Goal: Check status: Check status

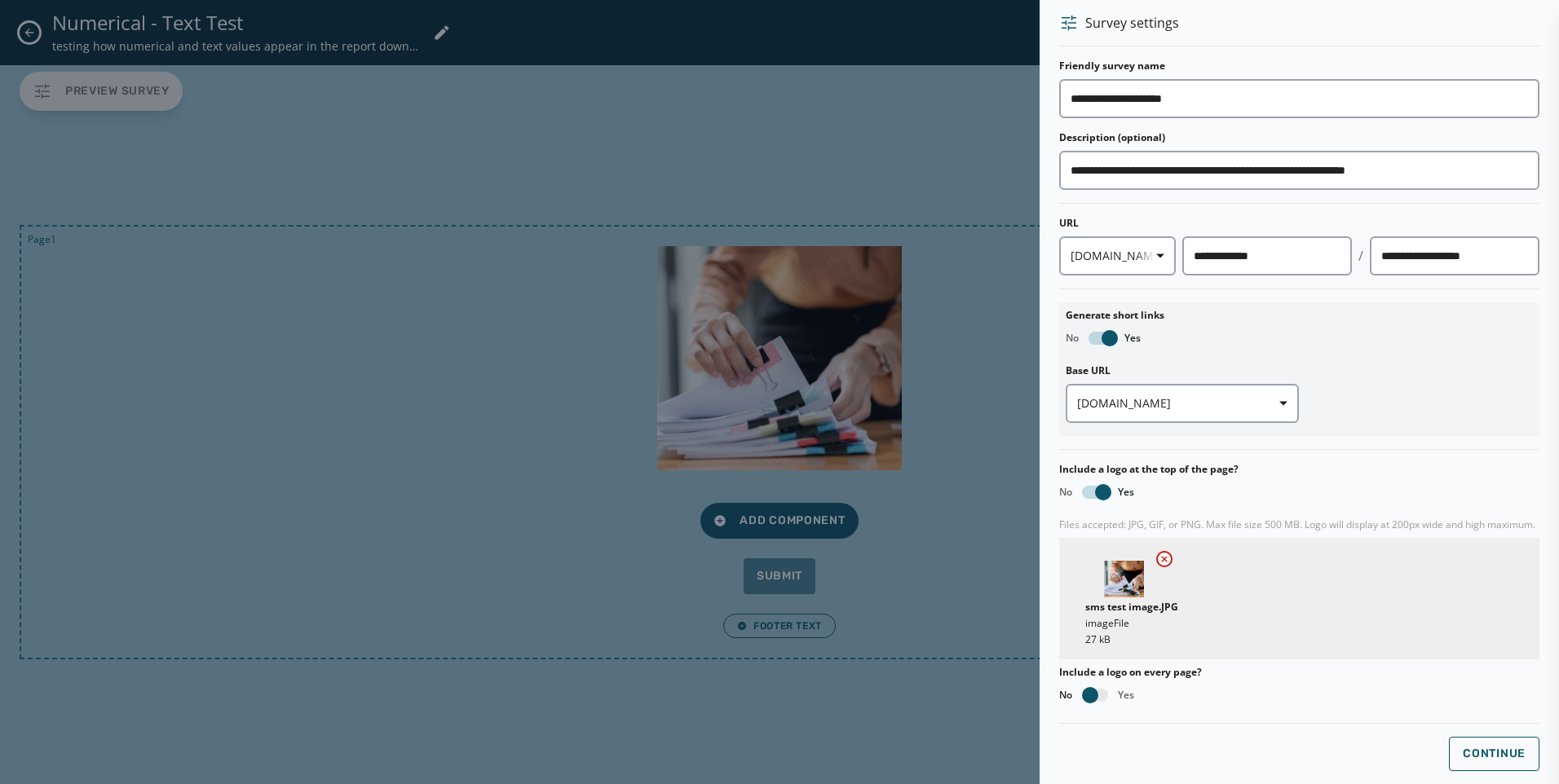
scroll to position [260, 0]
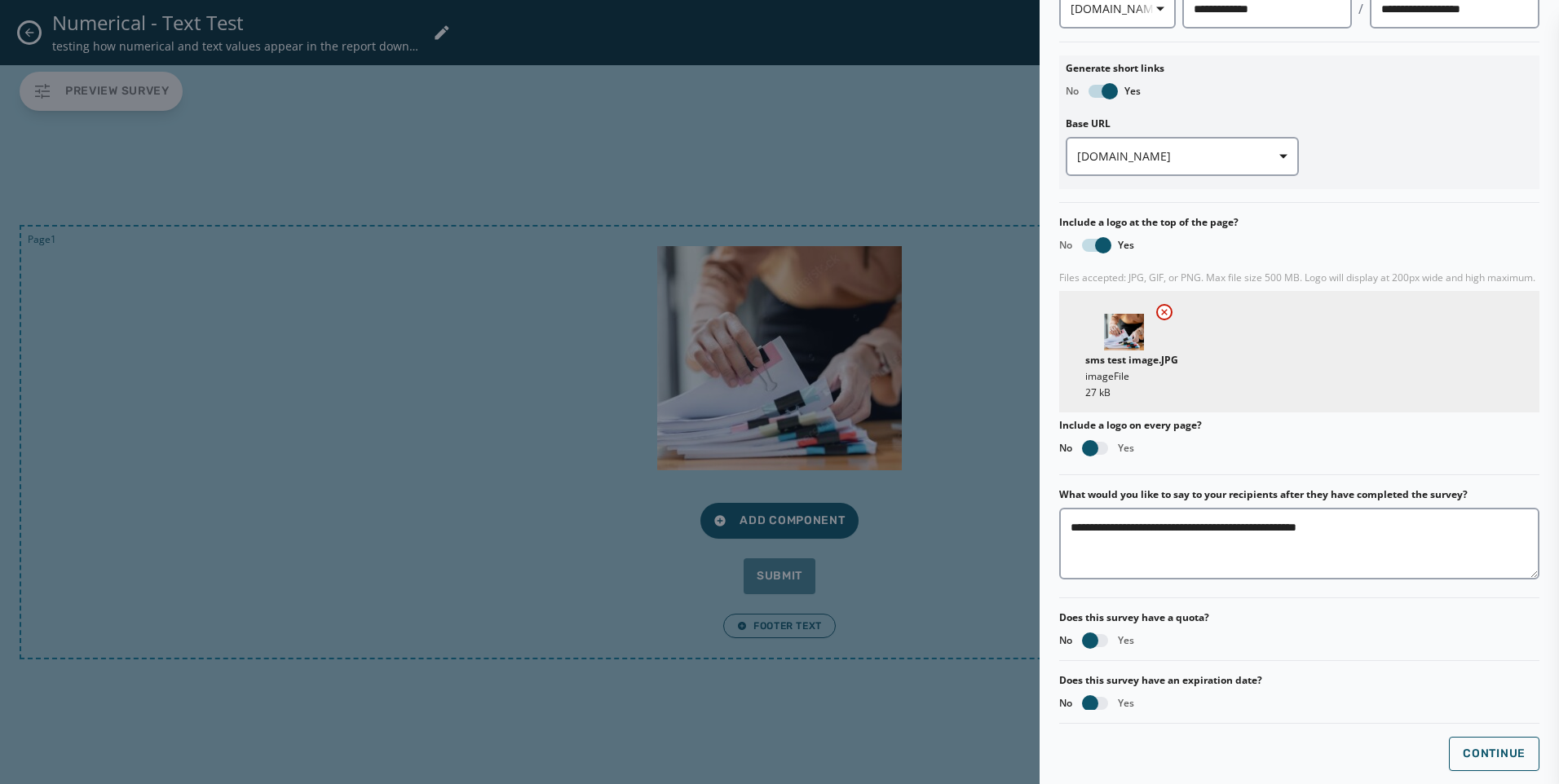
click at [797, 703] on div at bounding box center [780, 392] width 1559 height 784
click at [39, 38] on div at bounding box center [780, 392] width 1559 height 784
click at [1538, 72] on div "**********" at bounding box center [1299, 392] width 519 height 784
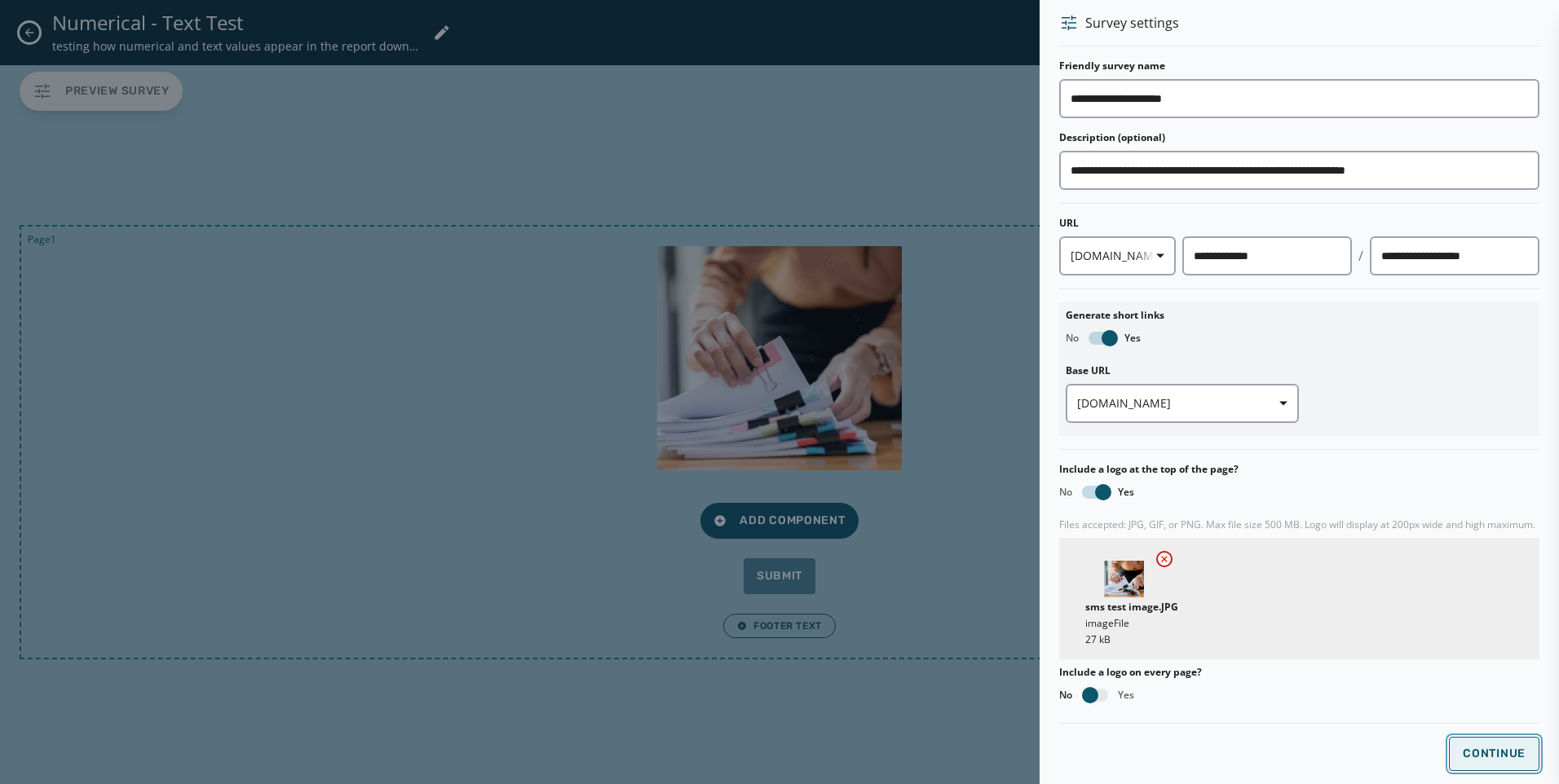
click at [1512, 764] on button "Continue" at bounding box center [1494, 754] width 90 height 34
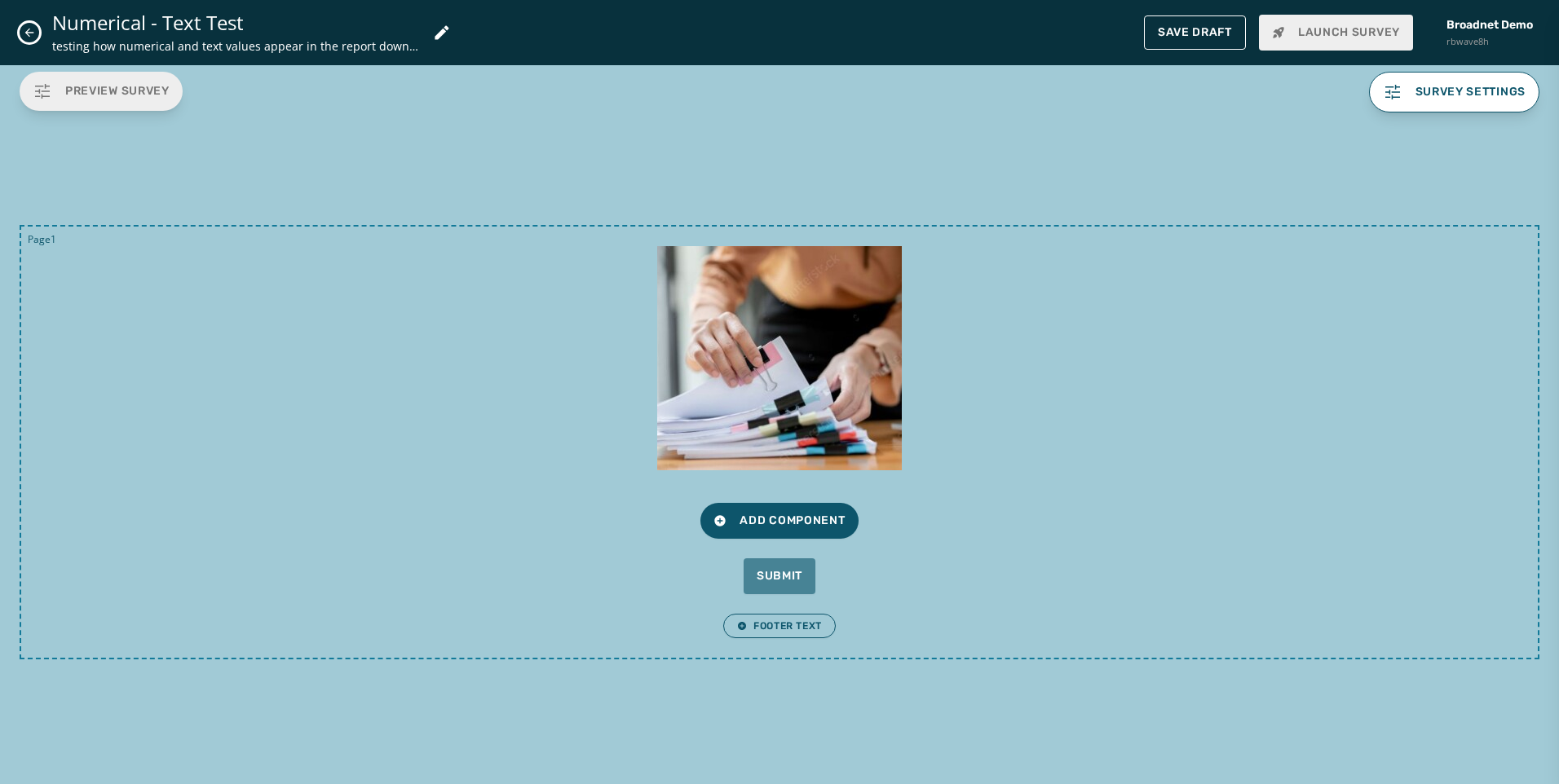
click at [33, 34] on icon "Close admin drawer" at bounding box center [29, 33] width 13 height 13
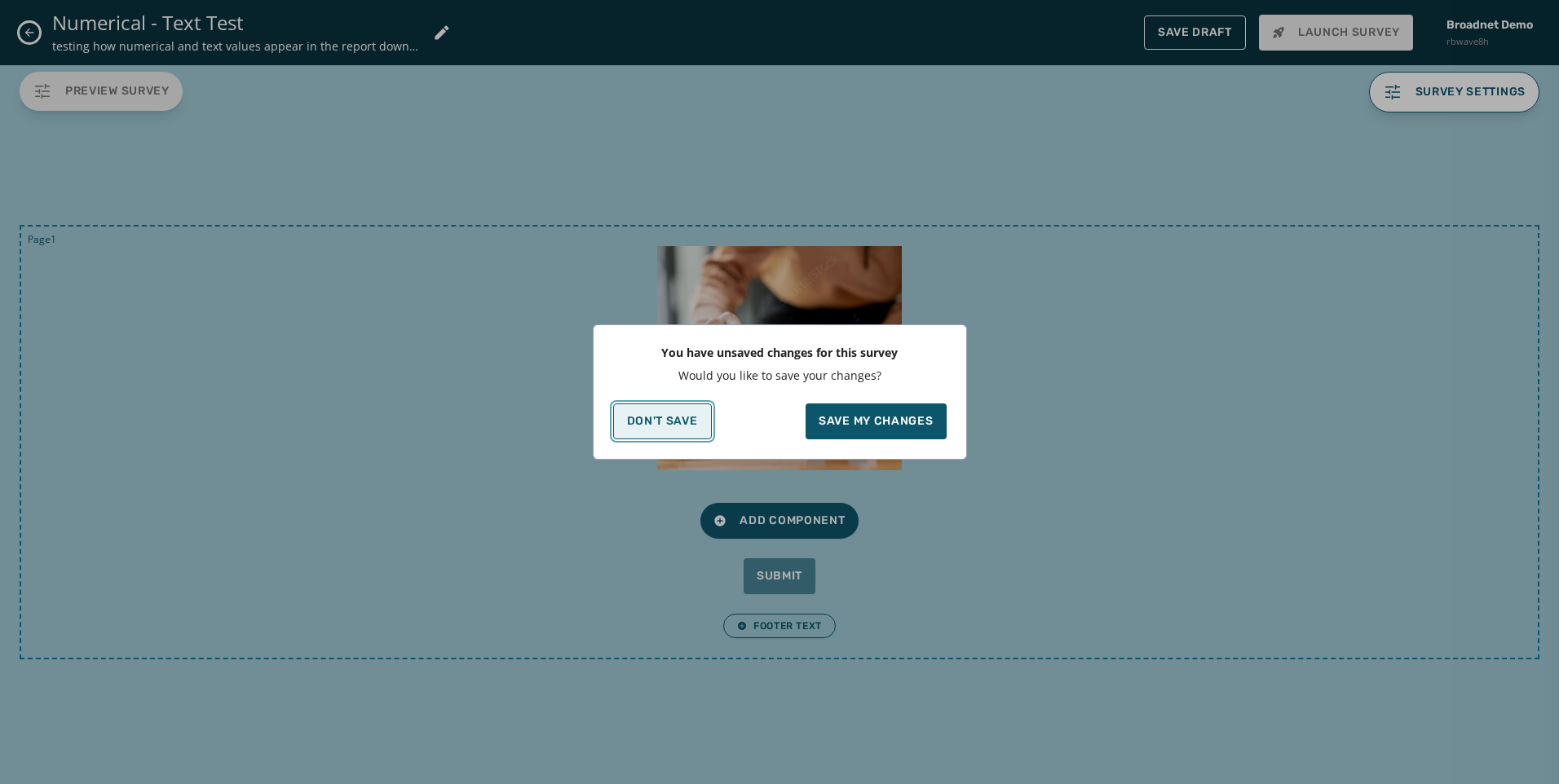
click at [682, 424] on p "Don't Save" at bounding box center [662, 421] width 71 height 13
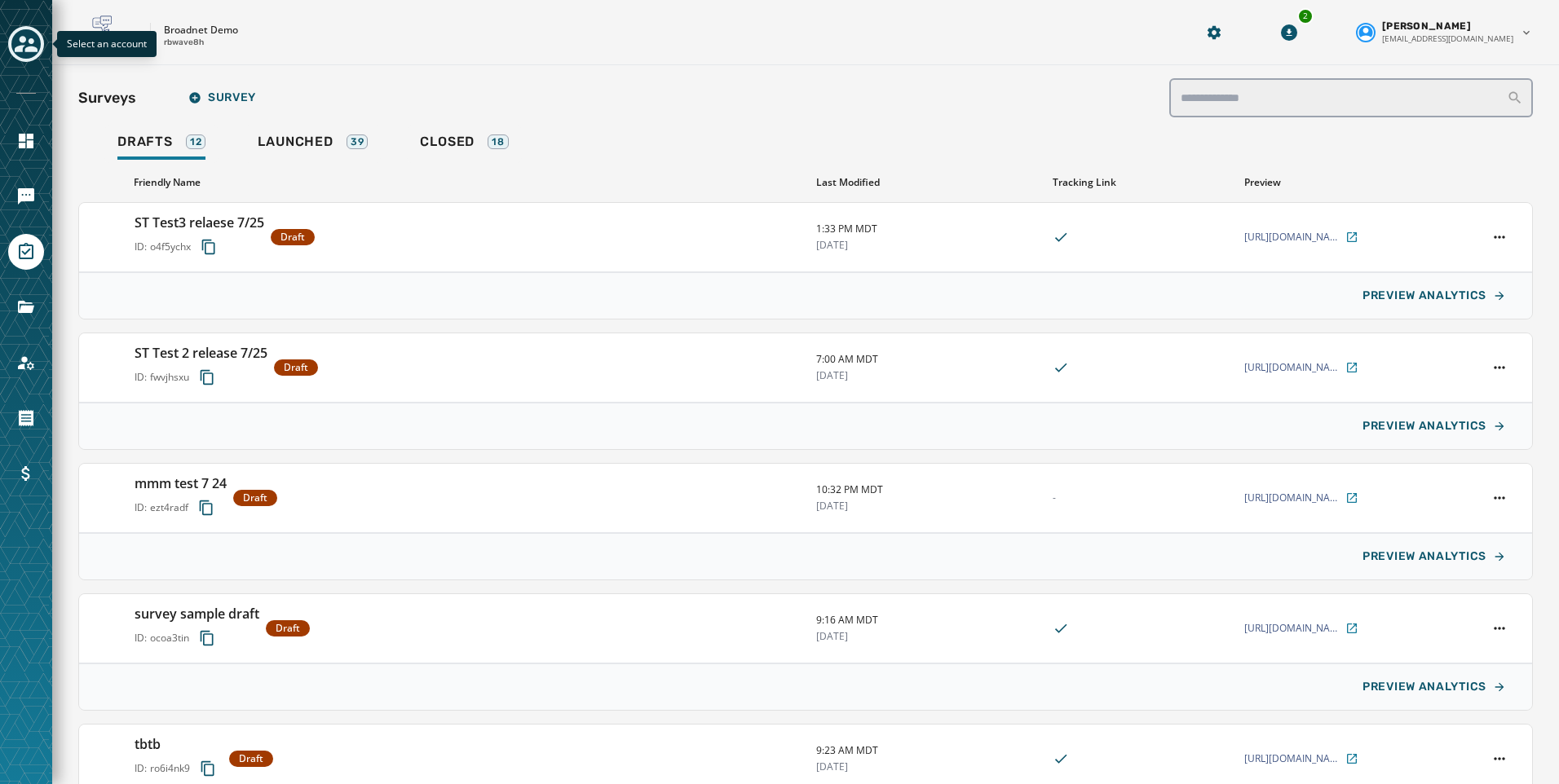
click at [32, 46] on icon "Toggle account select drawer" at bounding box center [26, 43] width 23 height 16
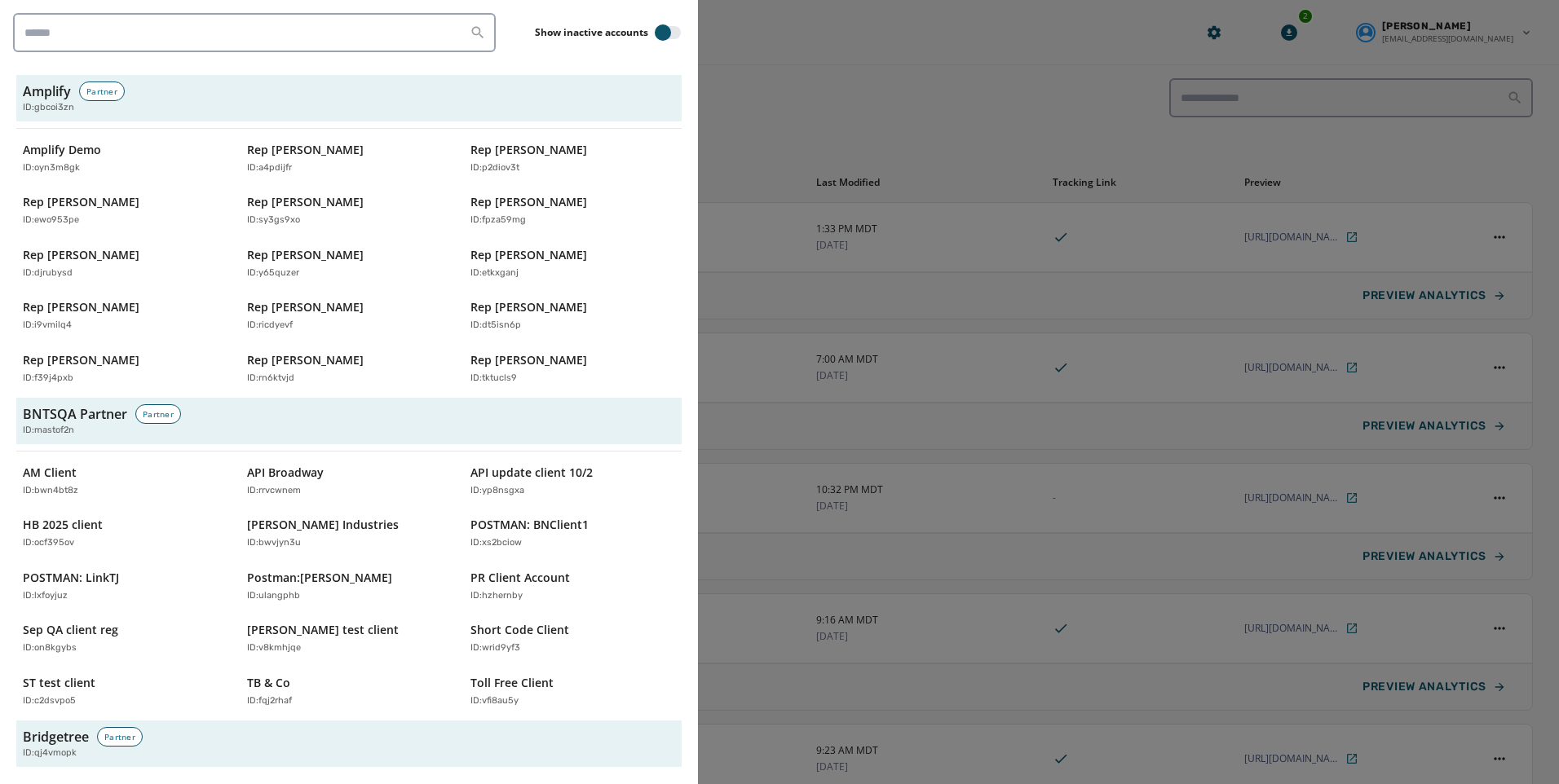
click at [786, 60] on div at bounding box center [780, 392] width 1559 height 784
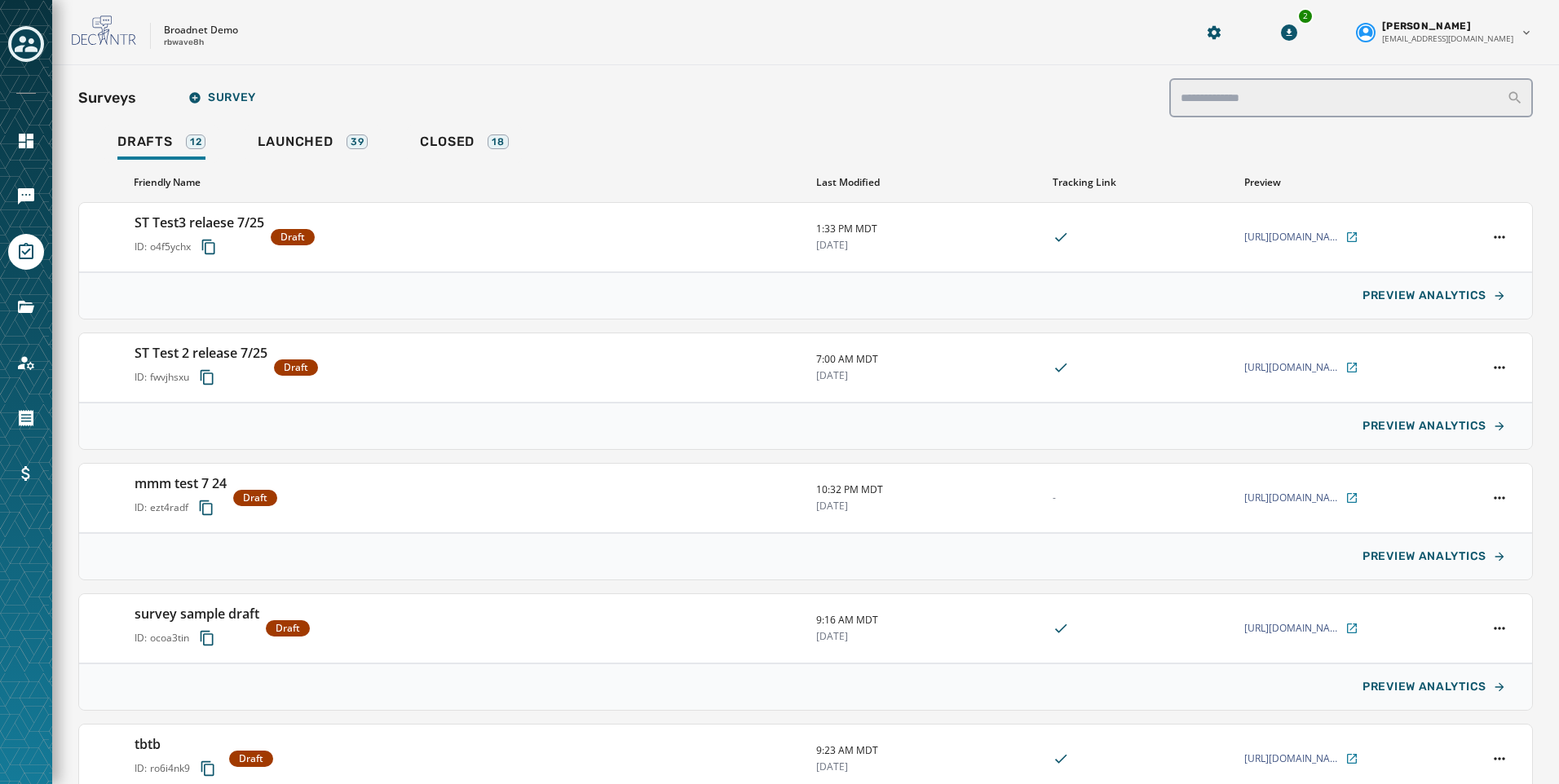
drag, startPoint x: 329, startPoint y: 1, endPoint x: 314, endPoint y: 1, distance: 15.0
click at [328, 1] on div "Broadnet Demo rbwave8h 2 Kayla Lloyd klloyd@broadnet.com" at bounding box center [806, 32] width 1507 height 65
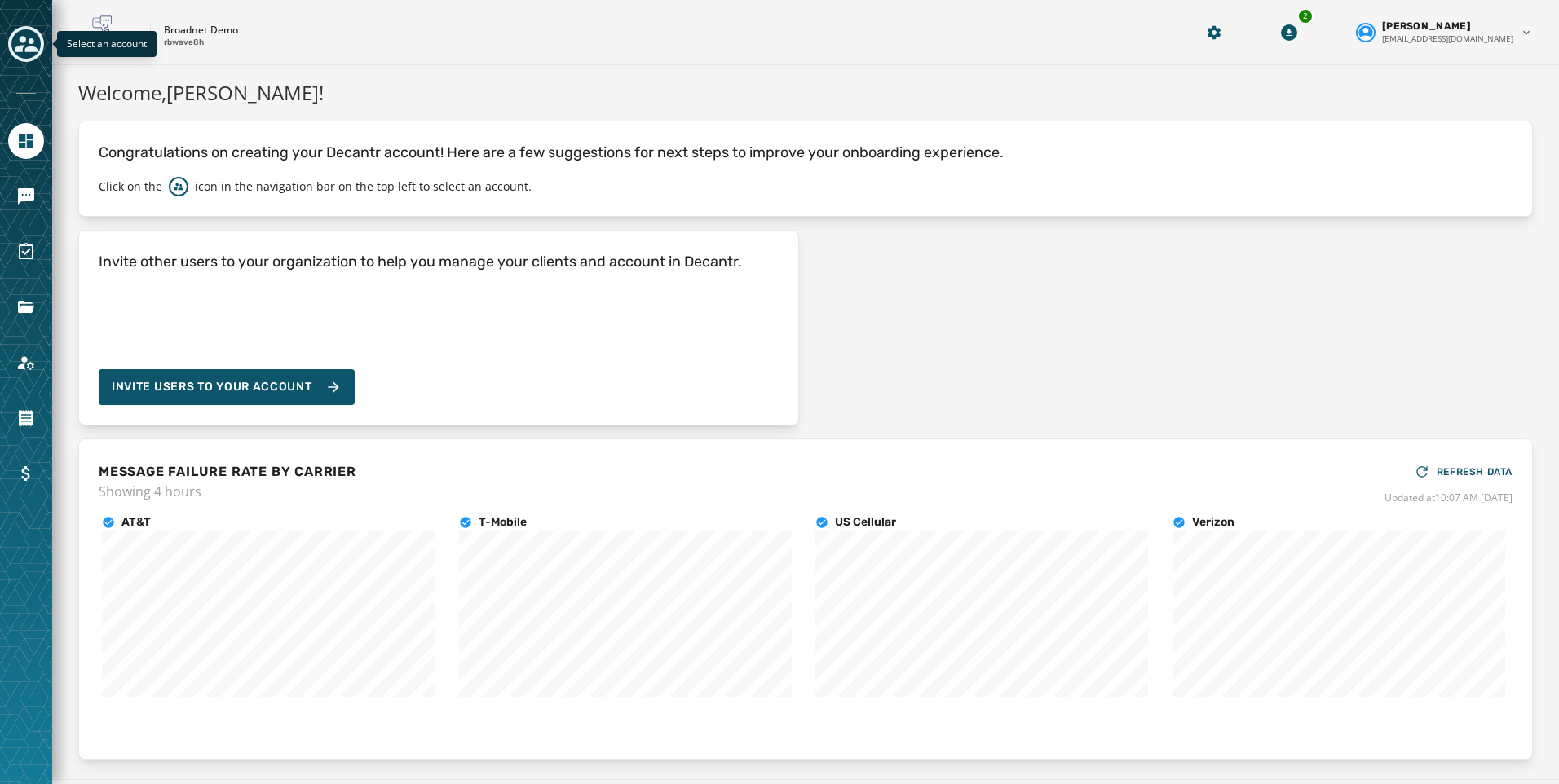
click at [28, 45] on icon "Toggle account select drawer" at bounding box center [26, 44] width 23 height 23
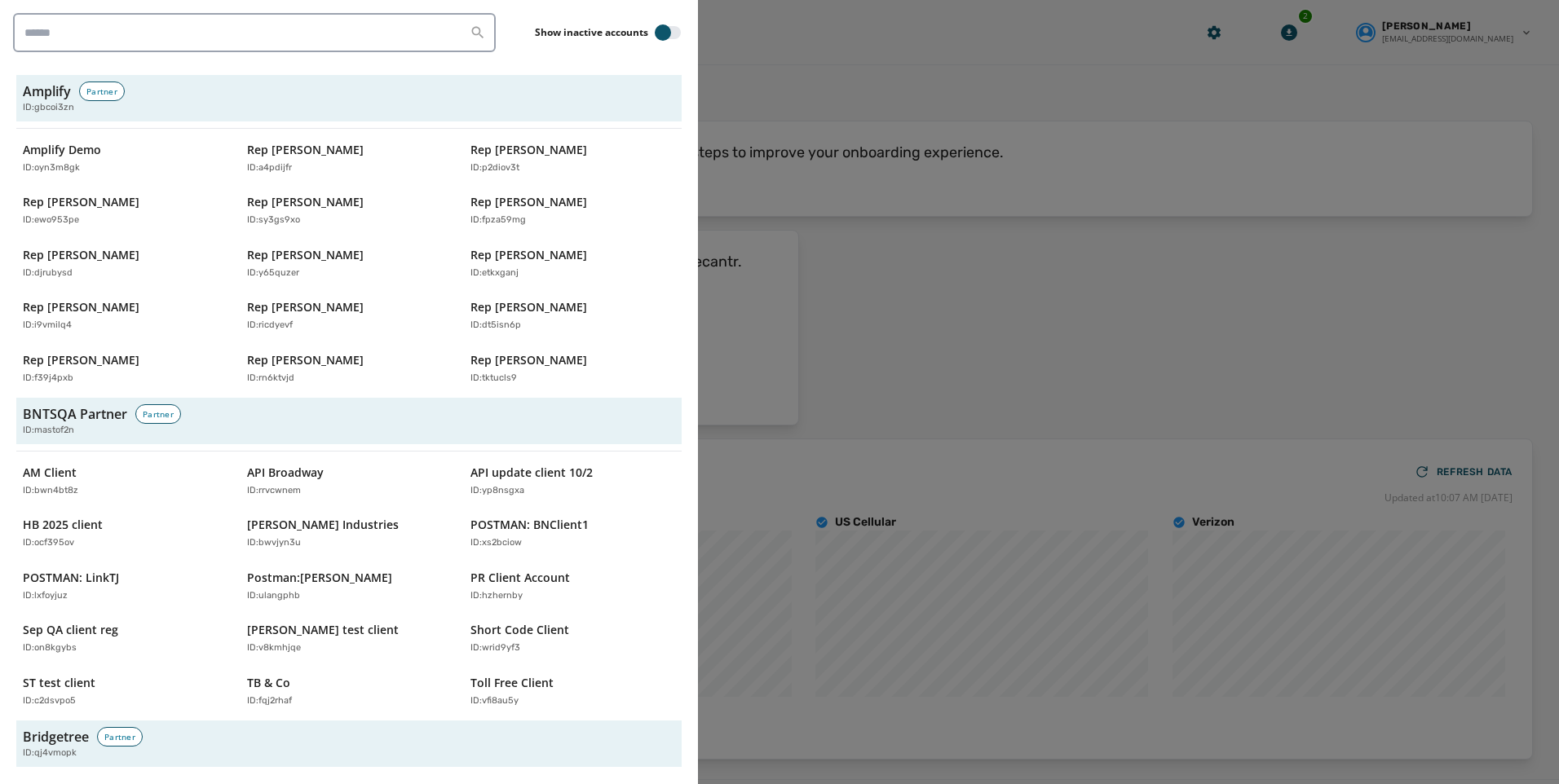
drag, startPoint x: 851, startPoint y: 47, endPoint x: 1202, endPoint y: 27, distance: 351.6
click at [852, 47] on div at bounding box center [780, 392] width 1559 height 784
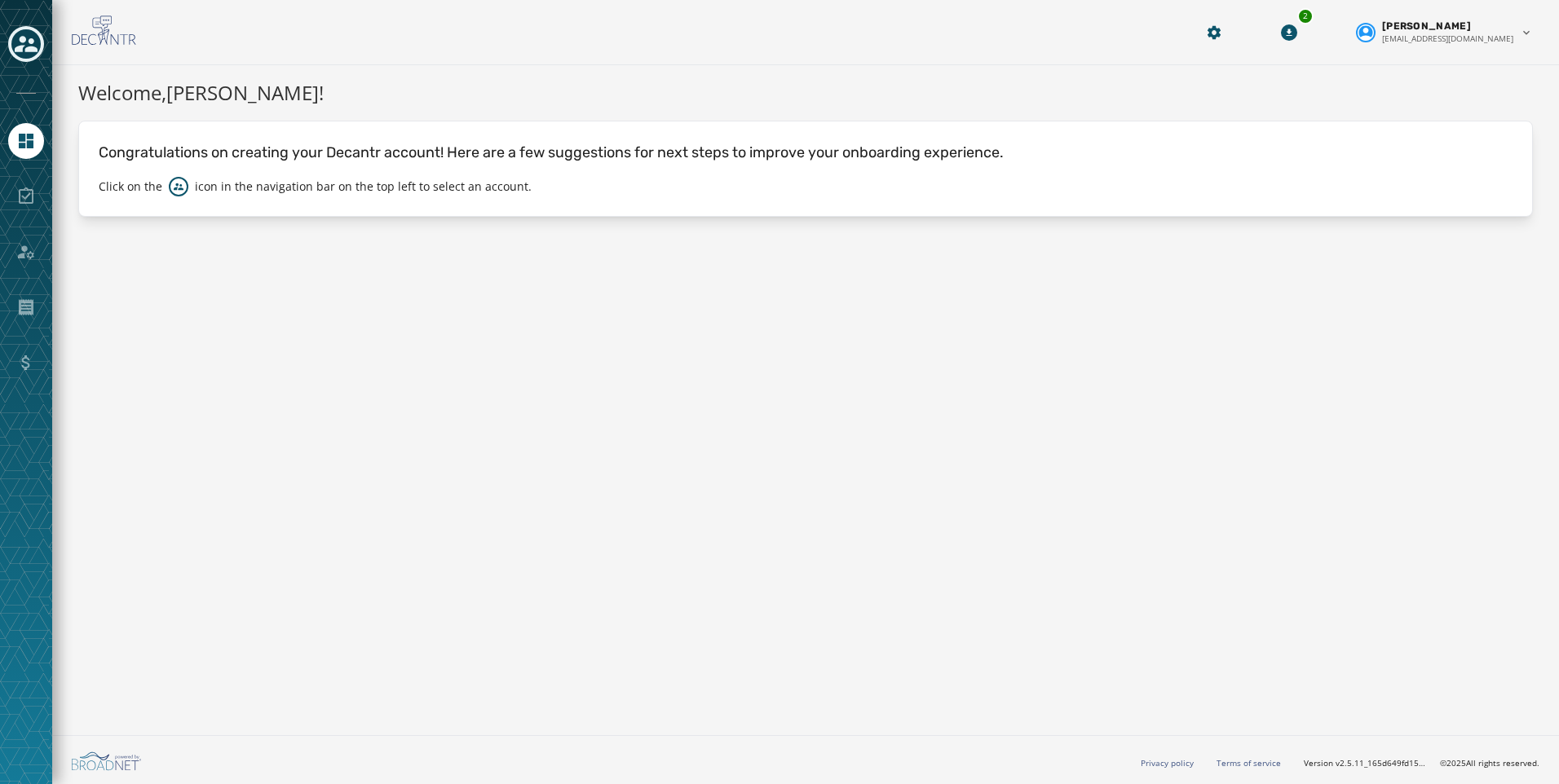
click at [1277, 28] on div "2 Kayla Lloyd klloyd@broadnet.com" at bounding box center [806, 32] width 1507 height 65
click at [1269, 28] on html "Skip To Main Content 2 Kayla Lloyd klloyd@broadnet.com Welcome, Kayla Lloyd ! C…" at bounding box center [780, 392] width 1559 height 784
click at [23, 39] on html "Skip To Main Content 2 Kayla Lloyd klloyd@broadnet.com Welcome, Kayla Lloyd ! C…" at bounding box center [780, 392] width 1559 height 784
click at [23, 39] on icon "Toggle account select drawer" at bounding box center [26, 43] width 23 height 16
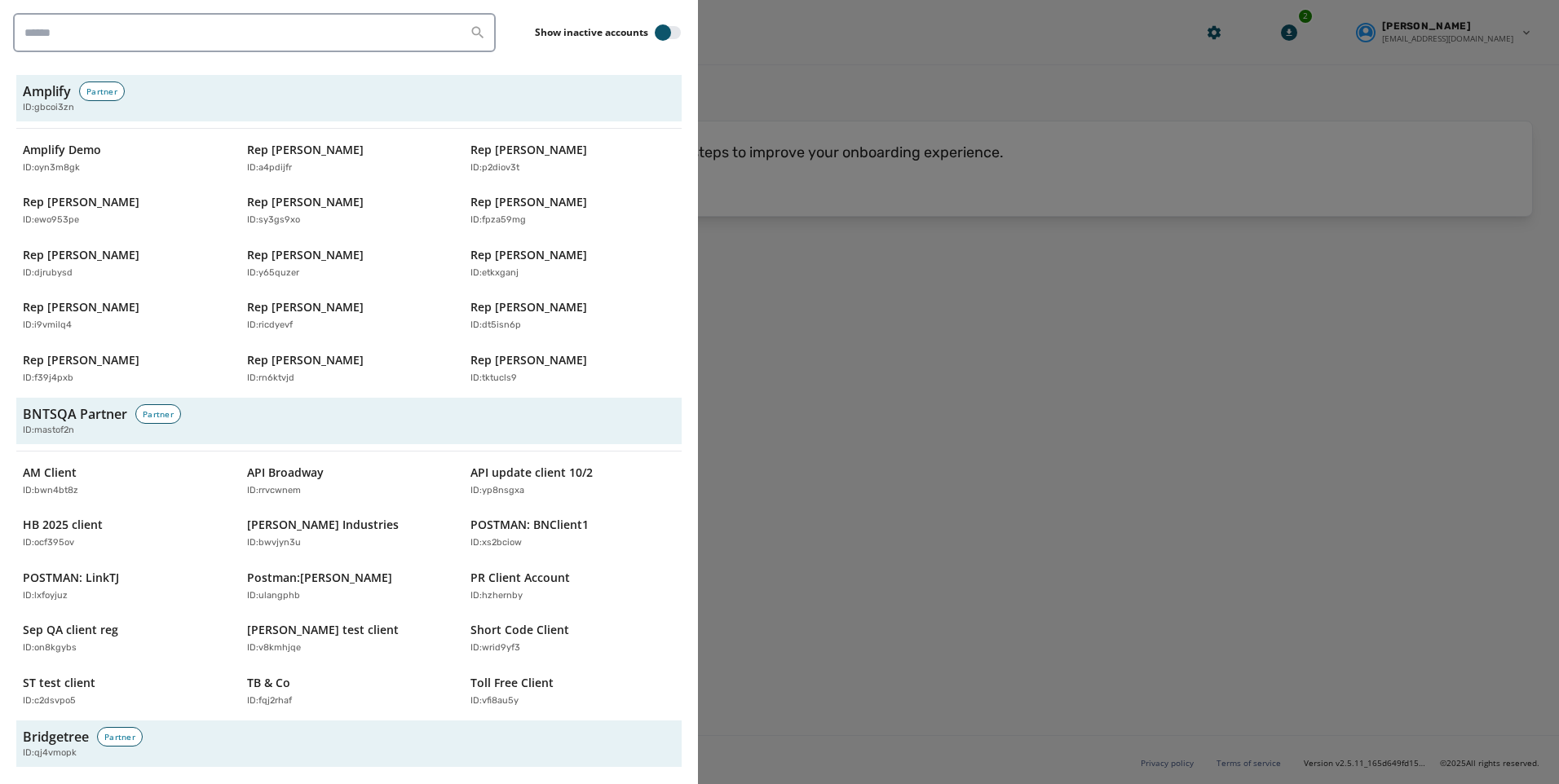
click at [850, 218] on div at bounding box center [780, 392] width 1559 height 784
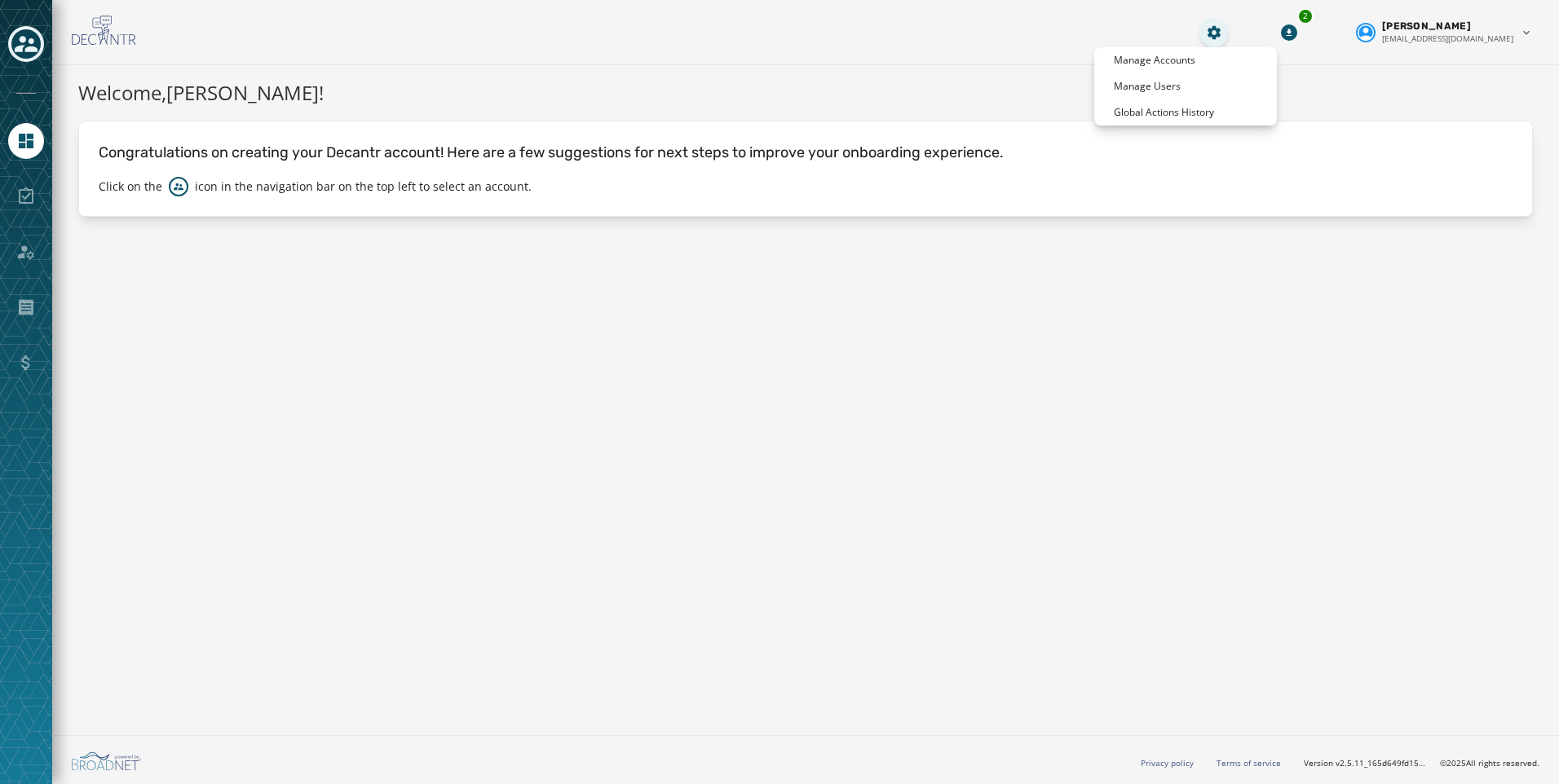
click at [1269, 32] on html "Skip To Main Content 2 Kayla Lloyd klloyd@broadnet.com Welcome, Kayla Lloyd ! C…" at bounding box center [780, 392] width 1559 height 784
click at [1220, 55] on div "Manage Accounts" at bounding box center [1186, 60] width 182 height 26
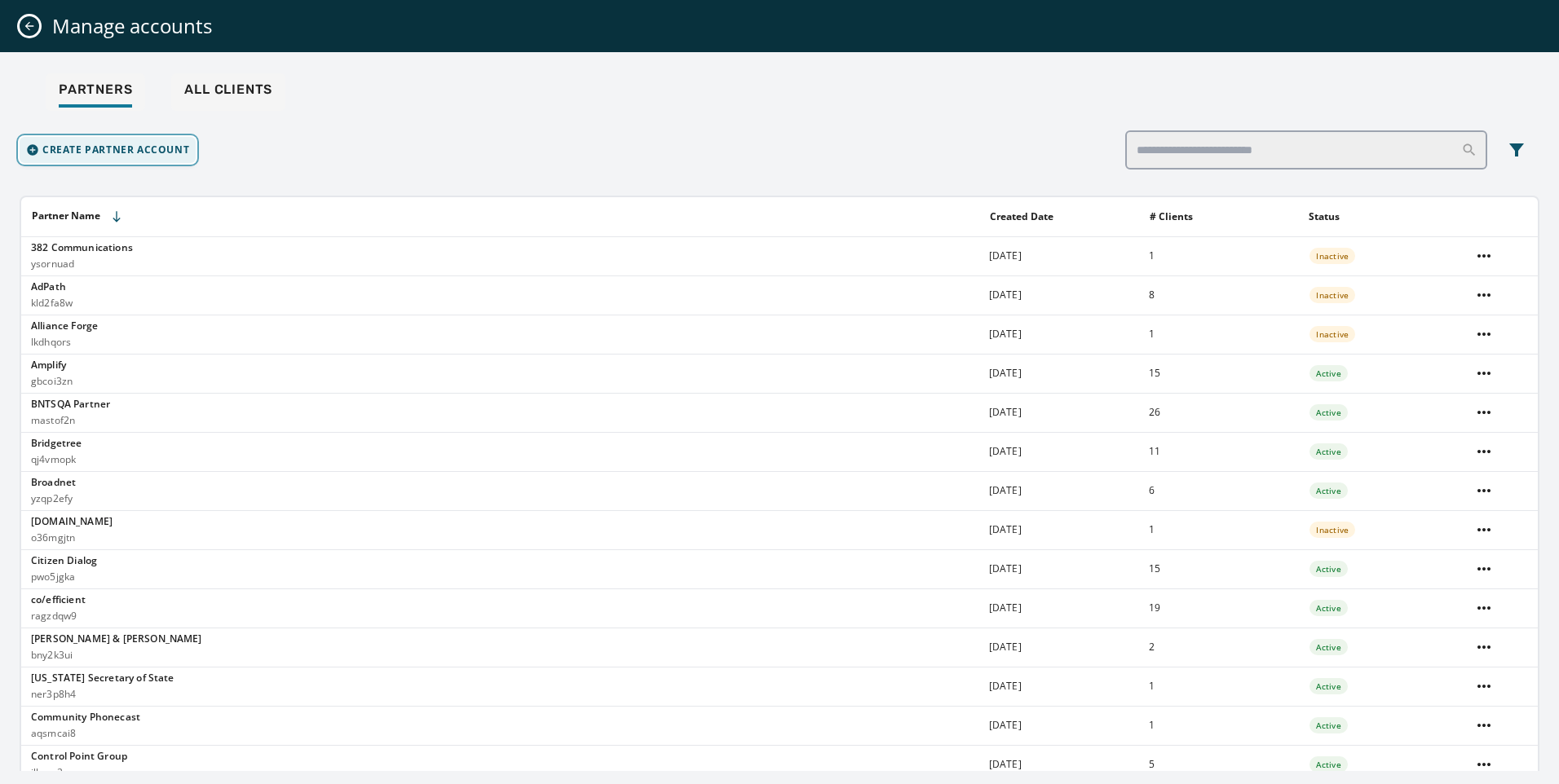
click at [128, 157] on button "Create Partner Account" at bounding box center [107, 150] width 176 height 26
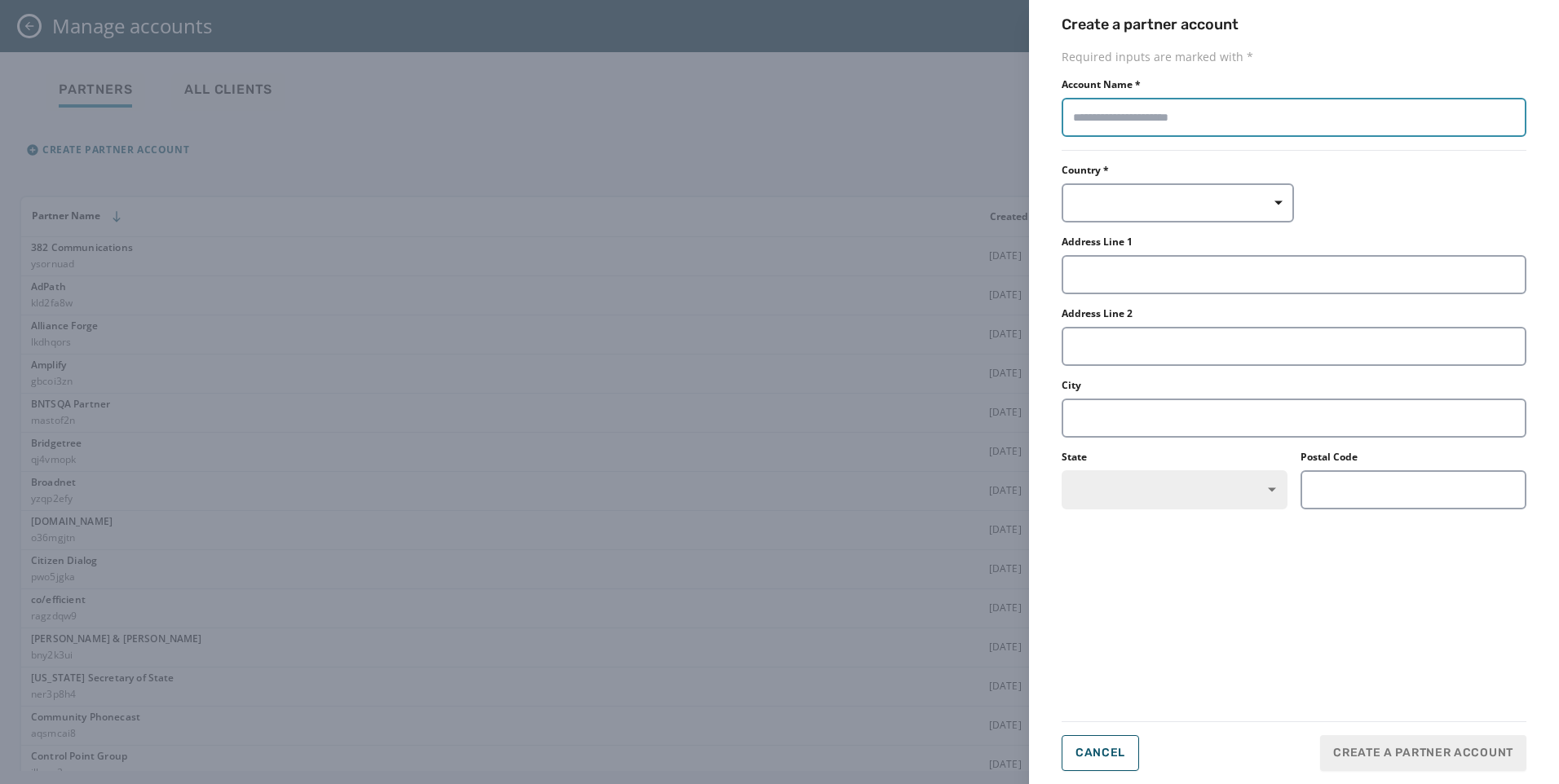
click at [1106, 110] on input "Account Name *" at bounding box center [1294, 118] width 465 height 39
type input "**********"
click at [1175, 220] on button "button" at bounding box center [1177, 203] width 232 height 39
click at [1099, 248] on span "US" at bounding box center [1138, 240] width 114 height 16
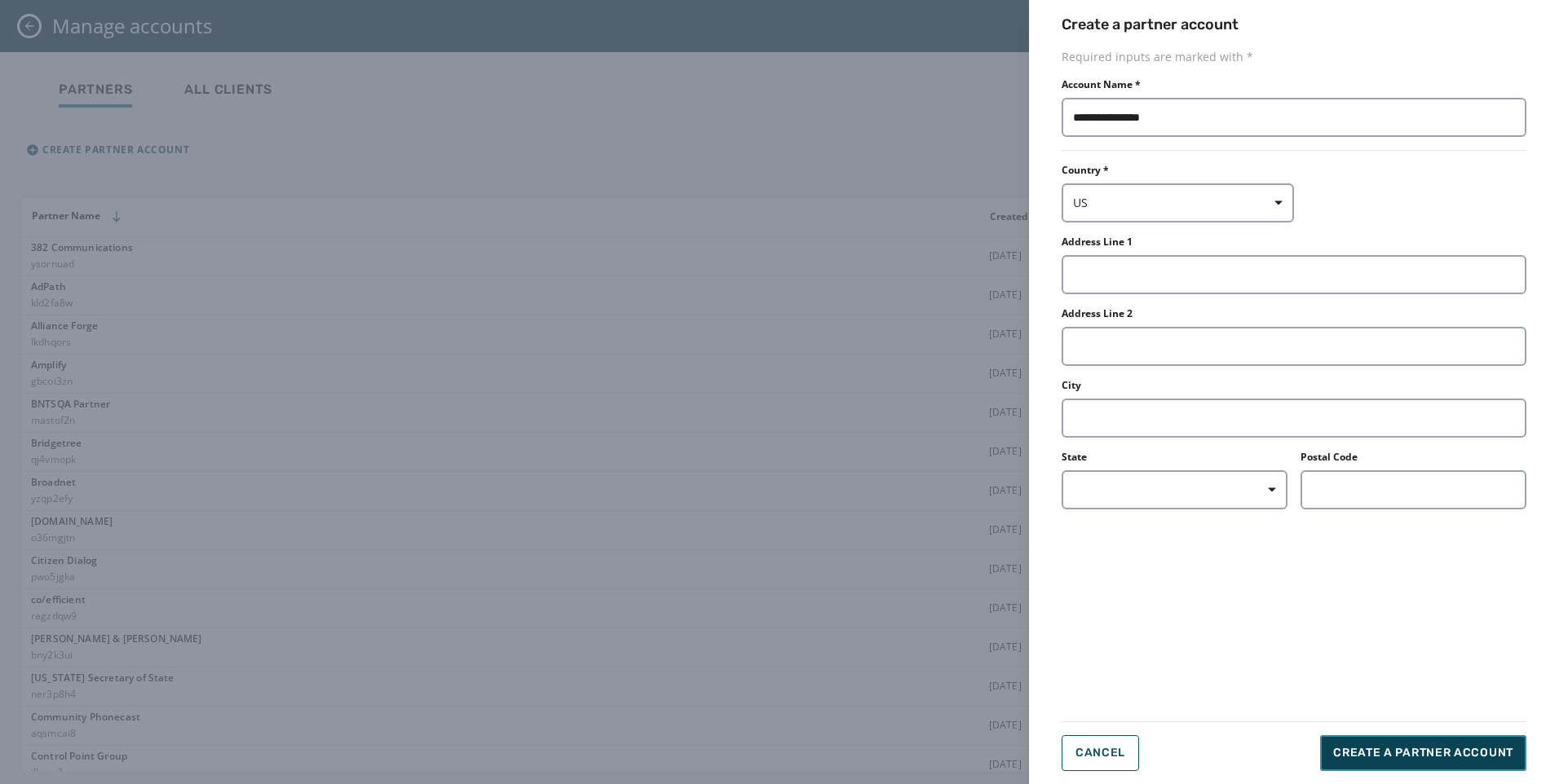
click at [1378, 760] on span "Create a partner account" at bounding box center [1424, 753] width 181 height 16
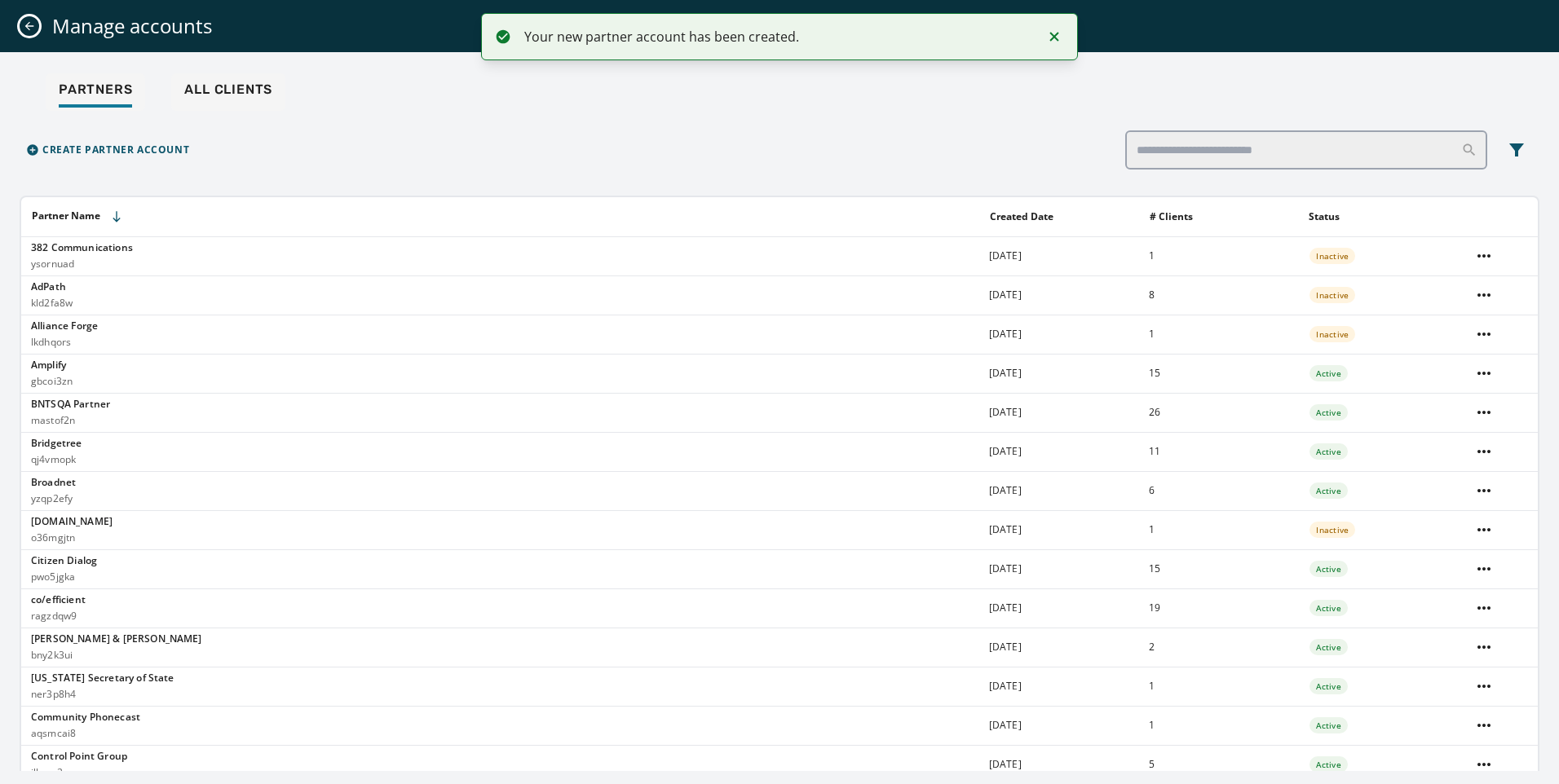
click at [30, 8] on div "Manage accounts" at bounding box center [780, 26] width 1559 height 53
click at [27, 18] on button "Close admin drawer" at bounding box center [29, 25] width 20 height 20
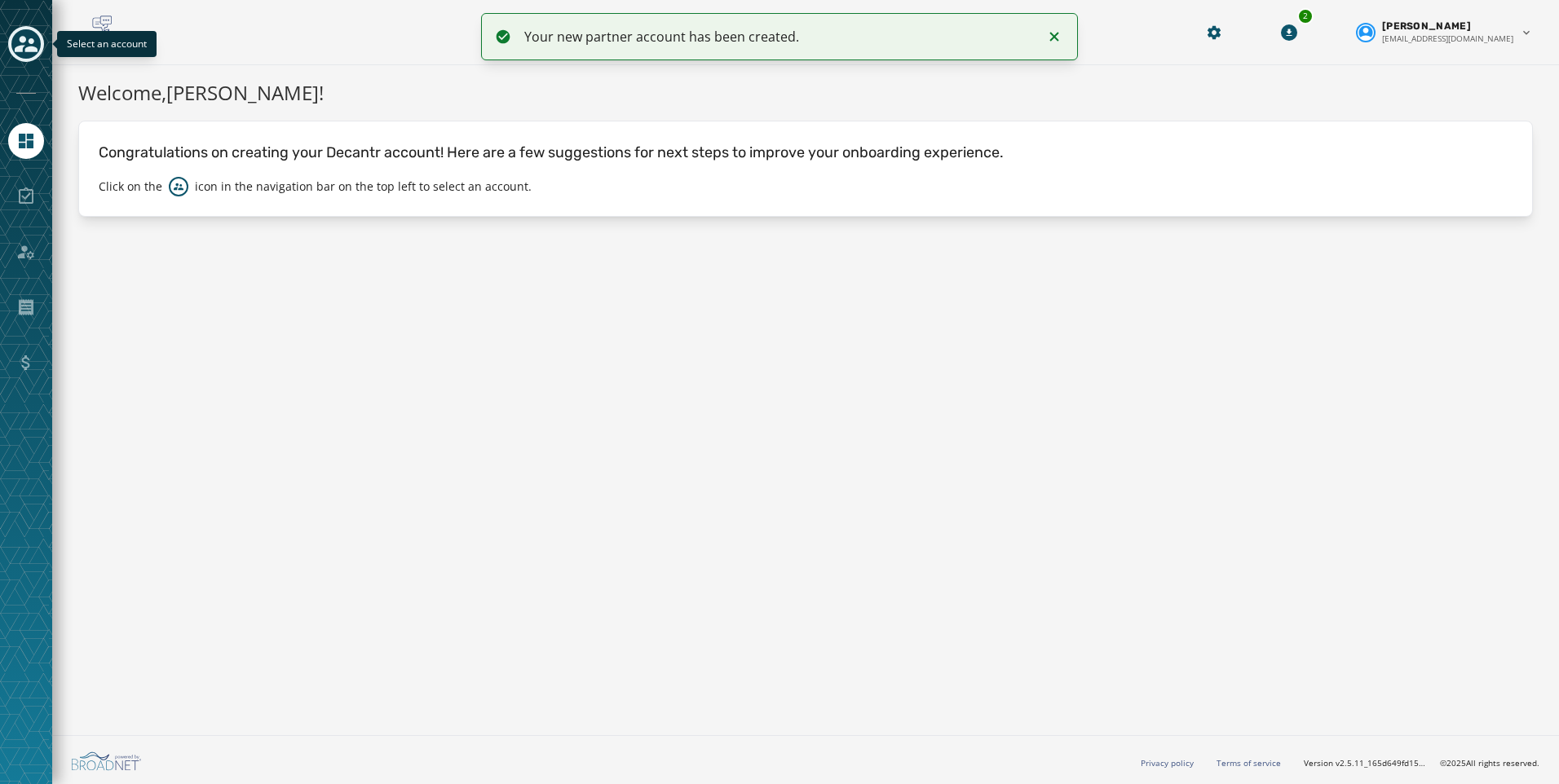
click at [27, 35] on icon "Toggle account select drawer" at bounding box center [26, 44] width 23 height 23
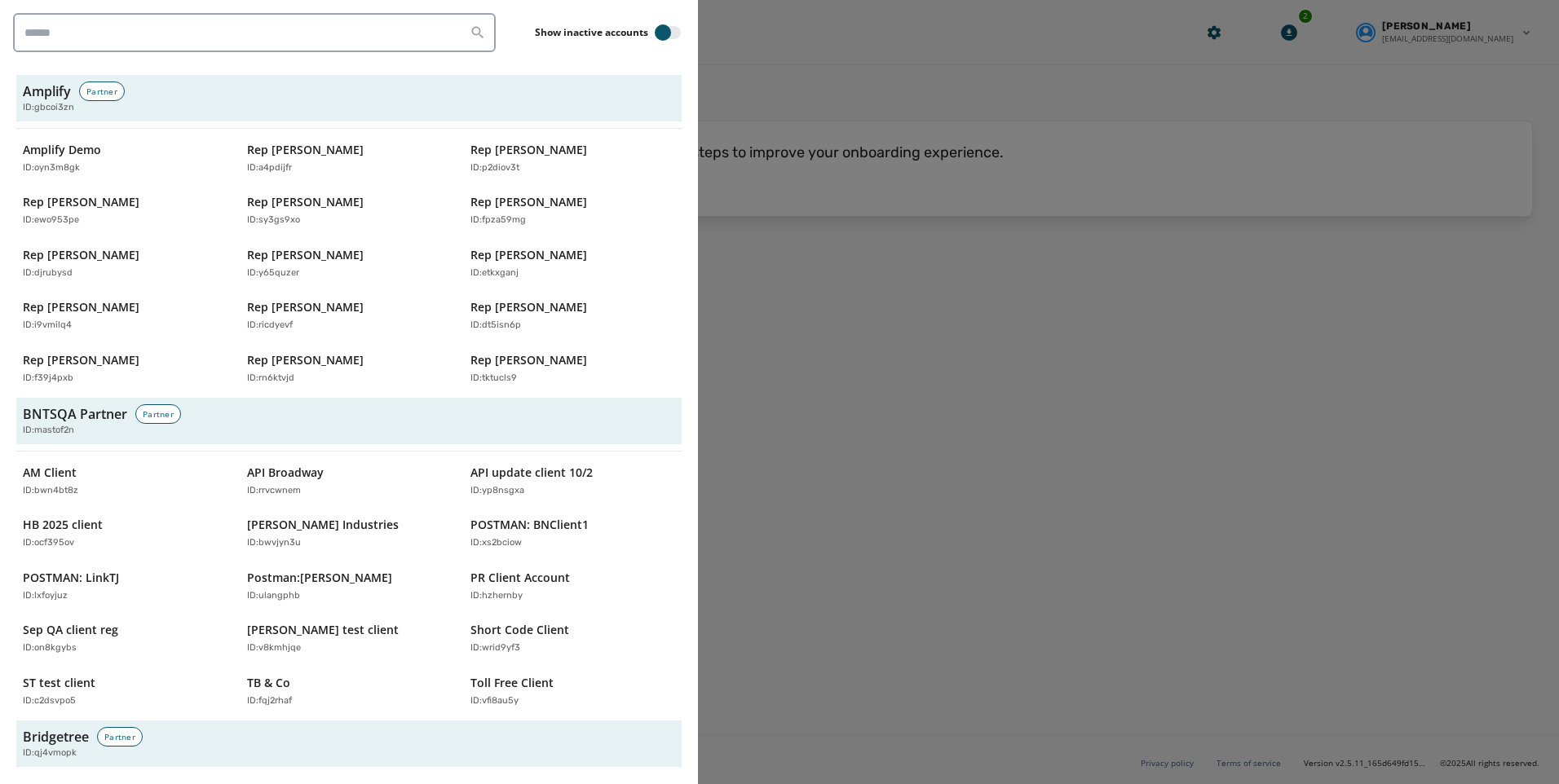
click at [1182, 458] on div at bounding box center [780, 392] width 1559 height 784
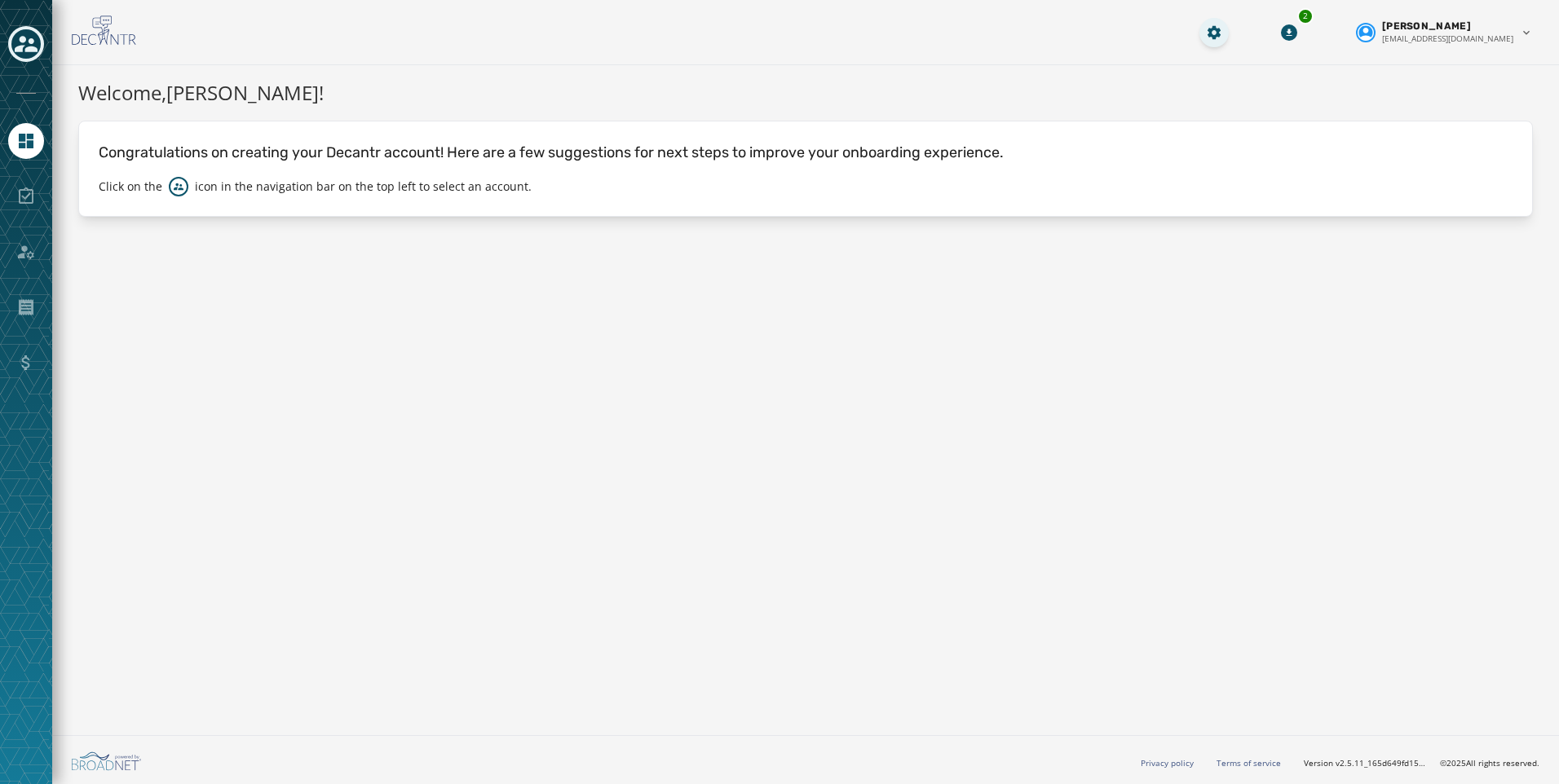
click at [1252, 38] on html "Skip To Main Content 2 Kayla Lloyd klloyd@broadnet.com Welcome, Kayla Lloyd ! C…" at bounding box center [780, 392] width 1559 height 784
click at [1226, 54] on div "Manage Accounts" at bounding box center [1186, 60] width 182 height 26
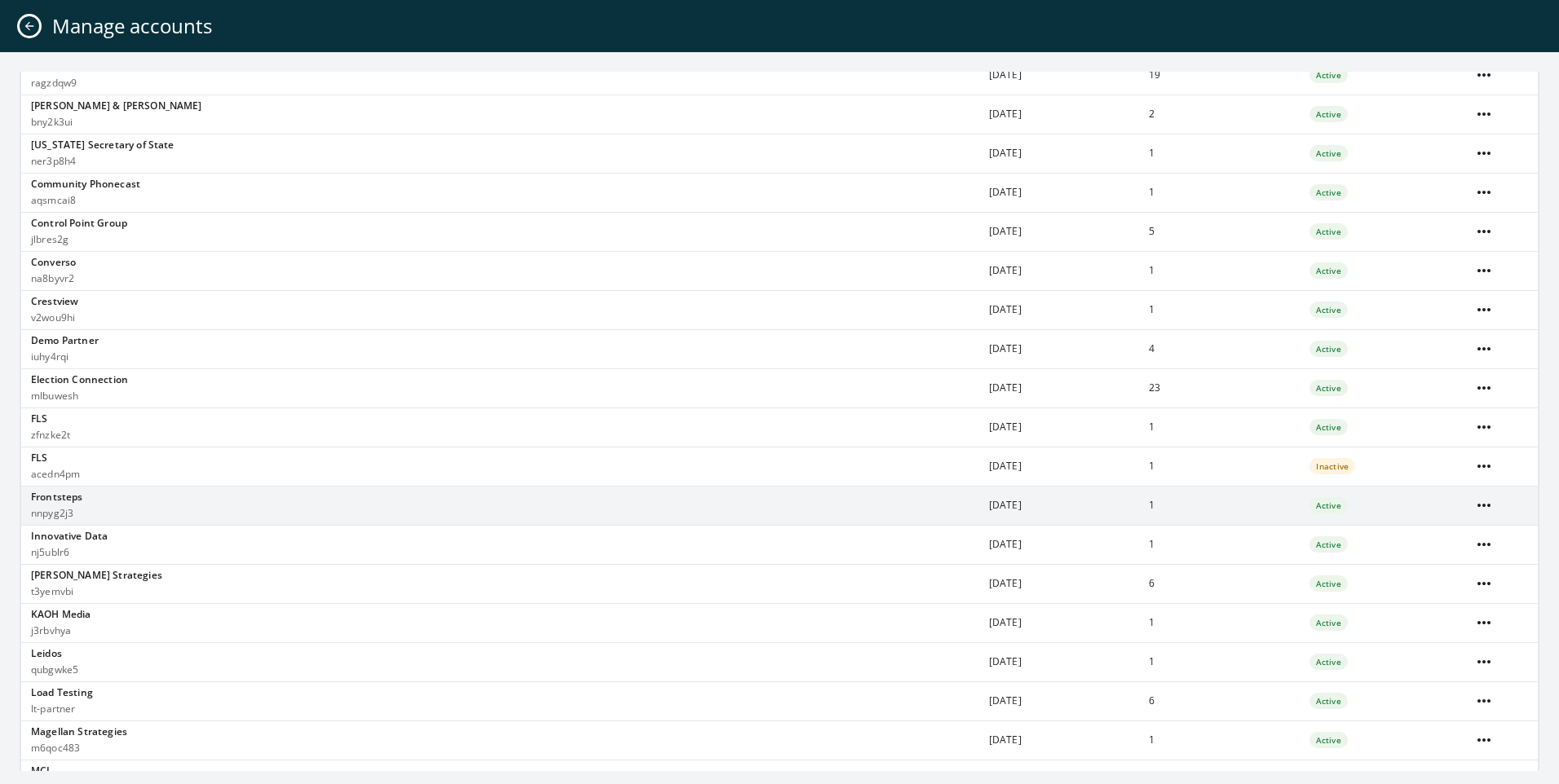
scroll to position [652, 0]
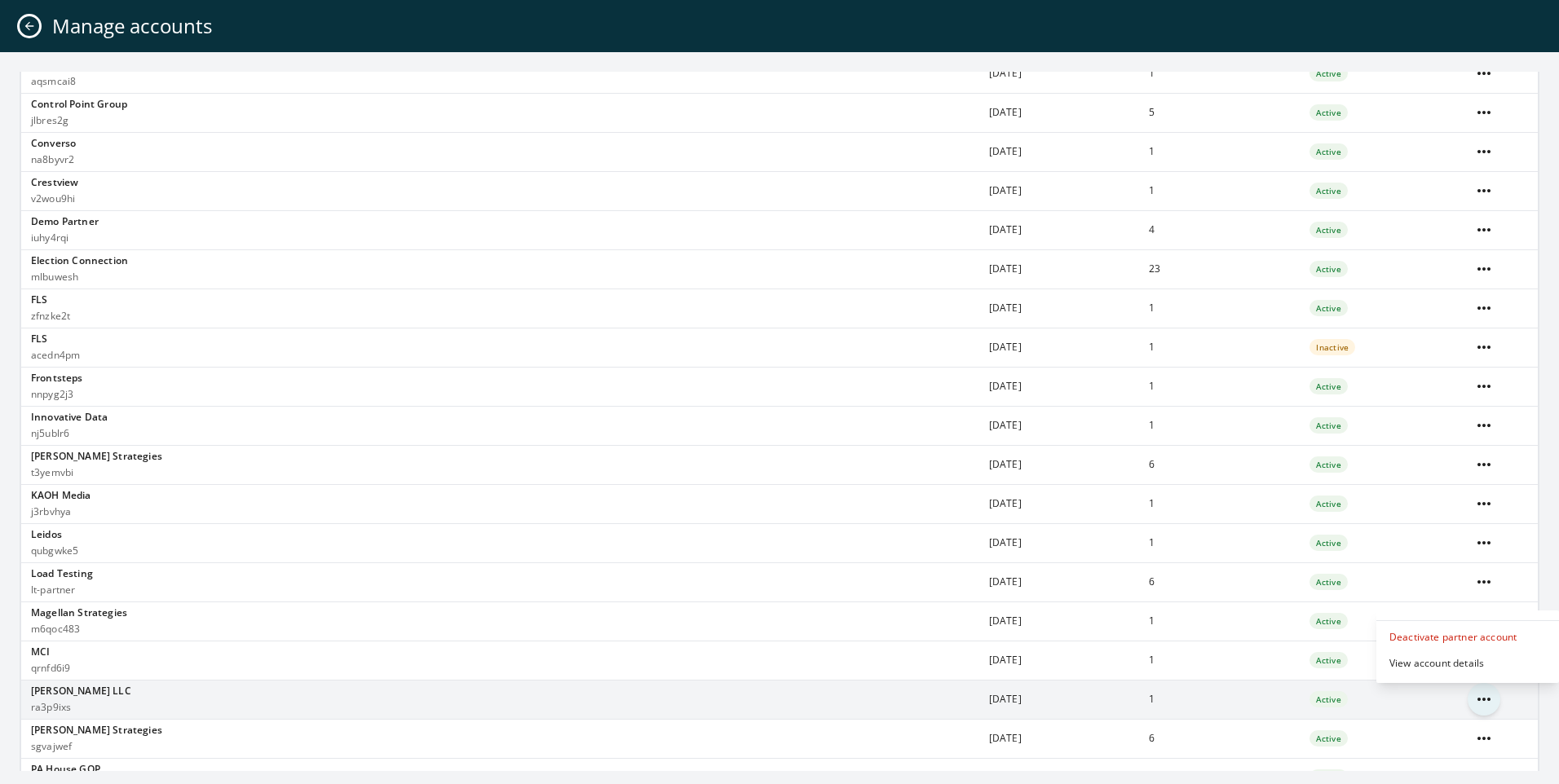
click at [1485, 702] on html "Skip To Main Content 2 Kayla Lloyd klloyd@broadnet.com Manage accounts Partners…" at bounding box center [780, 392] width 1559 height 784
click at [1461, 635] on div "Deactivate partner account" at bounding box center [1468, 637] width 182 height 26
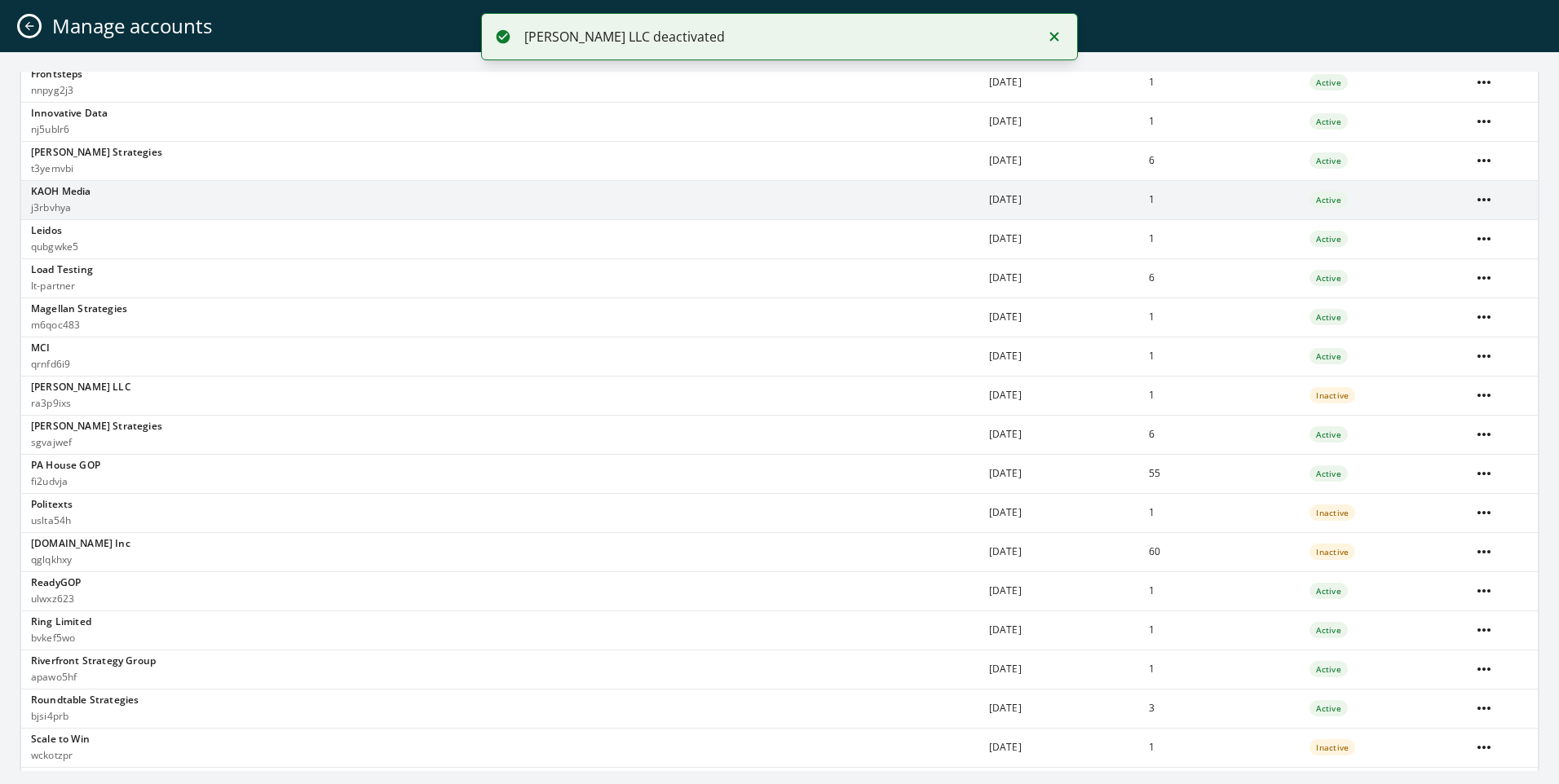
scroll to position [667, 0]
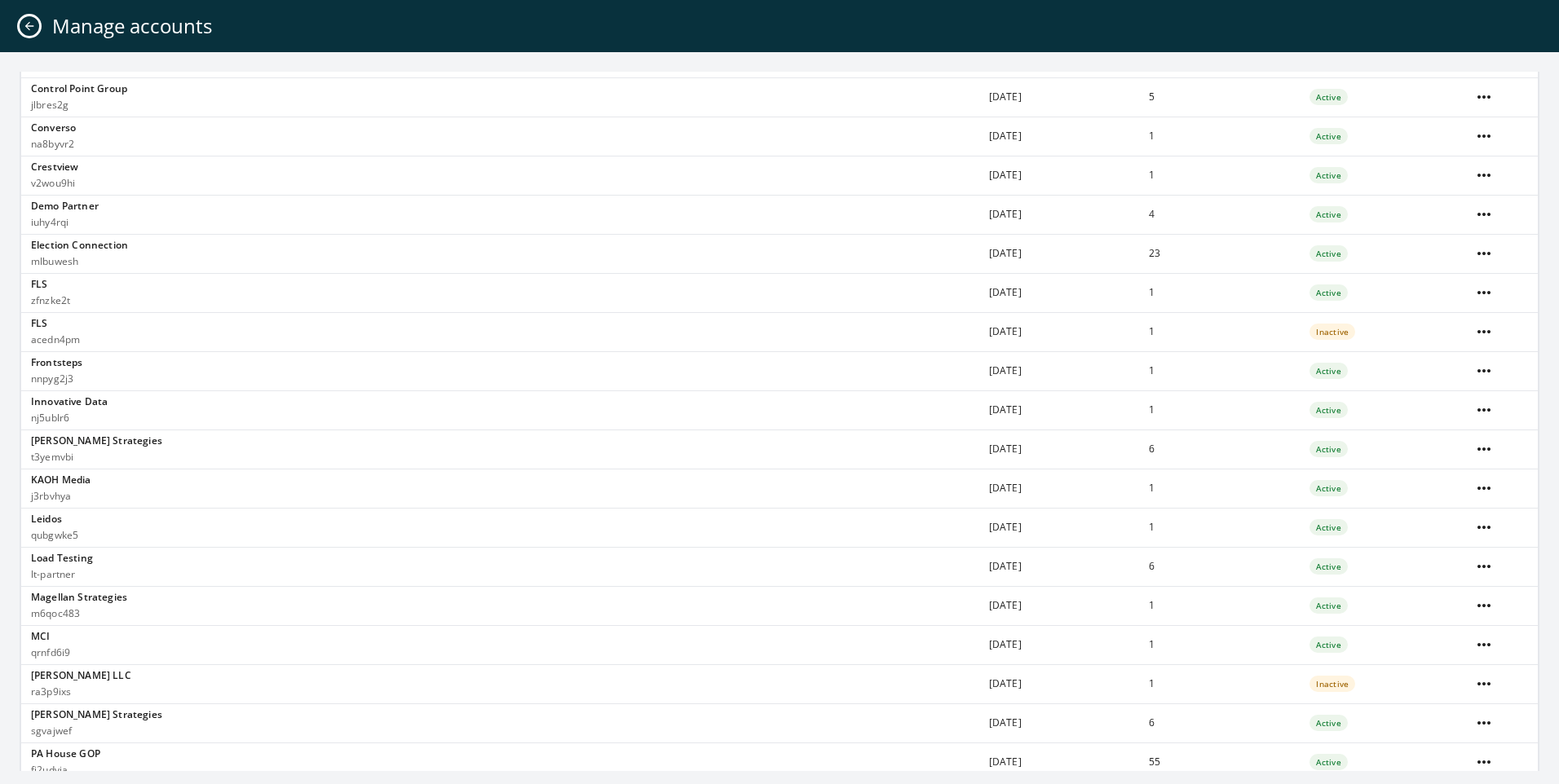
click at [25, 36] on div "Manage accounts" at bounding box center [780, 26] width 1559 height 53
click at [46, 28] on div "Manage accounts" at bounding box center [780, 26] width 1559 height 53
click at [37, 19] on div "Manage accounts" at bounding box center [780, 26] width 1559 height 53
click at [27, 20] on icon "Close admin drawer" at bounding box center [29, 26] width 13 height 13
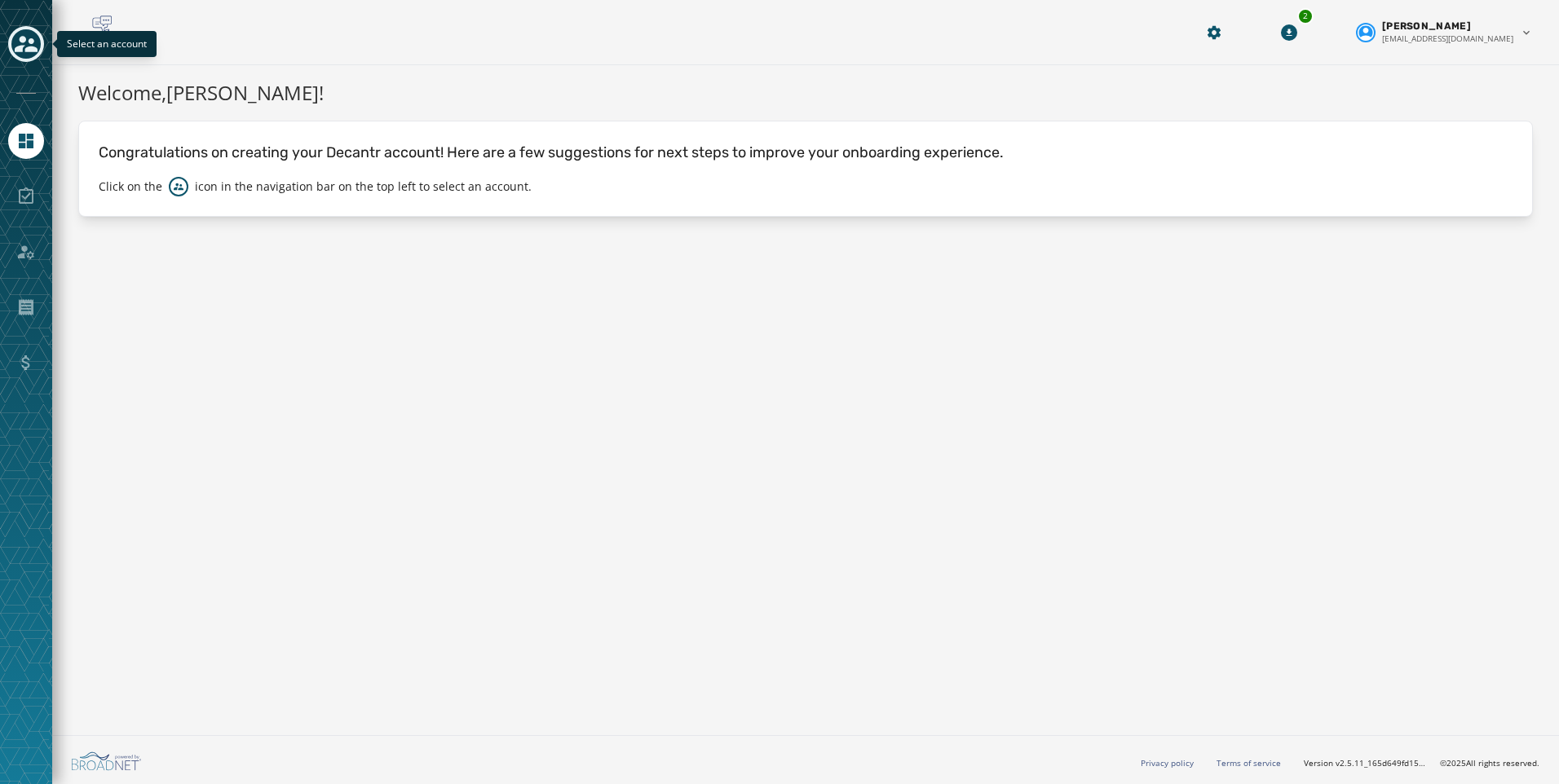
click at [20, 39] on icon "Toggle account select drawer" at bounding box center [26, 43] width 23 height 16
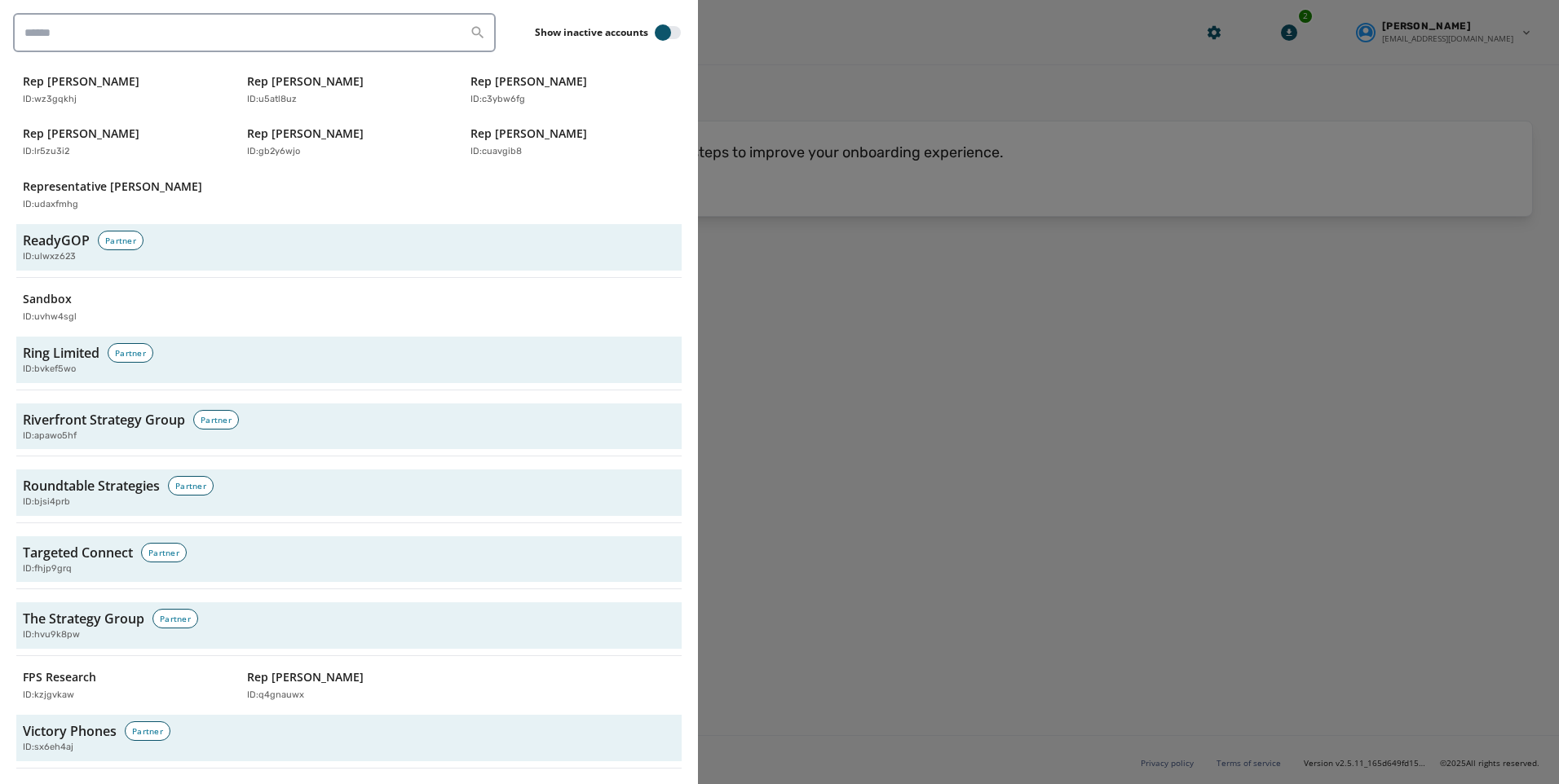
scroll to position [4728, 0]
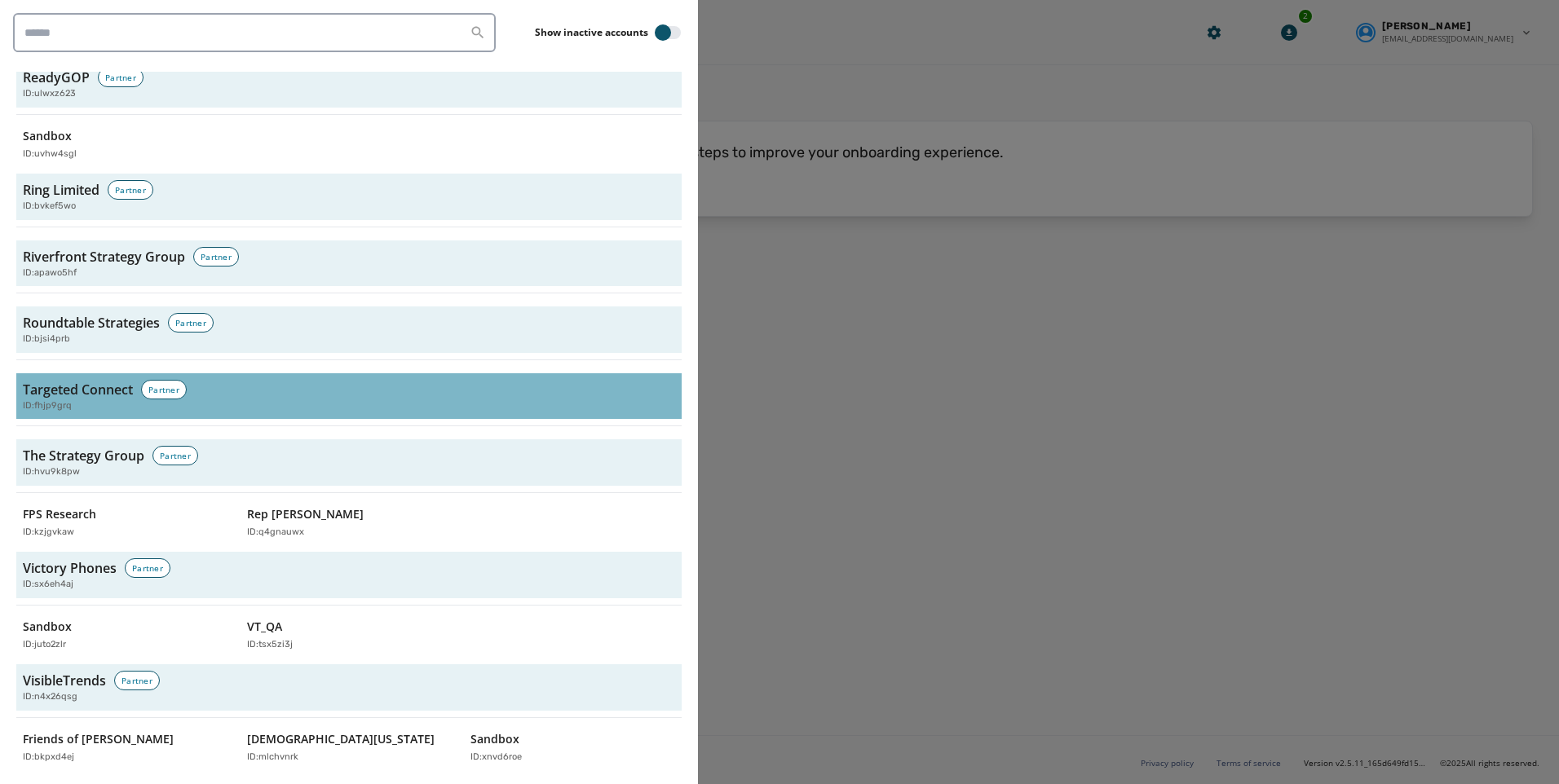
click at [267, 400] on div "ID: fhjp9grq" at bounding box center [349, 406] width 653 height 14
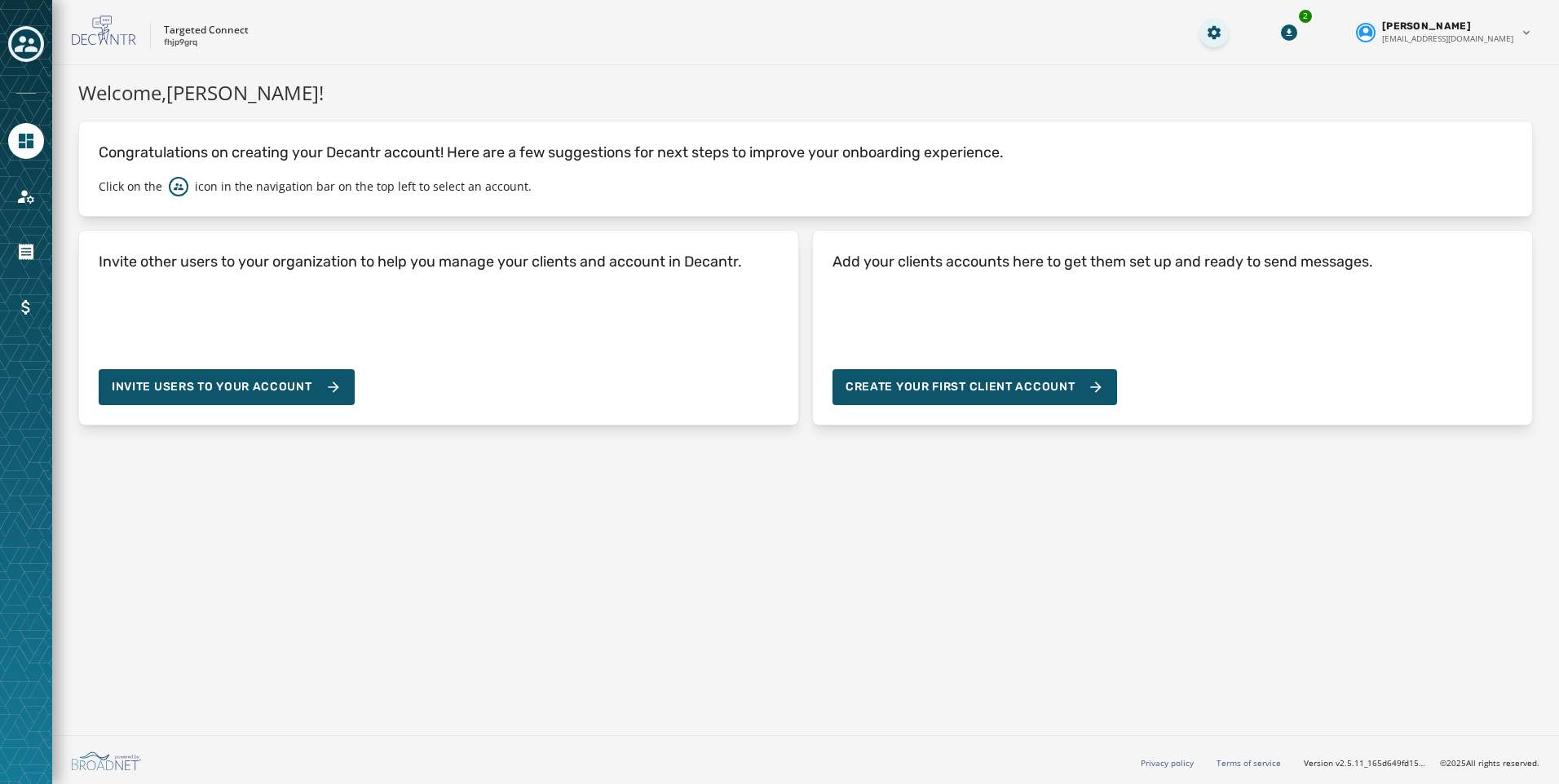
click at [1265, 39] on html "Skip To Main Content Targeted Connect fhjp9grq 2 Kayla Lloyd klloyd@broadnet.co…" at bounding box center [780, 392] width 1559 height 784
click at [19, 195] on html "Skip To Main Content Targeted Connect fhjp9grq 2 Kayla Lloyd klloyd@broadnet.co…" at bounding box center [780, 392] width 1559 height 784
click at [22, 198] on icon "Navigate to Account" at bounding box center [25, 196] width 20 height 20
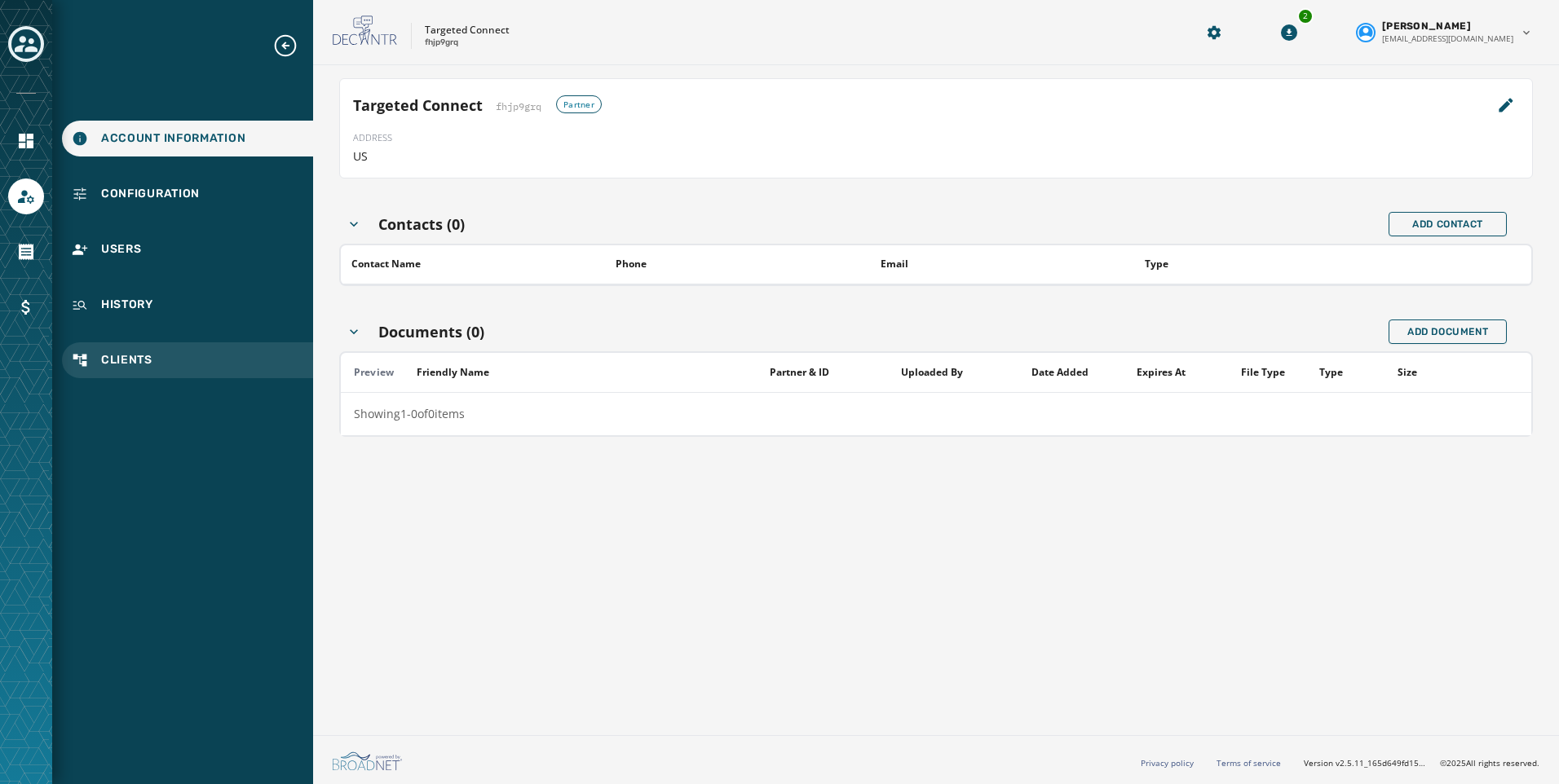
click at [141, 355] on span "Clients" at bounding box center [127, 360] width 52 height 16
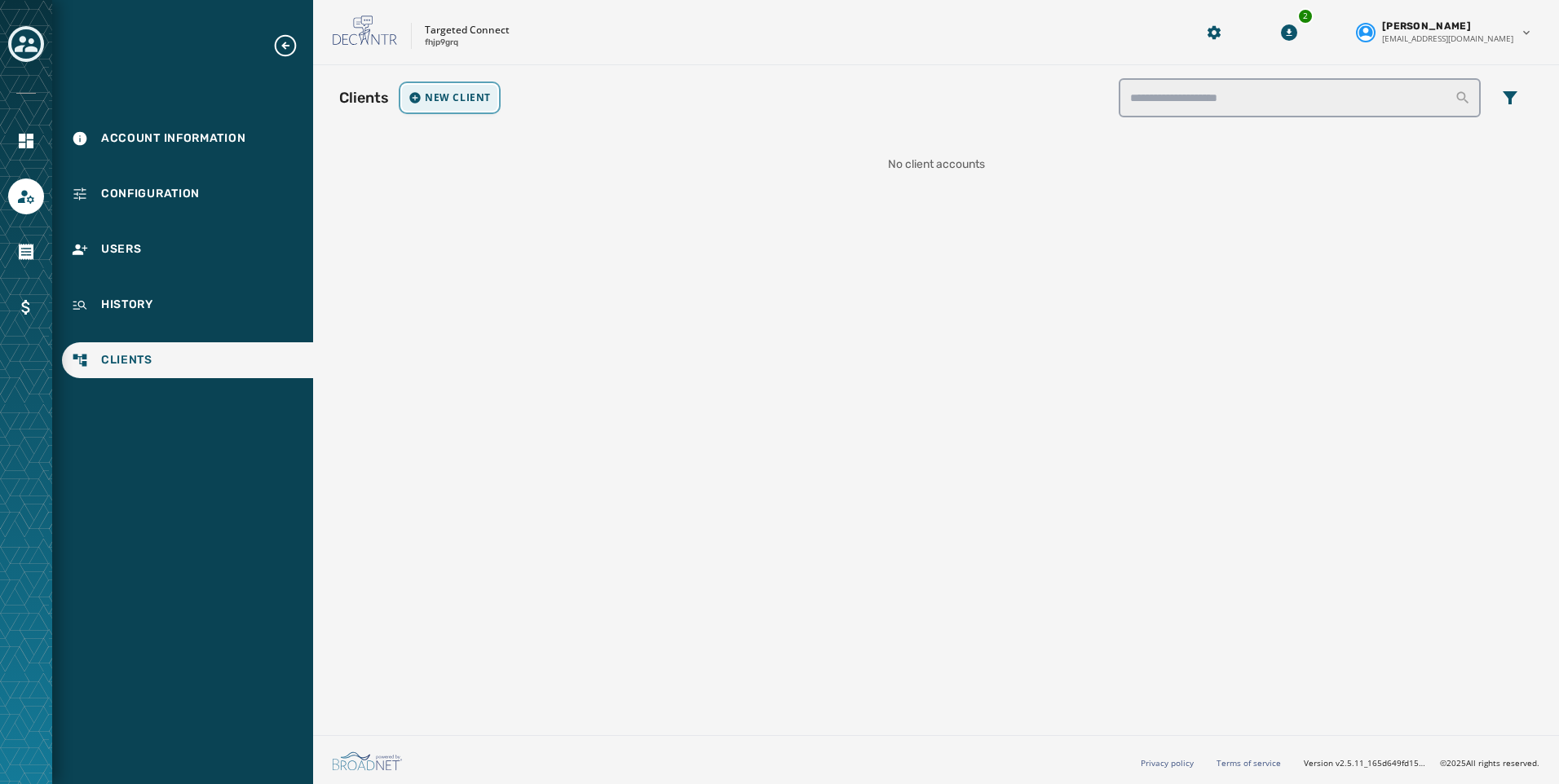
click at [436, 96] on span "New Client" at bounding box center [458, 98] width 66 height 13
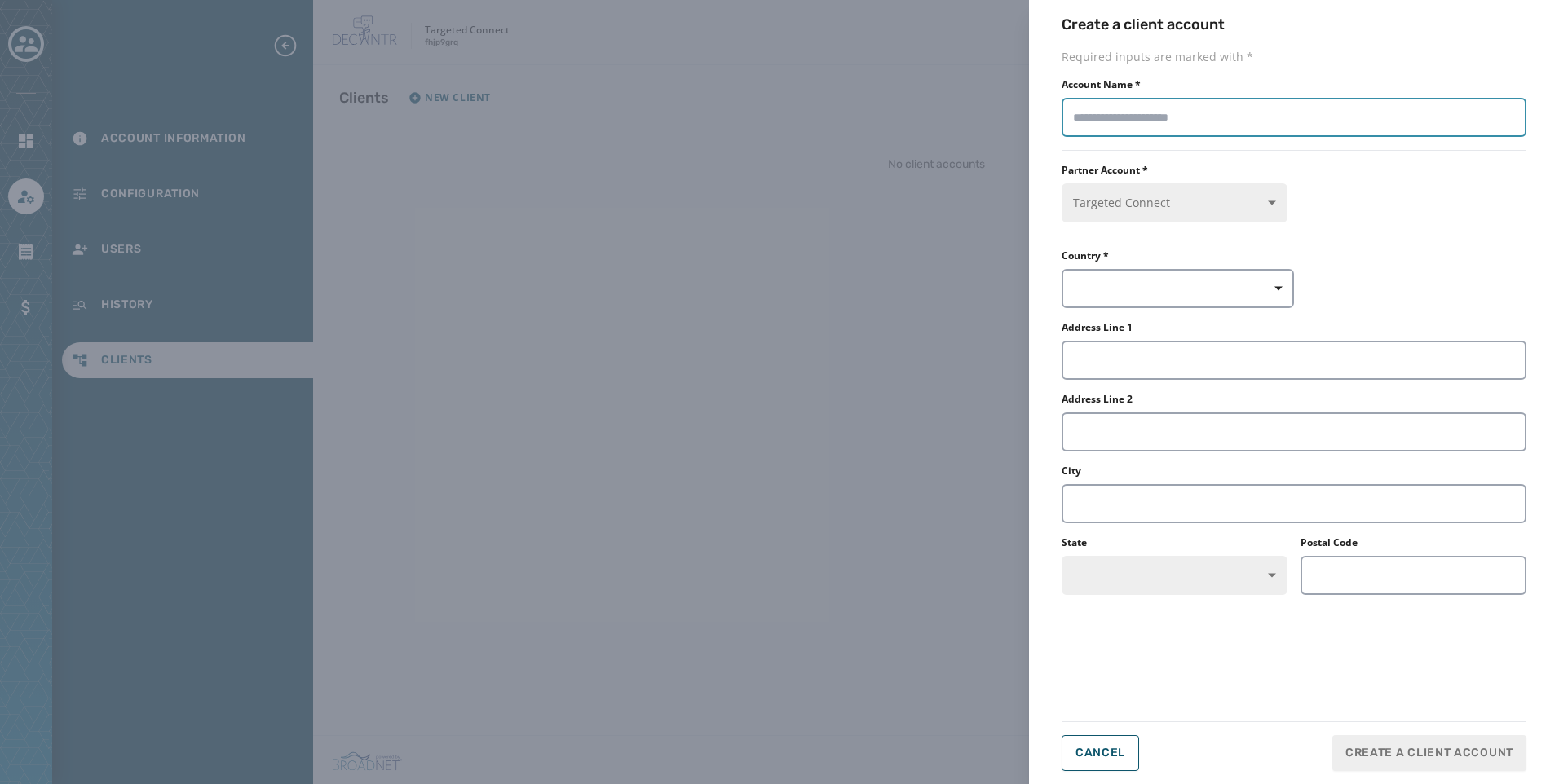
click at [1138, 108] on input "Account Name *" at bounding box center [1294, 118] width 465 height 39
type input "**********"
click at [1150, 283] on button "button" at bounding box center [1177, 289] width 232 height 39
click at [1126, 322] on div "US" at bounding box center [1138, 325] width 153 height 29
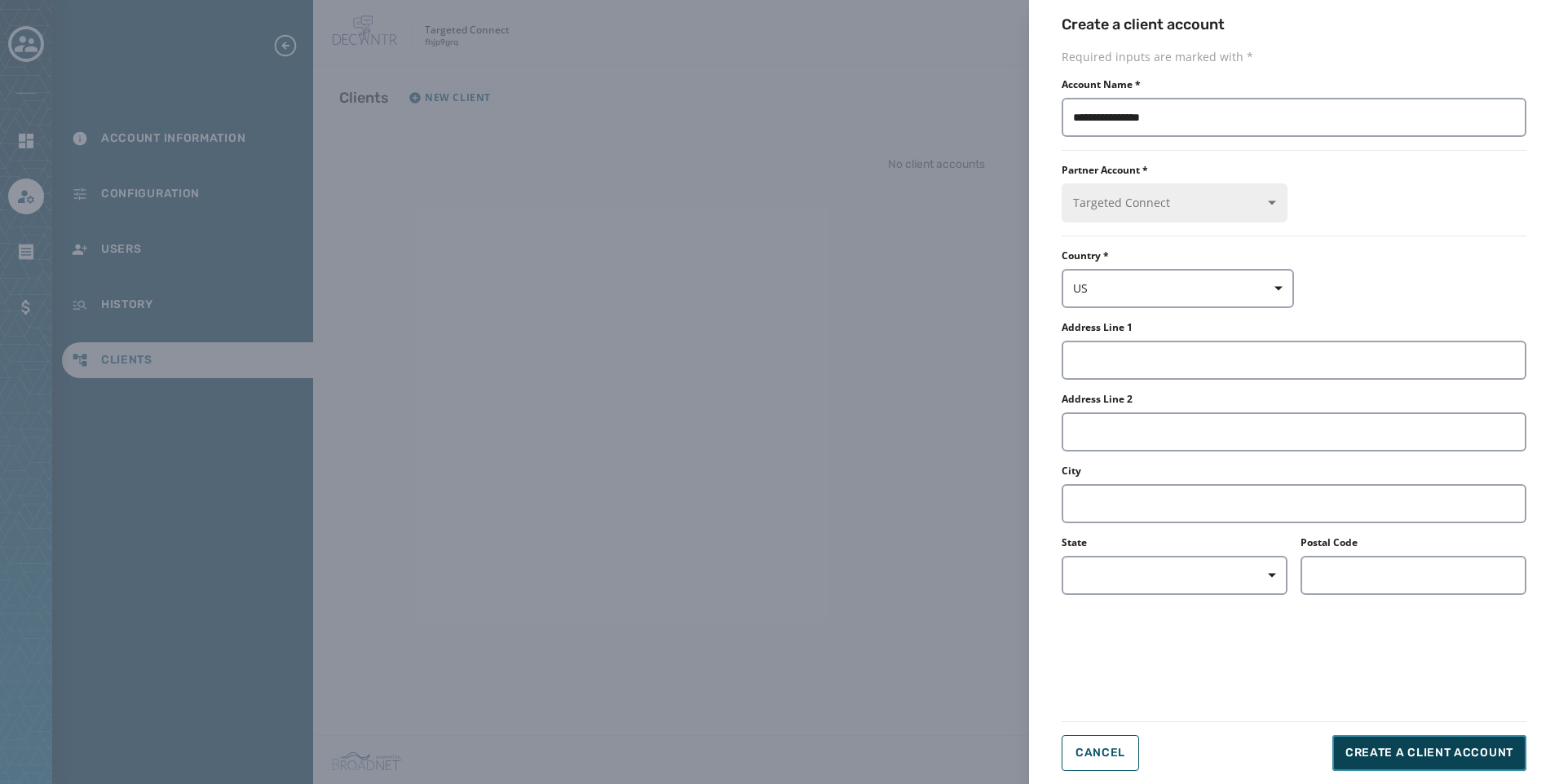
click at [1477, 747] on span "Create a client account" at bounding box center [1429, 753] width 168 height 16
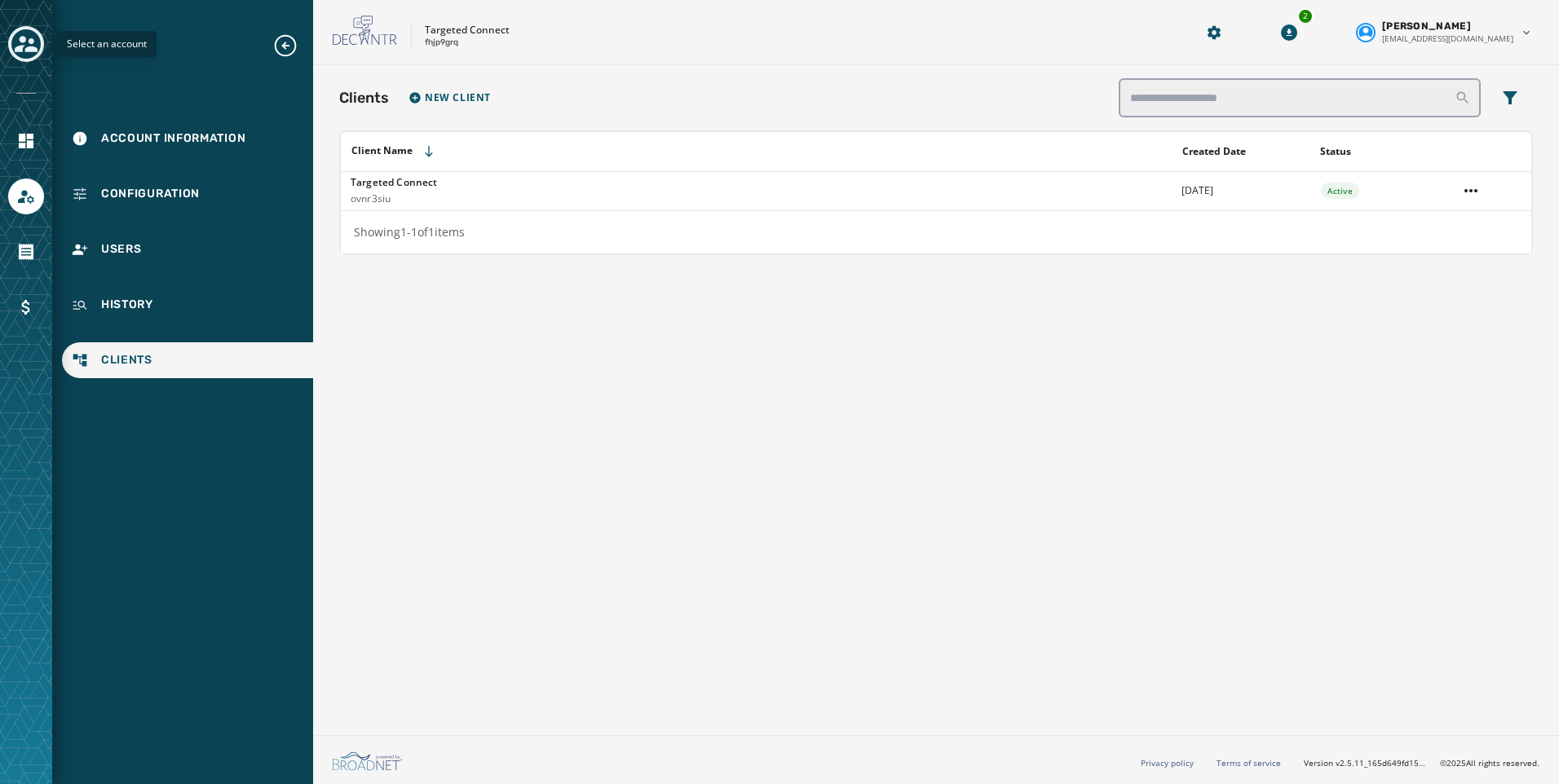
click at [24, 34] on icon "Toggle account select drawer" at bounding box center [26, 44] width 23 height 23
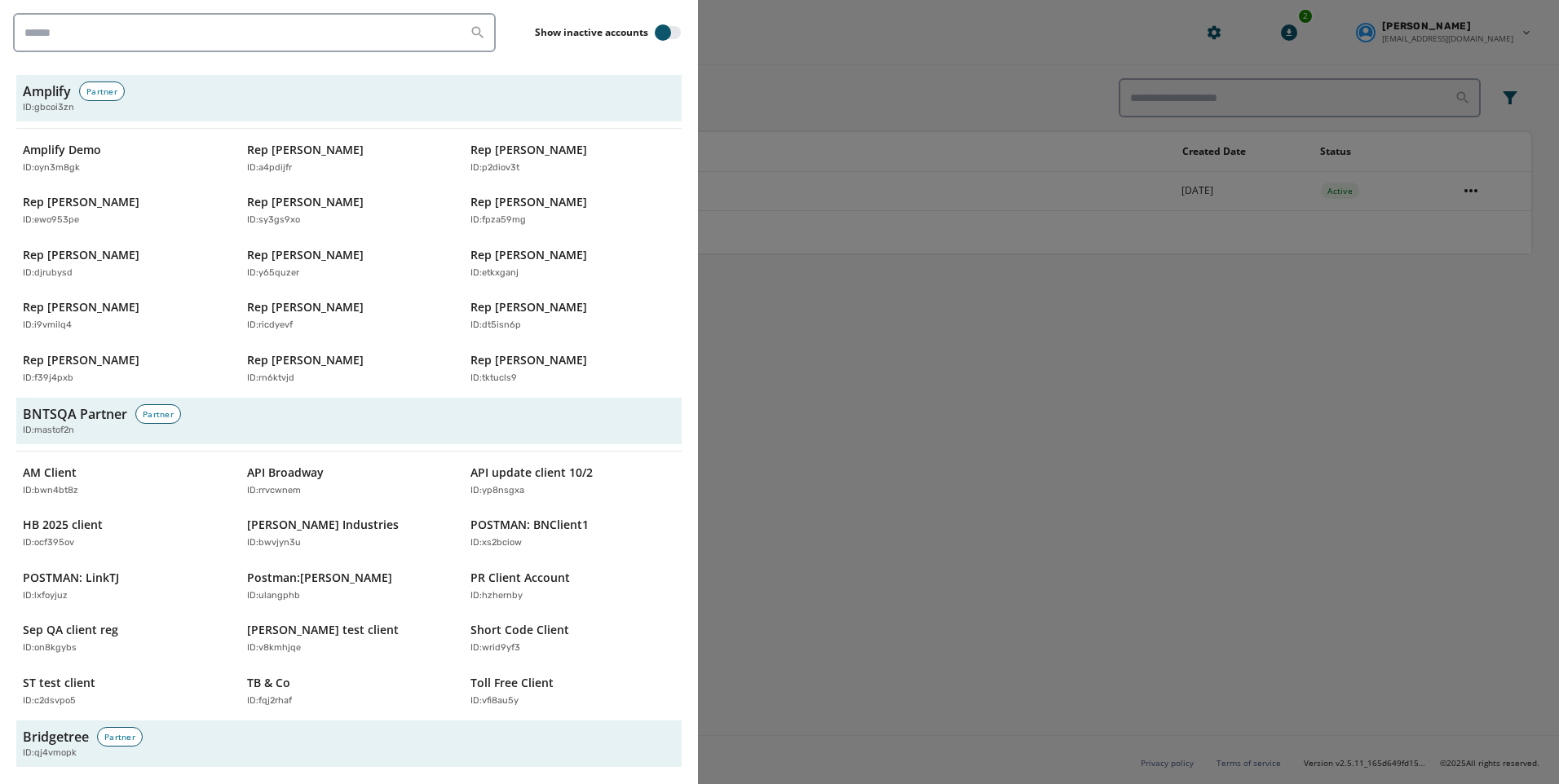
click at [1025, 526] on div at bounding box center [780, 392] width 1559 height 784
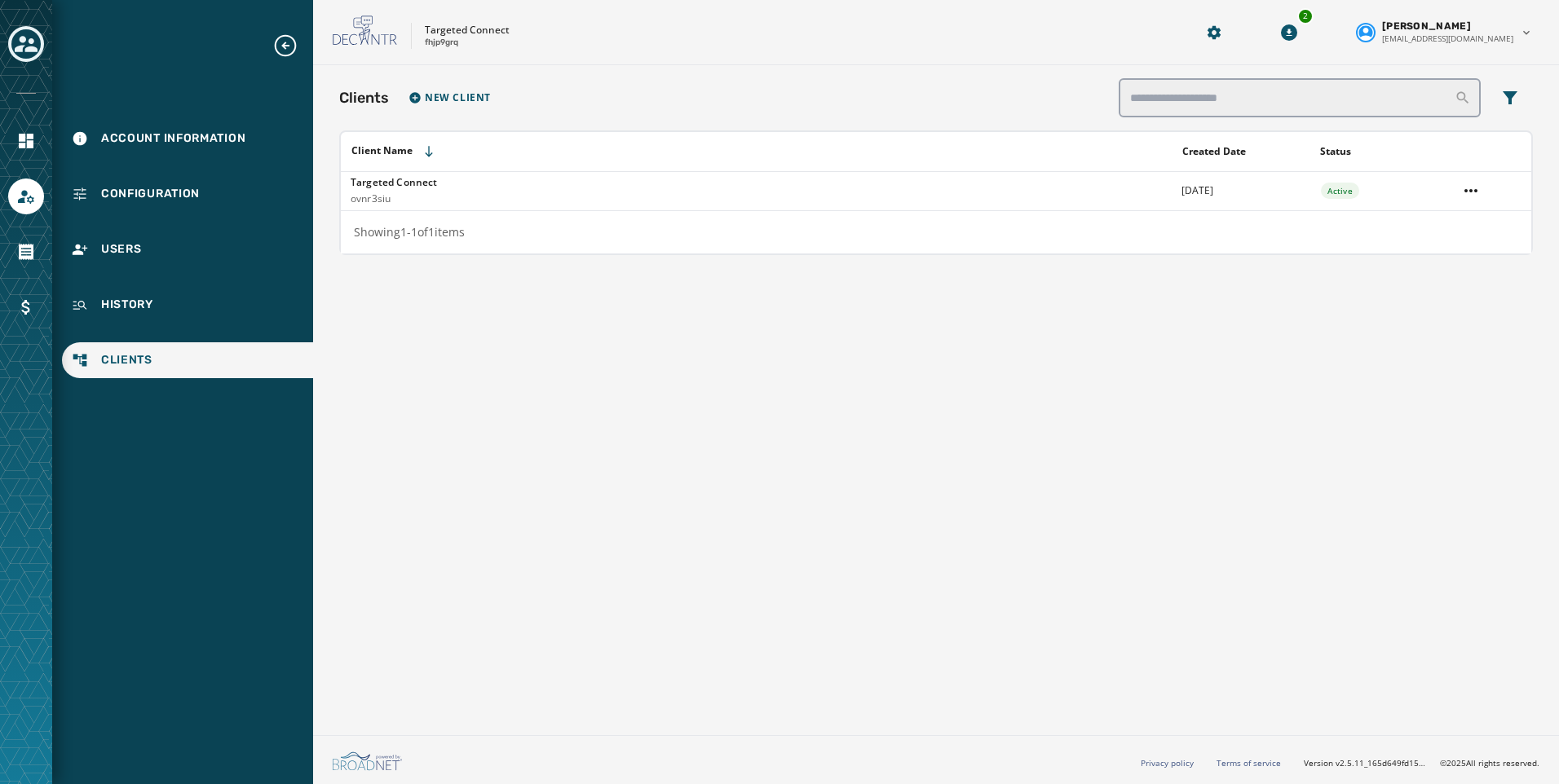
click at [14, 34] on button "Toggle account select drawer" at bounding box center [26, 44] width 36 height 36
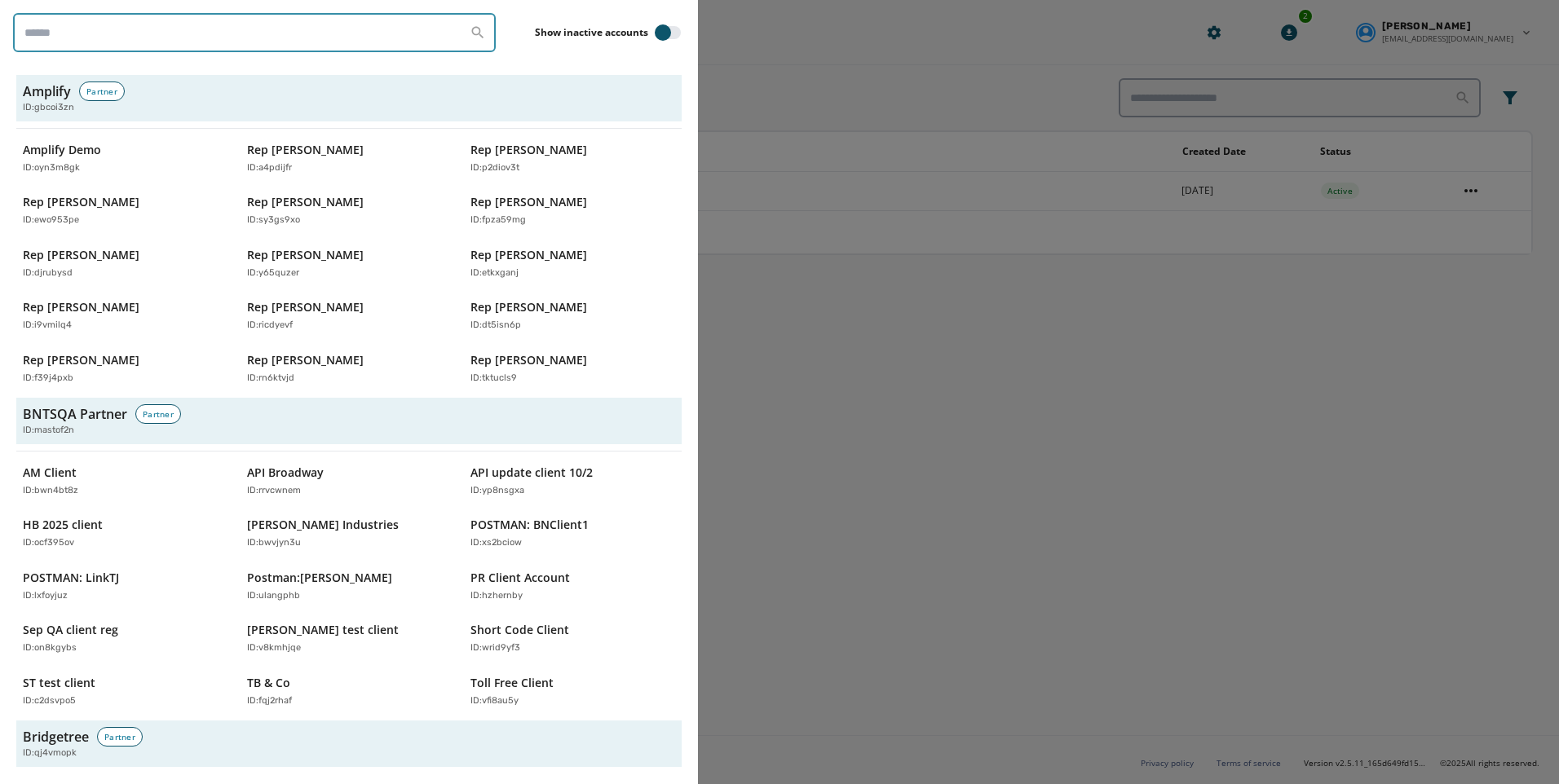
click at [140, 46] on input "search" at bounding box center [254, 33] width 482 height 39
type input "*******"
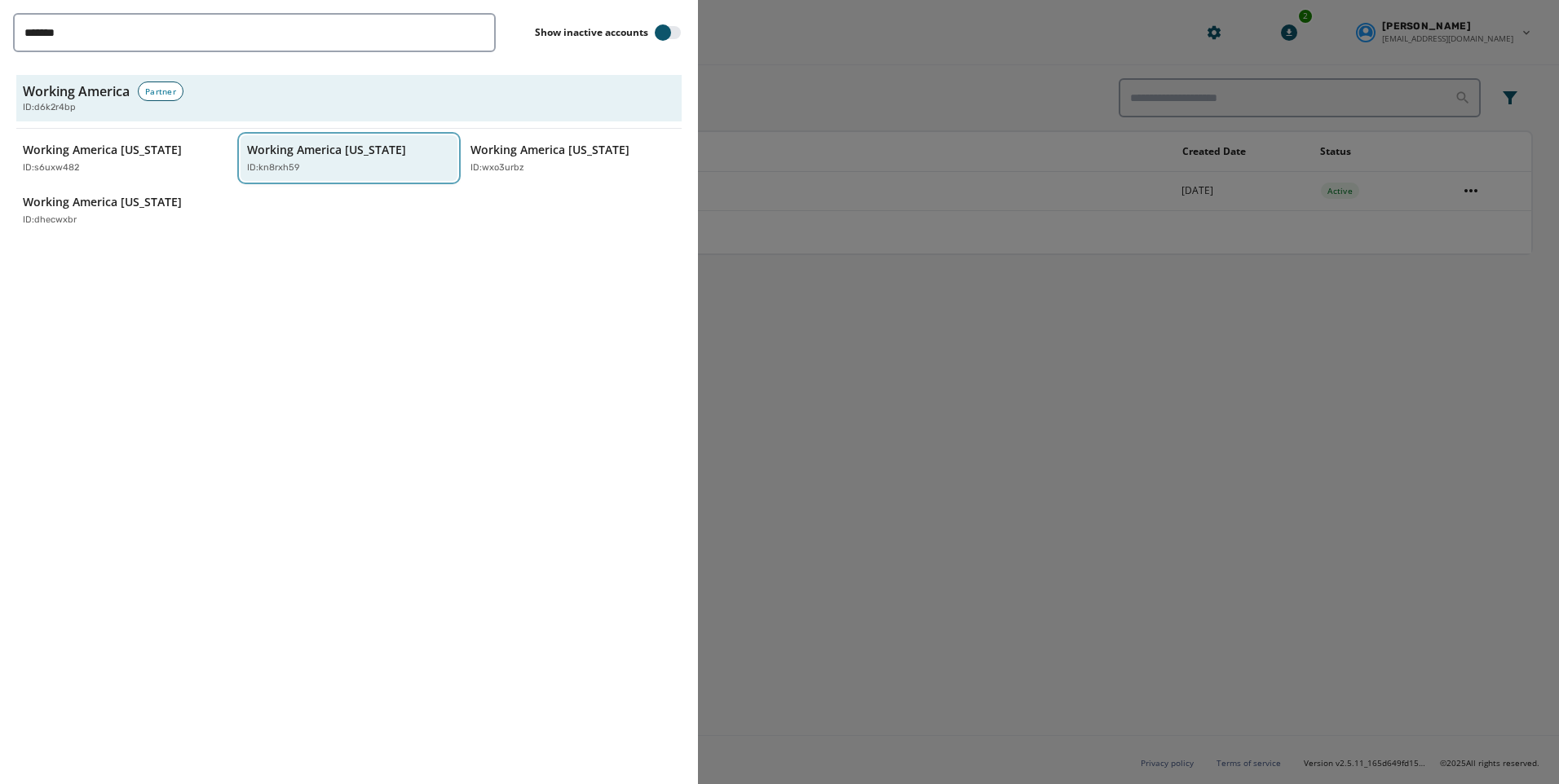
click at [296, 157] on div "Working America [US_STATE] ID: kn8rxh59" at bounding box center [341, 159] width 188 height 34
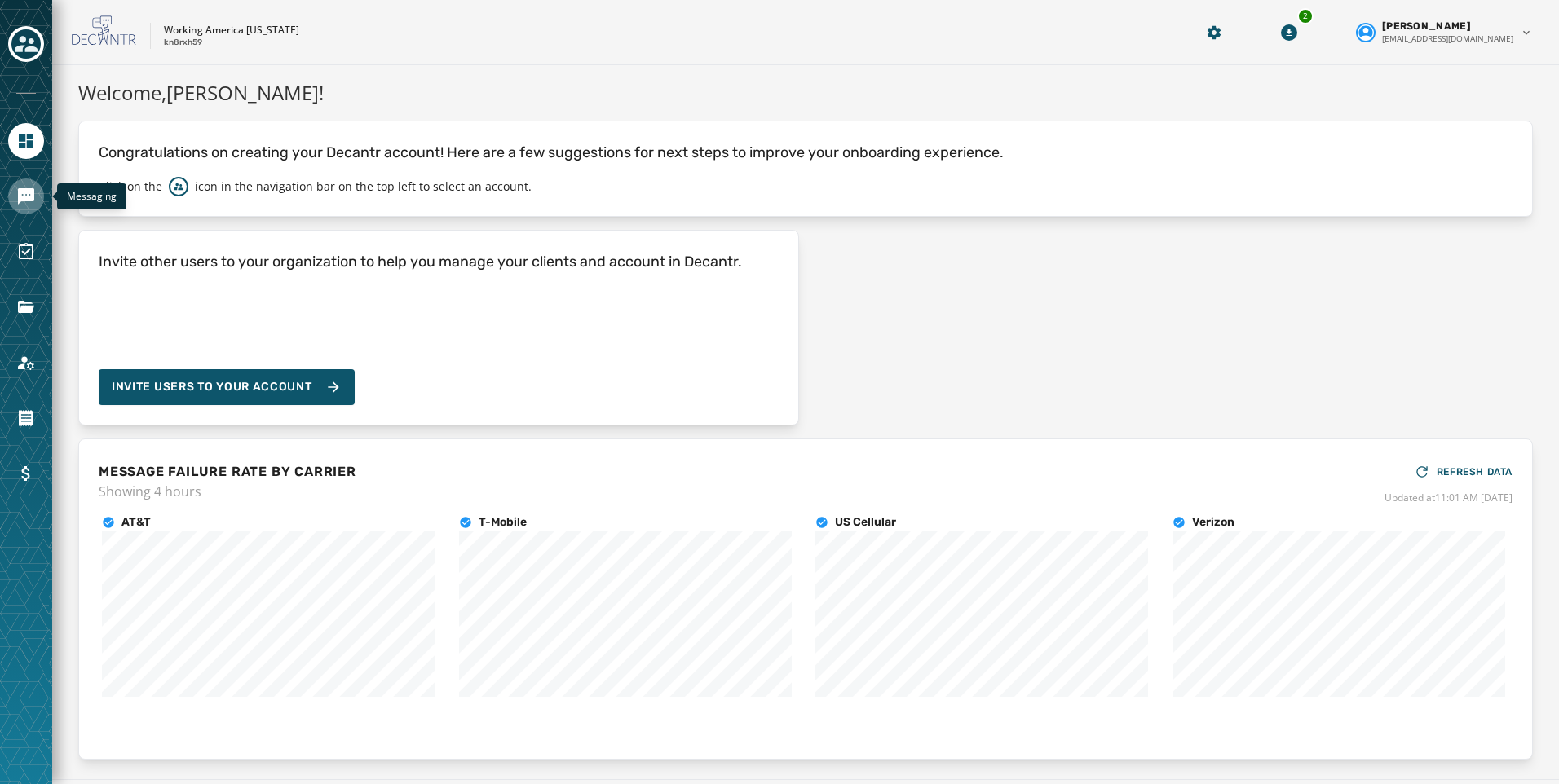
click at [19, 197] on icon "Navigate to Messaging" at bounding box center [25, 196] width 16 height 16
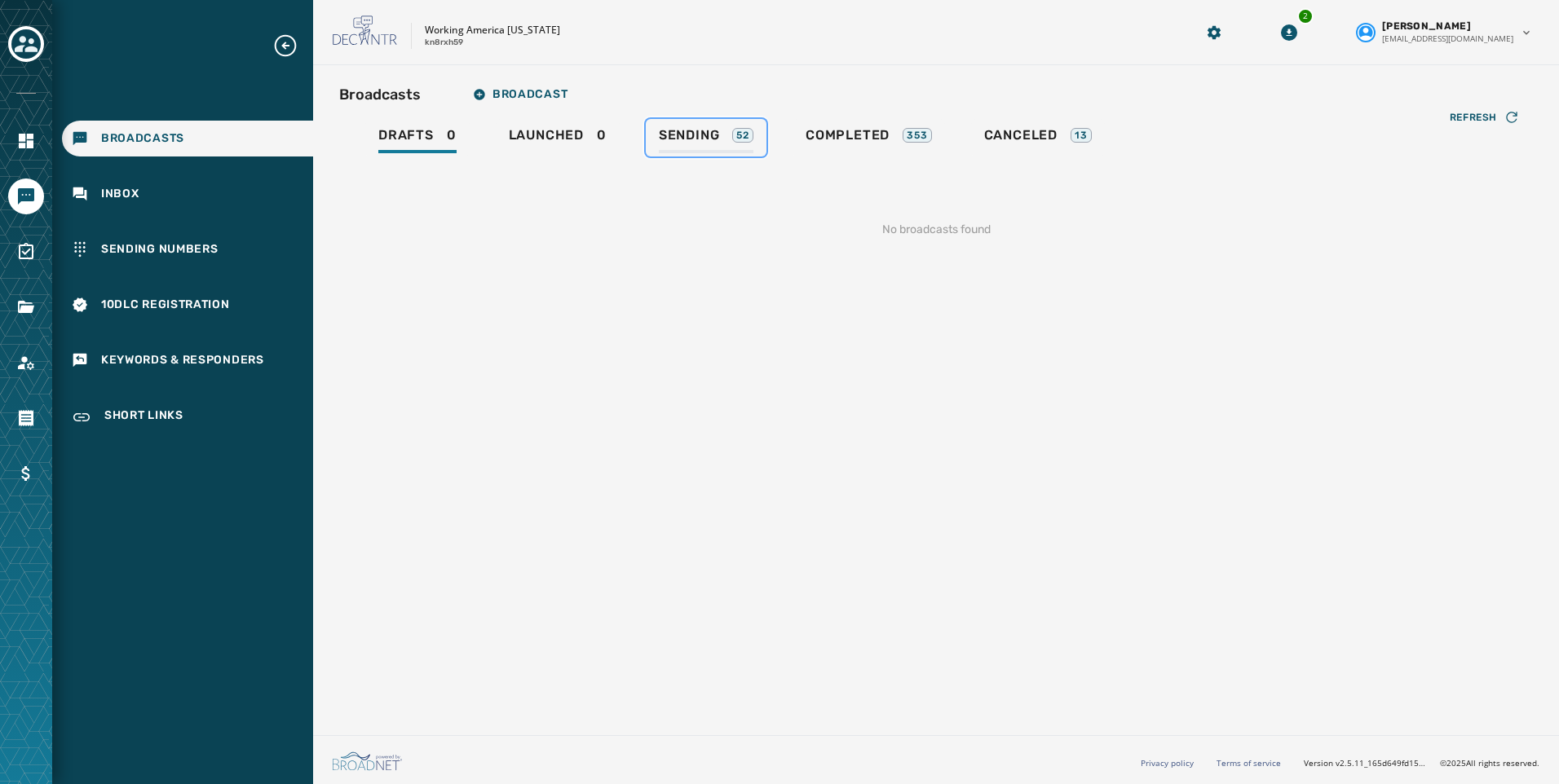
click at [692, 138] on span "Sending" at bounding box center [689, 134] width 61 height 16
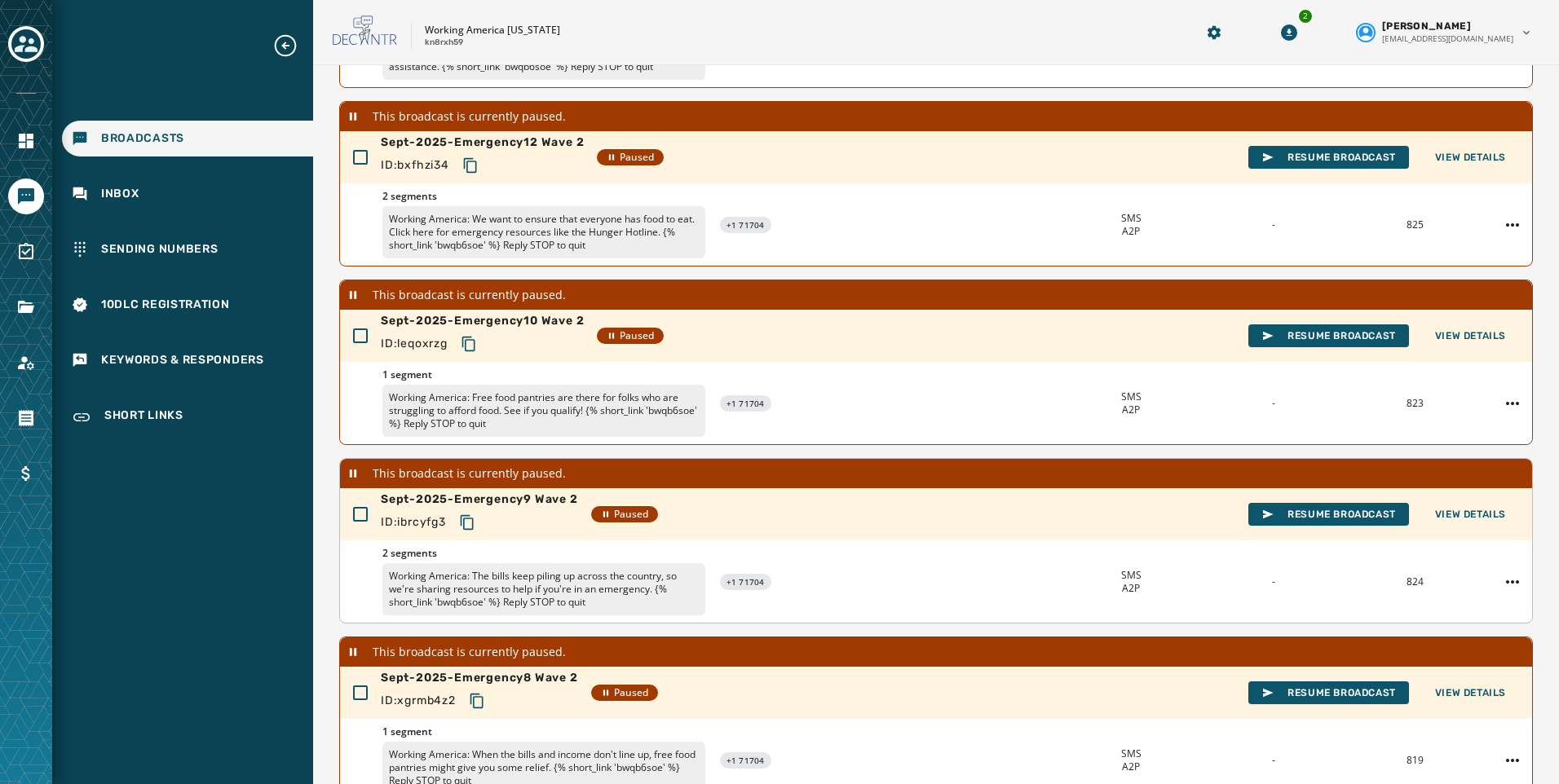
scroll to position [454, 0]
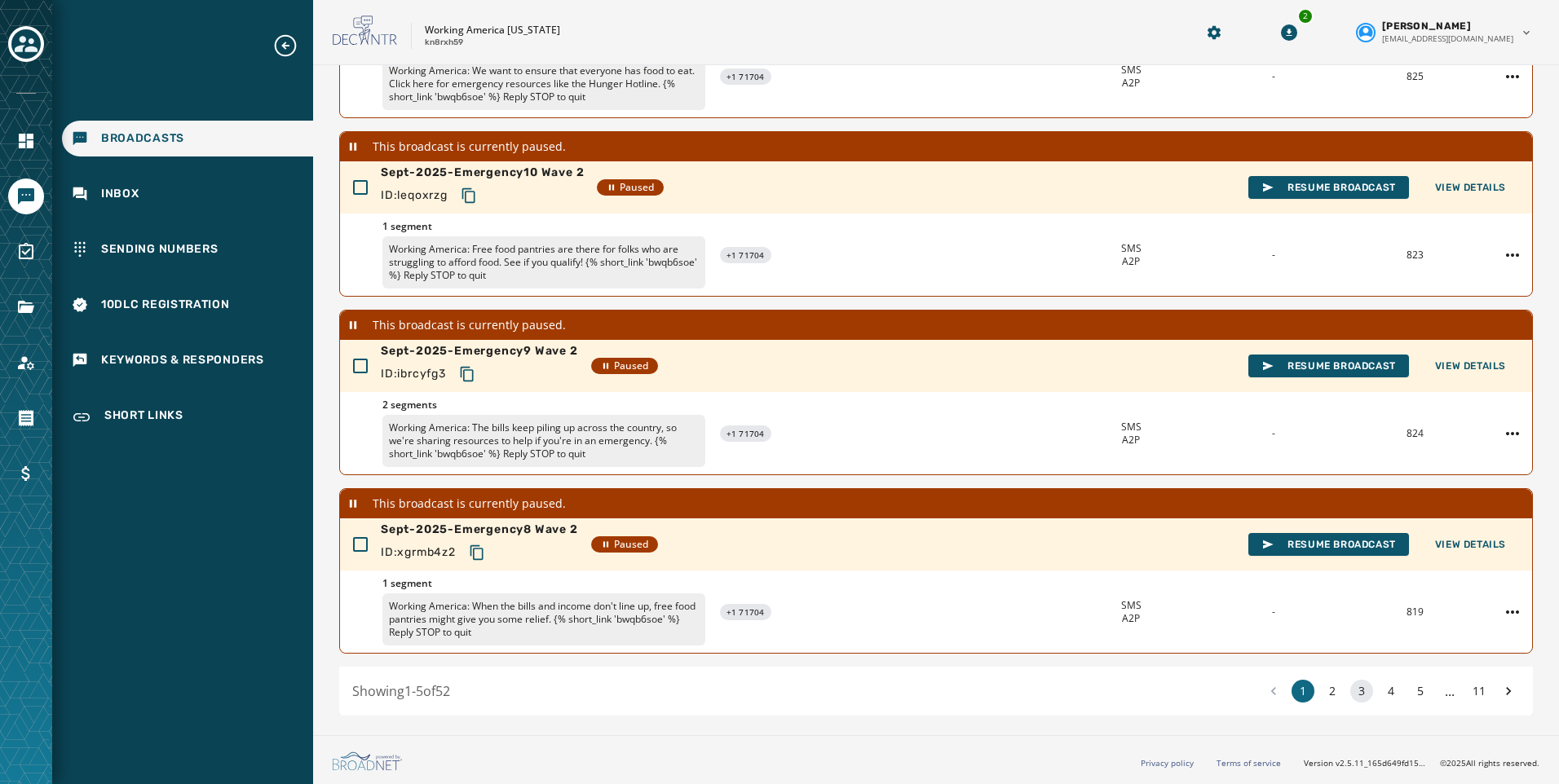
click at [1350, 685] on button "3" at bounding box center [1362, 691] width 23 height 23
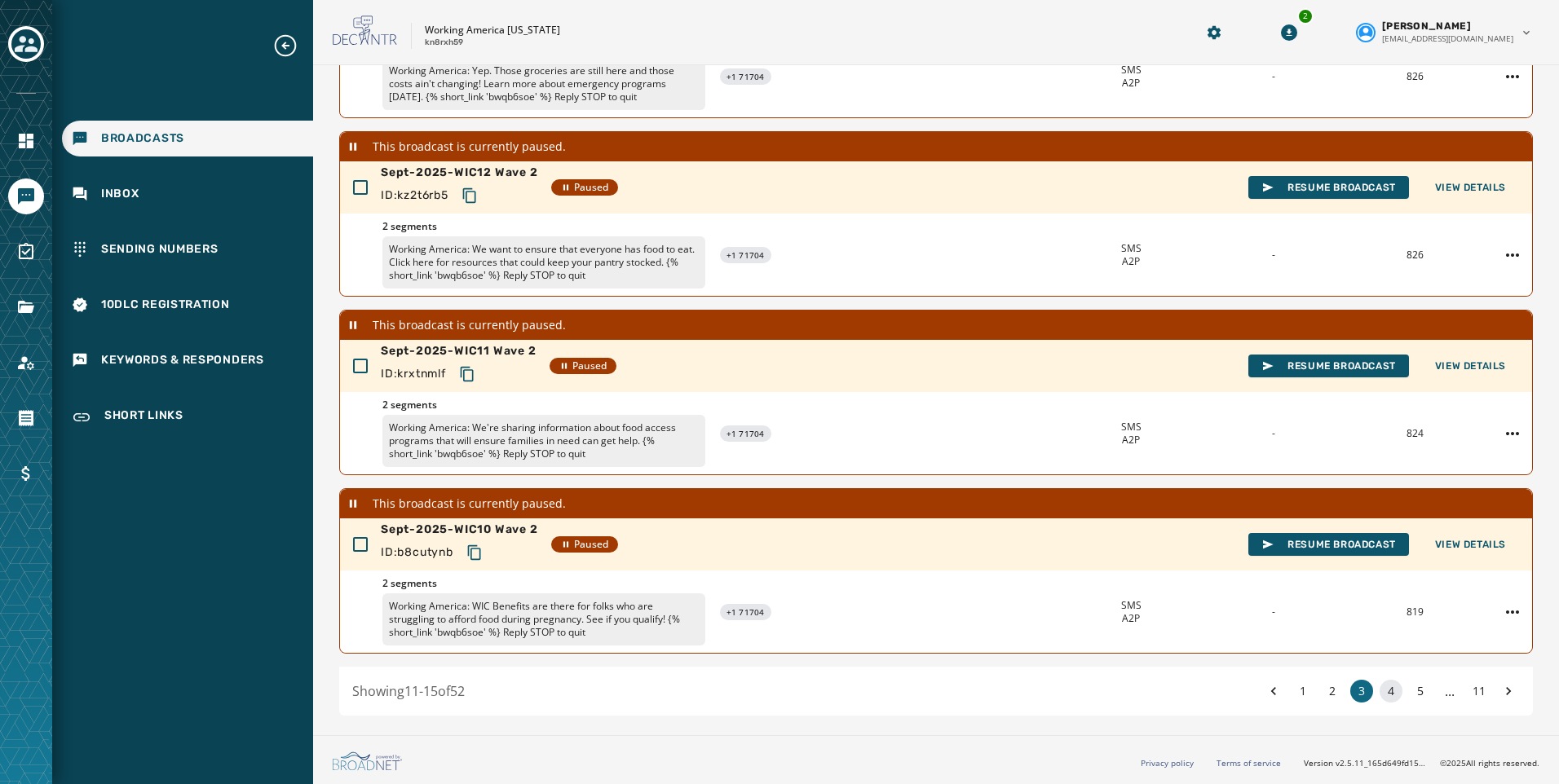
click at [1379, 688] on button "4" at bounding box center [1391, 691] width 23 height 23
click at [1409, 688] on button "5" at bounding box center [1421, 691] width 23 height 23
click at [1414, 689] on button "6" at bounding box center [1421, 691] width 23 height 23
click at [1409, 689] on button "7" at bounding box center [1421, 691] width 23 height 23
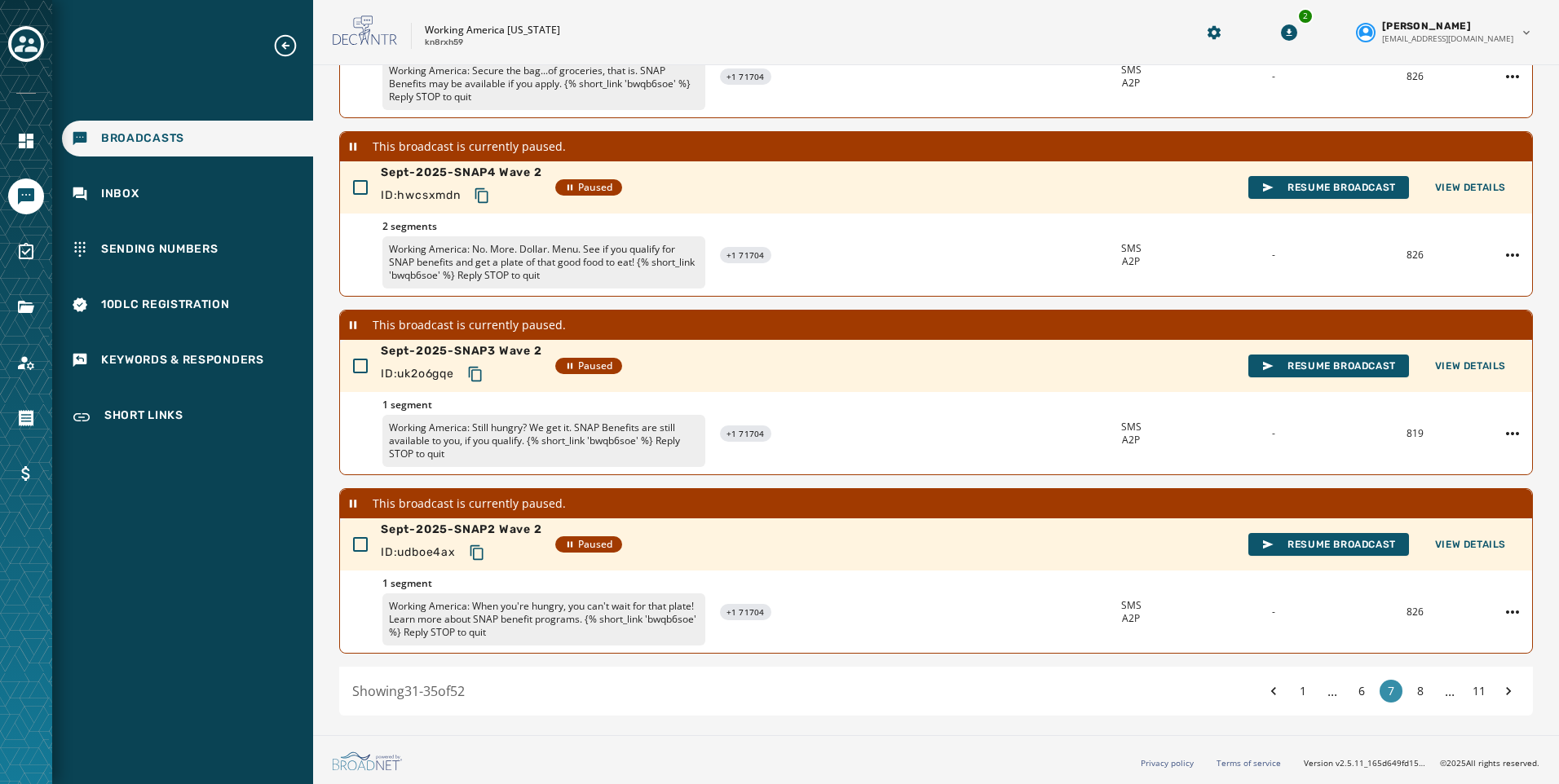
click at [1409, 689] on button "8" at bounding box center [1421, 691] width 23 height 23
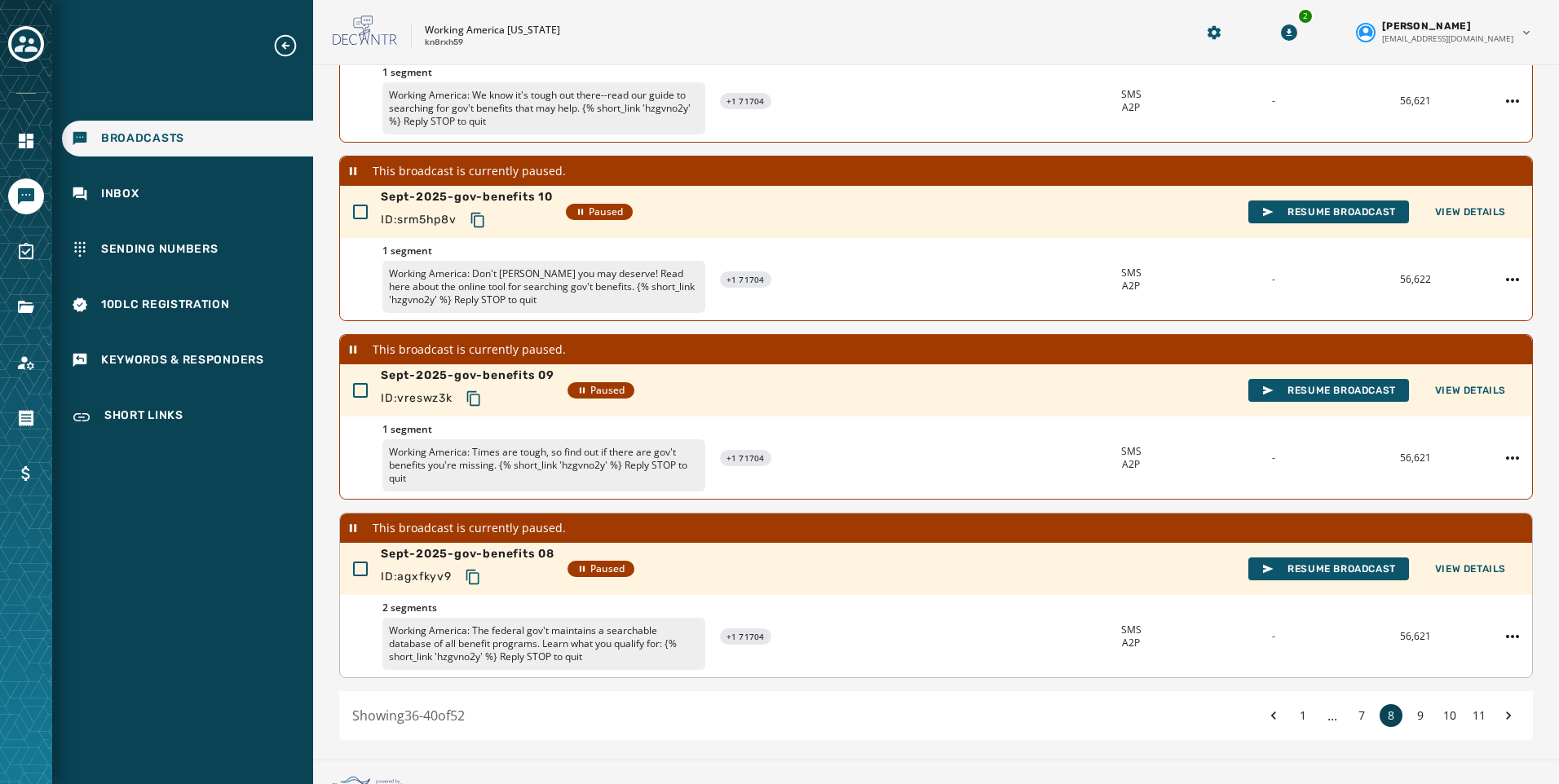
scroll to position [454, 0]
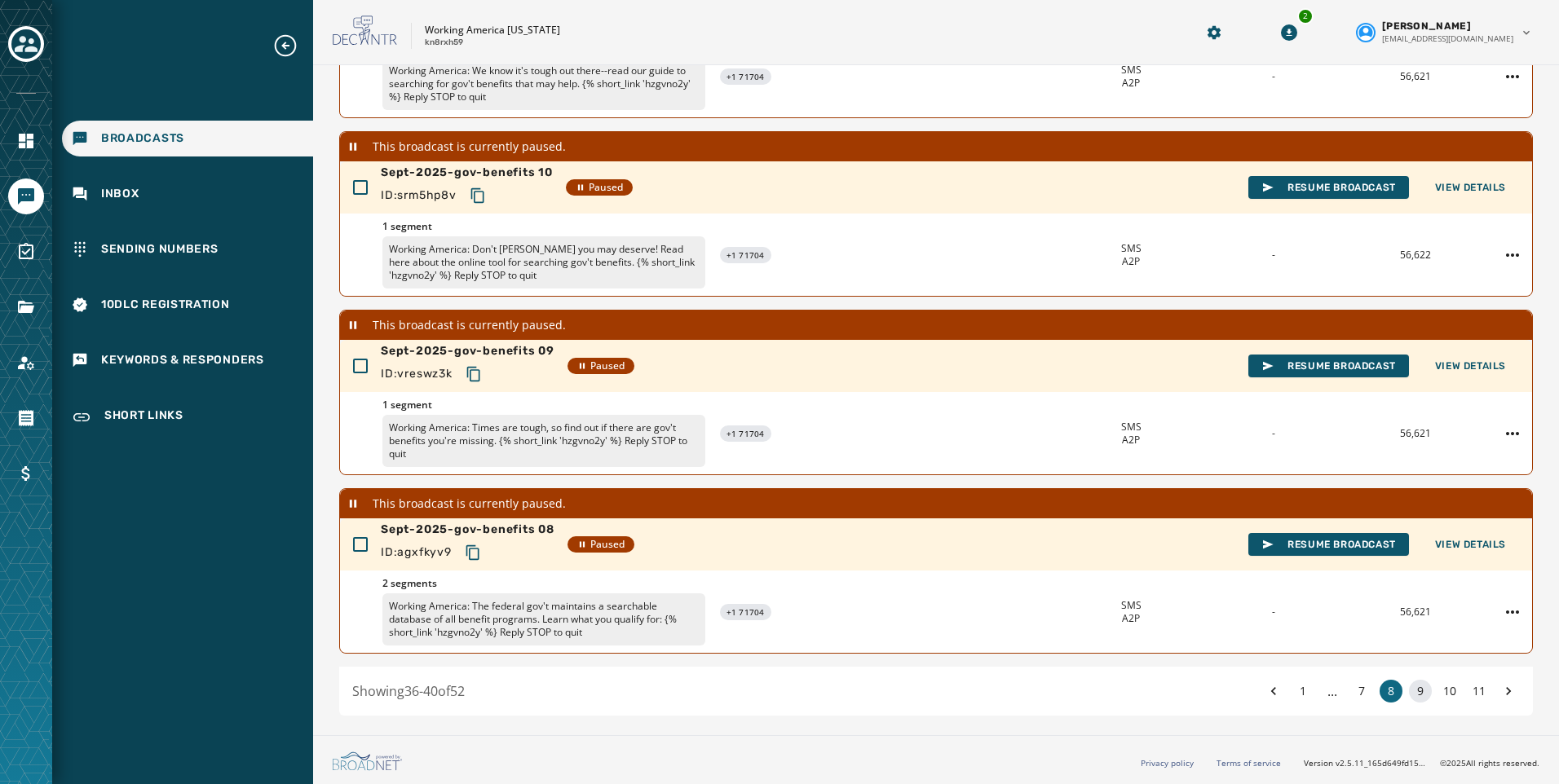
click at [1409, 696] on button "9" at bounding box center [1421, 691] width 23 height 23
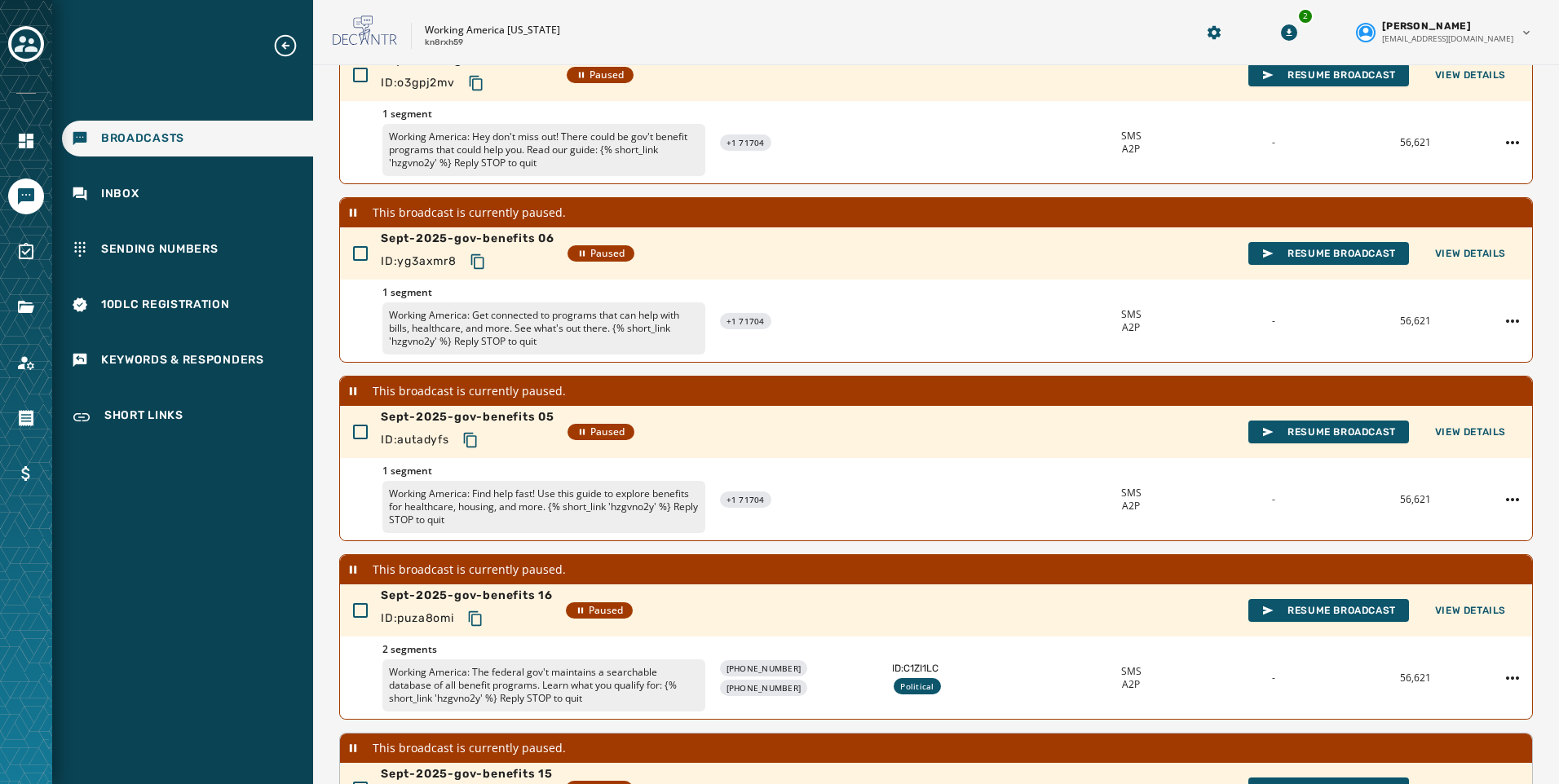
scroll to position [454, 0]
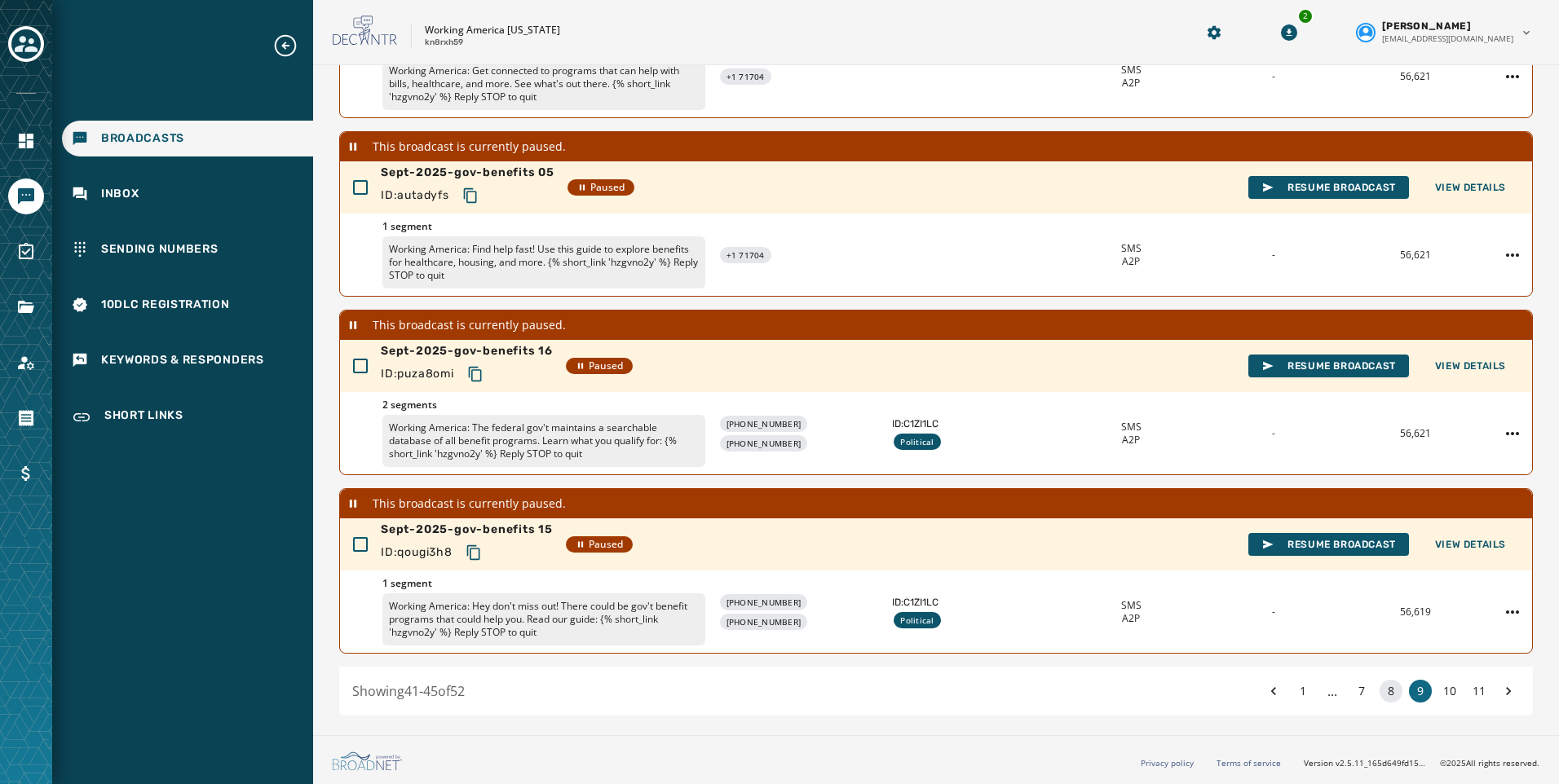
click at [1385, 697] on button "8" at bounding box center [1391, 691] width 23 height 23
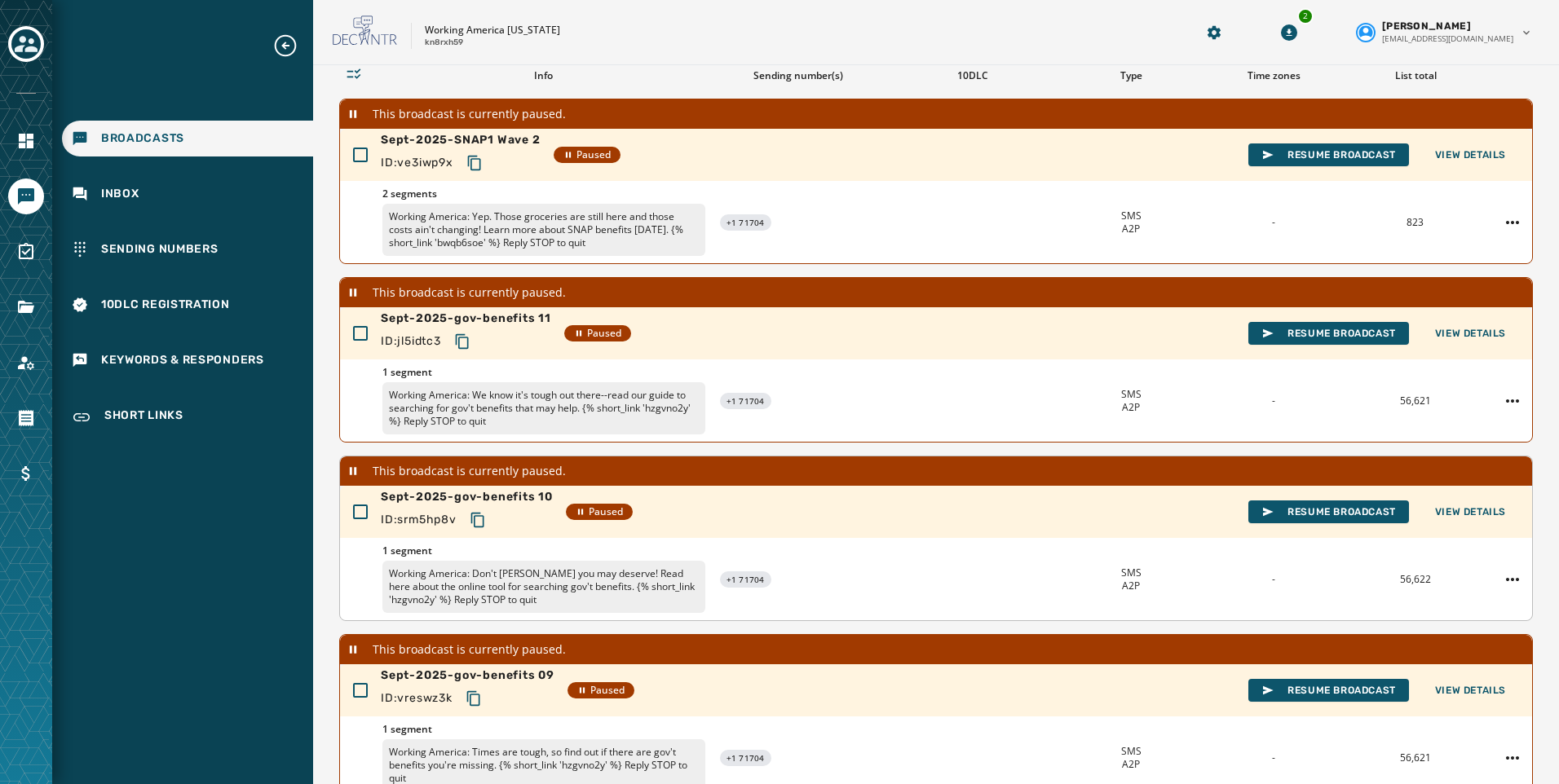
scroll to position [128, 0]
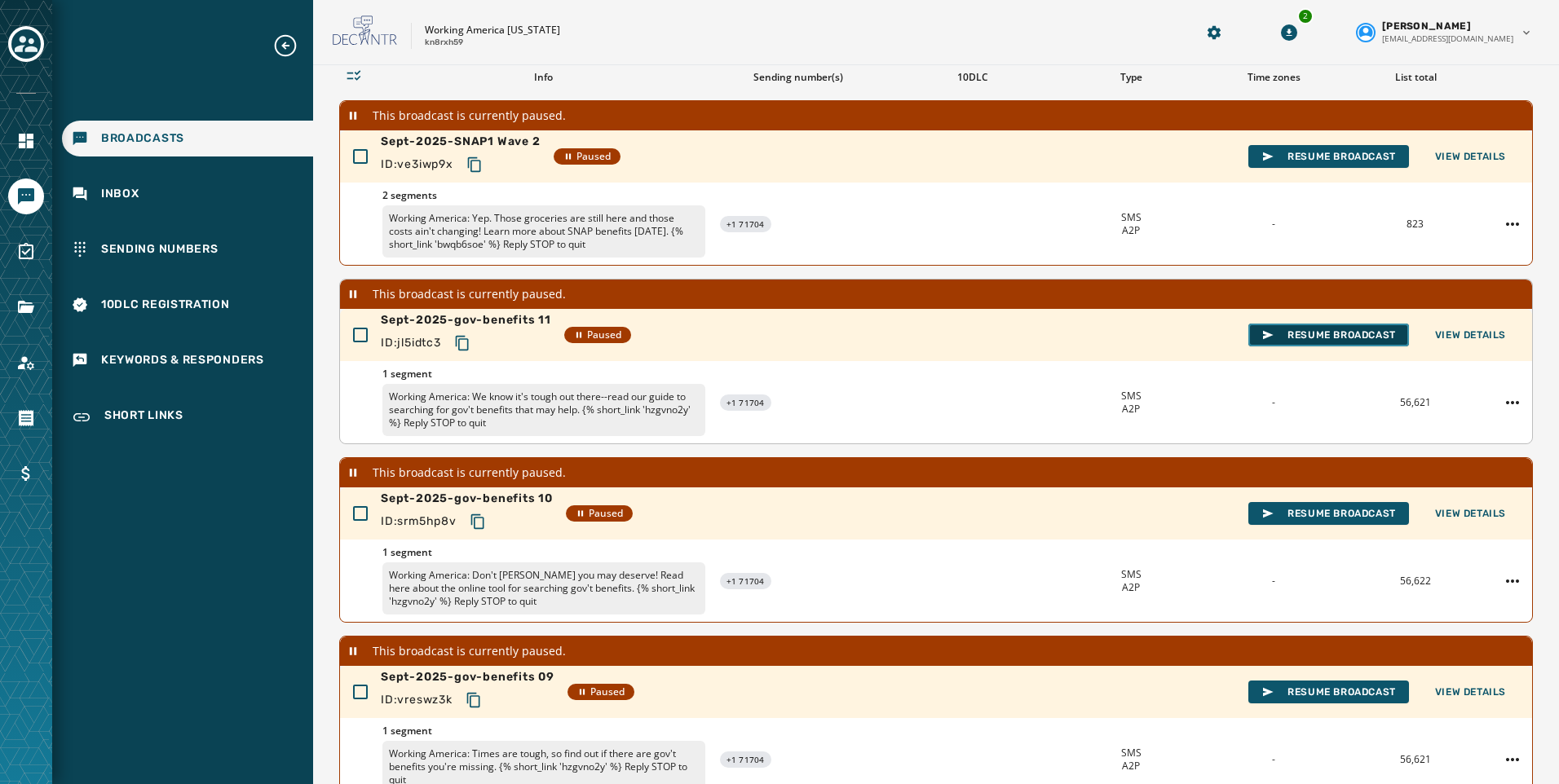
click at [1288, 337] on span "Resume Broadcast" at bounding box center [1329, 335] width 134 height 13
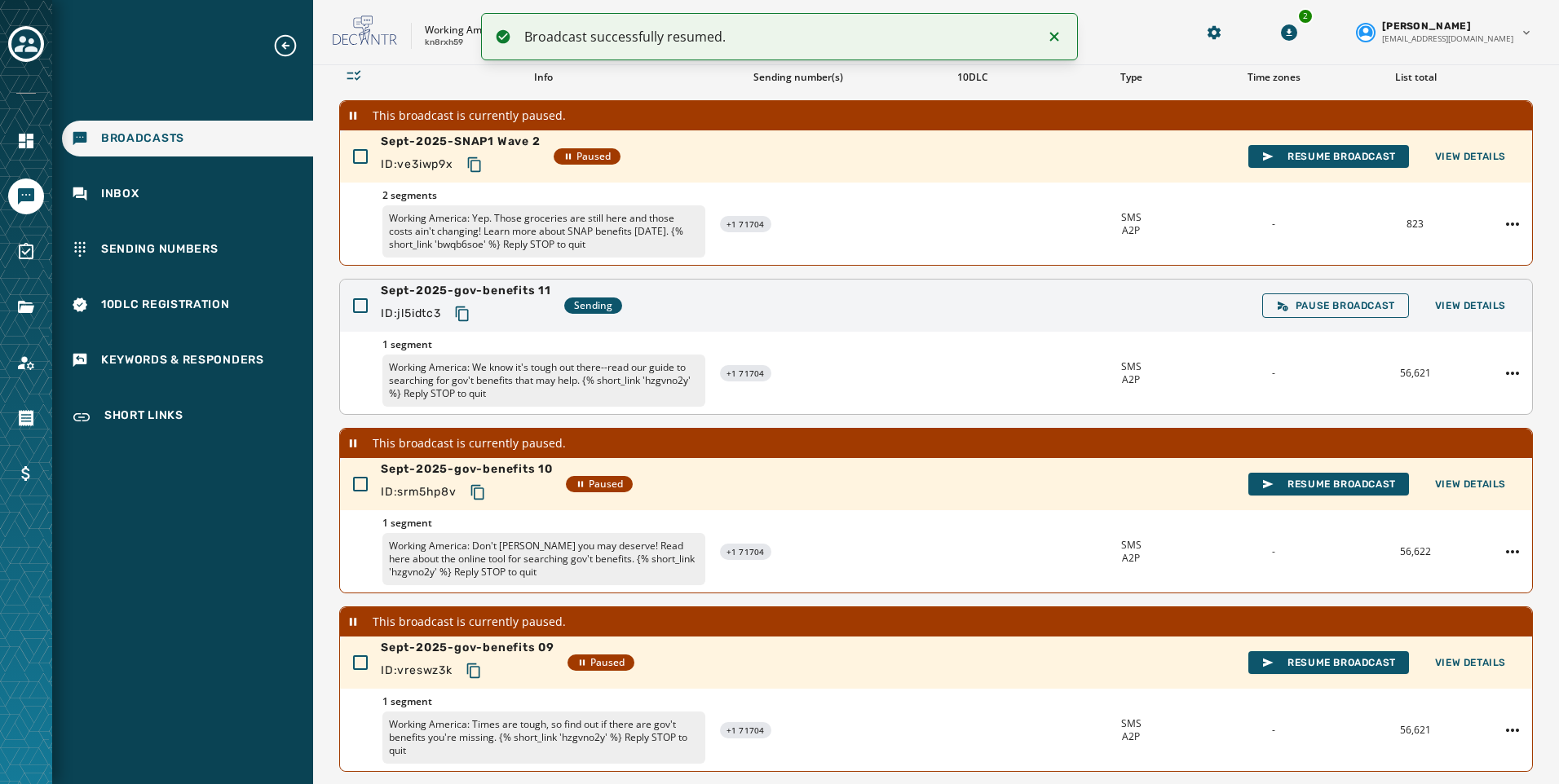
click at [1053, 34] on icon "Notifications (F8)" at bounding box center [1054, 37] width 20 height 20
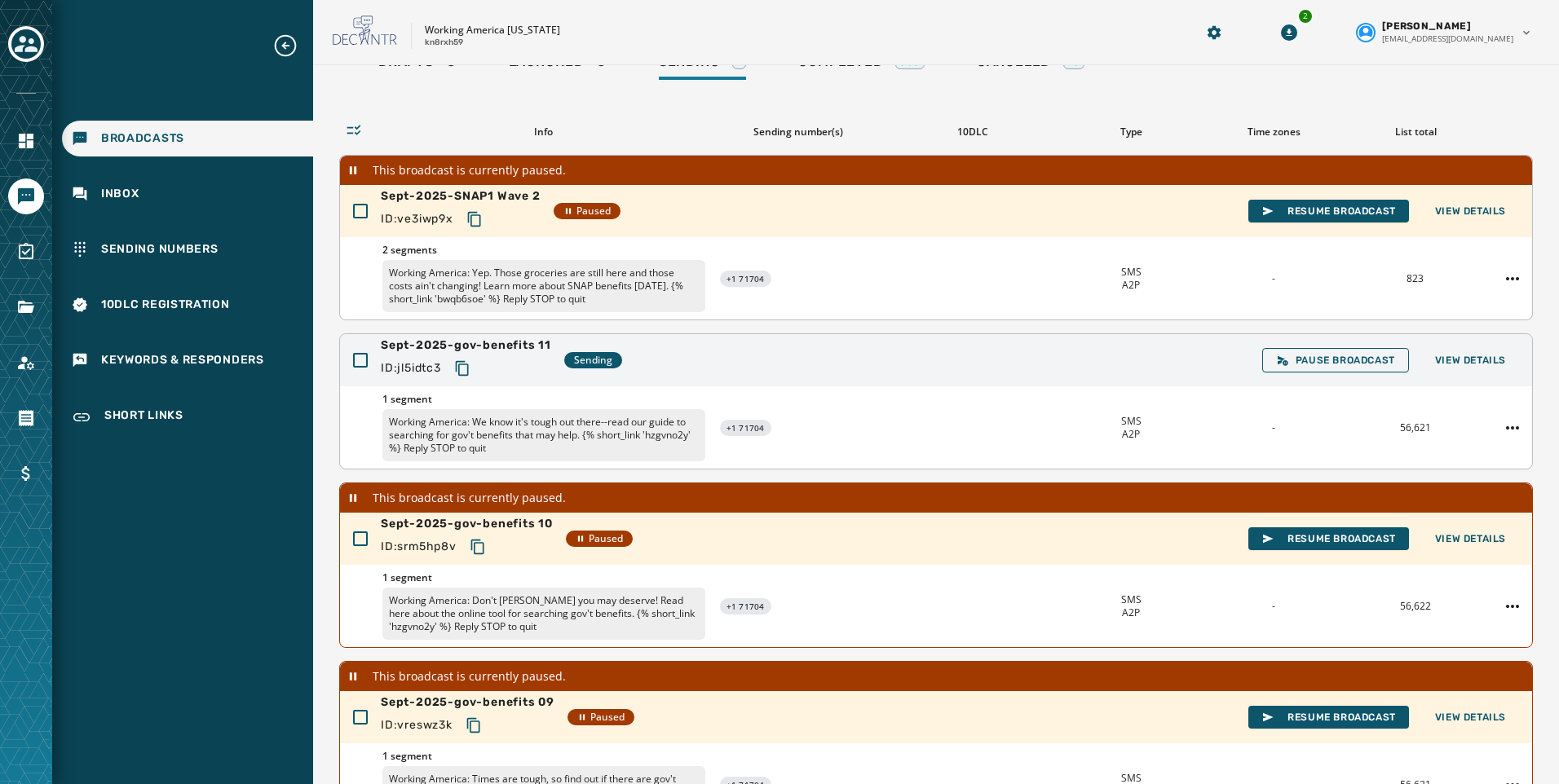
scroll to position [0, 0]
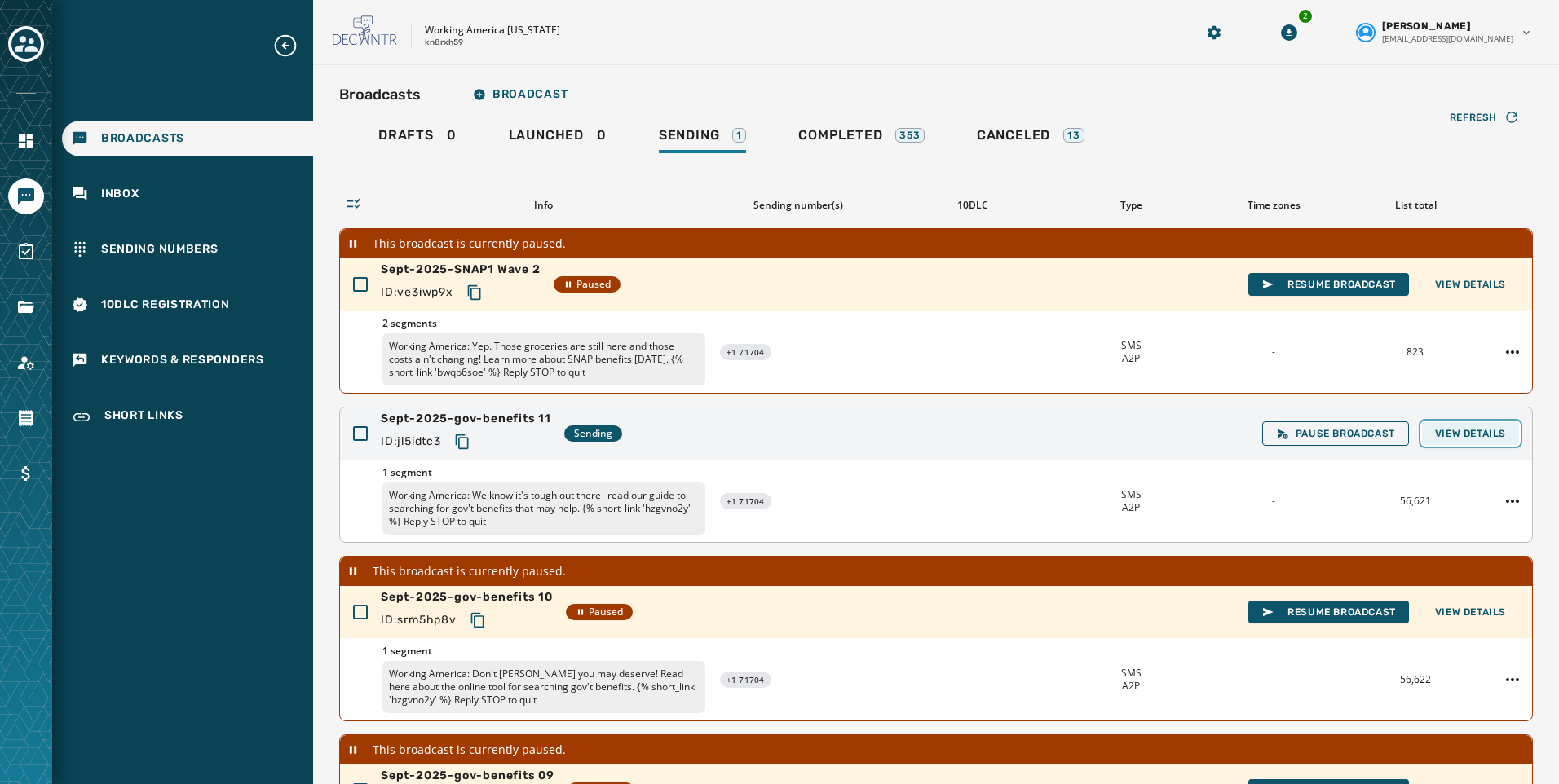
drag, startPoint x: 1451, startPoint y: 431, endPoint x: 1465, endPoint y: 439, distance: 16.1
click at [1465, 439] on span "View Details" at bounding box center [1470, 433] width 71 height 13
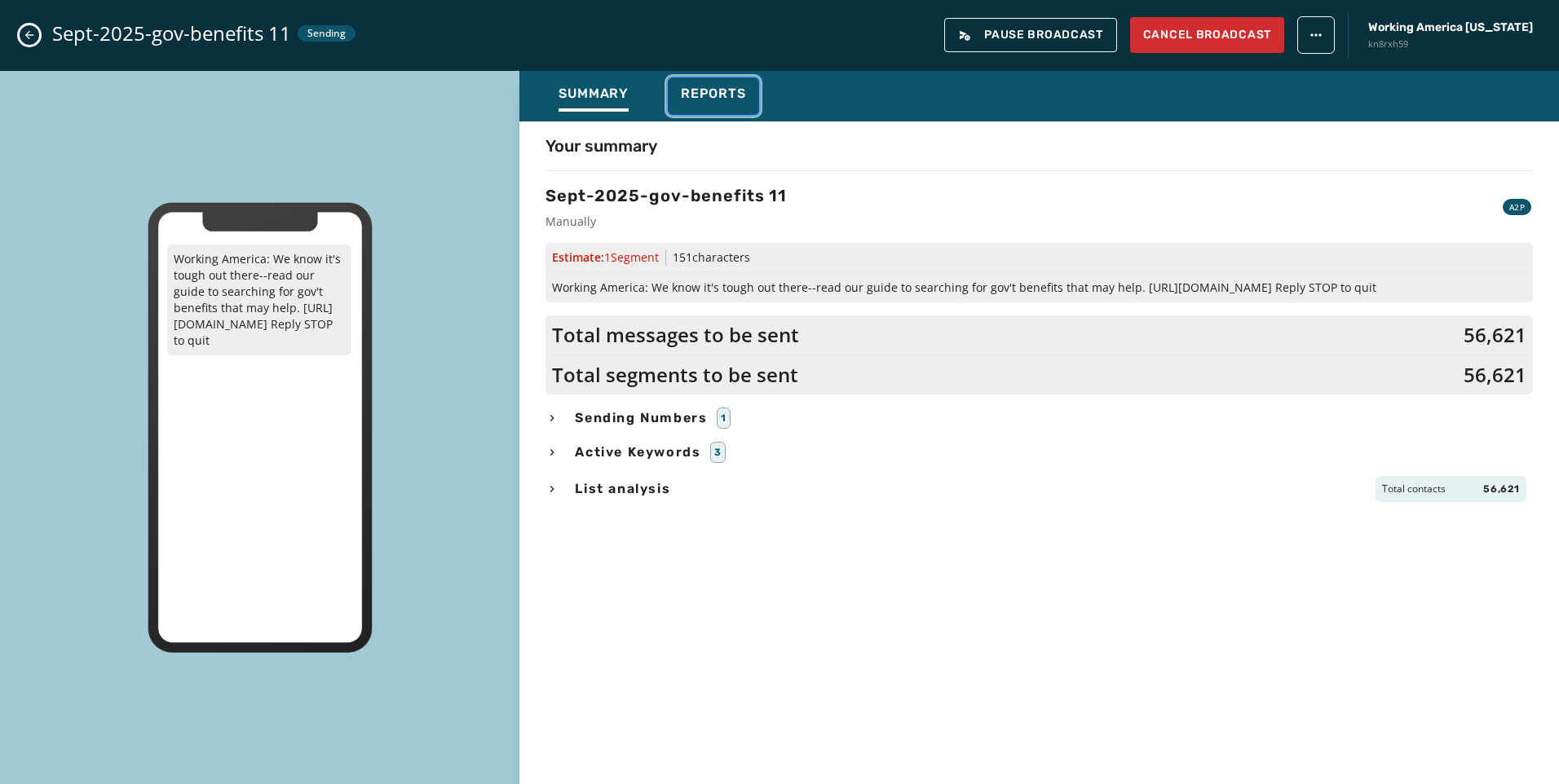
click at [688, 98] on span "Reports" at bounding box center [713, 93] width 65 height 16
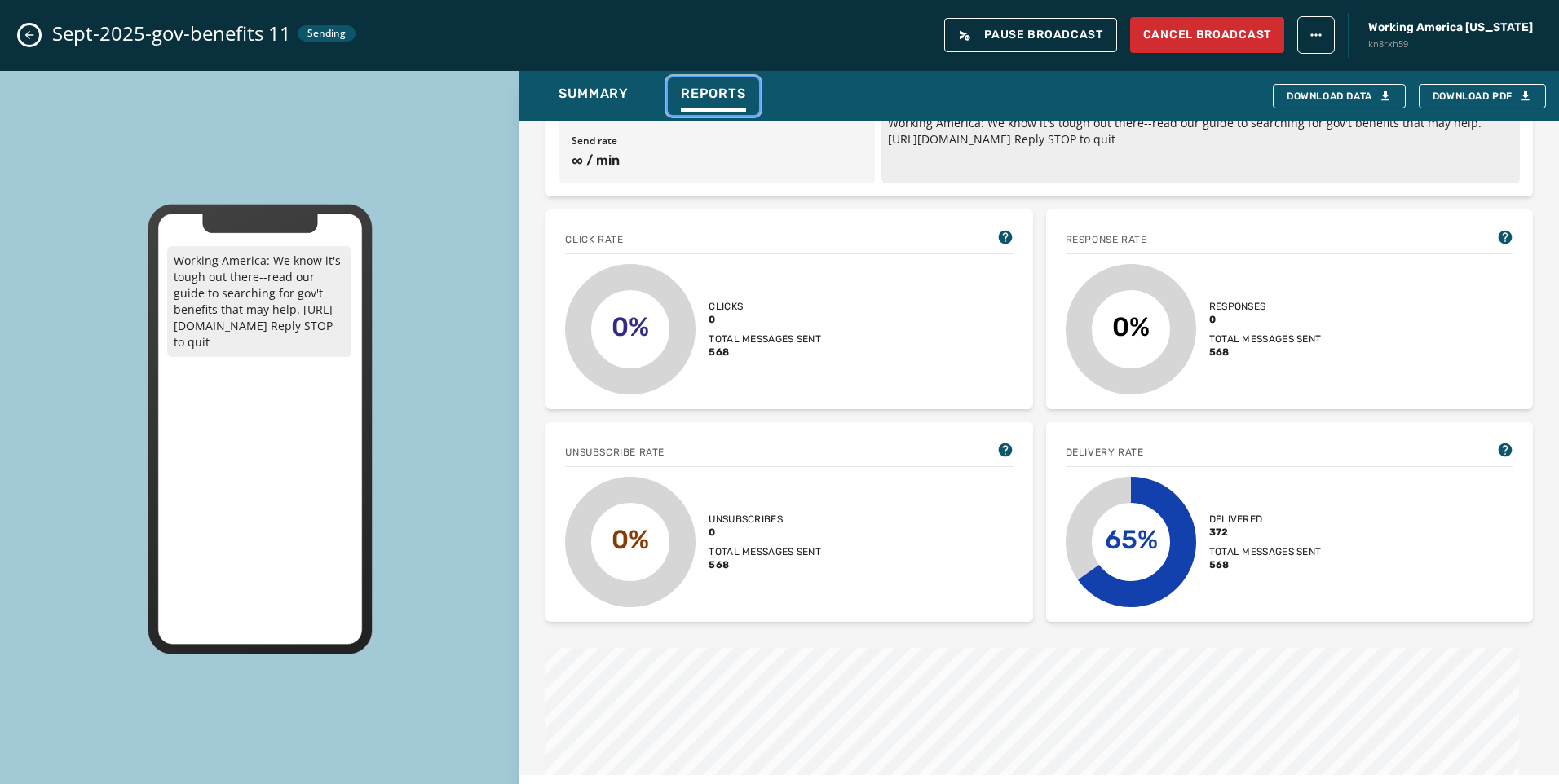
scroll to position [244, 0]
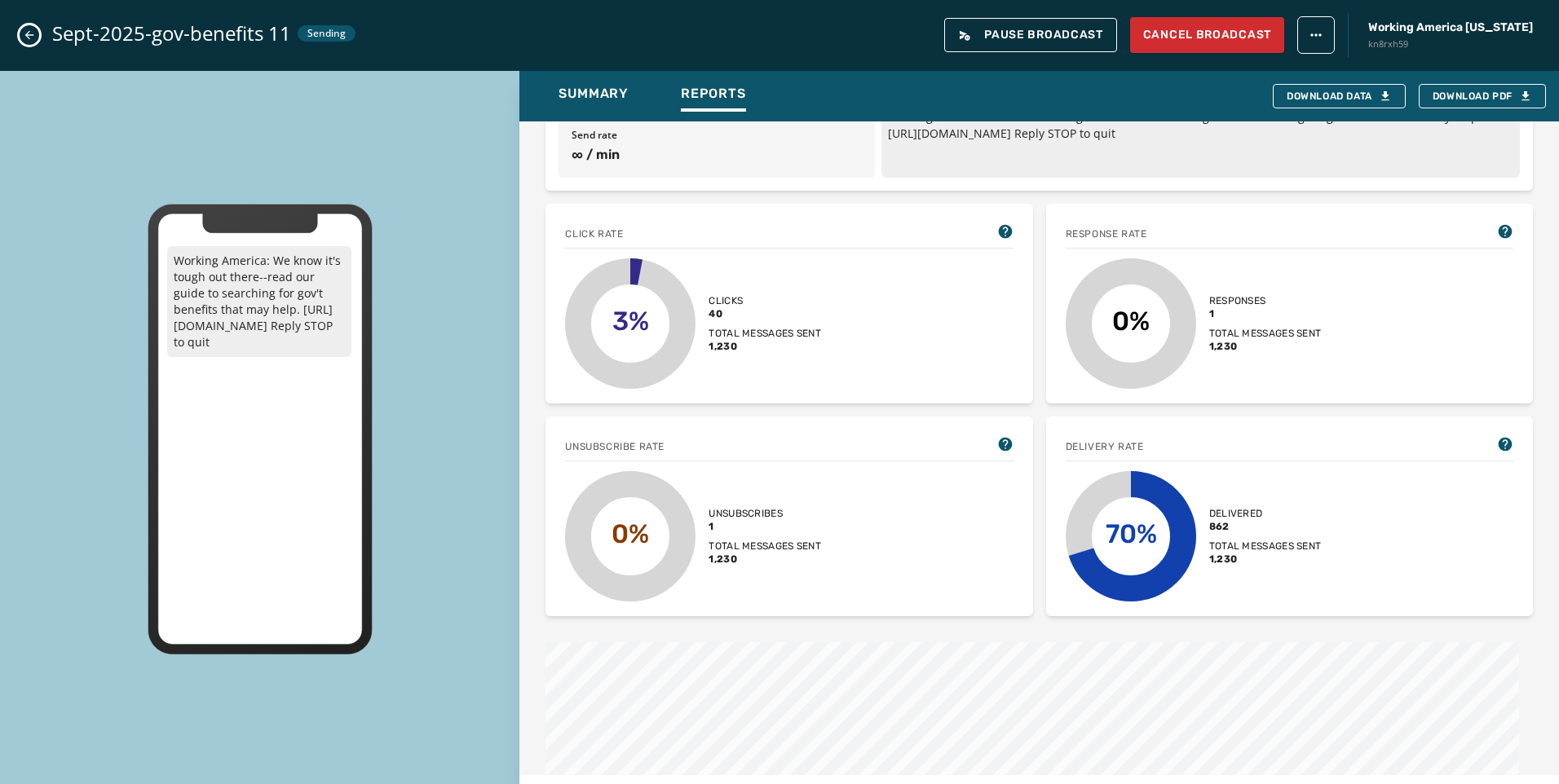
click at [35, 37] on icon "Close admin drawer" at bounding box center [29, 35] width 13 height 13
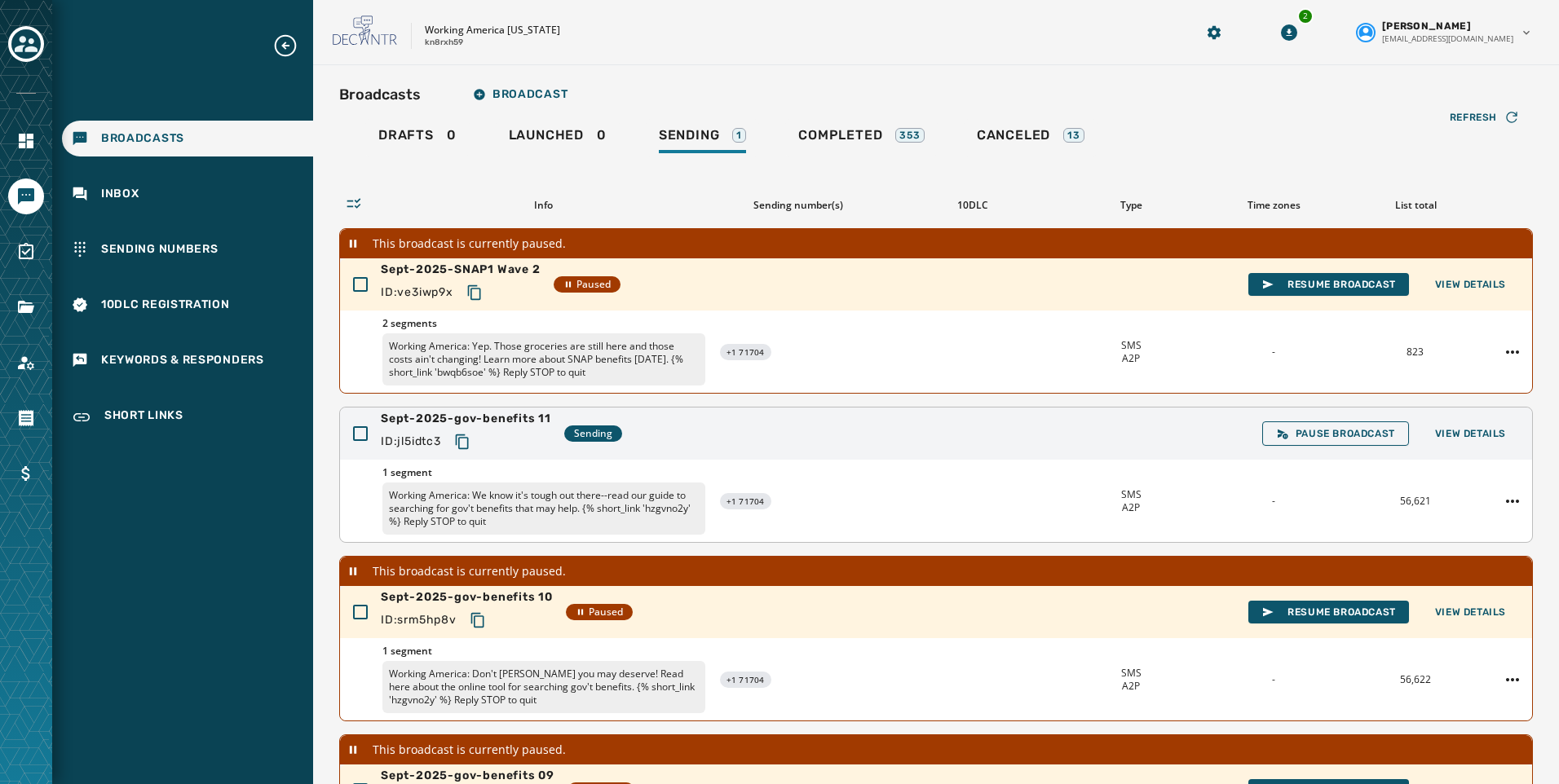
scroll to position [82, 0]
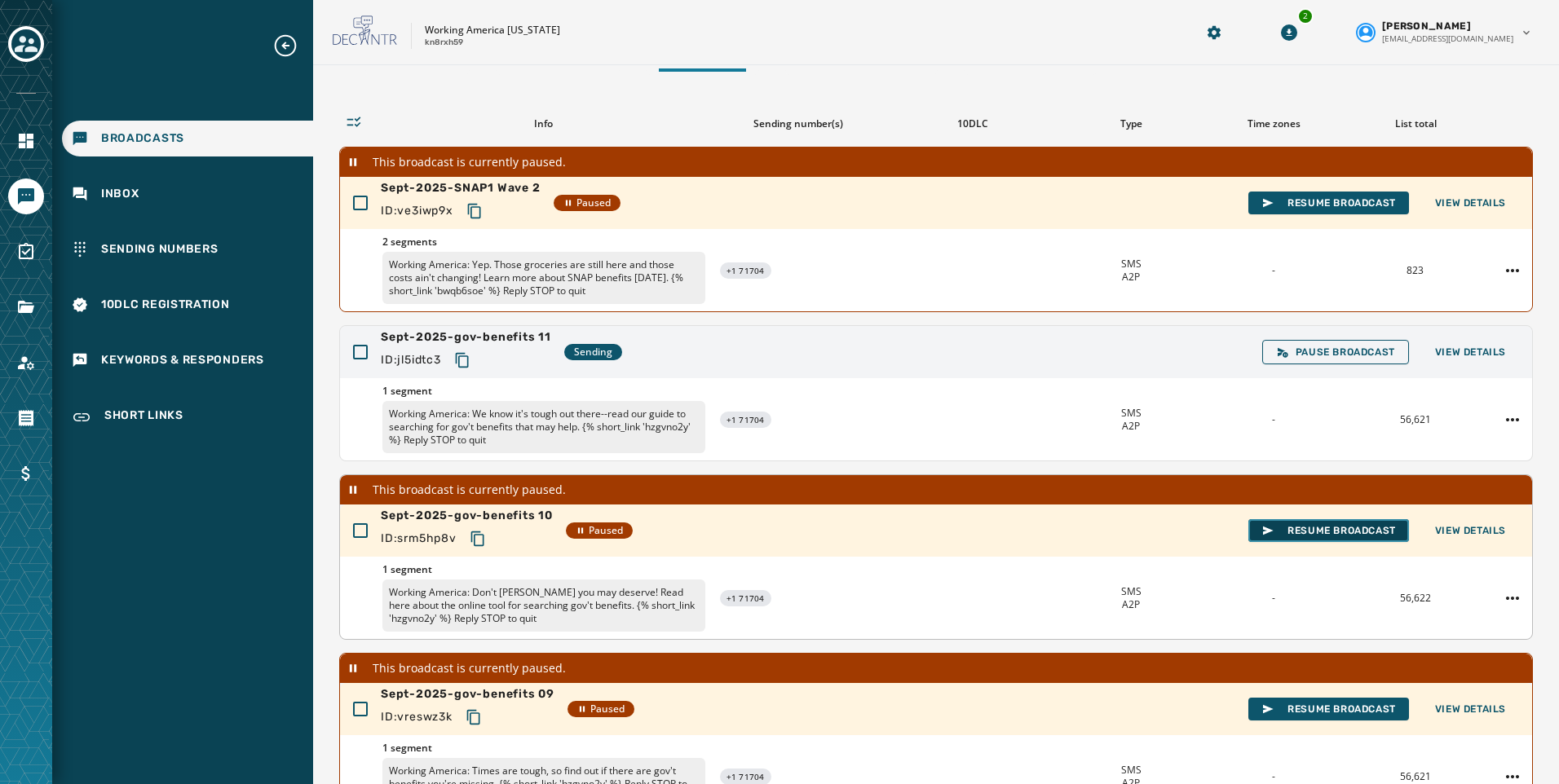
click at [1285, 525] on span "Resume Broadcast" at bounding box center [1329, 531] width 134 height 13
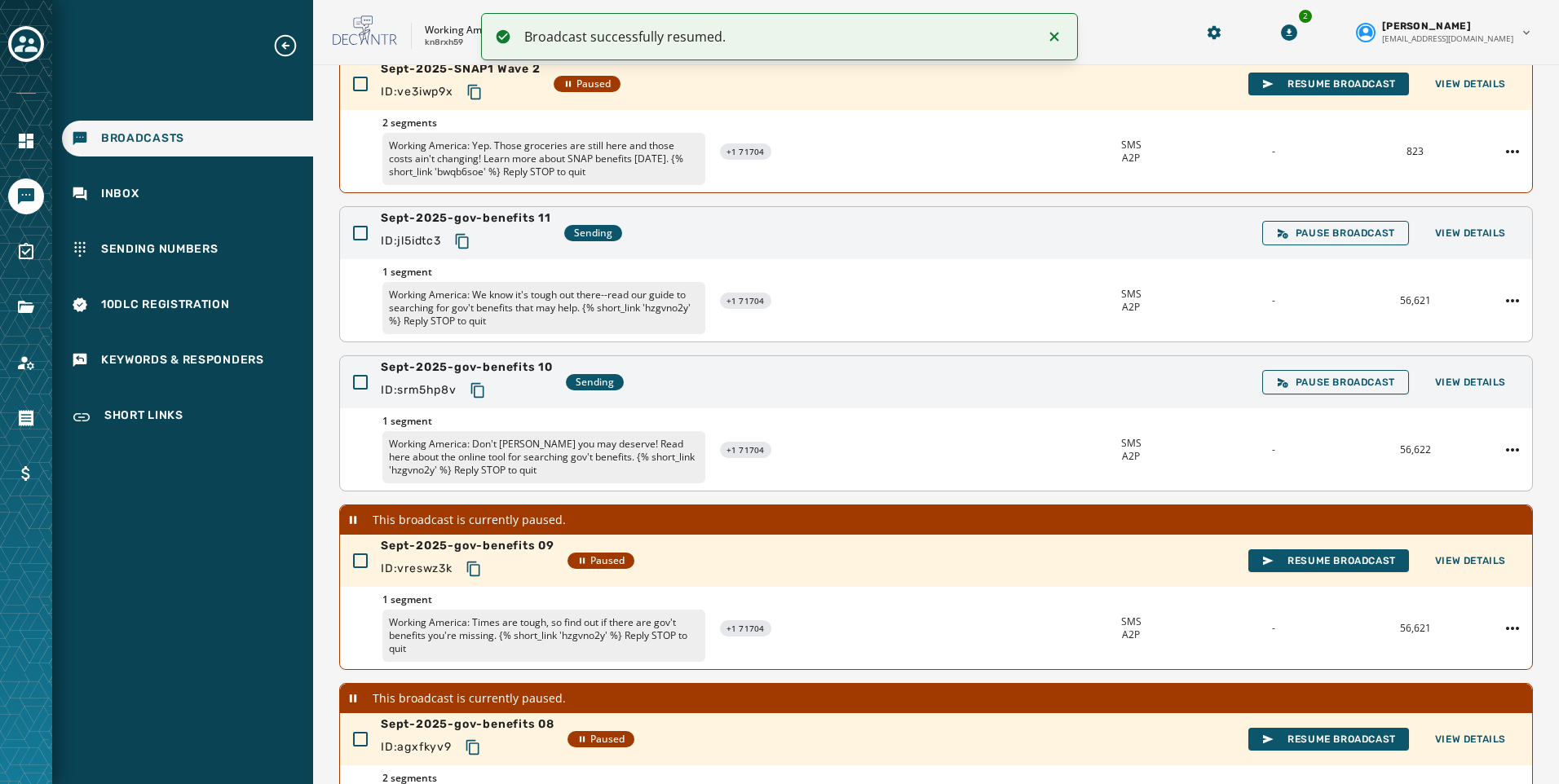
scroll to position [163, 0]
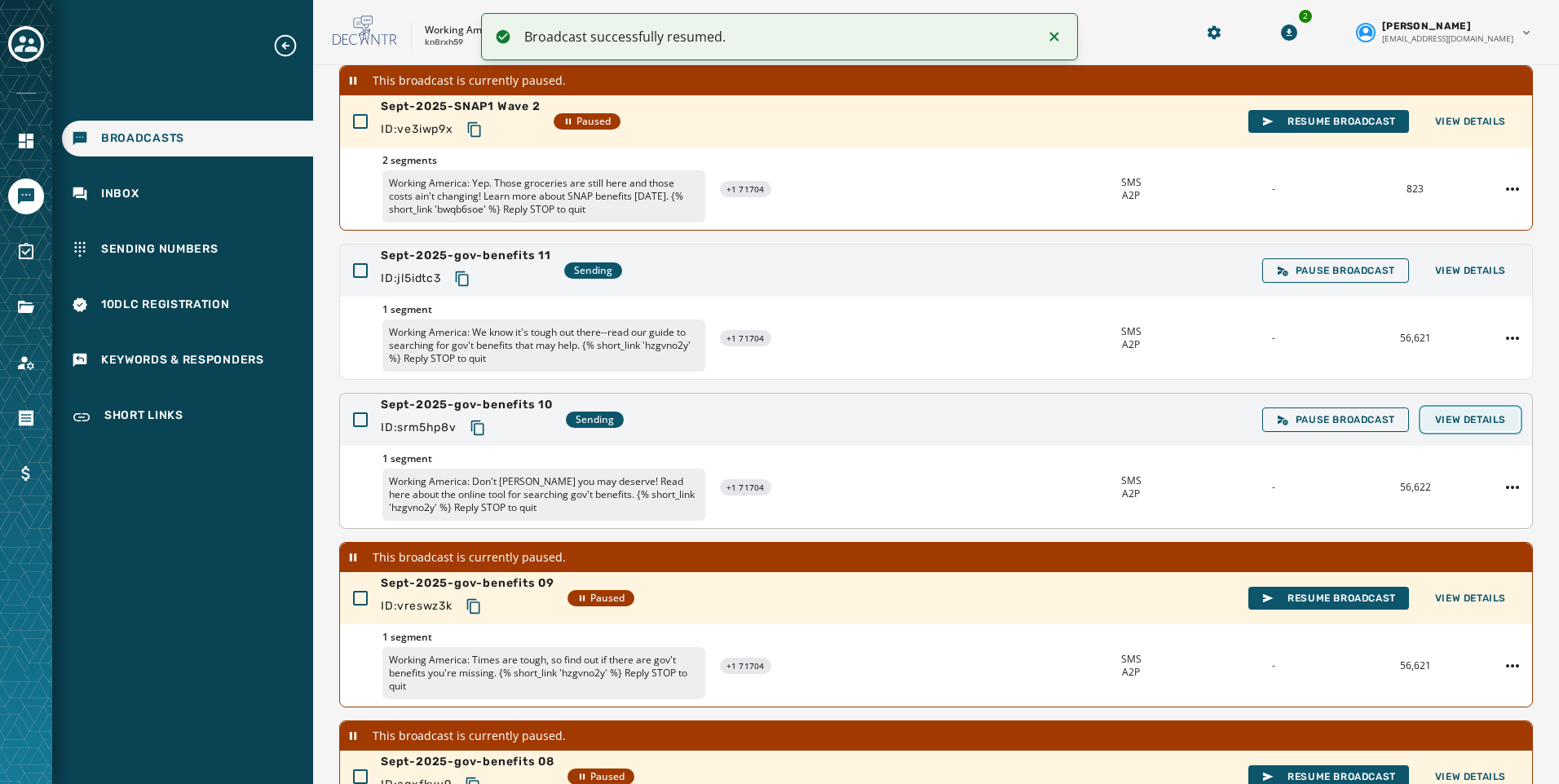
click at [1451, 423] on span "View Details" at bounding box center [1470, 420] width 71 height 13
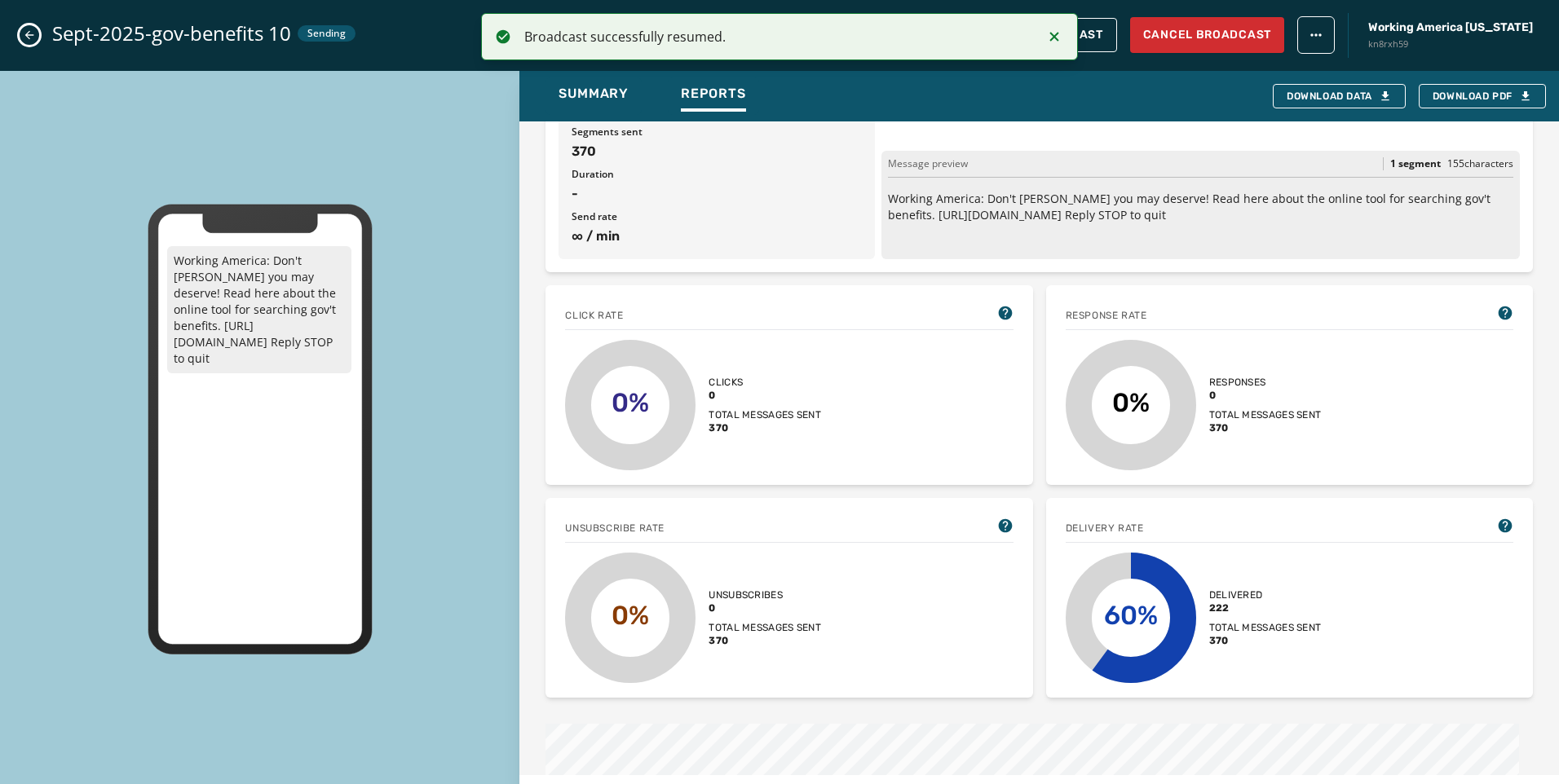
click at [36, 39] on button "Close admin drawer" at bounding box center [29, 35] width 20 height 20
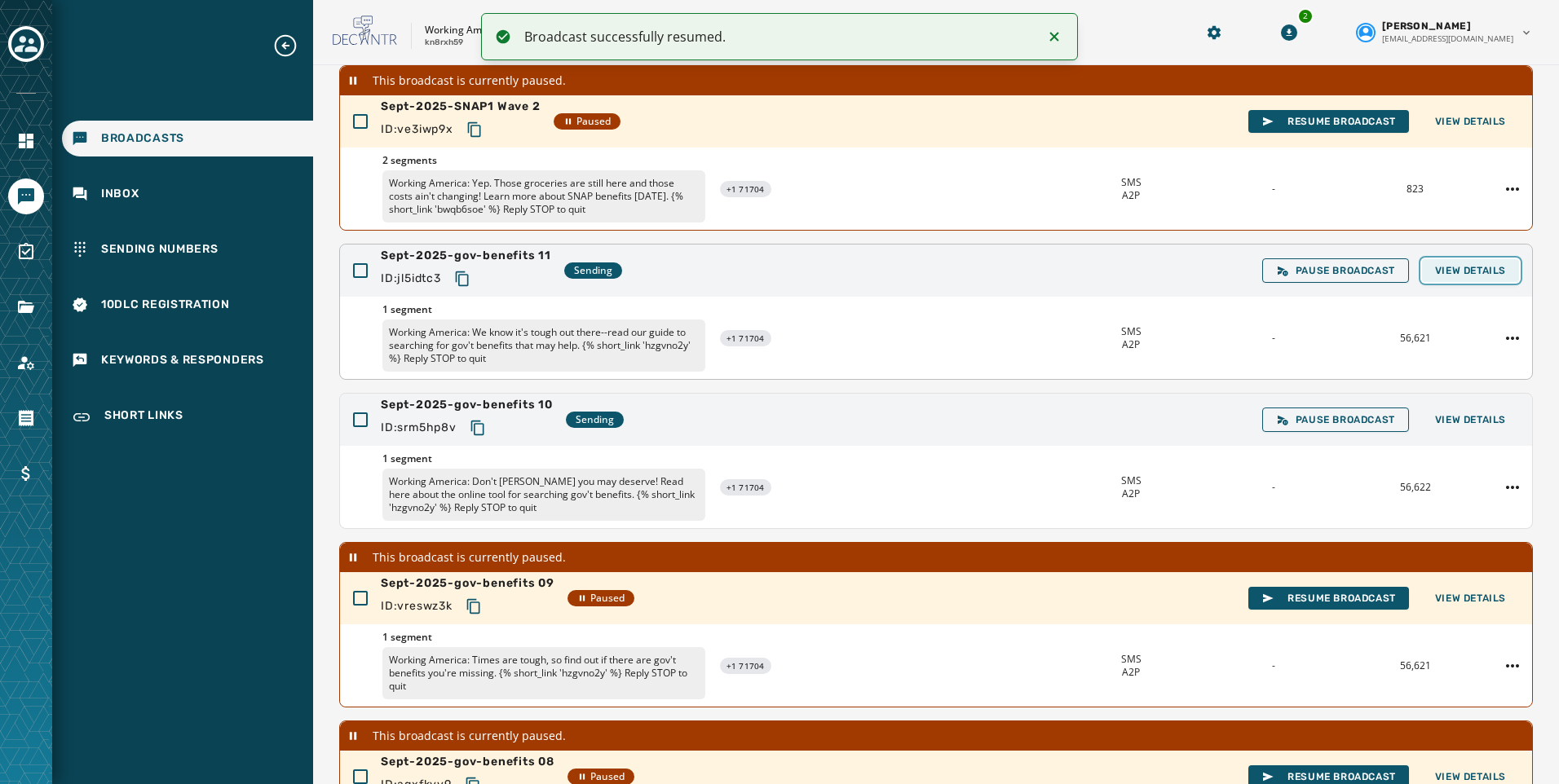
click at [1452, 262] on button "View Details" at bounding box center [1470, 271] width 97 height 23
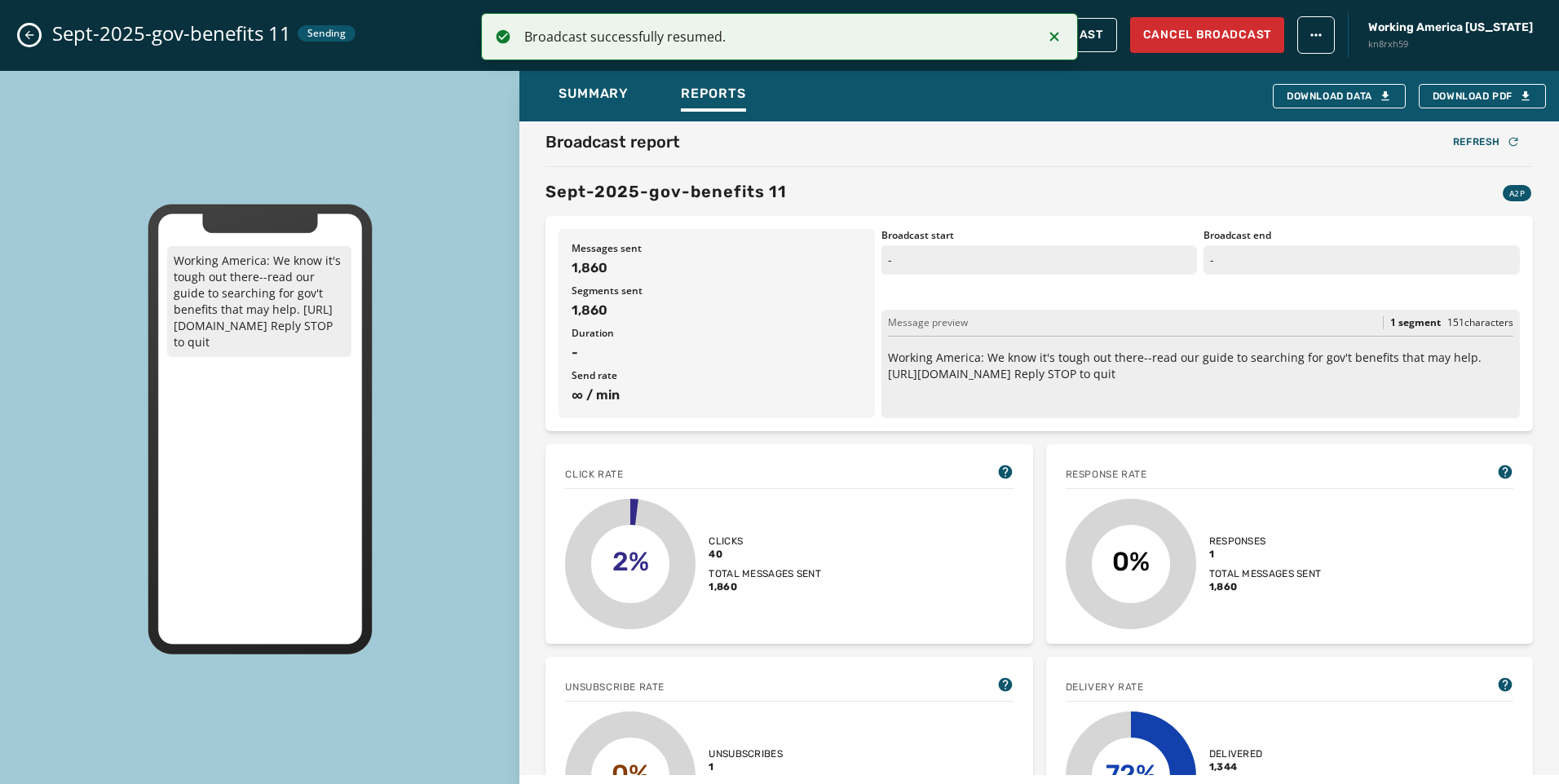
scroll to position [0, 0]
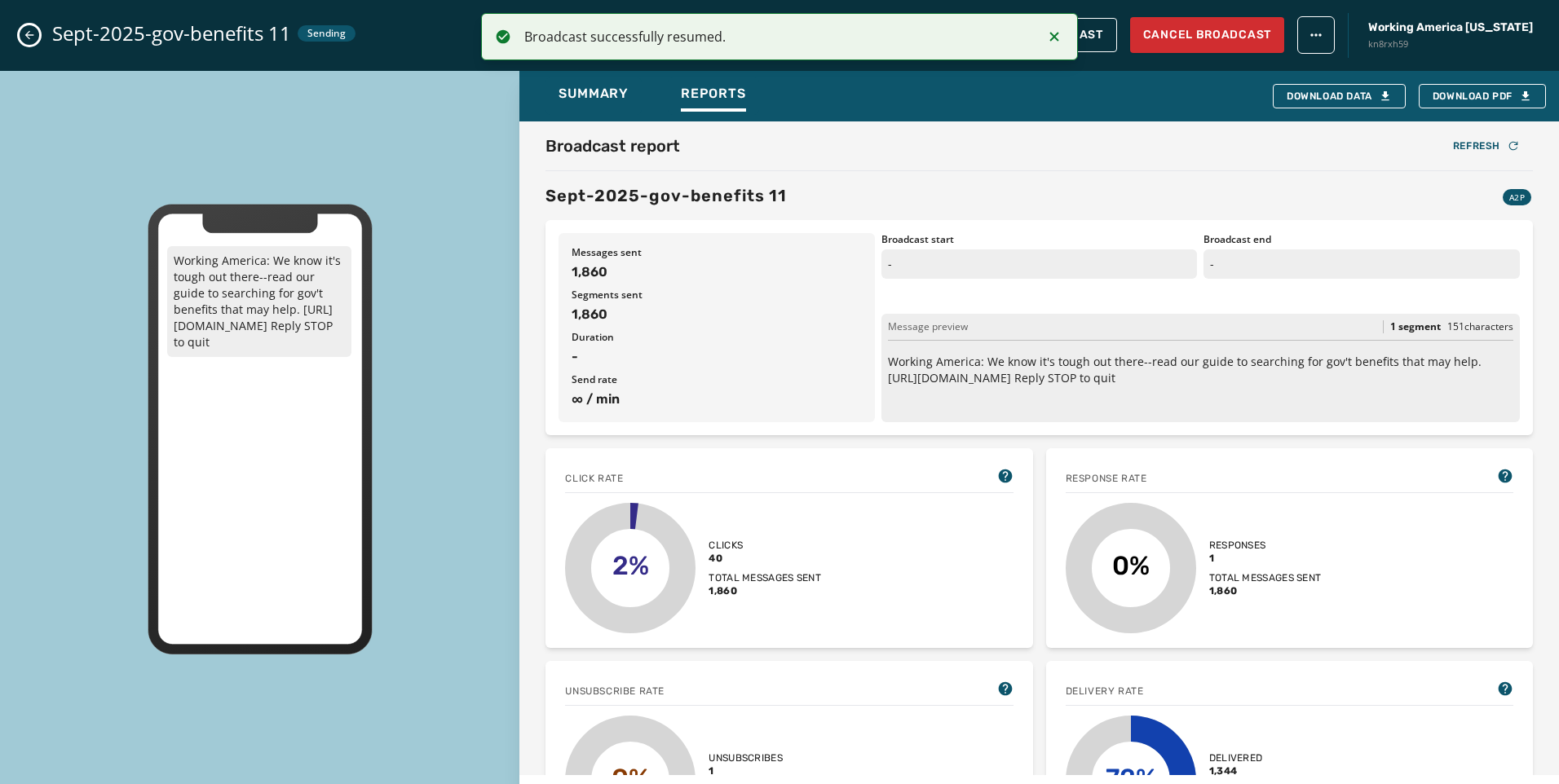
click at [26, 37] on icon "Close admin drawer" at bounding box center [29, 35] width 13 height 13
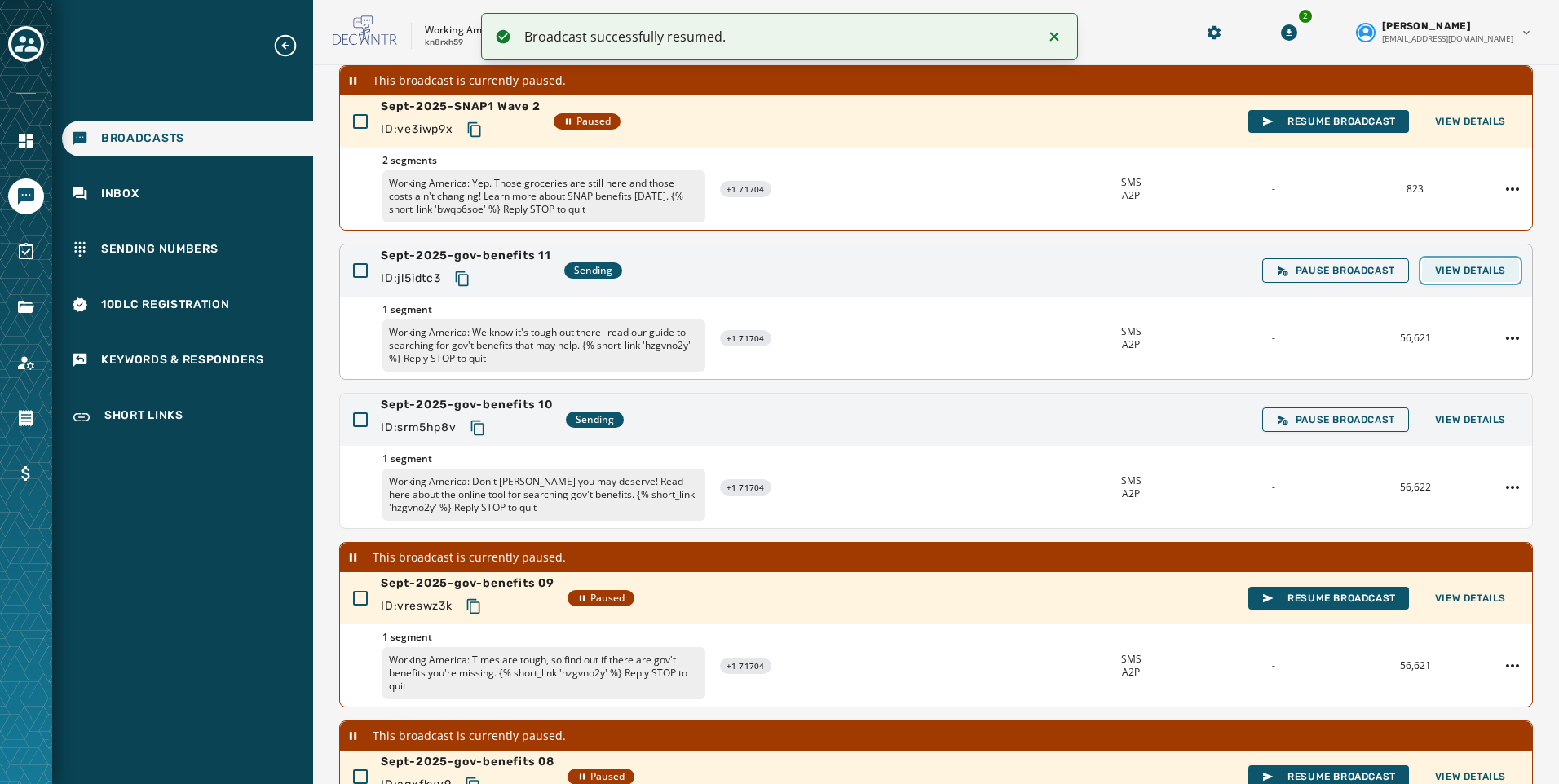
click at [1446, 276] on span "View Details" at bounding box center [1470, 271] width 71 height 13
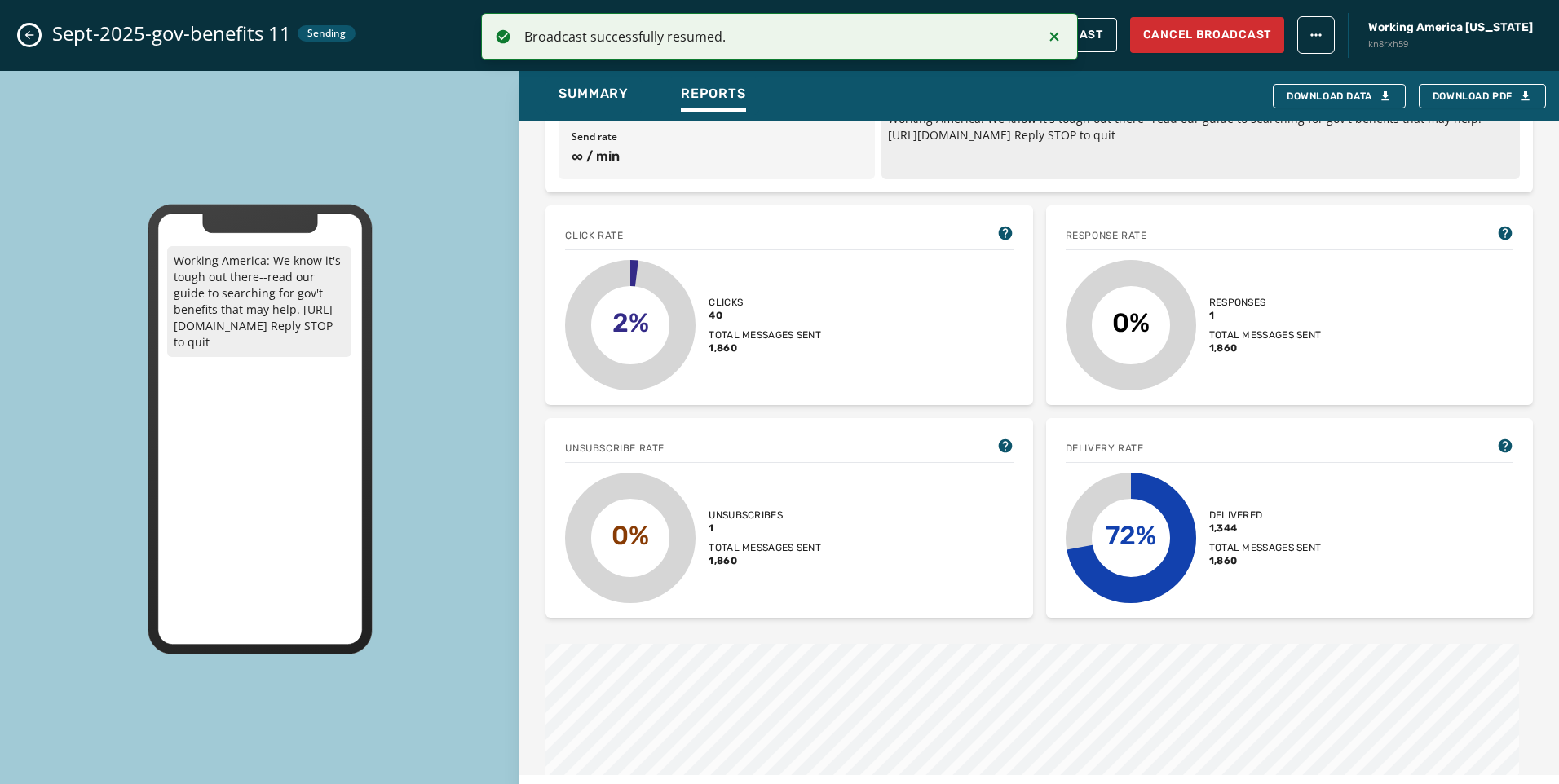
scroll to position [244, 0]
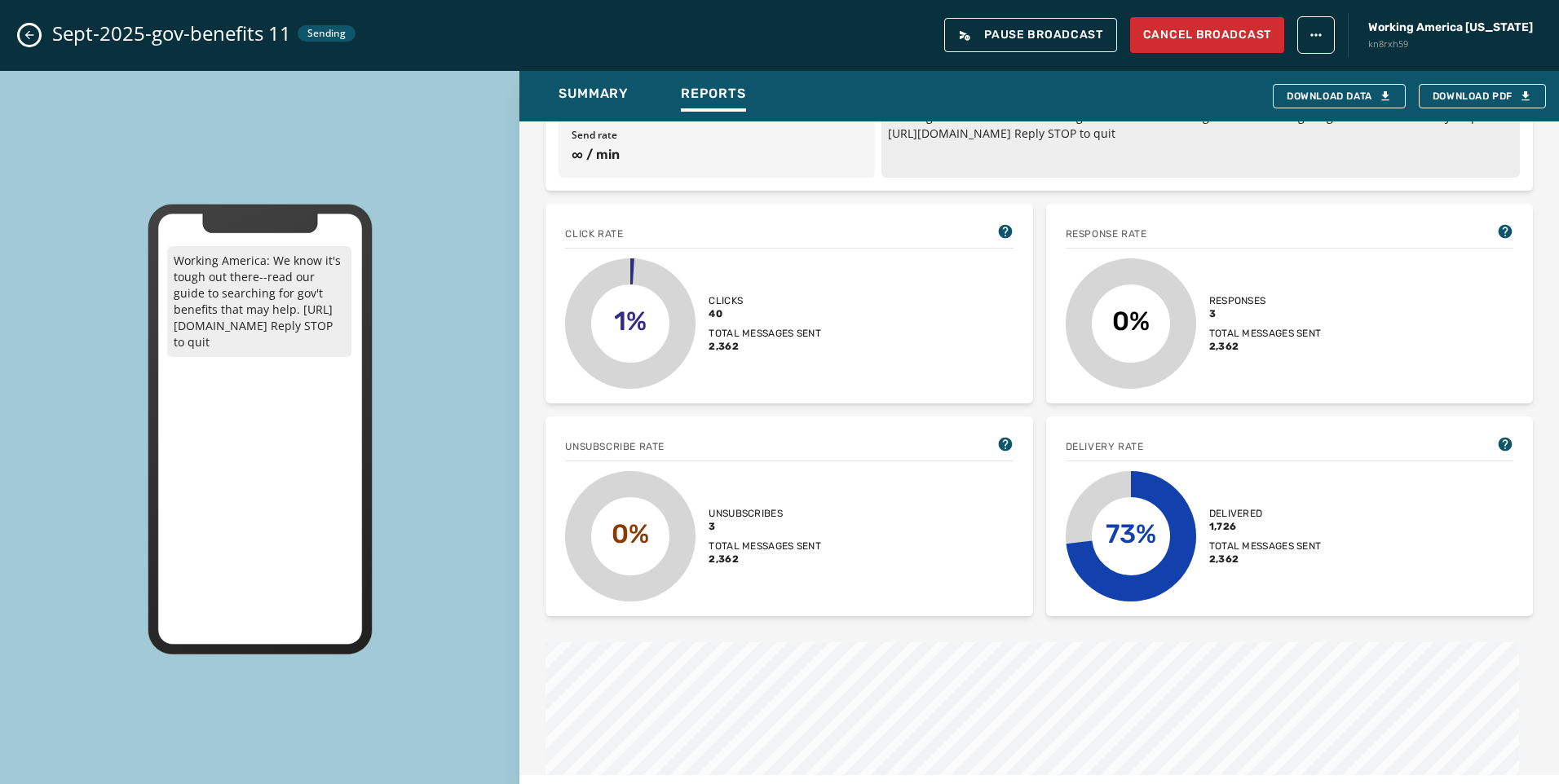
click at [22, 27] on div "Sept-2025-gov-benefits 11 Sending Pause Broadcast Cancel Broadcast Working Amer…" at bounding box center [780, 35] width 1559 height 71
click at [24, 36] on icon "Close admin drawer" at bounding box center [29, 35] width 13 height 13
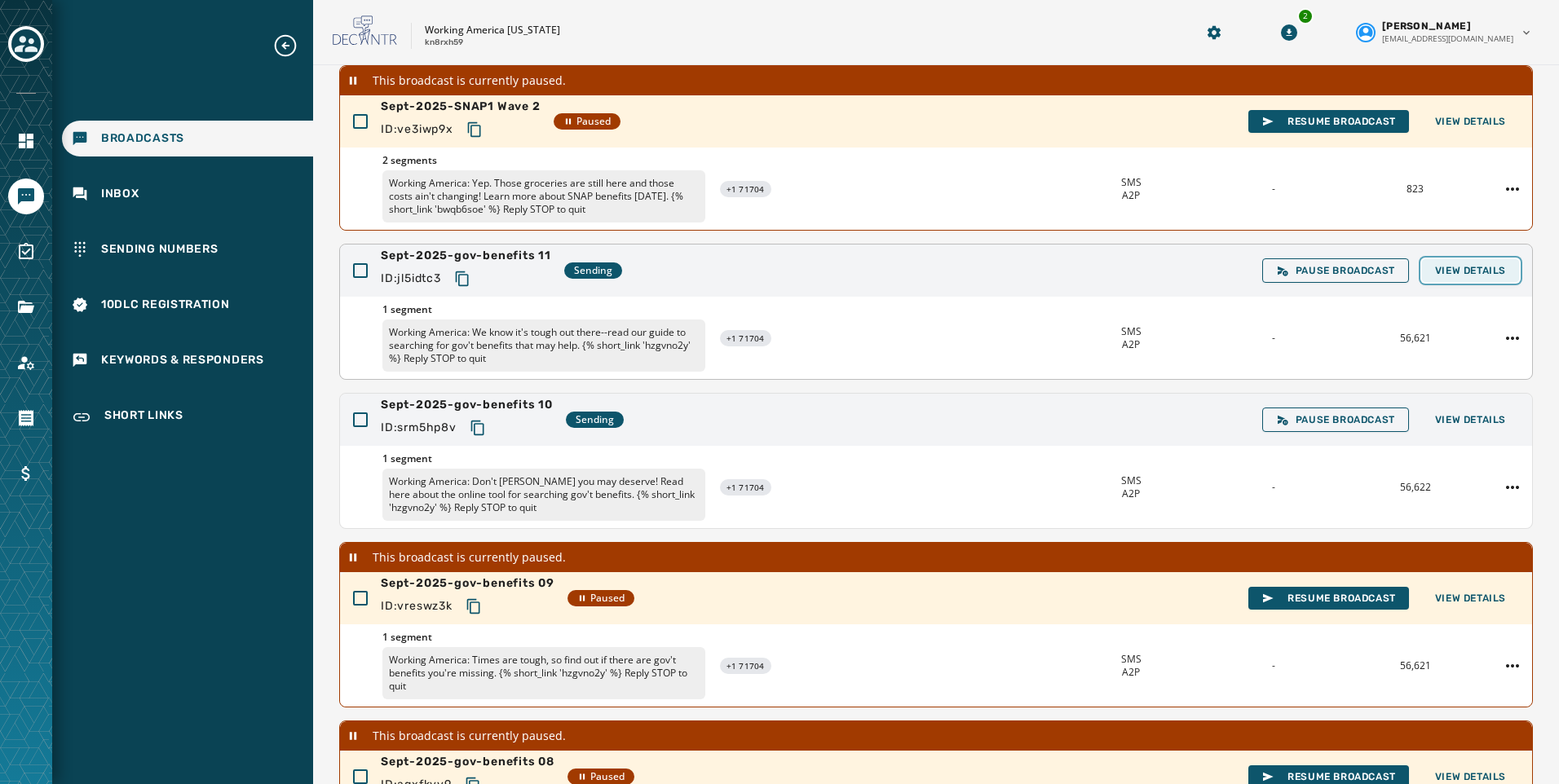
click at [1442, 274] on span "View Details" at bounding box center [1470, 271] width 71 height 13
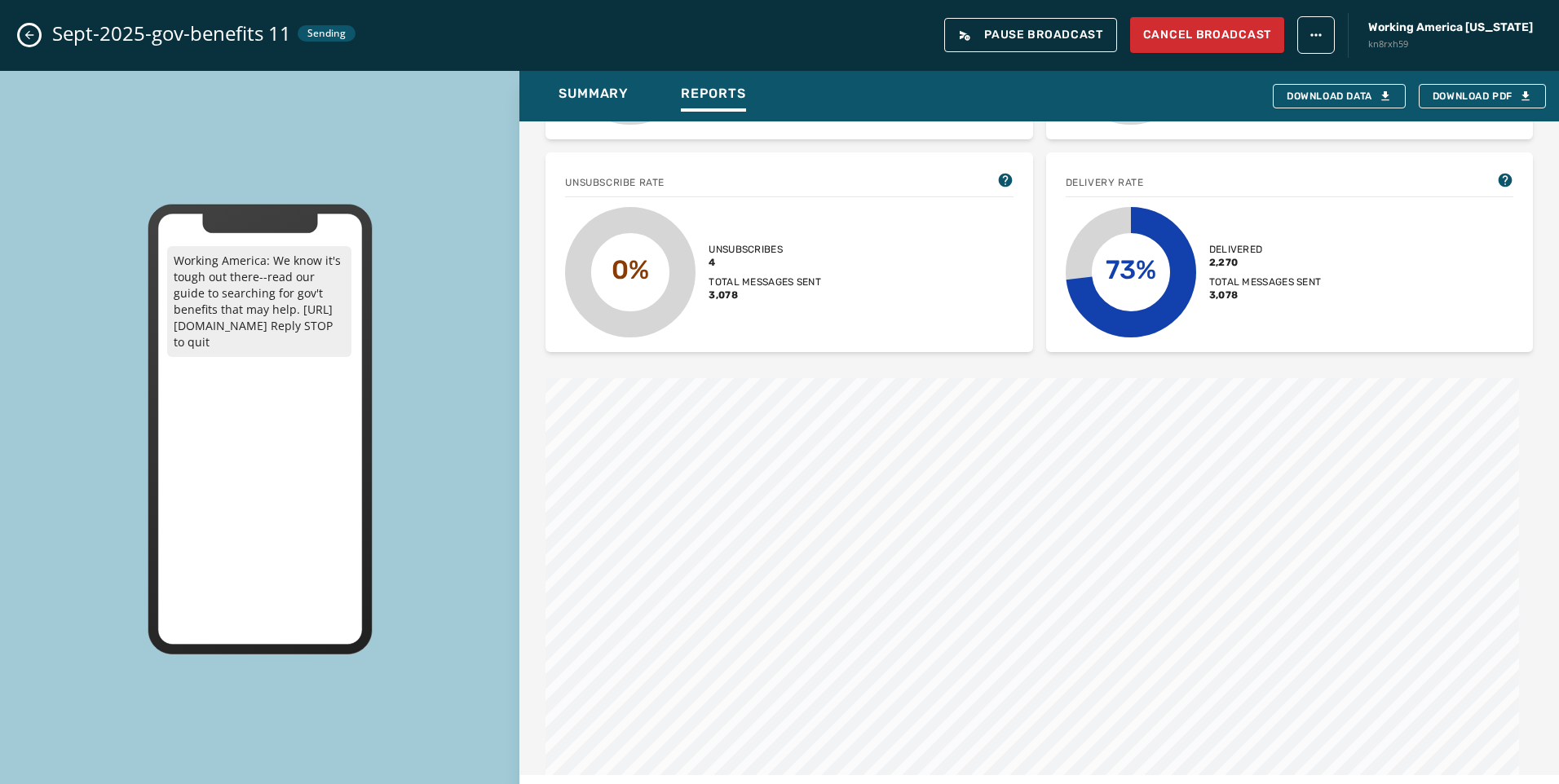
scroll to position [489, 0]
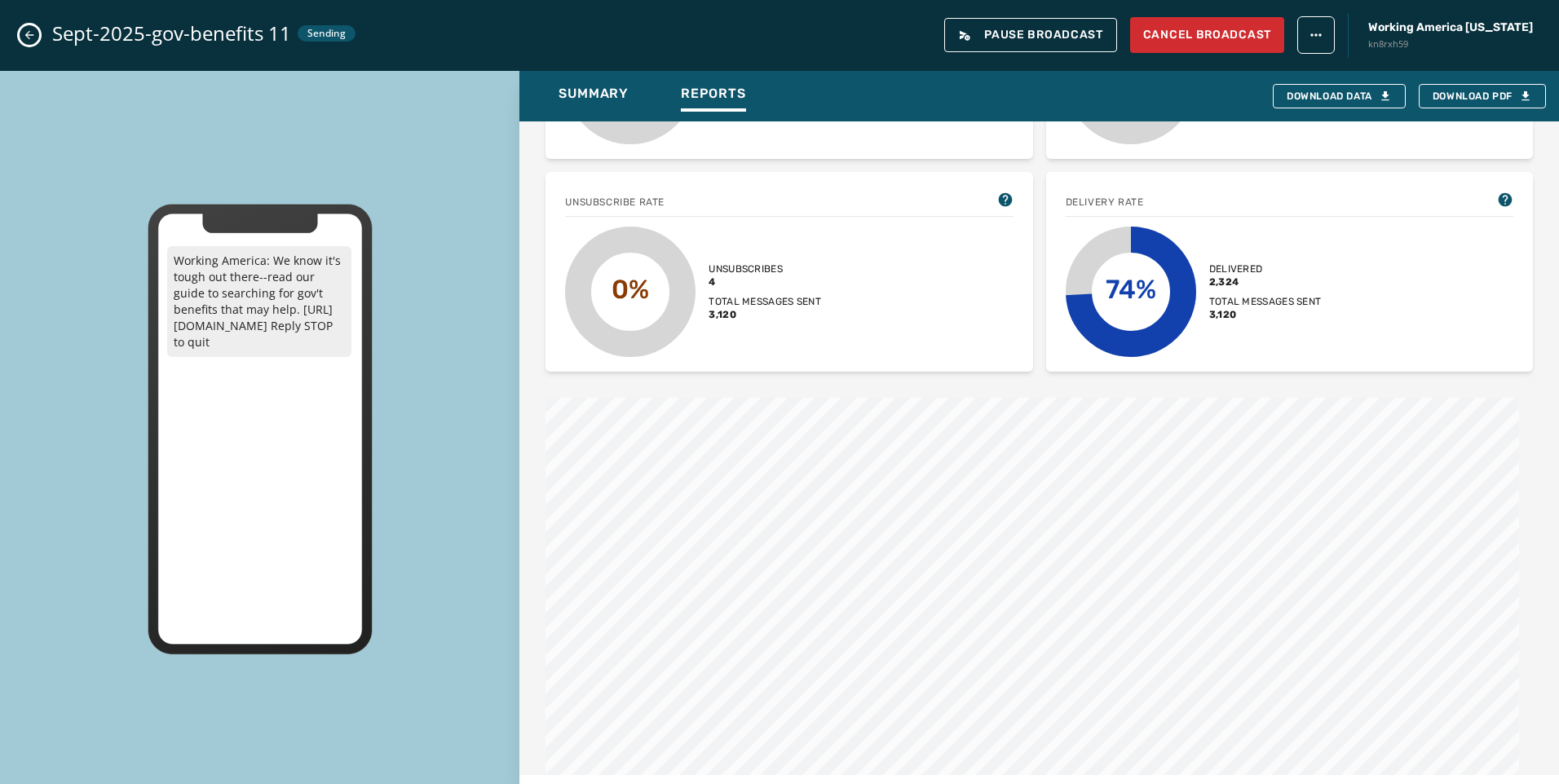
click at [28, 32] on icon "Close admin drawer" at bounding box center [30, 36] width 9 height 9
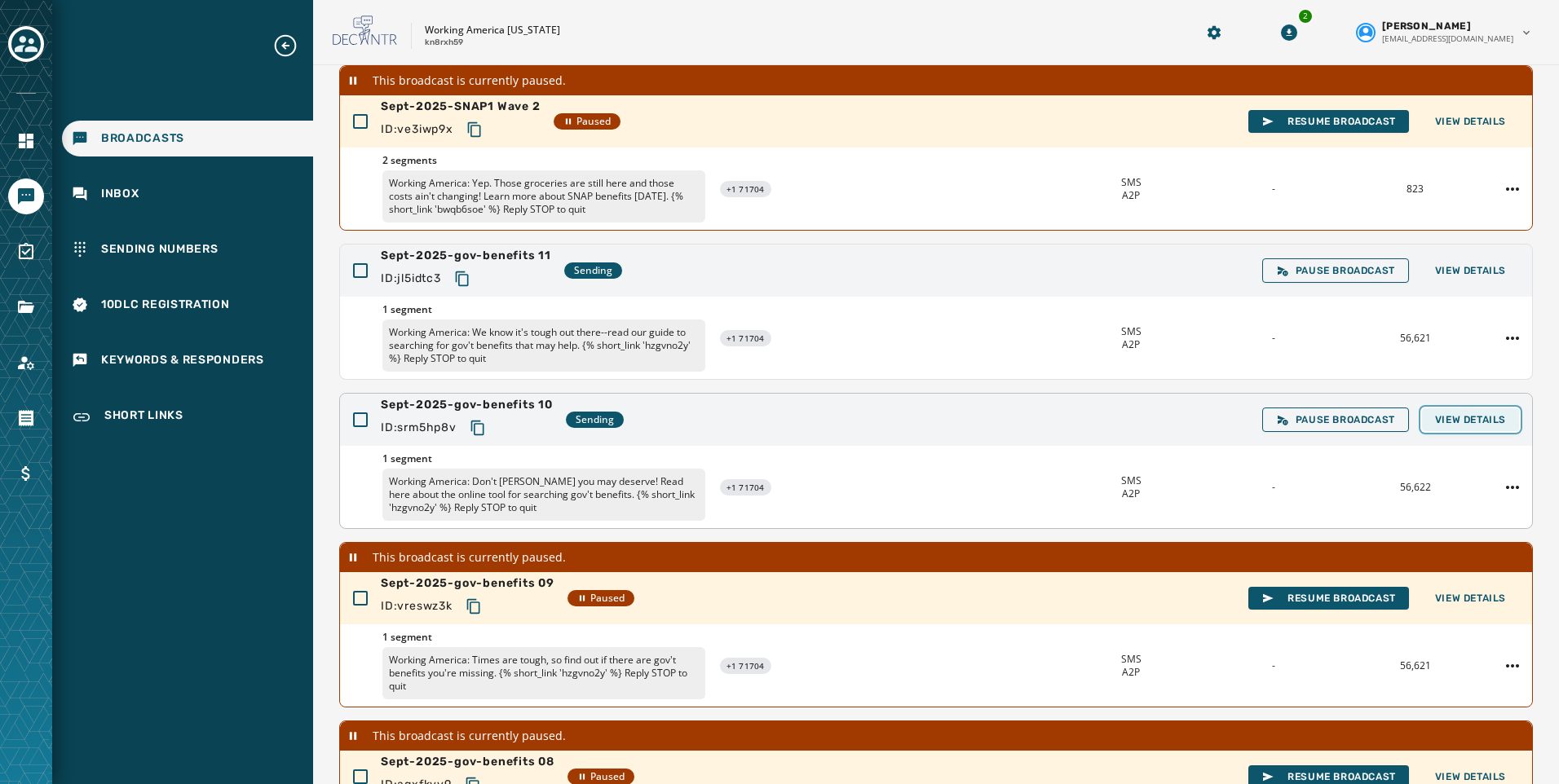
click at [1461, 420] on span "View Details" at bounding box center [1470, 420] width 71 height 13
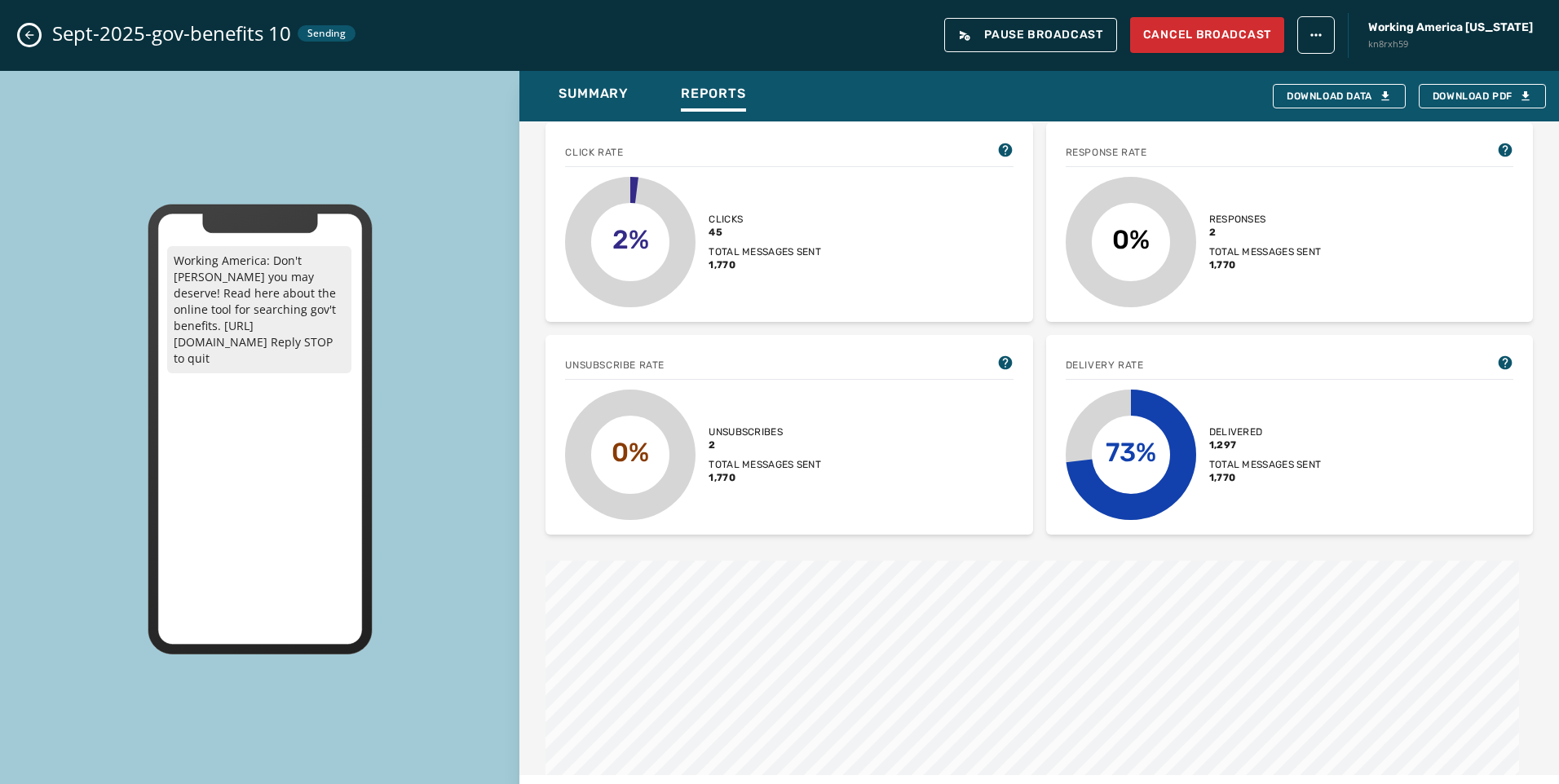
scroll to position [0, 0]
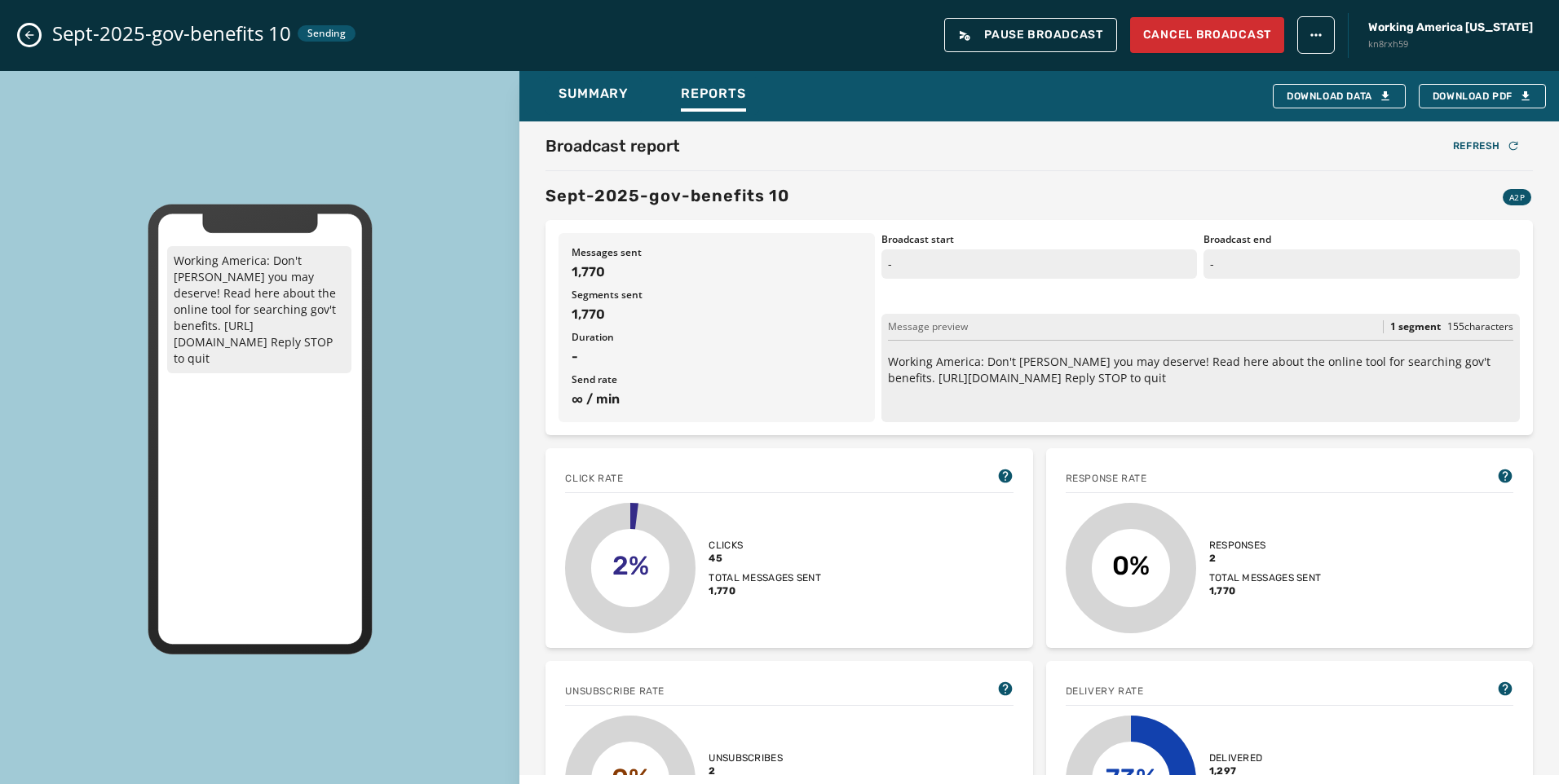
click at [39, 34] on button "Close admin drawer" at bounding box center [29, 35] width 20 height 20
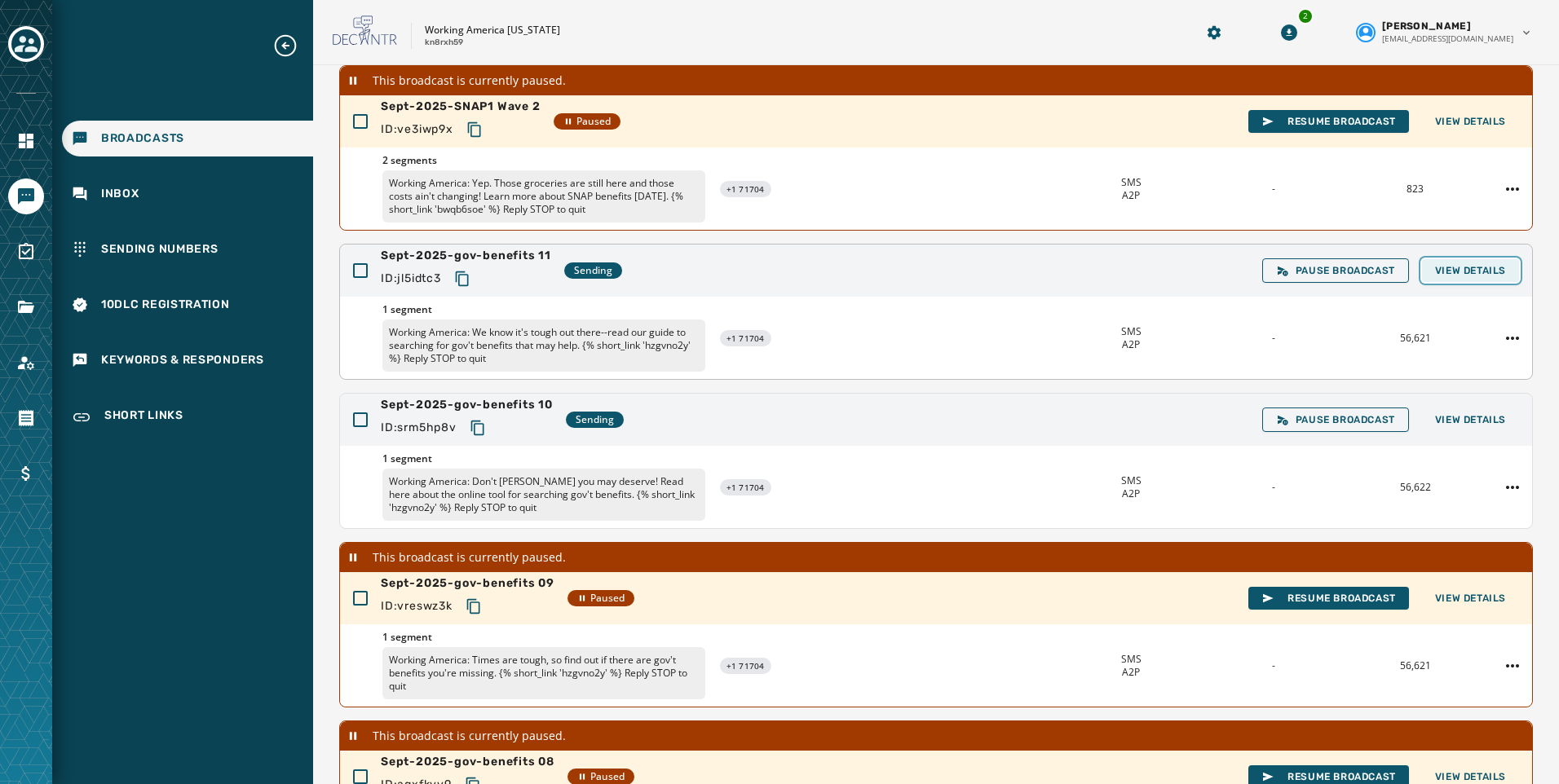
click at [1435, 274] on span "View Details" at bounding box center [1470, 271] width 71 height 13
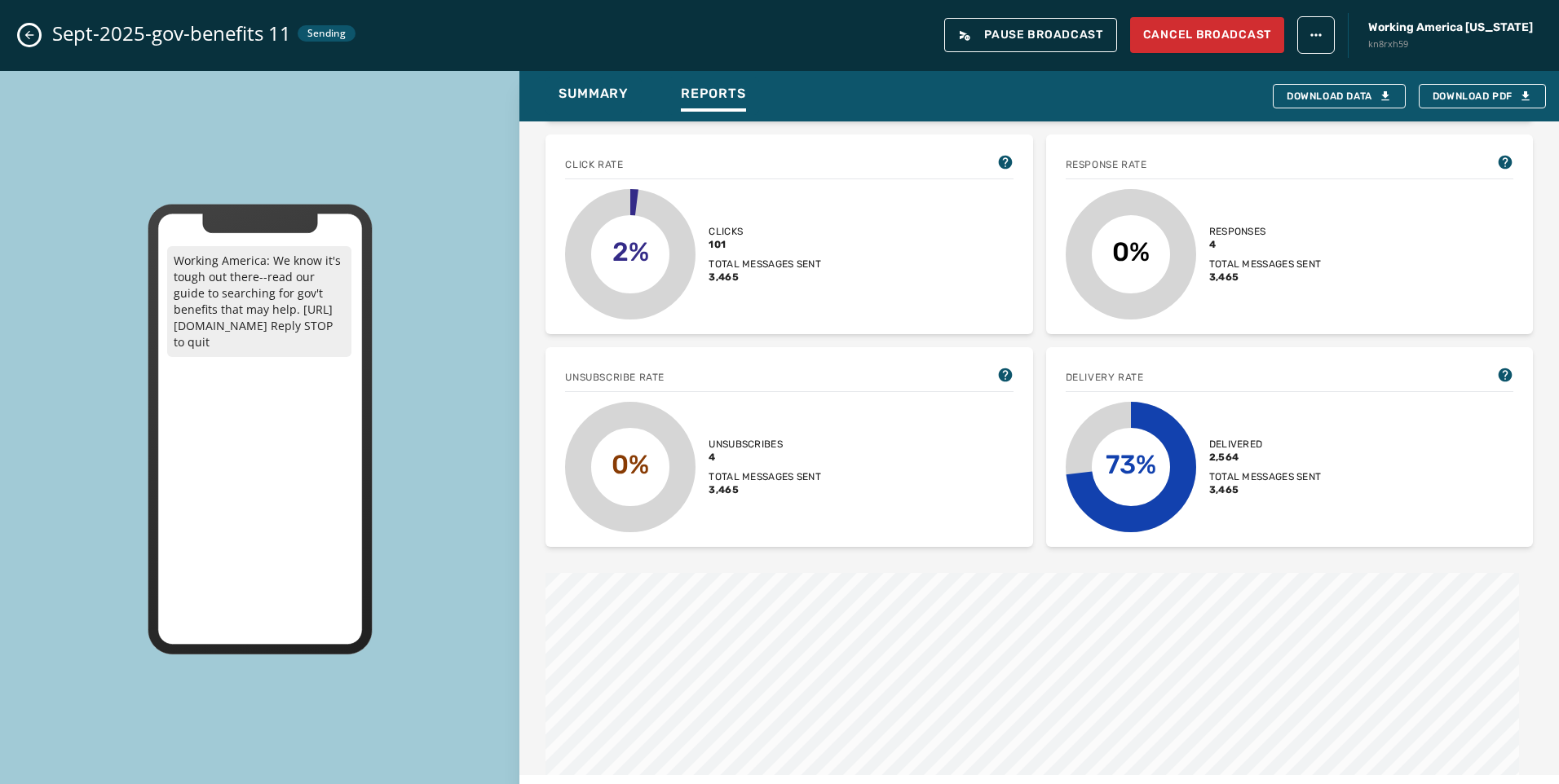
scroll to position [326, 0]
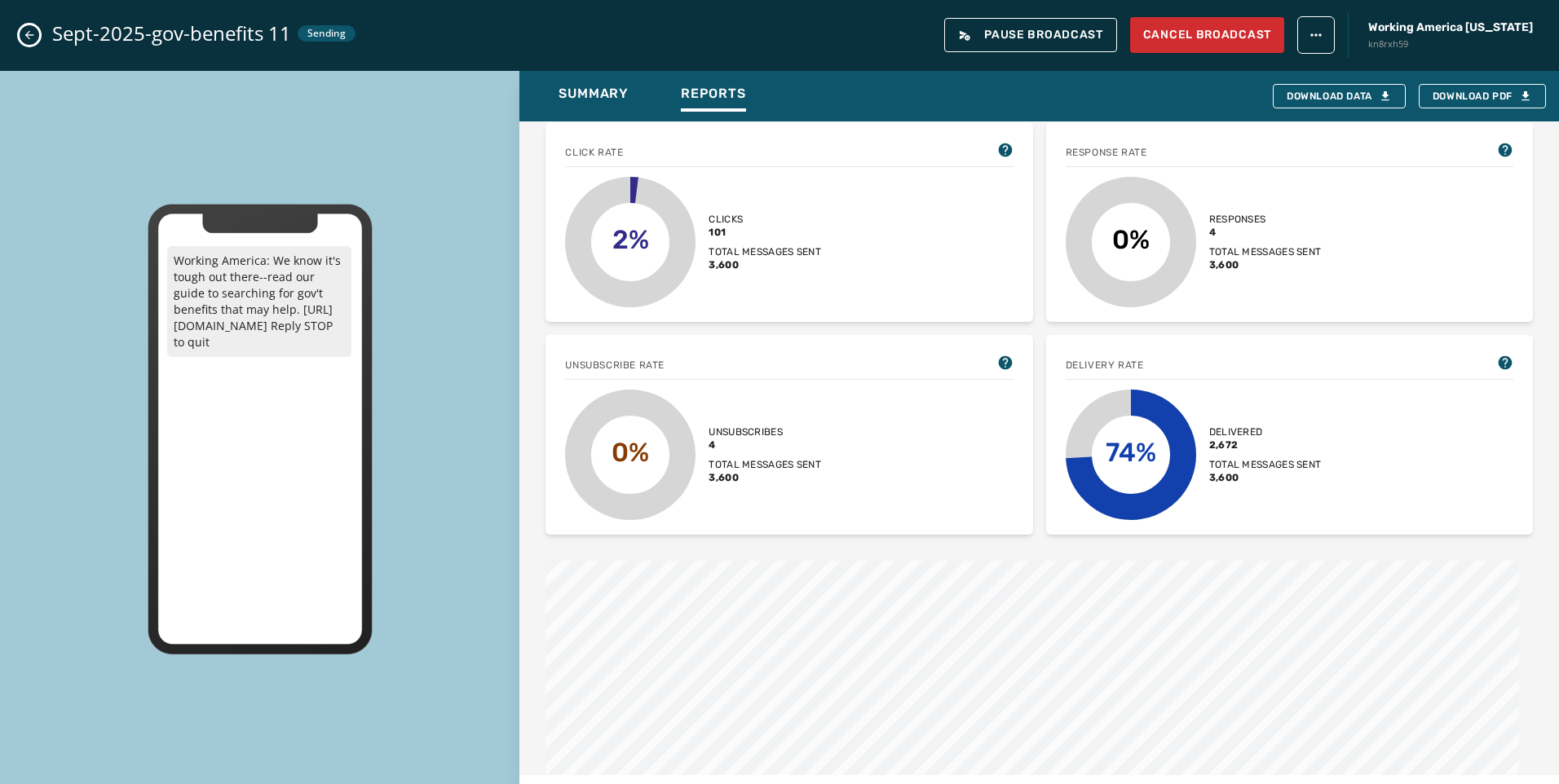
drag, startPoint x: 37, startPoint y: 37, endPoint x: 160, endPoint y: 93, distance: 135.1
click at [157, 77] on div "Sept-2025-gov-benefits 11 Sending Pause Broadcast Cancel Broadcast Working Amer…" at bounding box center [780, 392] width 1559 height 784
click at [26, 33] on icon "Close admin drawer" at bounding box center [29, 35] width 13 height 13
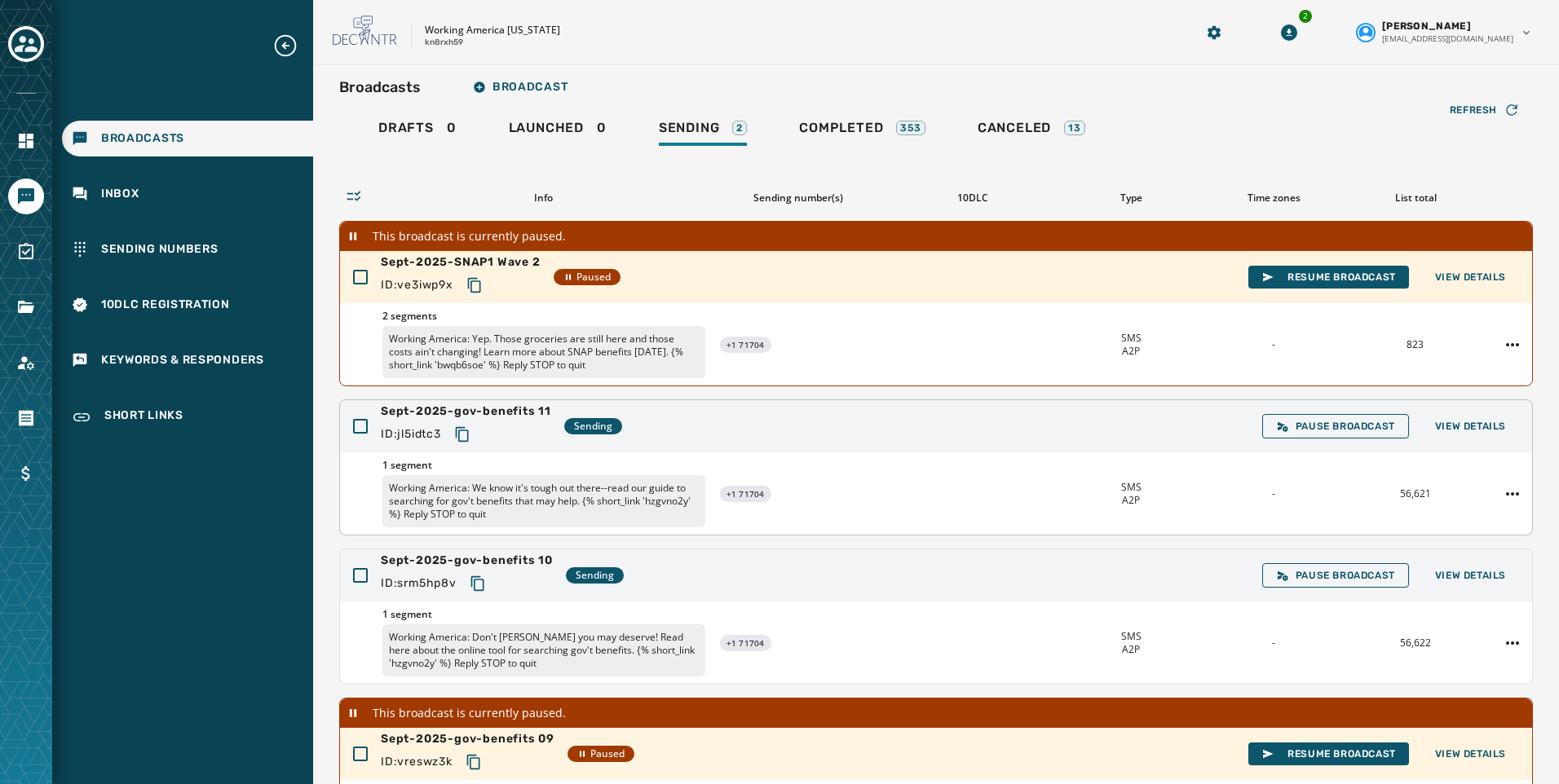
scroll to position [0, 0]
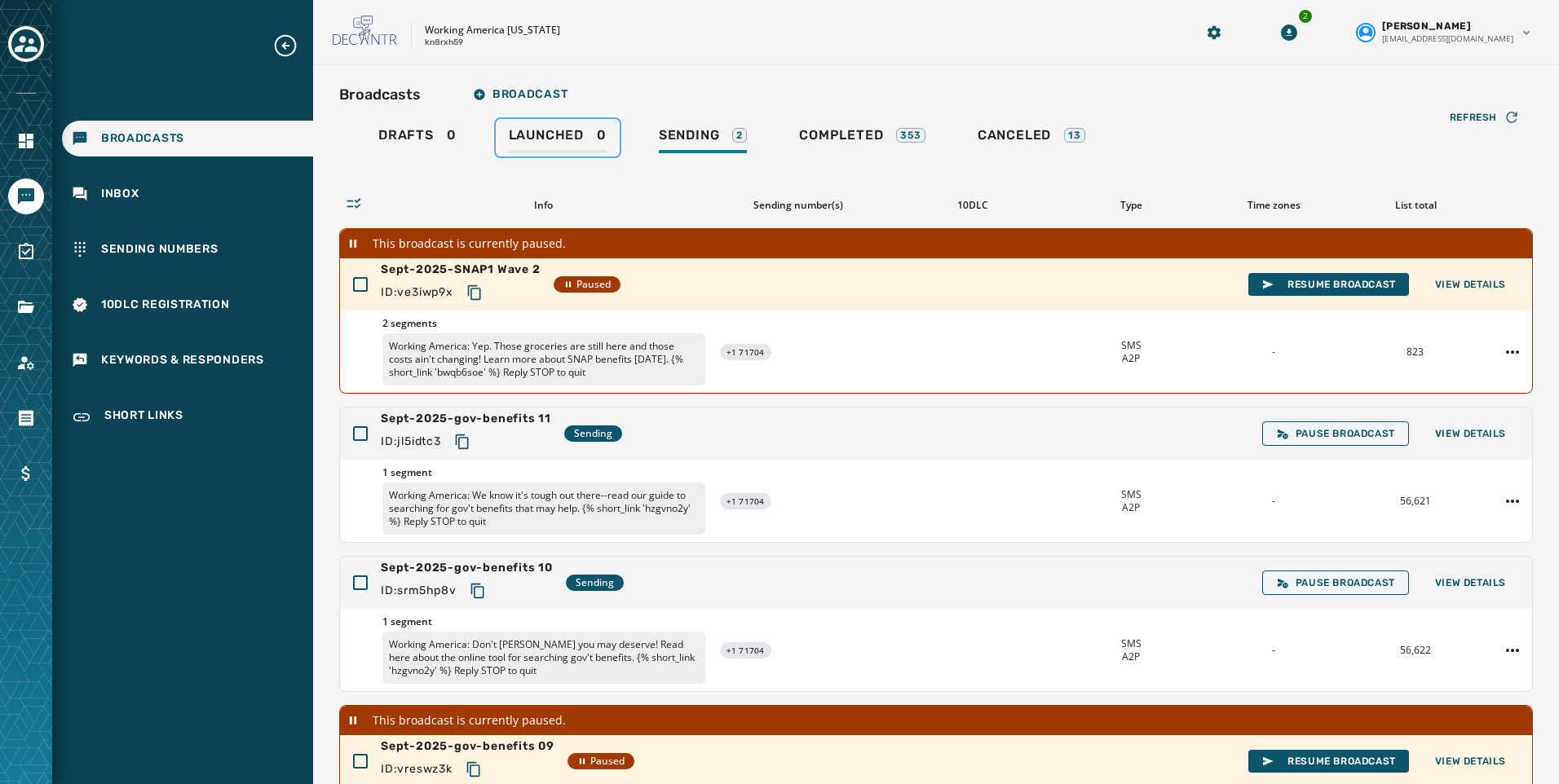
click at [542, 137] on span "Launched" at bounding box center [546, 134] width 75 height 16
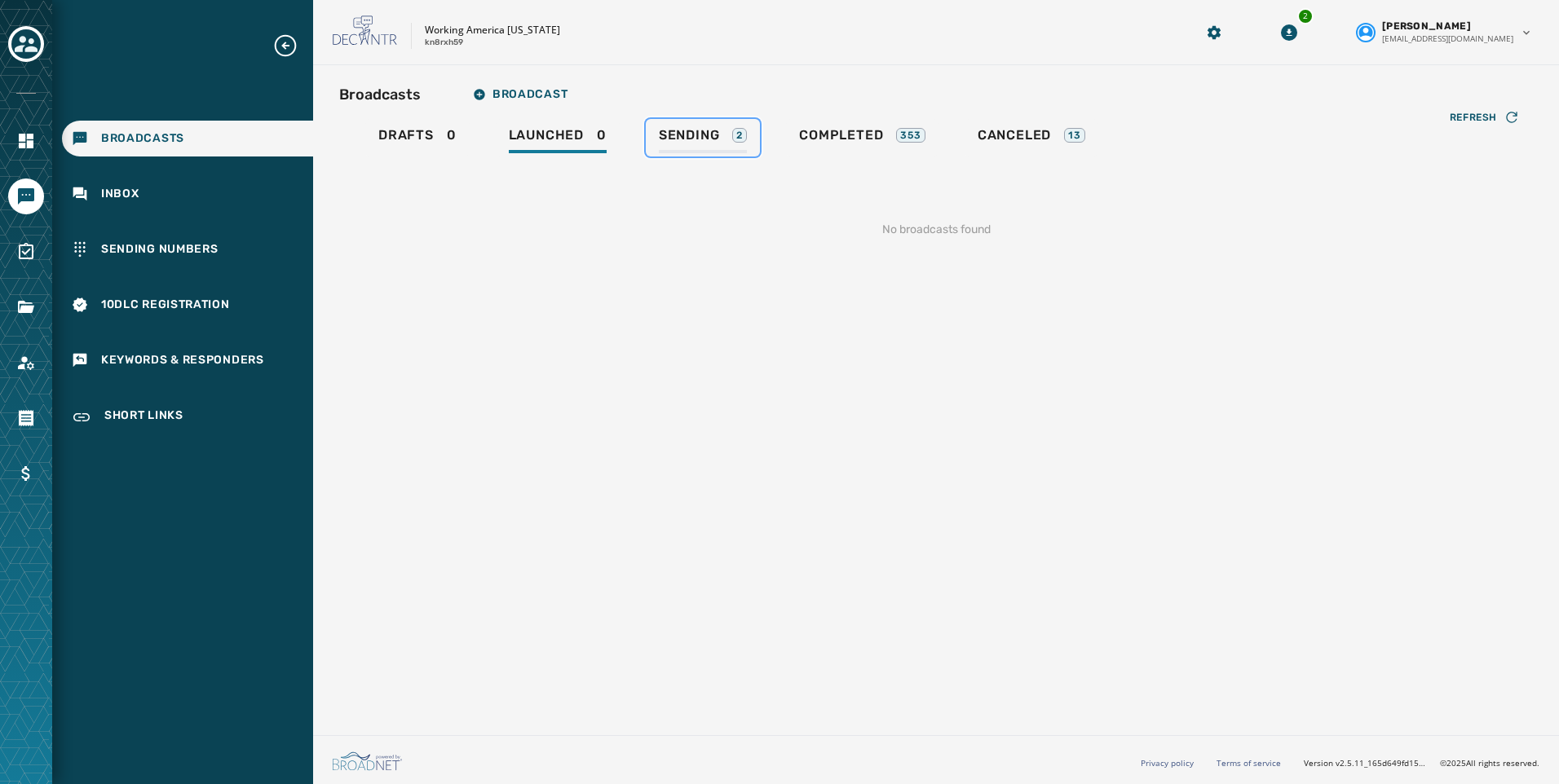
click at [687, 141] on span "Sending" at bounding box center [689, 134] width 61 height 16
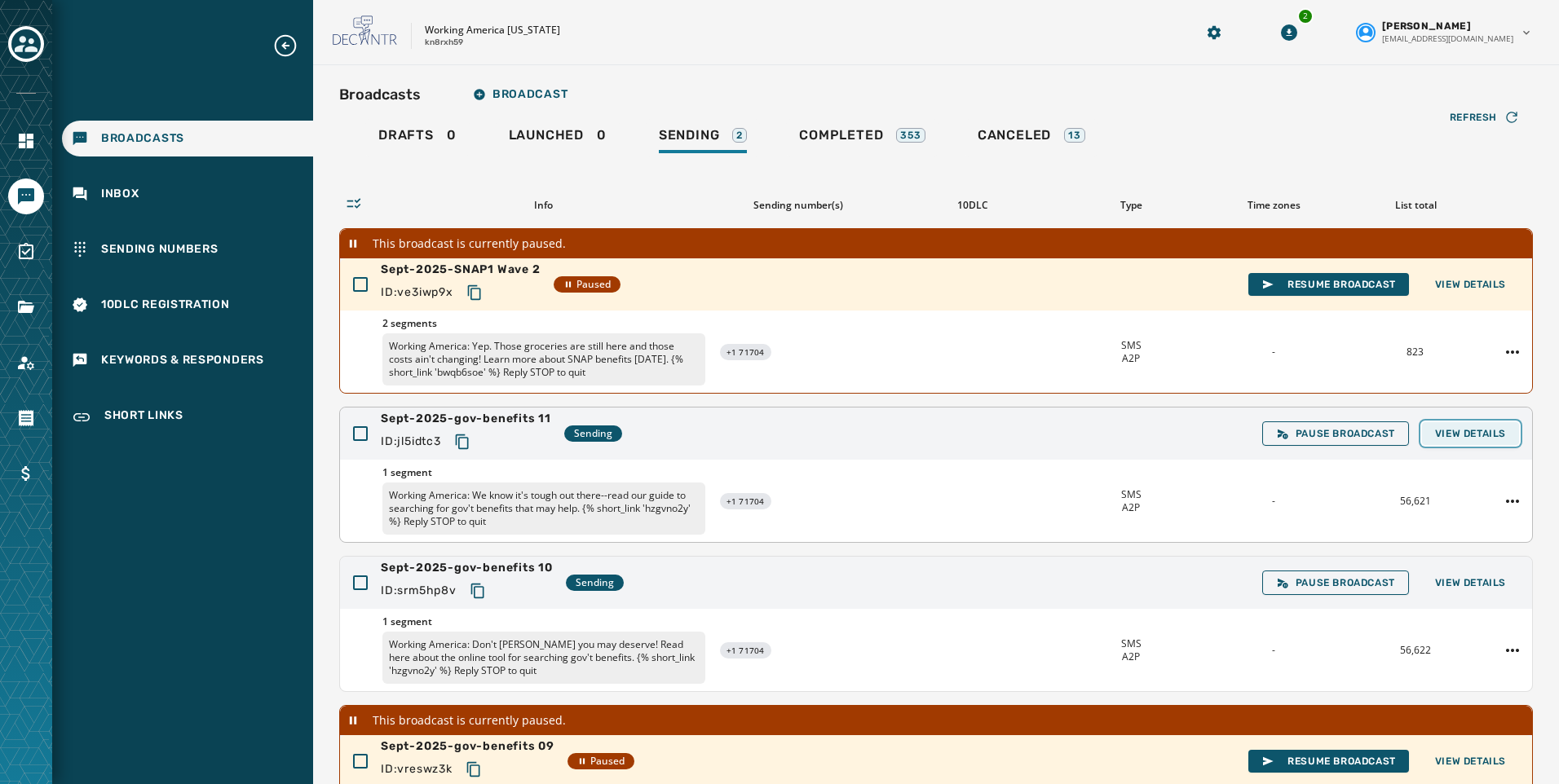
click at [1472, 423] on button "View Details" at bounding box center [1470, 433] width 97 height 23
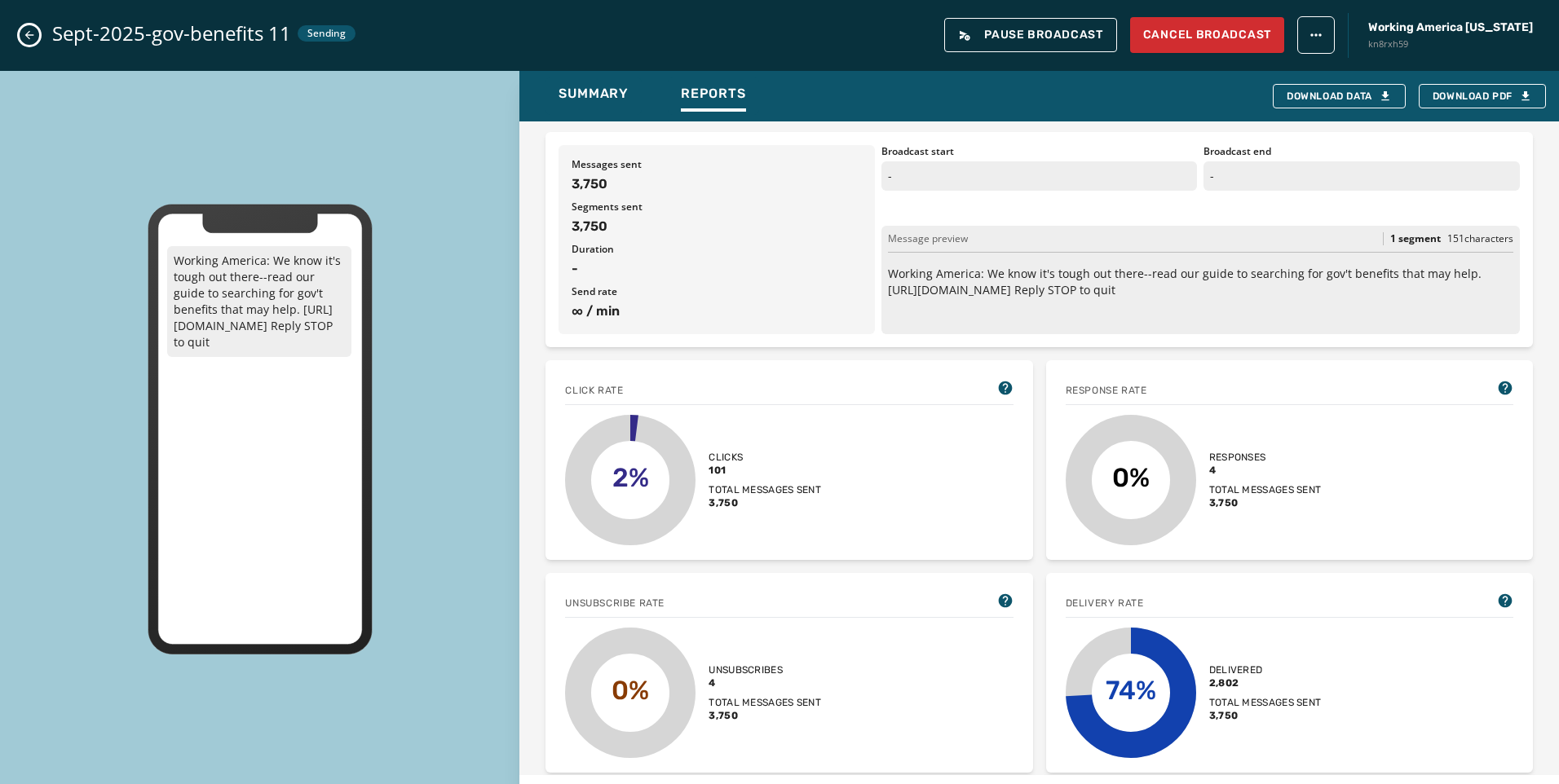
scroll to position [326, 0]
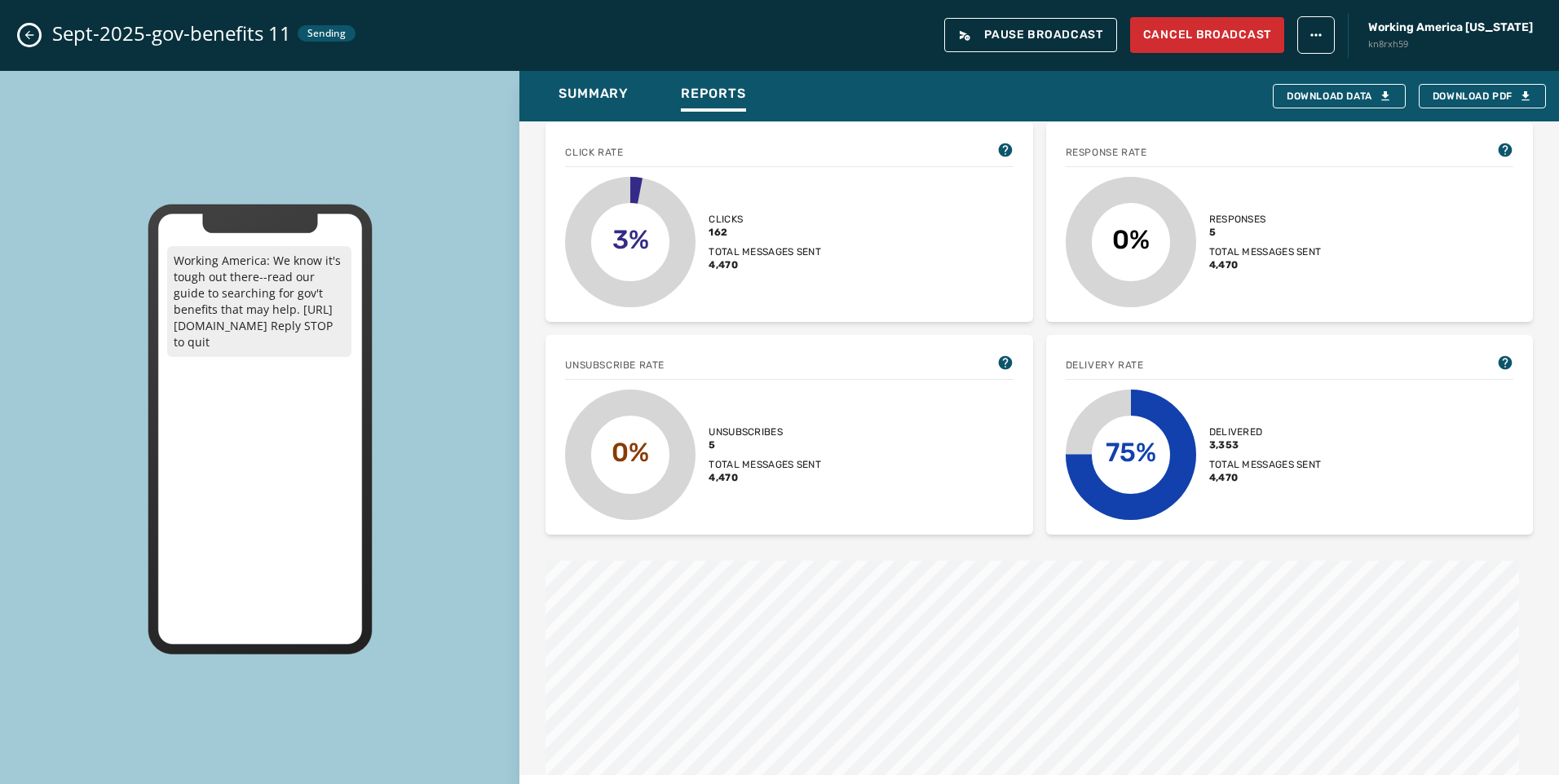
click at [33, 28] on icon "Close admin drawer" at bounding box center [29, 35] width 13 height 13
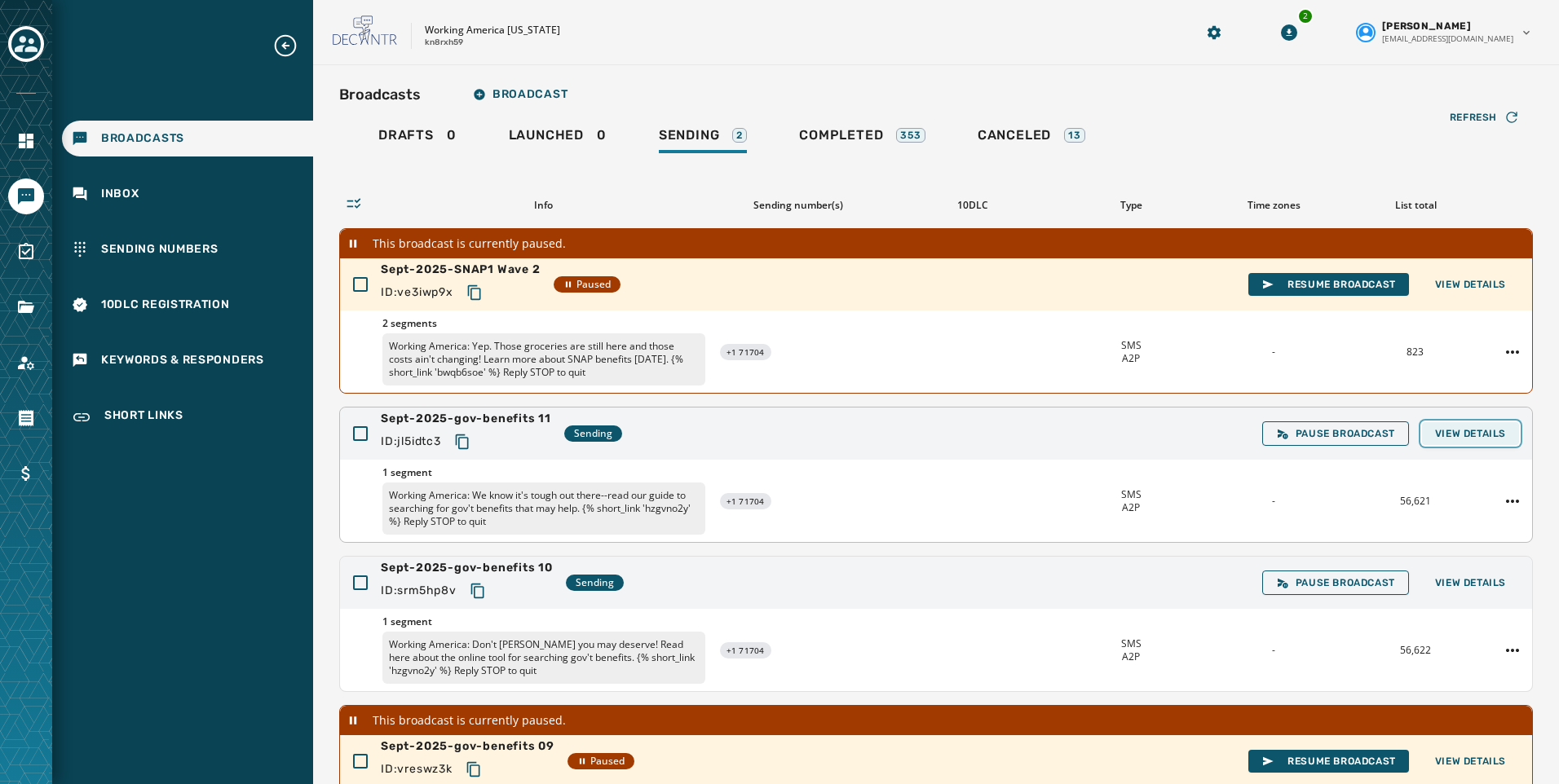
click at [1478, 428] on span "View Details" at bounding box center [1470, 433] width 71 height 13
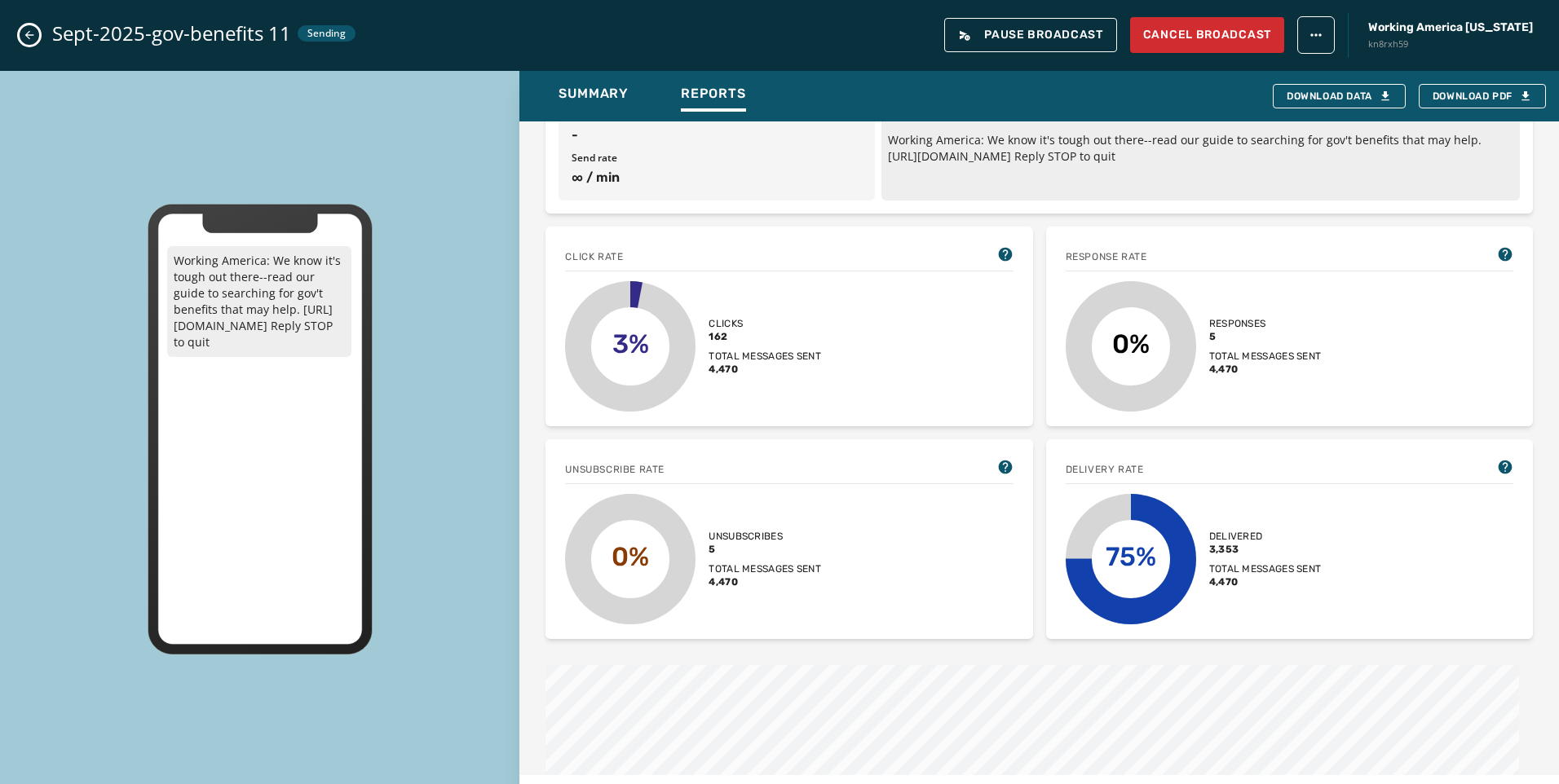
scroll to position [244, 0]
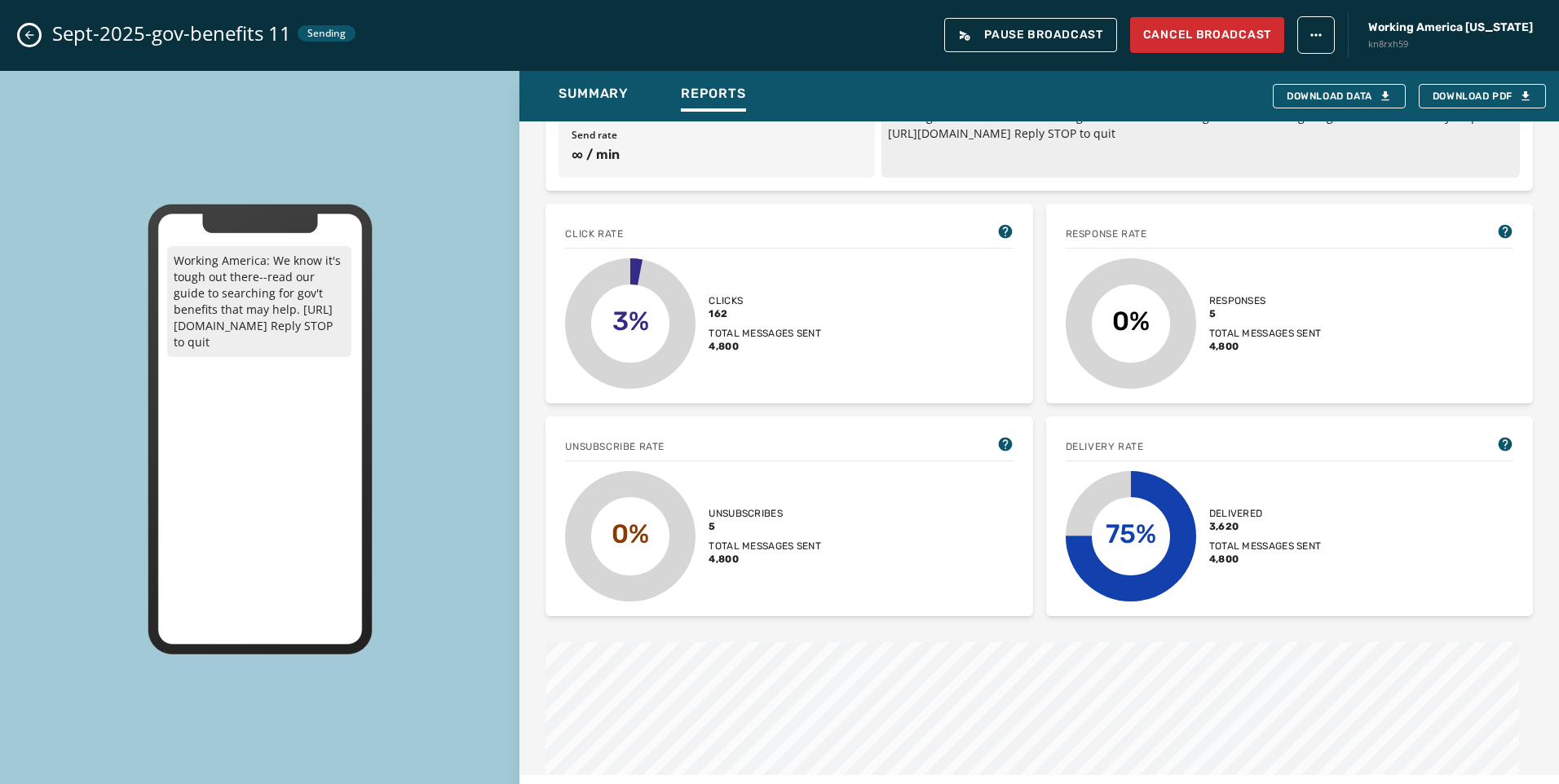
click at [36, 34] on button "Close admin drawer" at bounding box center [29, 35] width 20 height 20
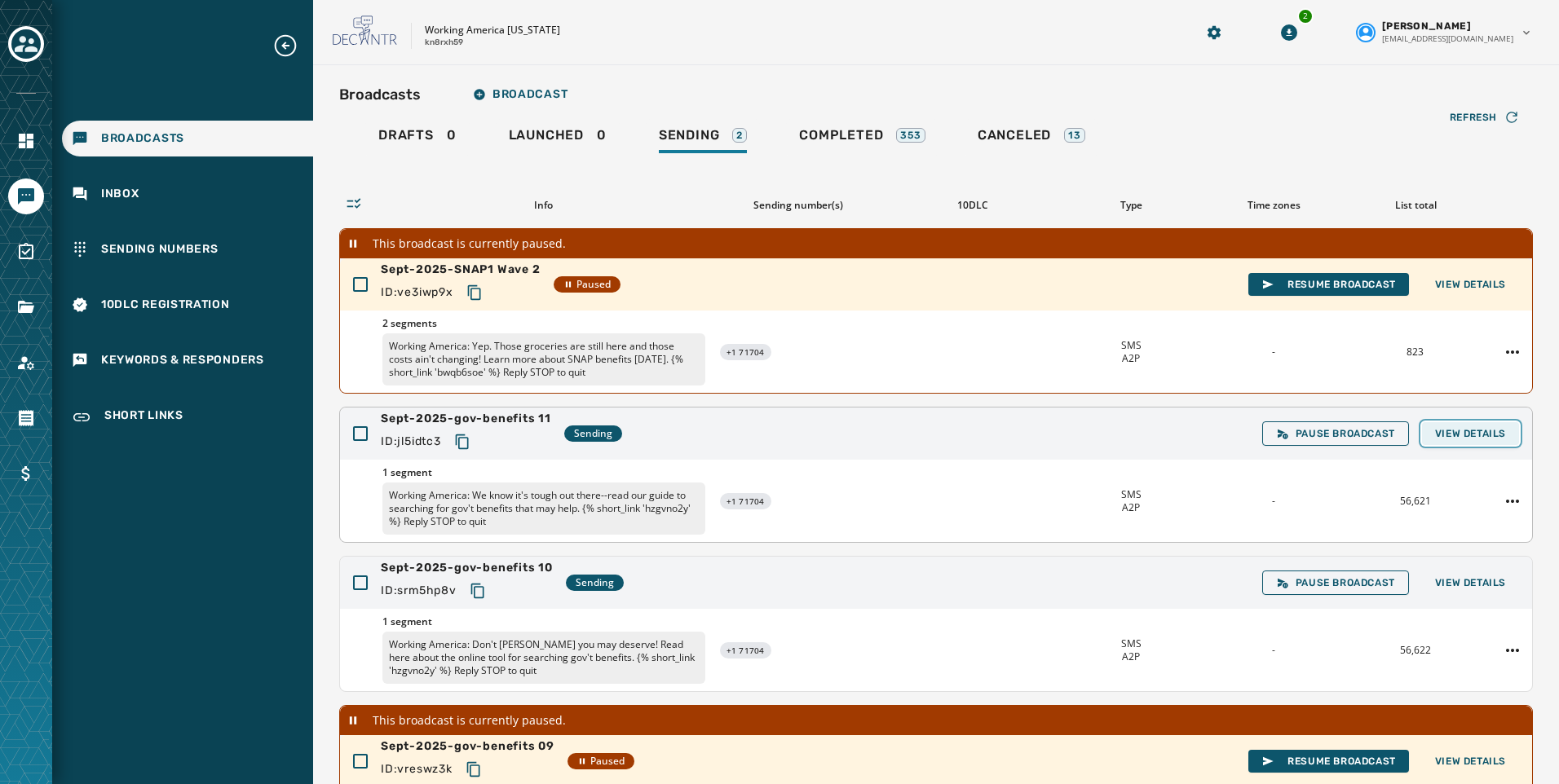
click at [1455, 442] on button "View Details" at bounding box center [1470, 433] width 97 height 23
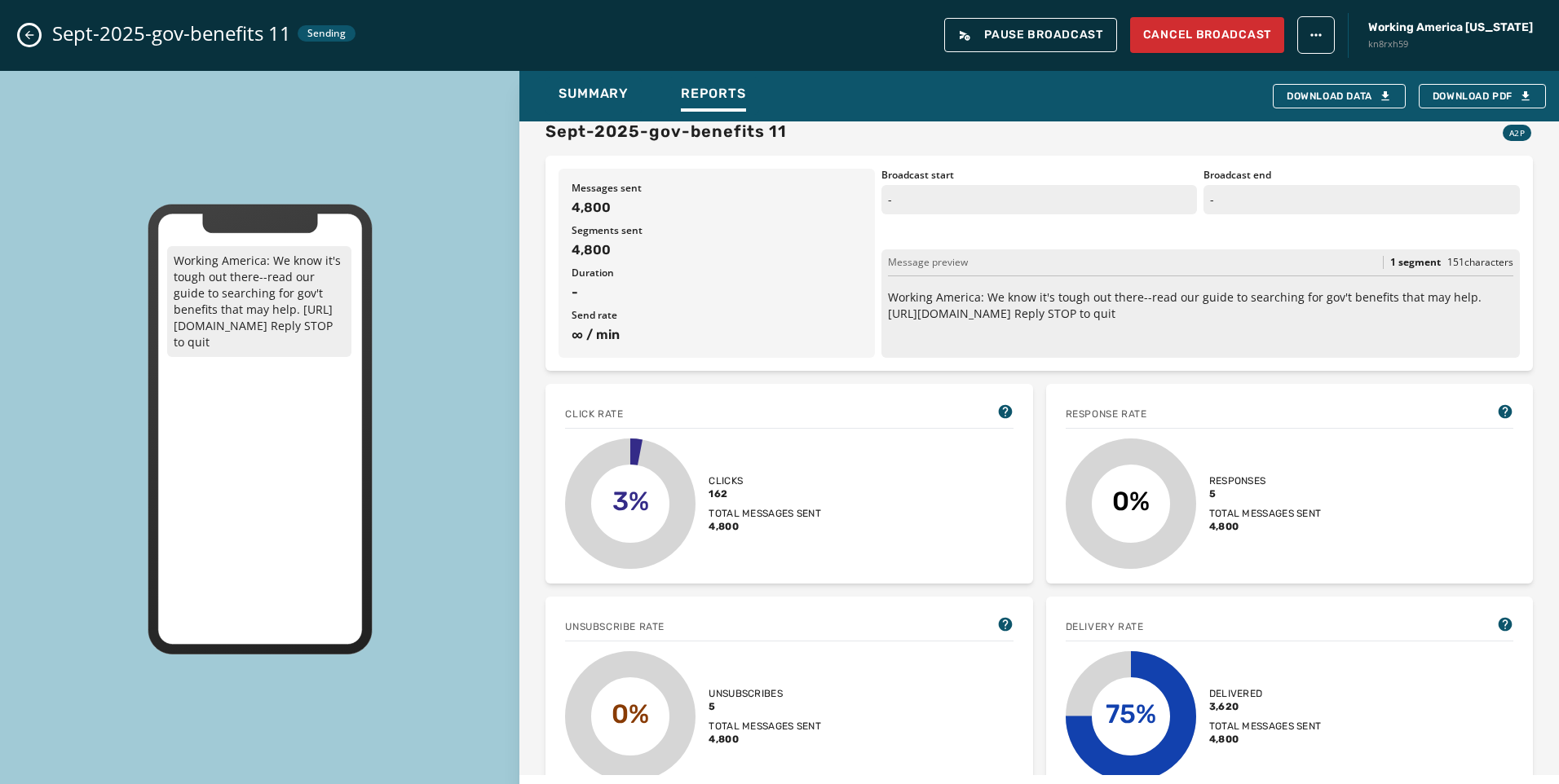
scroll to position [163, 0]
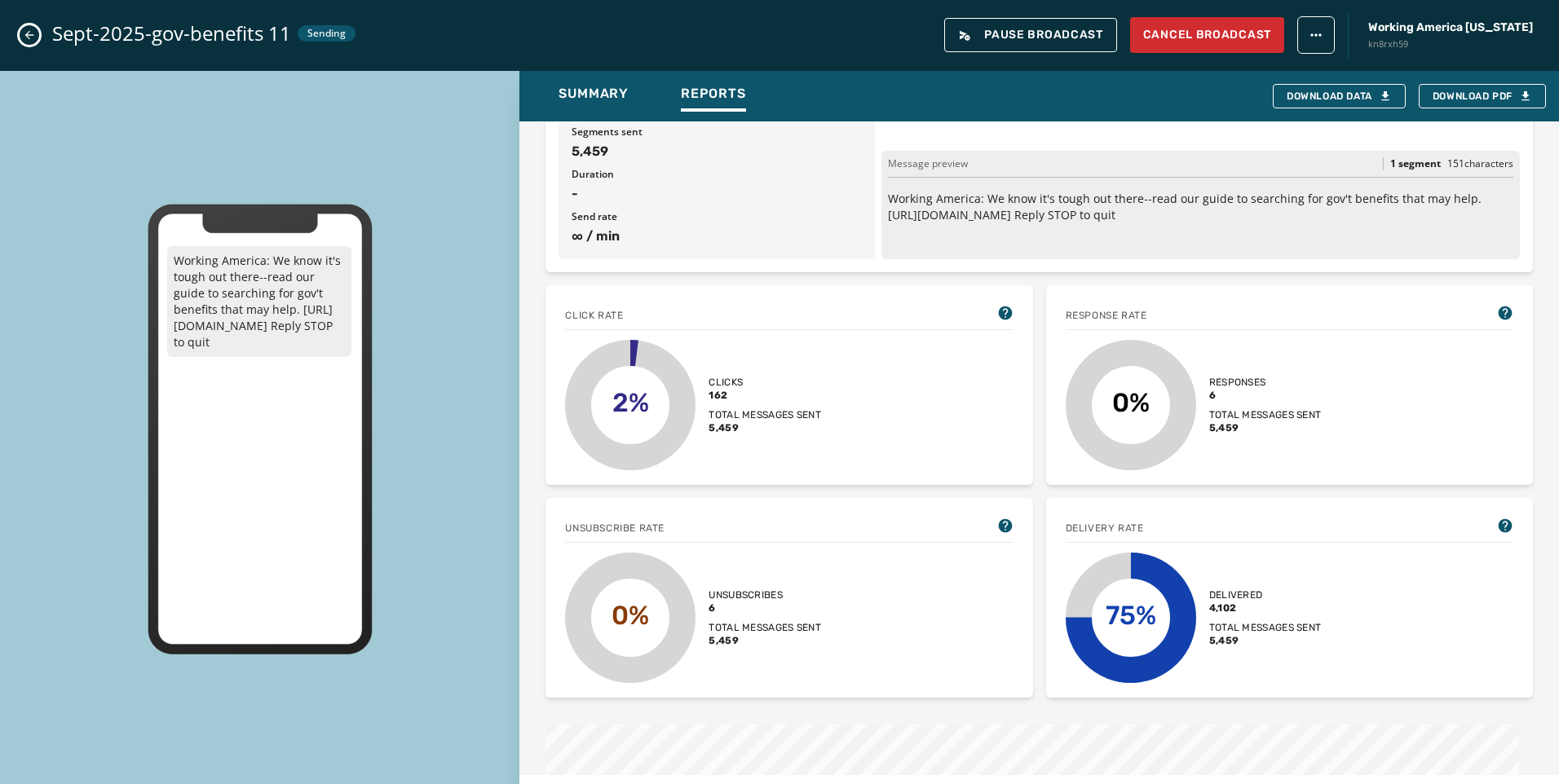
click at [24, 32] on icon "Close admin drawer" at bounding box center [29, 35] width 13 height 13
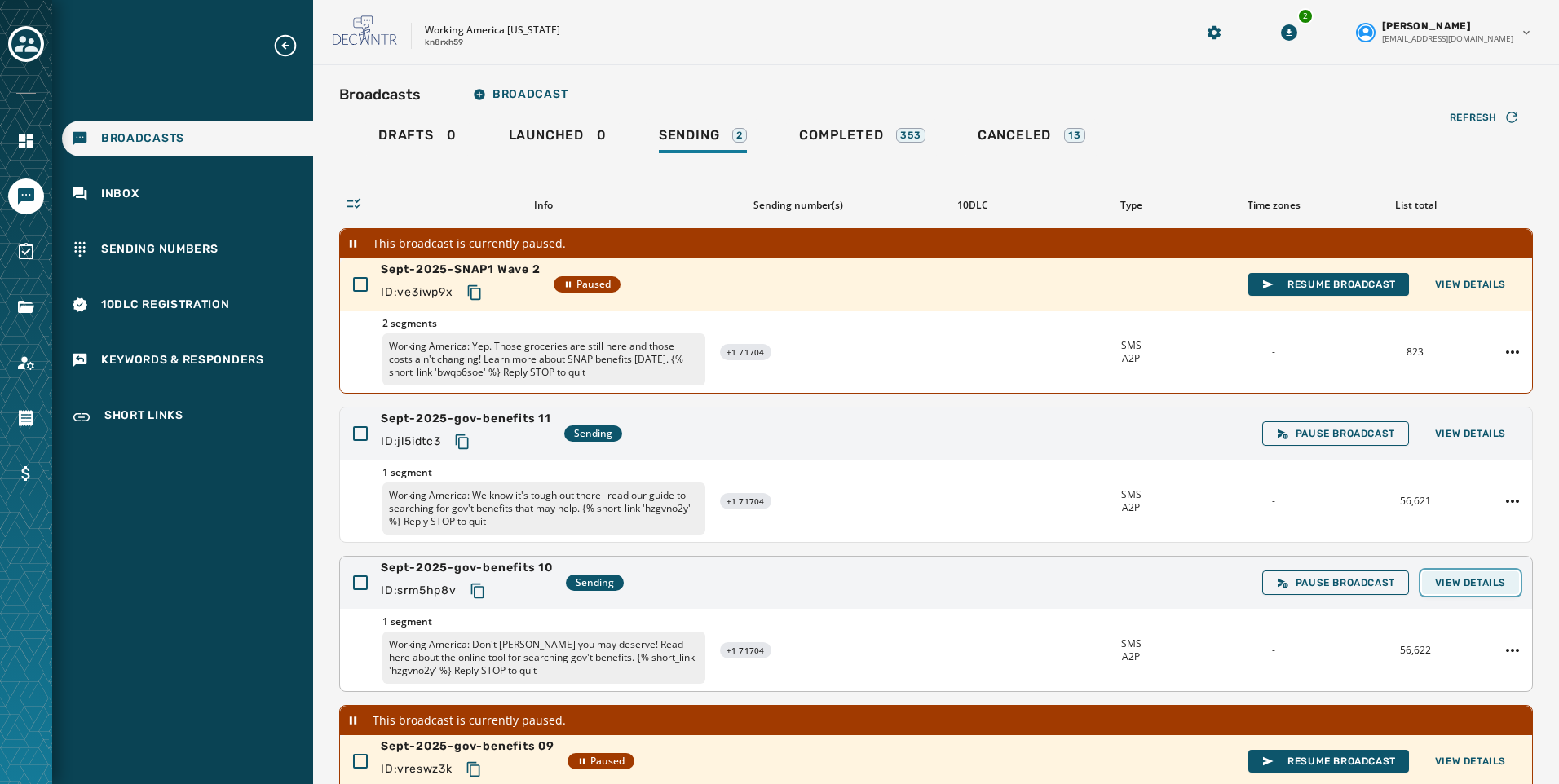
click at [1449, 579] on span "View Details" at bounding box center [1470, 583] width 71 height 13
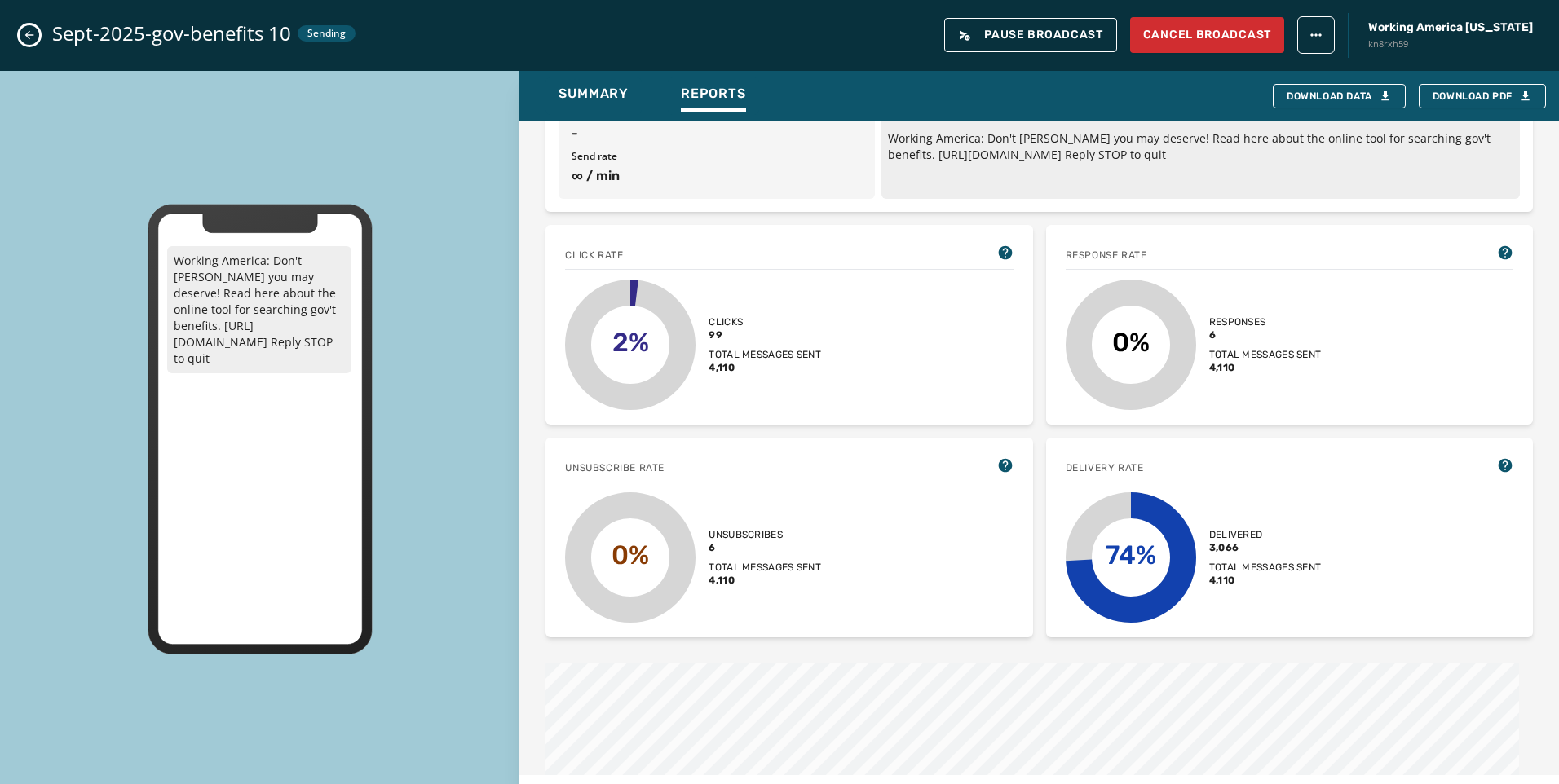
scroll to position [0, 0]
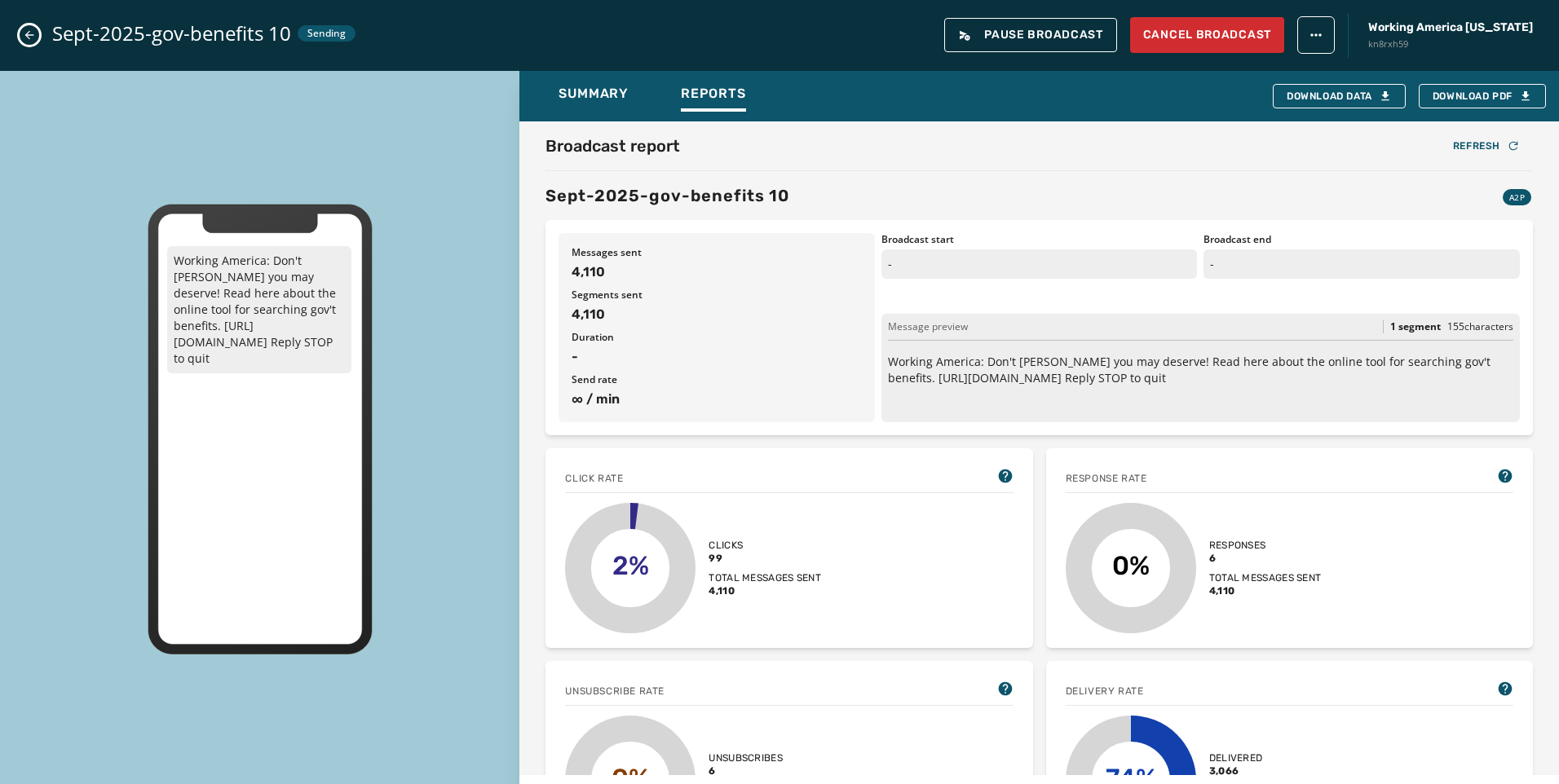
click at [28, 27] on button "Close admin drawer" at bounding box center [29, 35] width 20 height 20
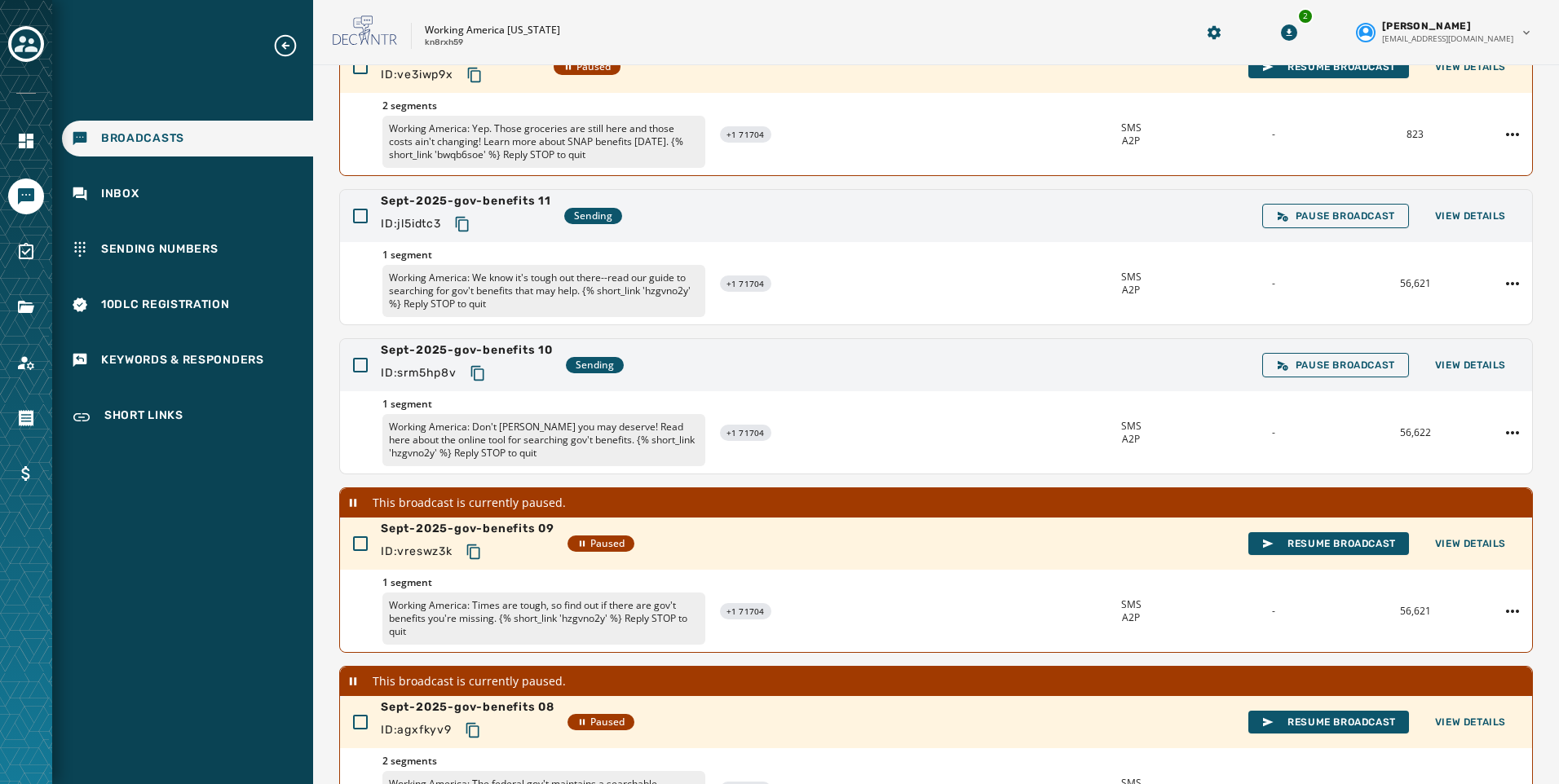
scroll to position [244, 0]
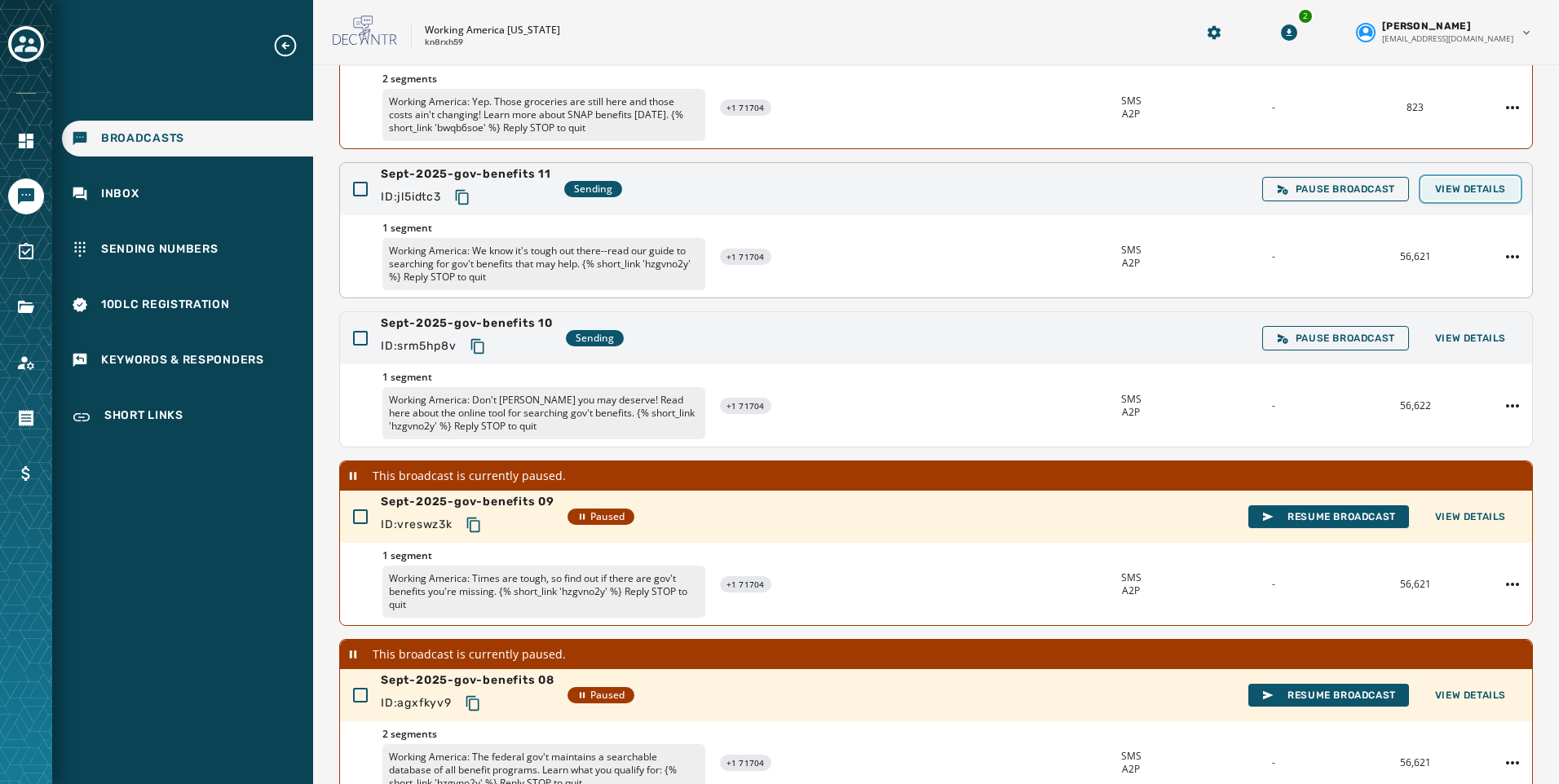
click at [1478, 180] on button "View Details" at bounding box center [1470, 189] width 97 height 23
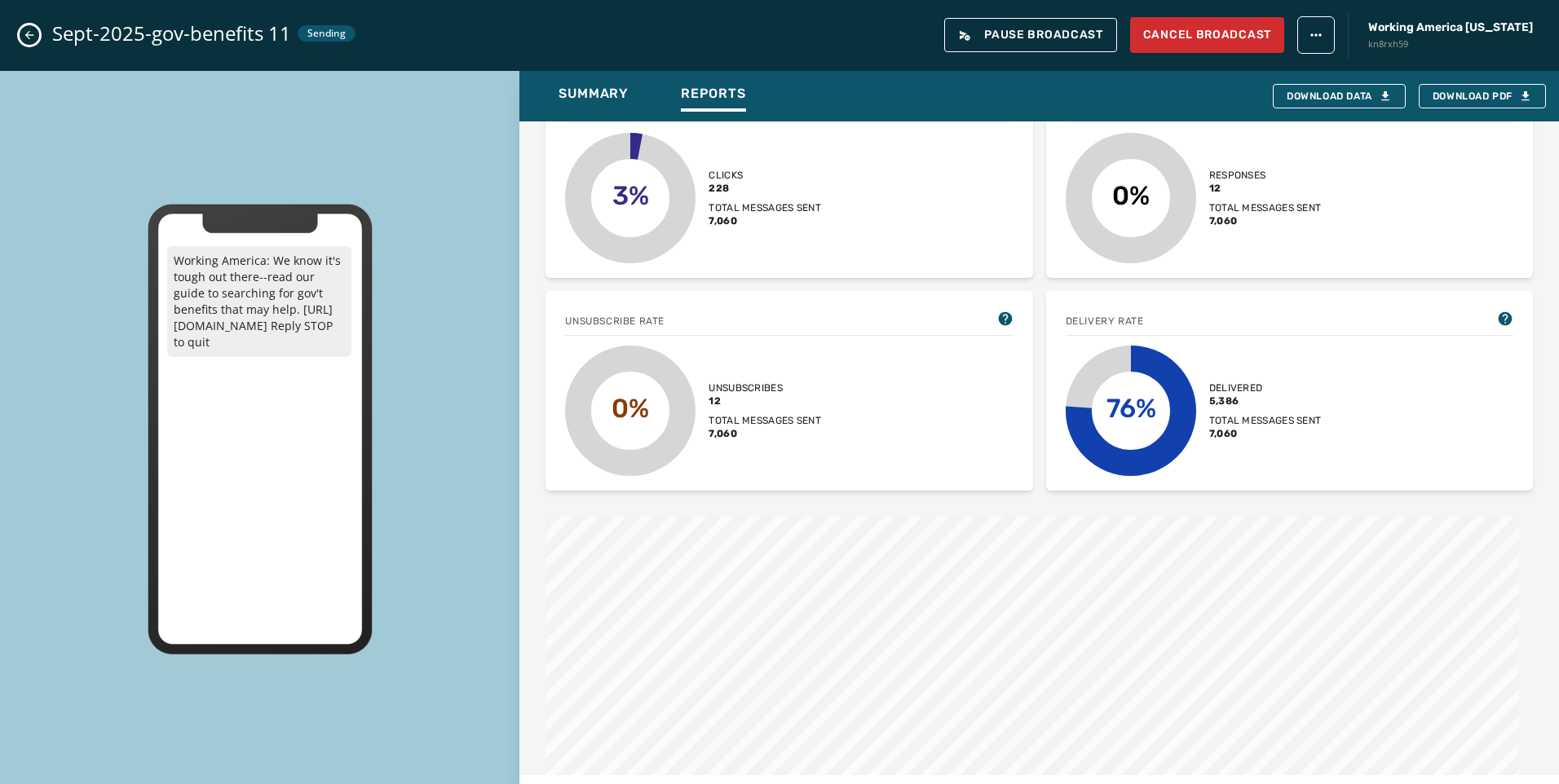
scroll to position [408, 0]
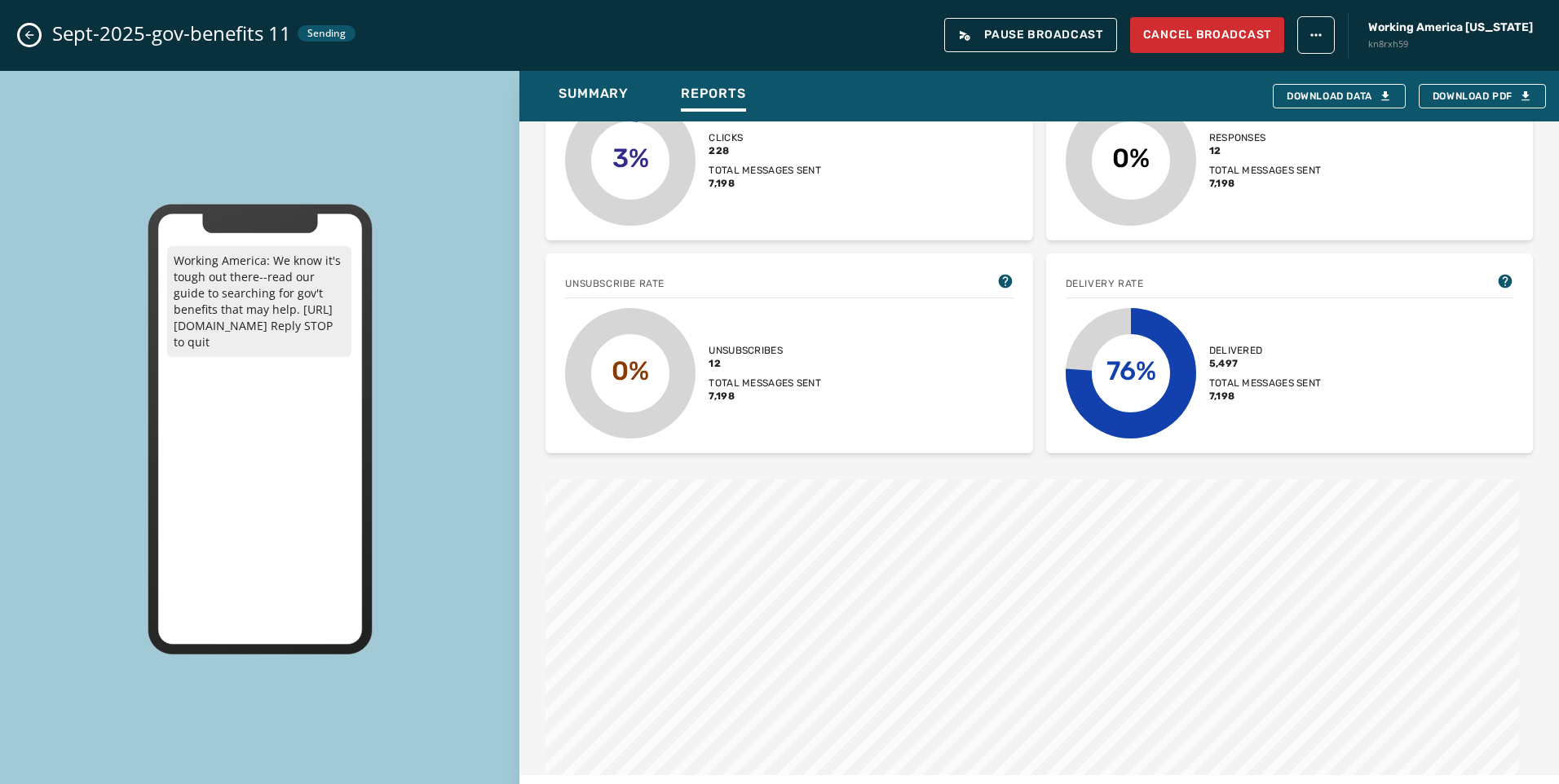
click at [25, 27] on button "Close admin drawer" at bounding box center [29, 35] width 20 height 20
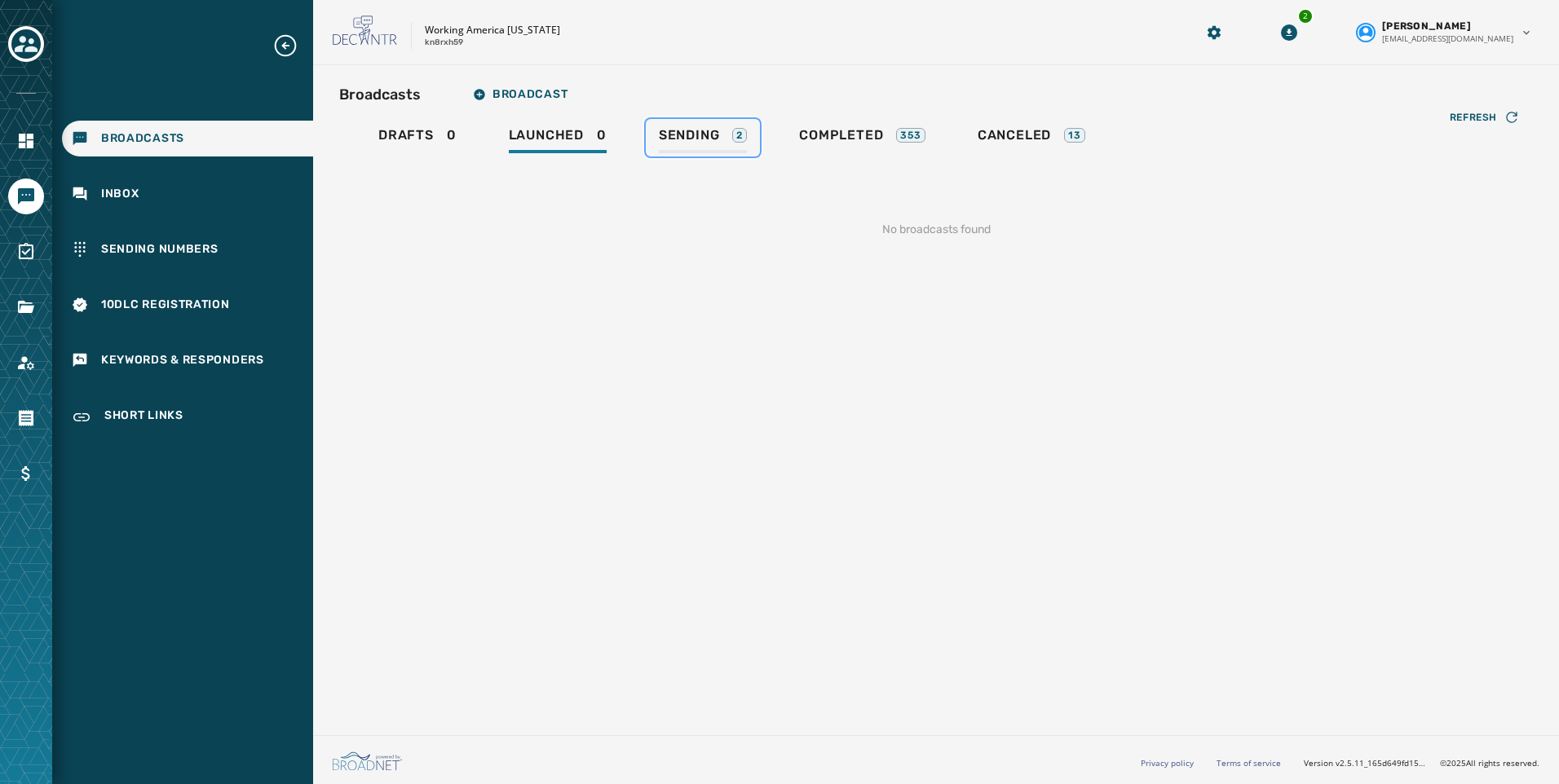
click at [697, 134] on span "Sending" at bounding box center [689, 134] width 61 height 16
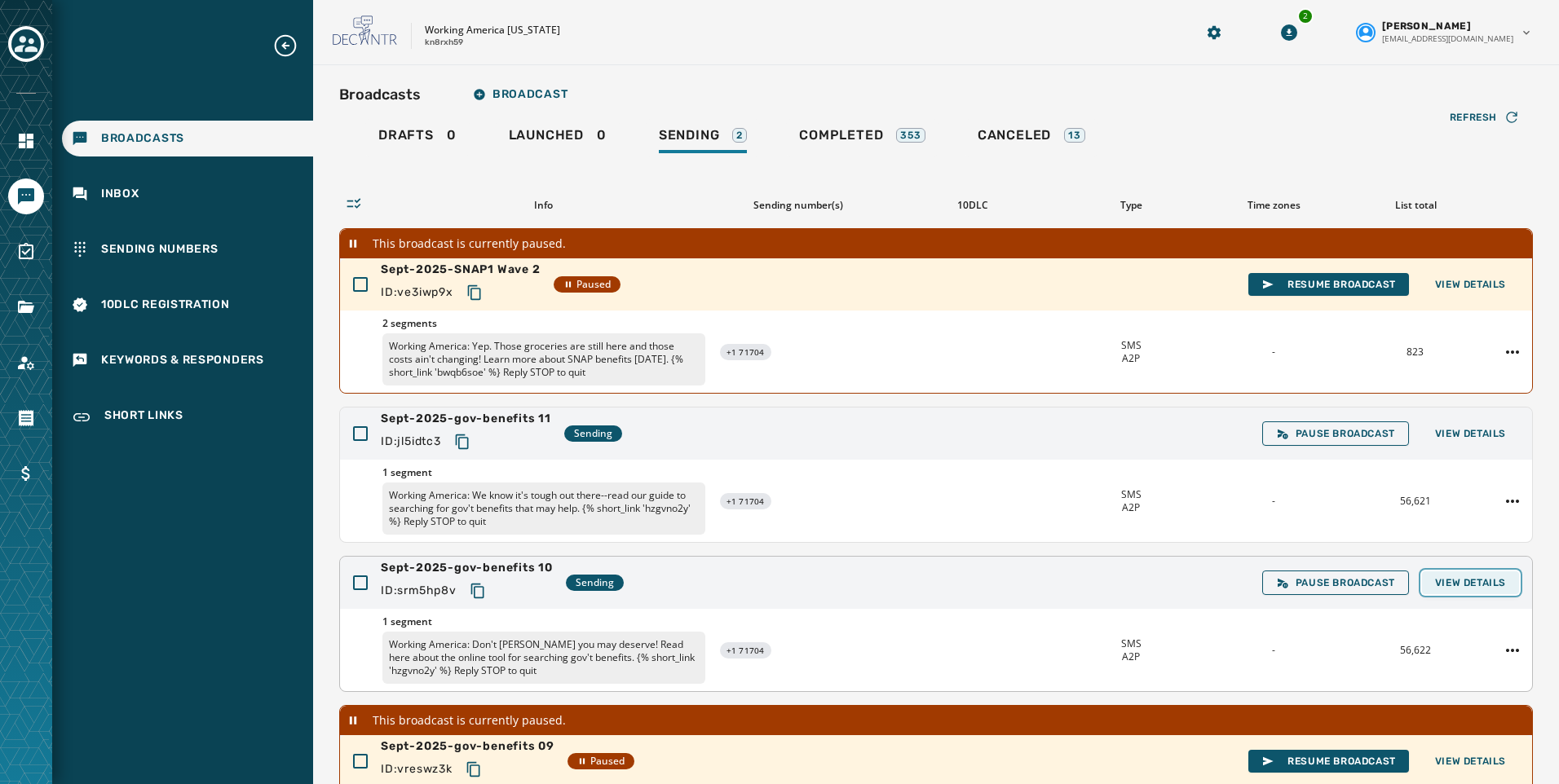
click at [1484, 580] on span "View Details" at bounding box center [1470, 583] width 71 height 13
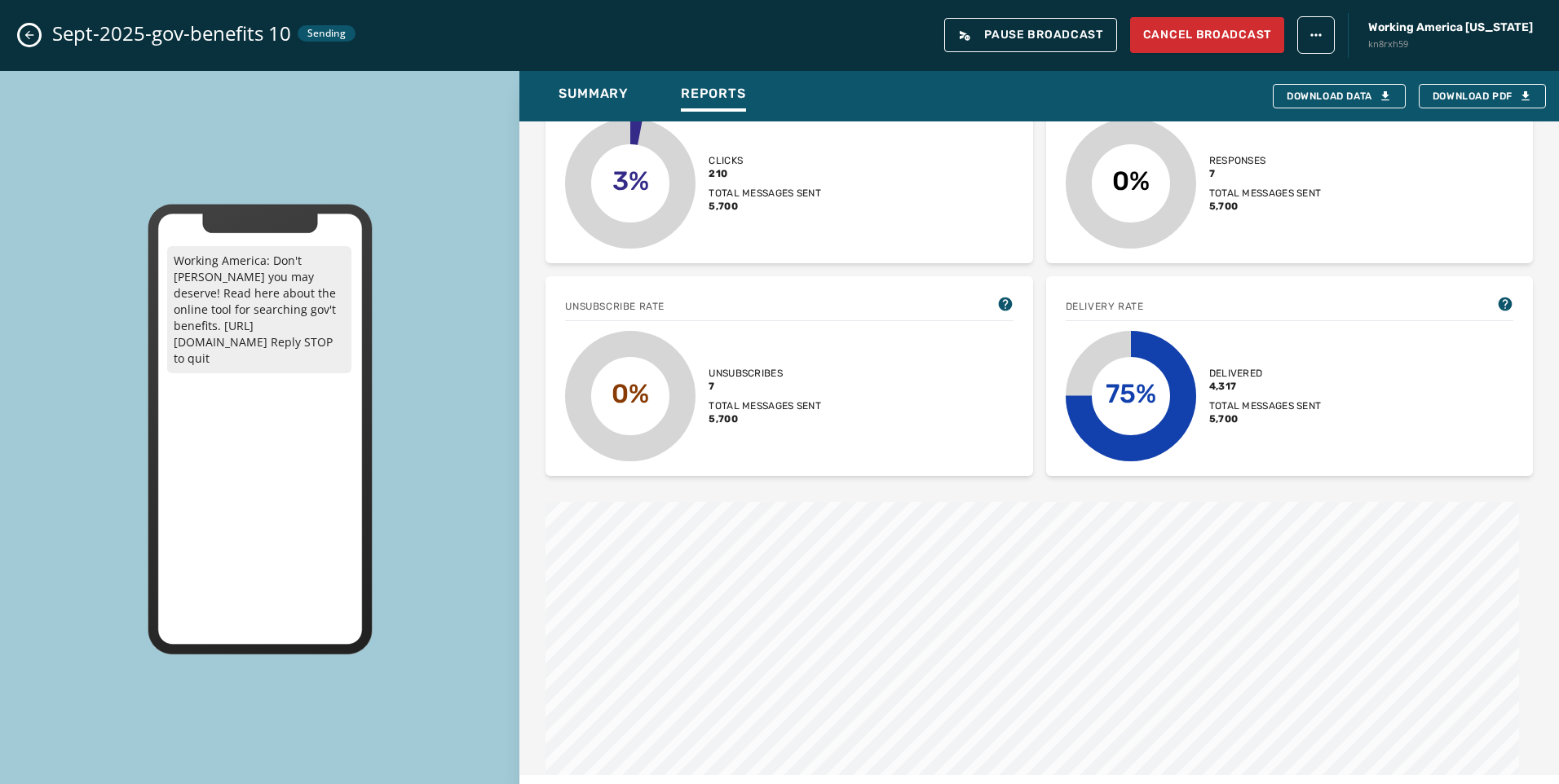
scroll to position [163, 0]
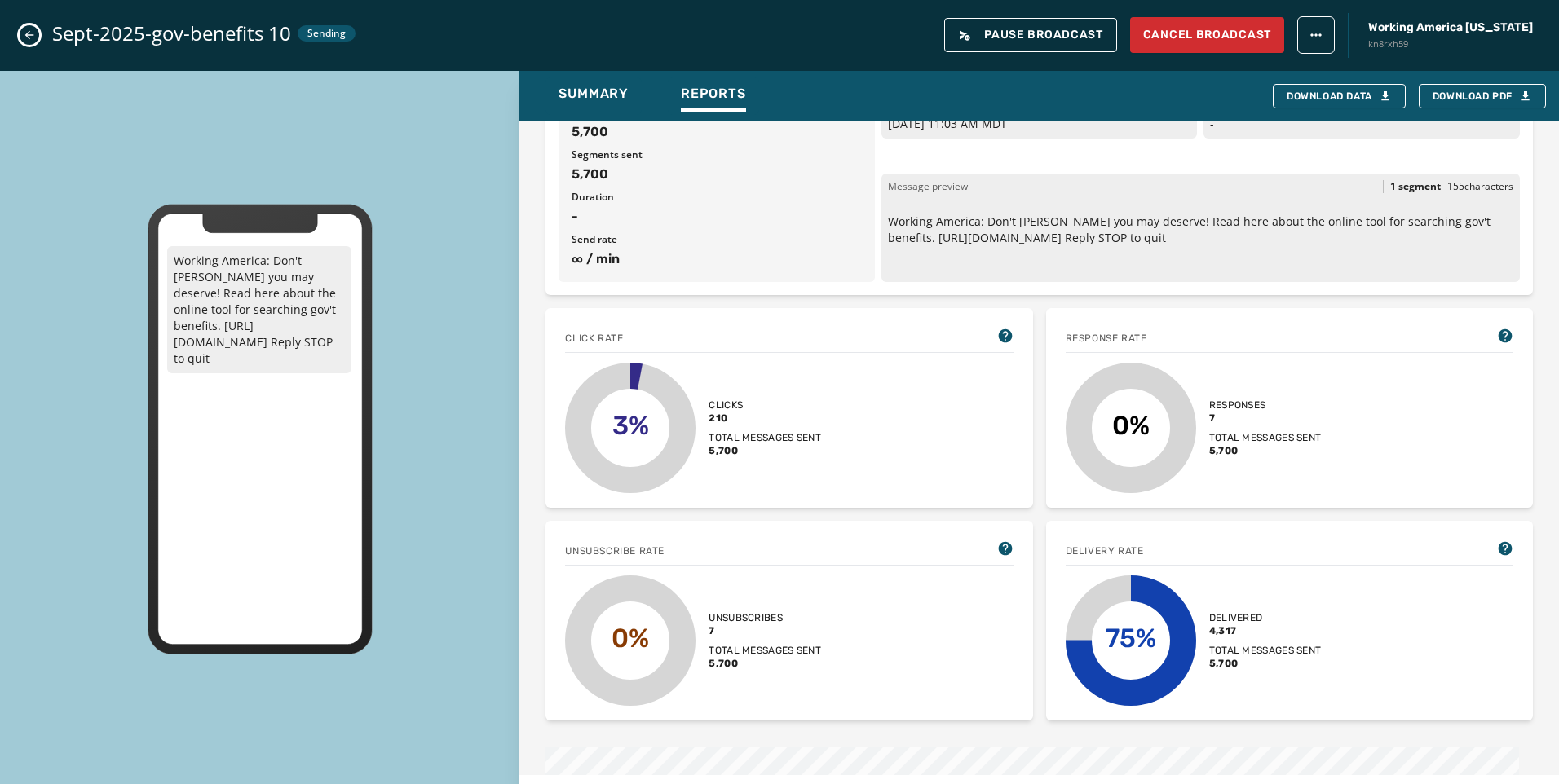
click at [38, 25] on div "Sept-2025-gov-benefits 10 Sending Pause Broadcast Cancel Broadcast Working Amer…" at bounding box center [780, 35] width 1559 height 71
click at [39, 31] on button "Close admin drawer" at bounding box center [29, 35] width 20 height 20
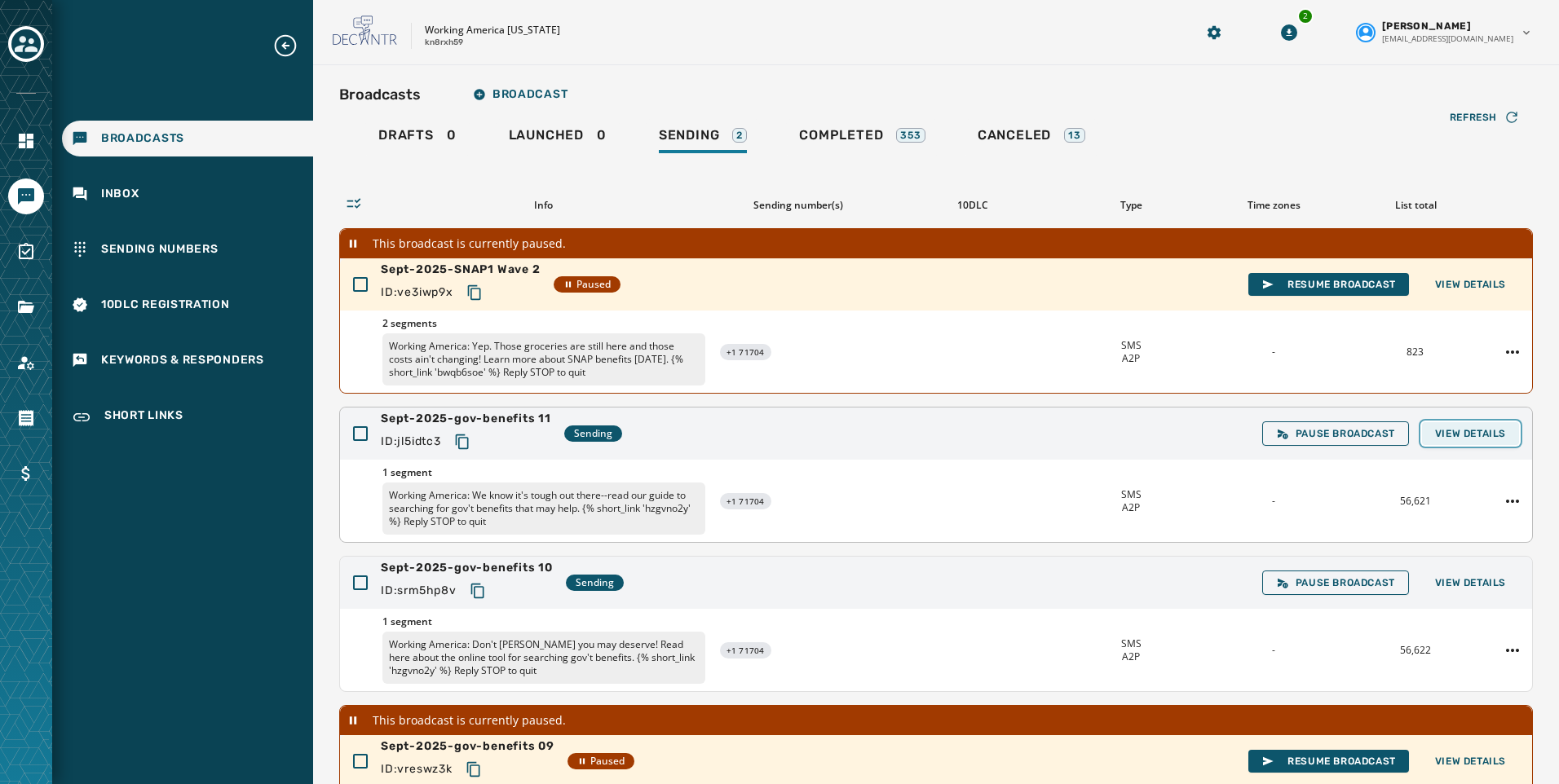
click at [1471, 438] on span "View Details" at bounding box center [1470, 433] width 71 height 13
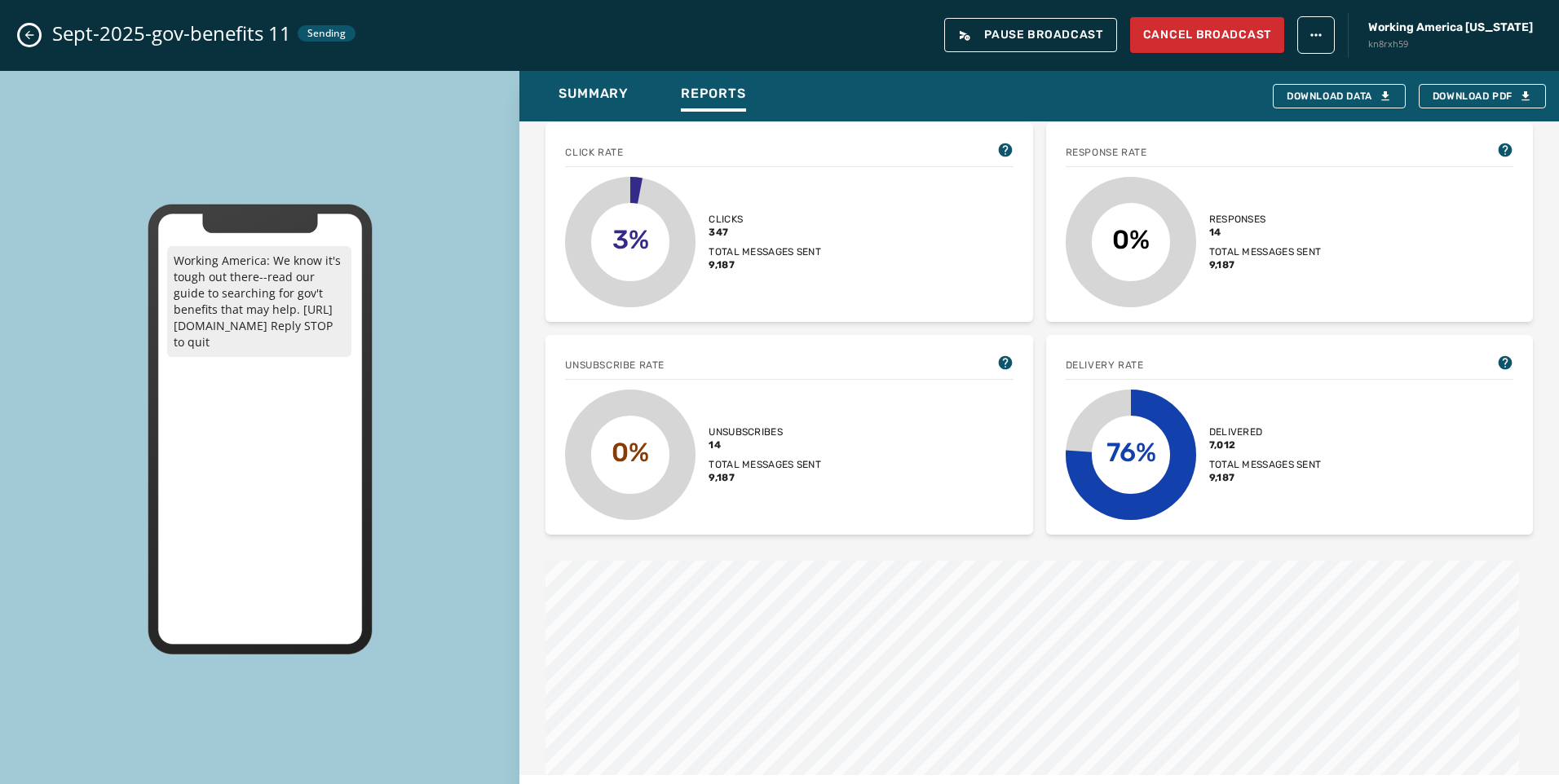
scroll to position [244, 0]
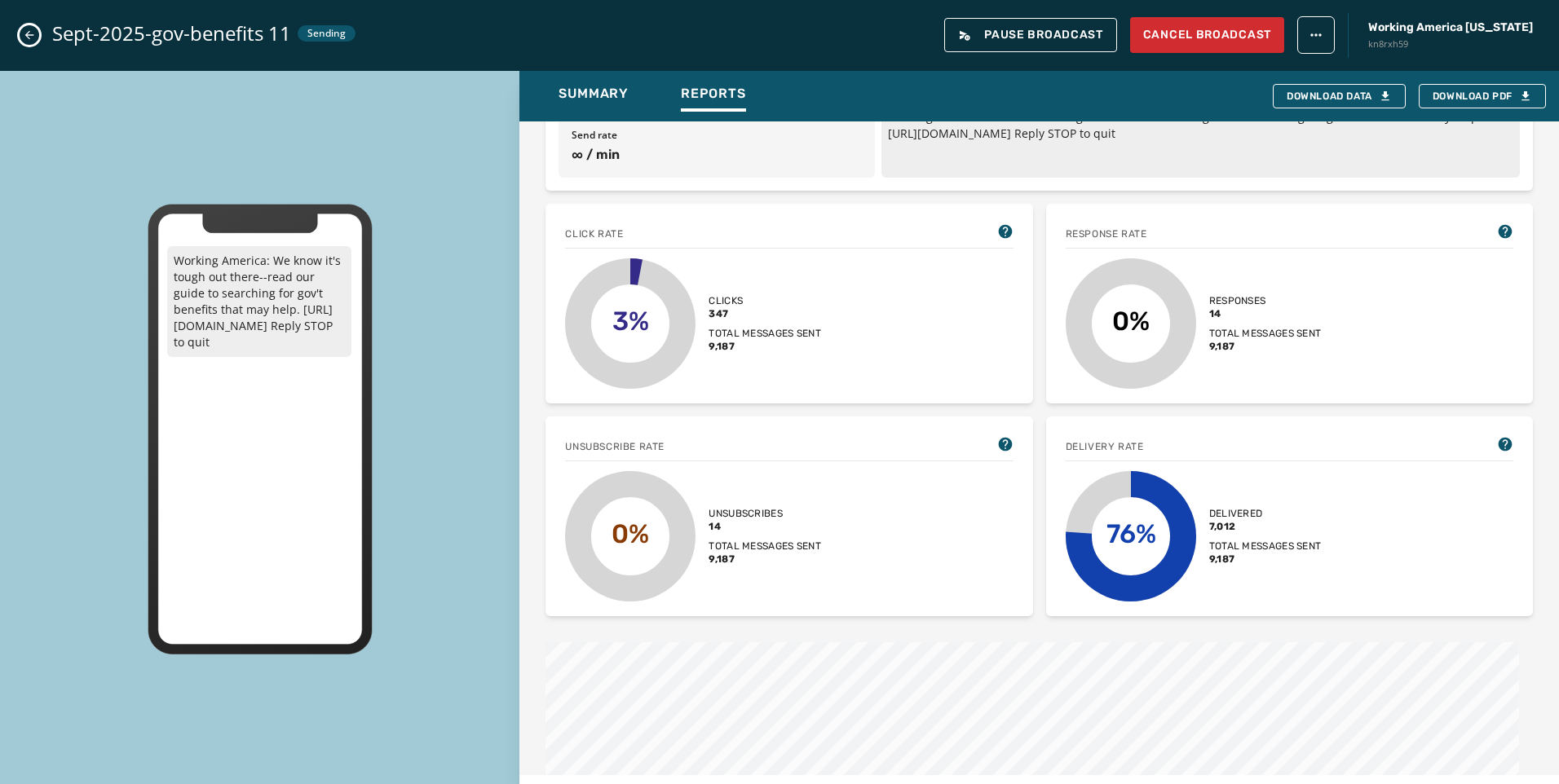
click at [26, 31] on icon "Close admin drawer" at bounding box center [29, 35] width 13 height 13
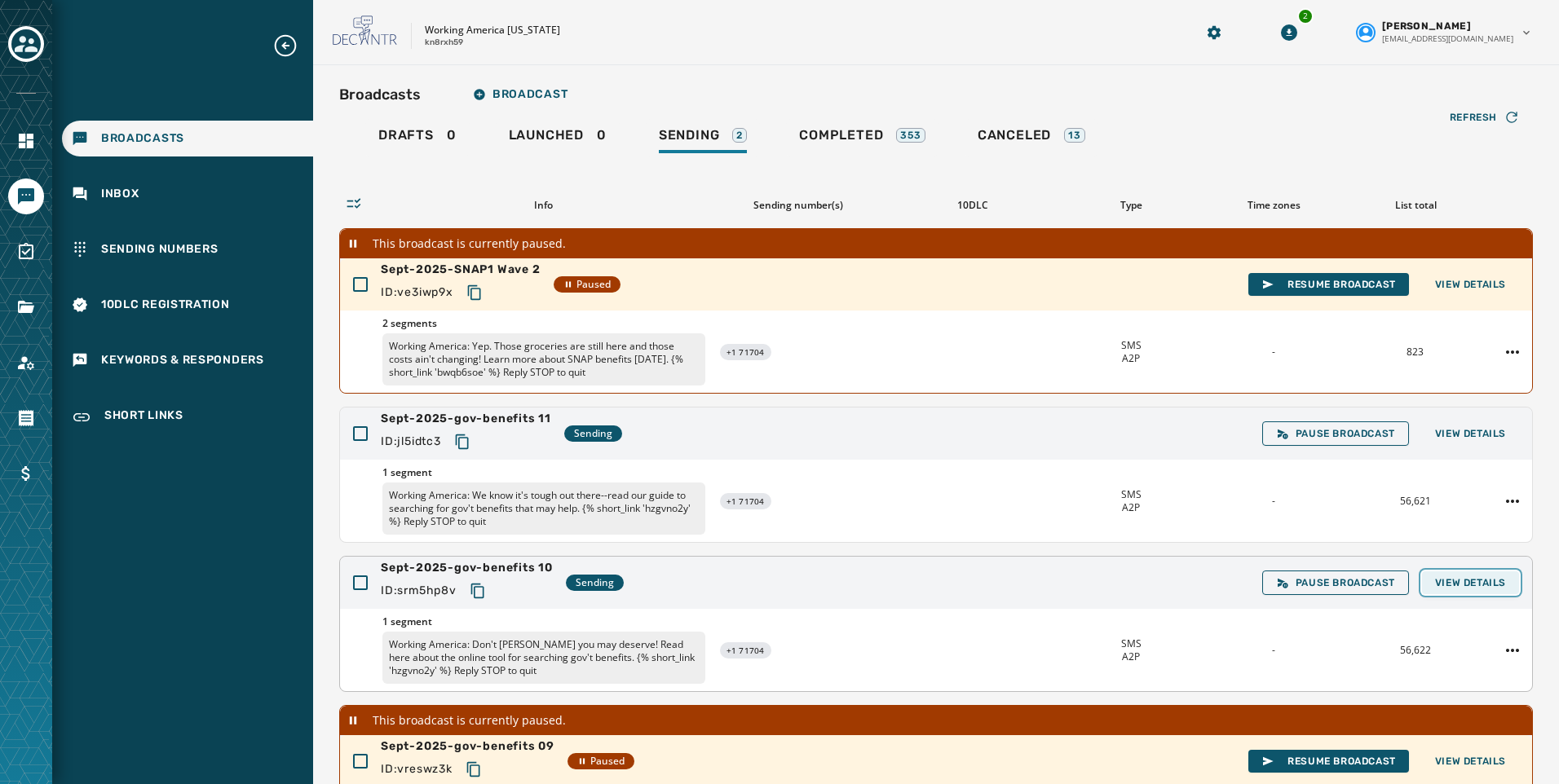
click at [1497, 593] on button "View Details" at bounding box center [1470, 583] width 97 height 23
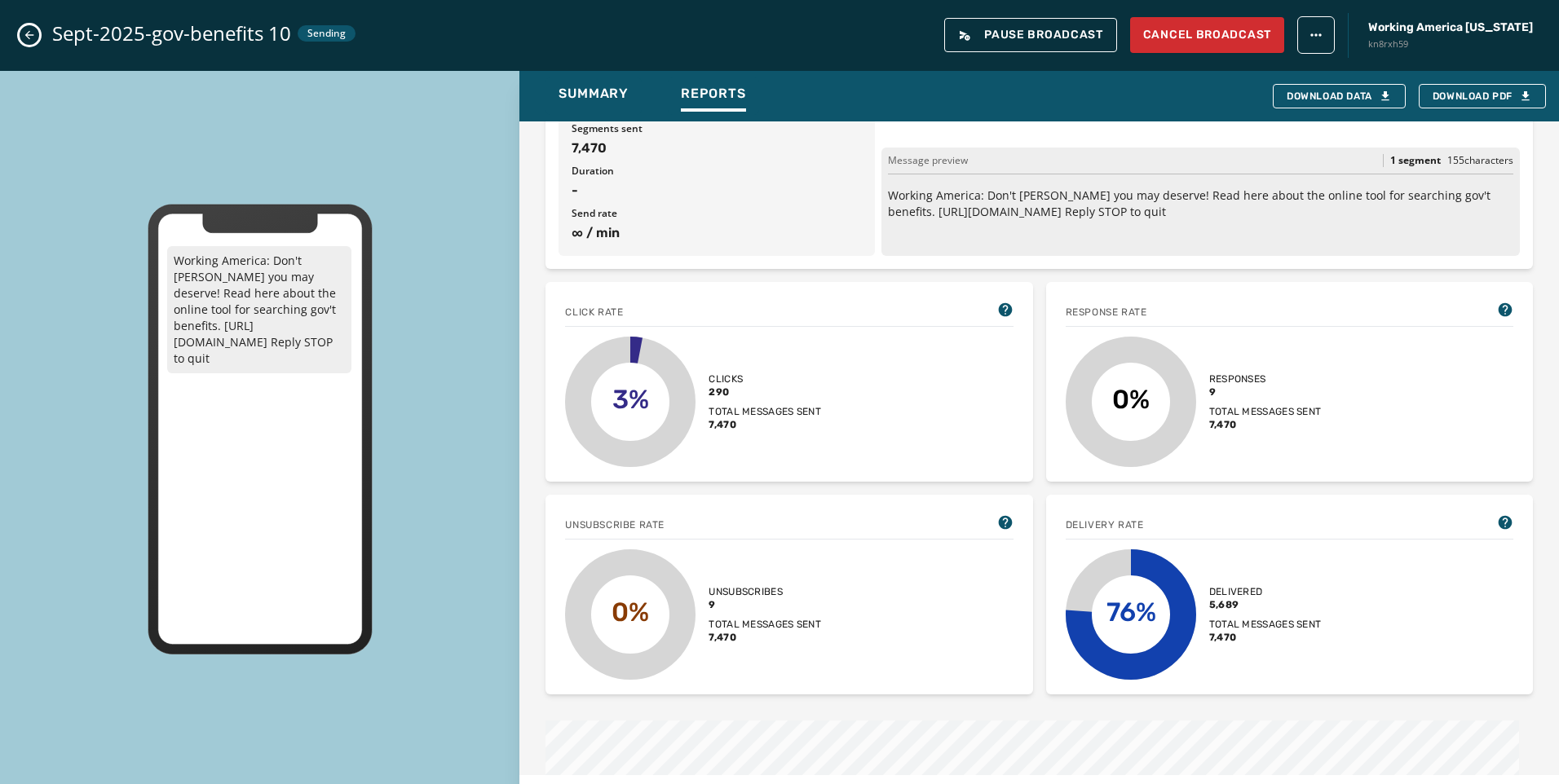
scroll to position [163, 0]
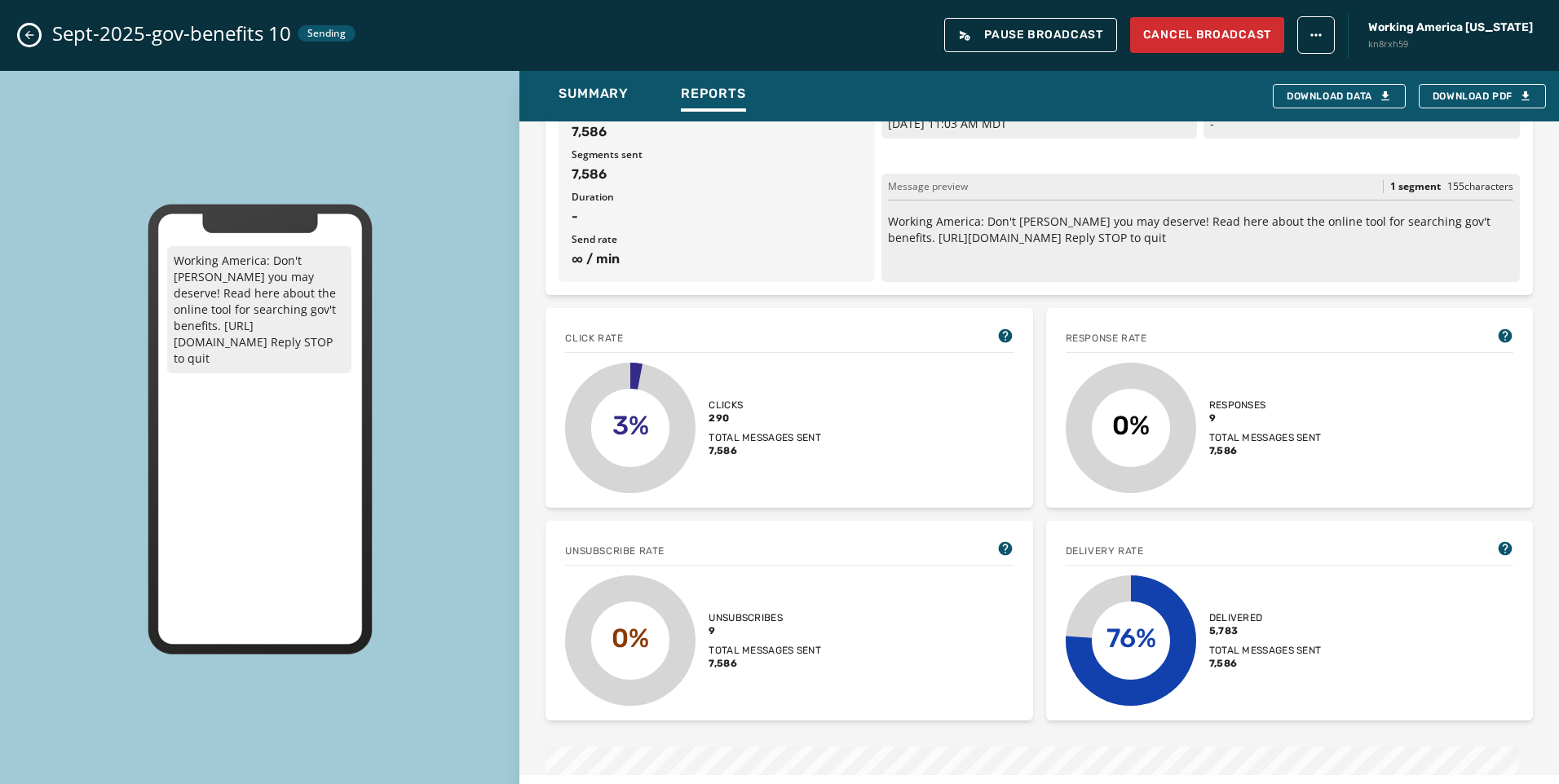
click at [27, 40] on icon "Close admin drawer" at bounding box center [29, 35] width 13 height 13
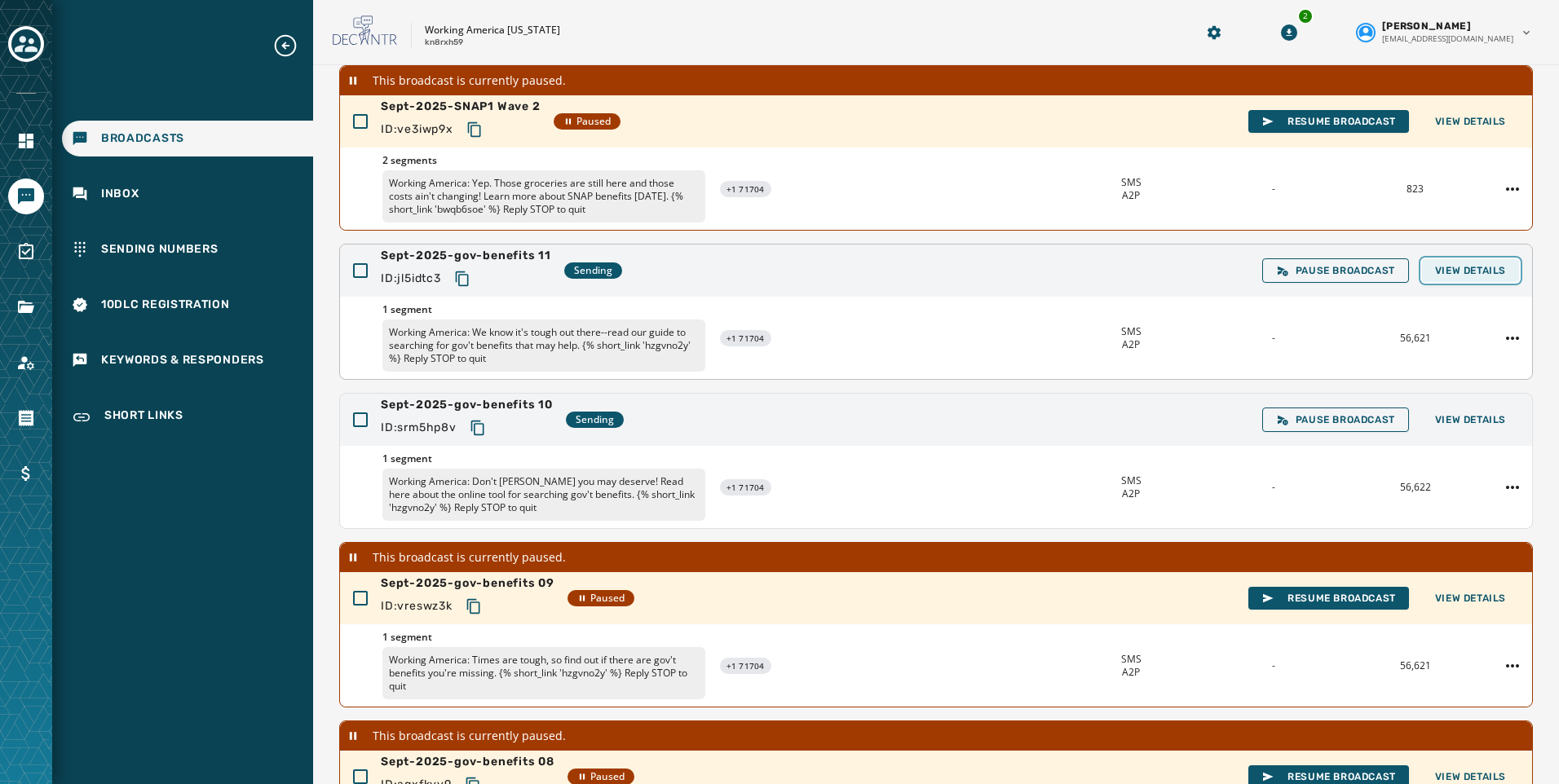
click at [1458, 273] on span "View Details" at bounding box center [1470, 271] width 71 height 13
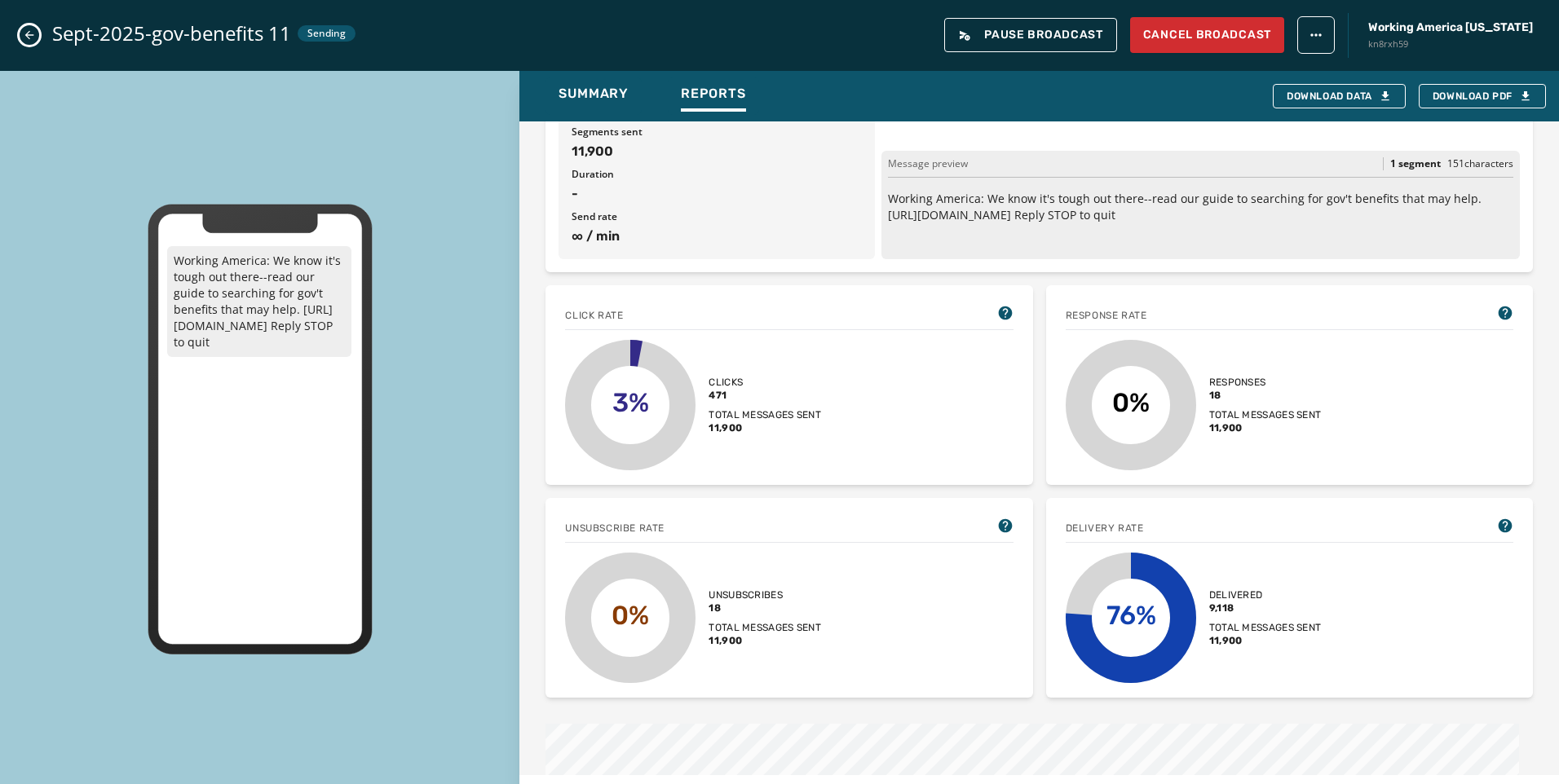
scroll to position [147, 0]
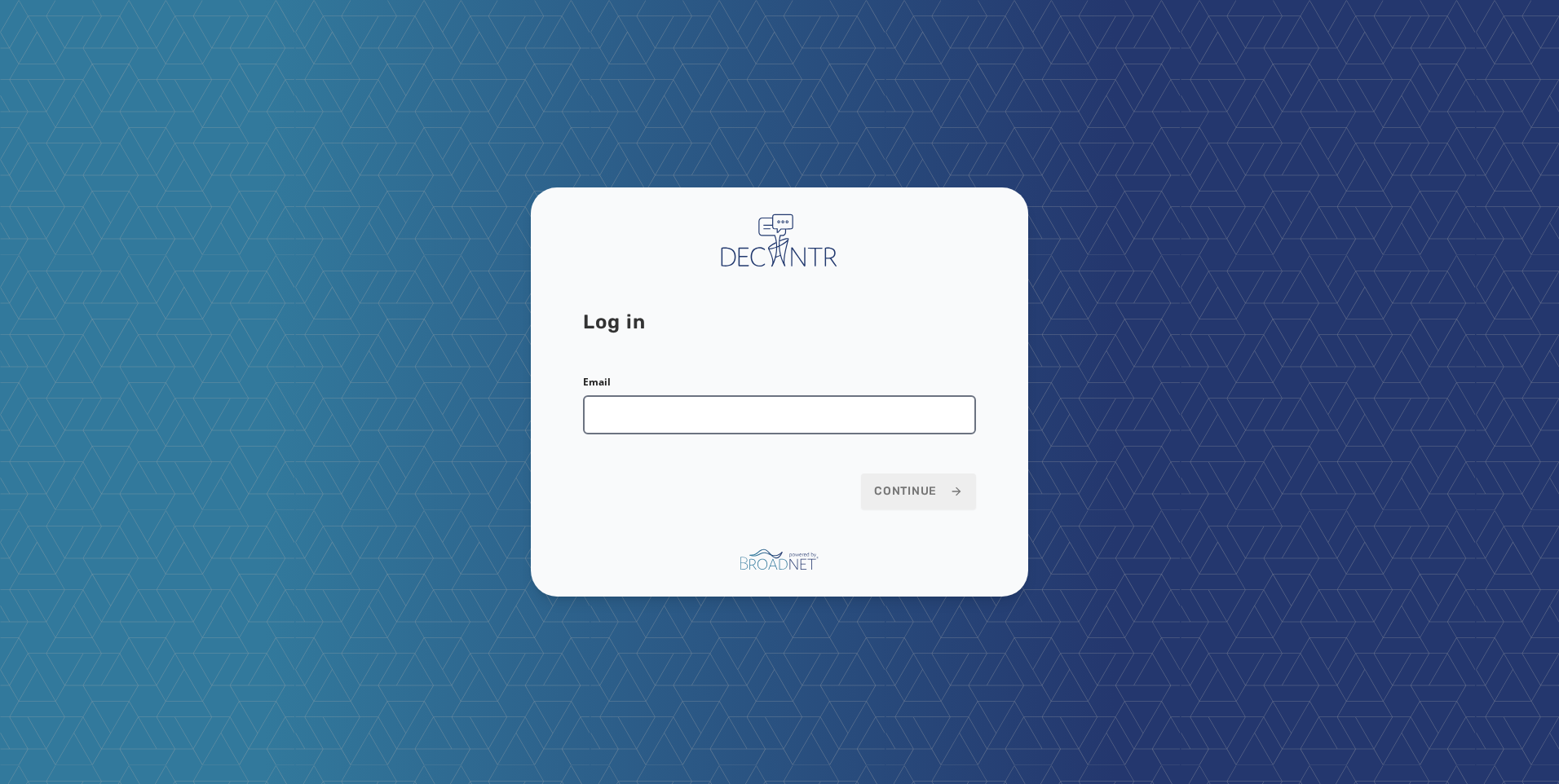
drag, startPoint x: 720, startPoint y: 425, endPoint x: 728, endPoint y: 428, distance: 8.5
click at [720, 425] on input "Email" at bounding box center [780, 416] width 393 height 39
type input "**********"
click at [900, 494] on span "Continue" at bounding box center [919, 491] width 89 height 16
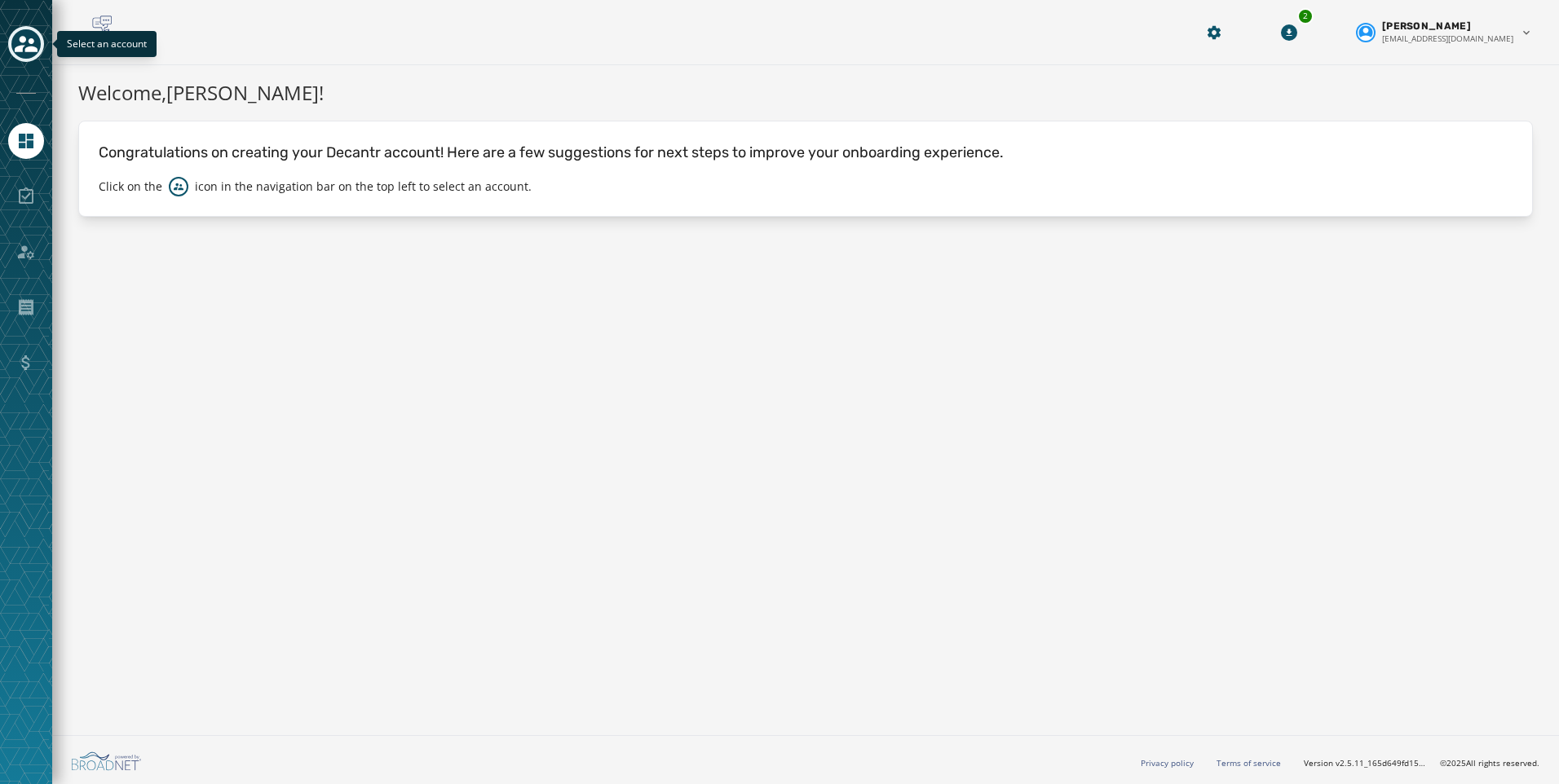
click at [41, 37] on button "Toggle account select drawer" at bounding box center [26, 44] width 36 height 36
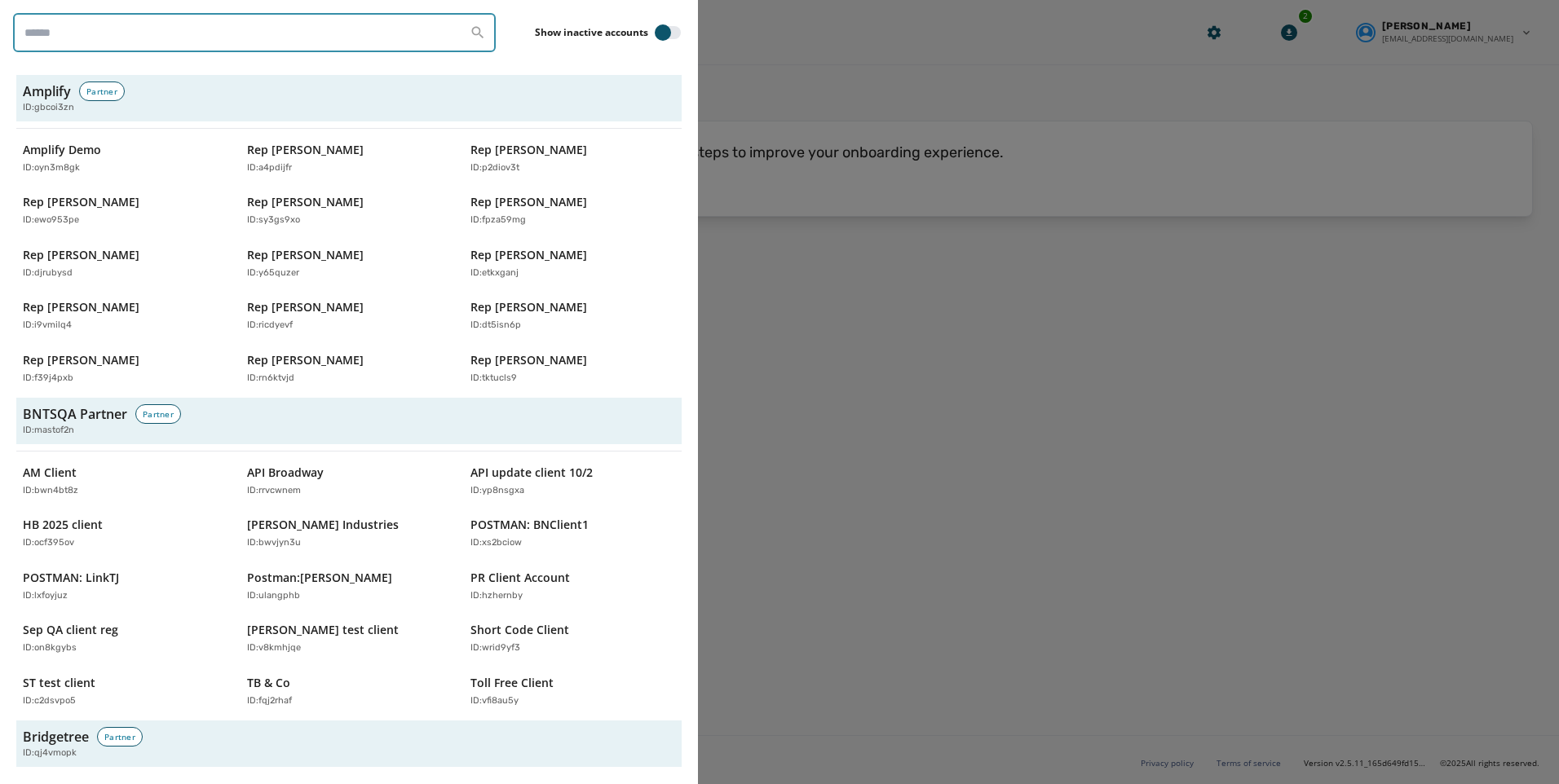
click at [177, 33] on input "search" at bounding box center [254, 33] width 482 height 39
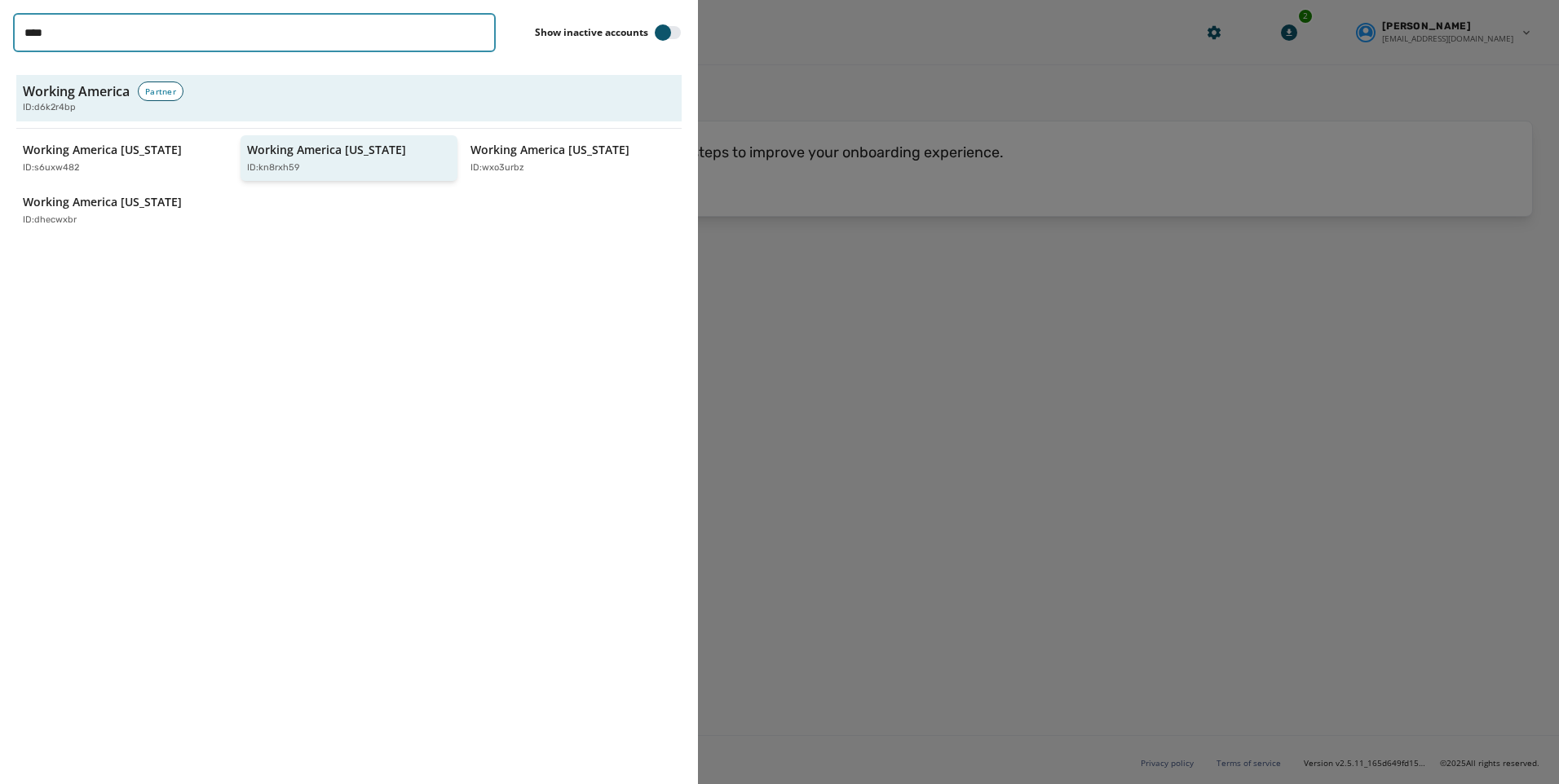
type input "****"
click at [346, 153] on p "Working America [US_STATE]" at bounding box center [326, 149] width 159 height 16
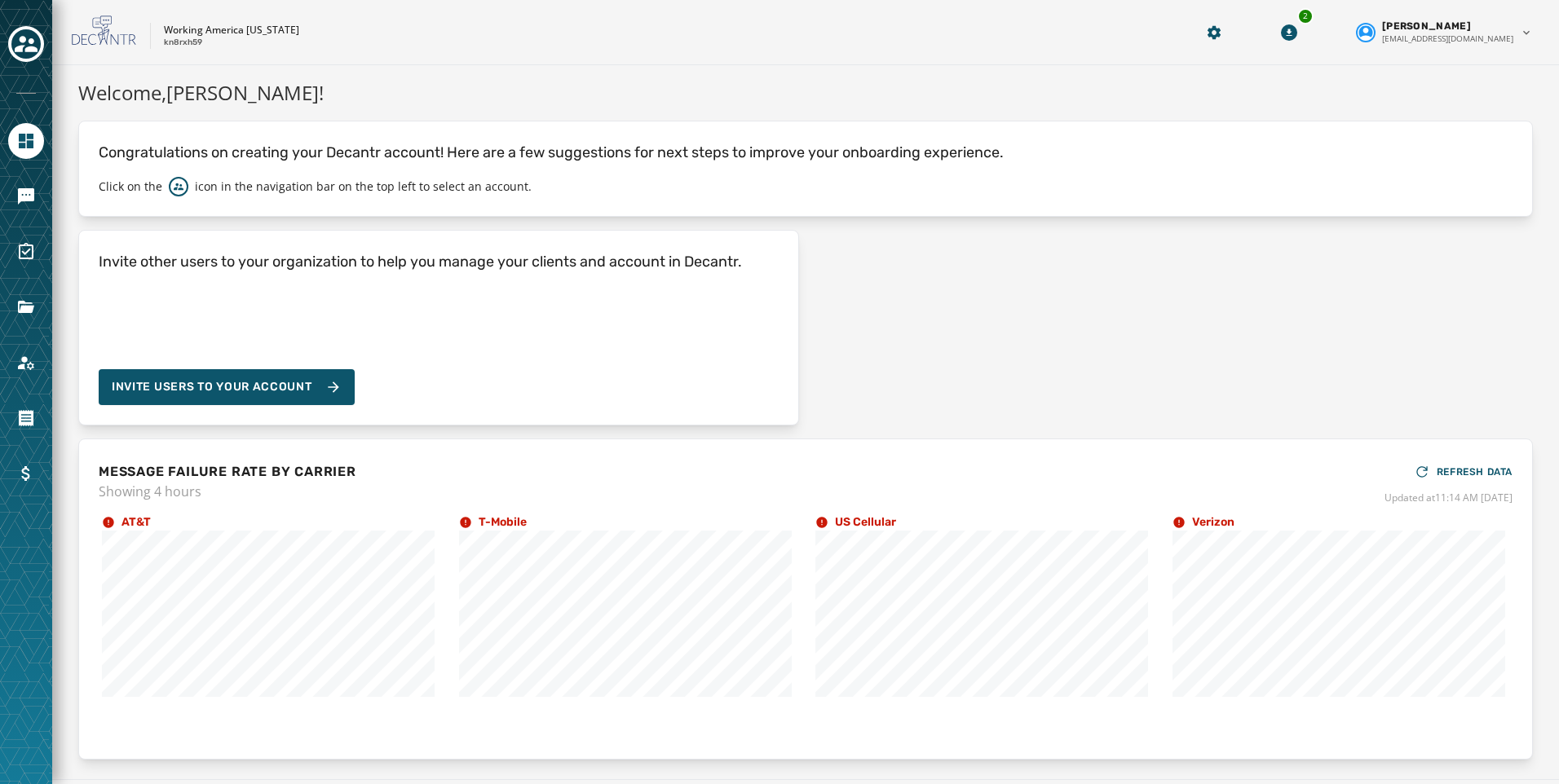
click at [5, 184] on div at bounding box center [26, 392] width 53 height 784
click at [22, 188] on icon "Navigate to Messaging" at bounding box center [25, 196] width 16 height 16
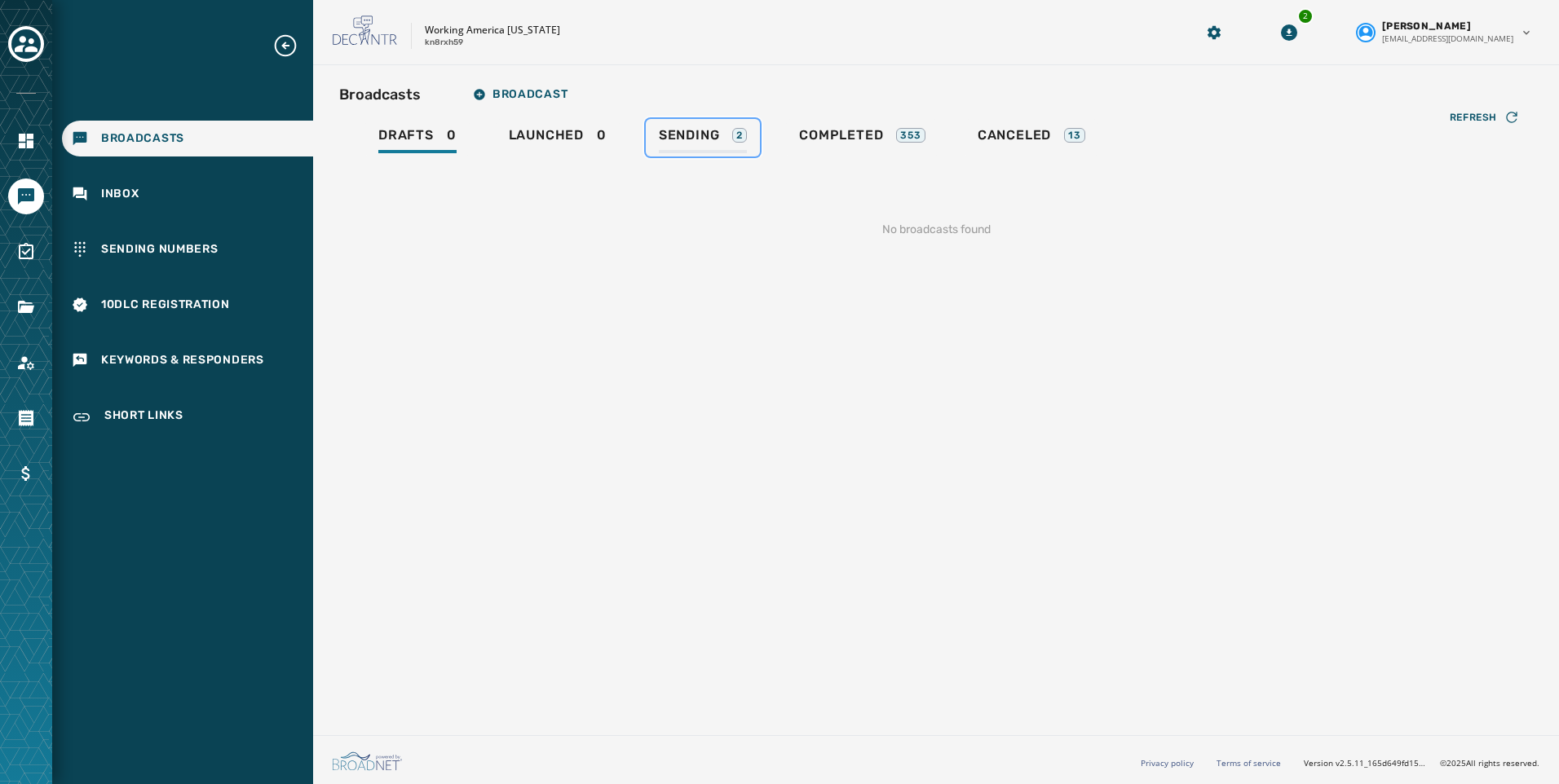
click at [713, 133] on span "Sending" at bounding box center [689, 134] width 61 height 16
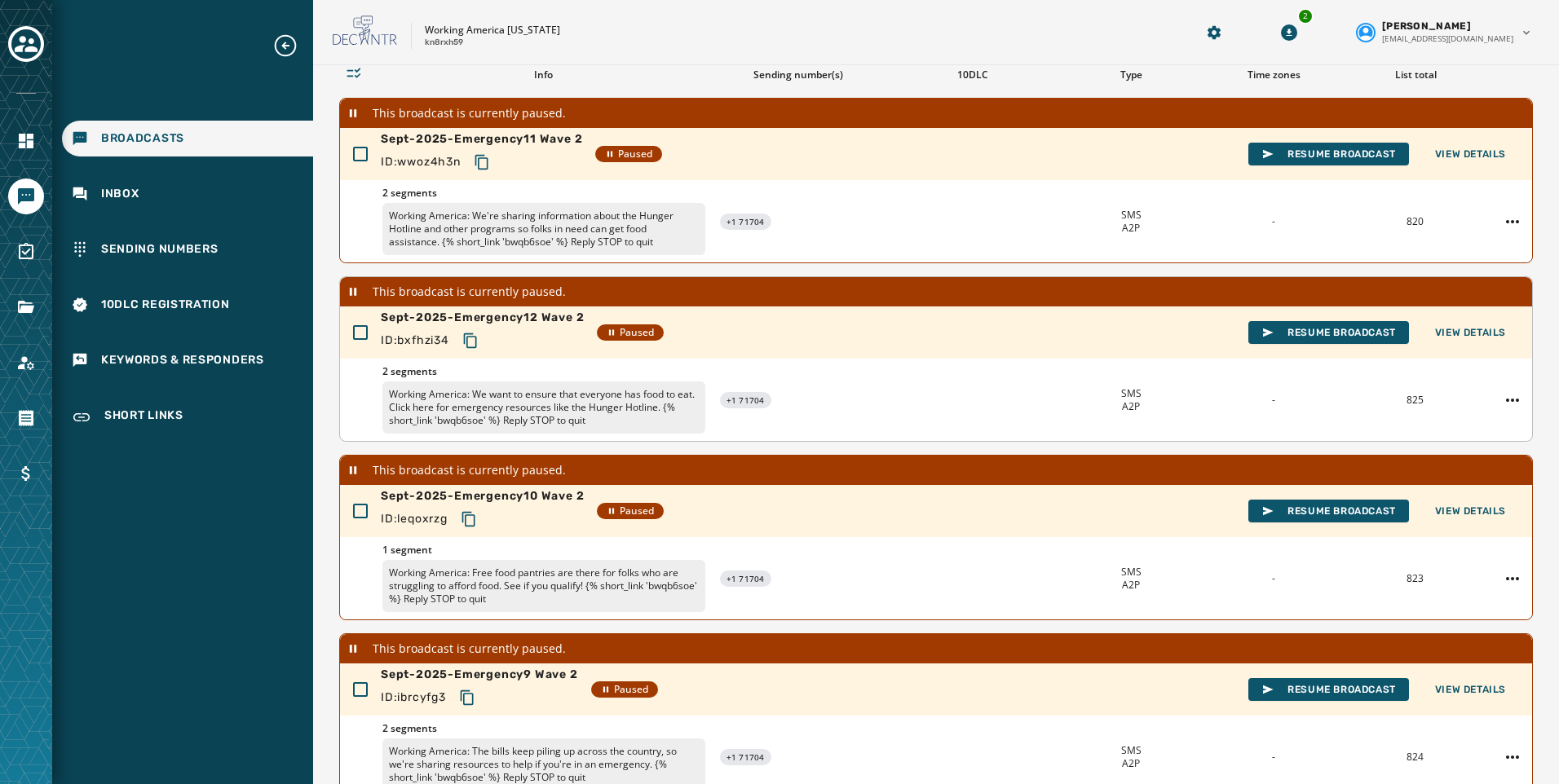
scroll to position [454, 0]
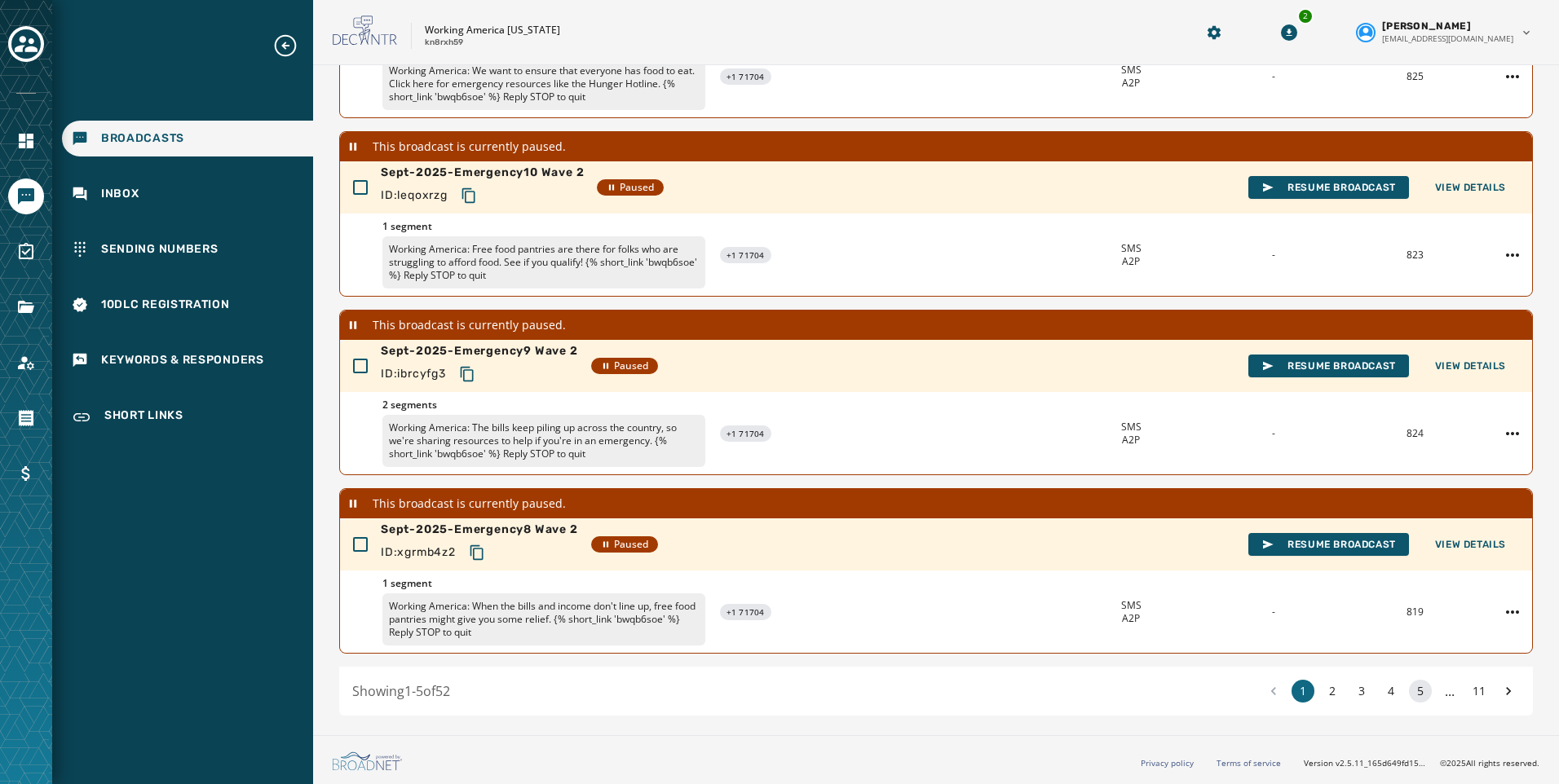
click at [1409, 692] on button "5" at bounding box center [1421, 691] width 23 height 23
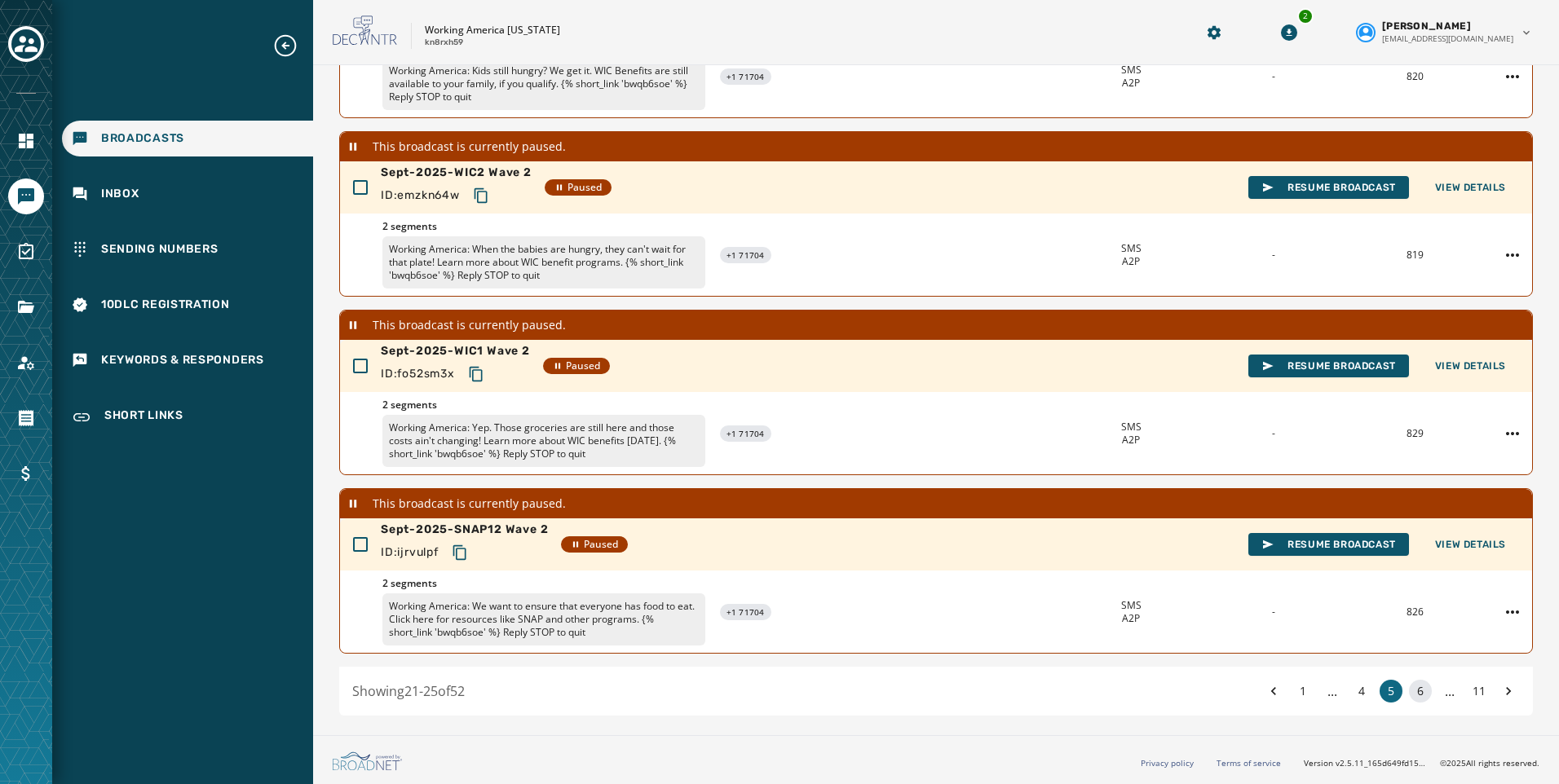
click at [1409, 692] on button "6" at bounding box center [1421, 691] width 23 height 23
click at [1409, 692] on button "7" at bounding box center [1421, 691] width 23 height 23
click at [1409, 692] on button "8" at bounding box center [1421, 691] width 23 height 23
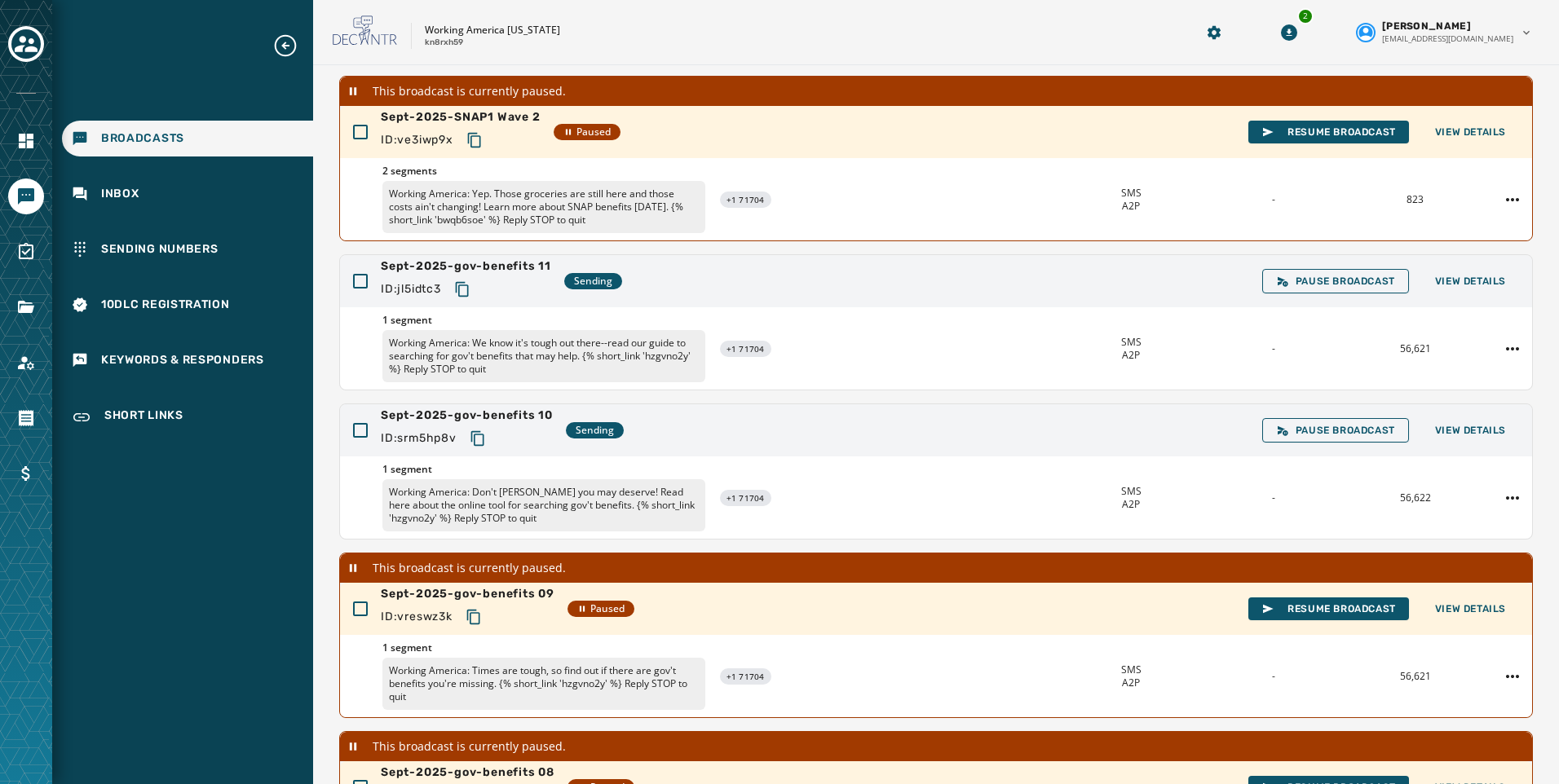
scroll to position [150, 0]
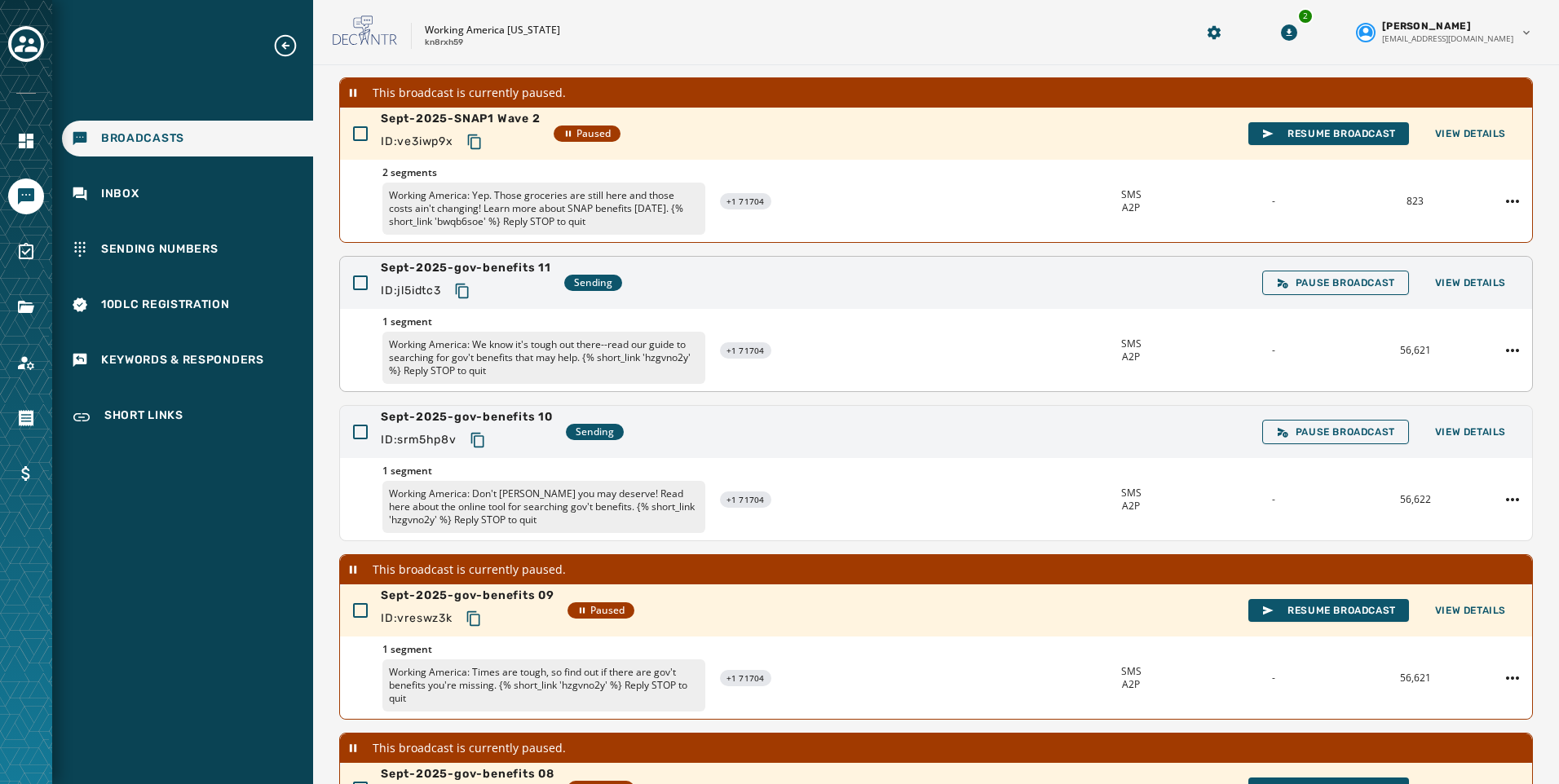
click at [1447, 271] on div "Pause Broadcast View Details" at bounding box center [1390, 283] width 257 height 24
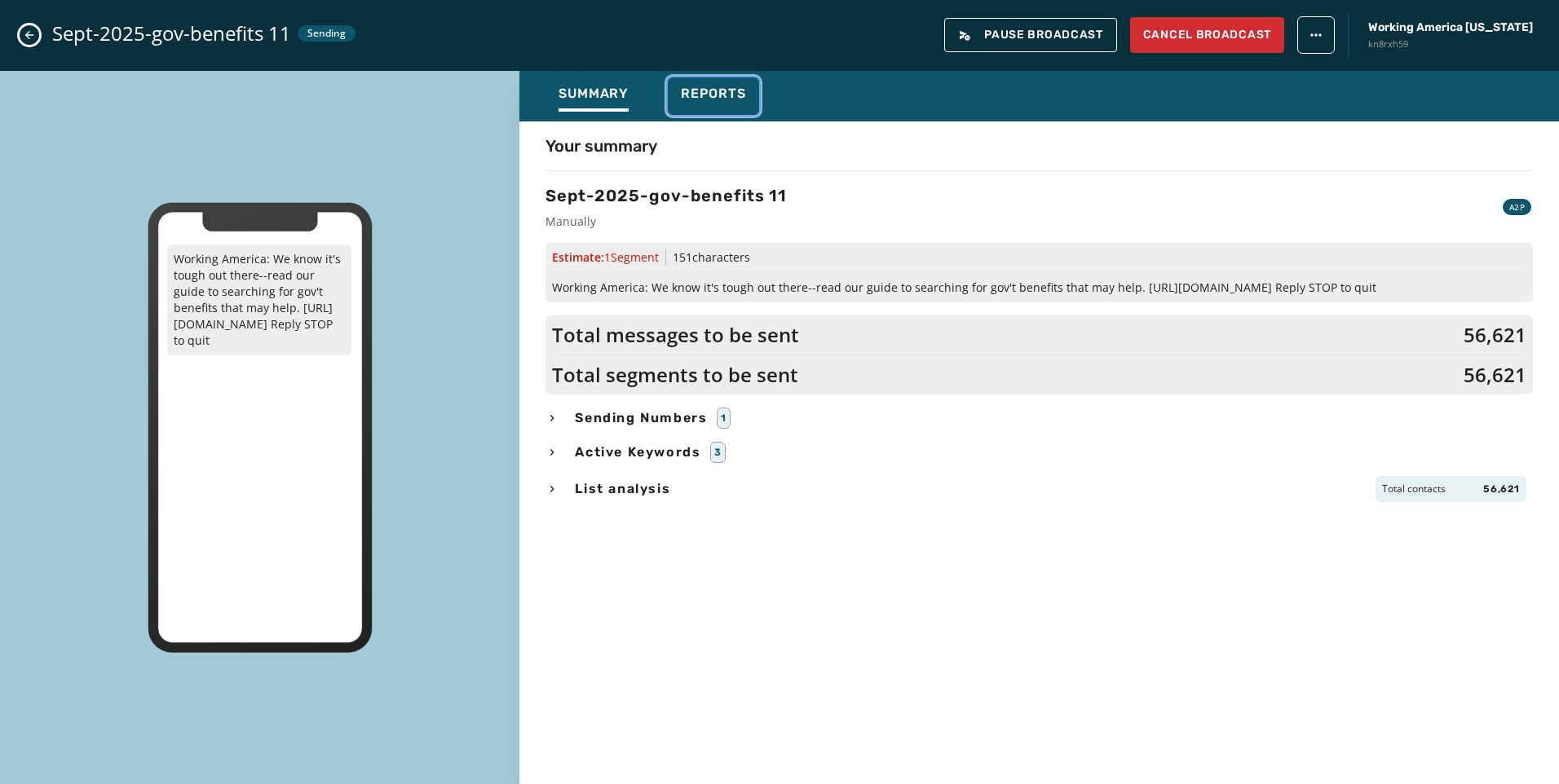
click at [704, 101] on span "Reports" at bounding box center [713, 93] width 65 height 16
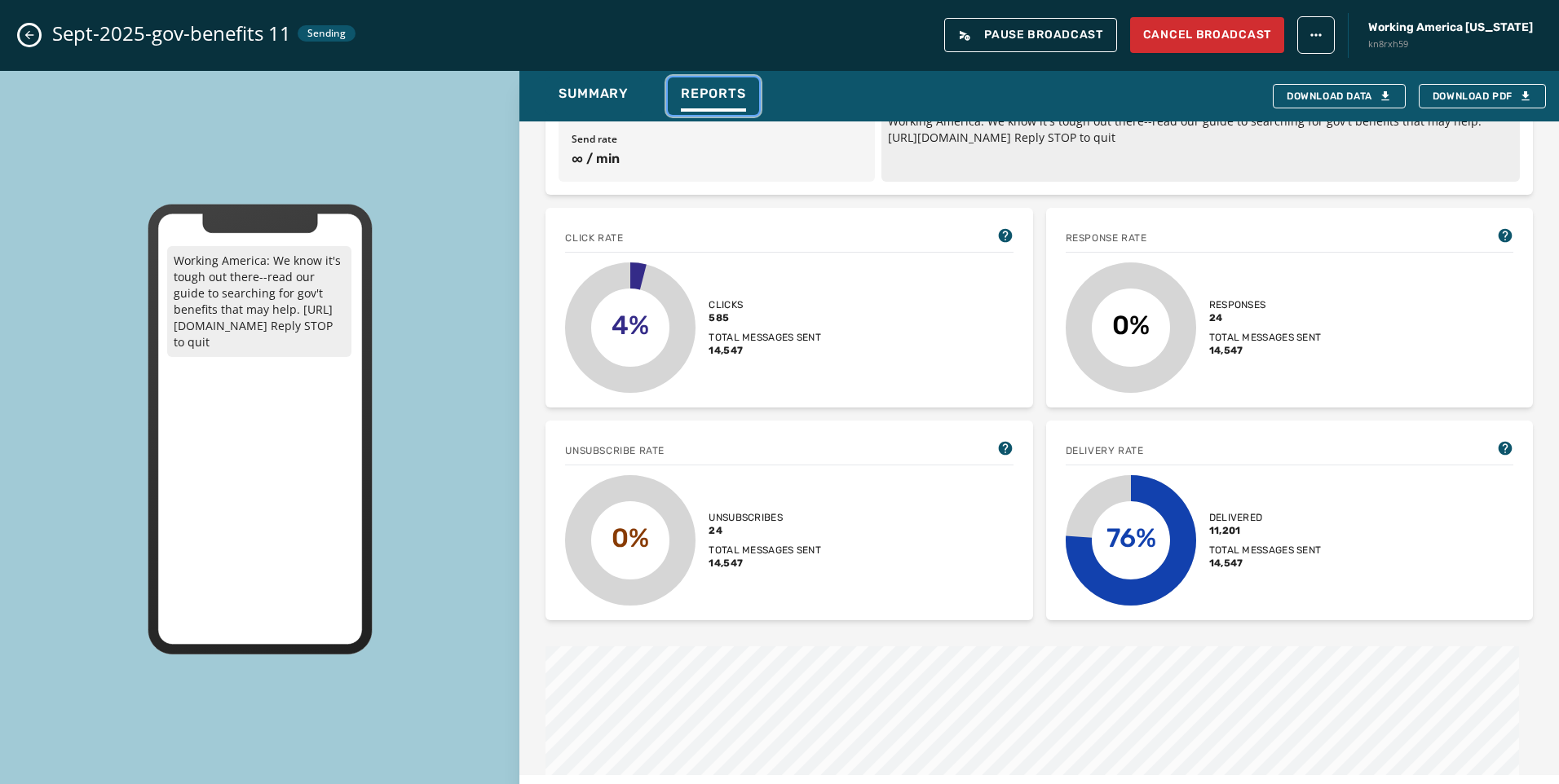
scroll to position [326, 0]
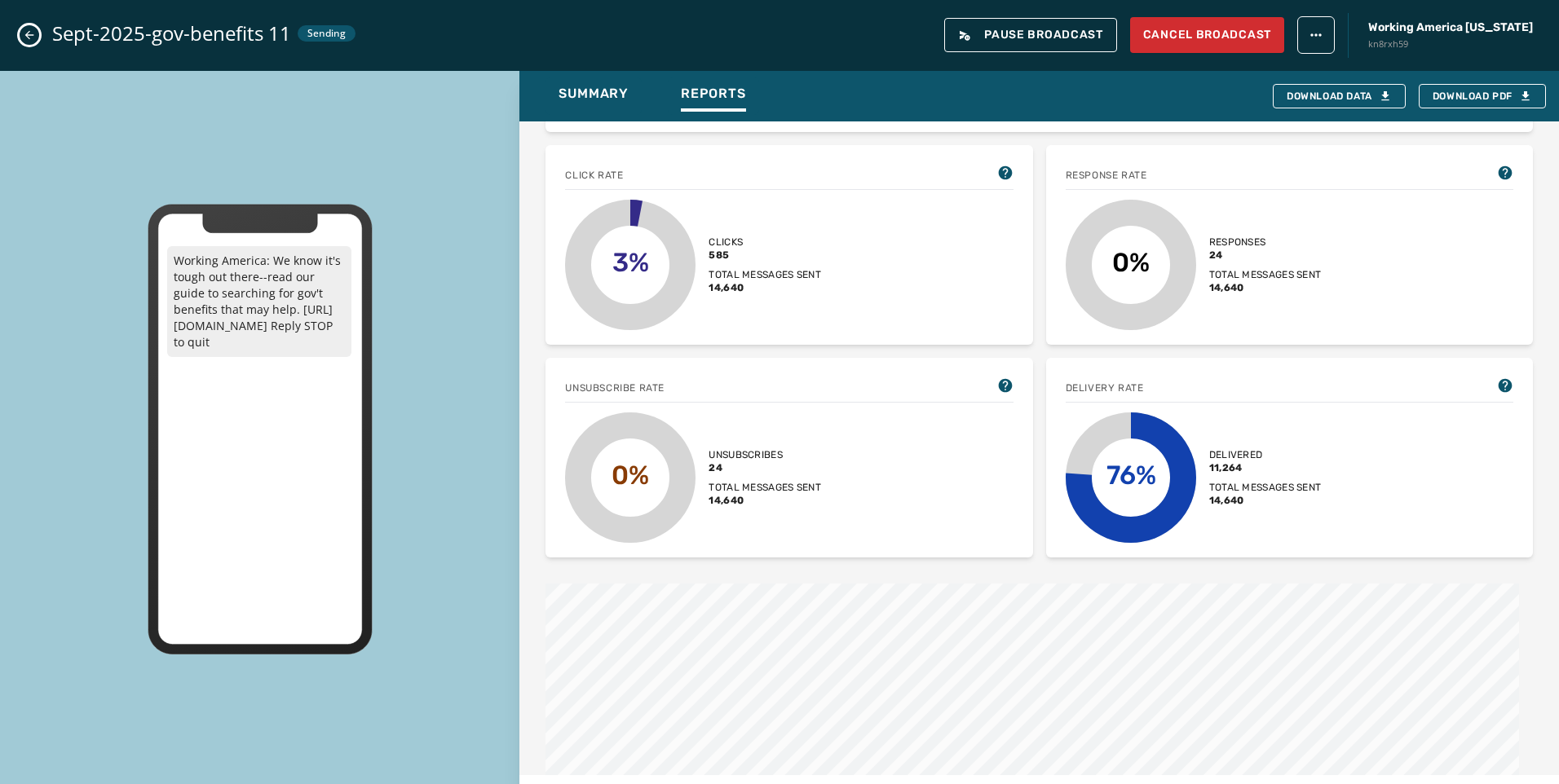
click at [12, 44] on div "Sept-2025-gov-benefits 11 Sending Pause Broadcast Cancel Broadcast Working Amer…" at bounding box center [780, 35] width 1559 height 71
click at [19, 31] on div "Sept-2025-gov-benefits 11 Sending Pause Broadcast Cancel Broadcast Working Amer…" at bounding box center [780, 35] width 1559 height 71
click at [30, 34] on icon "Close admin drawer" at bounding box center [29, 35] width 13 height 13
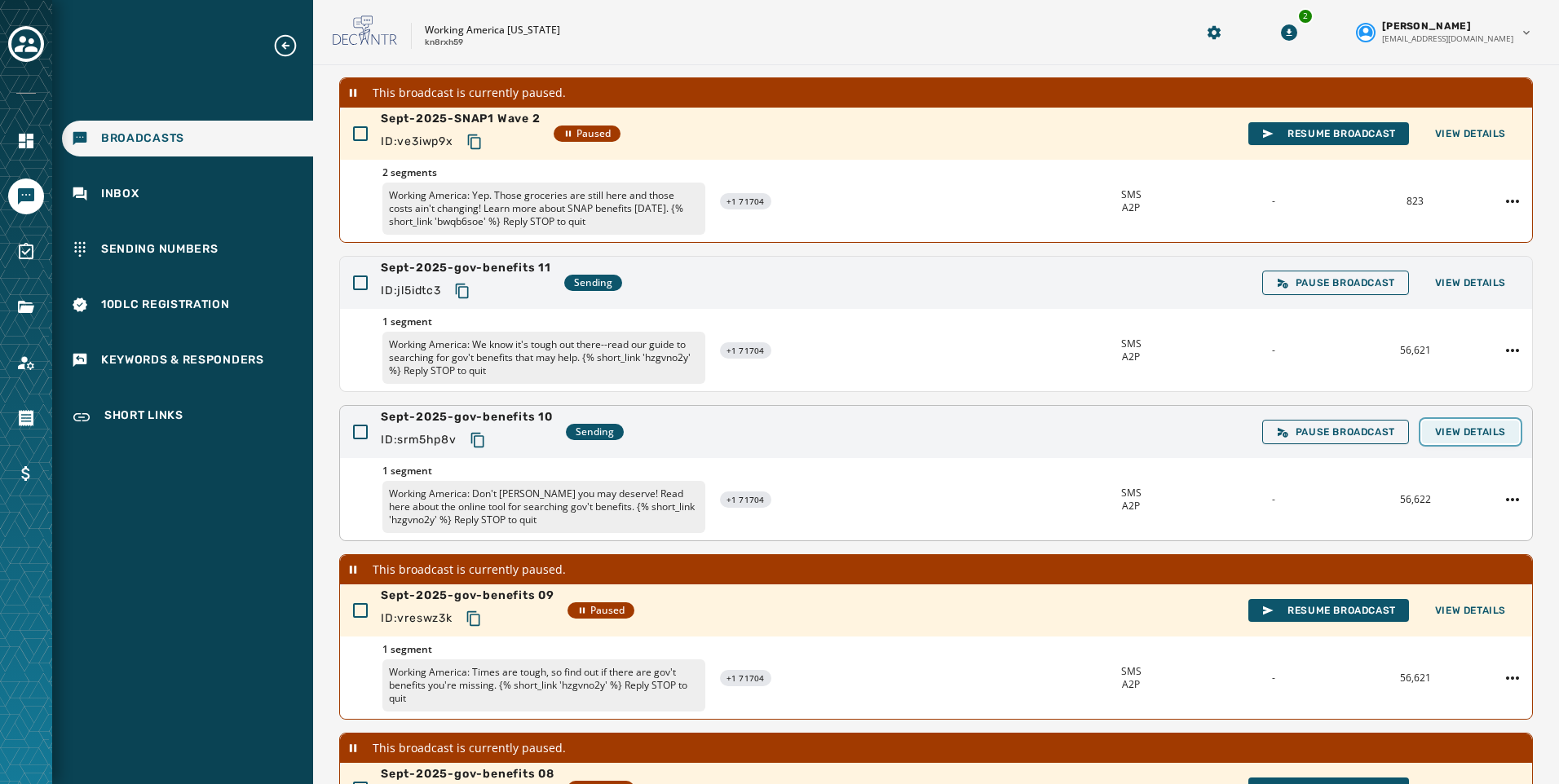
click at [1490, 427] on span "View Details" at bounding box center [1470, 432] width 71 height 13
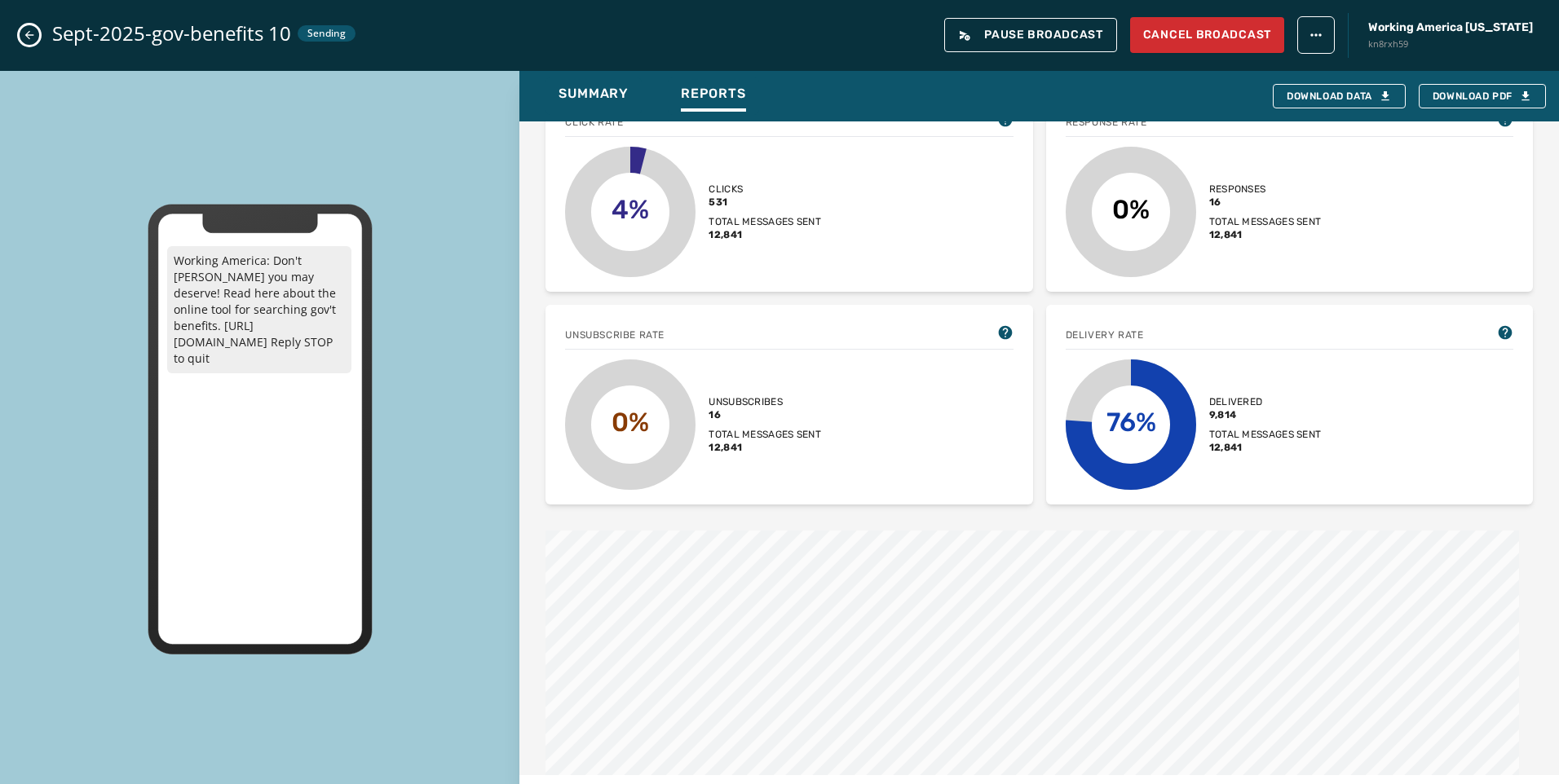
scroll to position [408, 0]
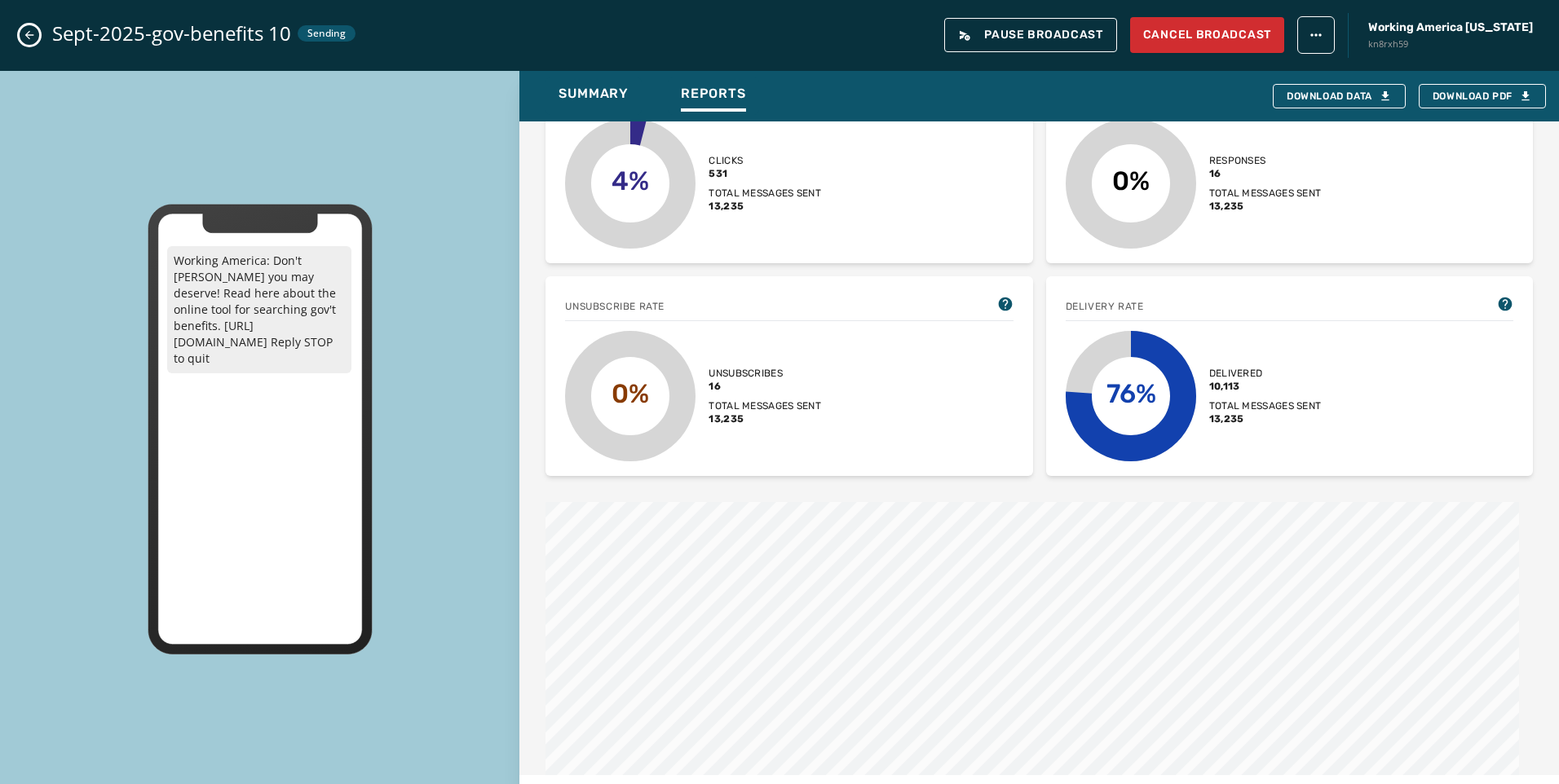
click at [34, 27] on button "Close admin drawer" at bounding box center [29, 35] width 20 height 20
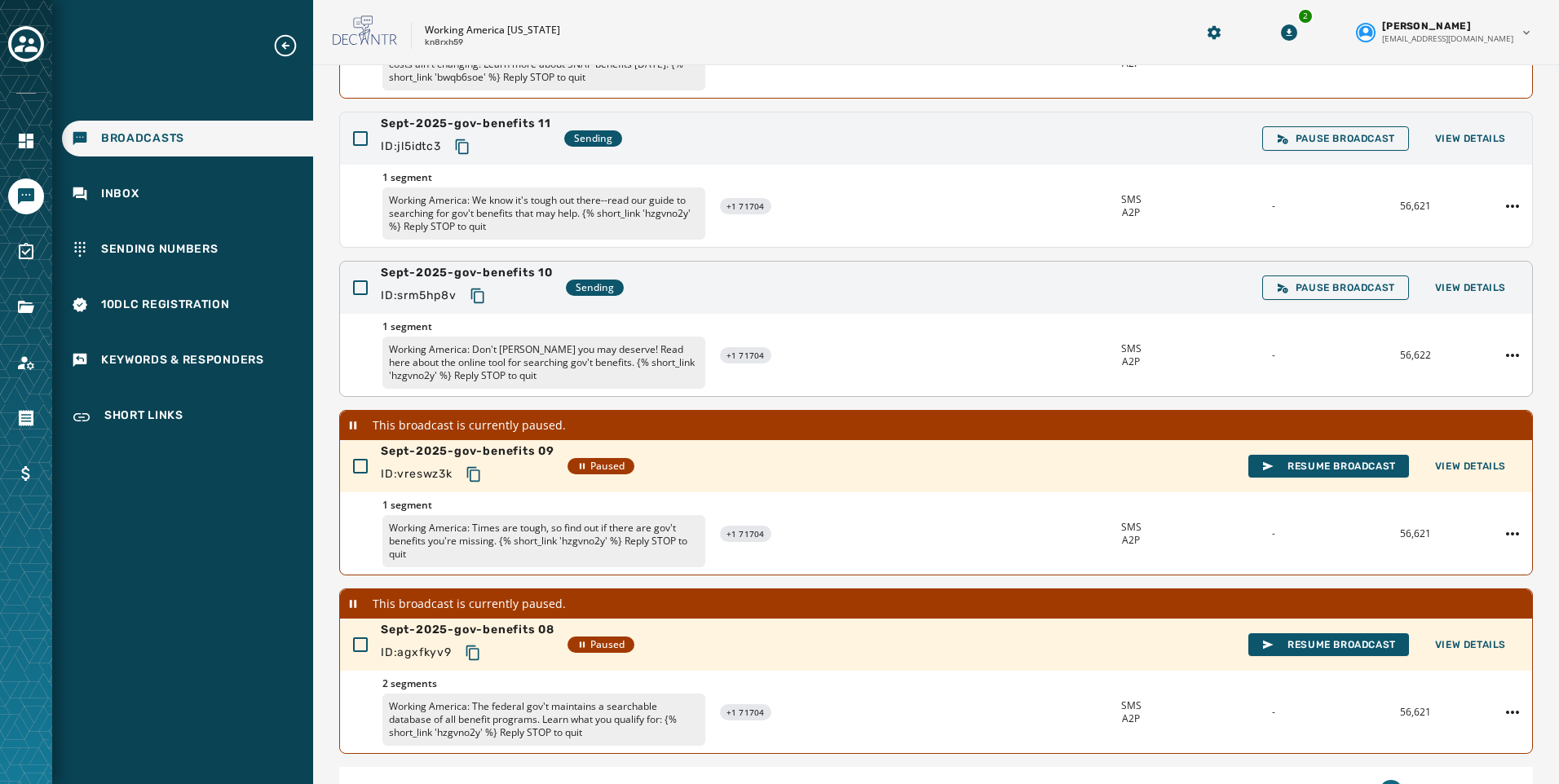
scroll to position [314, 0]
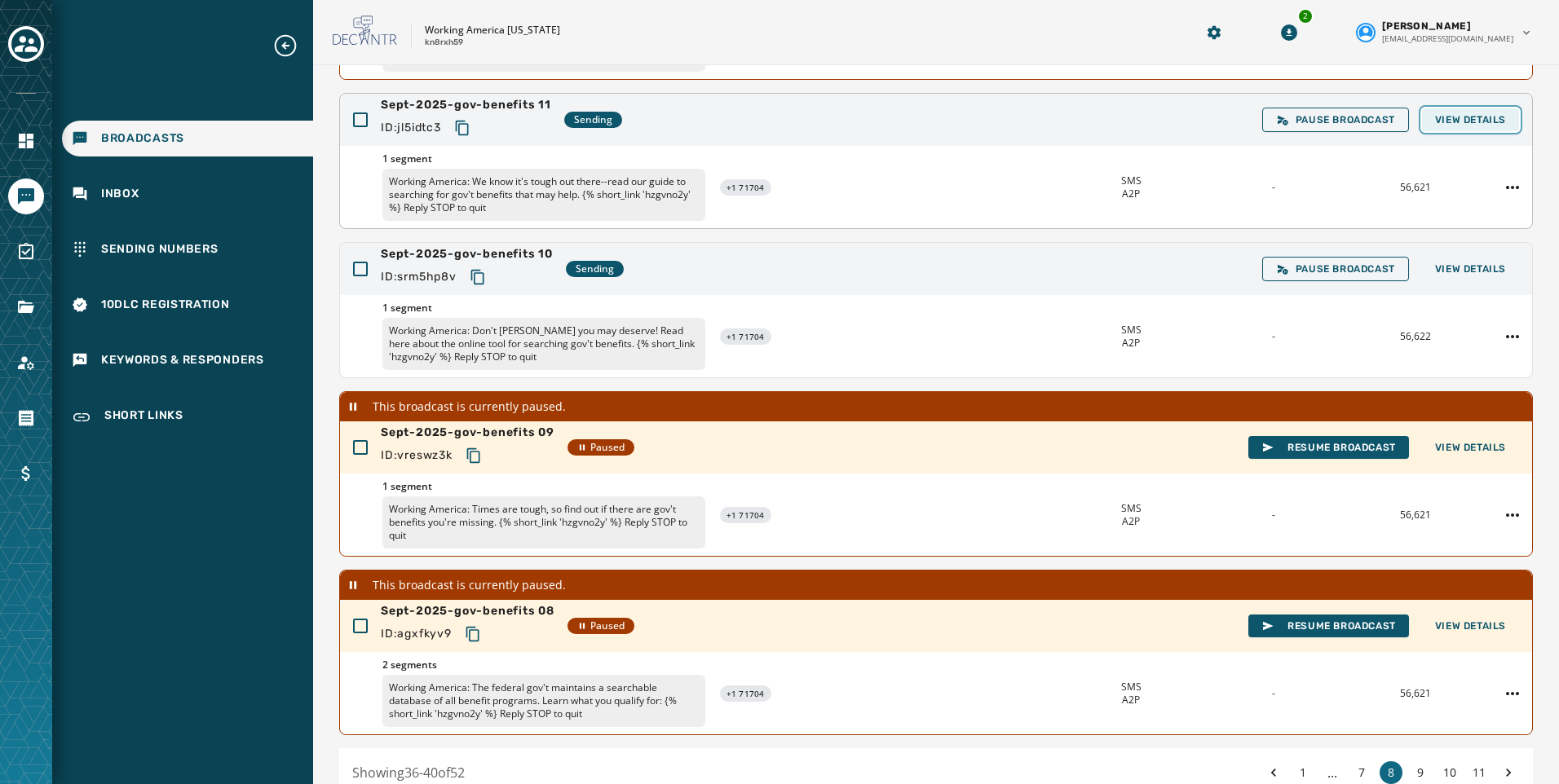
click at [1455, 131] on button "View Details" at bounding box center [1470, 119] width 97 height 23
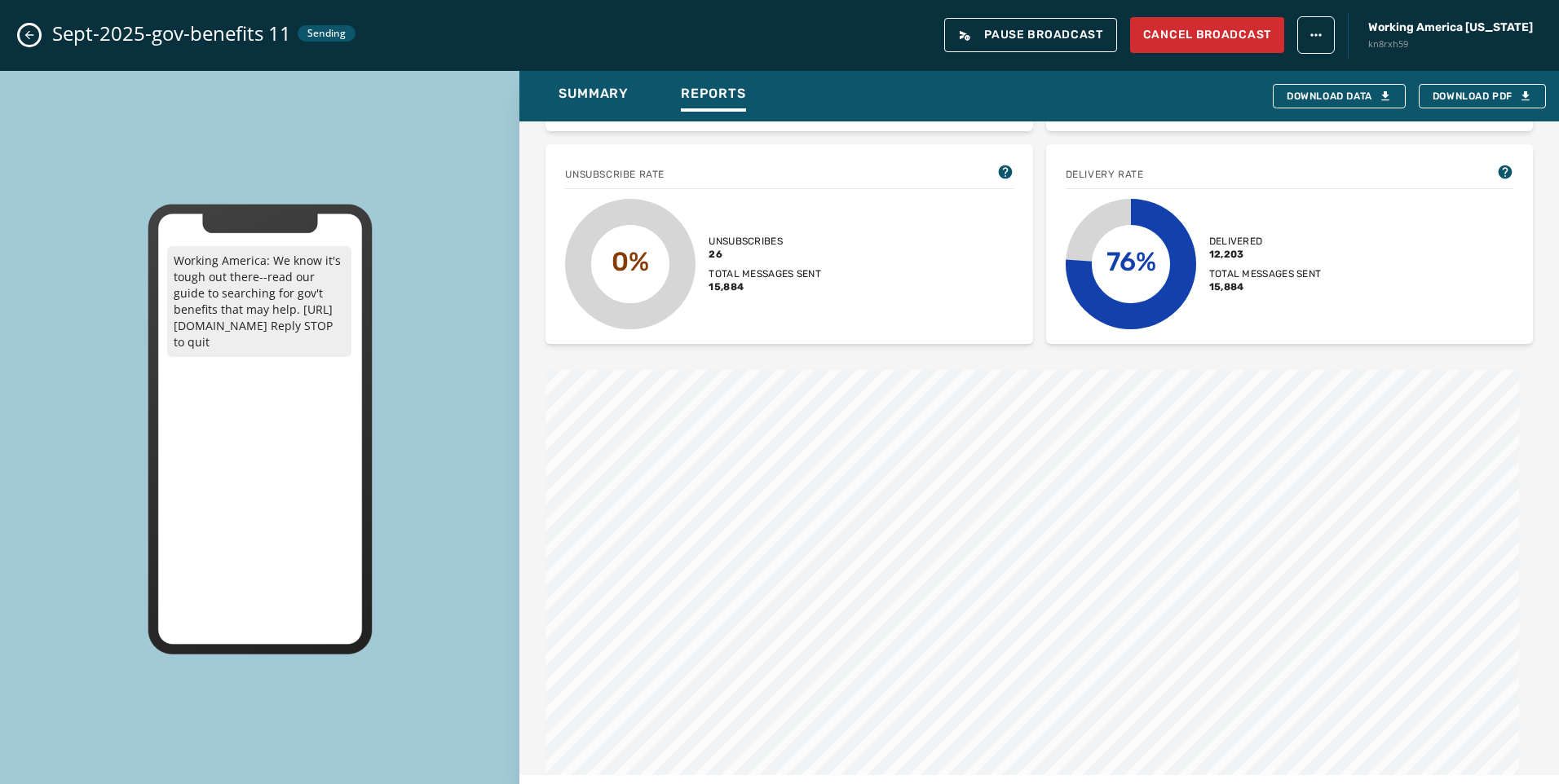
scroll to position [512, 0]
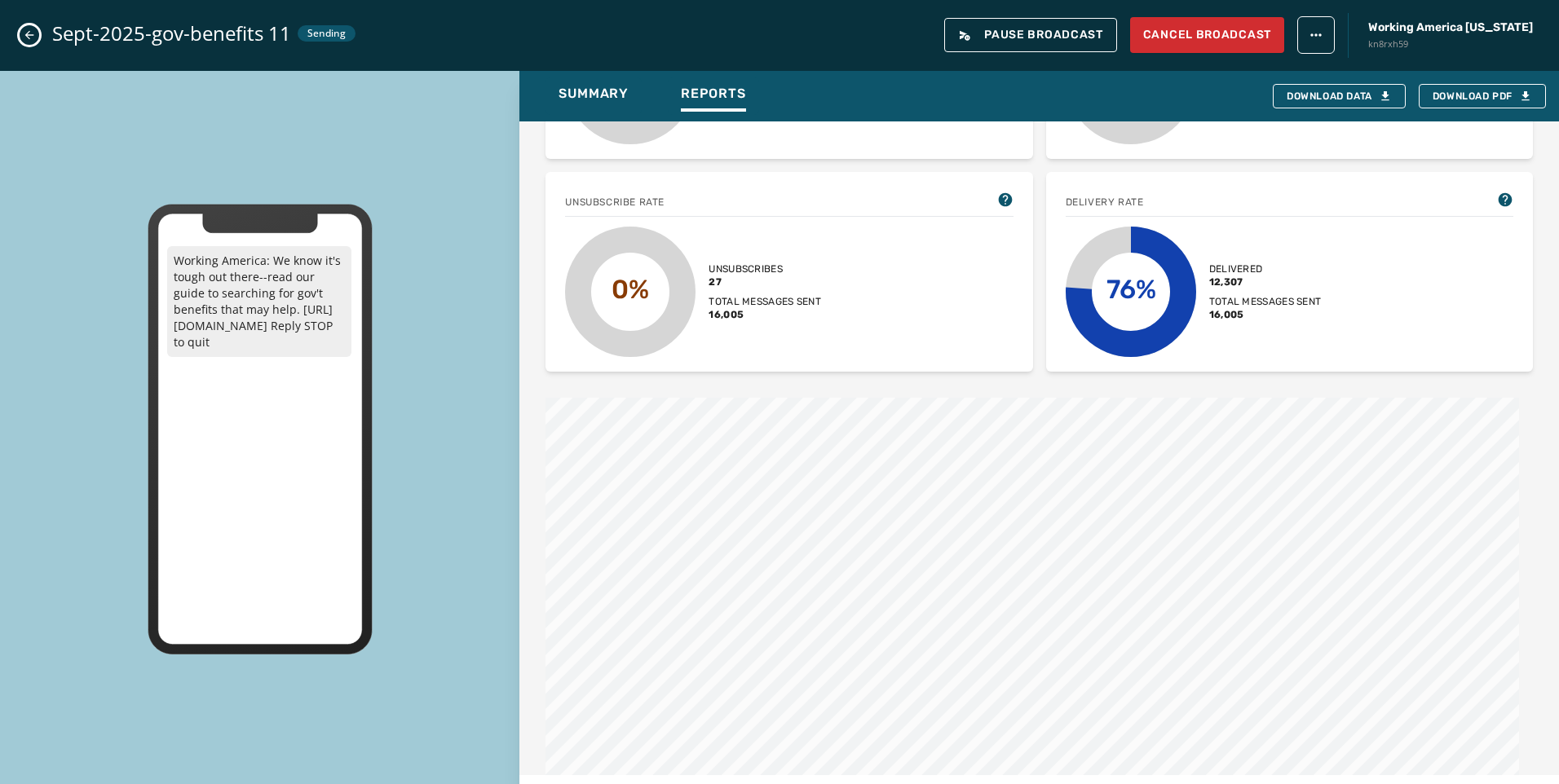
click at [34, 43] on button "Close admin drawer" at bounding box center [29, 35] width 20 height 20
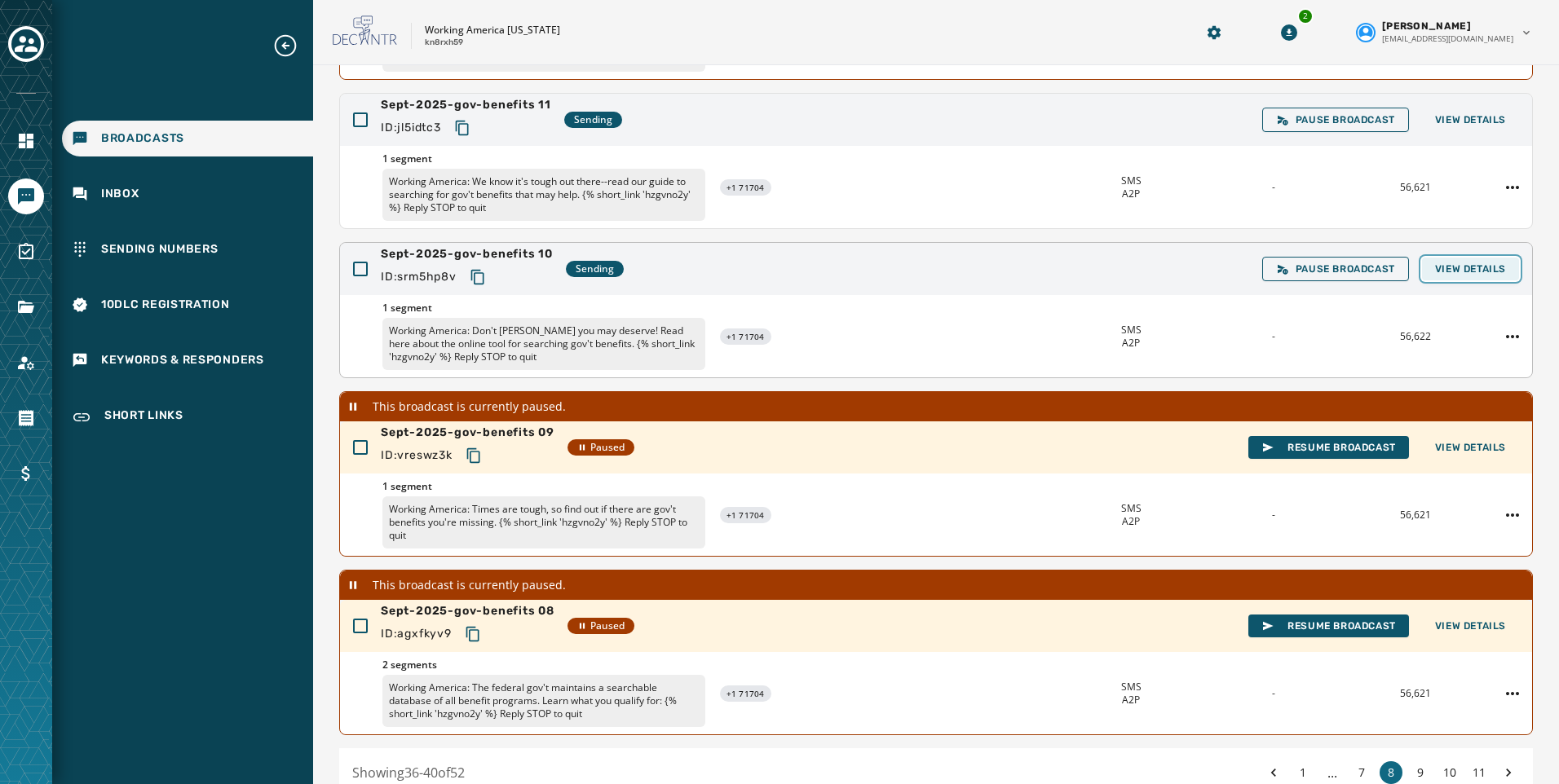
click at [1505, 274] on button "View Details" at bounding box center [1470, 269] width 97 height 23
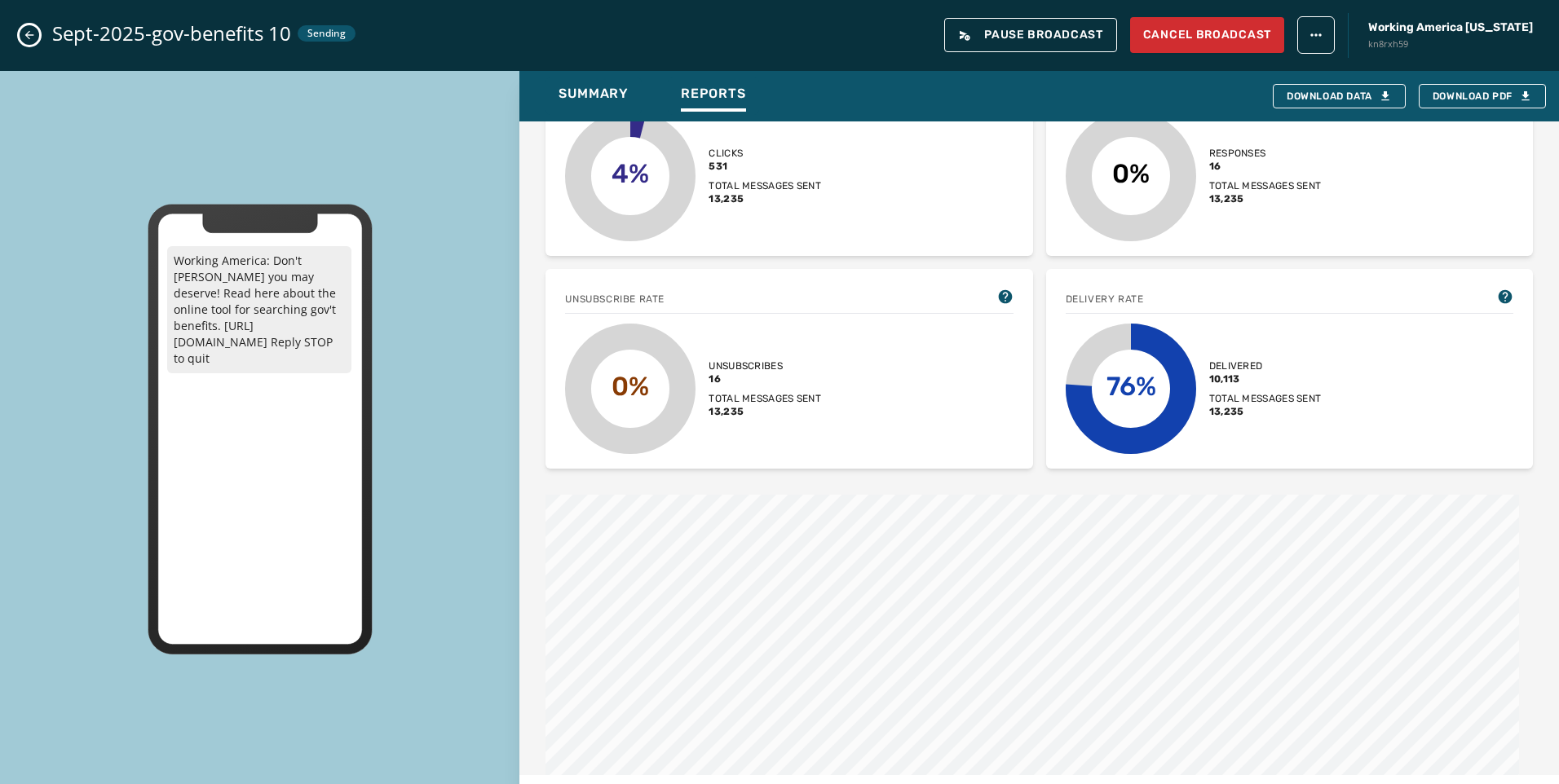
scroll to position [571, 0]
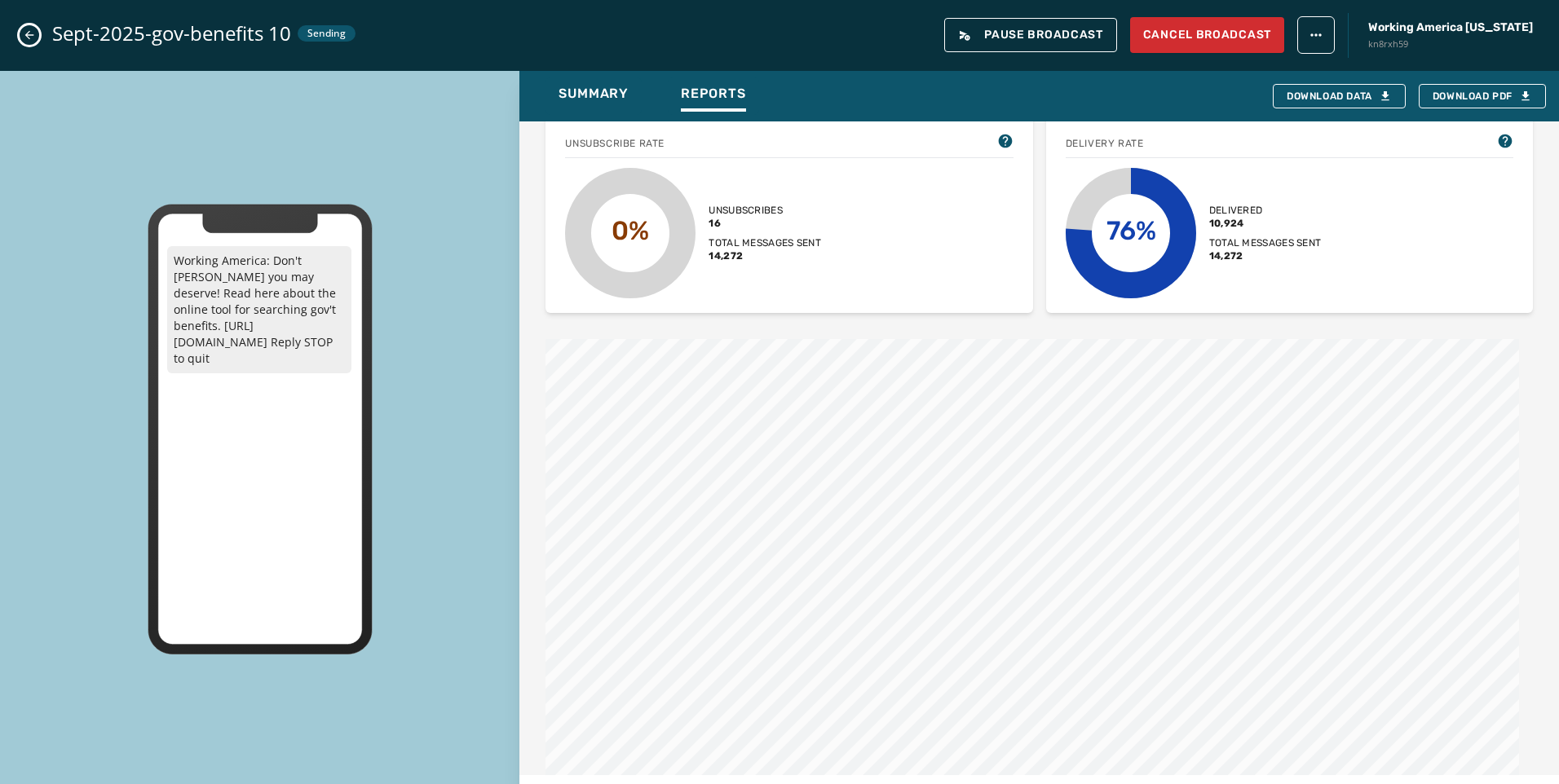
click at [27, 29] on icon "Close admin drawer" at bounding box center [29, 35] width 13 height 13
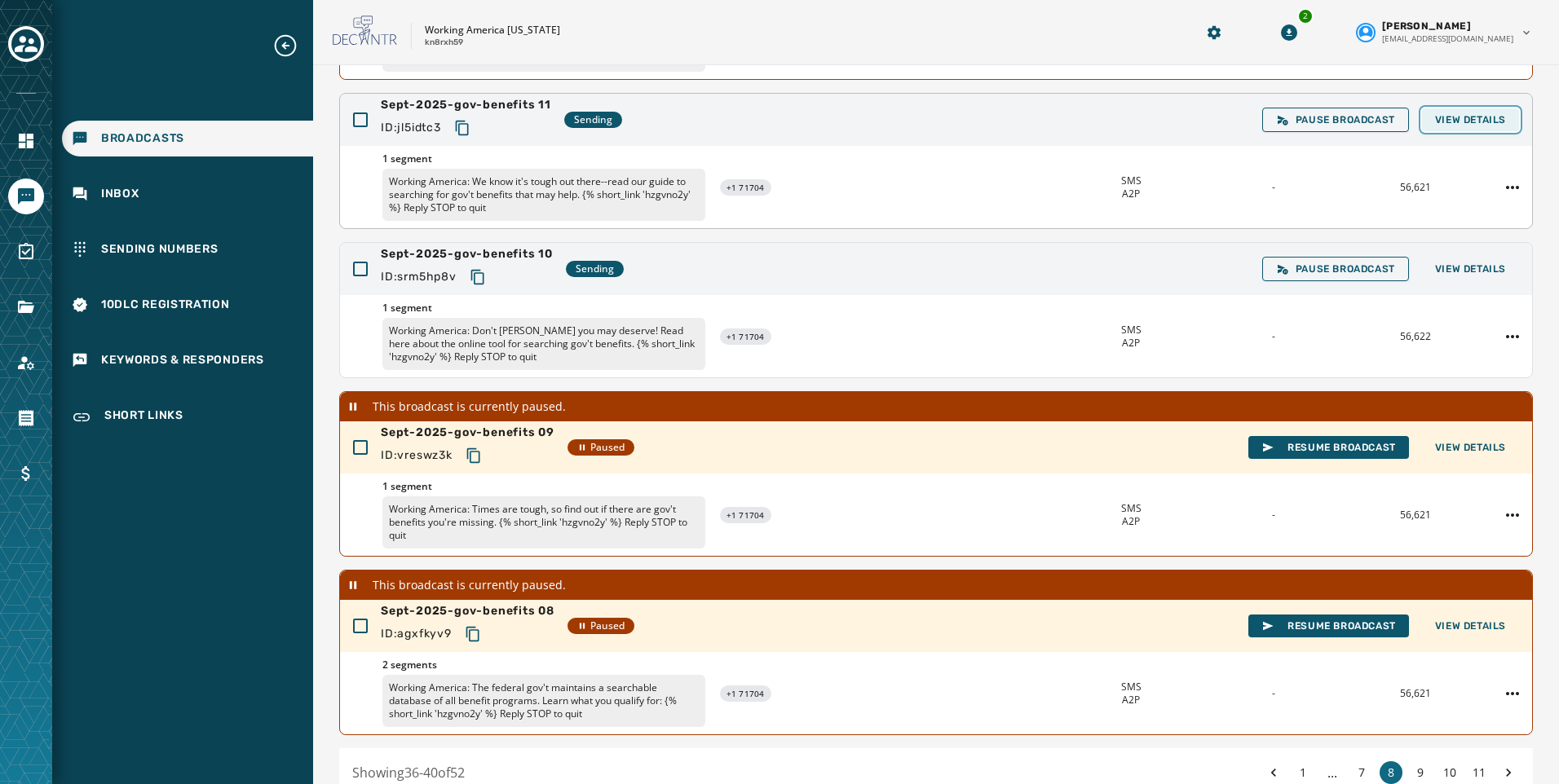
click at [1445, 125] on span "View Details" at bounding box center [1470, 120] width 71 height 13
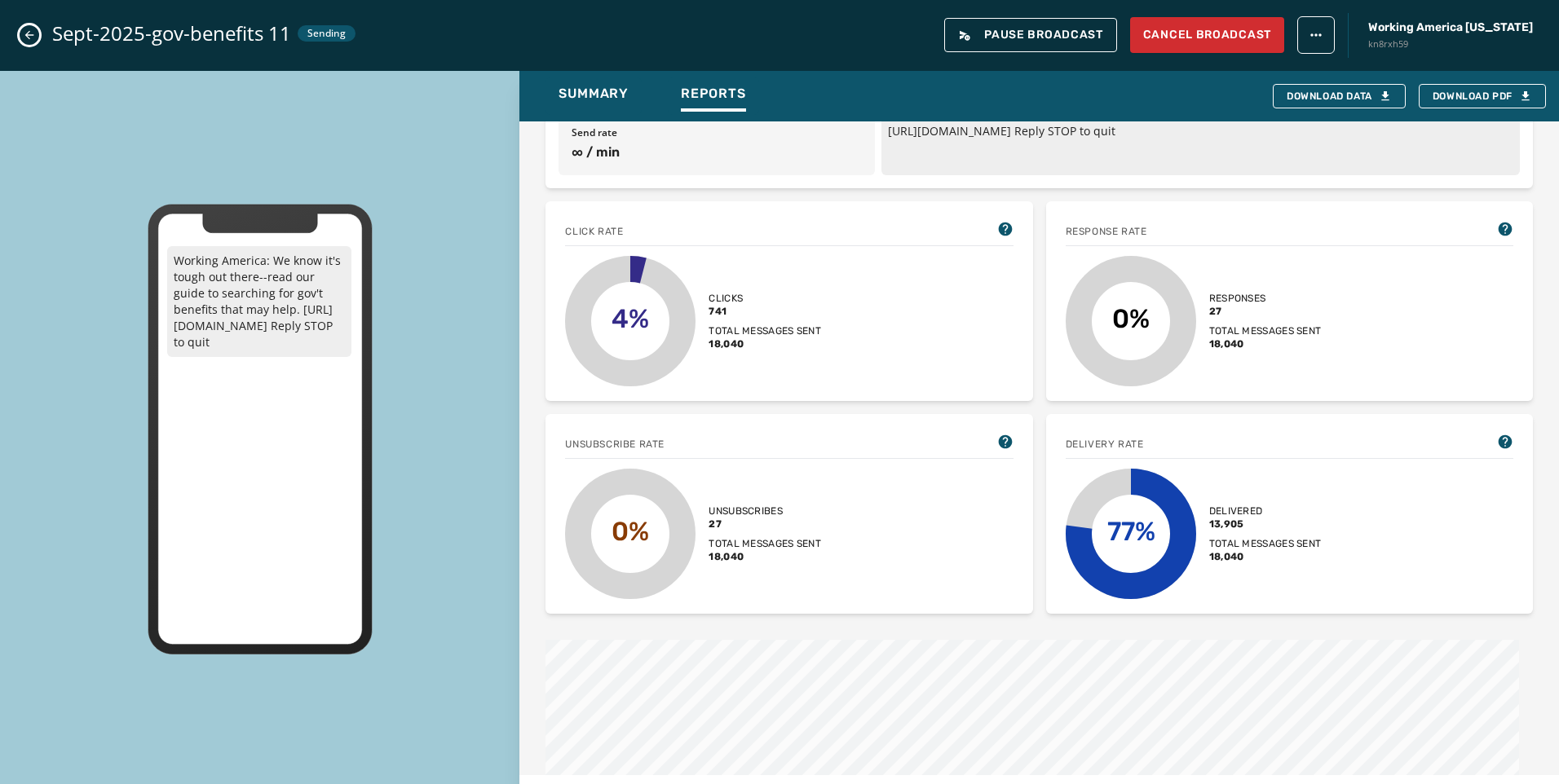
scroll to position [244, 0]
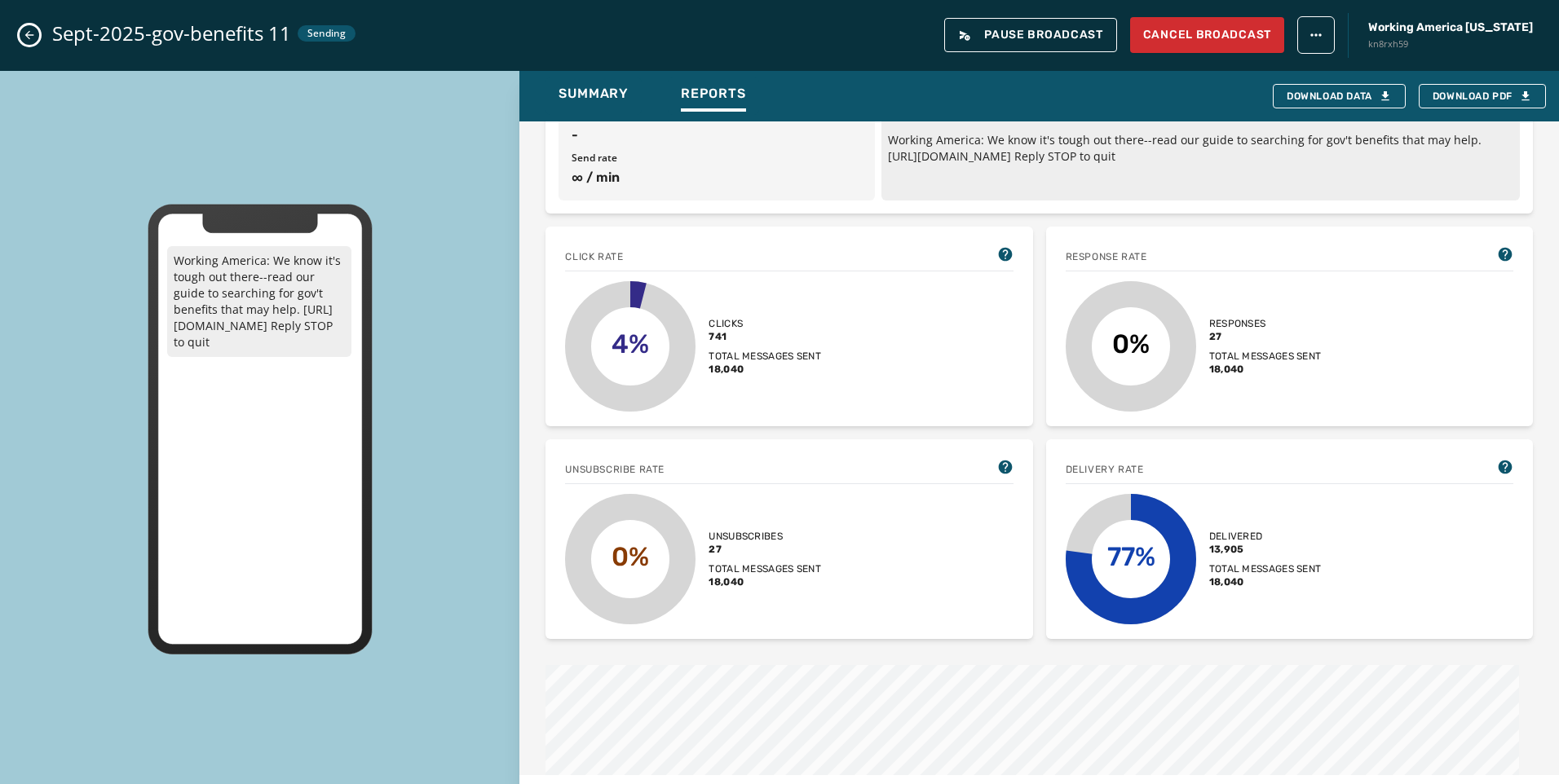
click at [28, 29] on icon "Close admin drawer" at bounding box center [29, 35] width 13 height 13
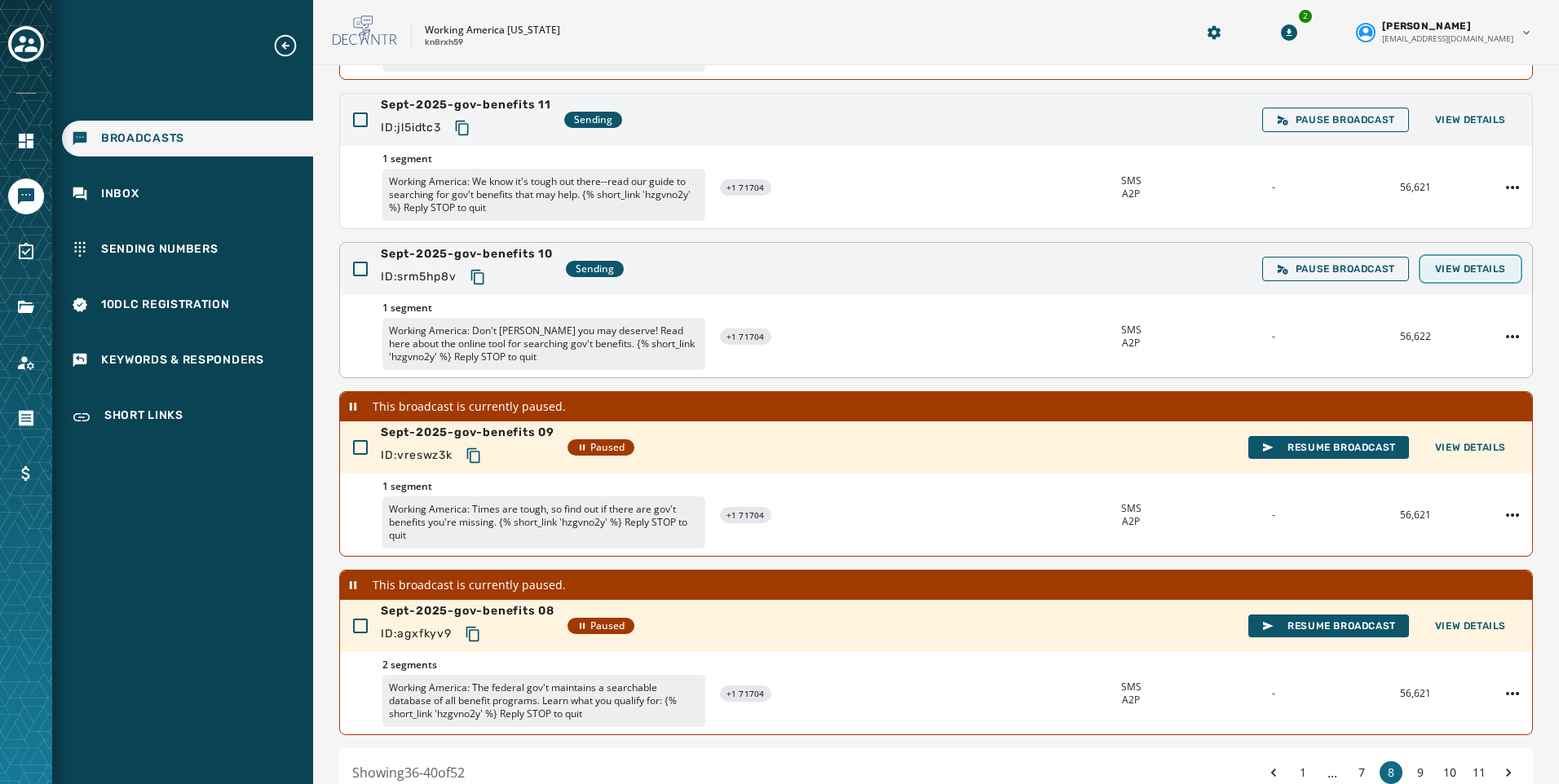
click at [1488, 279] on button "View Details" at bounding box center [1470, 269] width 97 height 23
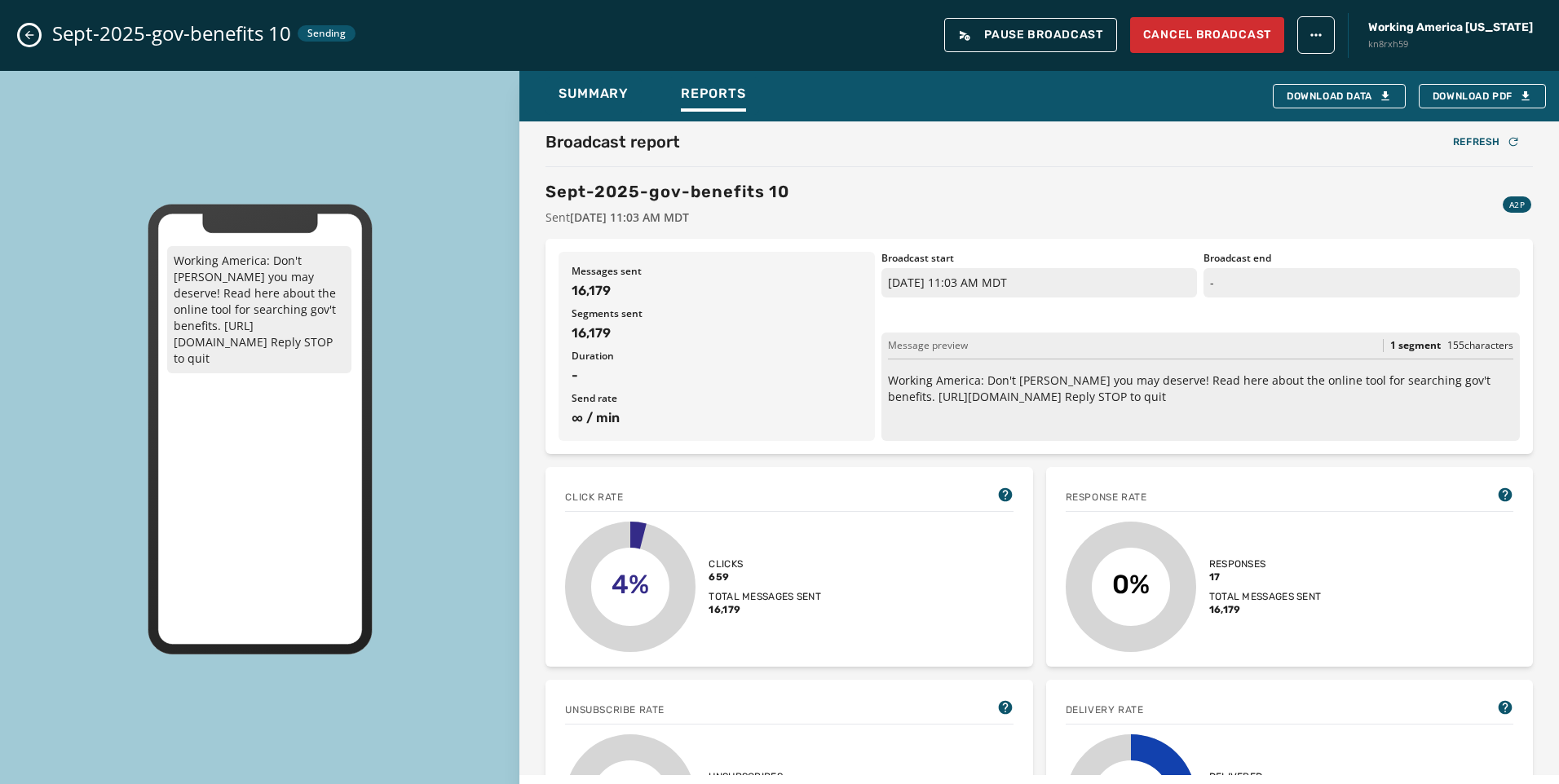
scroll to position [0, 0]
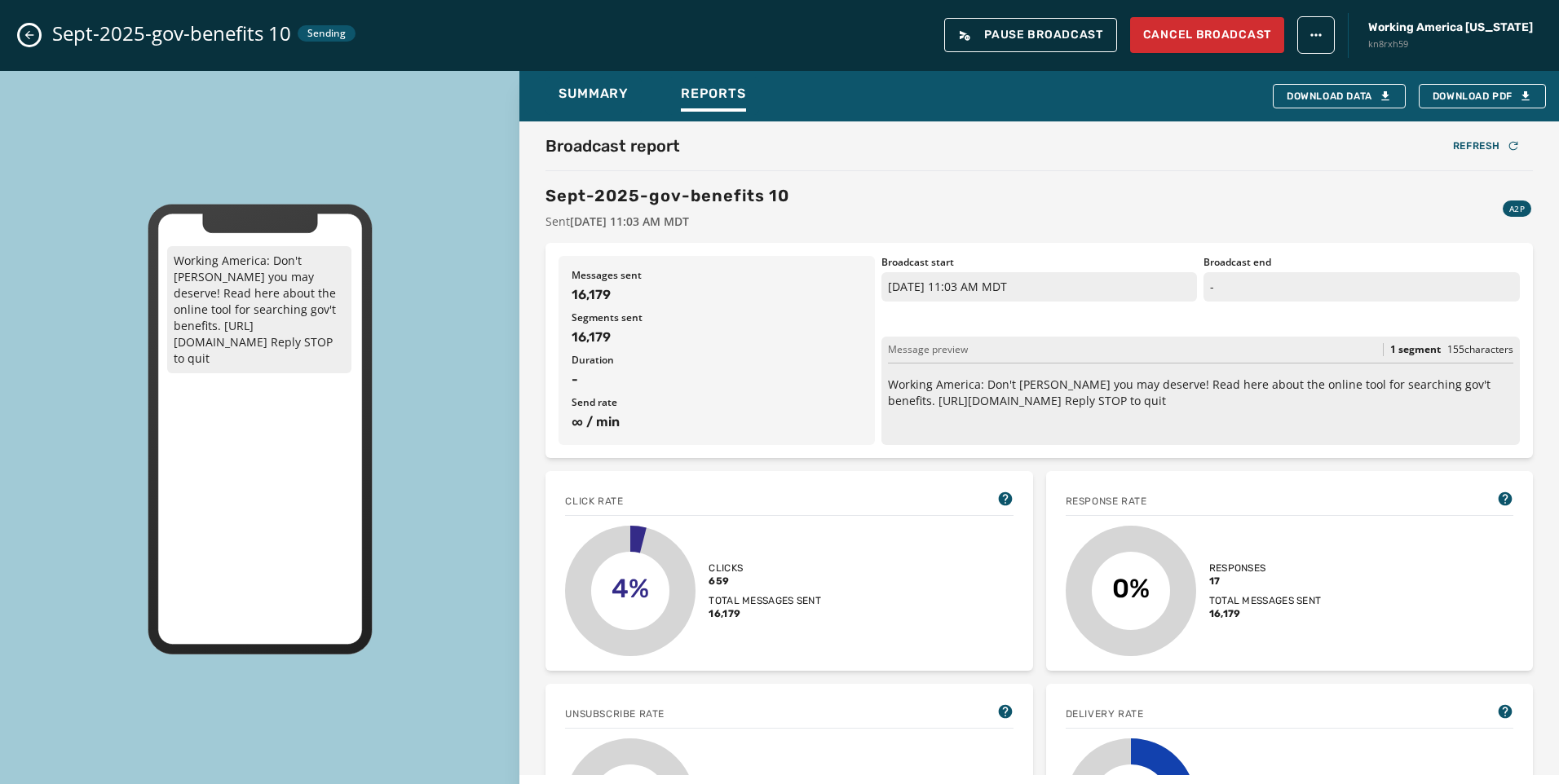
click at [22, 32] on button "Close admin drawer" at bounding box center [29, 35] width 20 height 20
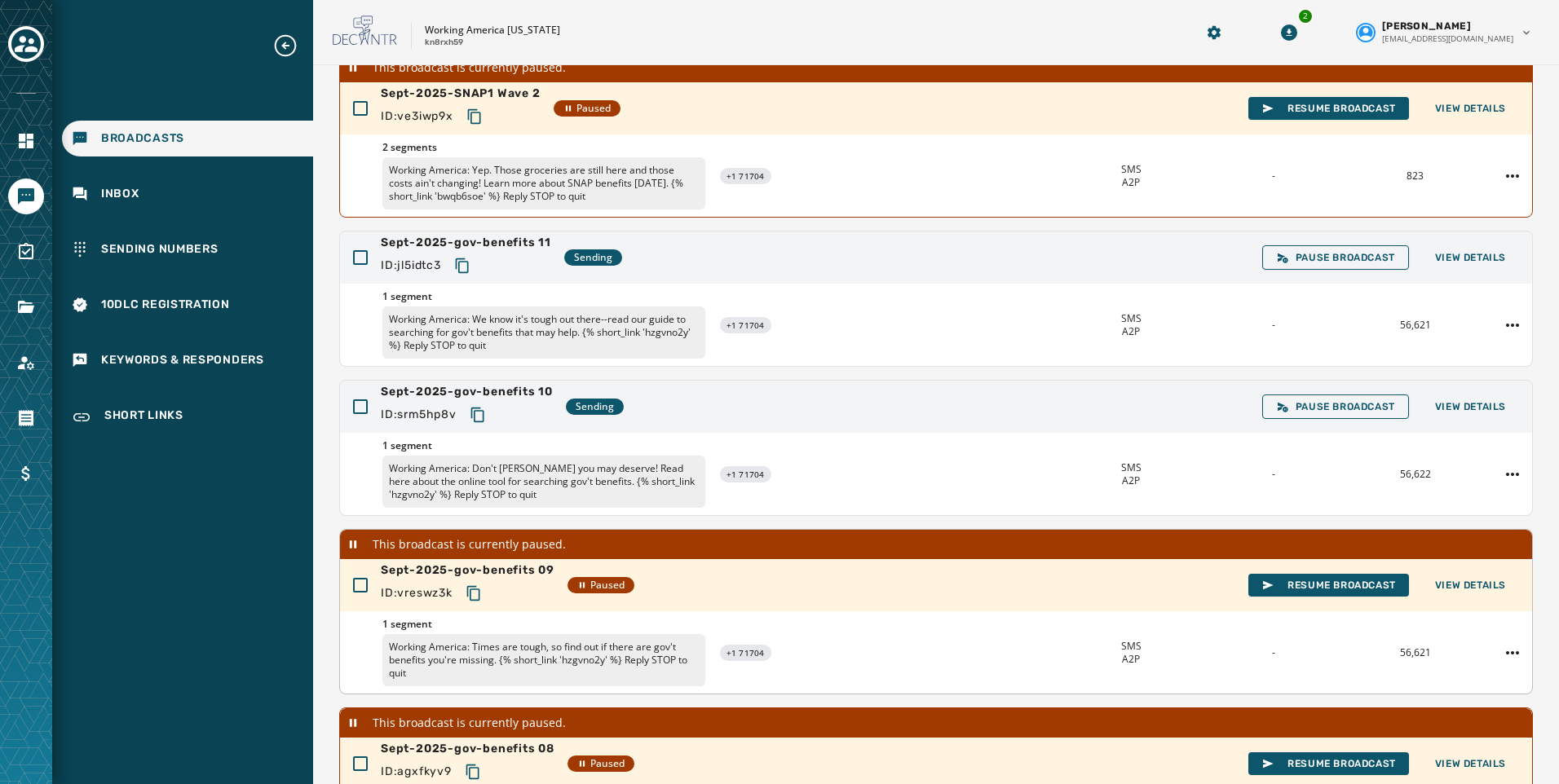
scroll to position [150, 0]
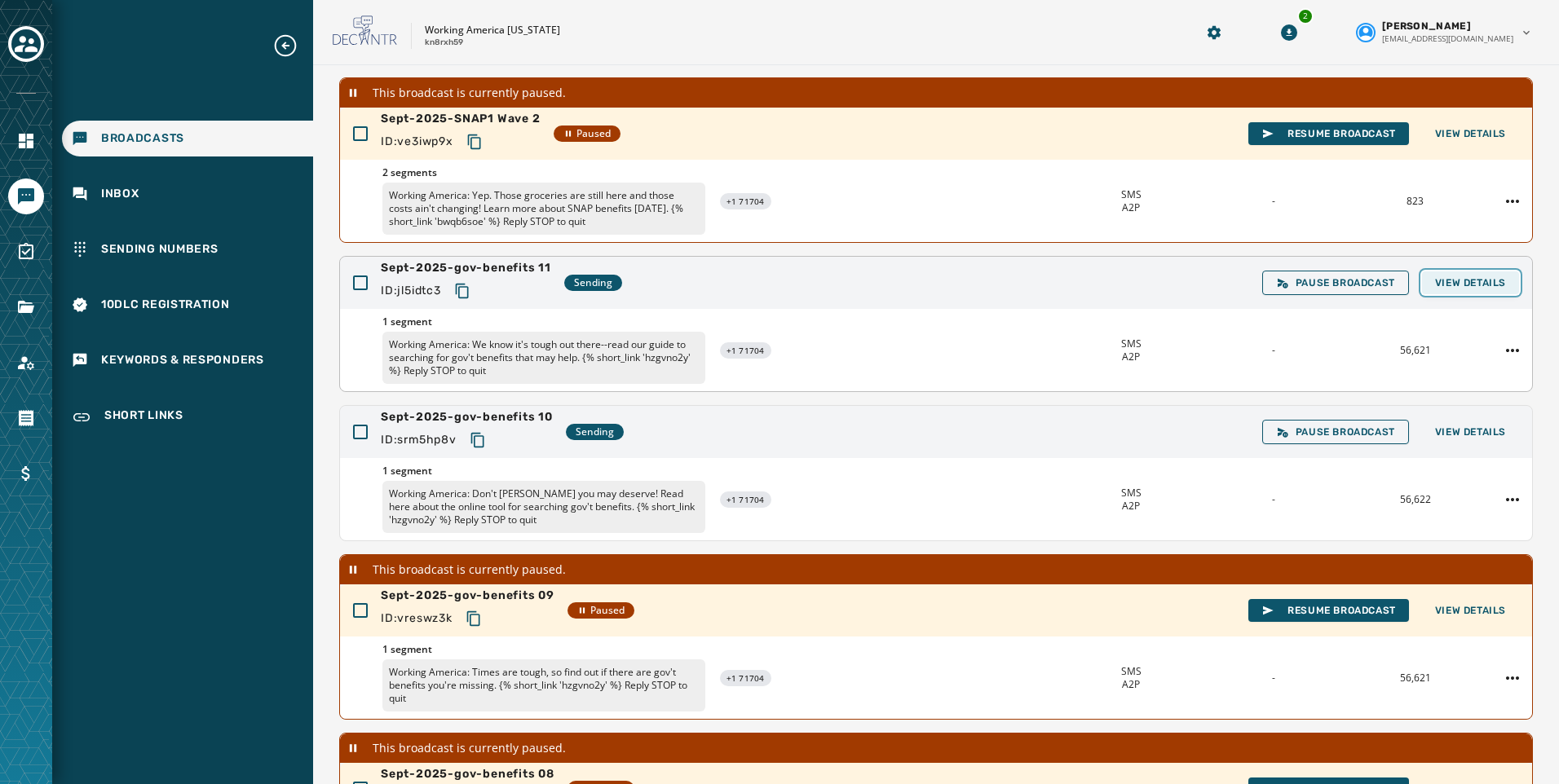
click at [1448, 287] on span "View Details" at bounding box center [1470, 283] width 71 height 13
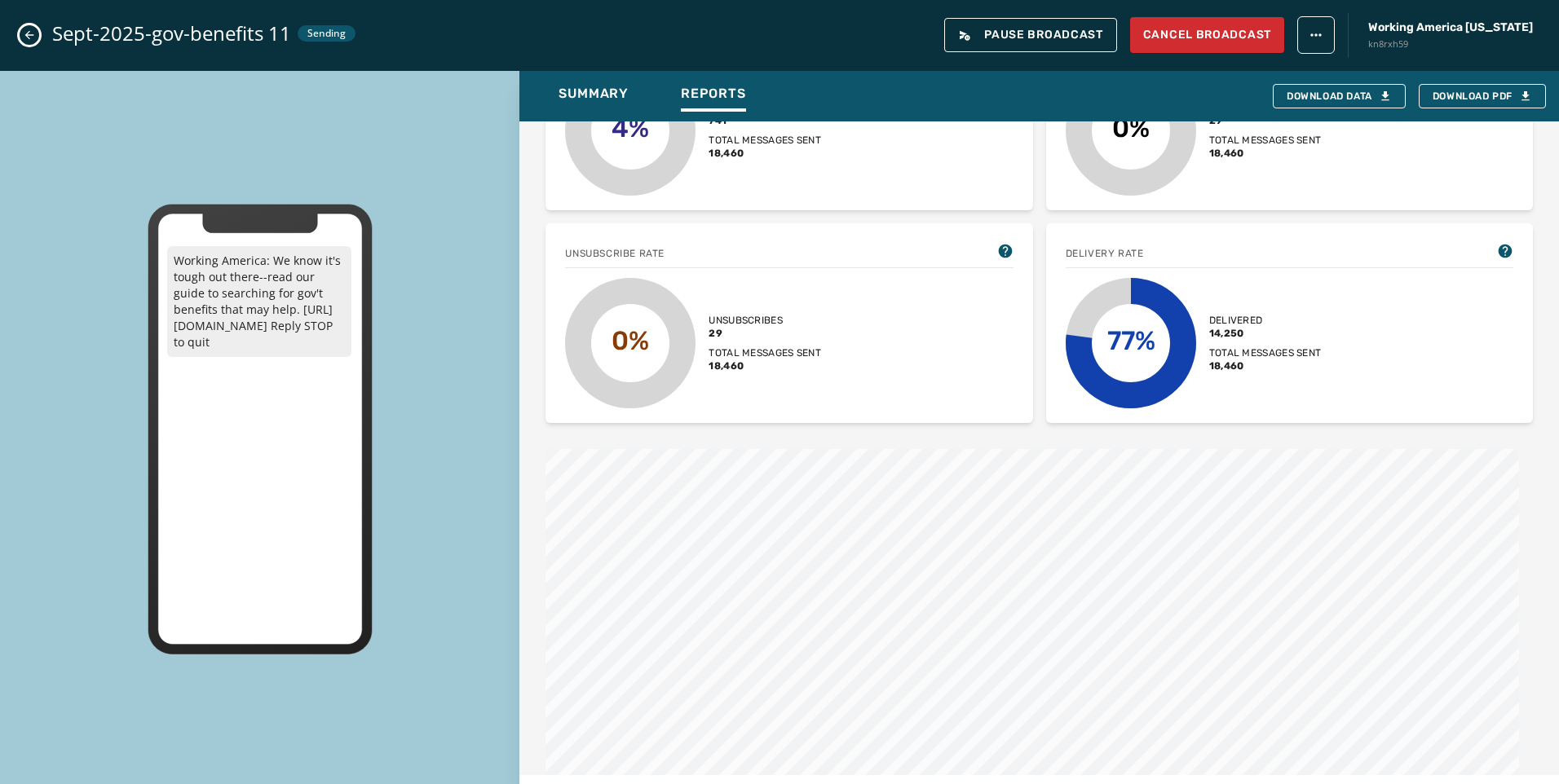
scroll to position [489, 0]
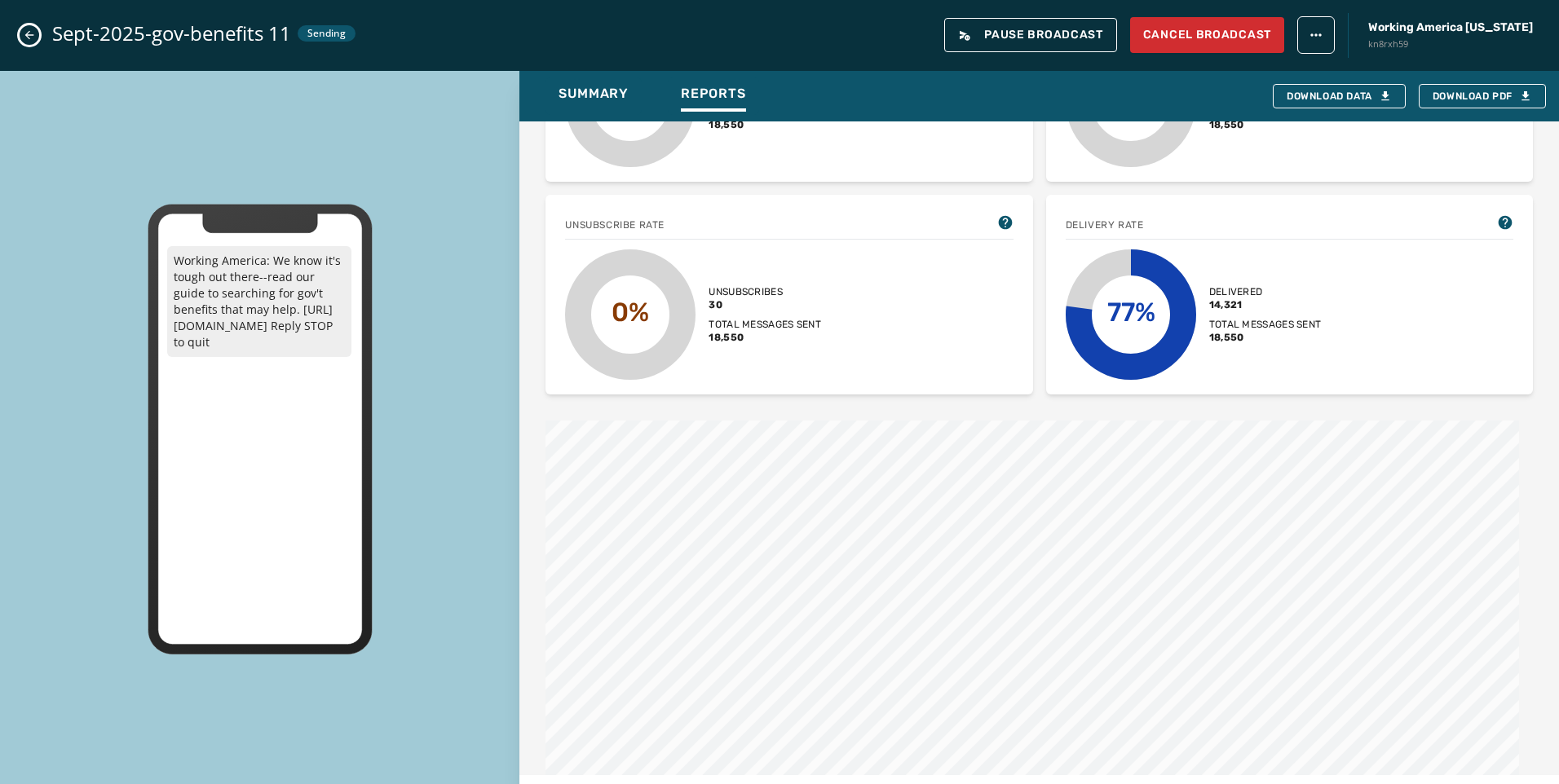
click at [24, 29] on icon "Close admin drawer" at bounding box center [29, 35] width 13 height 13
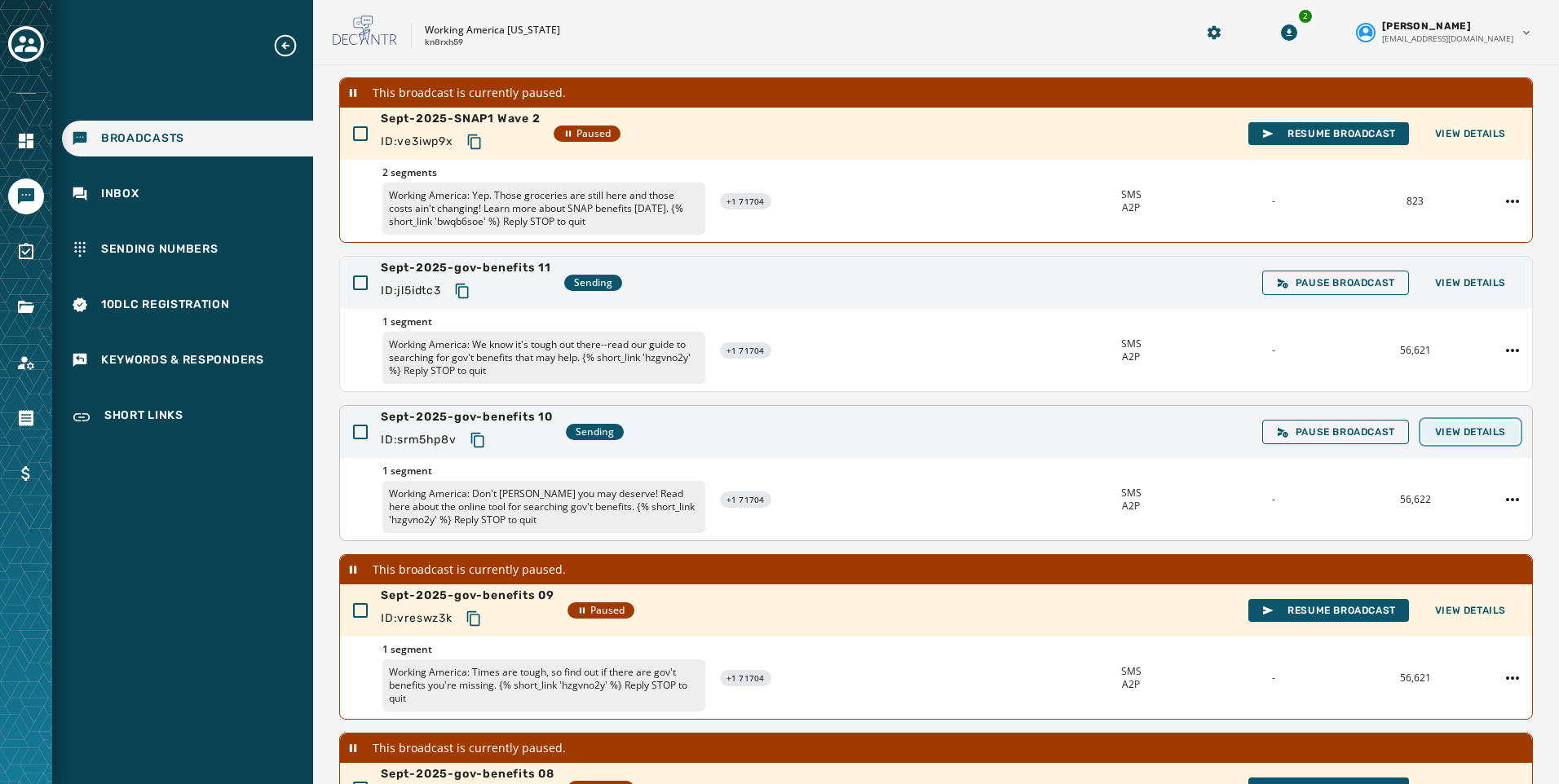
click at [1461, 420] on button "View Details" at bounding box center [1470, 431] width 97 height 23
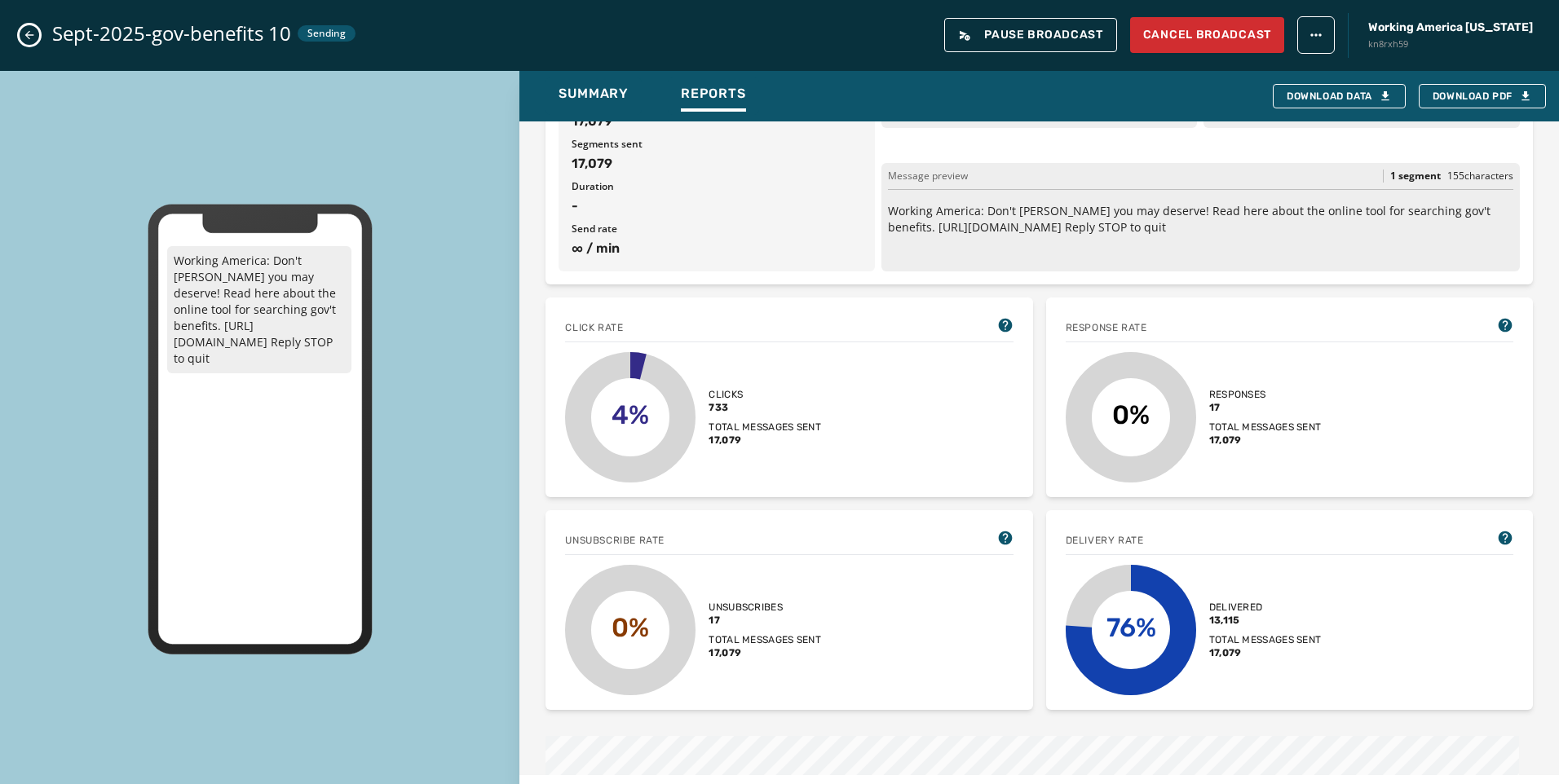
scroll to position [0, 0]
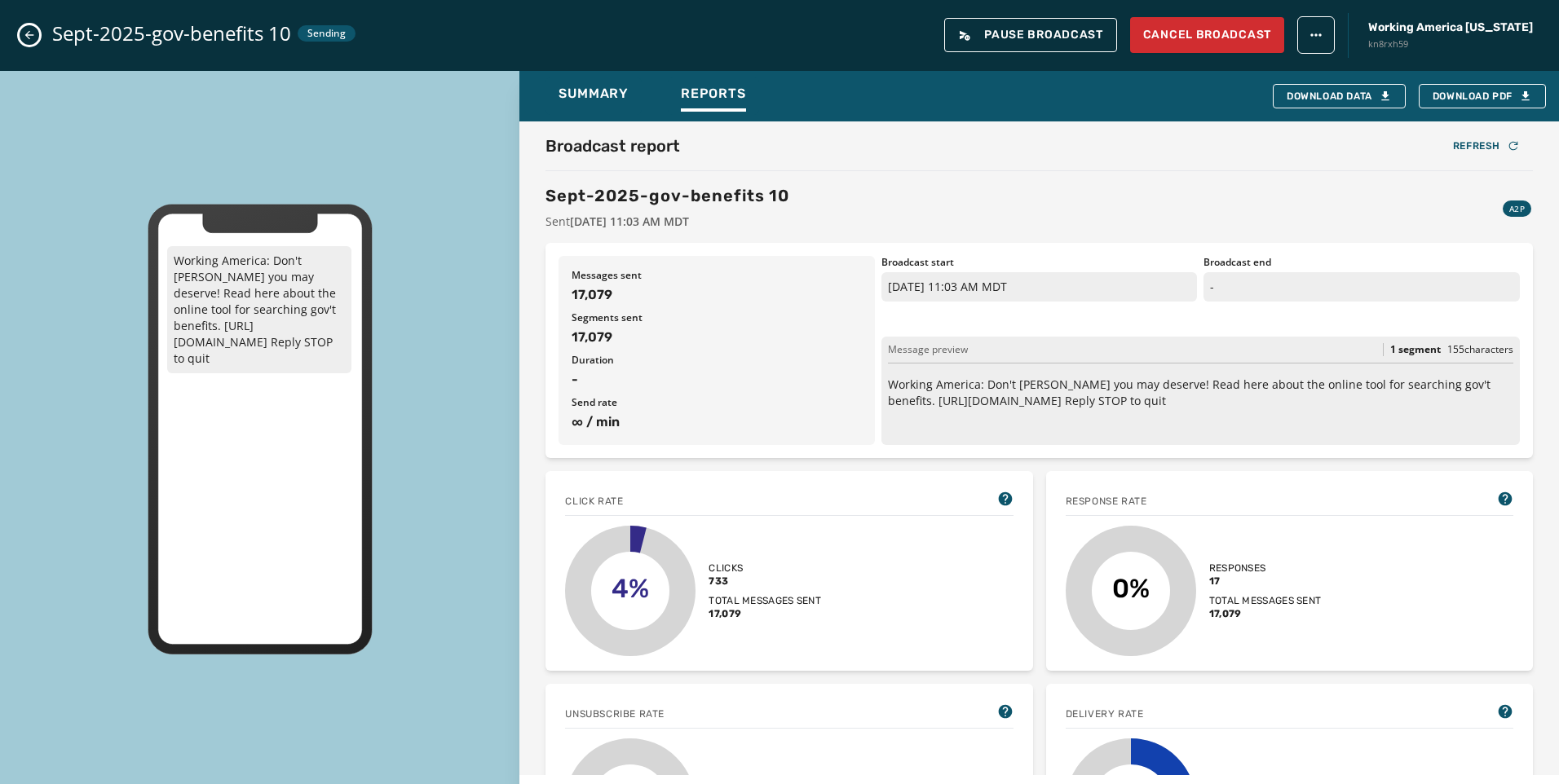
click at [31, 39] on icon "Close admin drawer" at bounding box center [29, 35] width 13 height 13
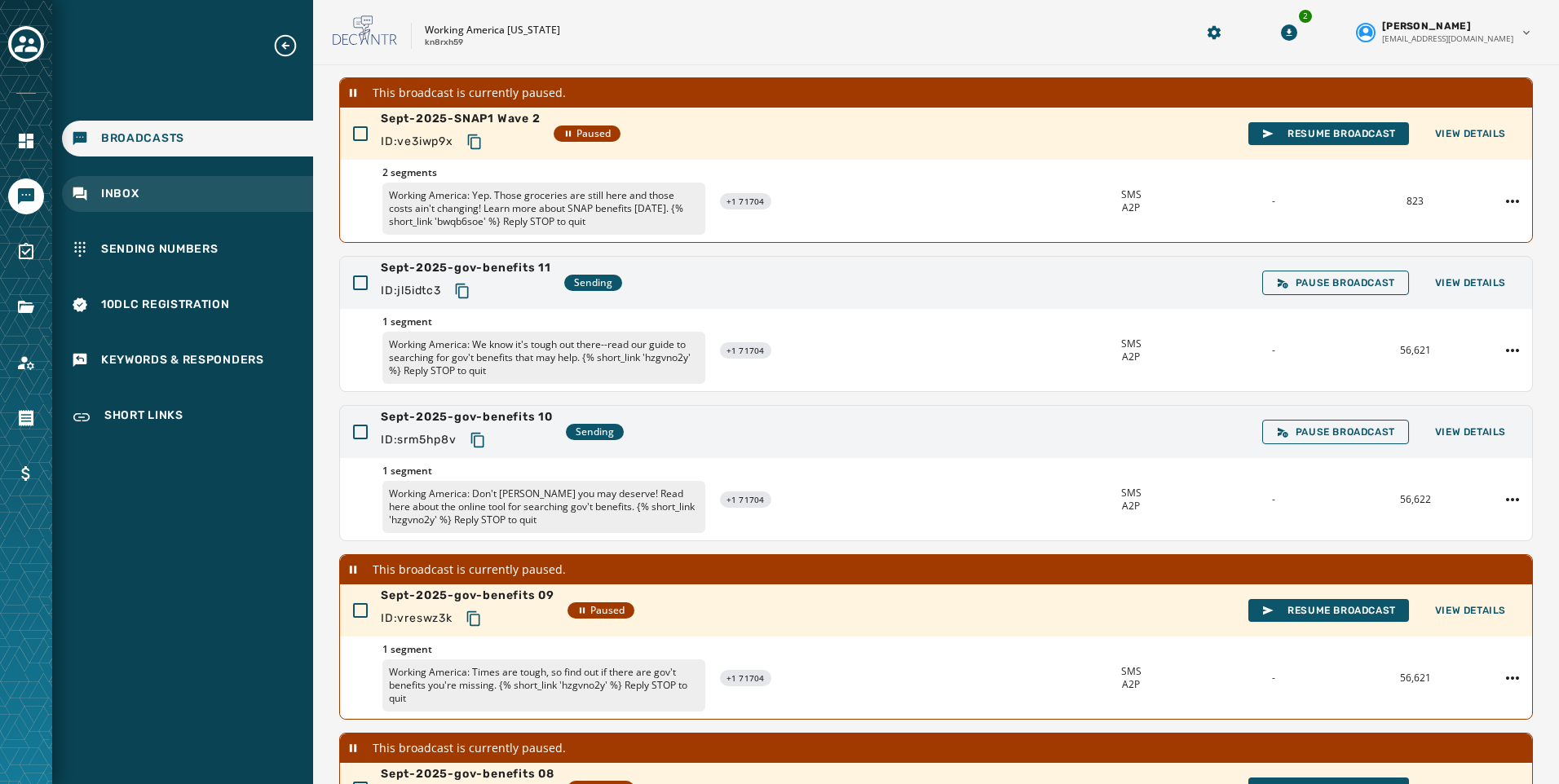
click at [136, 194] on span "Inbox" at bounding box center [120, 194] width 39 height 16
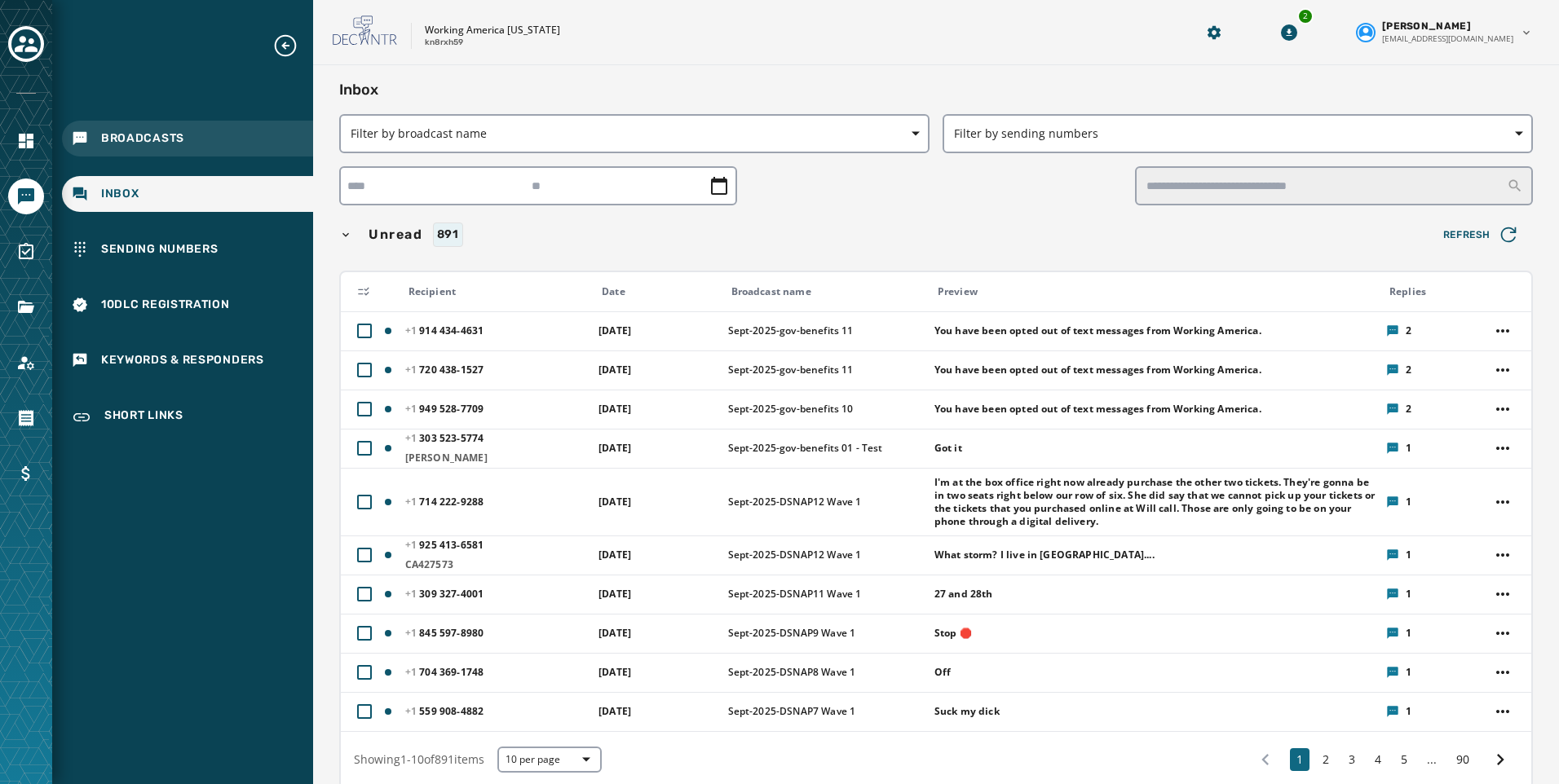
click at [128, 138] on span "Broadcasts" at bounding box center [143, 138] width 83 height 16
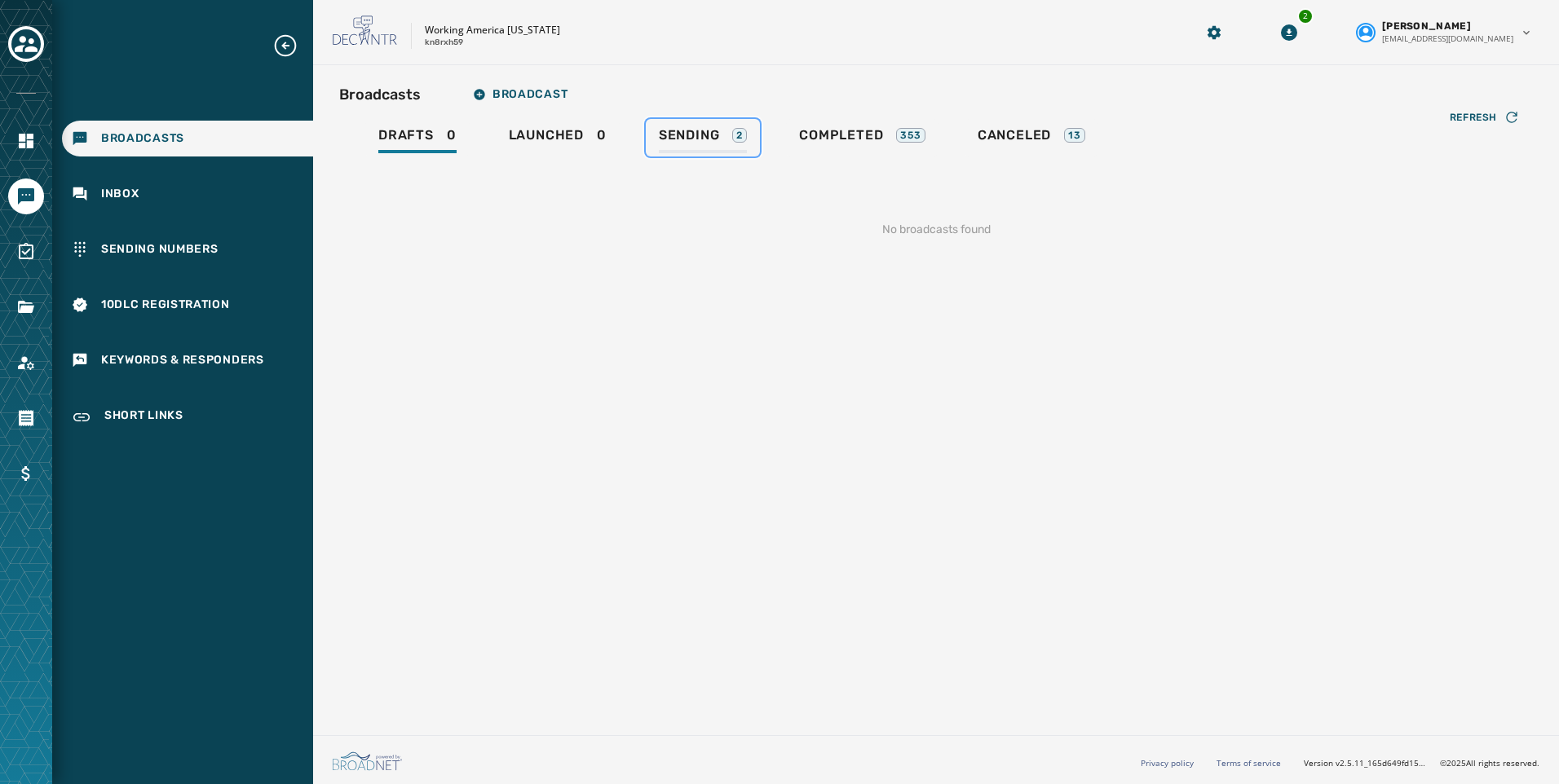
click at [710, 140] on span "Sending" at bounding box center [689, 134] width 61 height 16
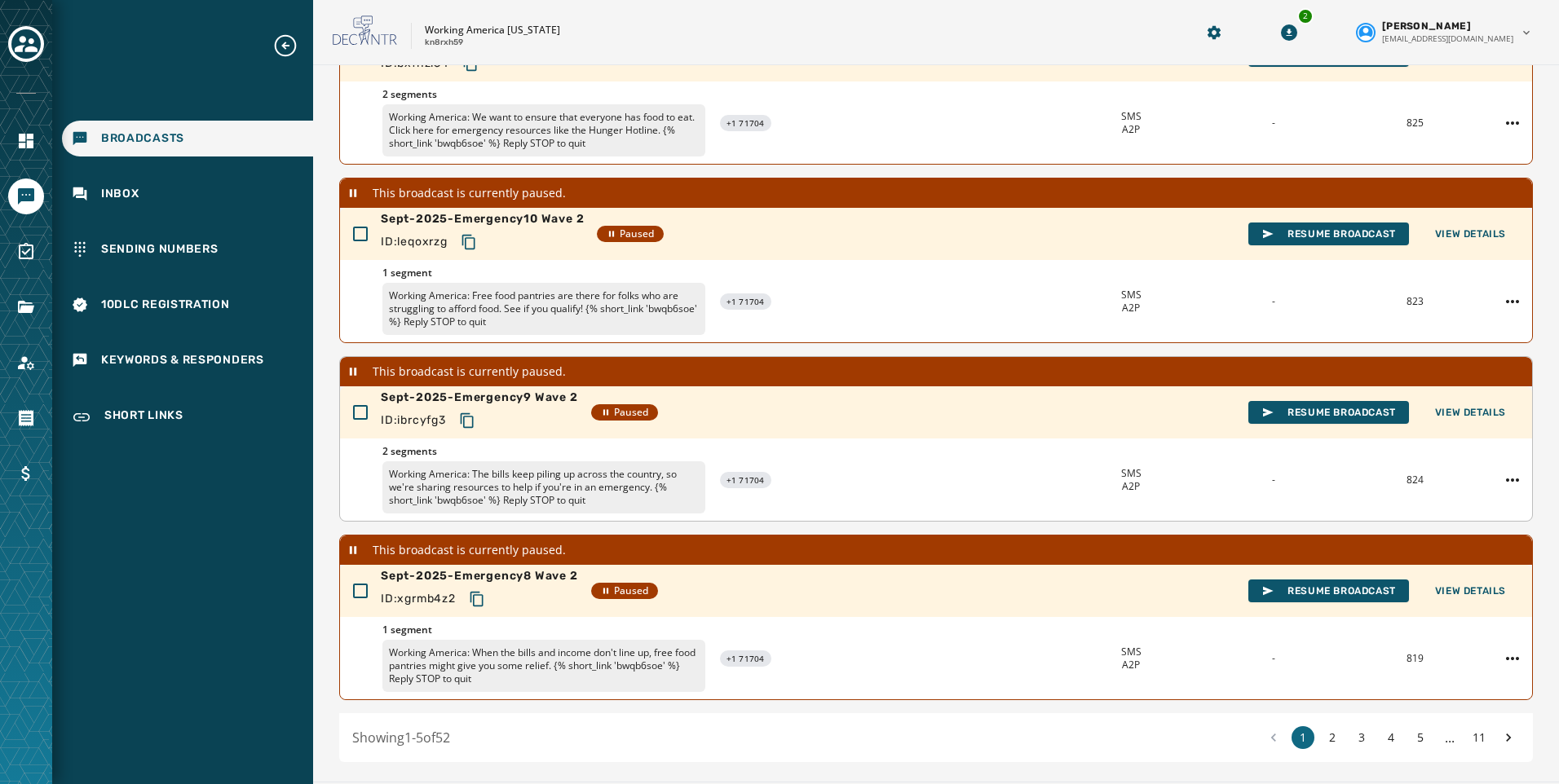
scroll to position [454, 0]
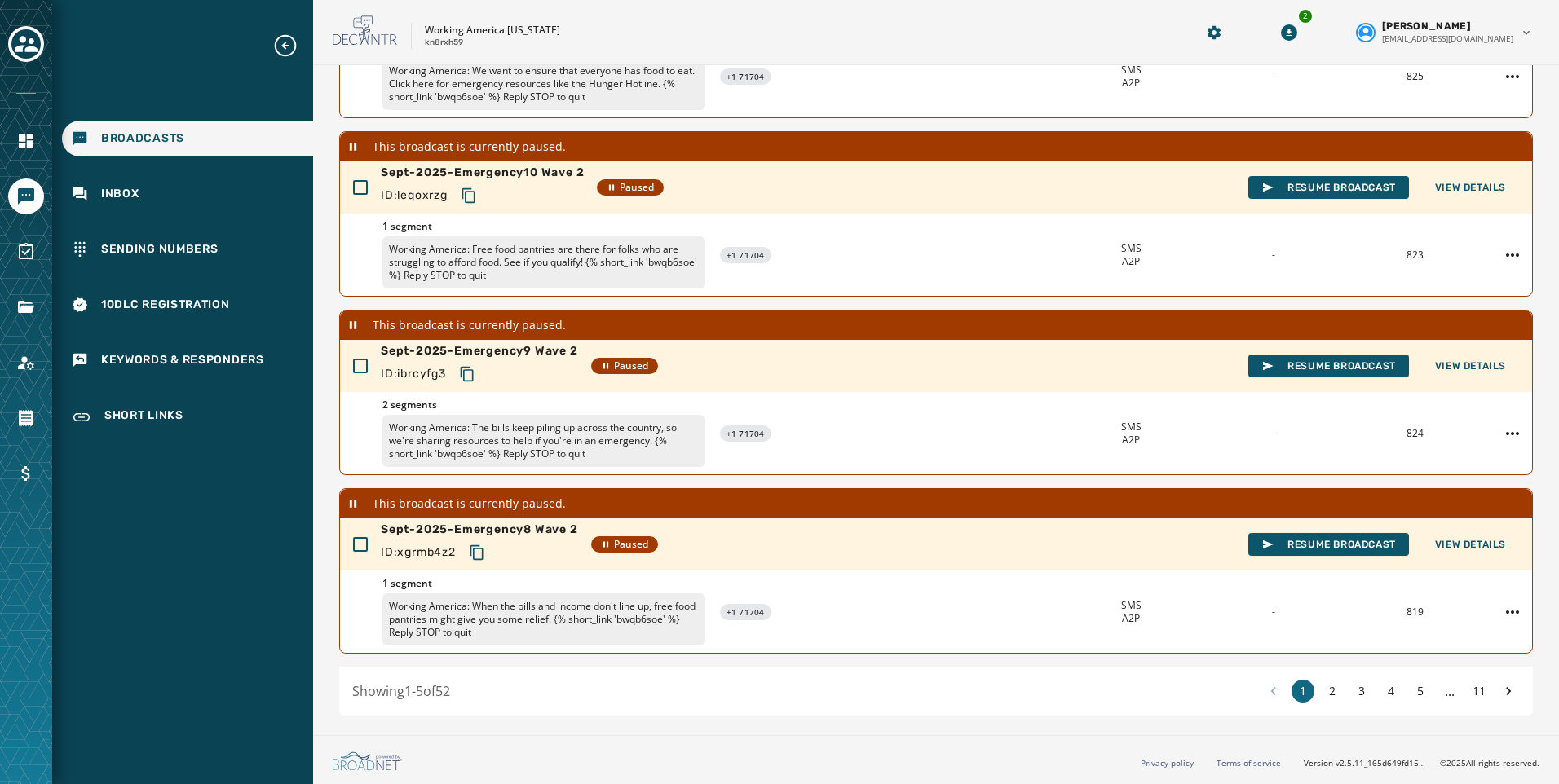
click at [1397, 698] on div "1 2 3 4 5 ... 11" at bounding box center [1391, 691] width 258 height 23
click at [1409, 693] on button "5" at bounding box center [1421, 691] width 23 height 23
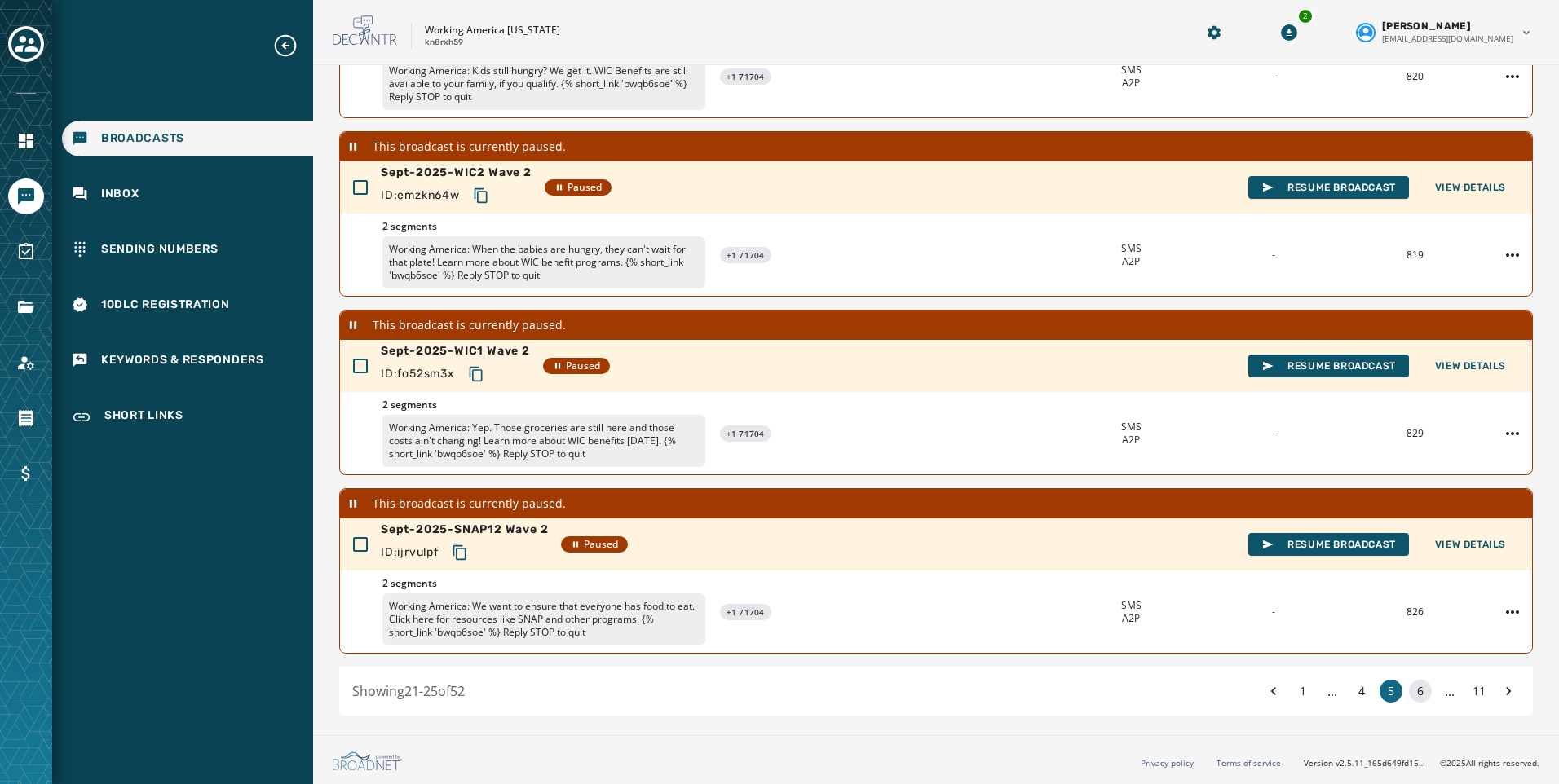
click at [1409, 691] on button "6" at bounding box center [1421, 691] width 23 height 23
click at [1413, 688] on button "7" at bounding box center [1421, 691] width 23 height 23
click at [1413, 688] on button "8" at bounding box center [1421, 691] width 23 height 23
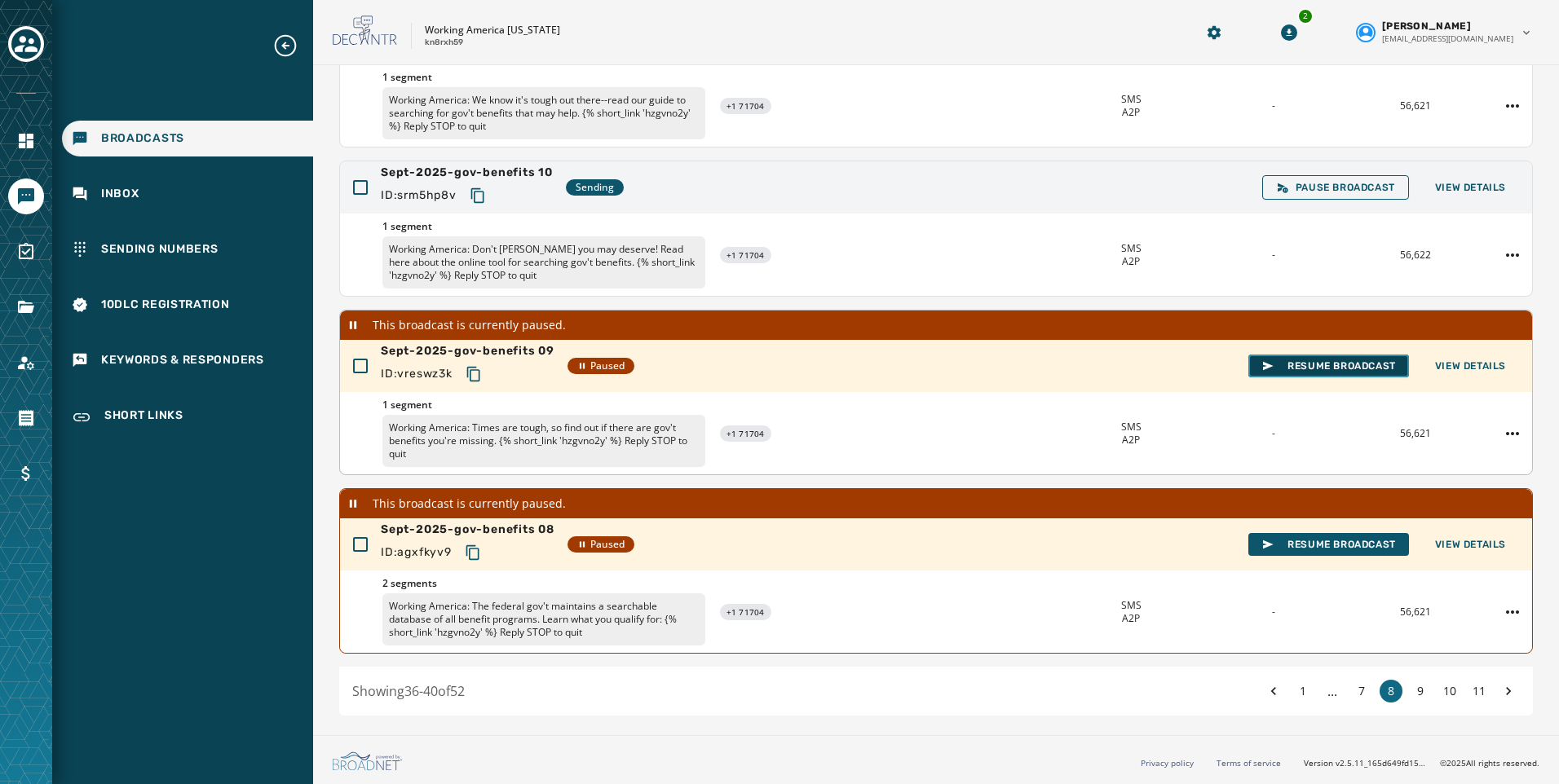
click at [1301, 365] on span "Resume Broadcast" at bounding box center [1329, 366] width 134 height 13
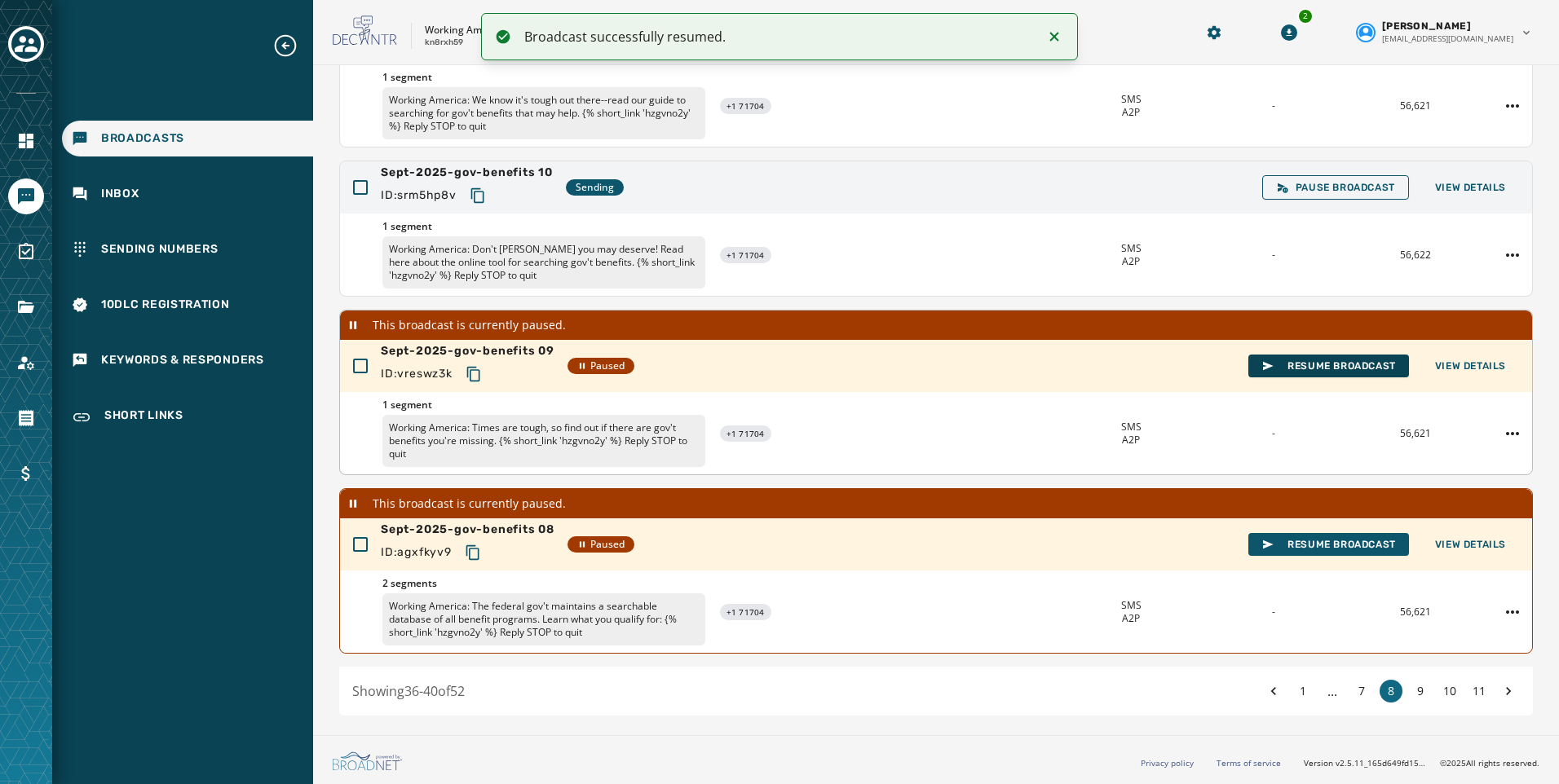
scroll to position [366, 0]
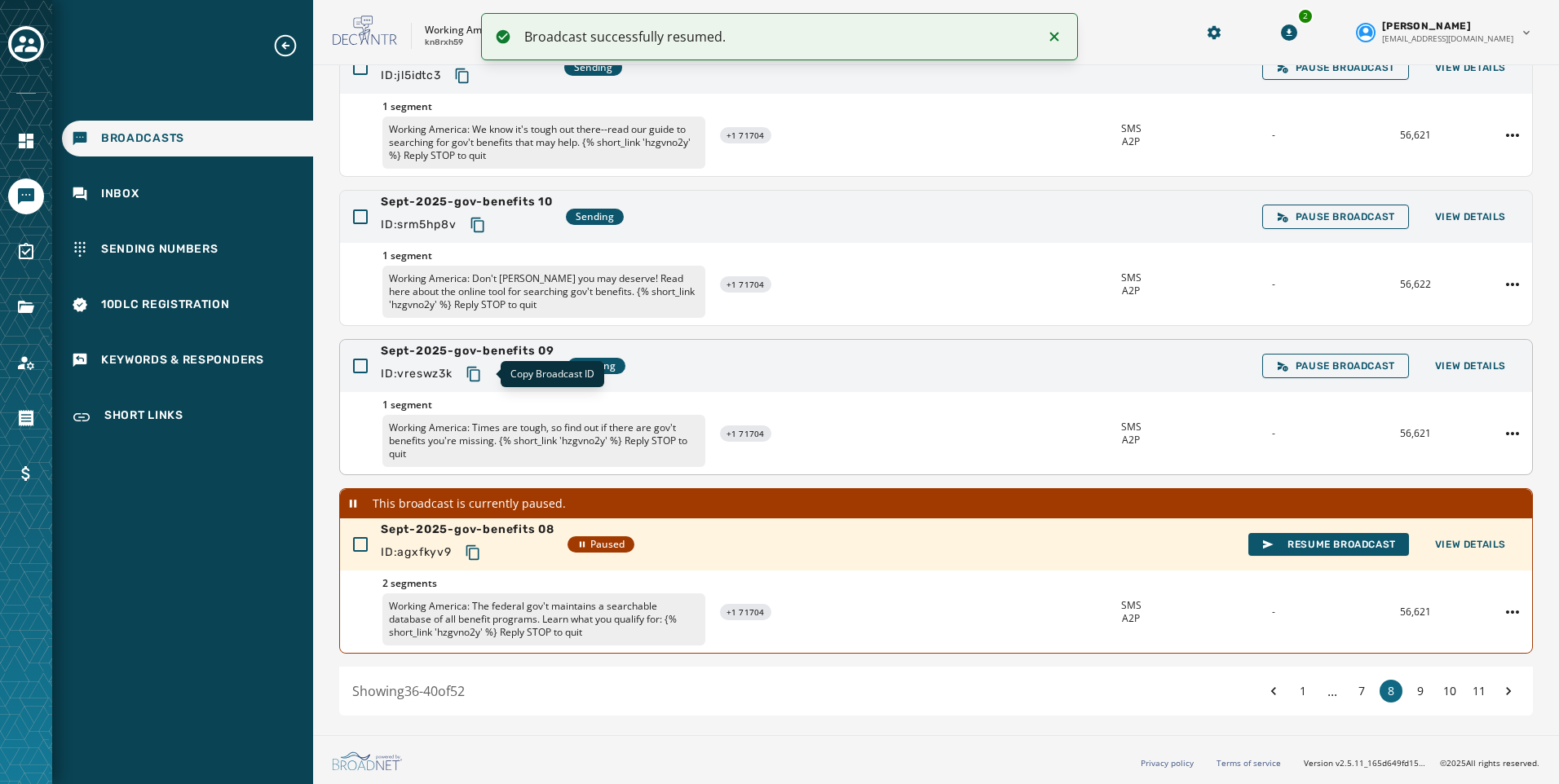
click at [476, 368] on icon "Copy text to clipboard" at bounding box center [473, 373] width 16 height 16
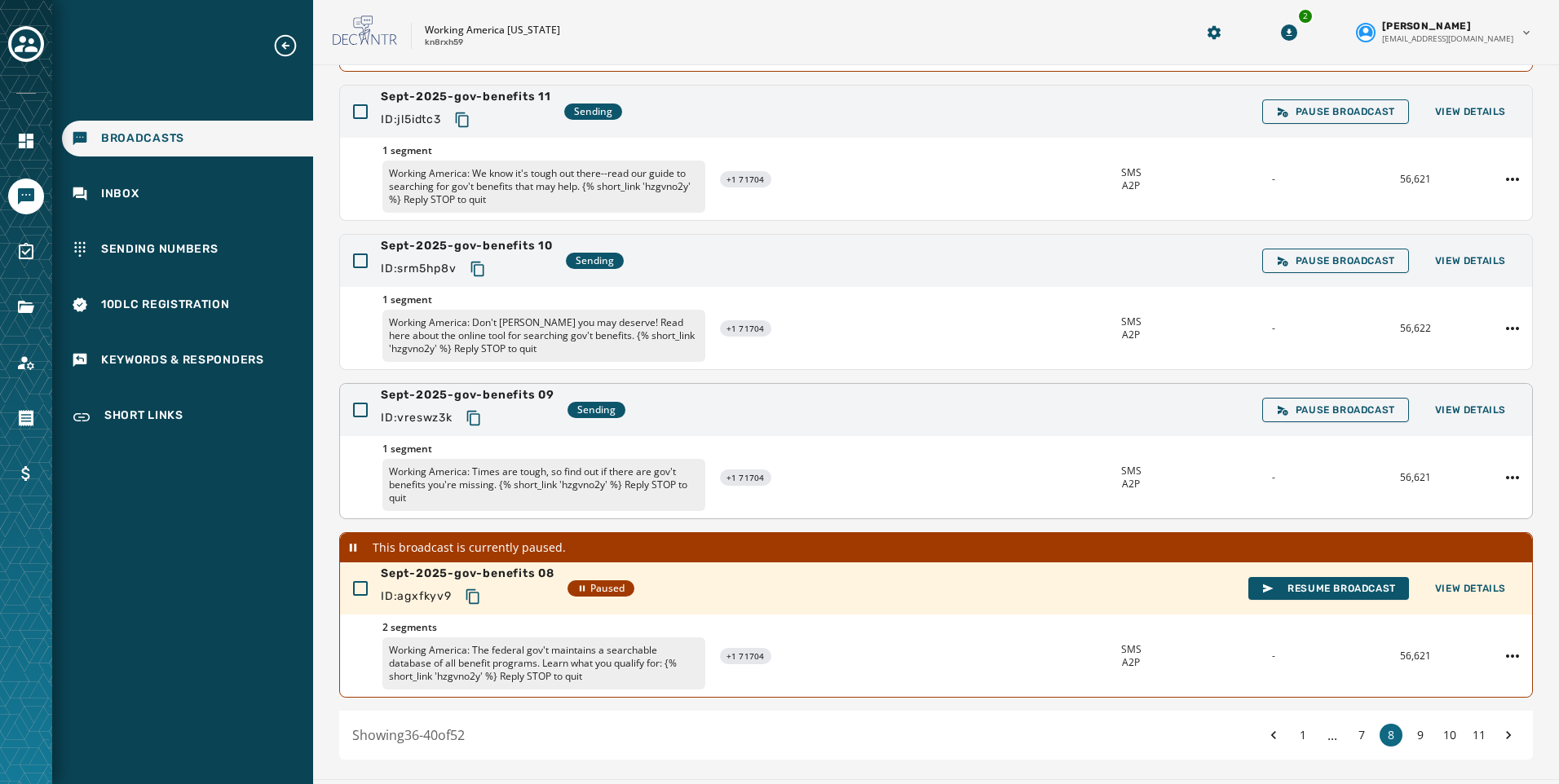
scroll to position [285, 0]
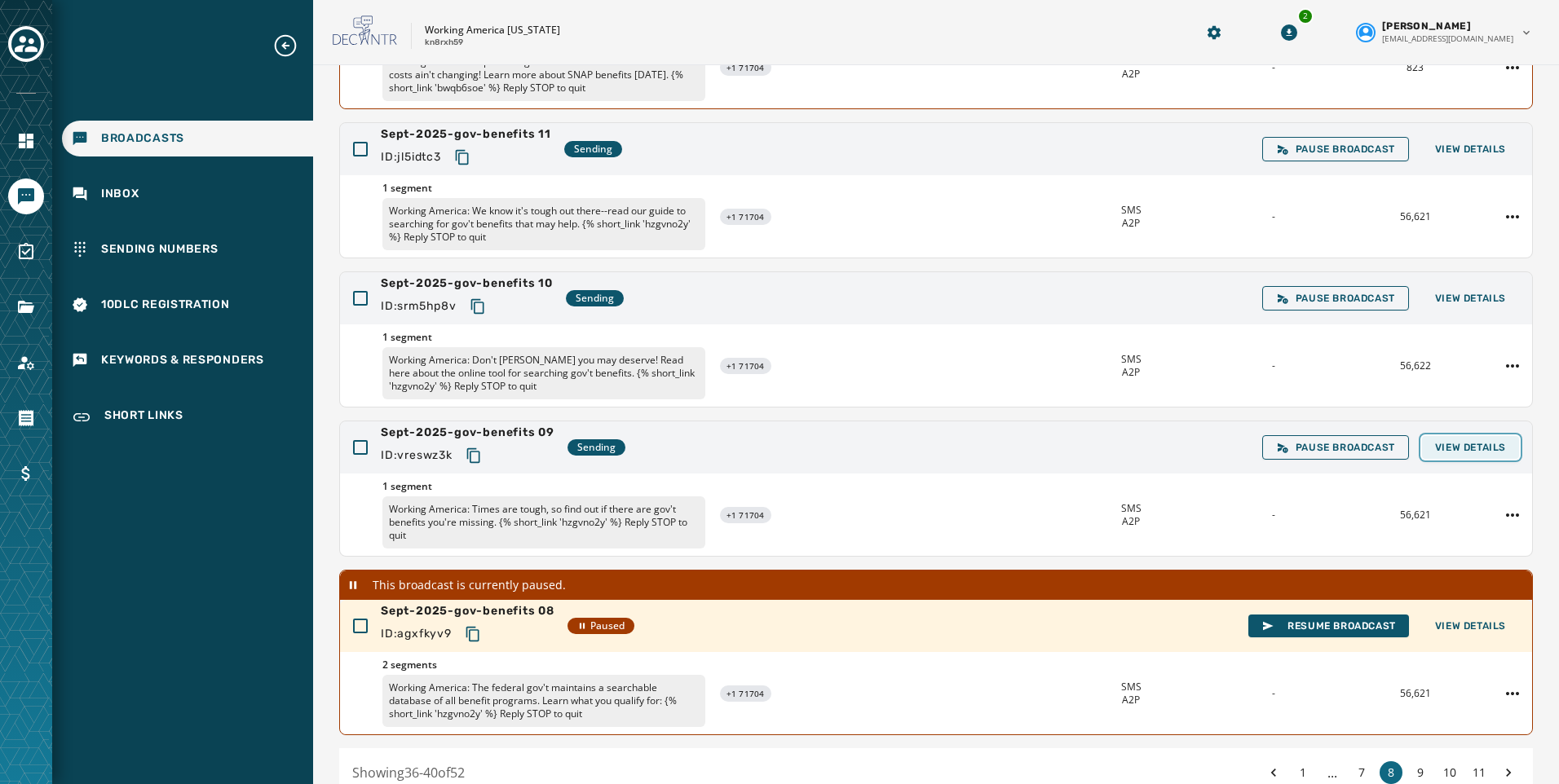
click at [1480, 441] on span "View Details" at bounding box center [1470, 447] width 71 height 13
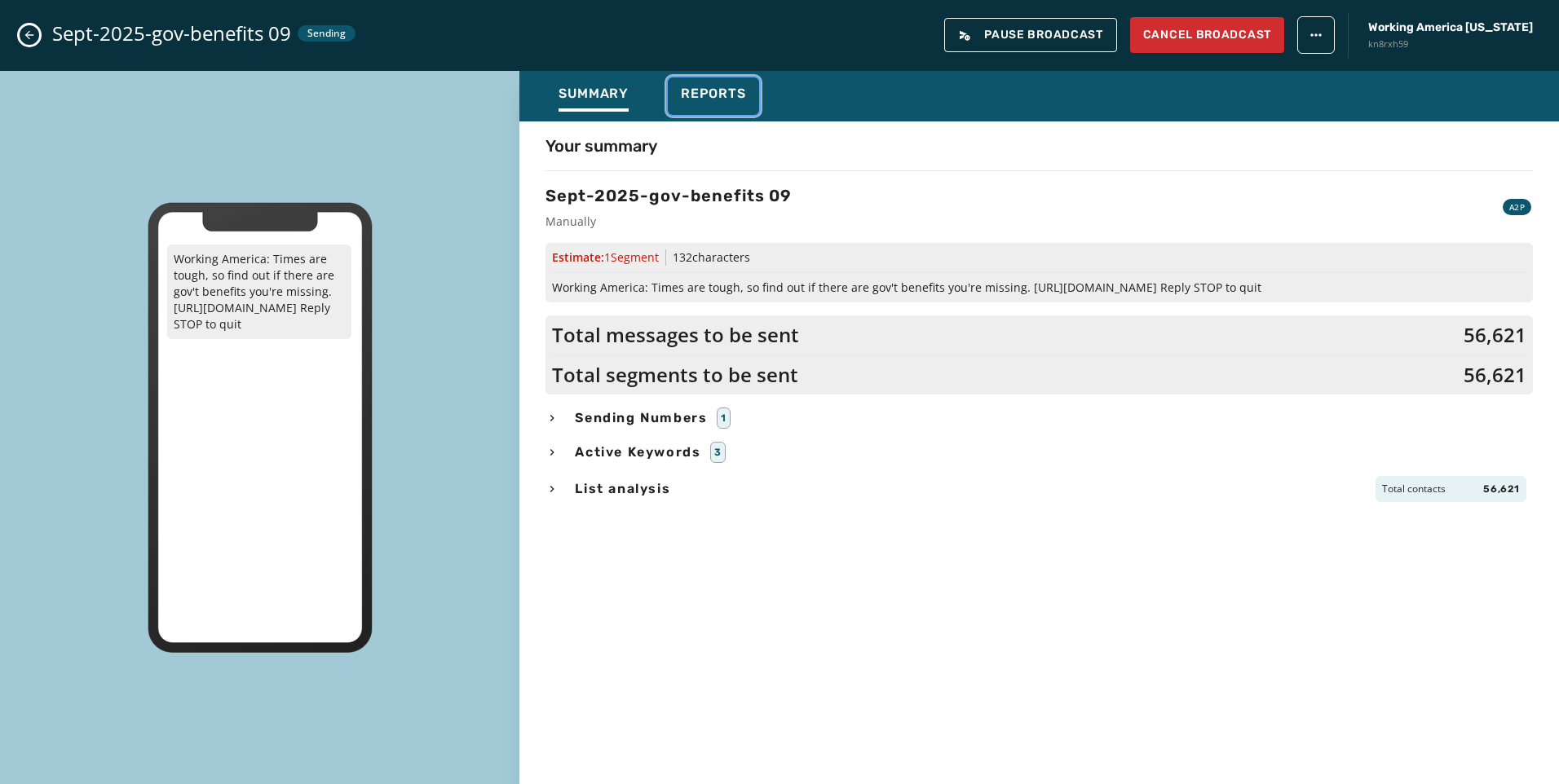
click at [695, 83] on button "Reports" at bounding box center [713, 96] width 91 height 38
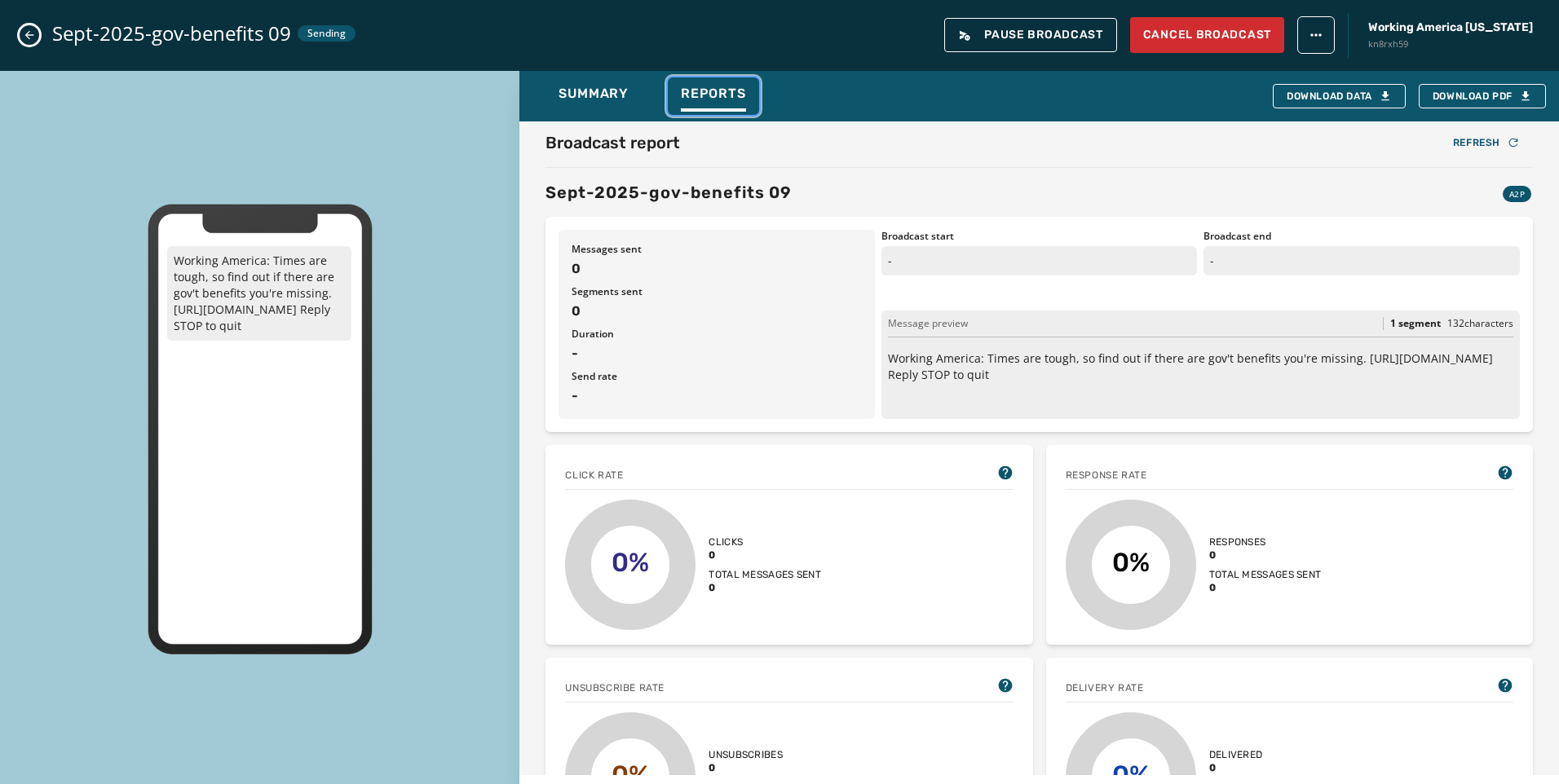
scroll to position [0, 0]
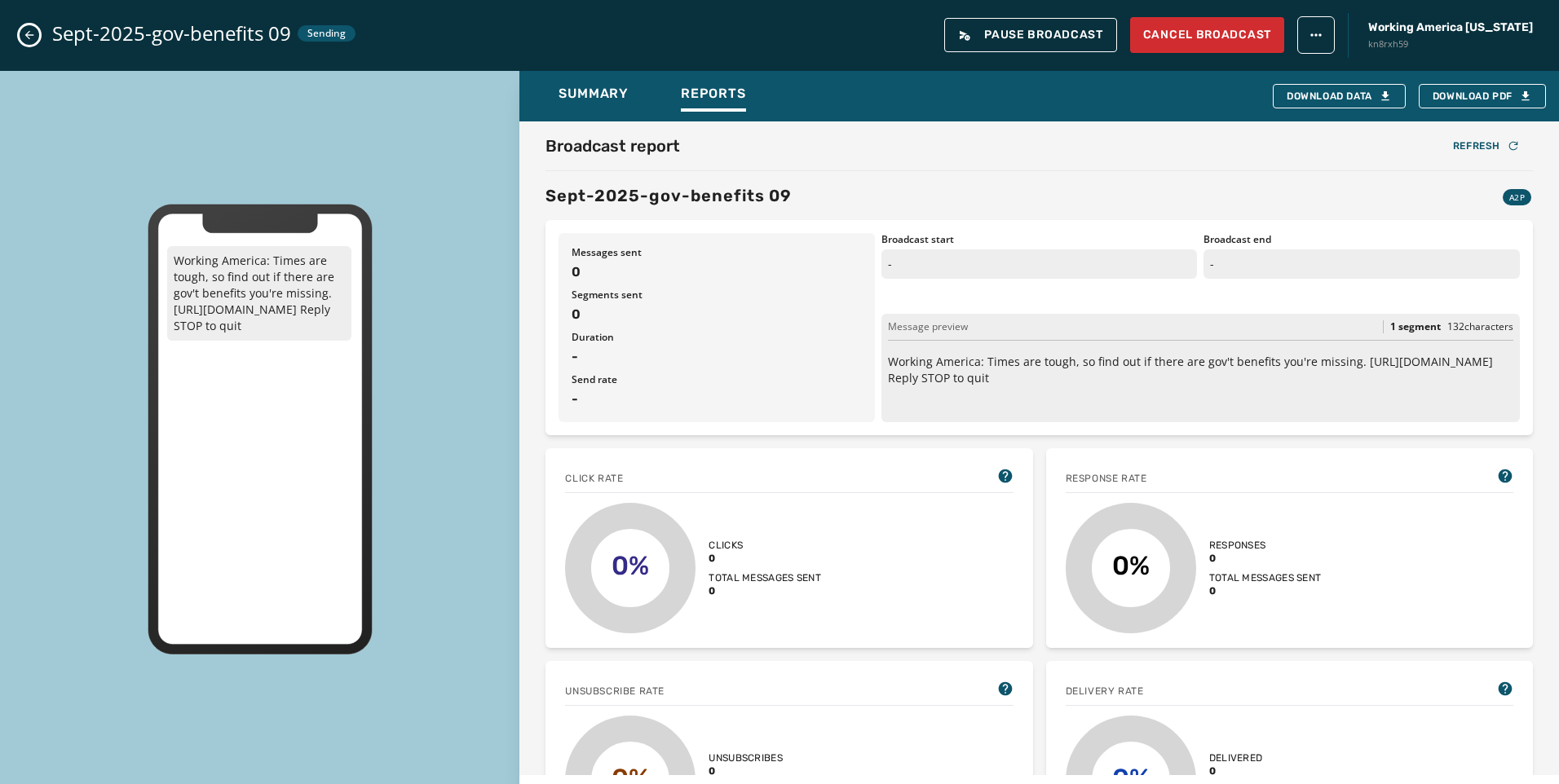
click at [27, 25] on button "Close admin drawer" at bounding box center [29, 35] width 20 height 20
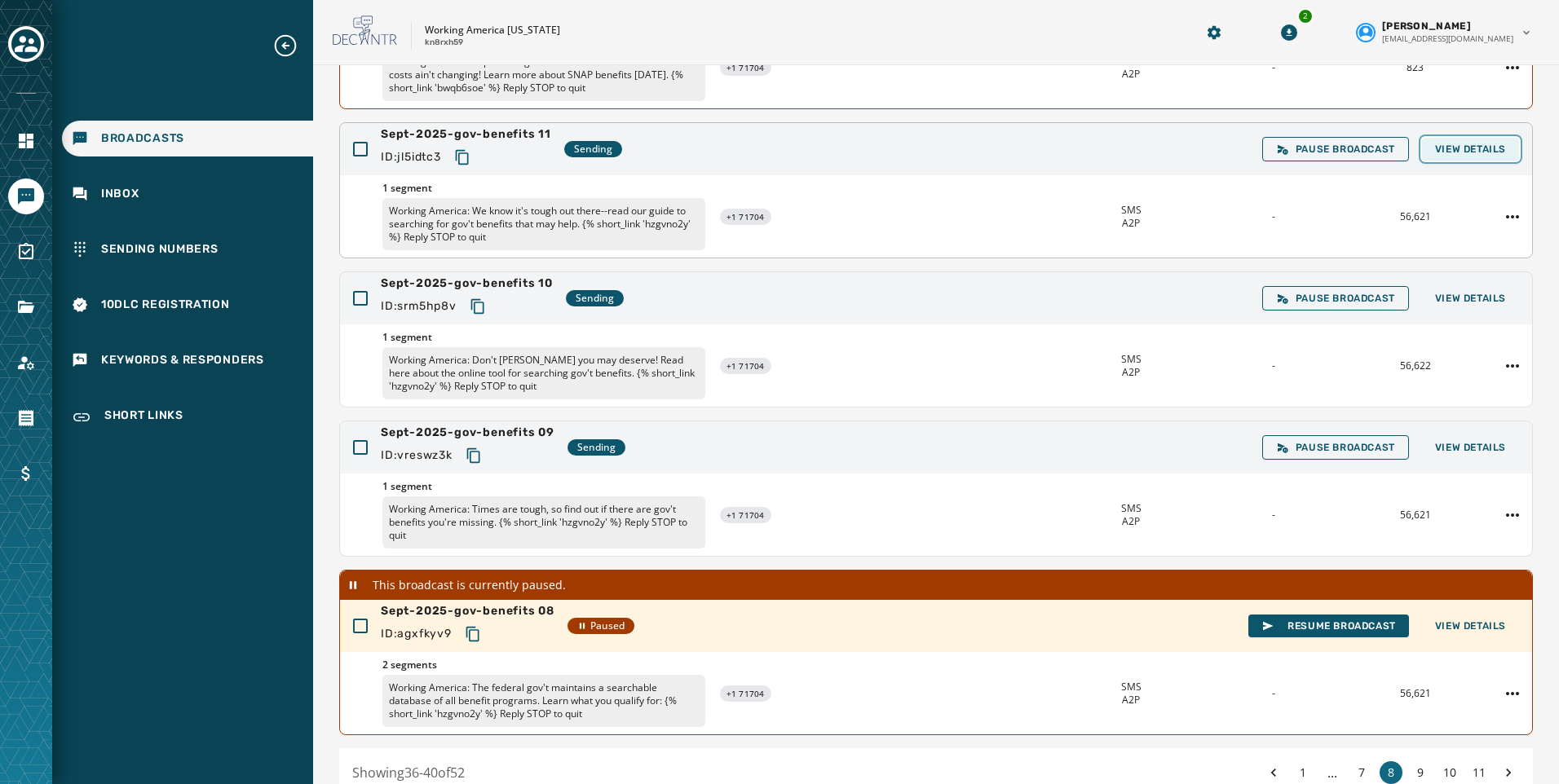
click at [1445, 148] on span "View Details" at bounding box center [1470, 149] width 71 height 13
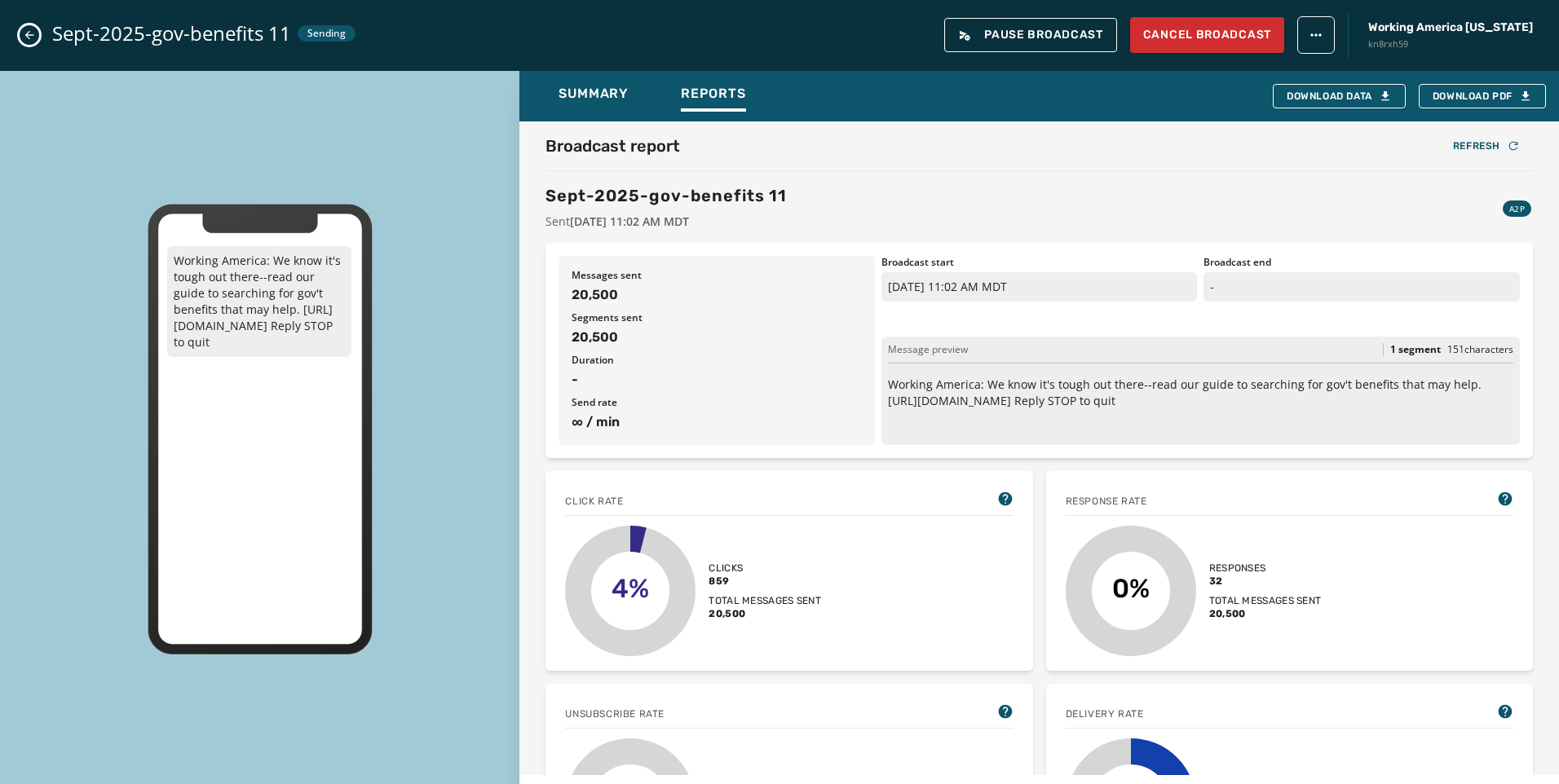
click at [27, 40] on icon "Close admin drawer" at bounding box center [29, 35] width 13 height 13
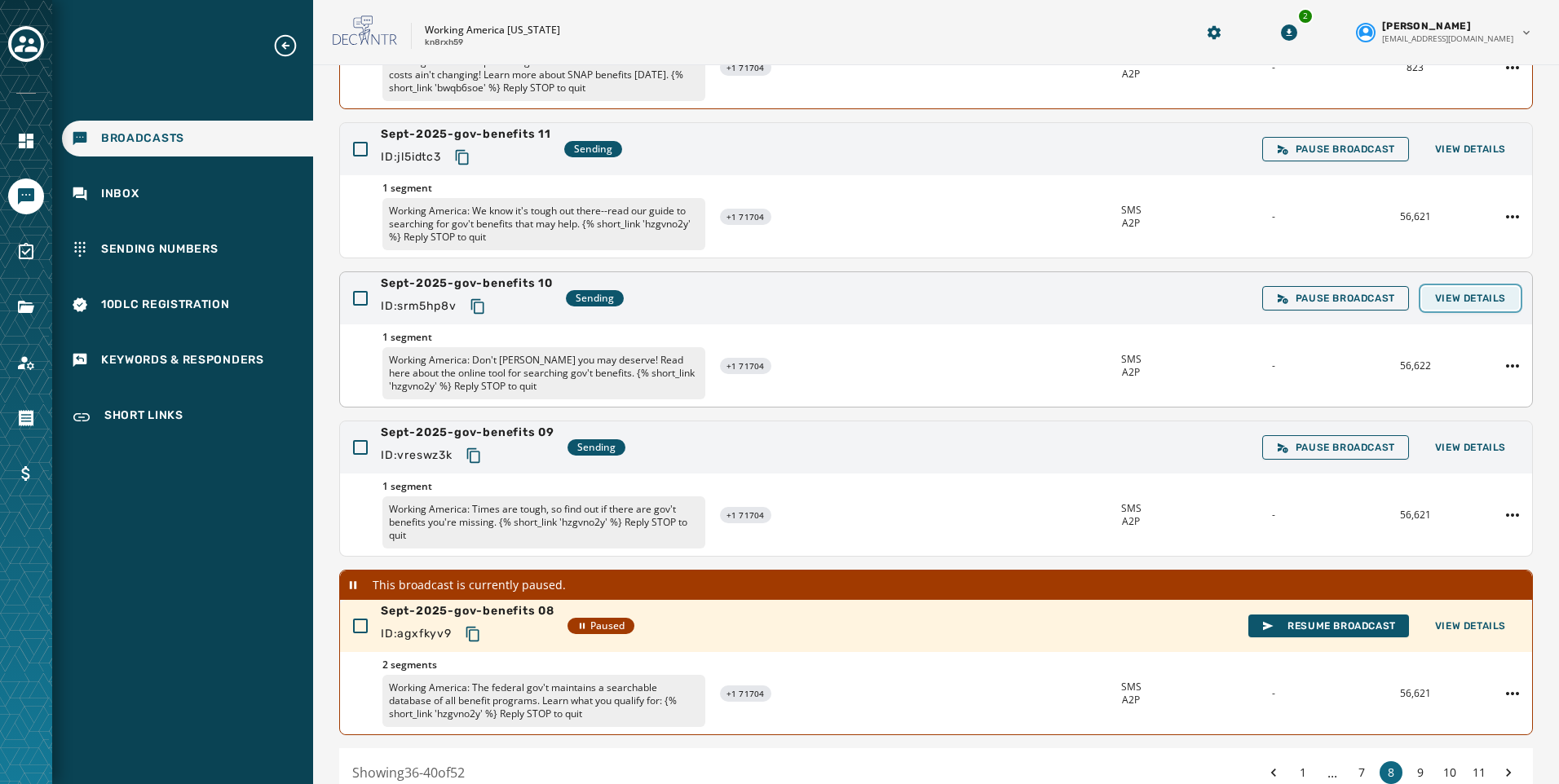
click at [1452, 306] on button "View Details" at bounding box center [1470, 298] width 97 height 23
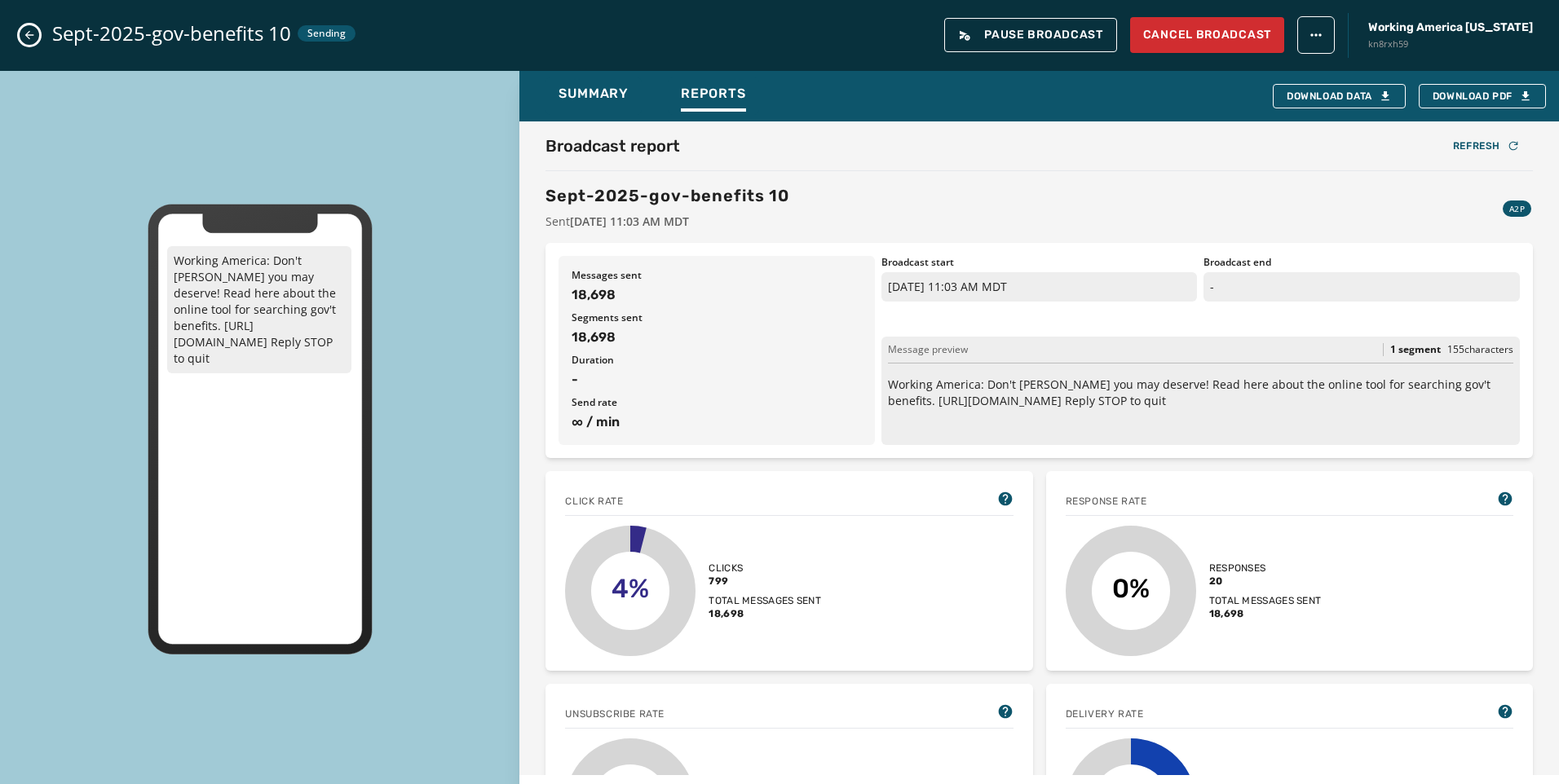
click at [33, 34] on icon "Close admin drawer" at bounding box center [29, 35] width 13 height 13
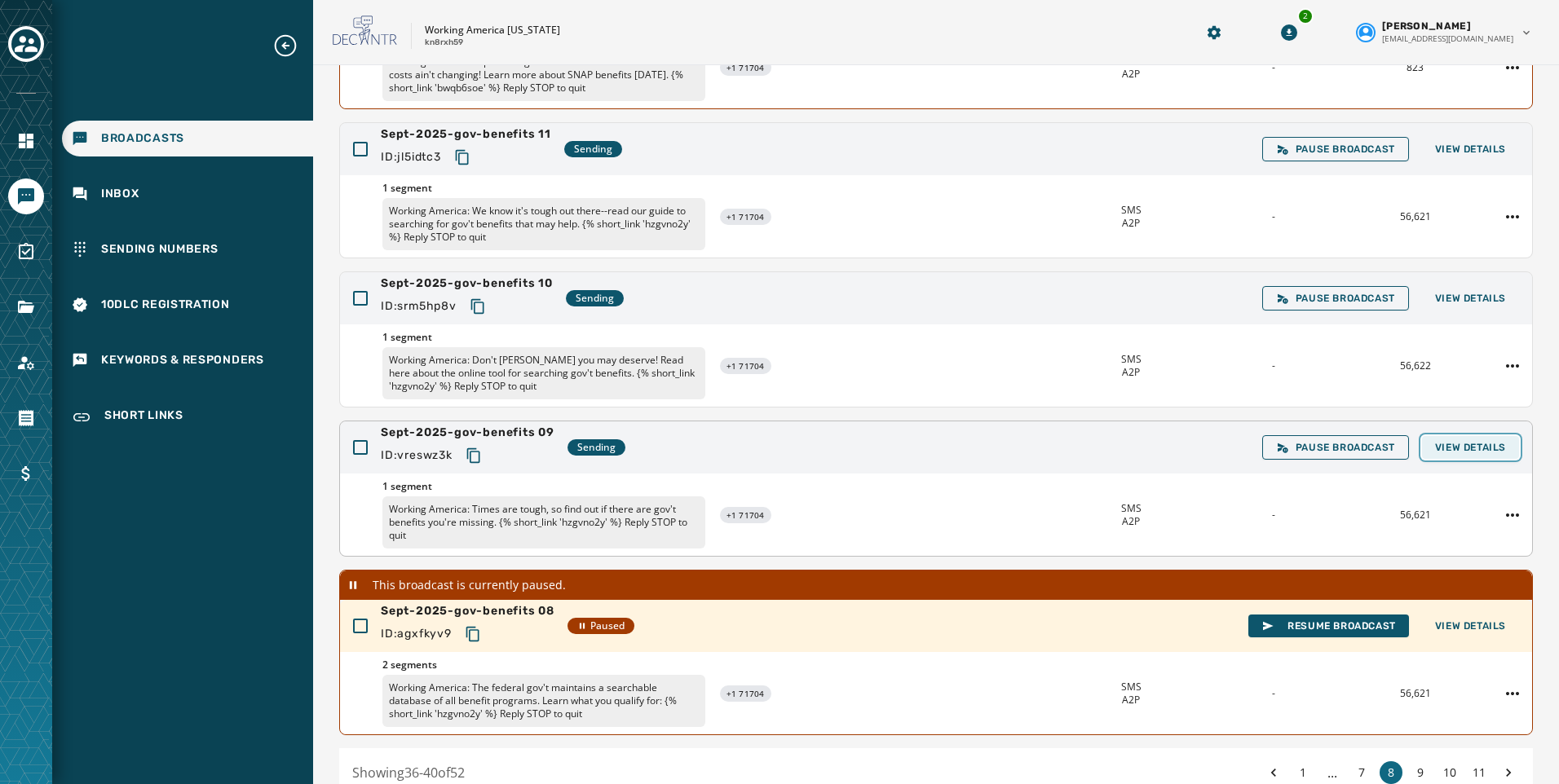
click at [1462, 446] on span "View Details" at bounding box center [1470, 447] width 71 height 13
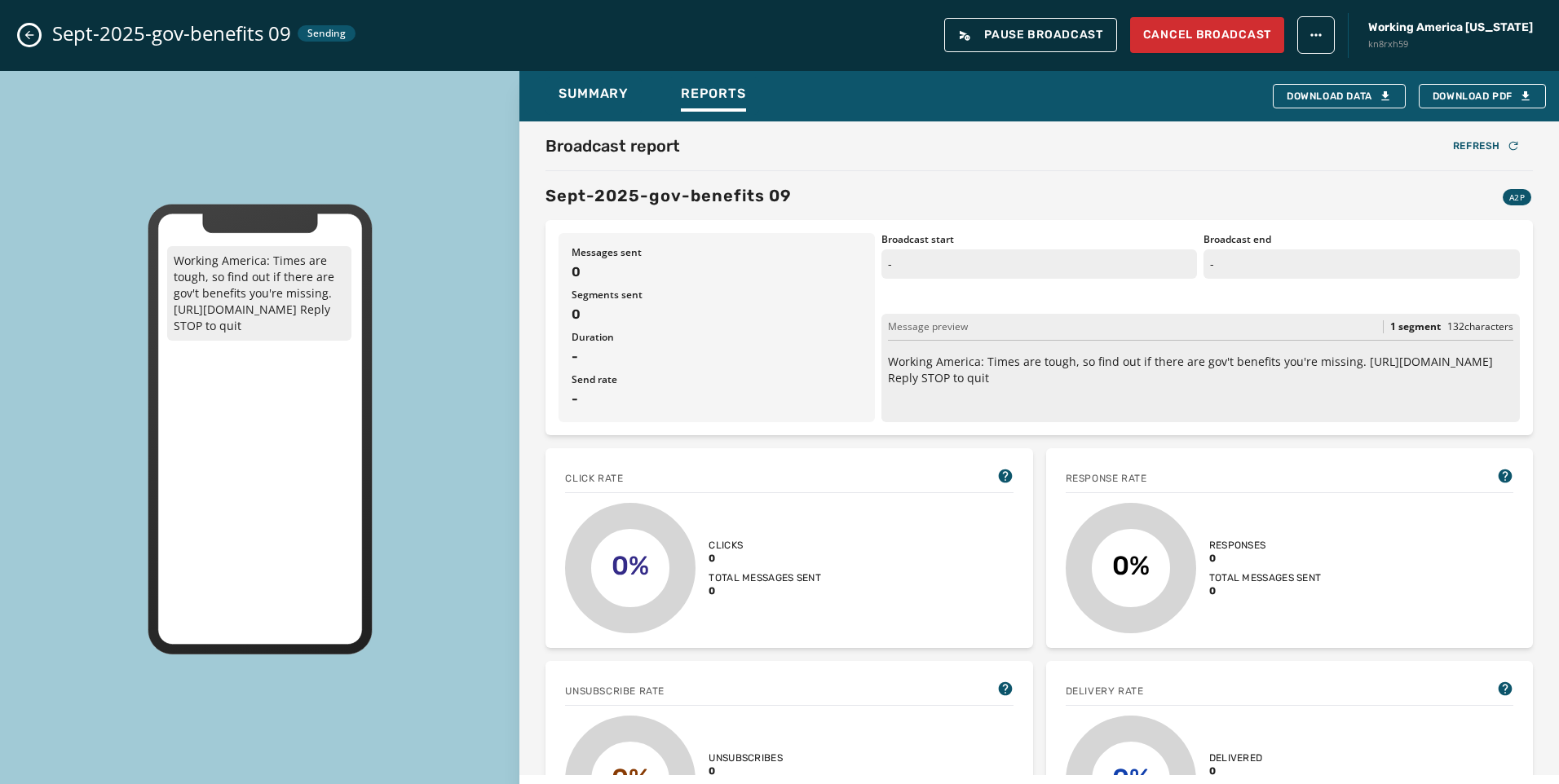
click at [26, 29] on icon "Close admin drawer" at bounding box center [29, 35] width 13 height 13
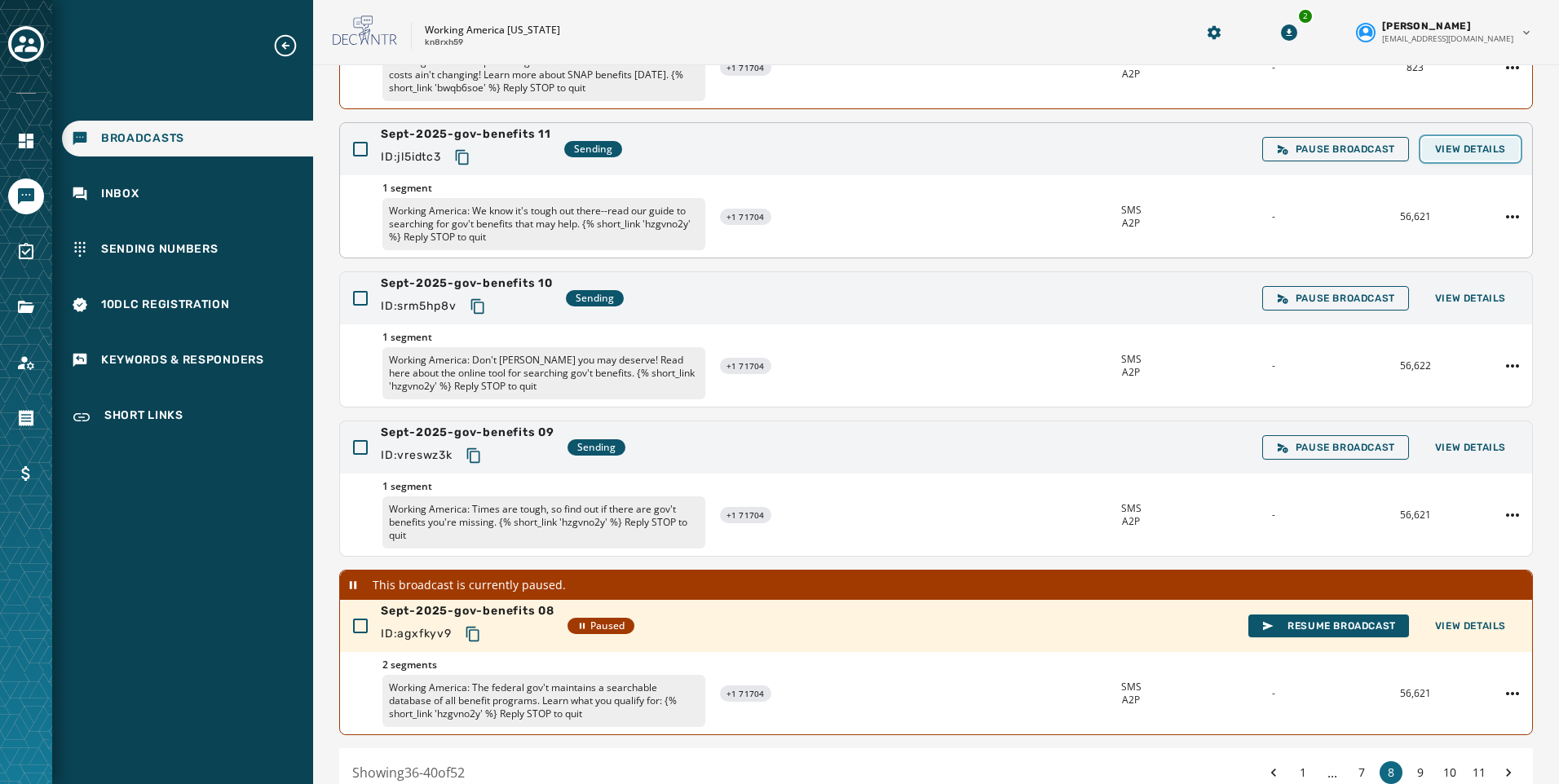
click at [1483, 149] on span "View Details" at bounding box center [1470, 149] width 71 height 13
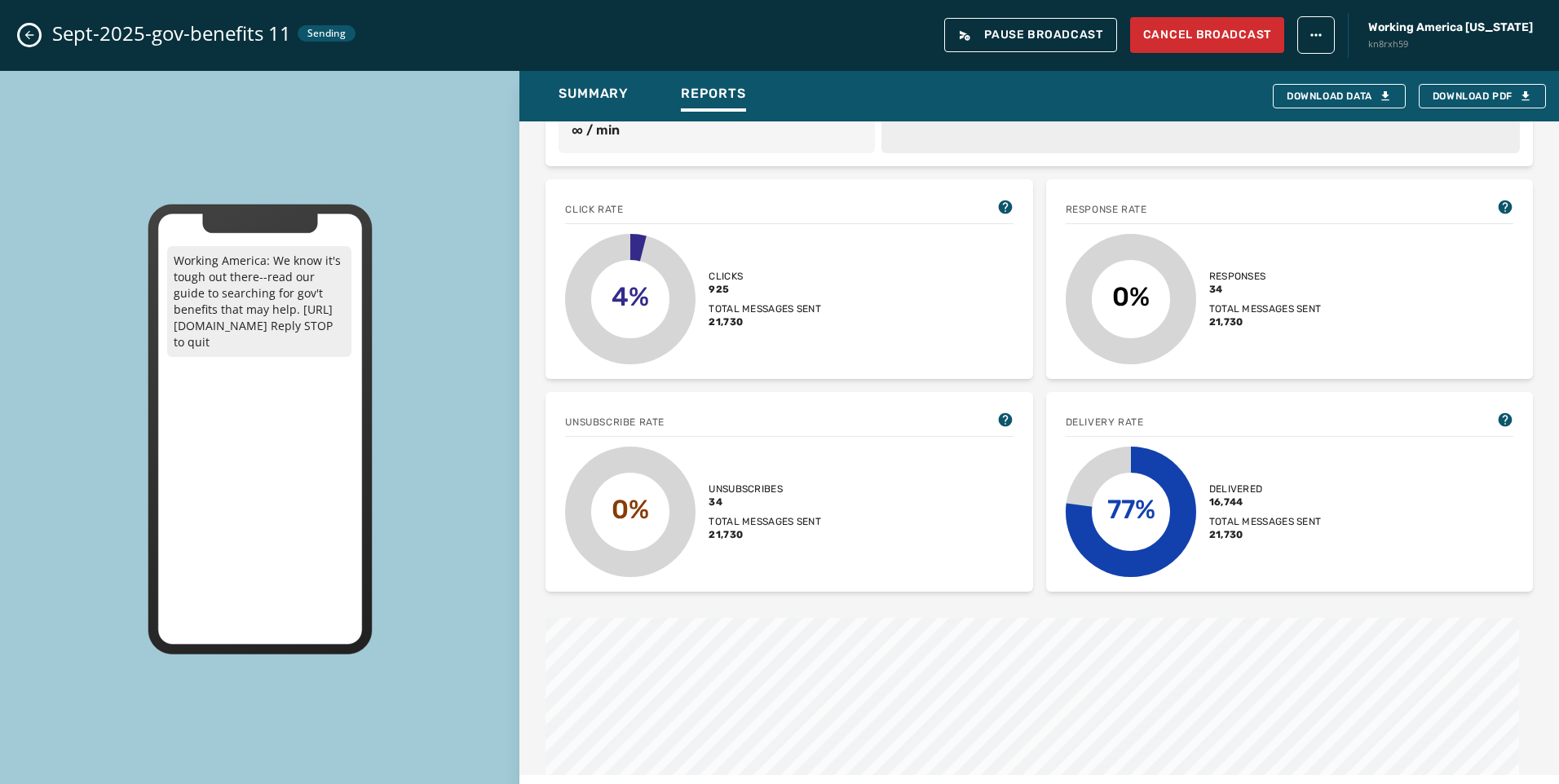
scroll to position [326, 0]
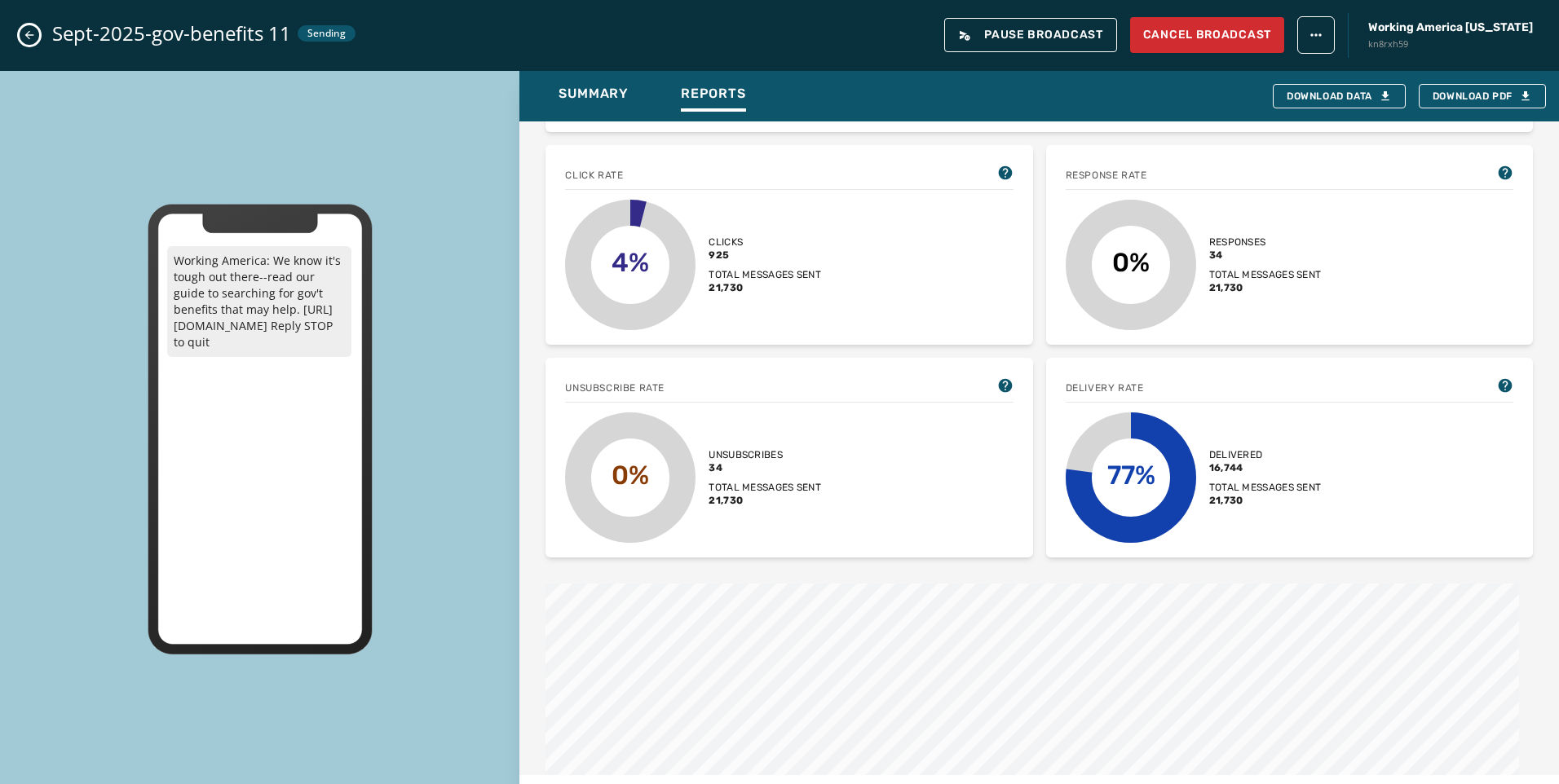
click at [26, 30] on icon "Close admin drawer" at bounding box center [29, 35] width 13 height 13
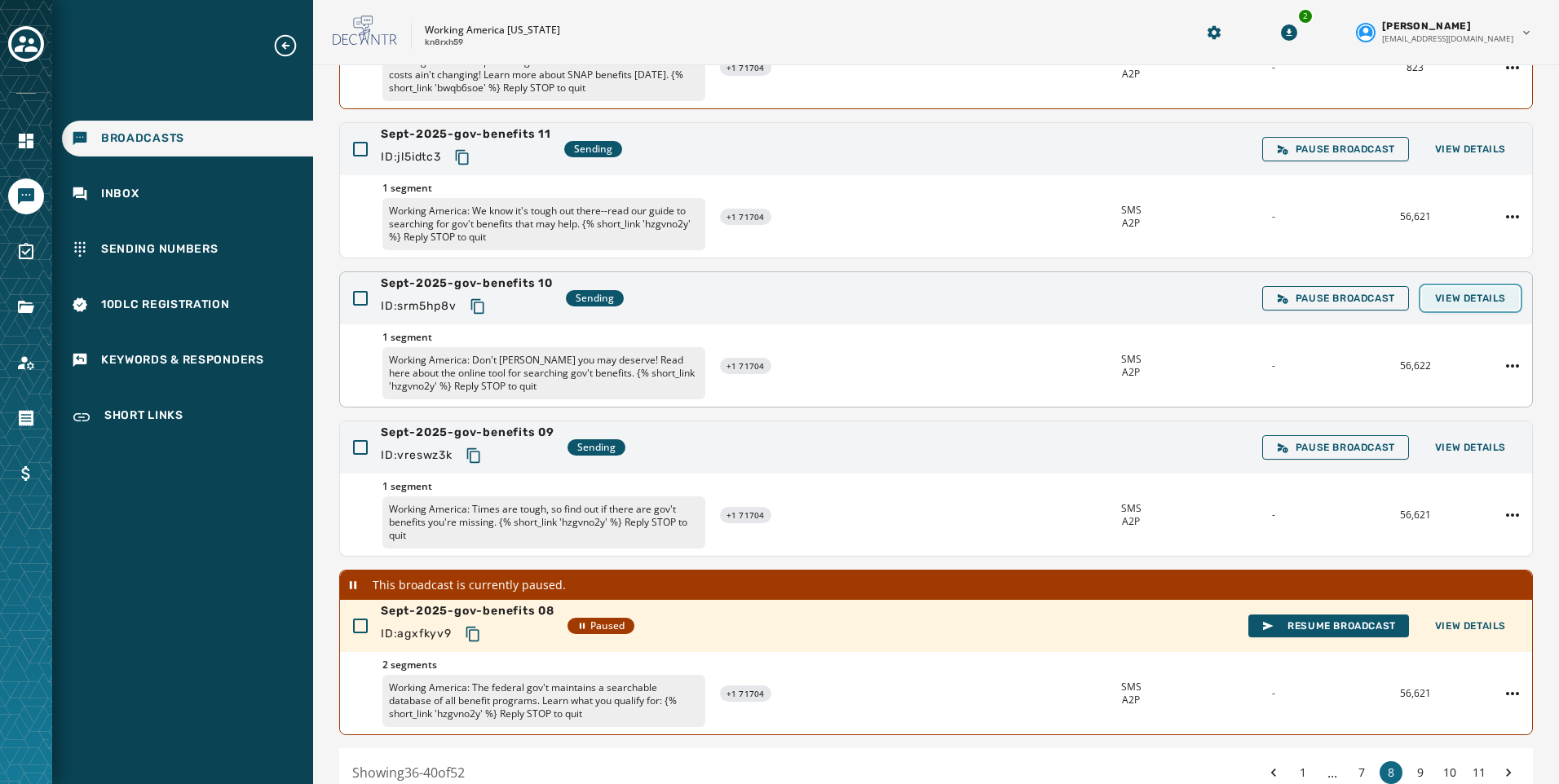
click at [1453, 301] on span "View Details" at bounding box center [1470, 298] width 71 height 13
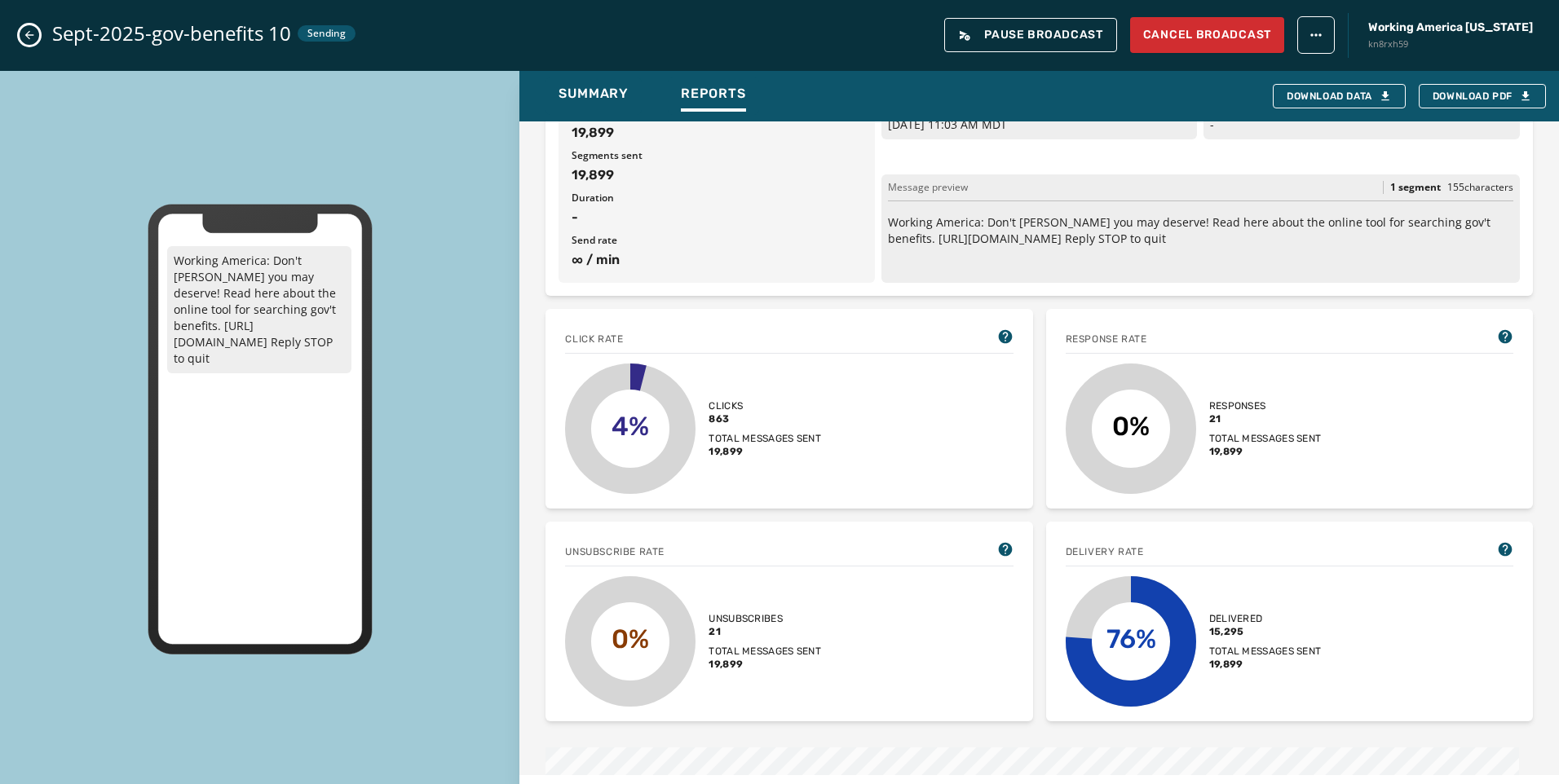
scroll to position [0, 0]
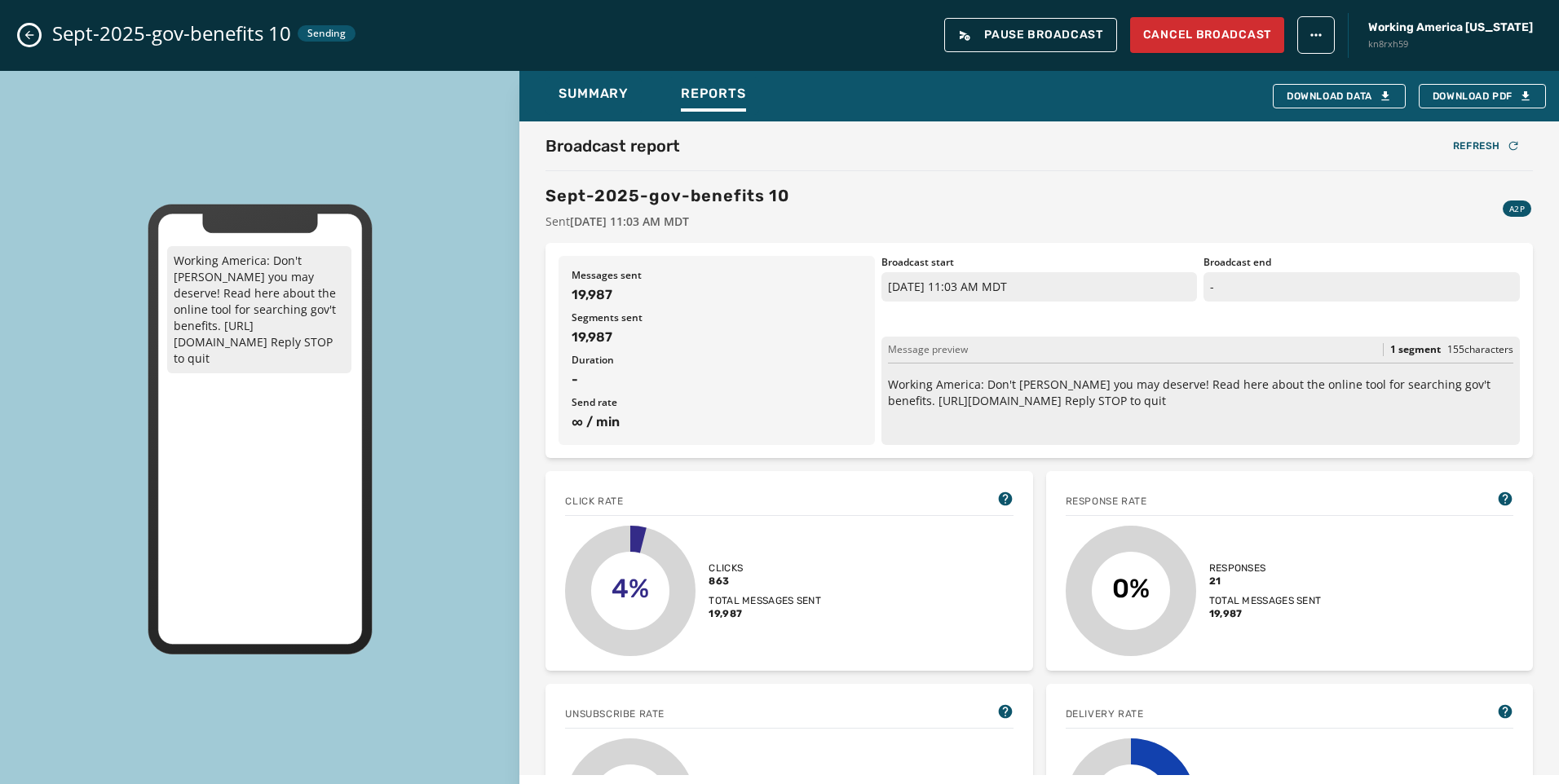
click at [22, 32] on button "Close admin drawer" at bounding box center [29, 35] width 20 height 20
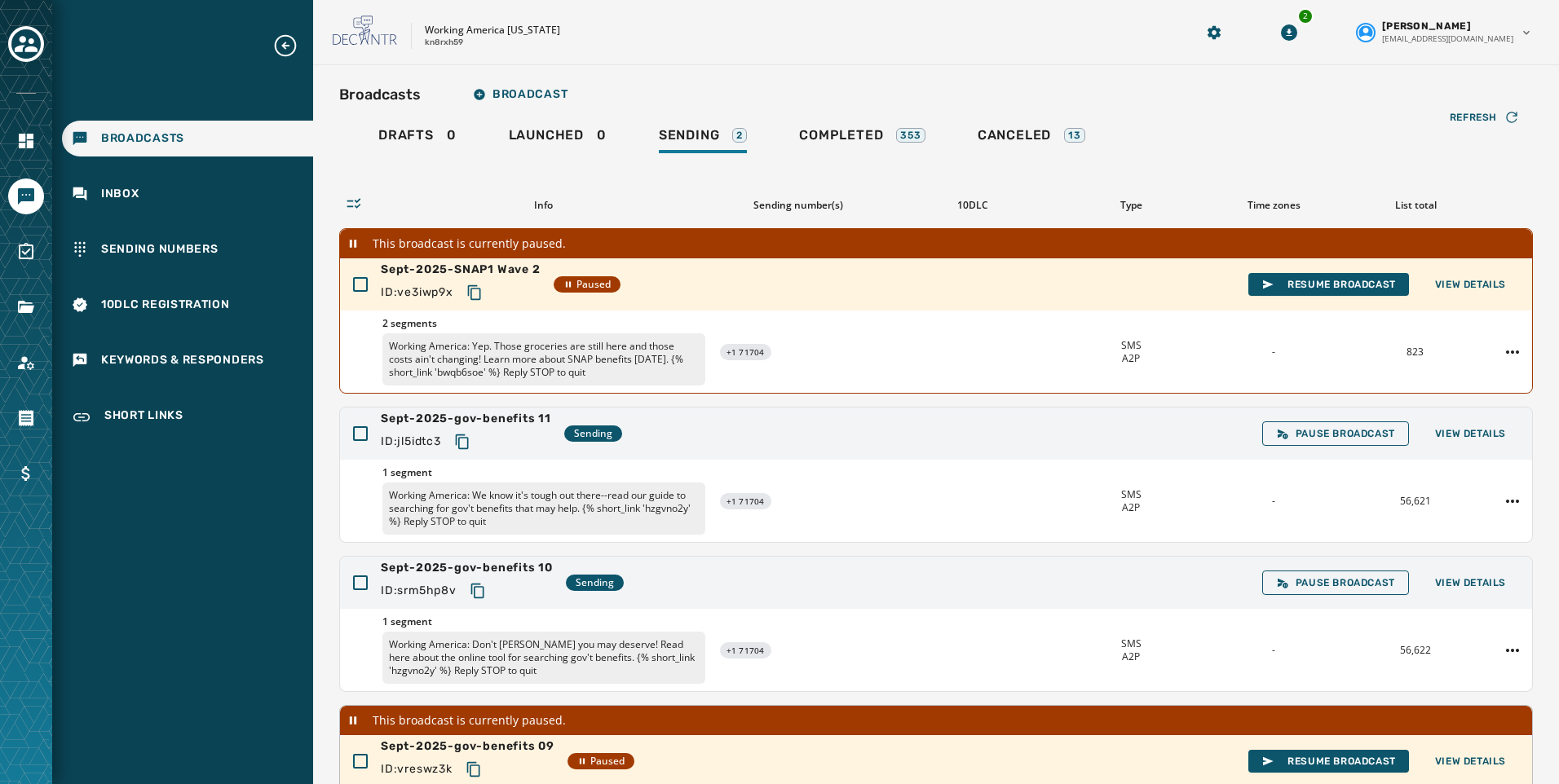
scroll to position [82, 0]
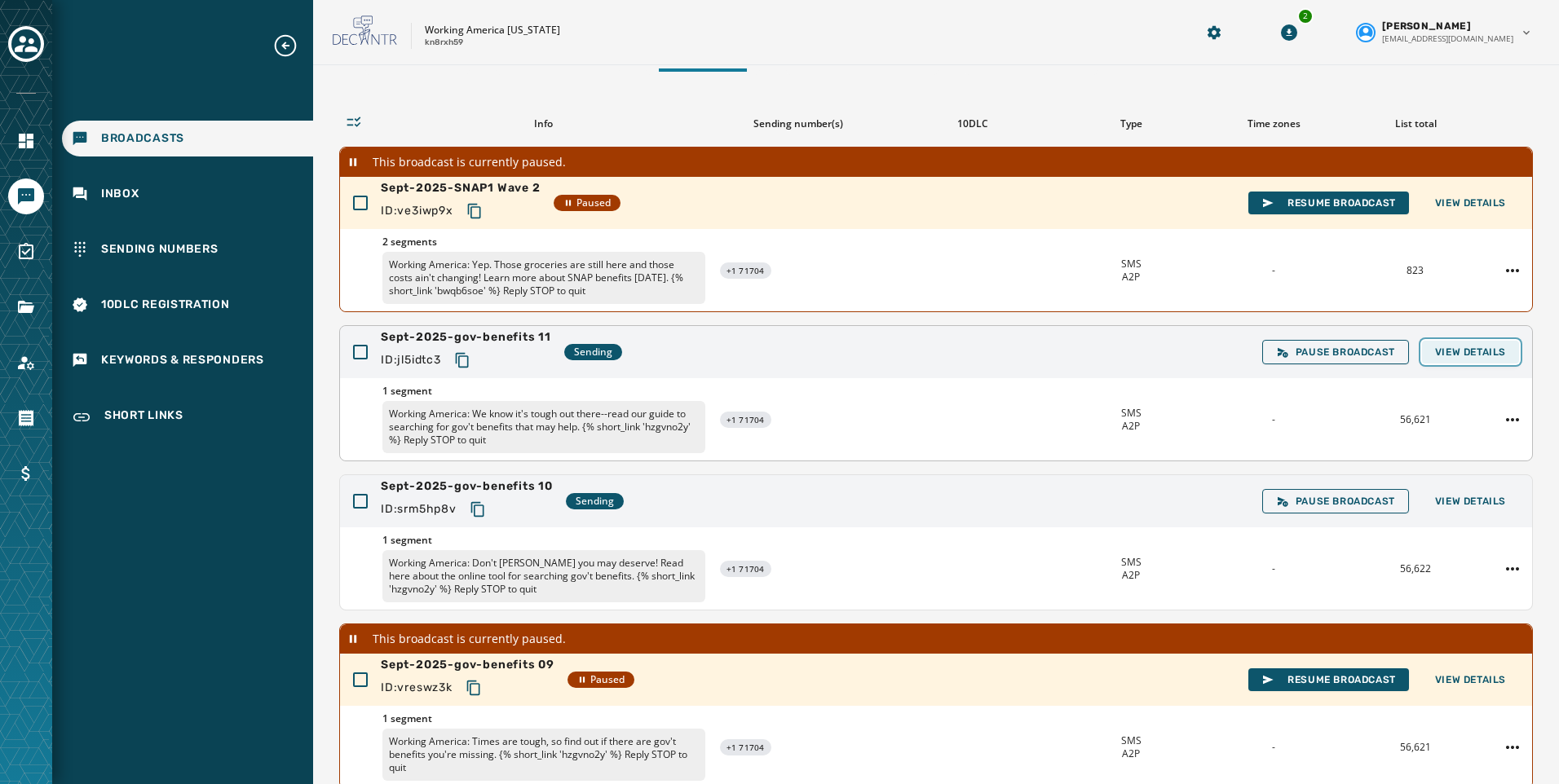
click at [1456, 354] on span "View Details" at bounding box center [1470, 353] width 71 height 13
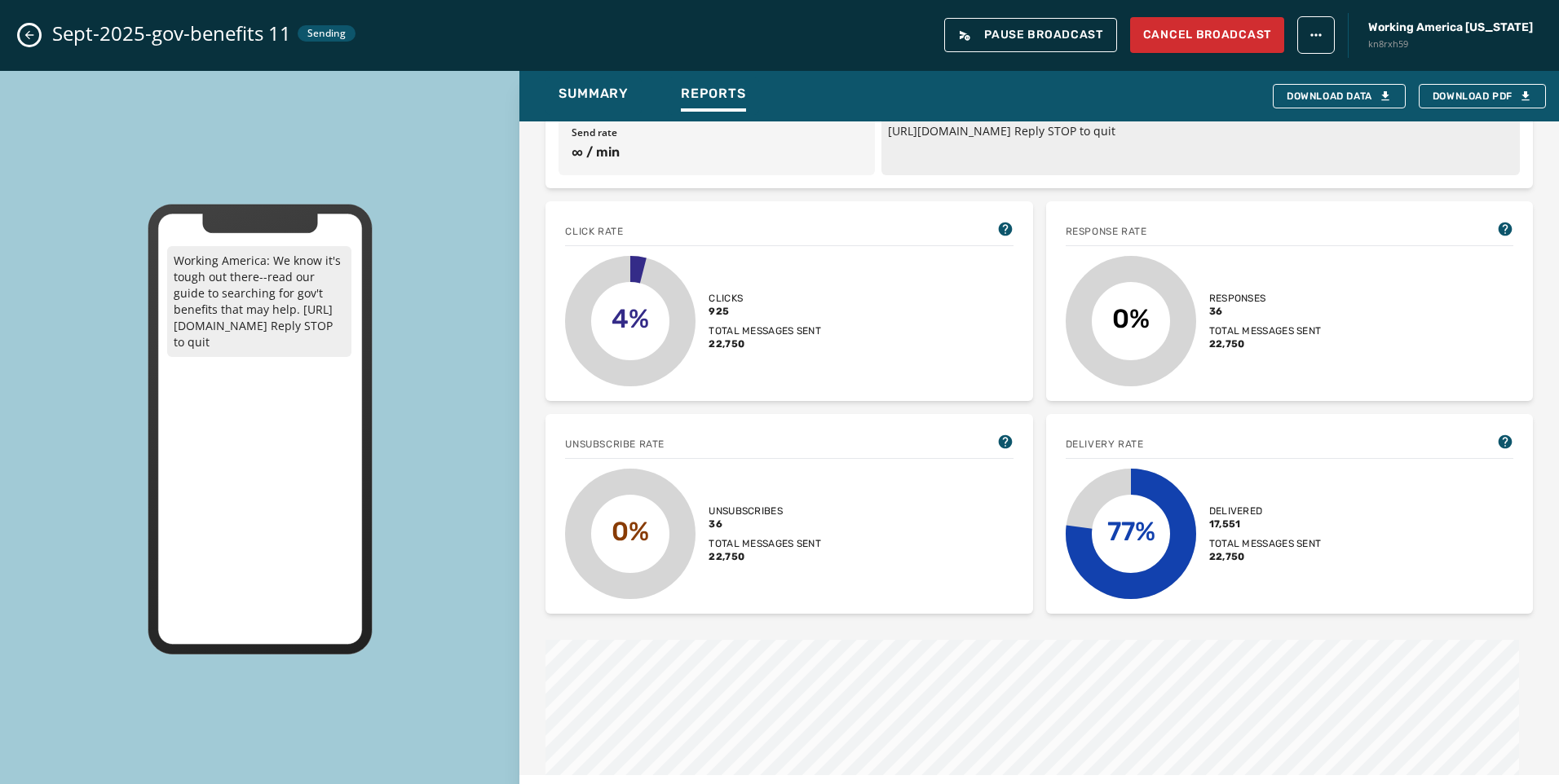
scroll to position [244, 0]
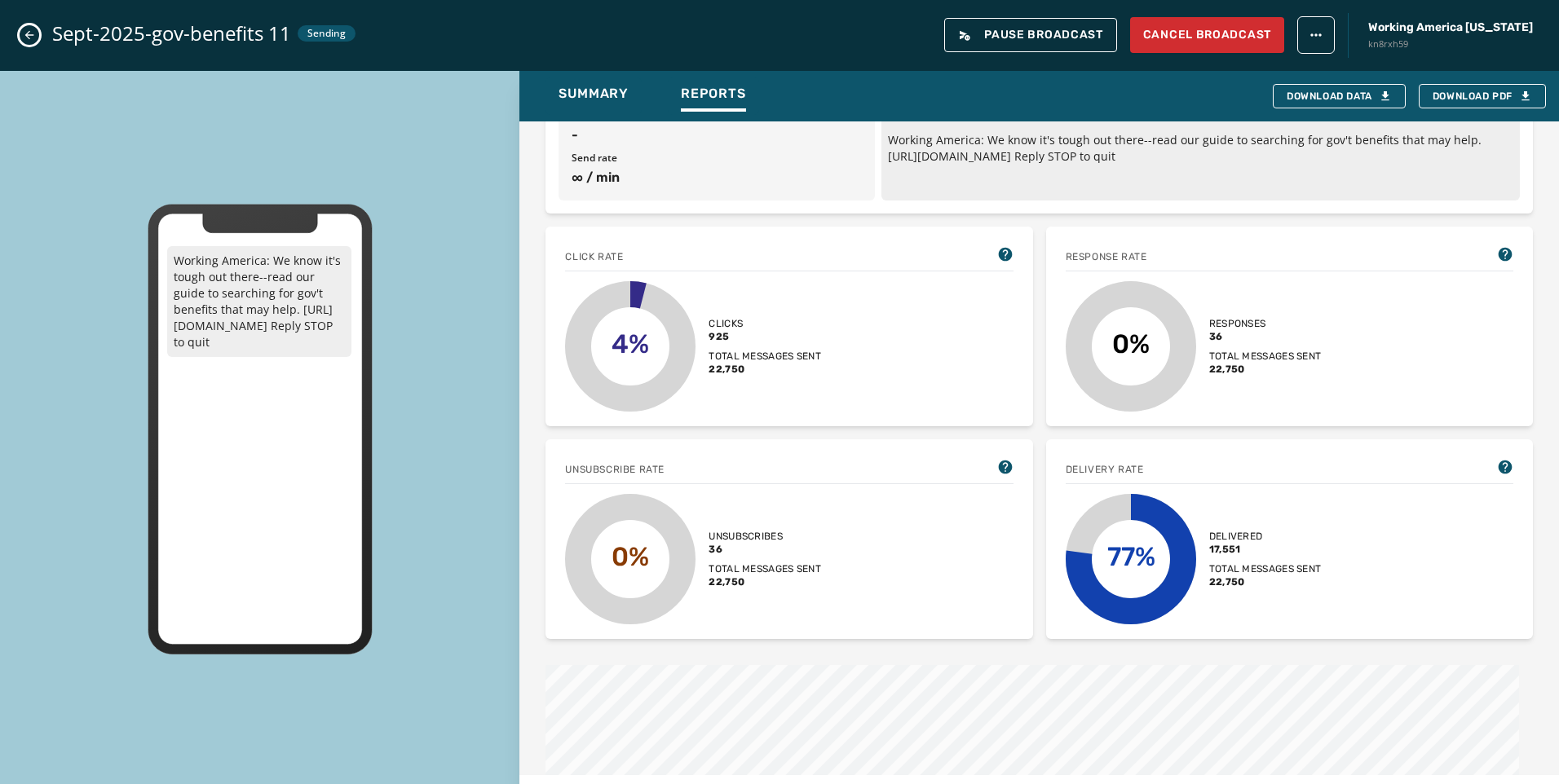
click at [31, 35] on icon "Close admin drawer" at bounding box center [30, 36] width 9 height 9
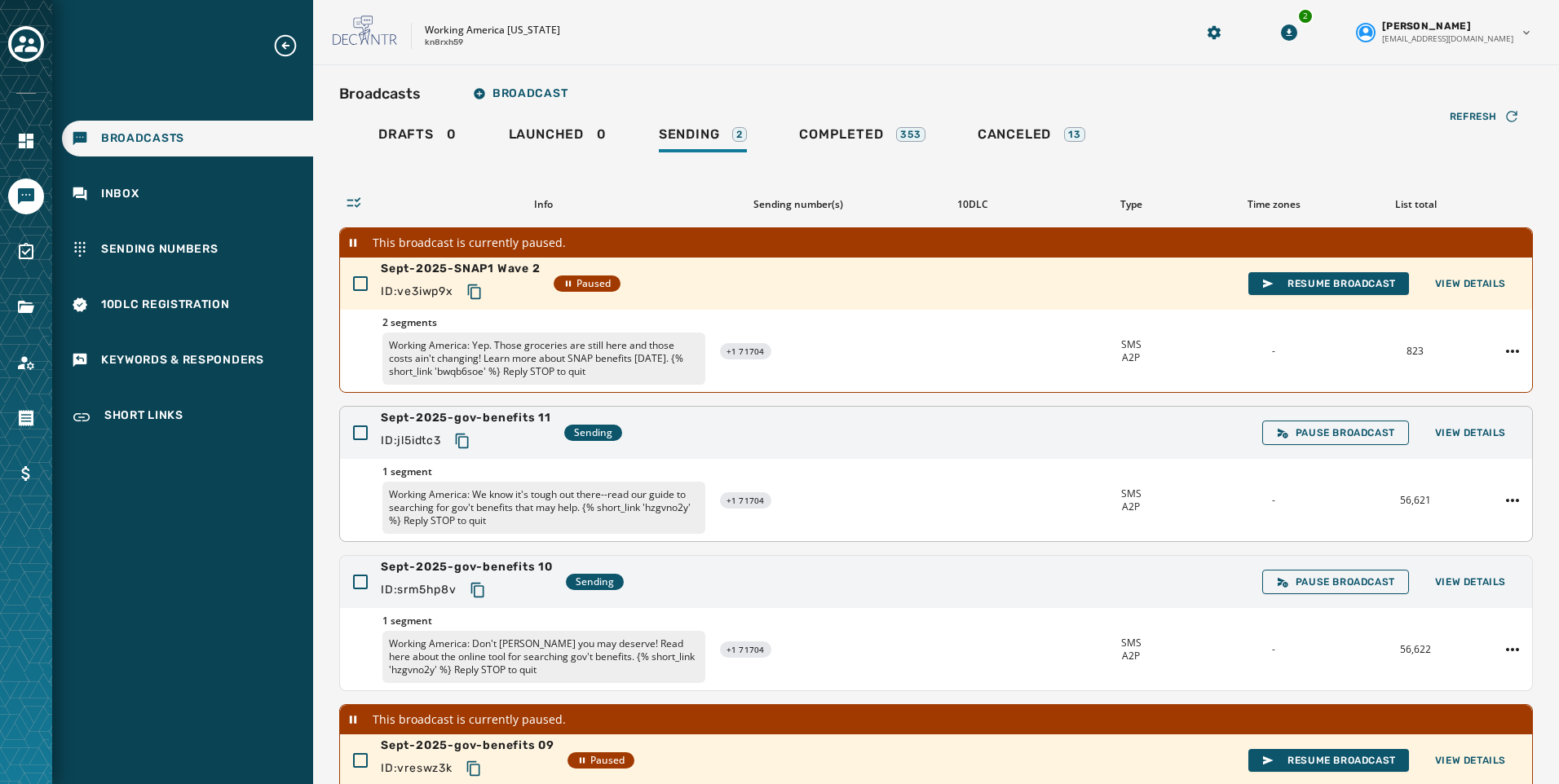
scroll to position [0, 0]
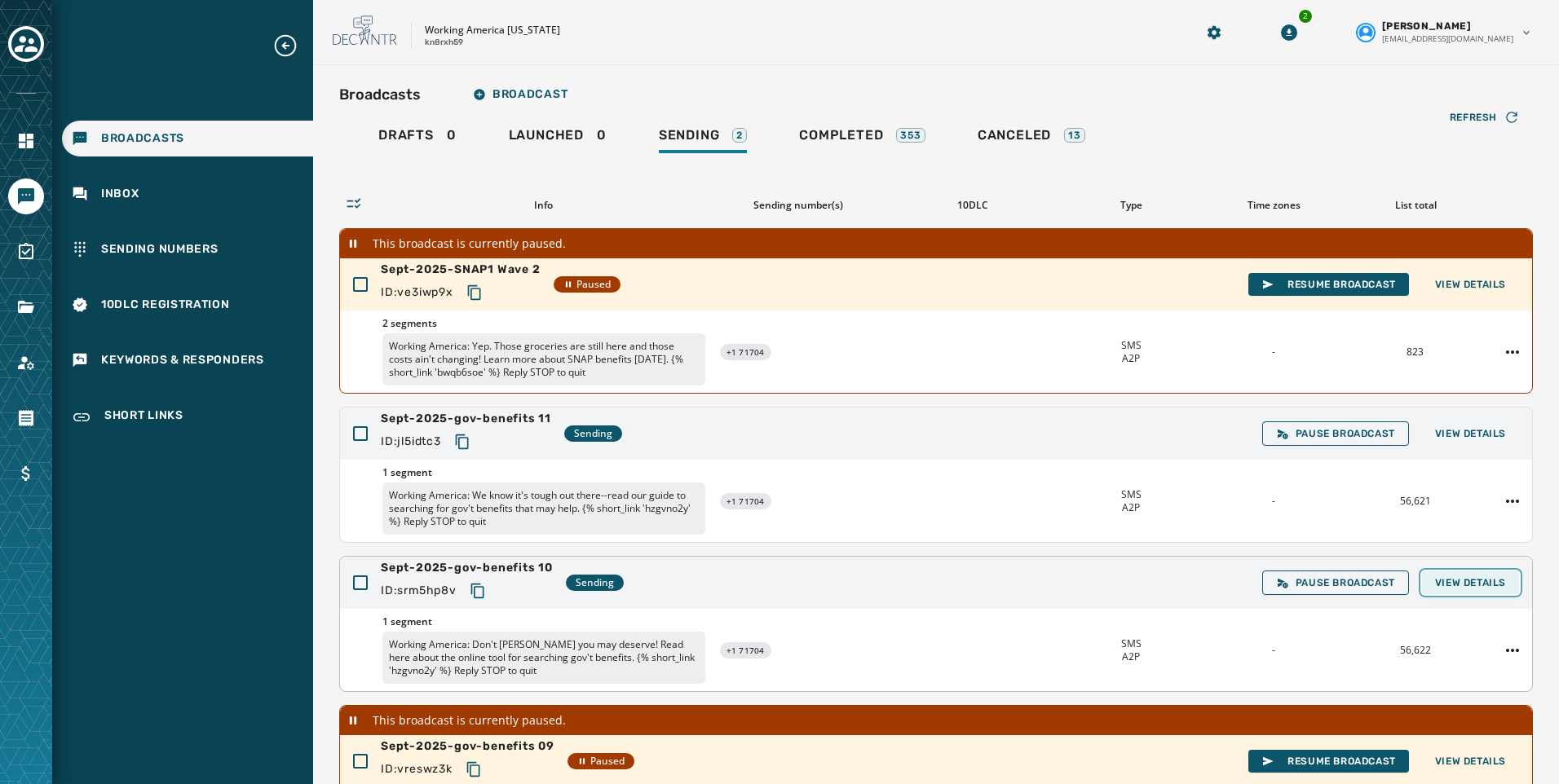
click at [1462, 577] on span "View Details" at bounding box center [1470, 583] width 71 height 13
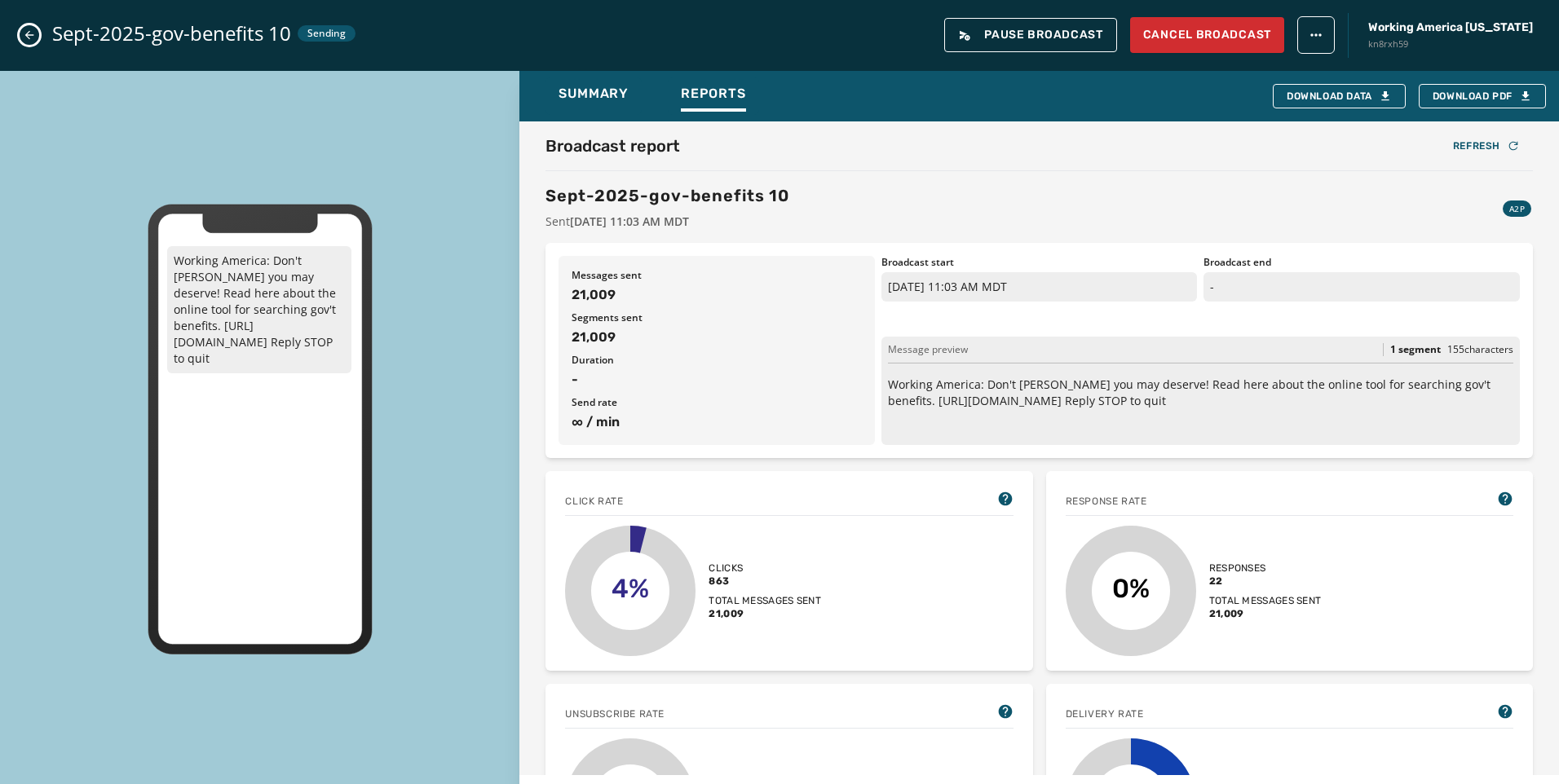
click at [37, 33] on button "Close admin drawer" at bounding box center [29, 35] width 20 height 20
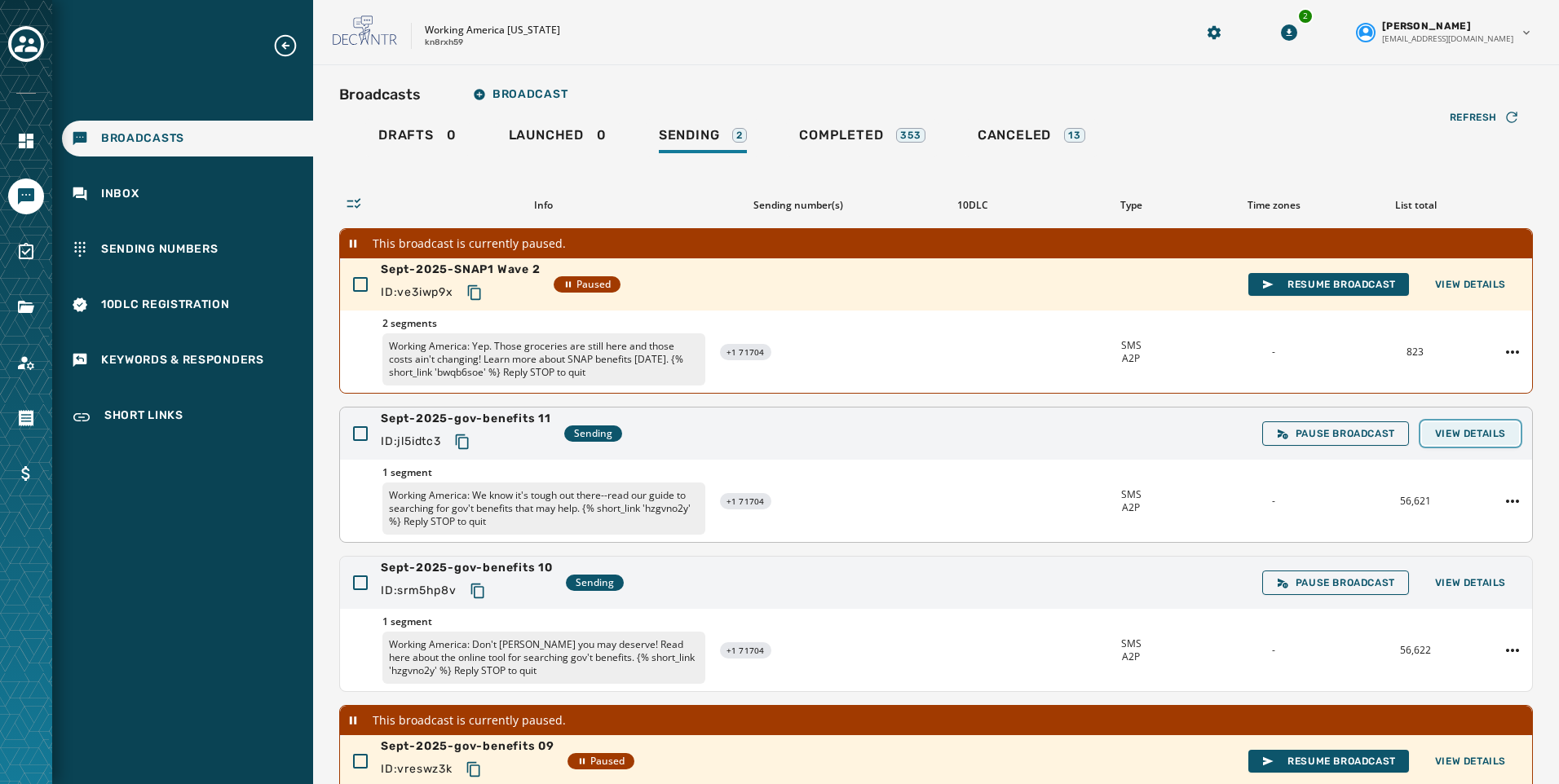
click at [1439, 434] on span "View Details" at bounding box center [1470, 433] width 71 height 13
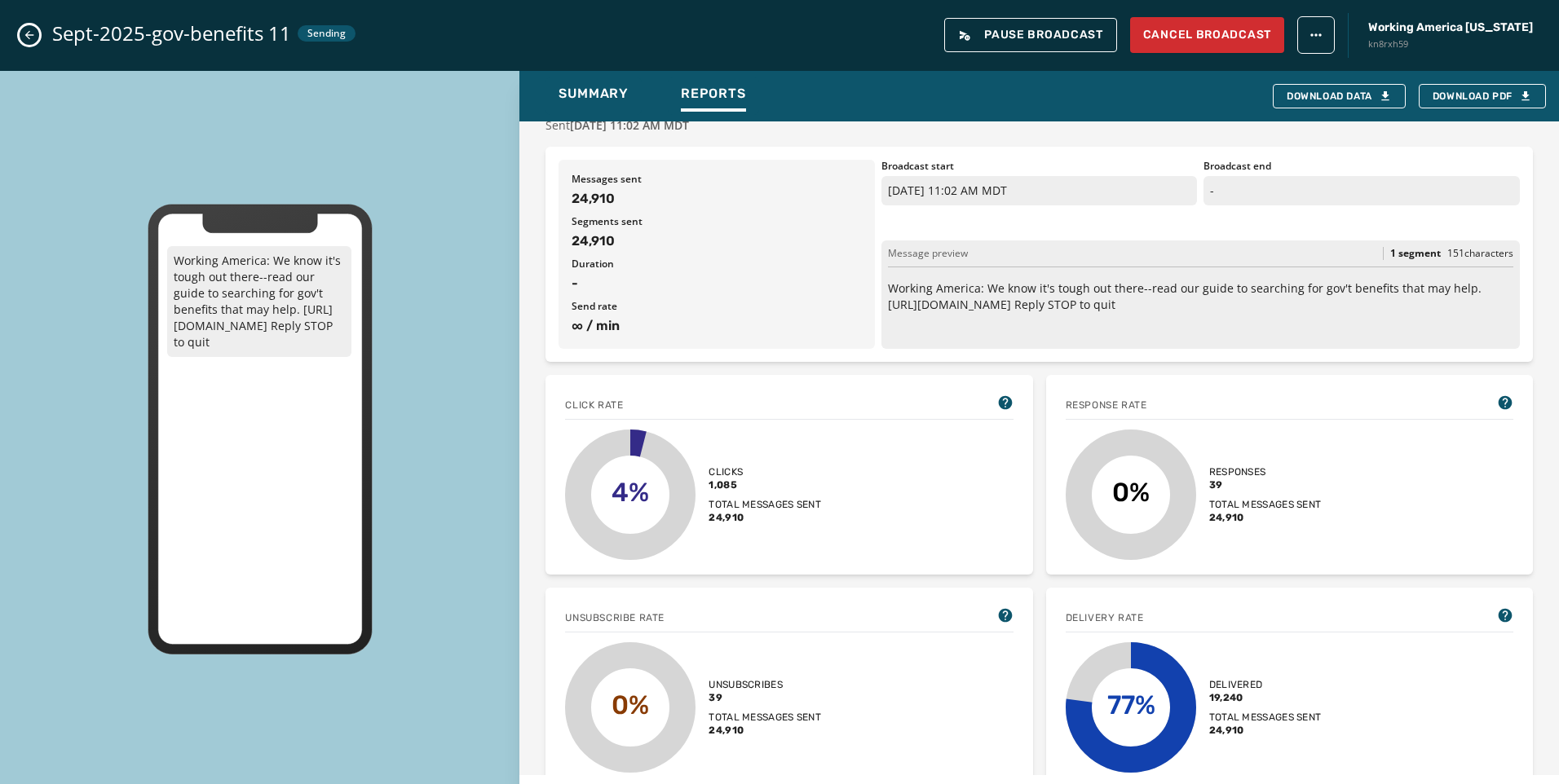
scroll to position [326, 0]
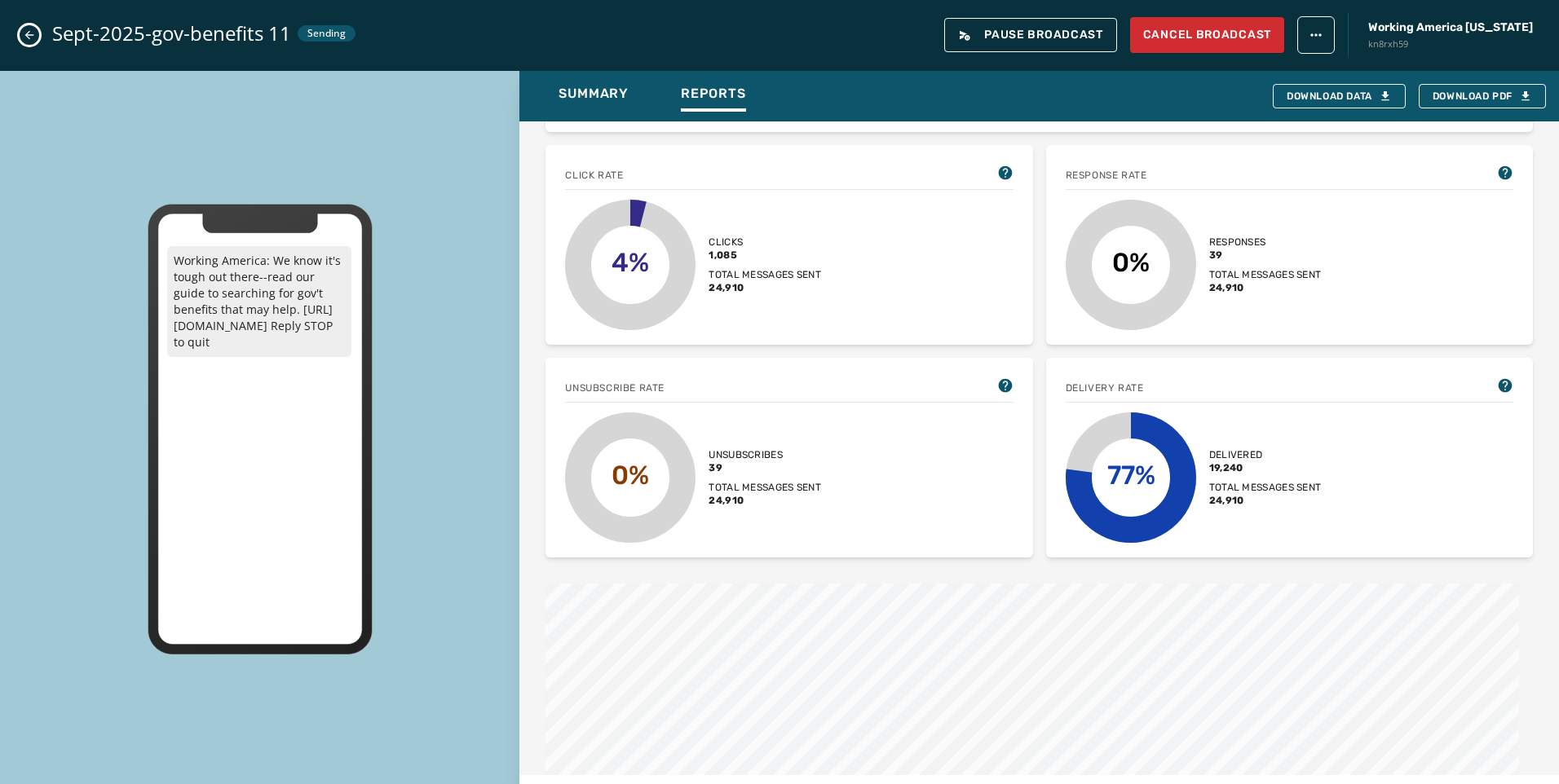
click at [16, 25] on div "Sept-2025-gov-benefits 11 Sending Pause Broadcast Cancel Broadcast Working Amer…" at bounding box center [780, 35] width 1559 height 71
click at [40, 35] on div "Sept-2025-gov-benefits 11 Sending Pause Broadcast Cancel Broadcast Working Amer…" at bounding box center [780, 35] width 1559 height 71
click at [35, 34] on icon "Close admin drawer" at bounding box center [29, 35] width 13 height 13
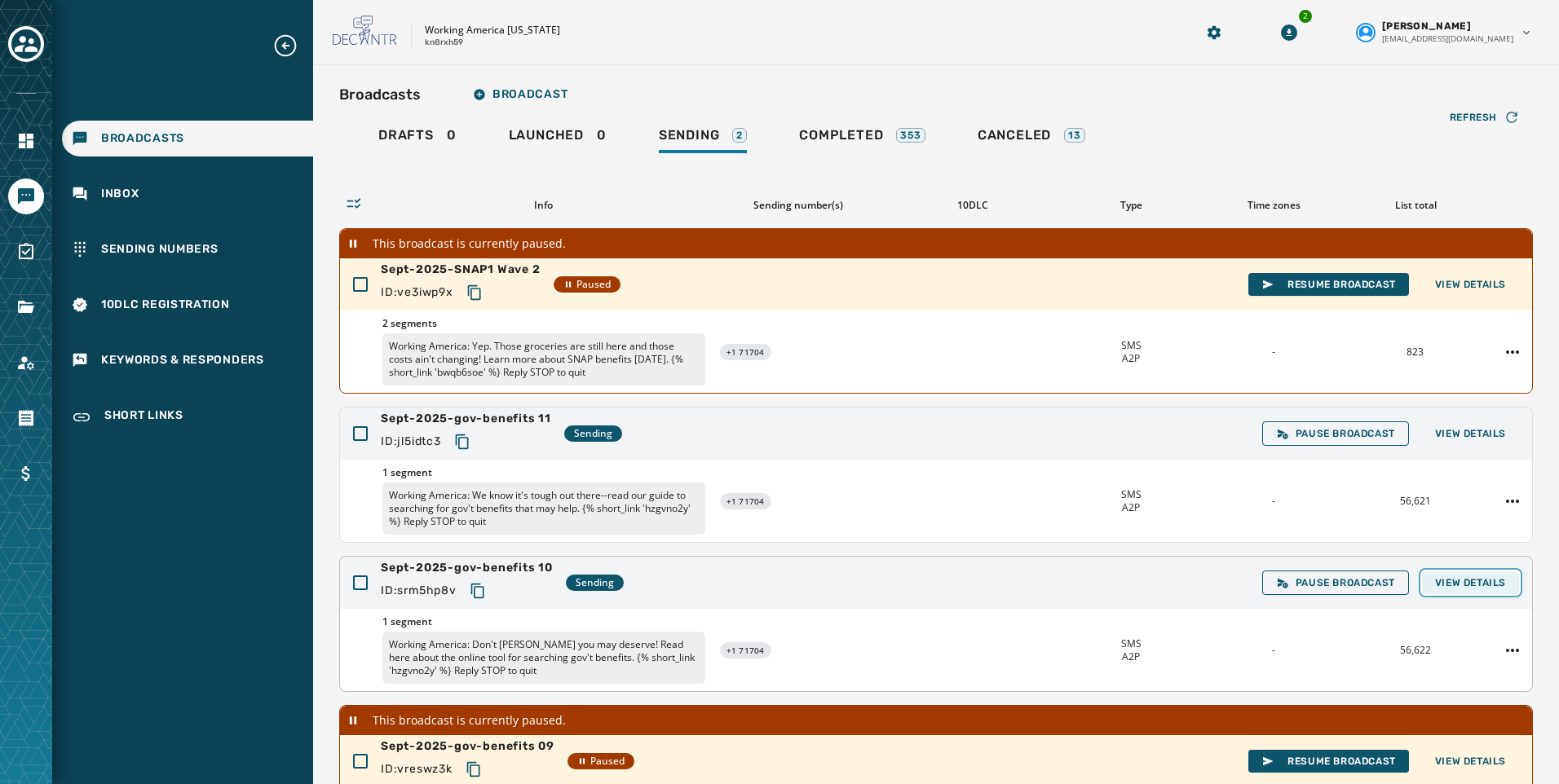
click at [1499, 588] on button "View Details" at bounding box center [1470, 583] width 97 height 23
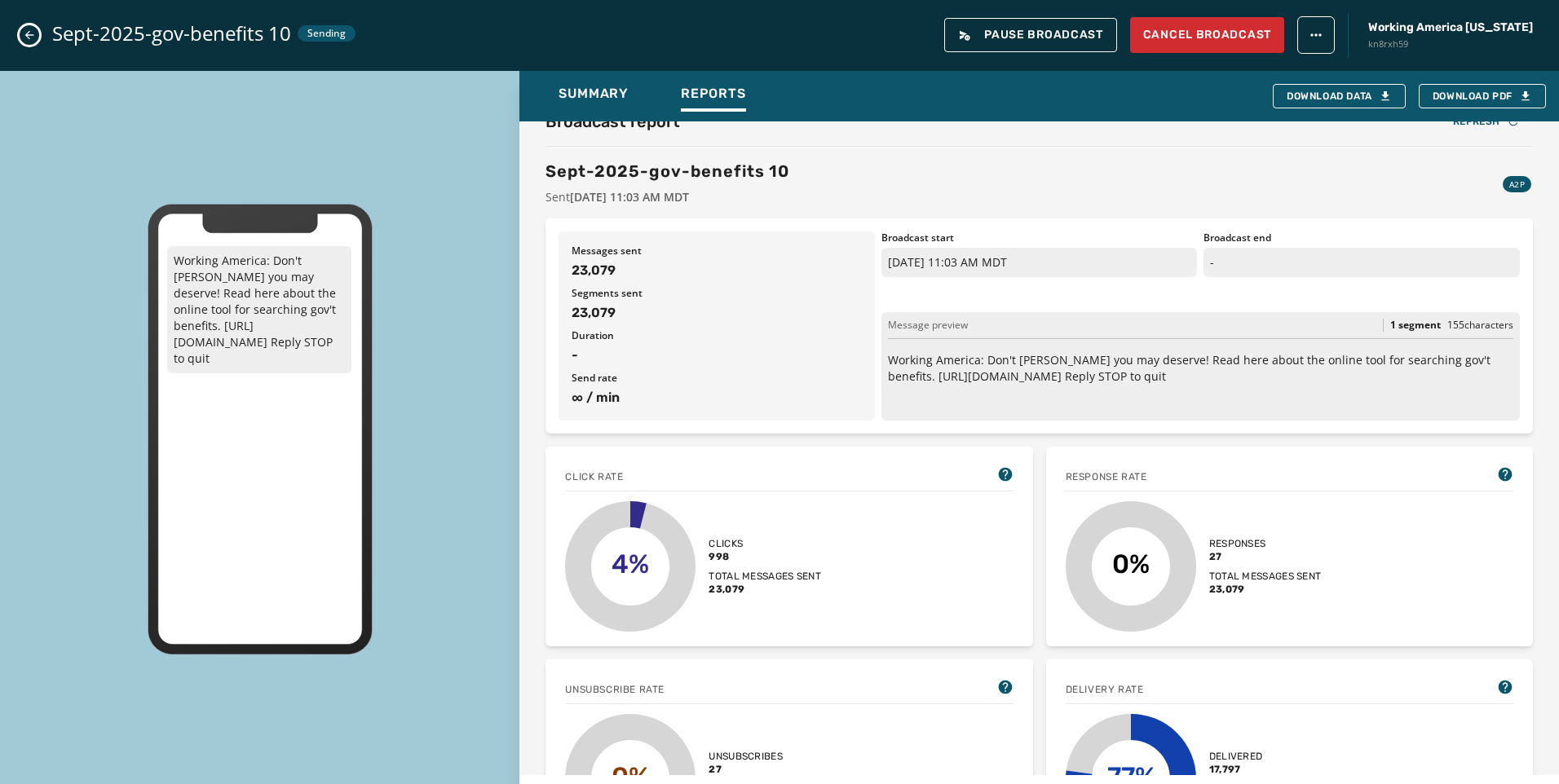
scroll to position [0, 0]
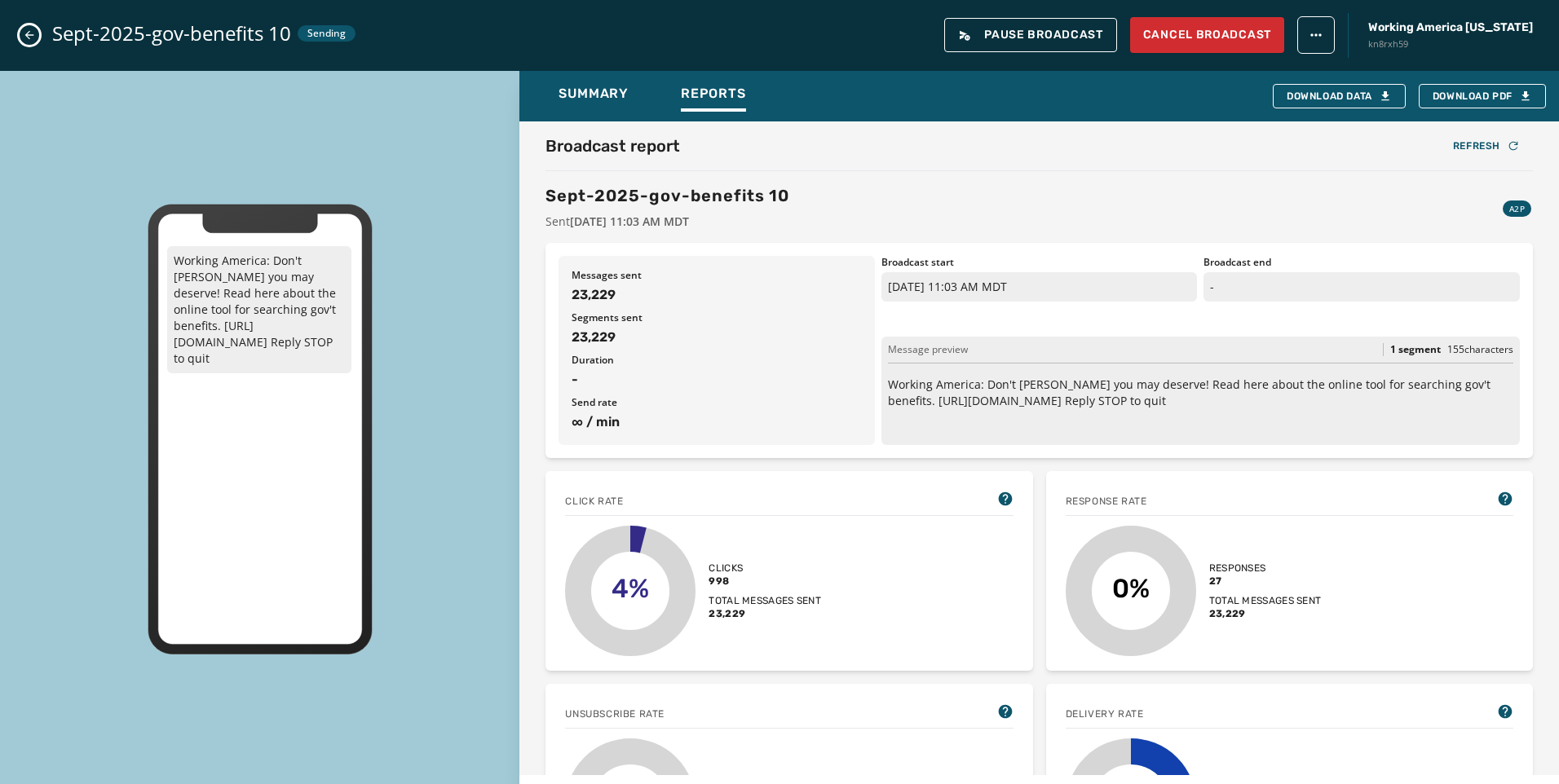
click at [40, 28] on div "Sept-2025-gov-benefits 10 Sending Pause Broadcast Cancel Broadcast Working Amer…" at bounding box center [780, 35] width 1559 height 71
click at [36, 34] on button "Close admin drawer" at bounding box center [29, 35] width 20 height 20
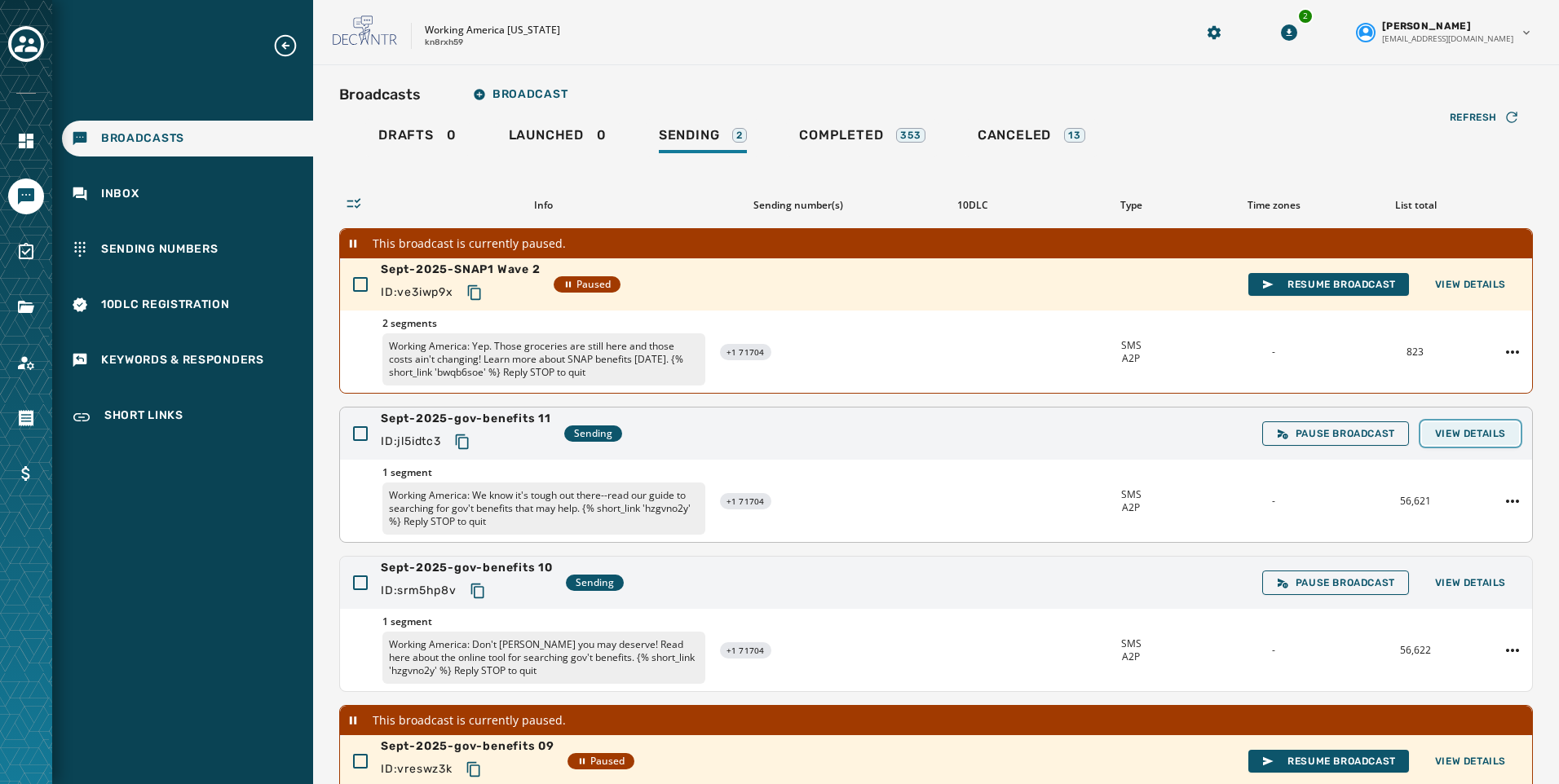
click at [1459, 436] on span "View Details" at bounding box center [1470, 433] width 71 height 13
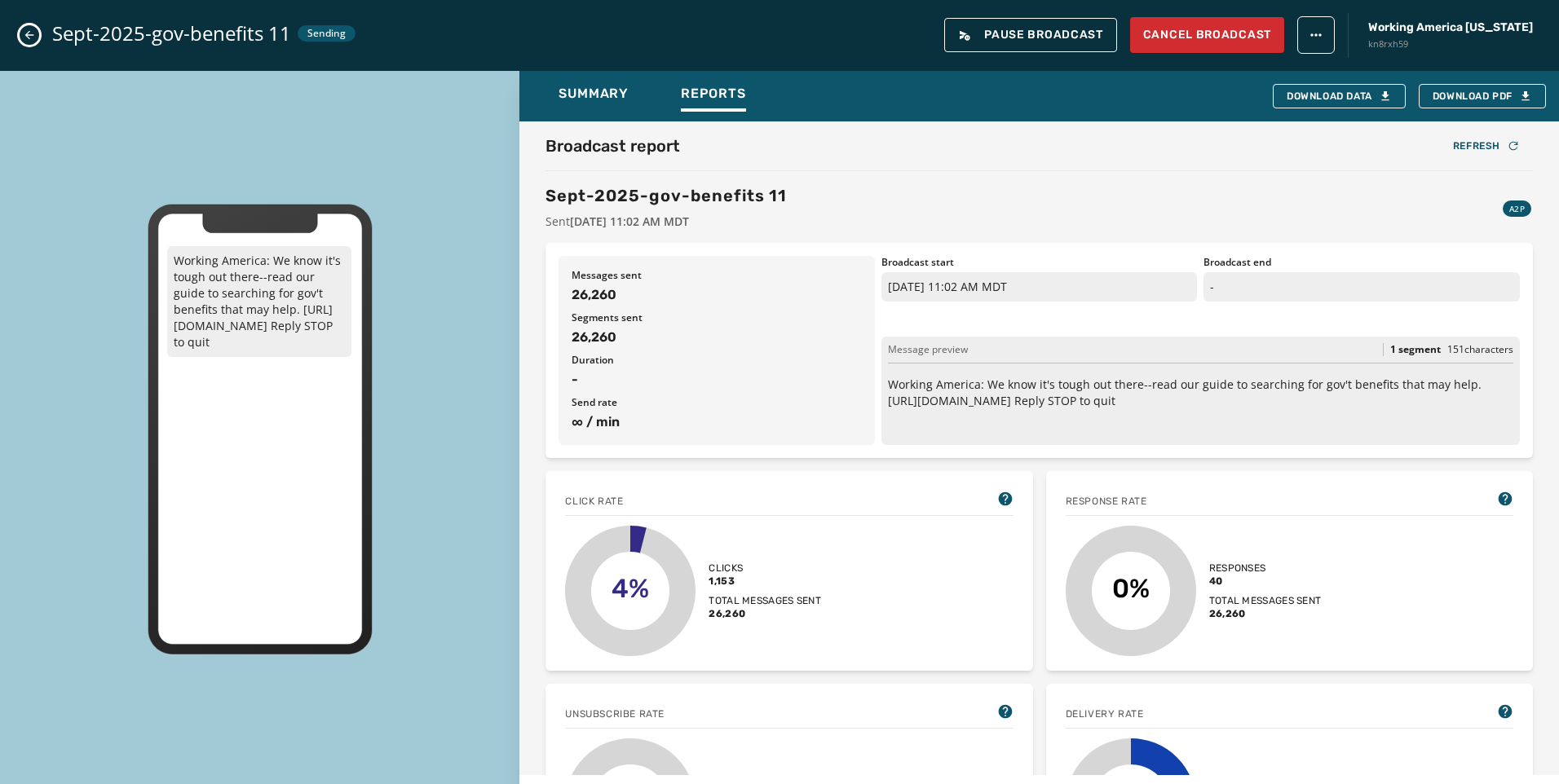
scroll to position [244, 0]
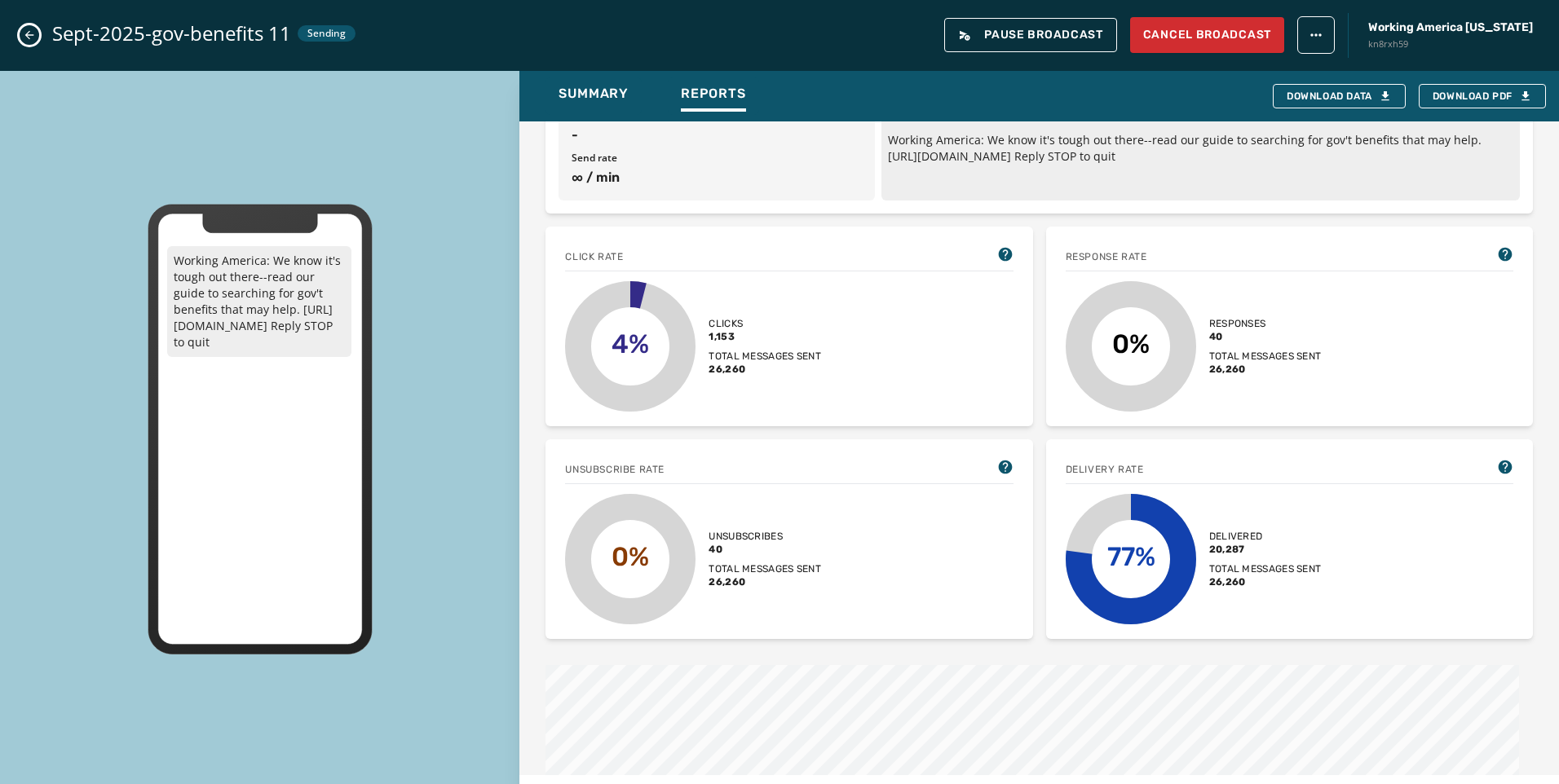
click at [34, 32] on icon "Close admin drawer" at bounding box center [29, 35] width 13 height 13
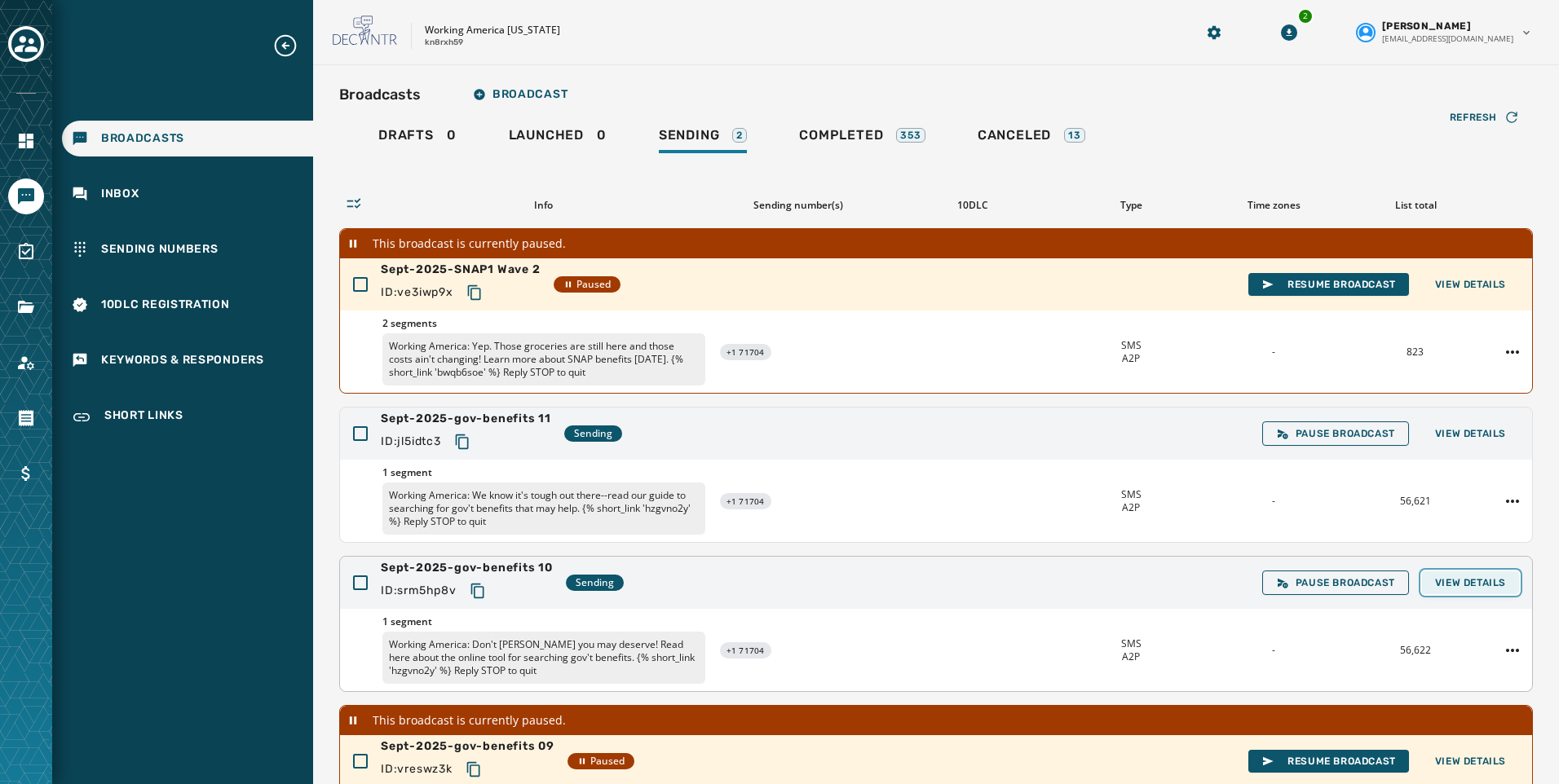
click at [1471, 583] on span "View Details" at bounding box center [1470, 583] width 71 height 13
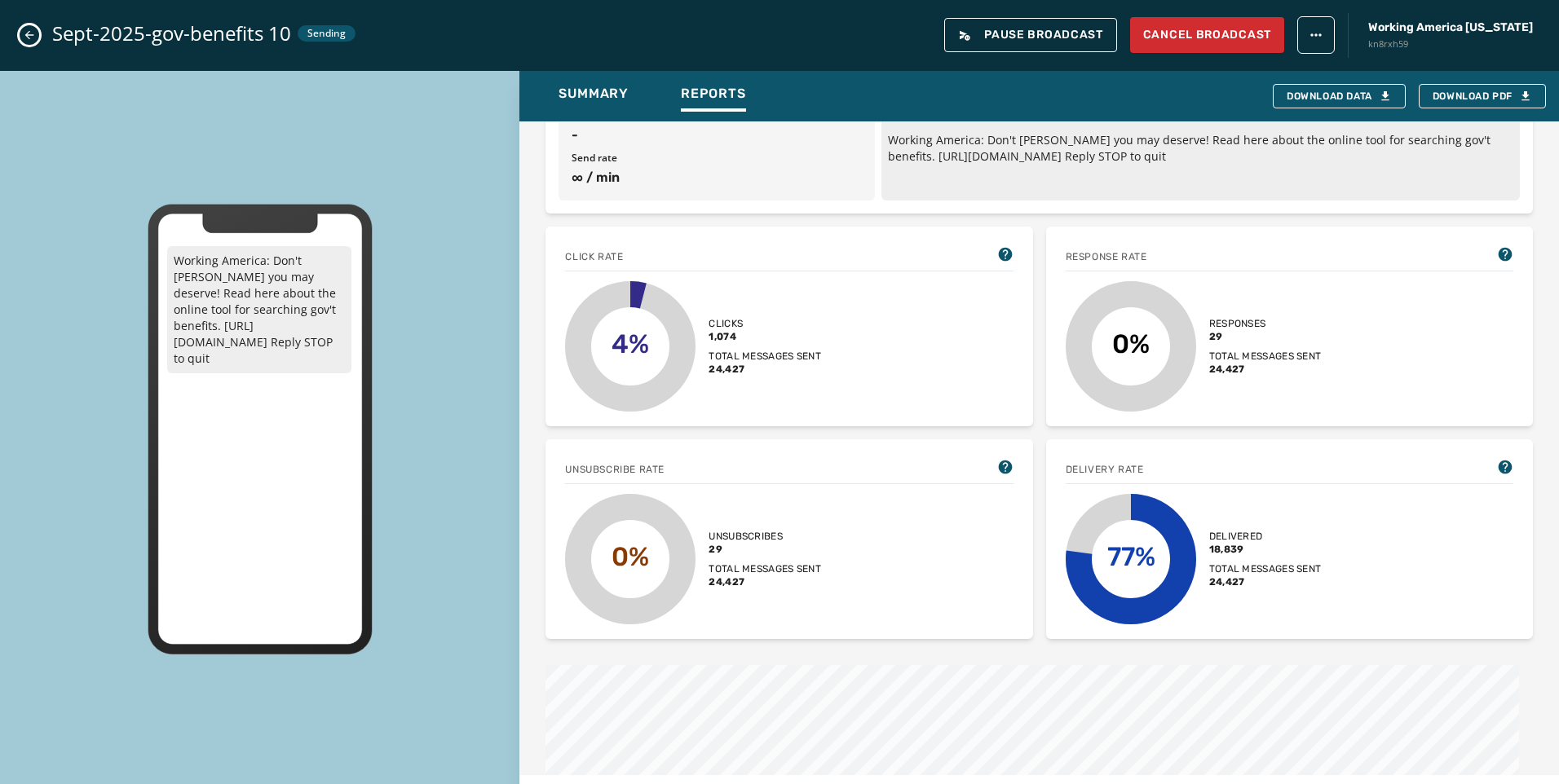
click at [21, 33] on button "Close admin drawer" at bounding box center [29, 35] width 20 height 20
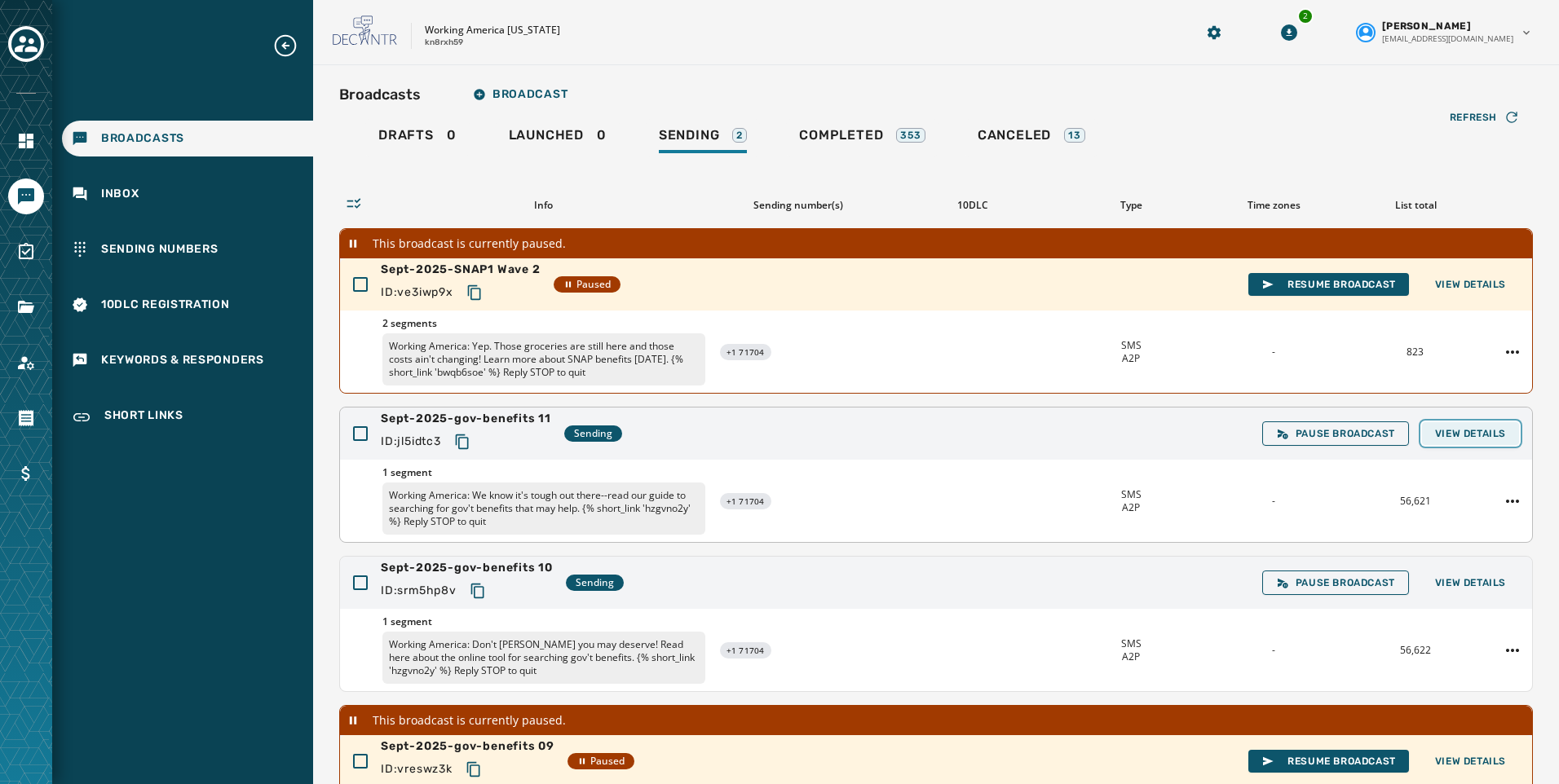
click at [1459, 432] on span "View Details" at bounding box center [1470, 433] width 71 height 13
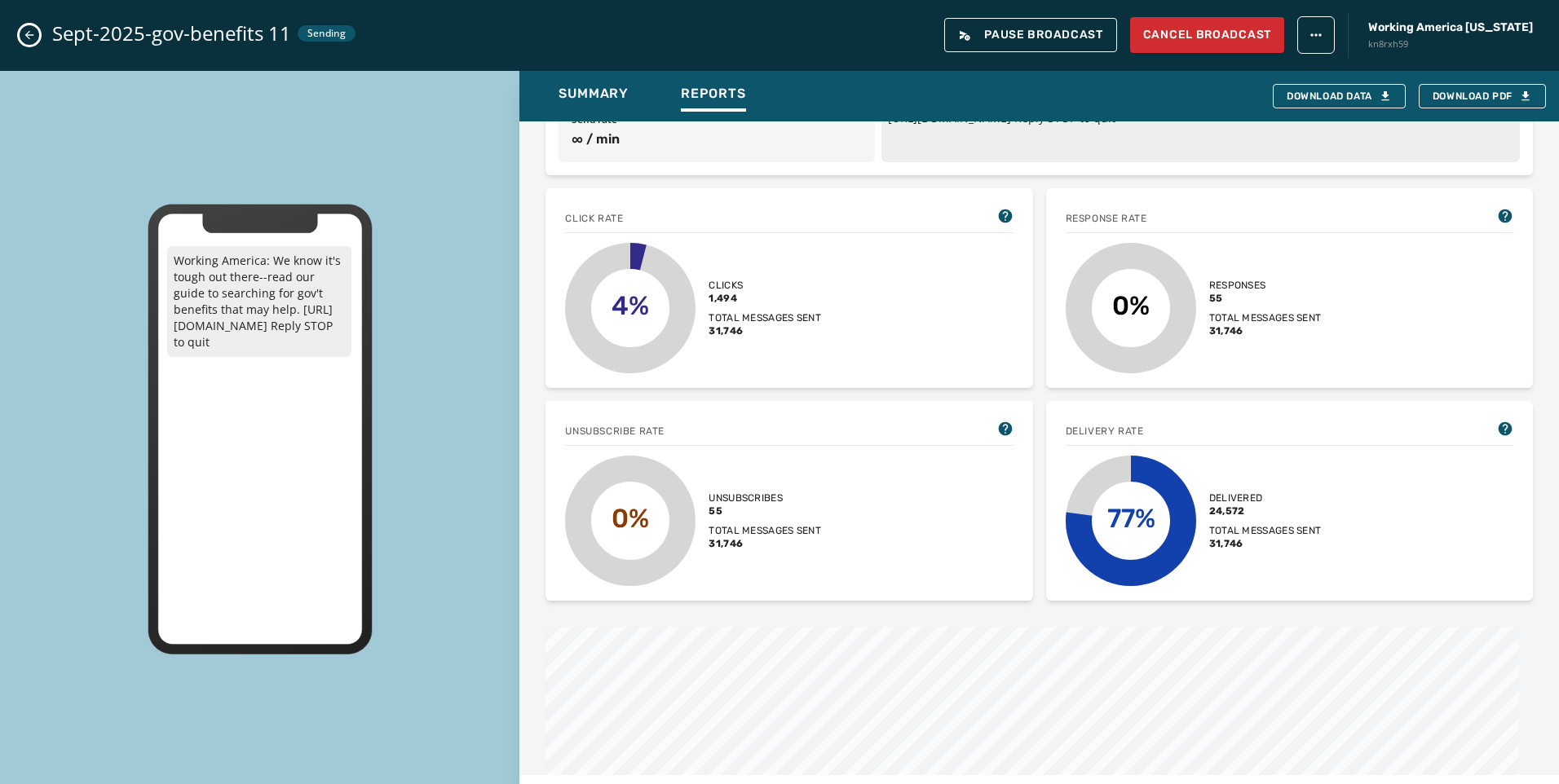
scroll to position [326, 0]
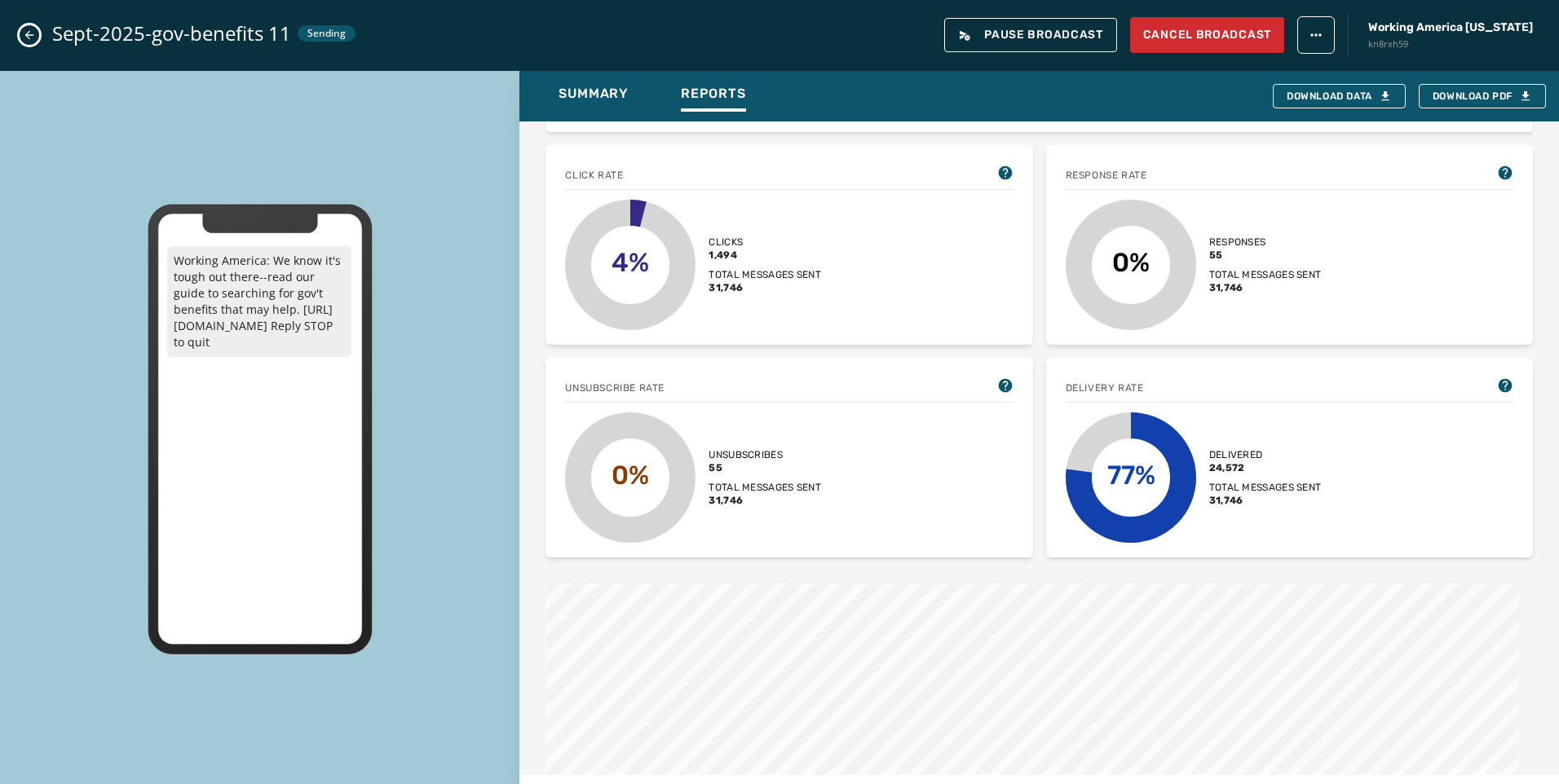
click at [27, 30] on icon "Close admin drawer" at bounding box center [29, 35] width 13 height 13
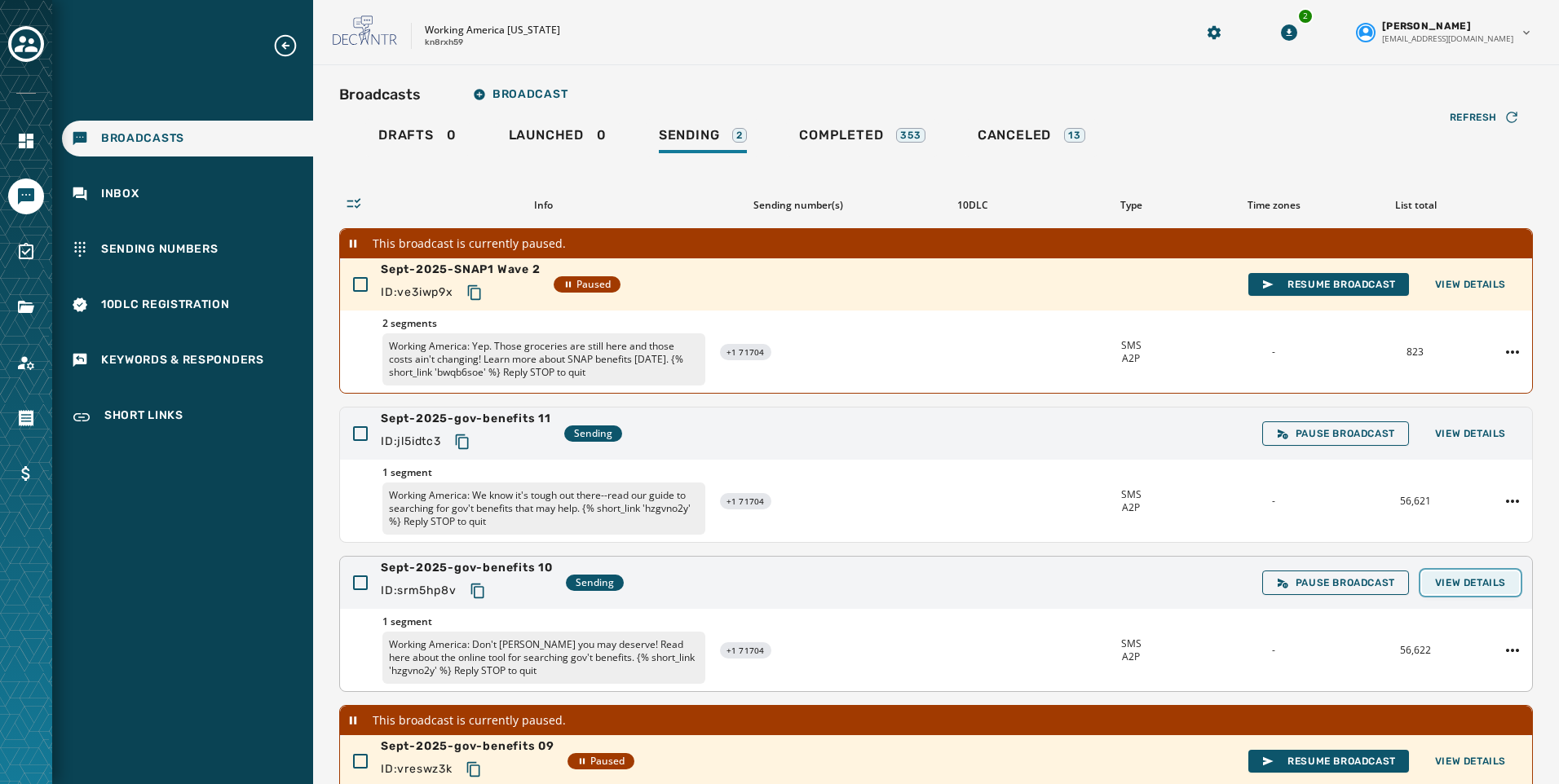
click at [1455, 588] on span "View Details" at bounding box center [1470, 583] width 71 height 13
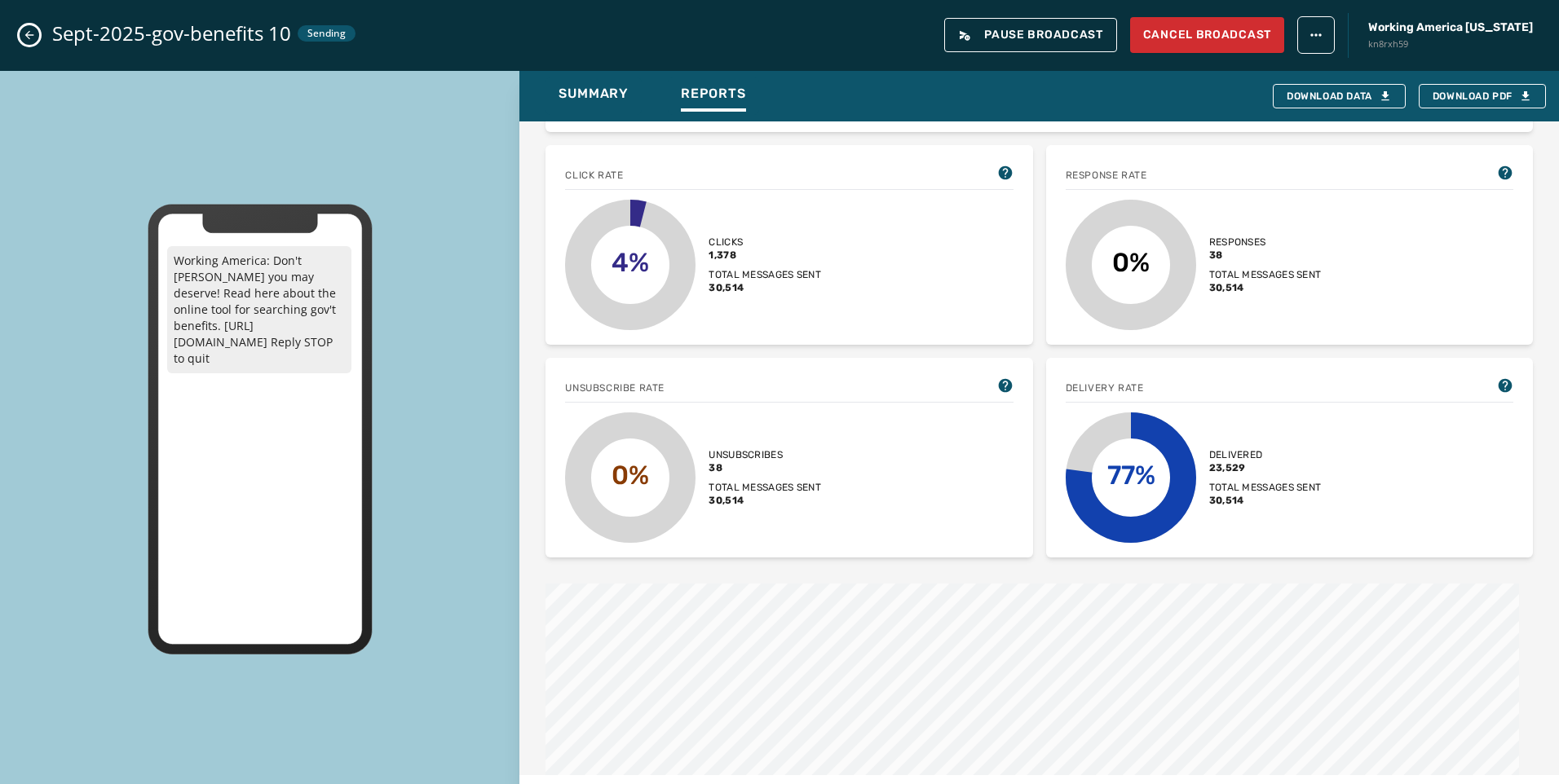
click at [27, 32] on icon "Close admin drawer" at bounding box center [29, 35] width 13 height 13
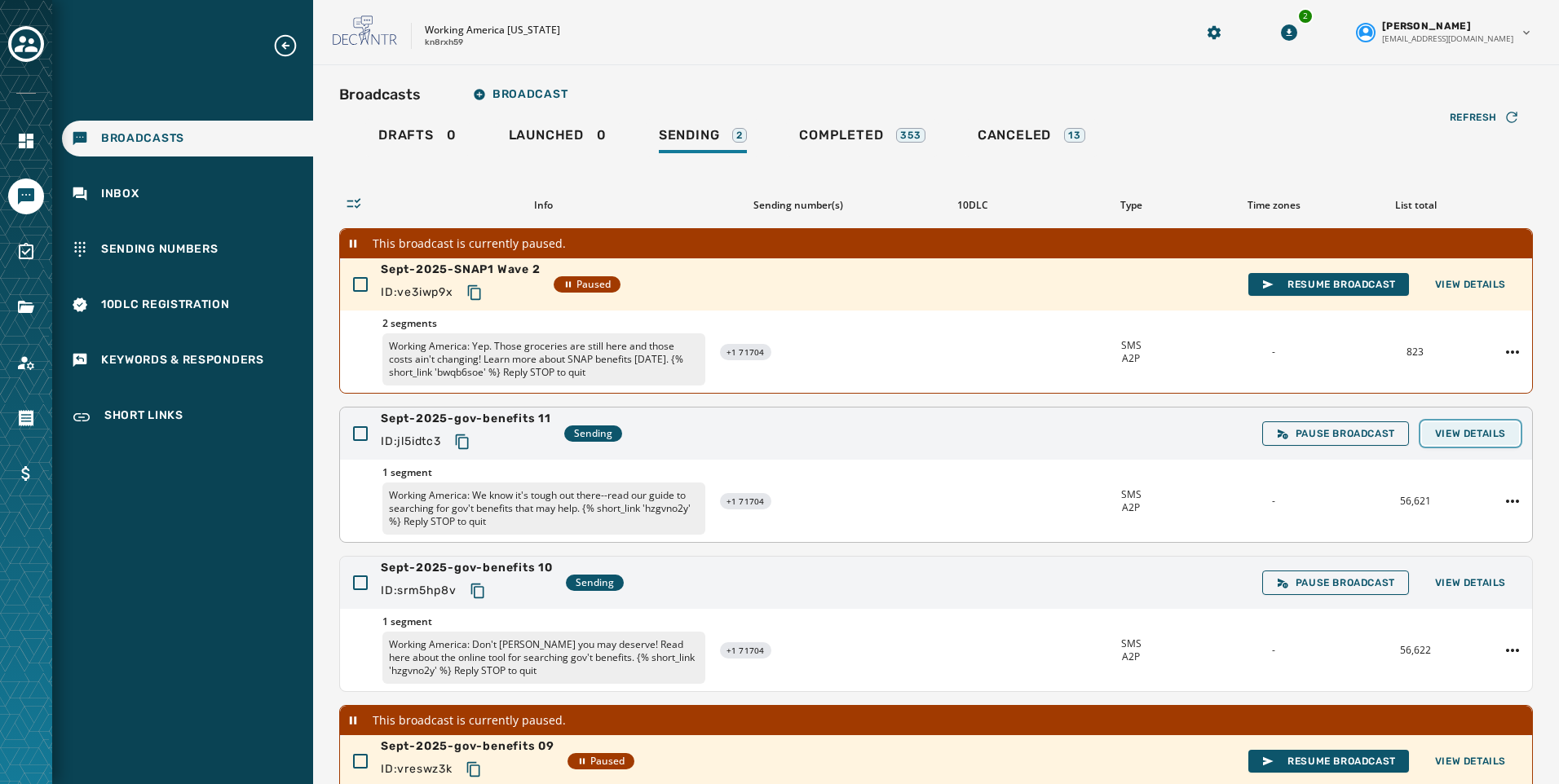
click at [1436, 429] on span "View Details" at bounding box center [1470, 433] width 71 height 13
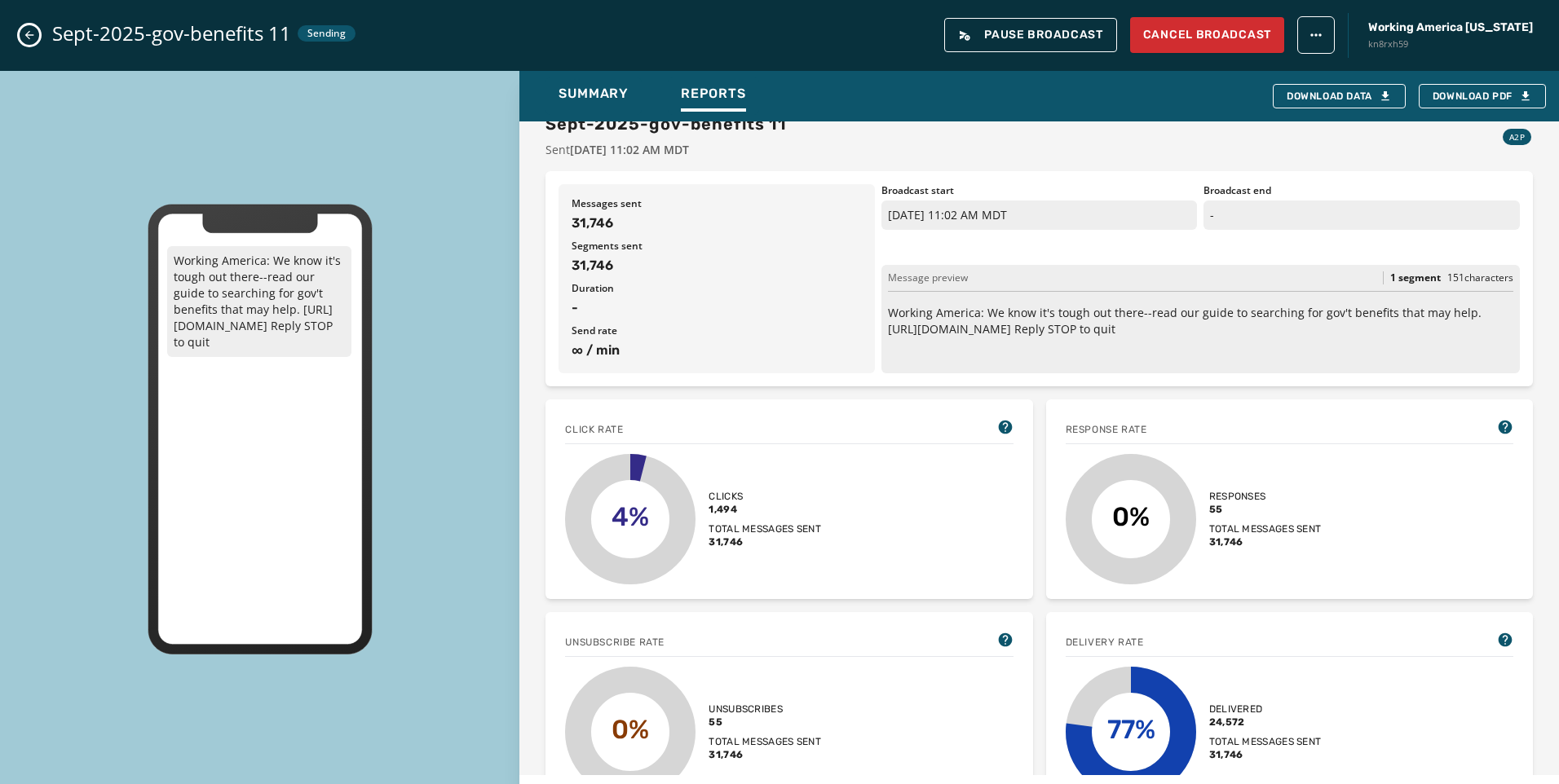
scroll to position [0, 0]
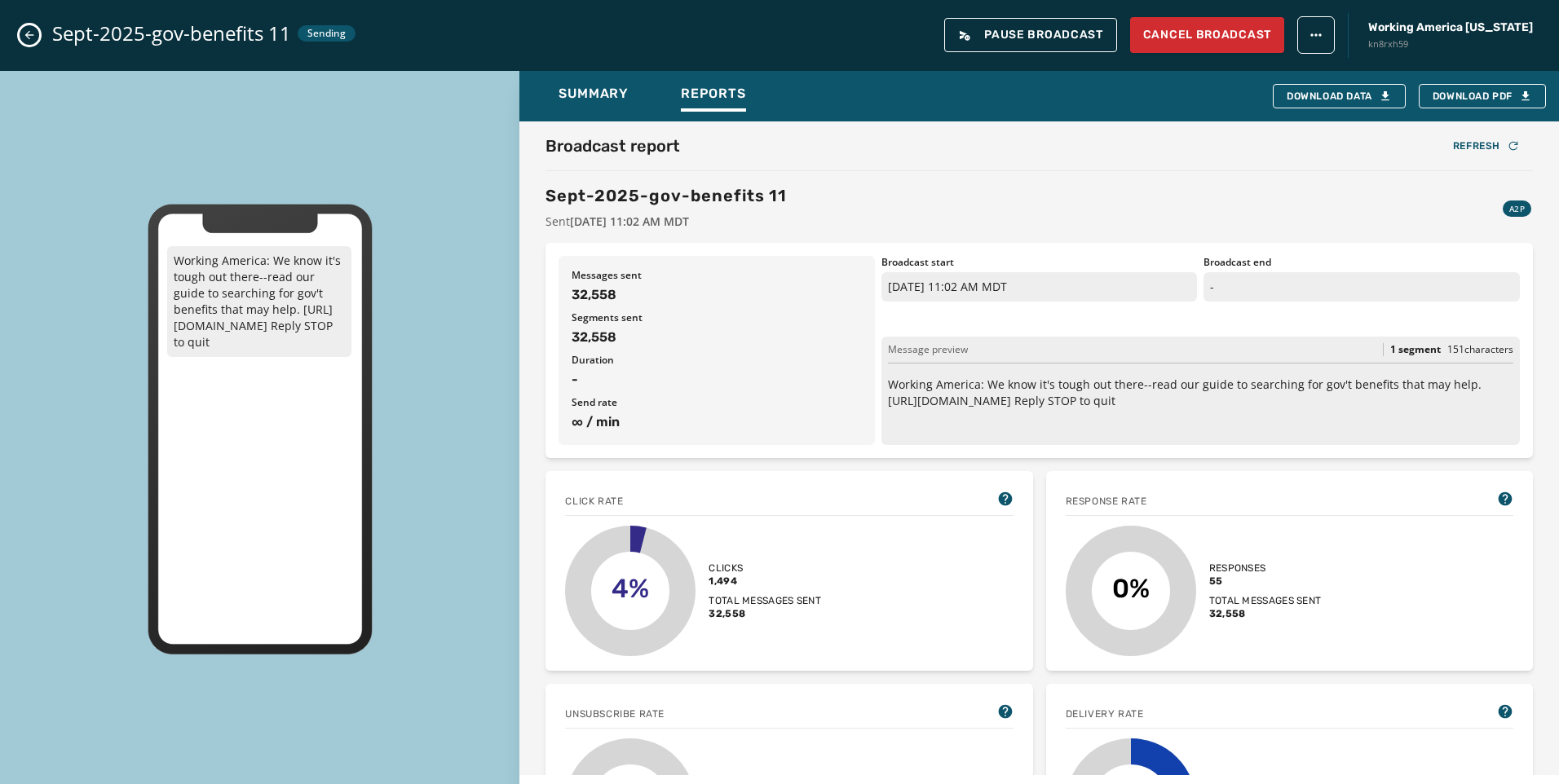
click at [39, 39] on div "Sept-2025-gov-benefits 11 Sending Pause Broadcast Cancel Broadcast Working Amer…" at bounding box center [780, 35] width 1559 height 71
click at [22, 33] on button "Close admin drawer" at bounding box center [29, 35] width 20 height 20
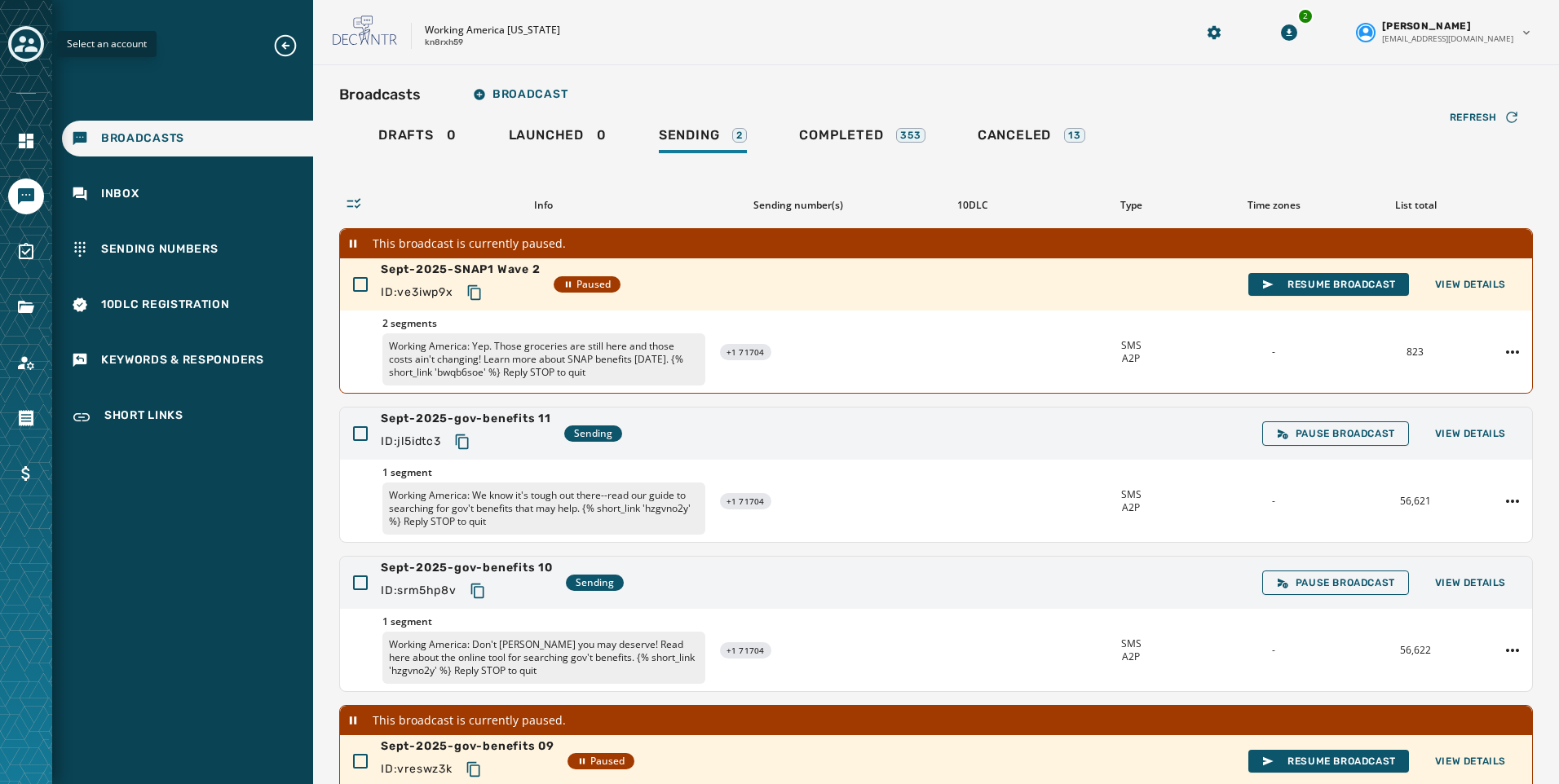
click at [22, 39] on icon "Toggle account select drawer" at bounding box center [26, 43] width 23 height 16
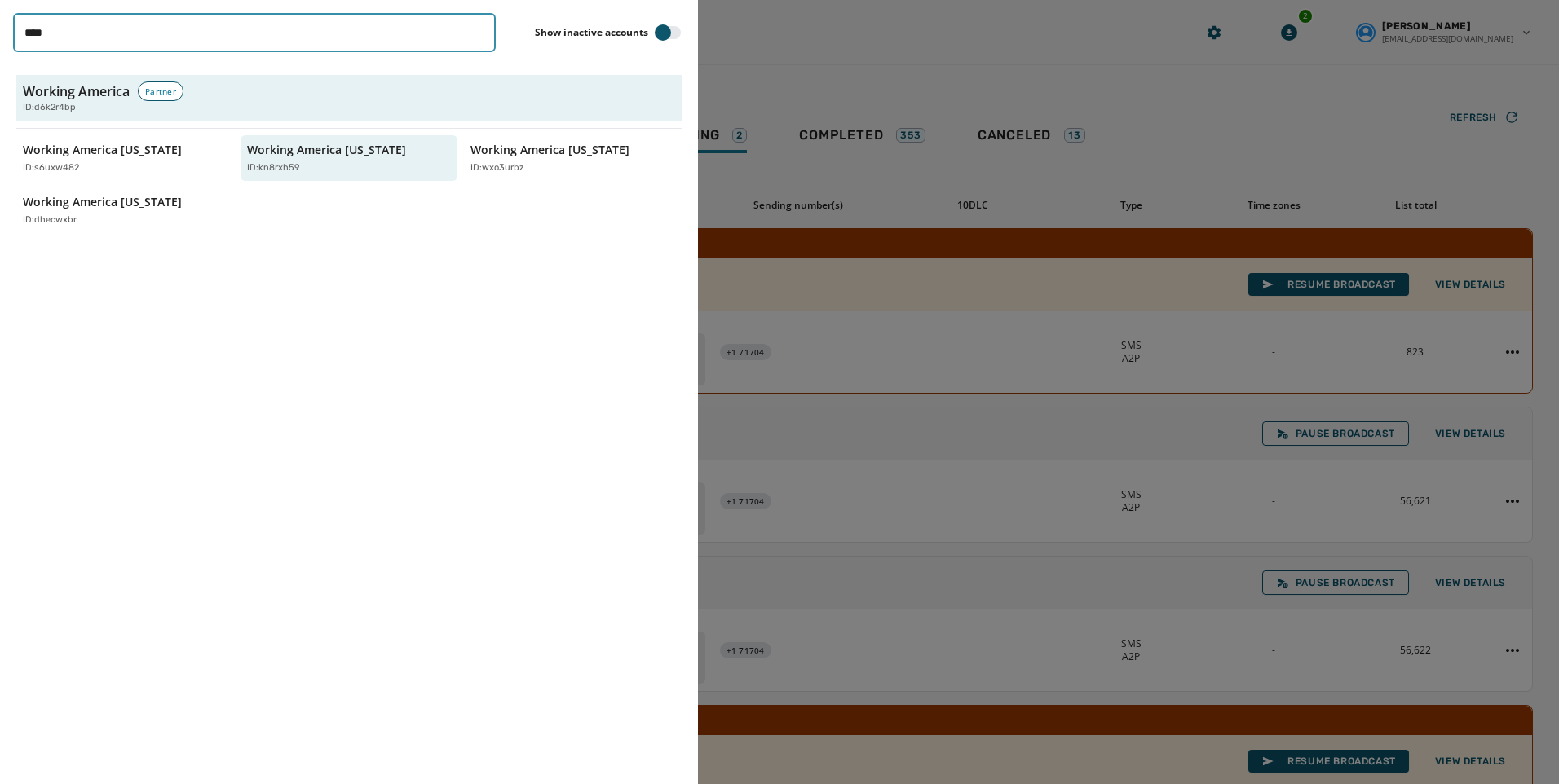
click at [72, 34] on input "****" at bounding box center [254, 33] width 482 height 39
drag, startPoint x: 73, startPoint y: 34, endPoint x: -114, endPoint y: 34, distance: 187.0
click at [0, 34] on html "Broadcasts Inbox Sending Numbers 10DLC Registration Keywords & Responders Short…" at bounding box center [780, 392] width 1559 height 784
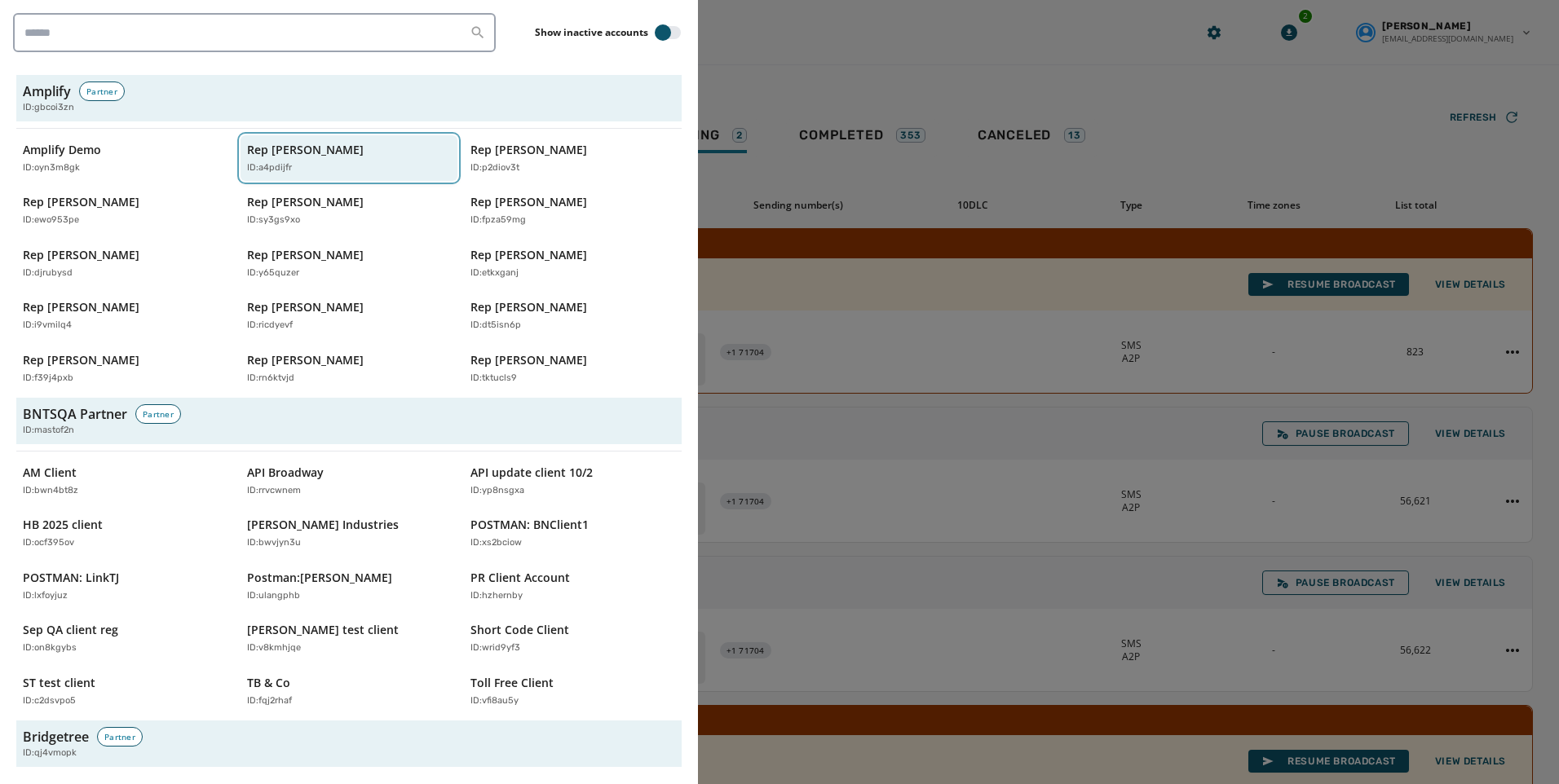
click at [303, 148] on p "Rep Abraham Hamadeh" at bounding box center [306, 149] width 117 height 16
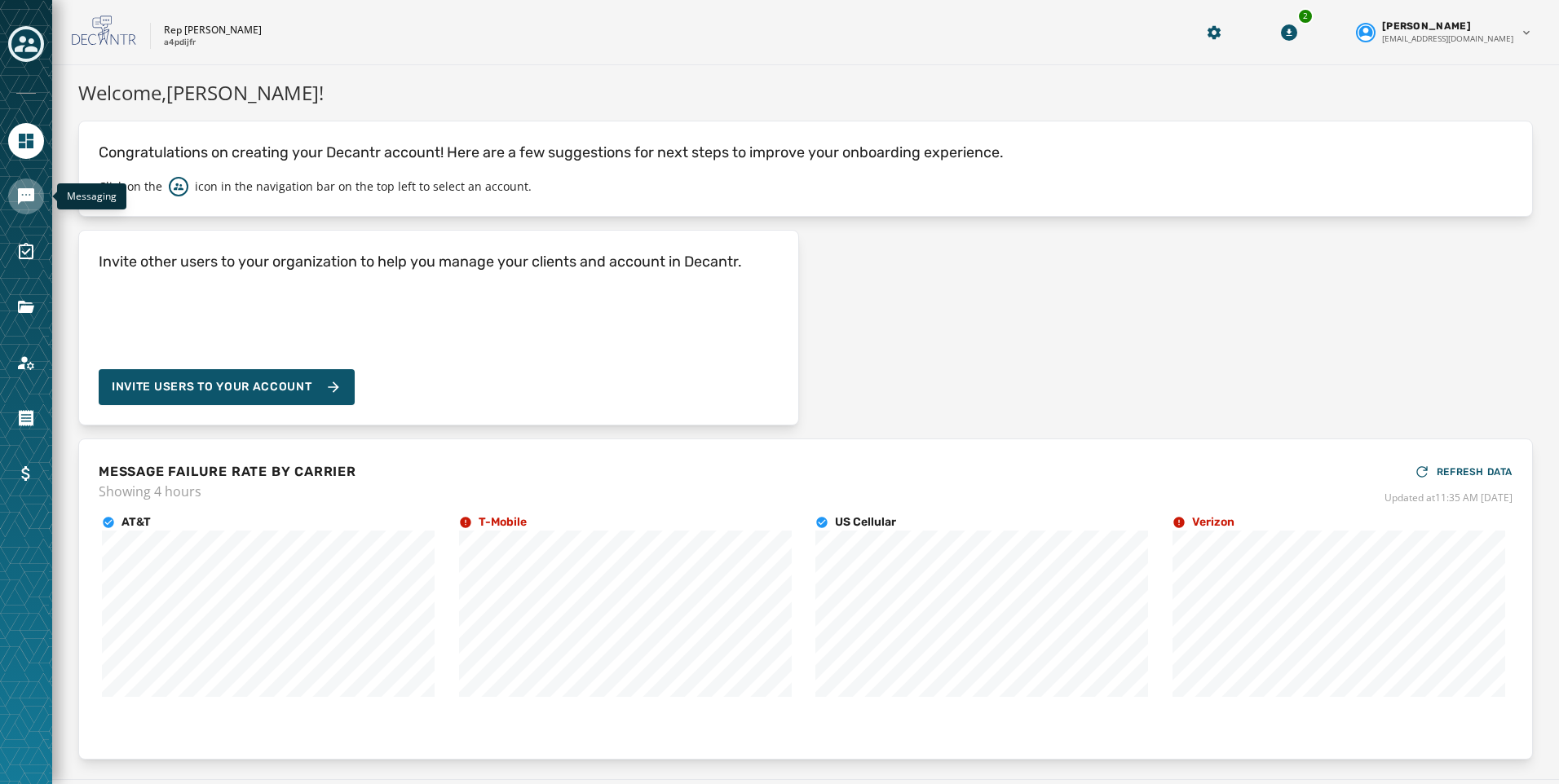
click at [14, 194] on link "Navigate to Messaging" at bounding box center [26, 196] width 36 height 36
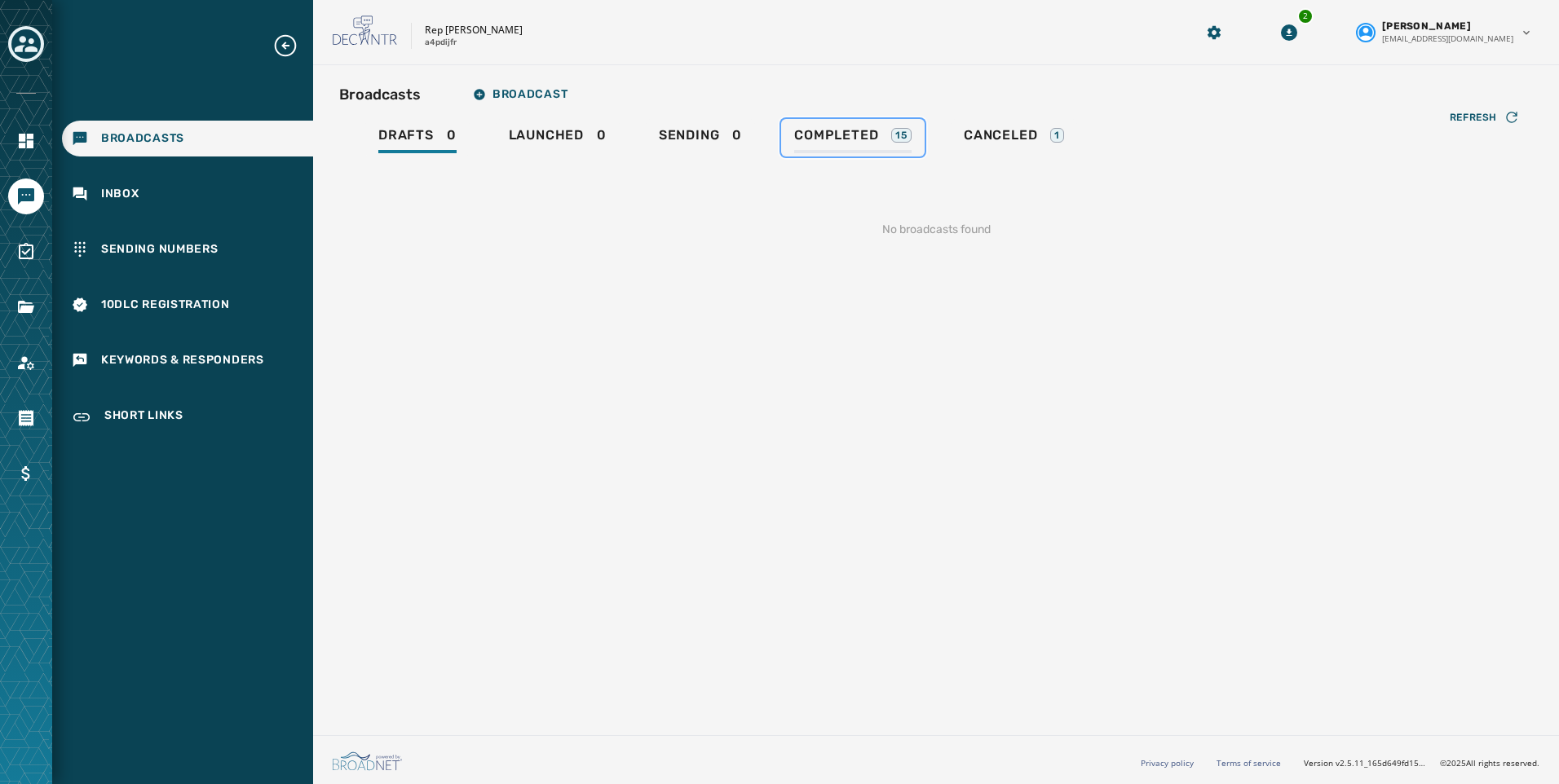
click at [824, 135] on span "Completed" at bounding box center [836, 134] width 84 height 16
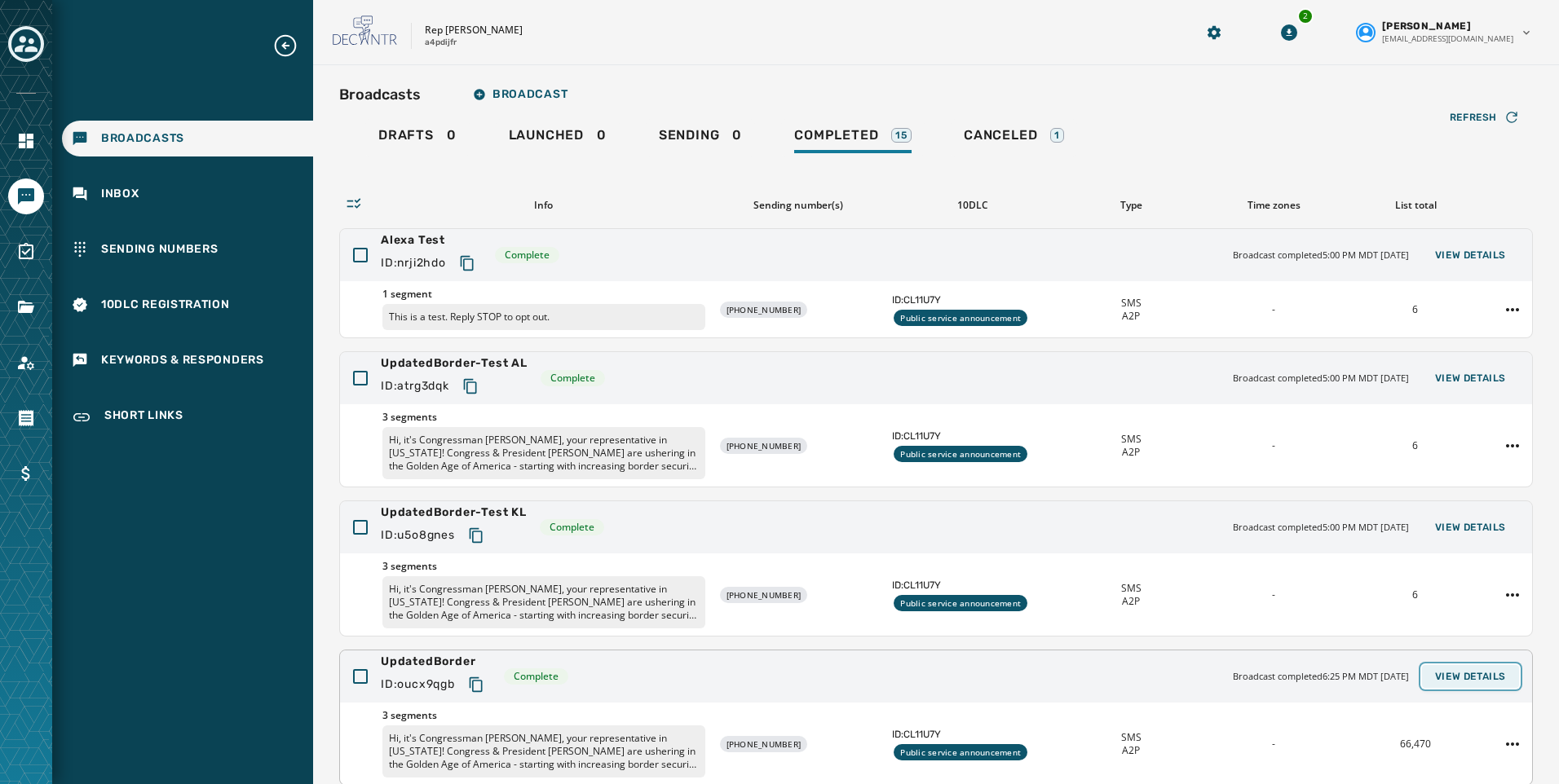
click at [1457, 672] on span "View Details" at bounding box center [1470, 677] width 71 height 13
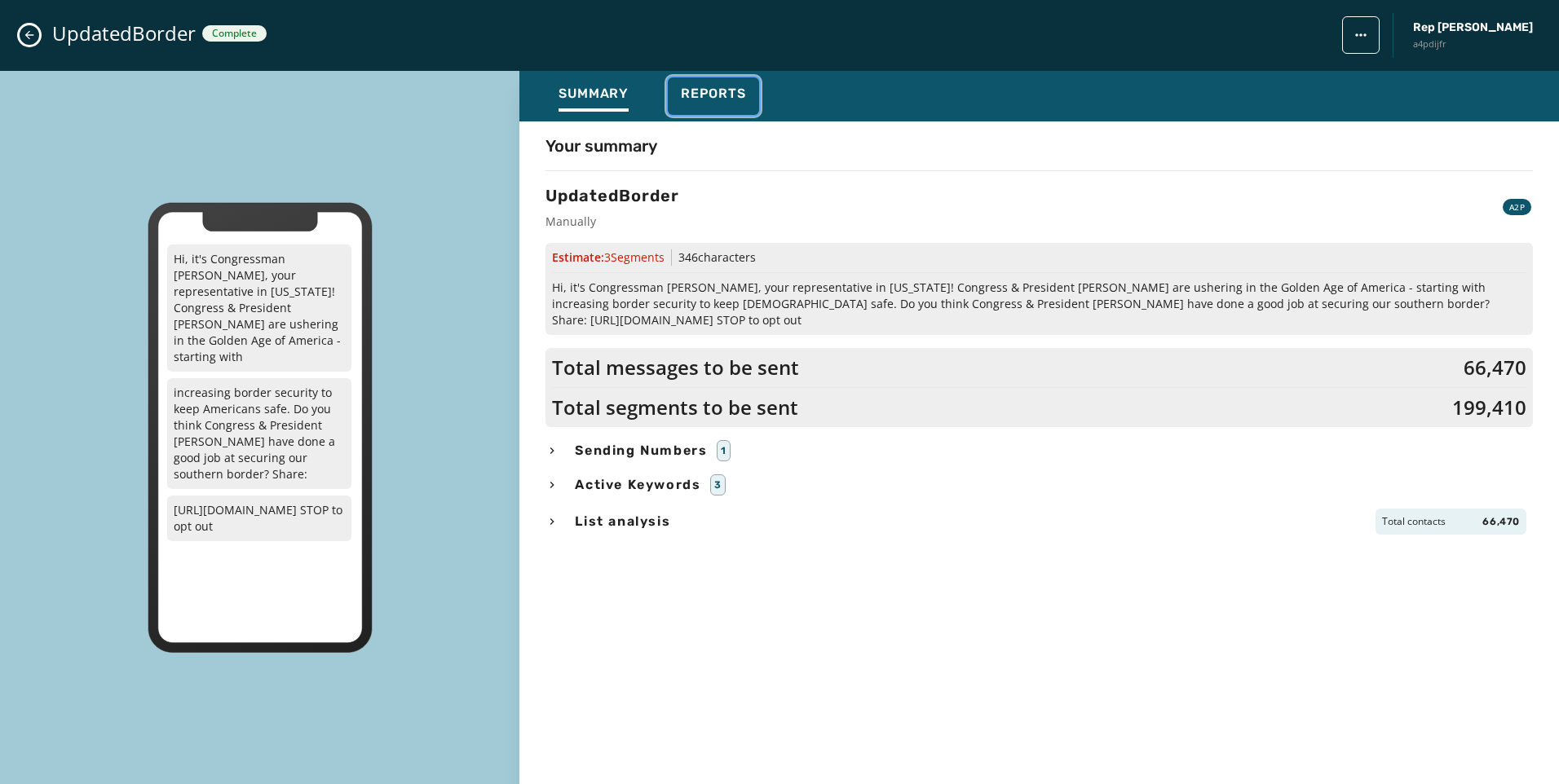
click at [718, 105] on div "Reports" at bounding box center [713, 99] width 65 height 26
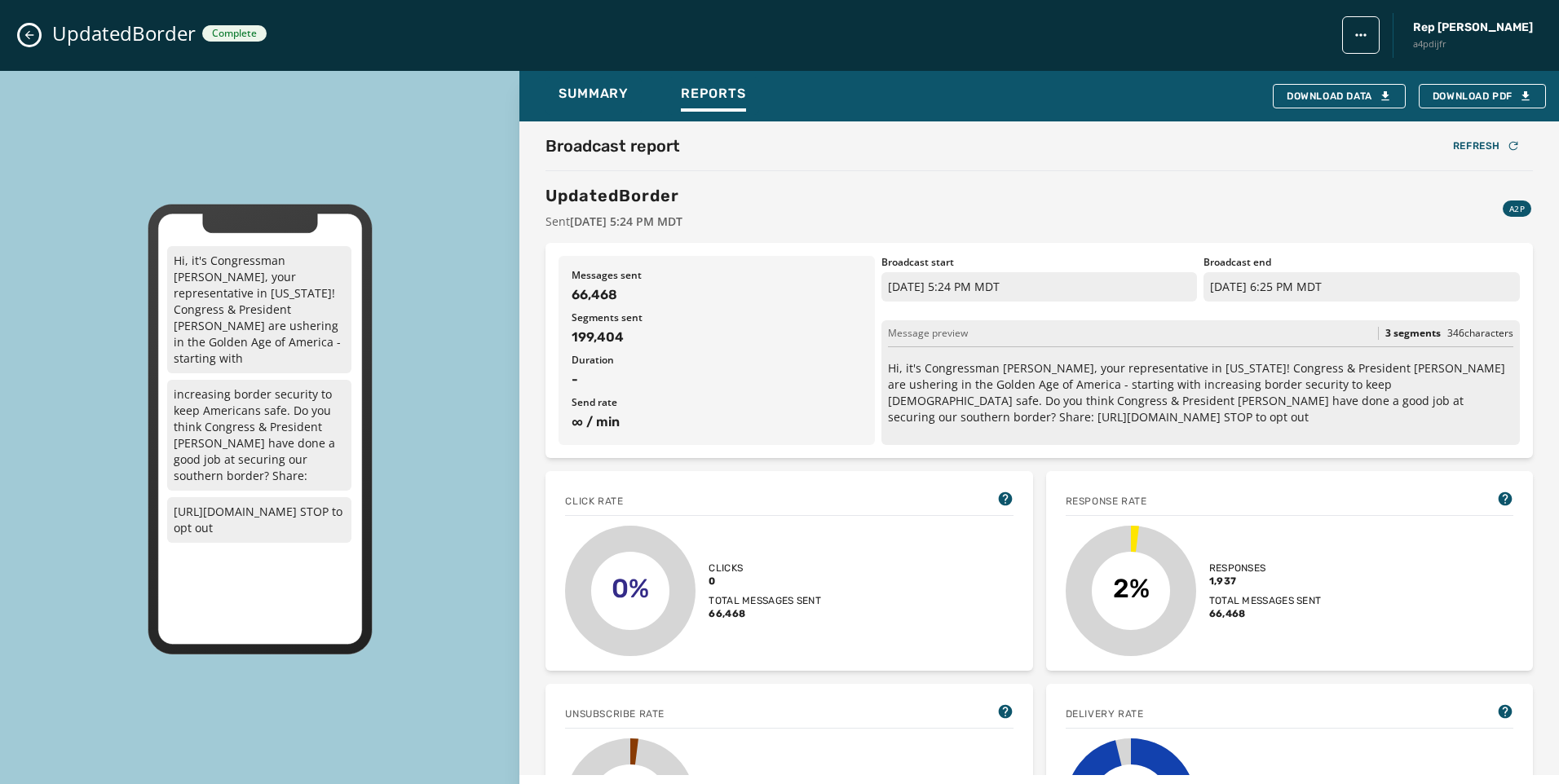
click at [34, 35] on icon "Close admin drawer" at bounding box center [30, 36] width 9 height 9
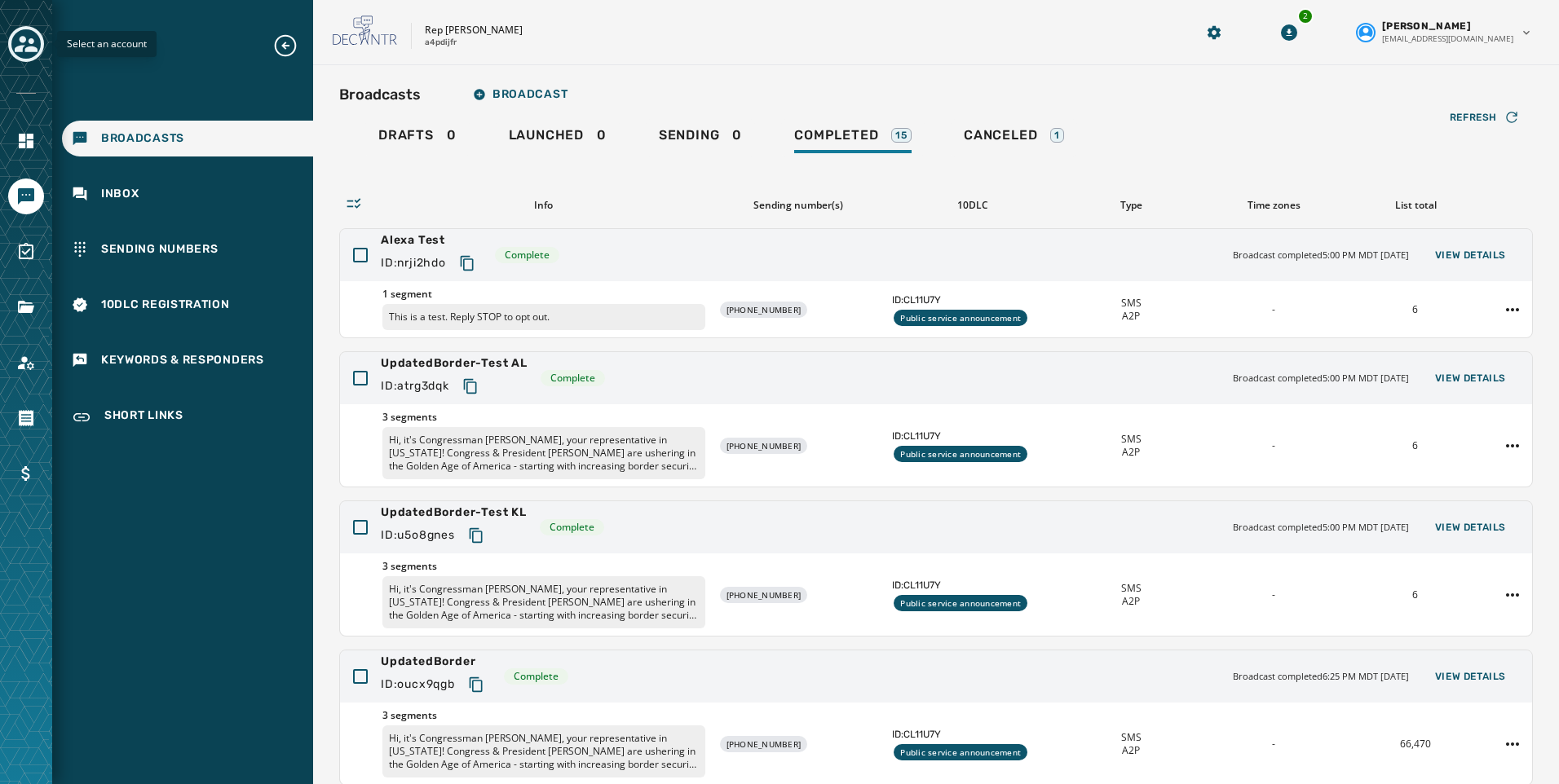
click at [16, 39] on icon "Toggle account select drawer" at bounding box center [26, 44] width 23 height 23
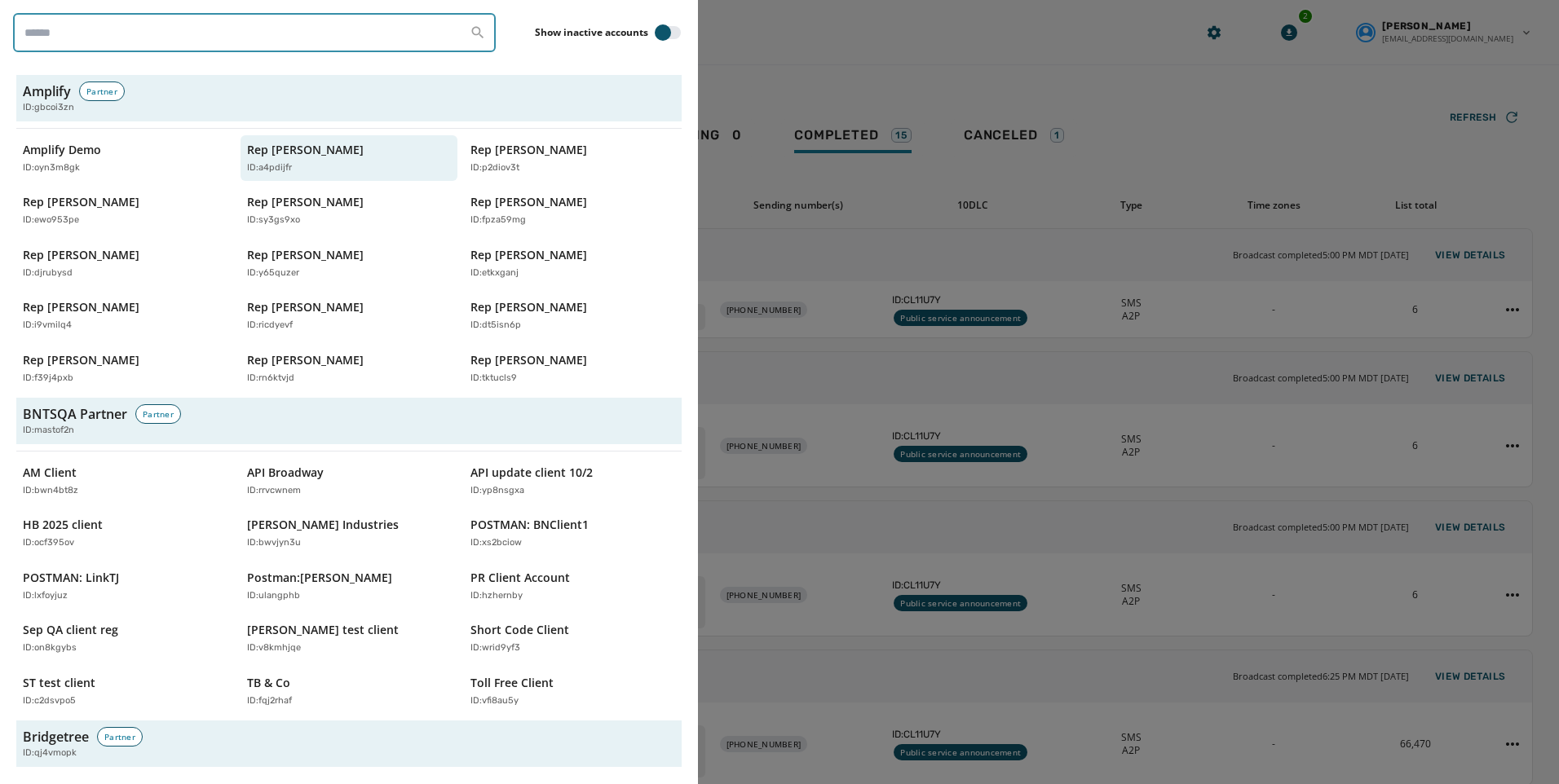
click at [155, 35] on input "search" at bounding box center [254, 33] width 482 height 39
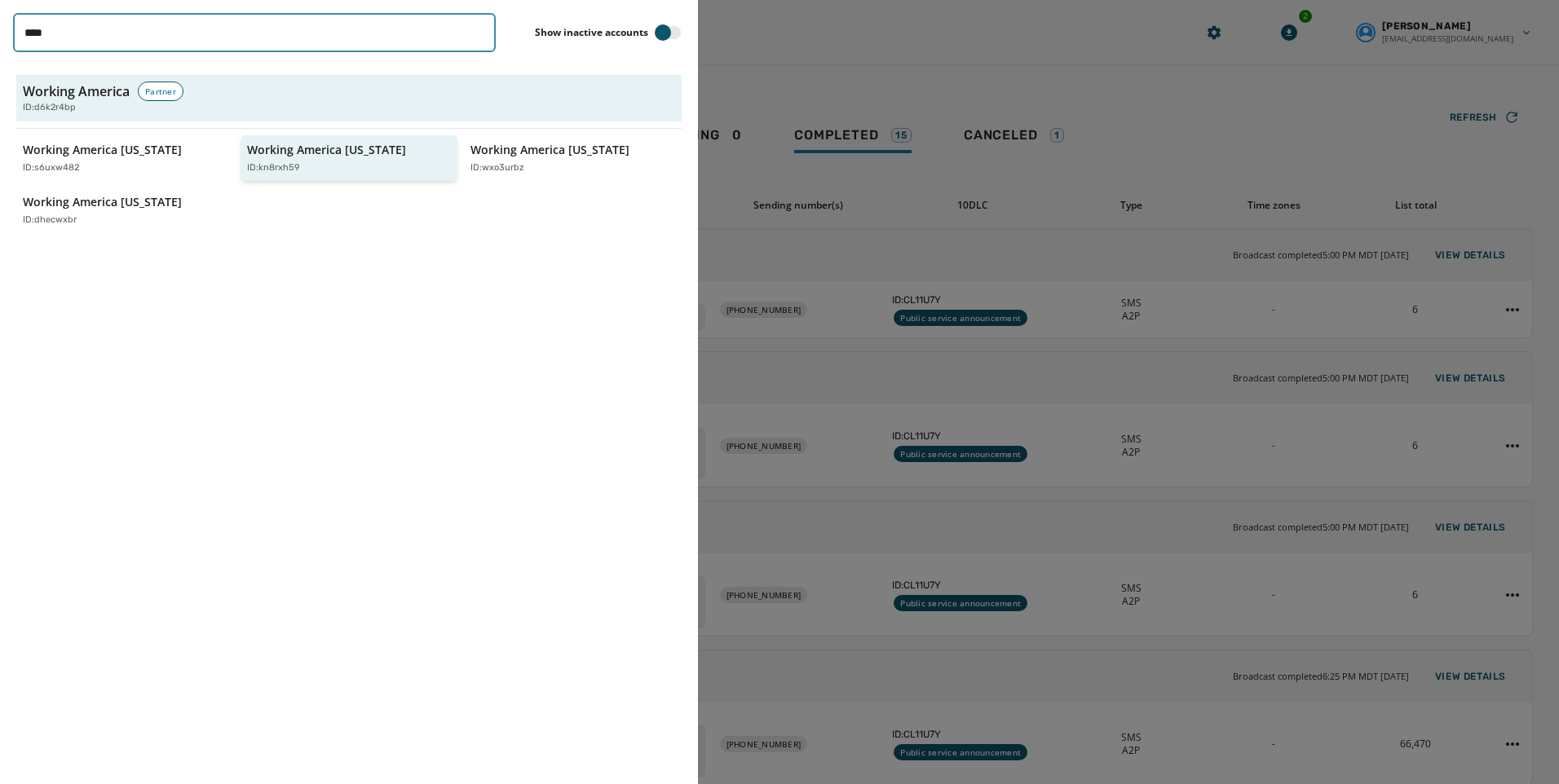
type input "****"
drag, startPoint x: 367, startPoint y: 163, endPoint x: 332, endPoint y: 182, distance: 39.8
click at [366, 163] on div "ID: kn8rxh59" at bounding box center [341, 168] width 188 height 14
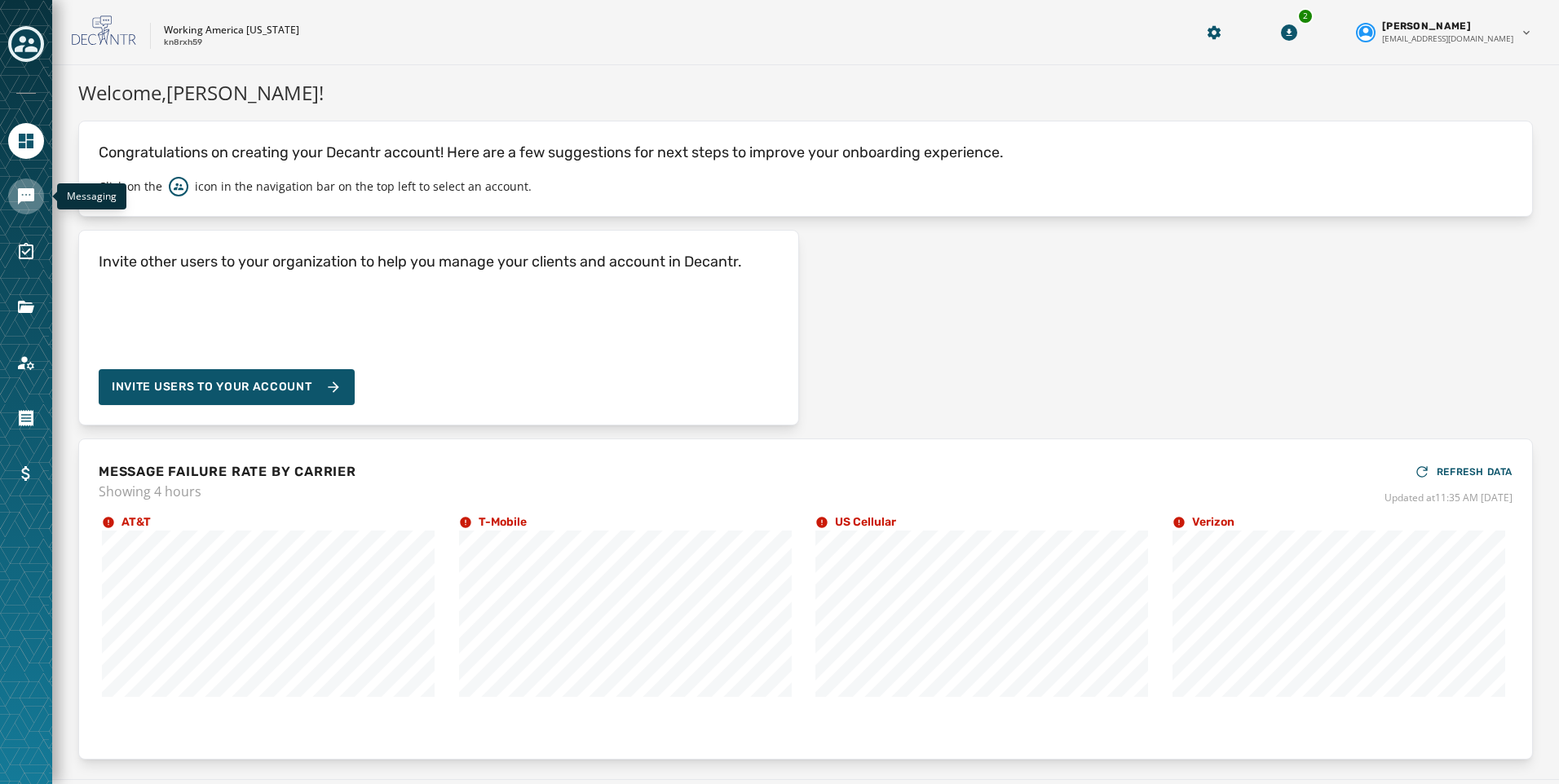
click at [24, 190] on icon "Navigate to Messaging" at bounding box center [25, 196] width 16 height 16
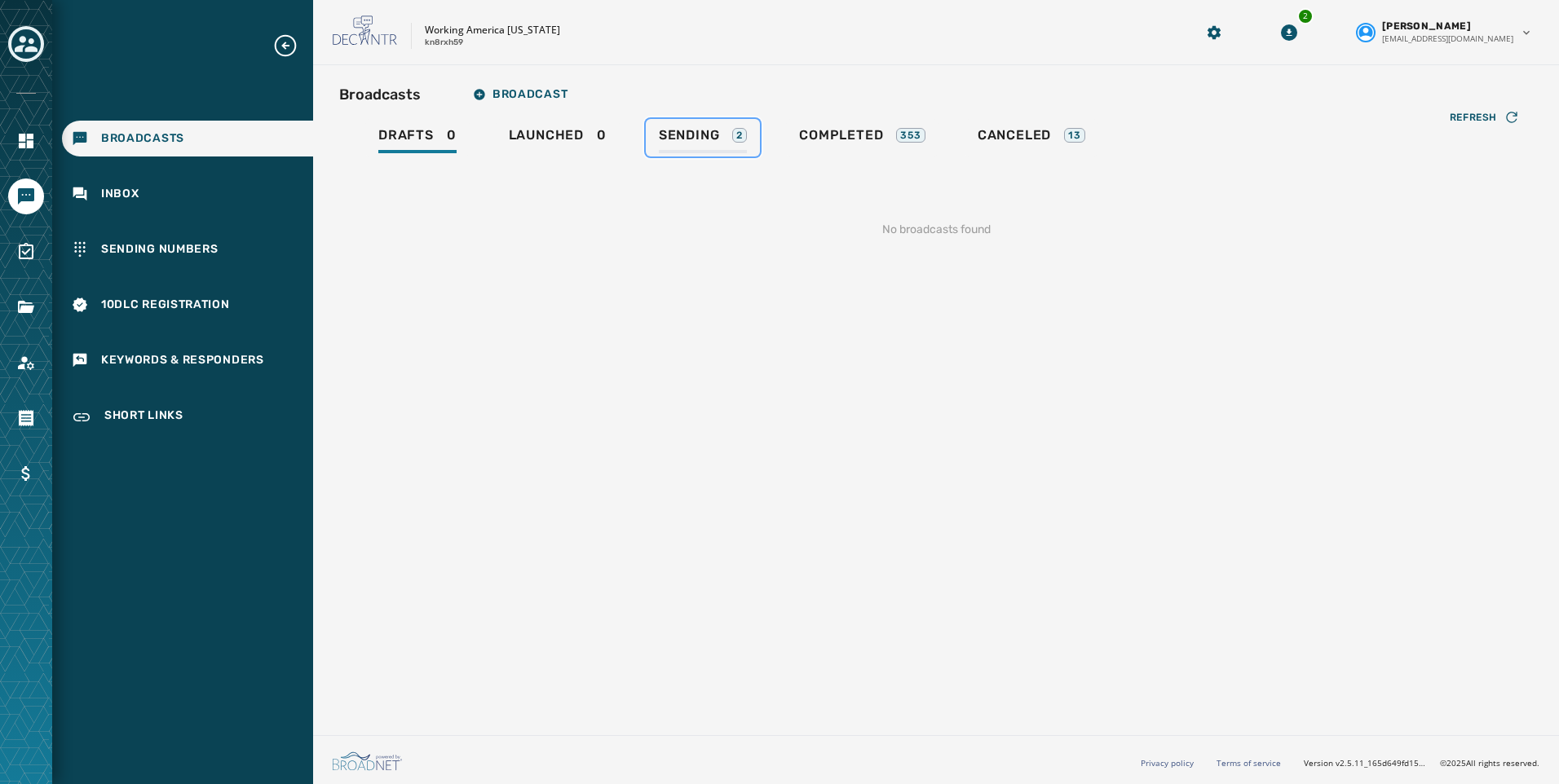
click at [669, 139] on span "Sending" at bounding box center [689, 134] width 61 height 16
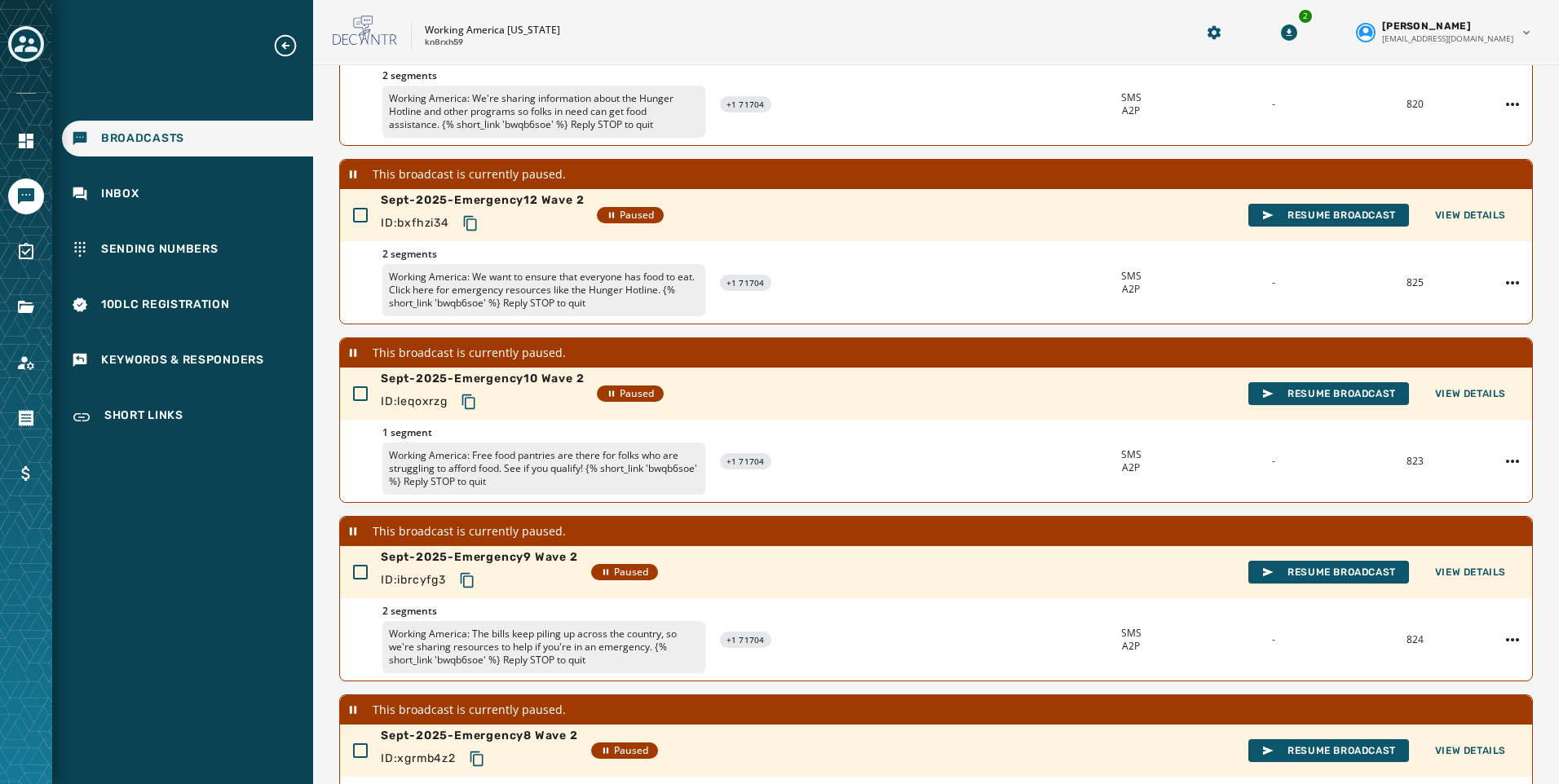
scroll to position [454, 0]
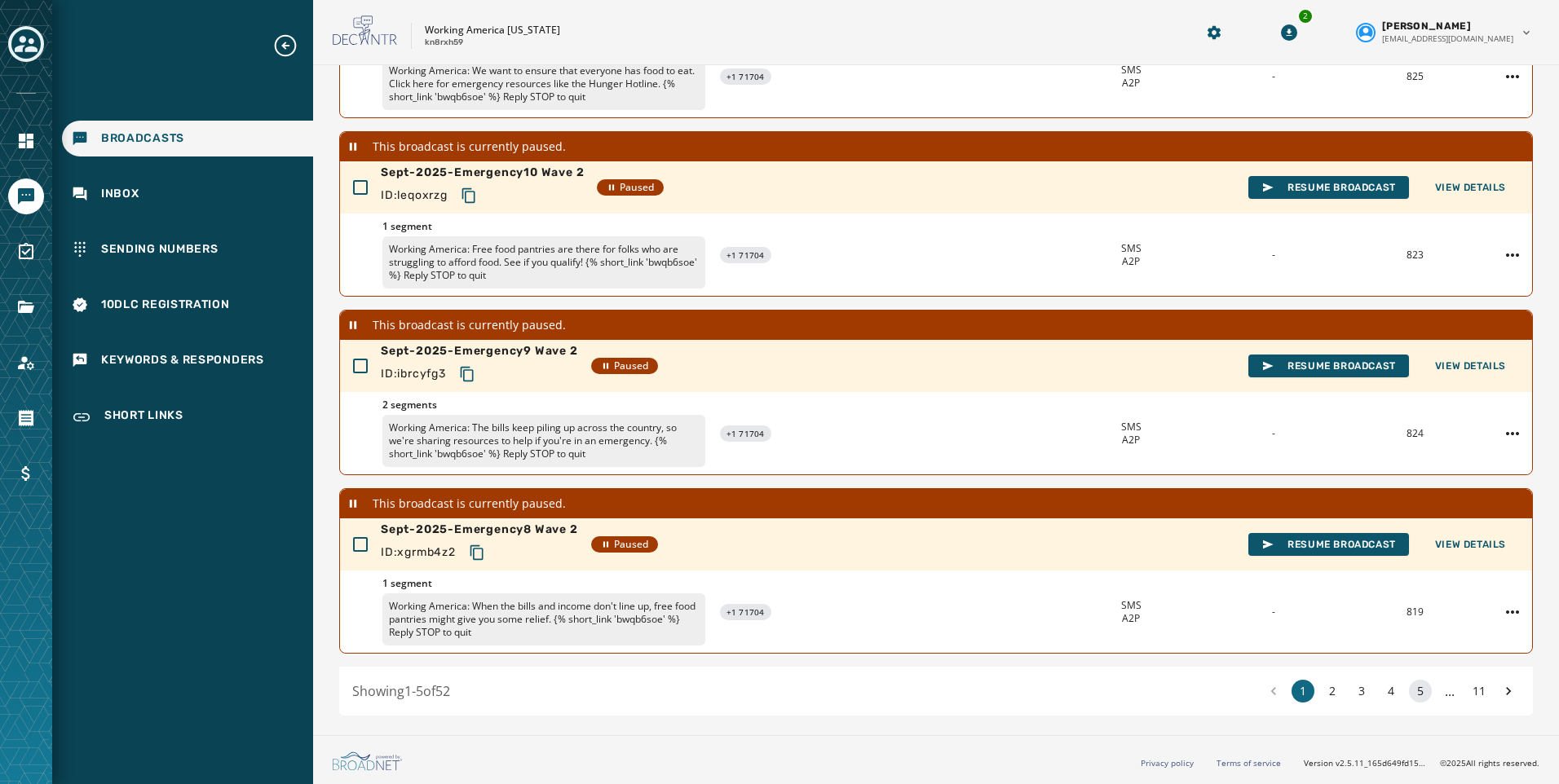
click at [1409, 680] on button "5" at bounding box center [1421, 691] width 23 height 23
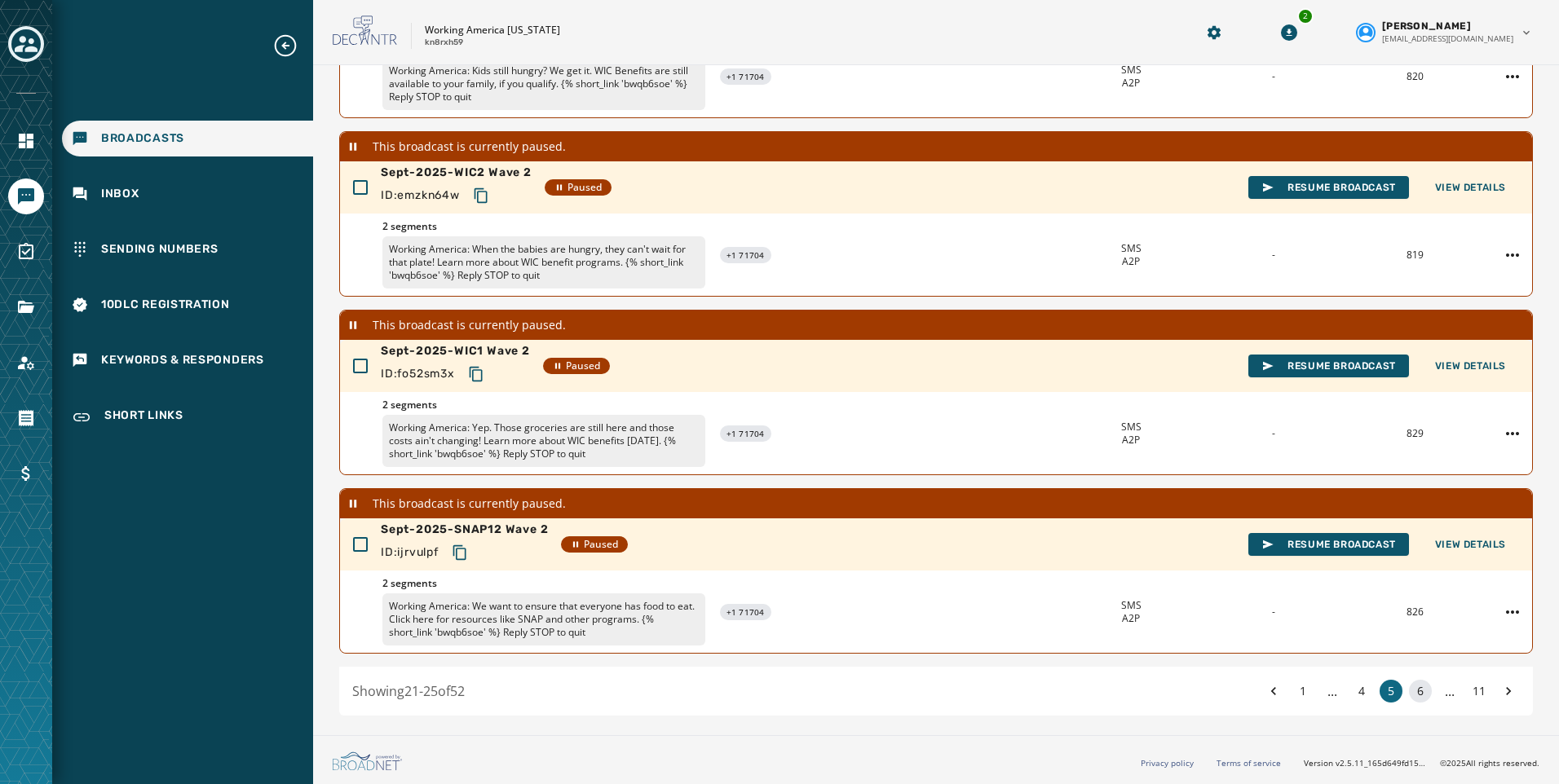
click at [1416, 686] on button "6" at bounding box center [1421, 691] width 23 height 23
click at [1415, 683] on button "7" at bounding box center [1421, 691] width 23 height 23
click at [1410, 691] on button "8" at bounding box center [1421, 691] width 23 height 23
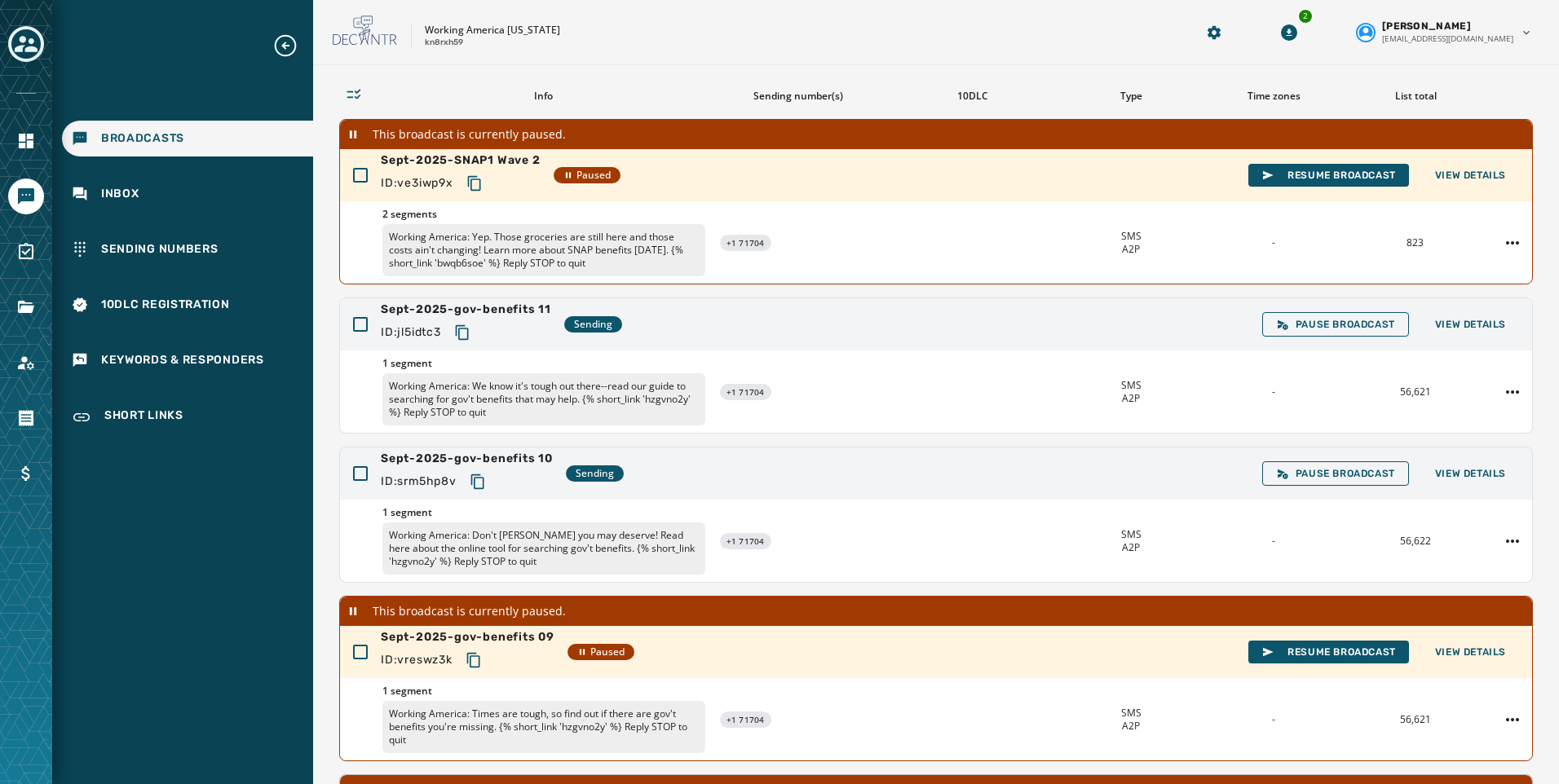
scroll to position [70, 0]
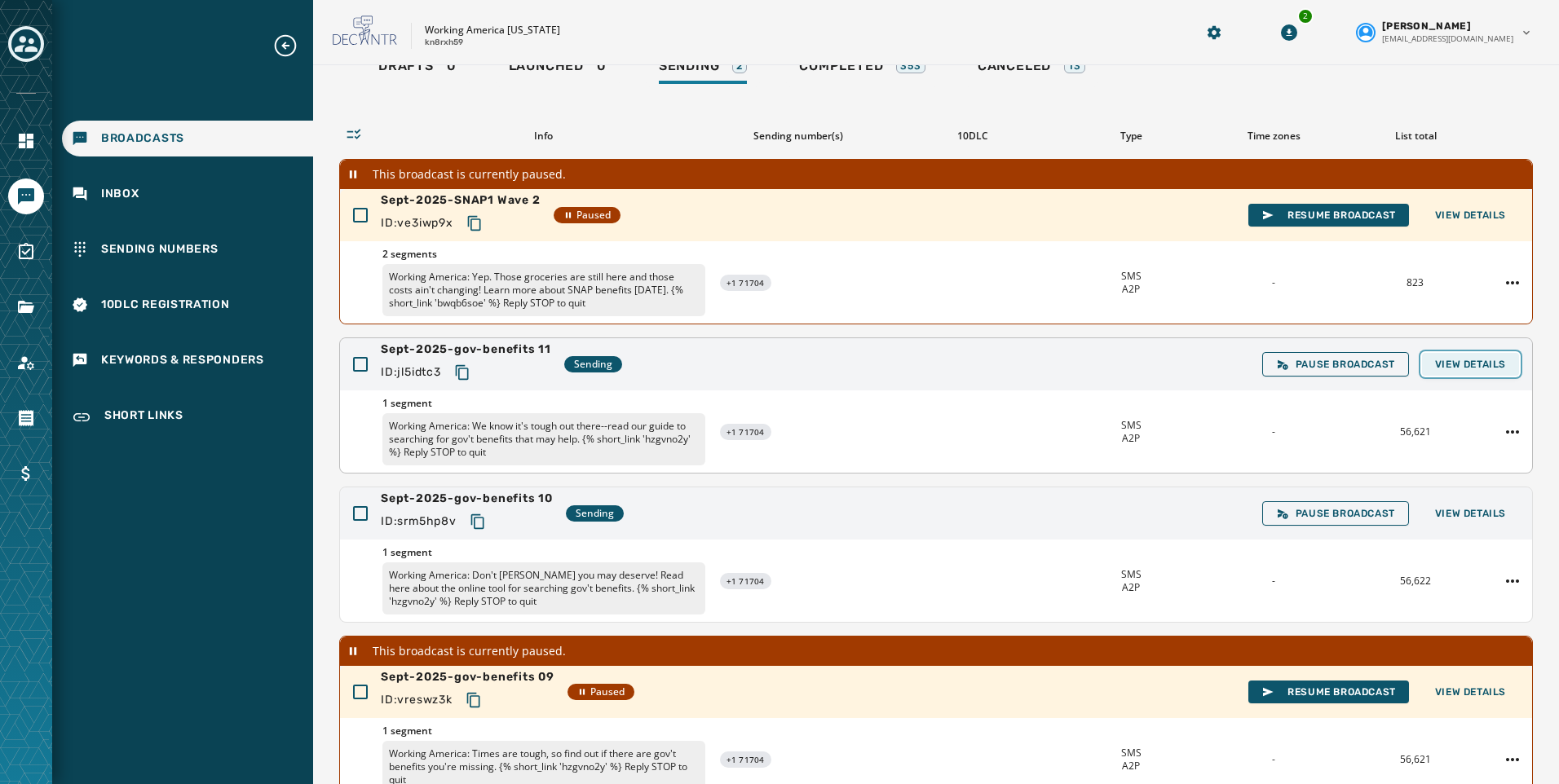
click at [1440, 369] on span "View Details" at bounding box center [1470, 365] width 71 height 13
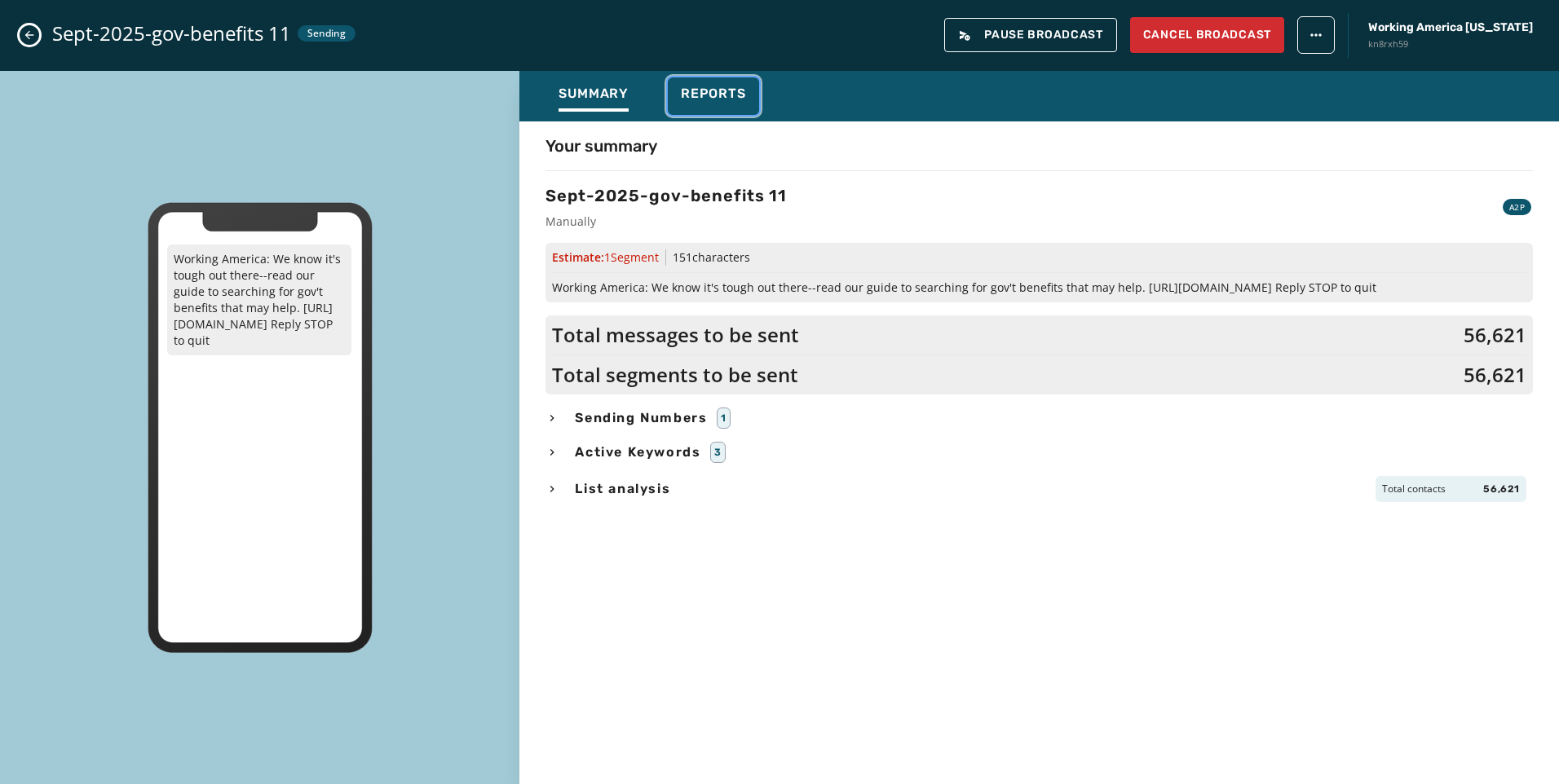
click at [711, 90] on span "Reports" at bounding box center [713, 93] width 65 height 16
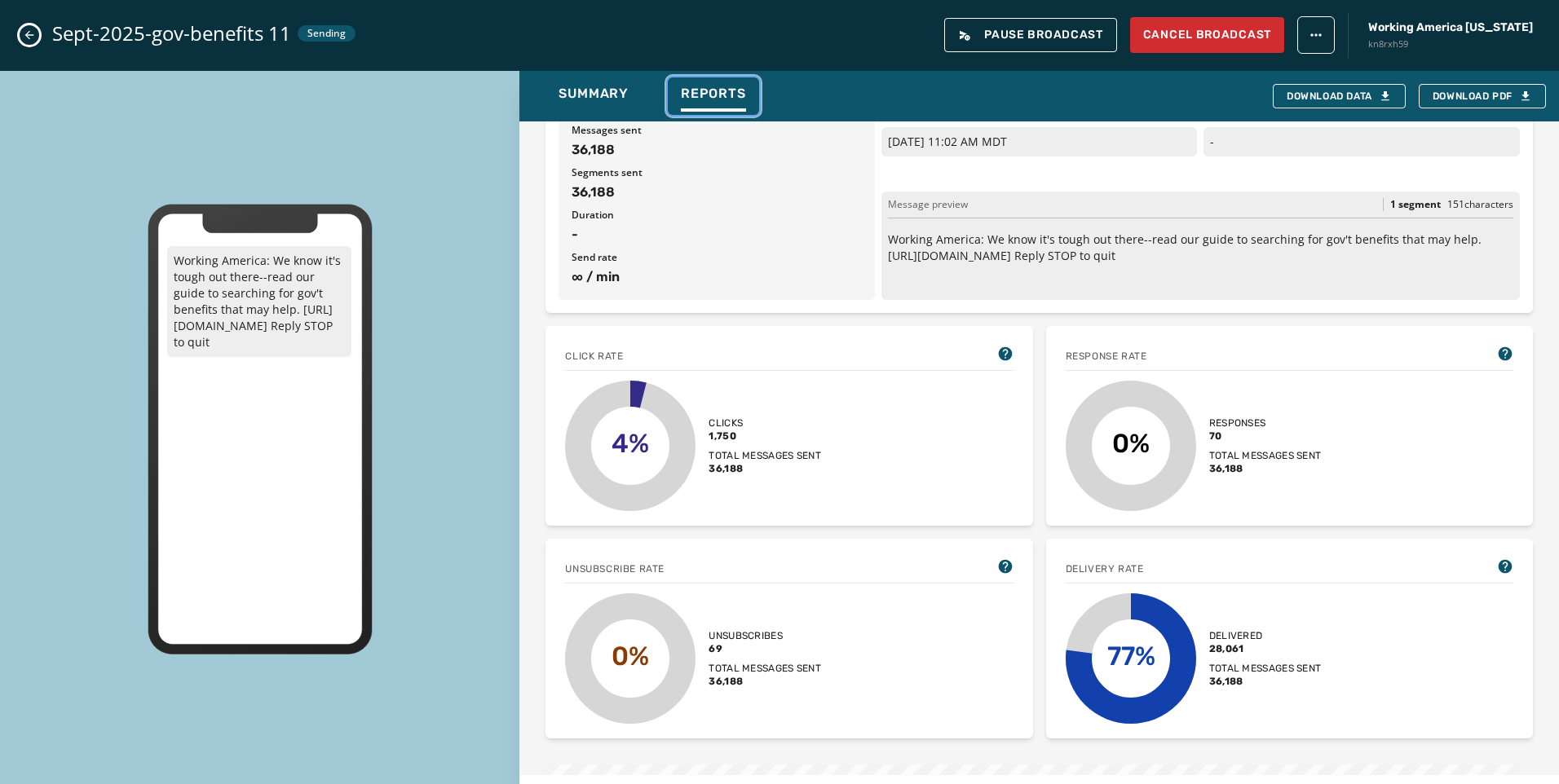
scroll to position [489, 0]
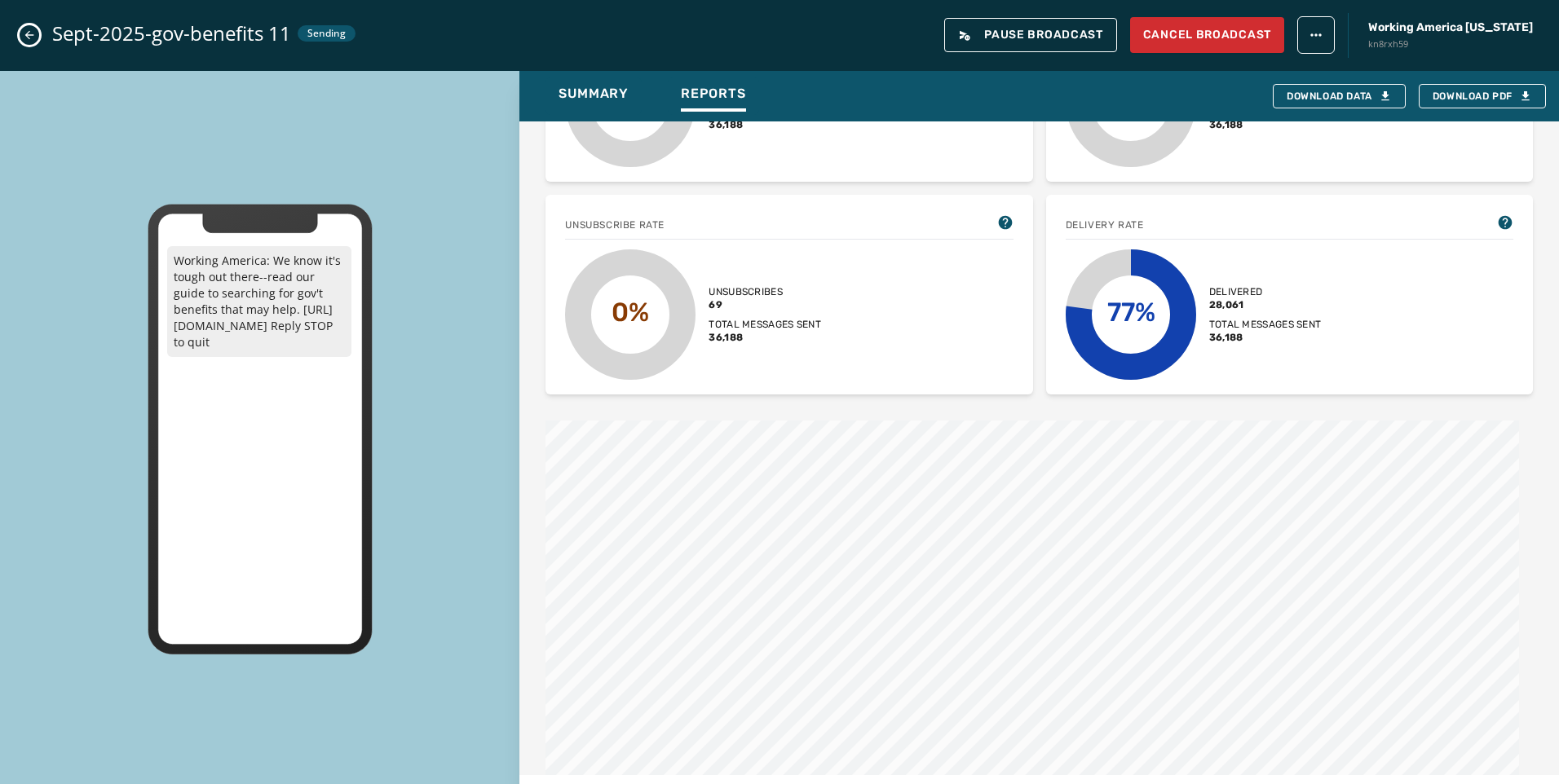
click at [27, 32] on icon "Close admin drawer" at bounding box center [29, 35] width 13 height 13
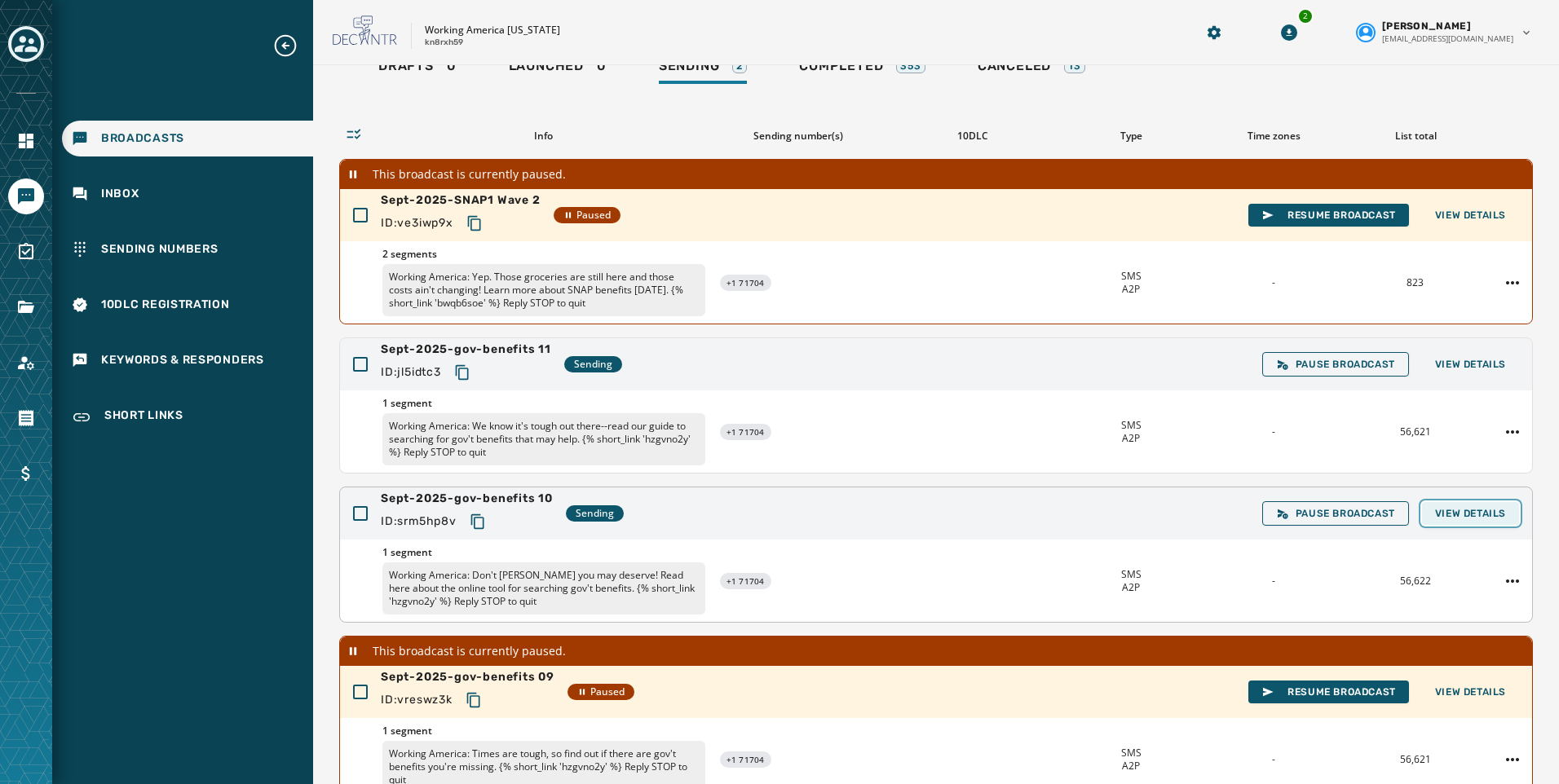
click at [1490, 505] on button "View Details" at bounding box center [1470, 513] width 97 height 23
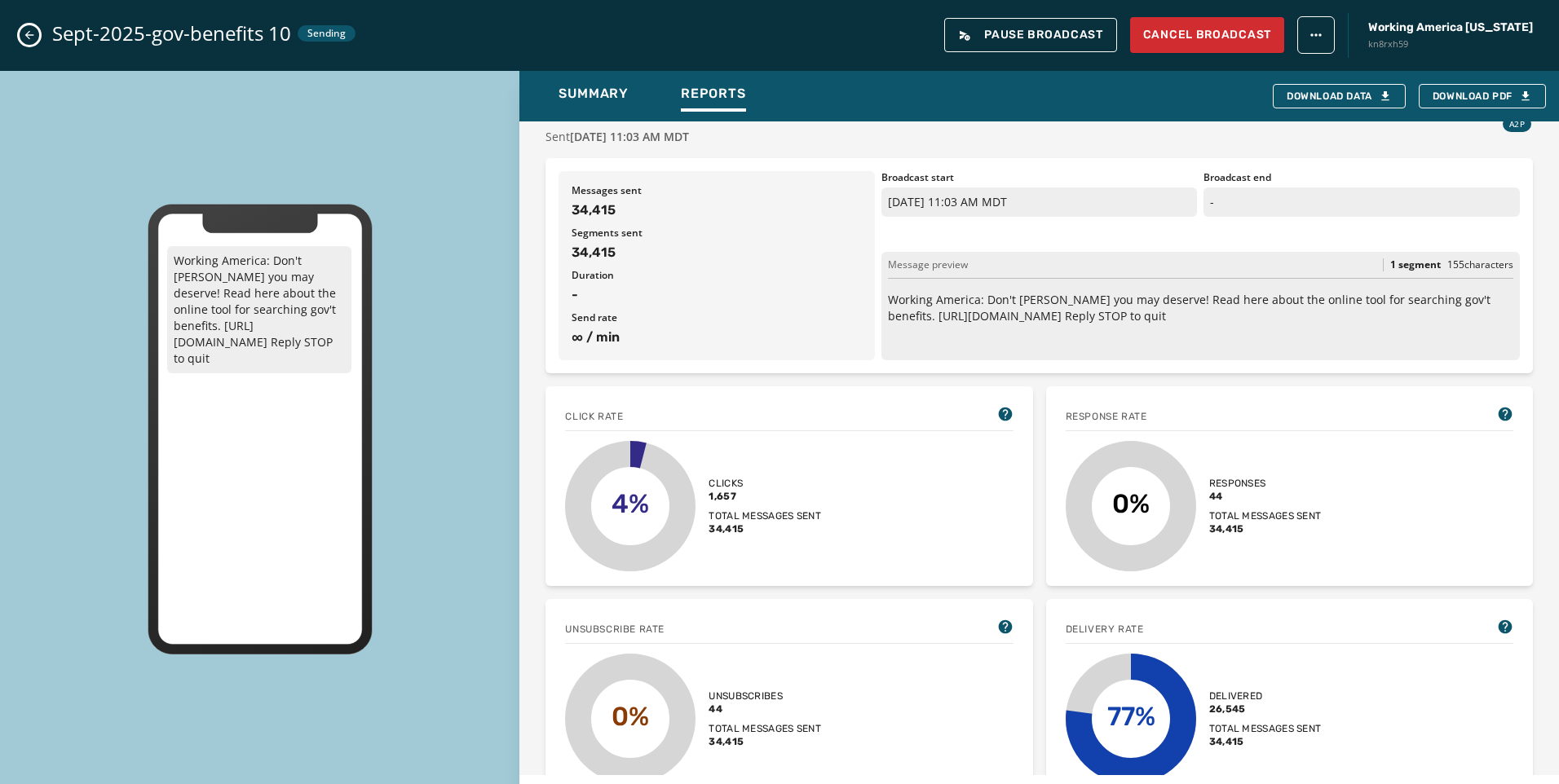
scroll to position [82, 0]
click at [29, 35] on icon "Close admin drawer" at bounding box center [30, 36] width 9 height 9
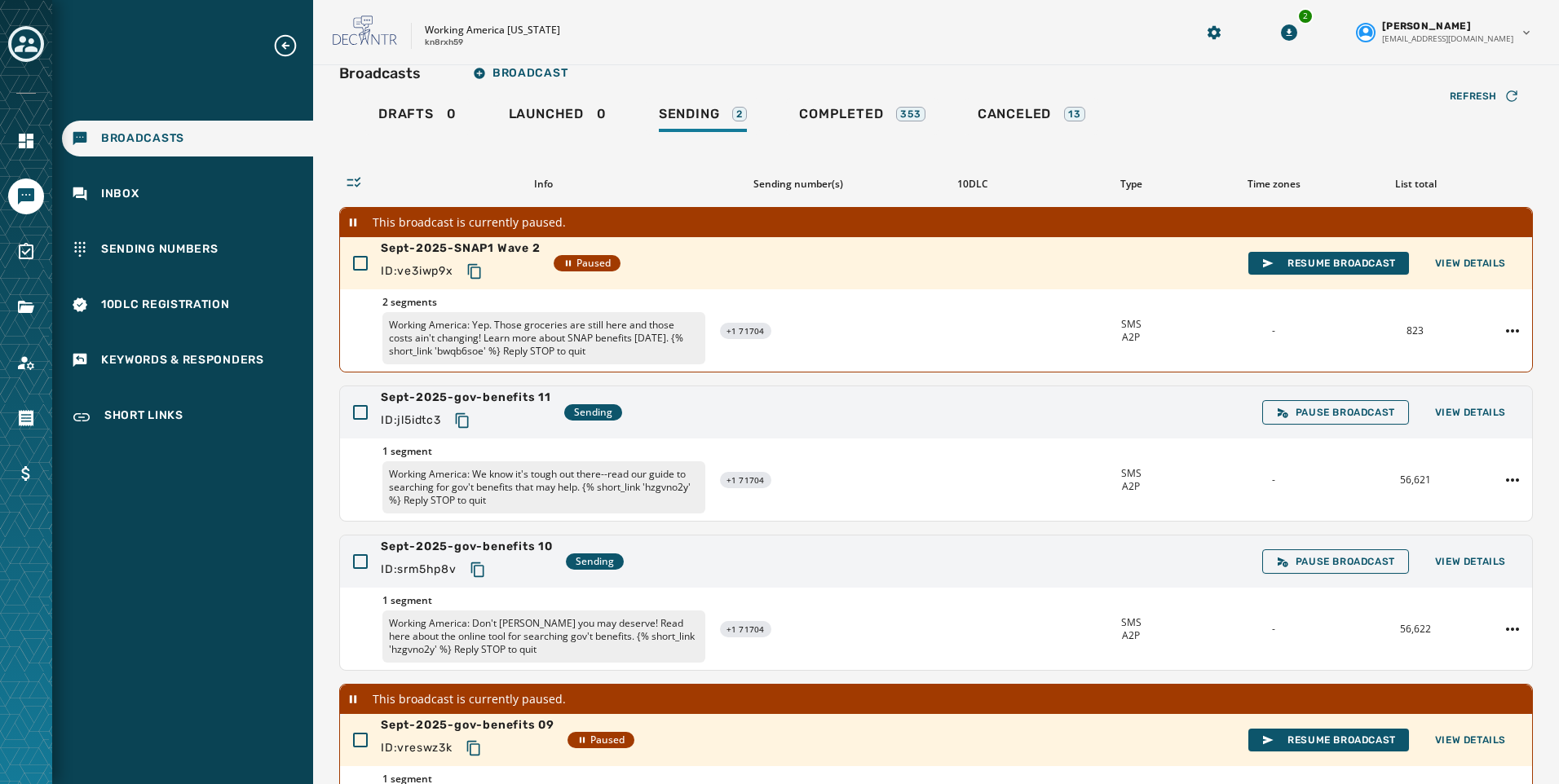
scroll to position [0, 0]
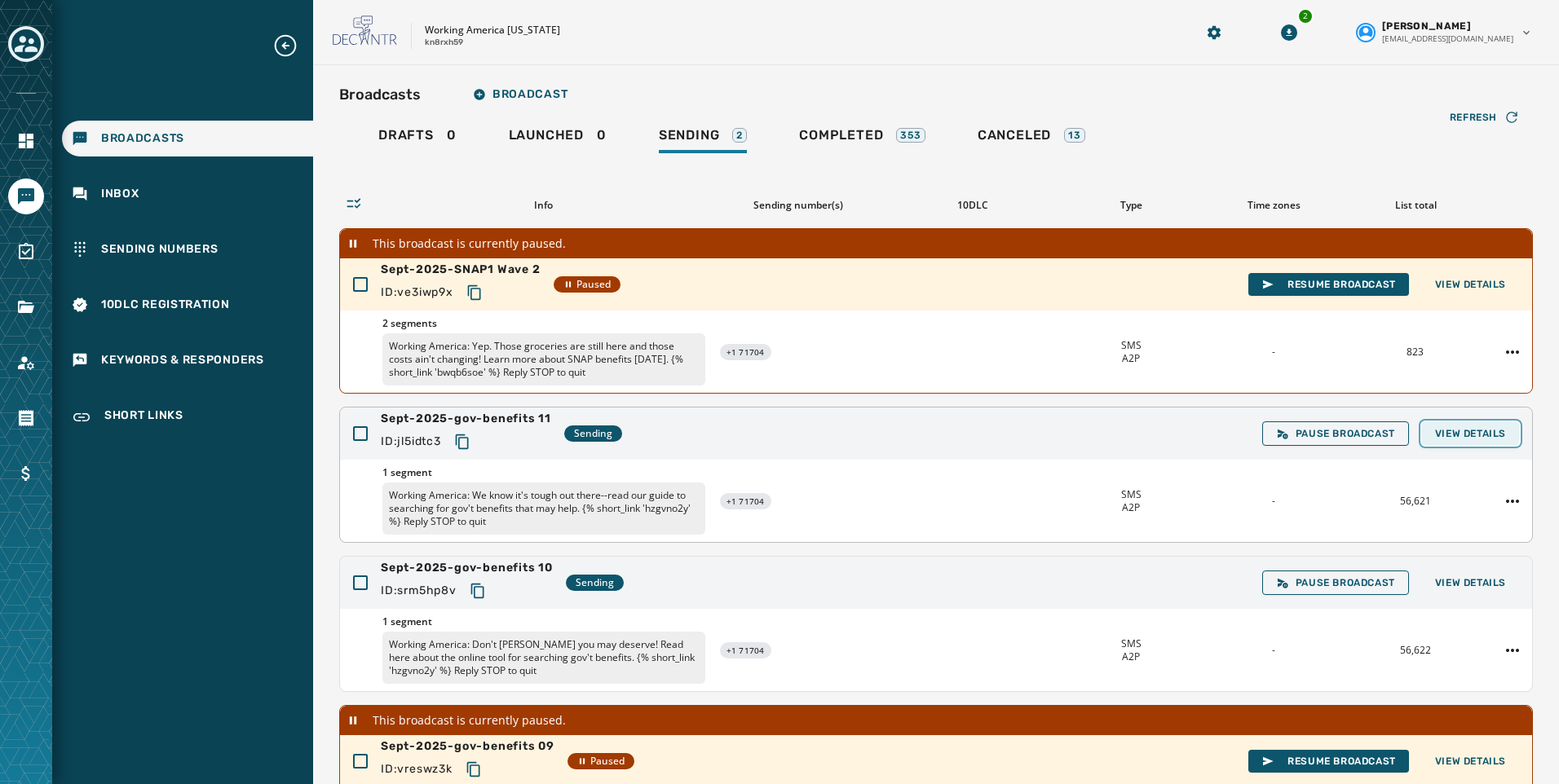
click at [1458, 431] on span "View Details" at bounding box center [1470, 433] width 71 height 13
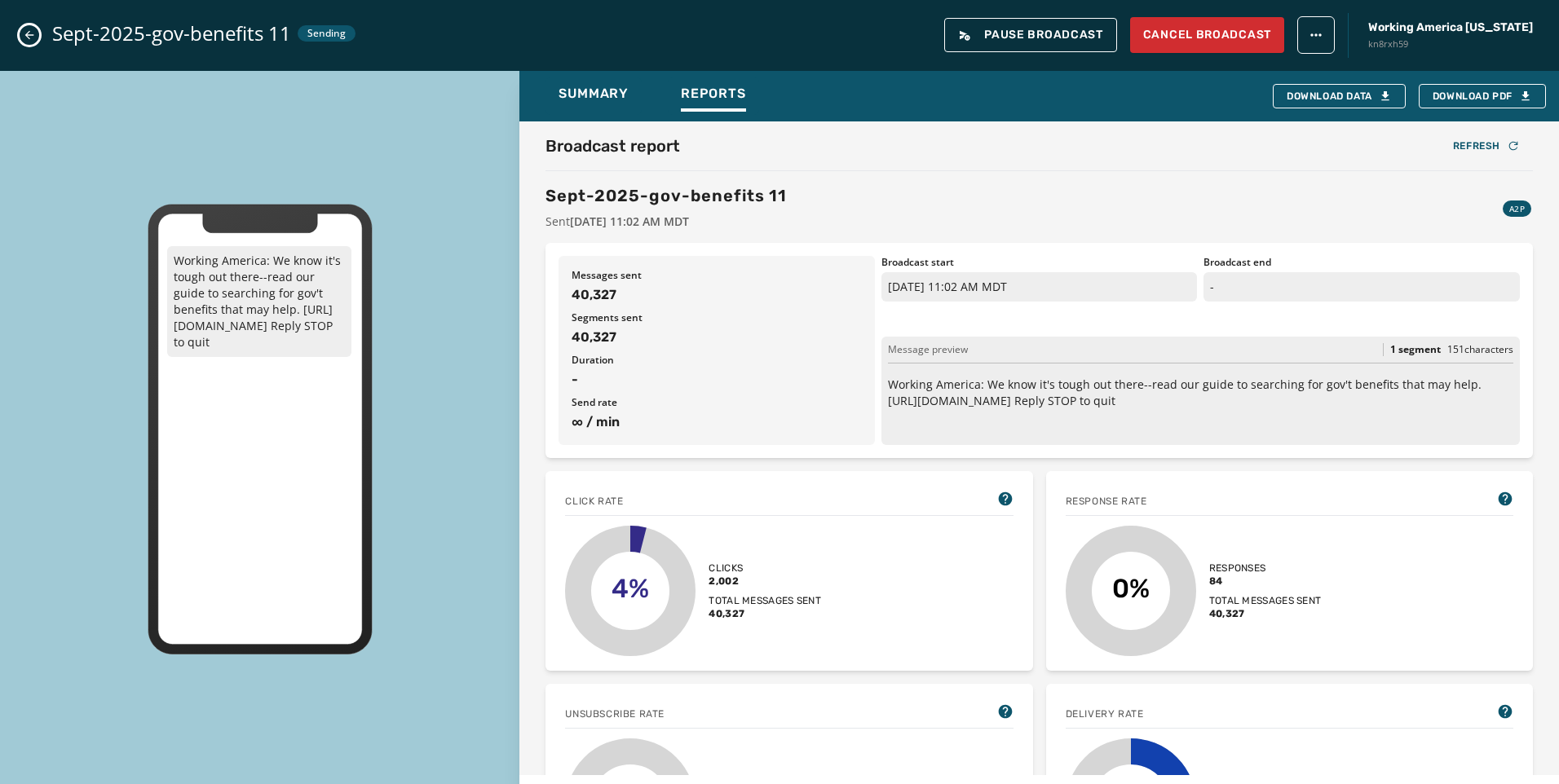
click at [25, 39] on icon "Close admin drawer" at bounding box center [29, 35] width 13 height 13
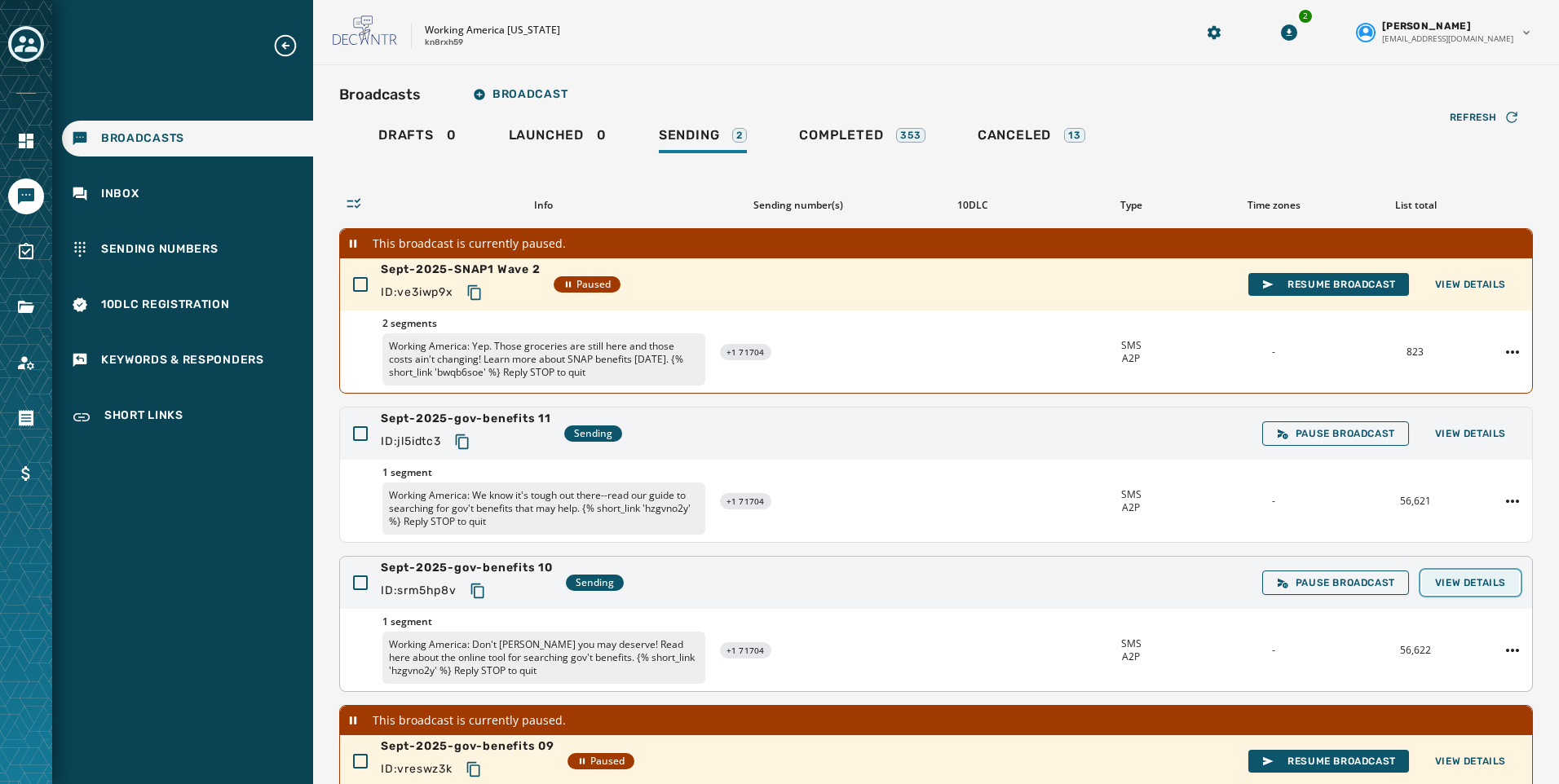
click at [1435, 586] on span "View Details" at bounding box center [1470, 583] width 71 height 13
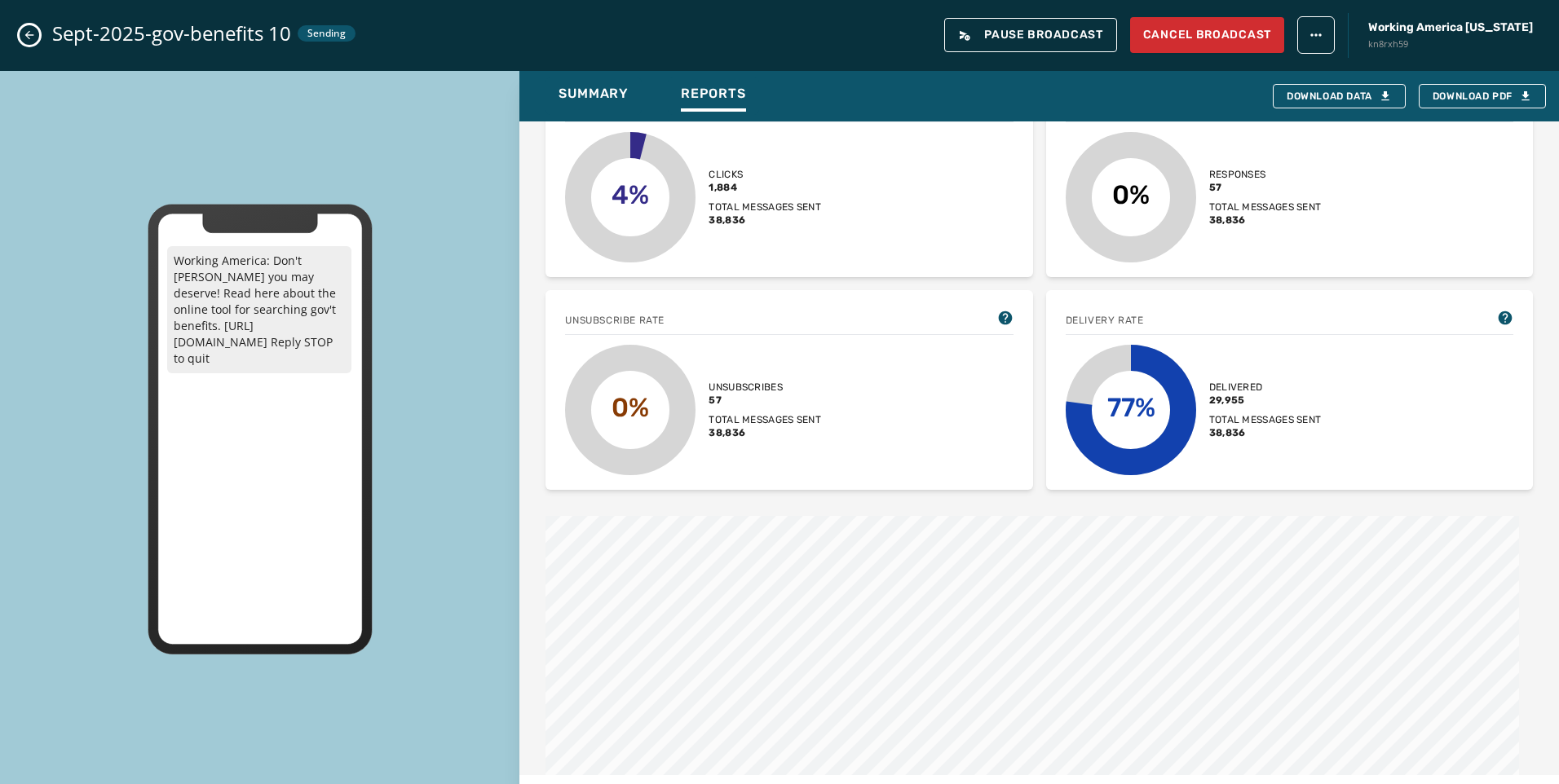
scroll to position [326, 0]
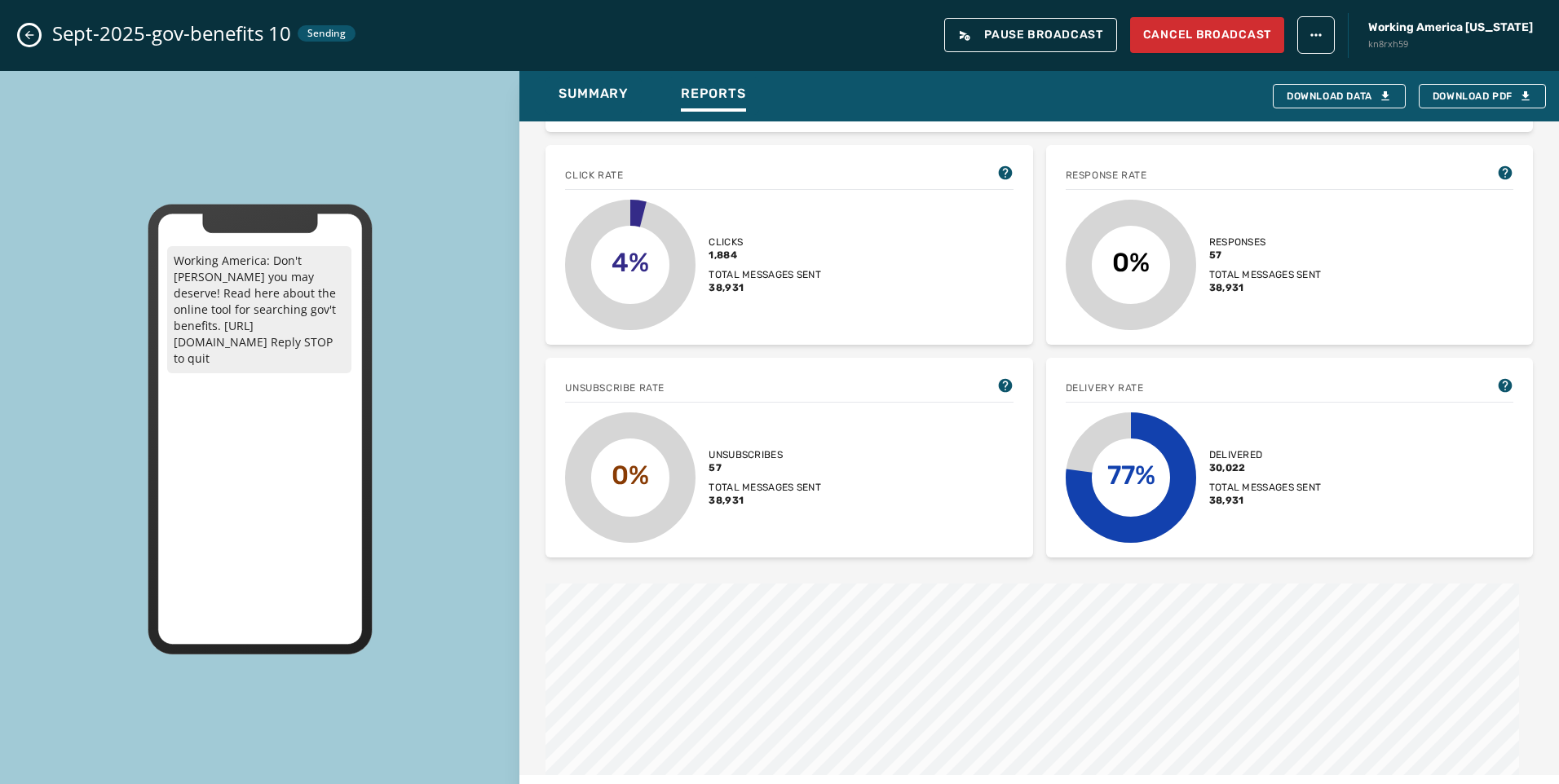
click at [29, 27] on button "Close admin drawer" at bounding box center [29, 35] width 20 height 20
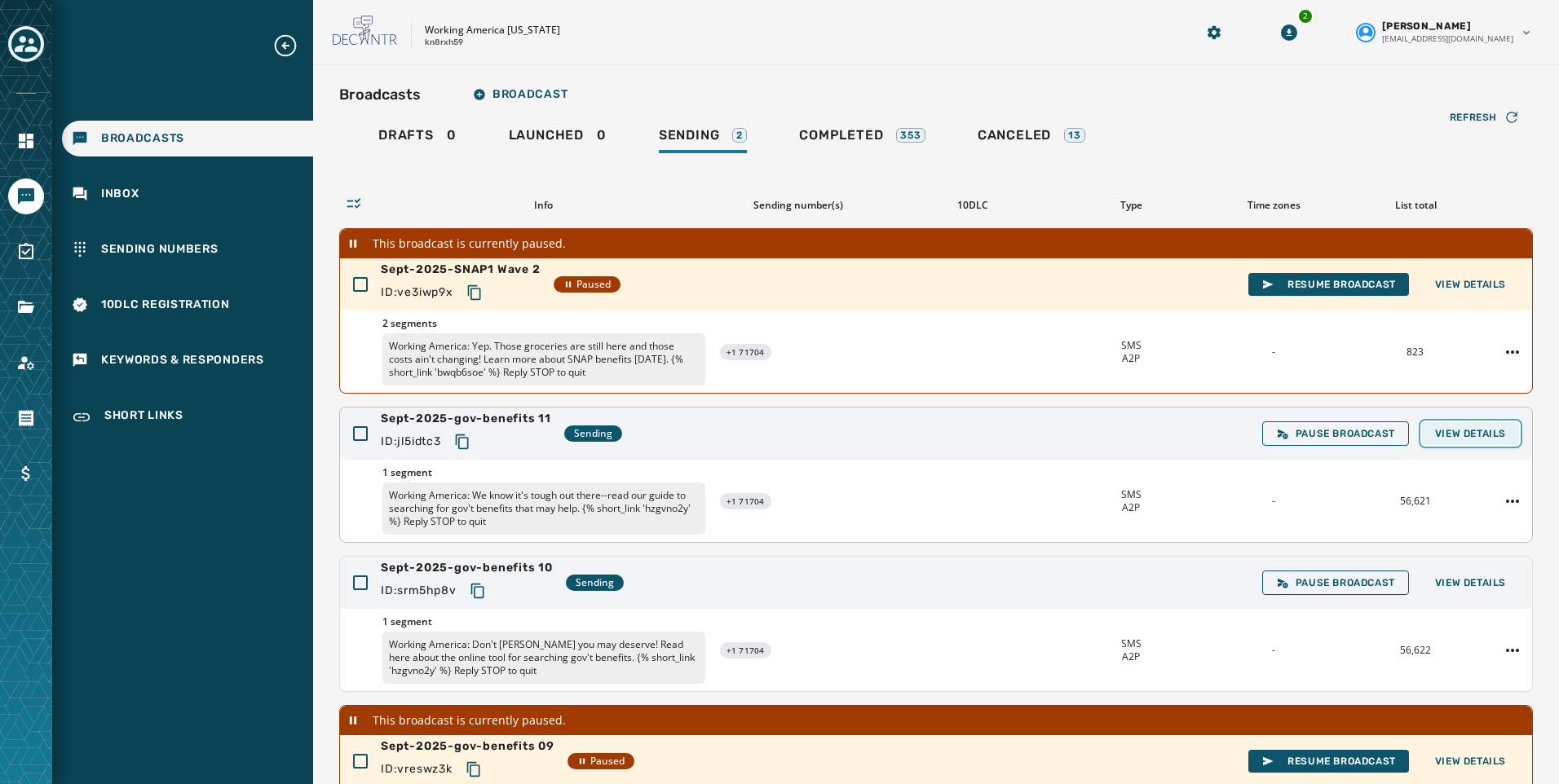
click at [1463, 434] on span "View Details" at bounding box center [1470, 433] width 71 height 13
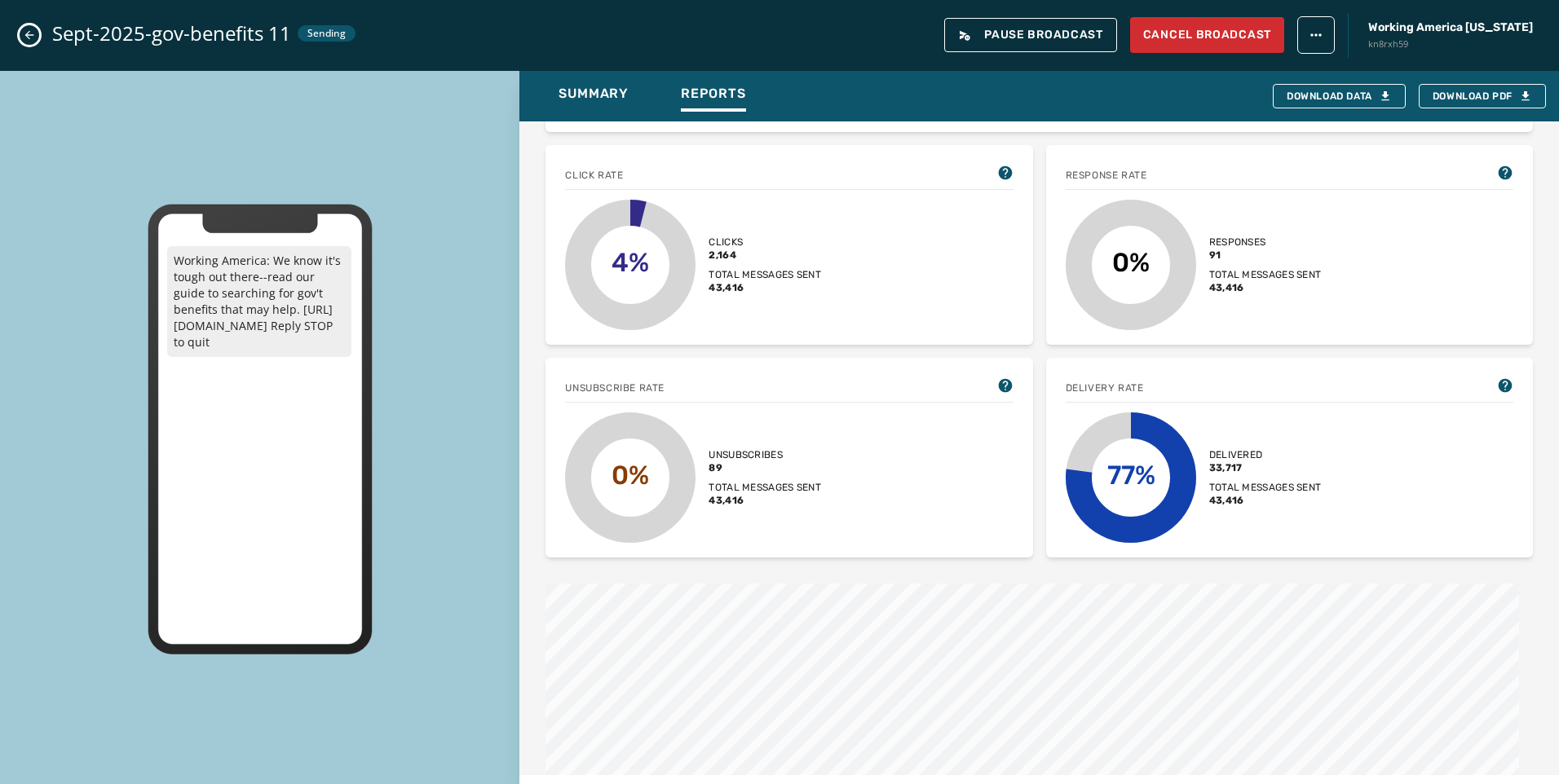
click at [34, 27] on button "Close admin drawer" at bounding box center [29, 35] width 20 height 20
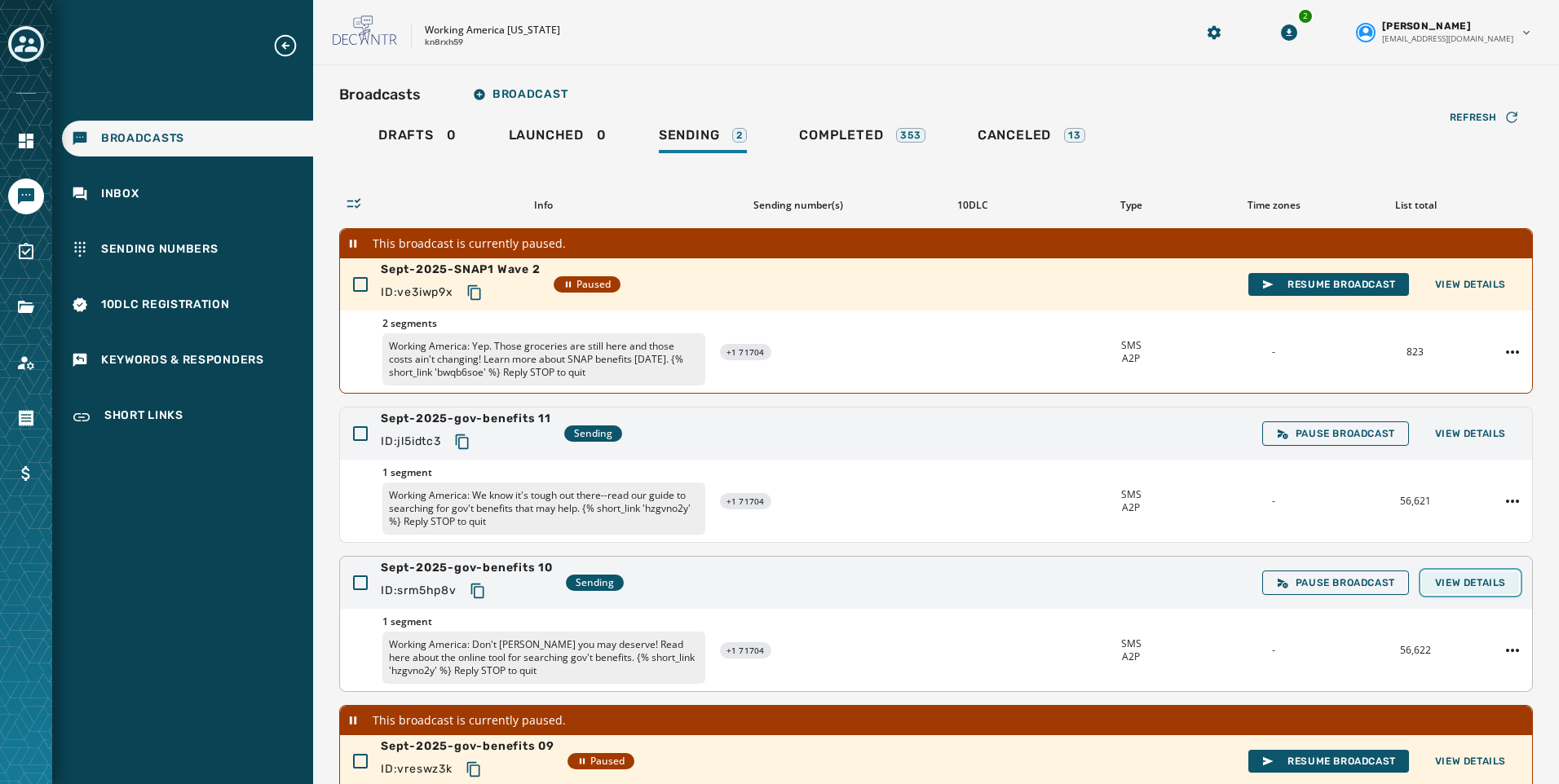
click at [1467, 584] on span "View Details" at bounding box center [1470, 583] width 71 height 13
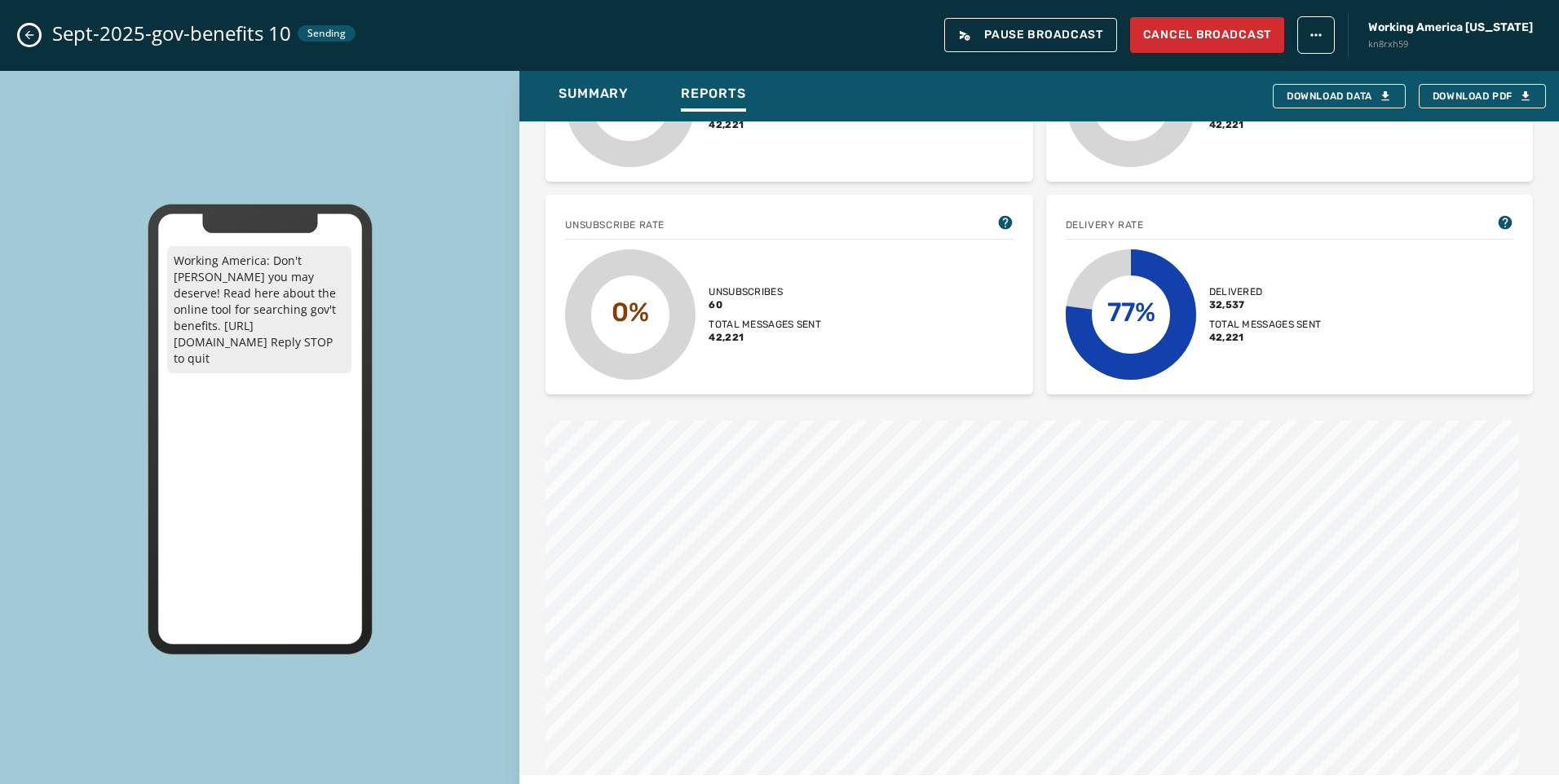
scroll to position [0, 0]
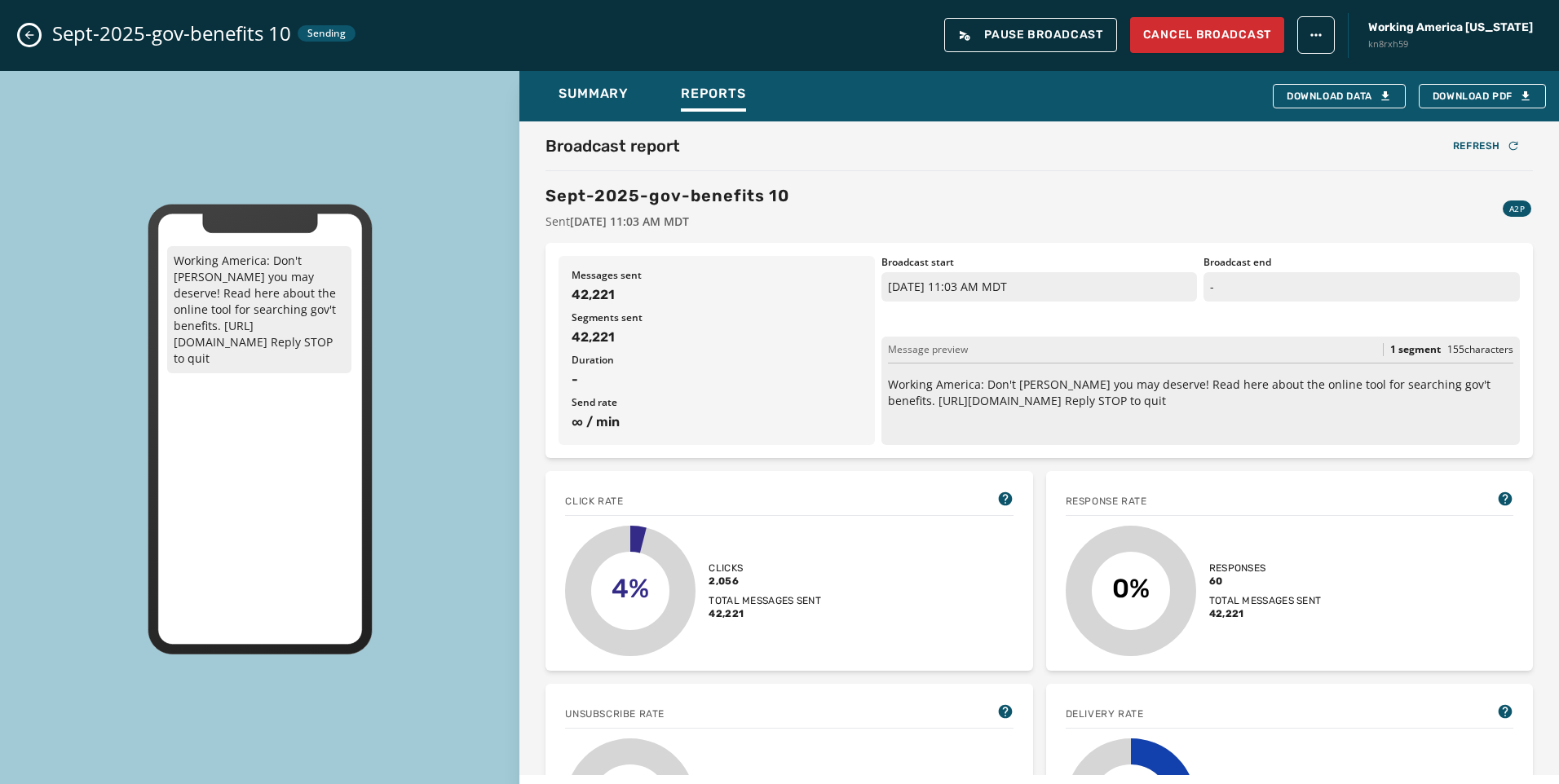
click at [33, 25] on button "Close admin drawer" at bounding box center [29, 35] width 20 height 20
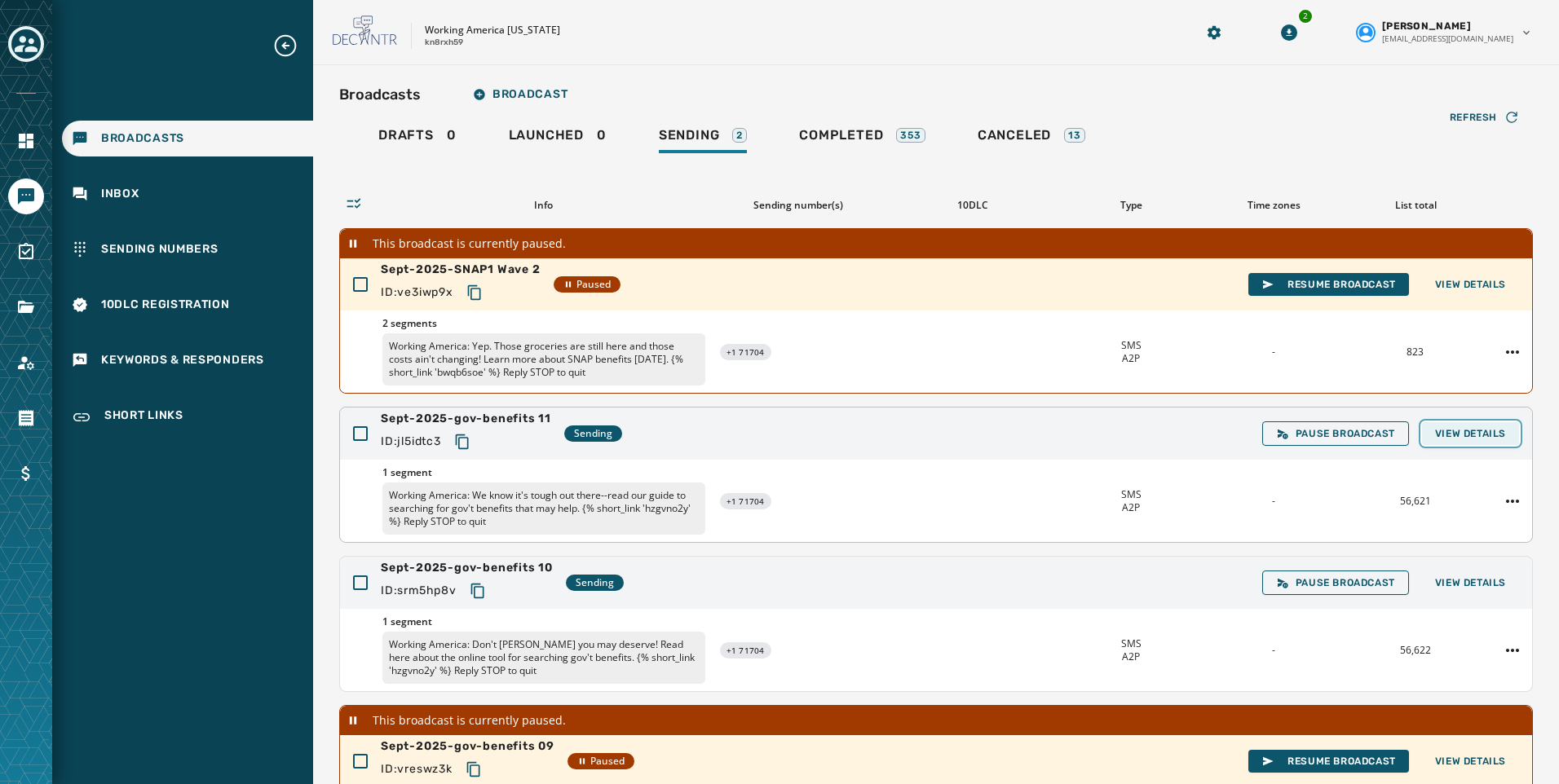
click at [1446, 444] on button "View Details" at bounding box center [1470, 433] width 97 height 23
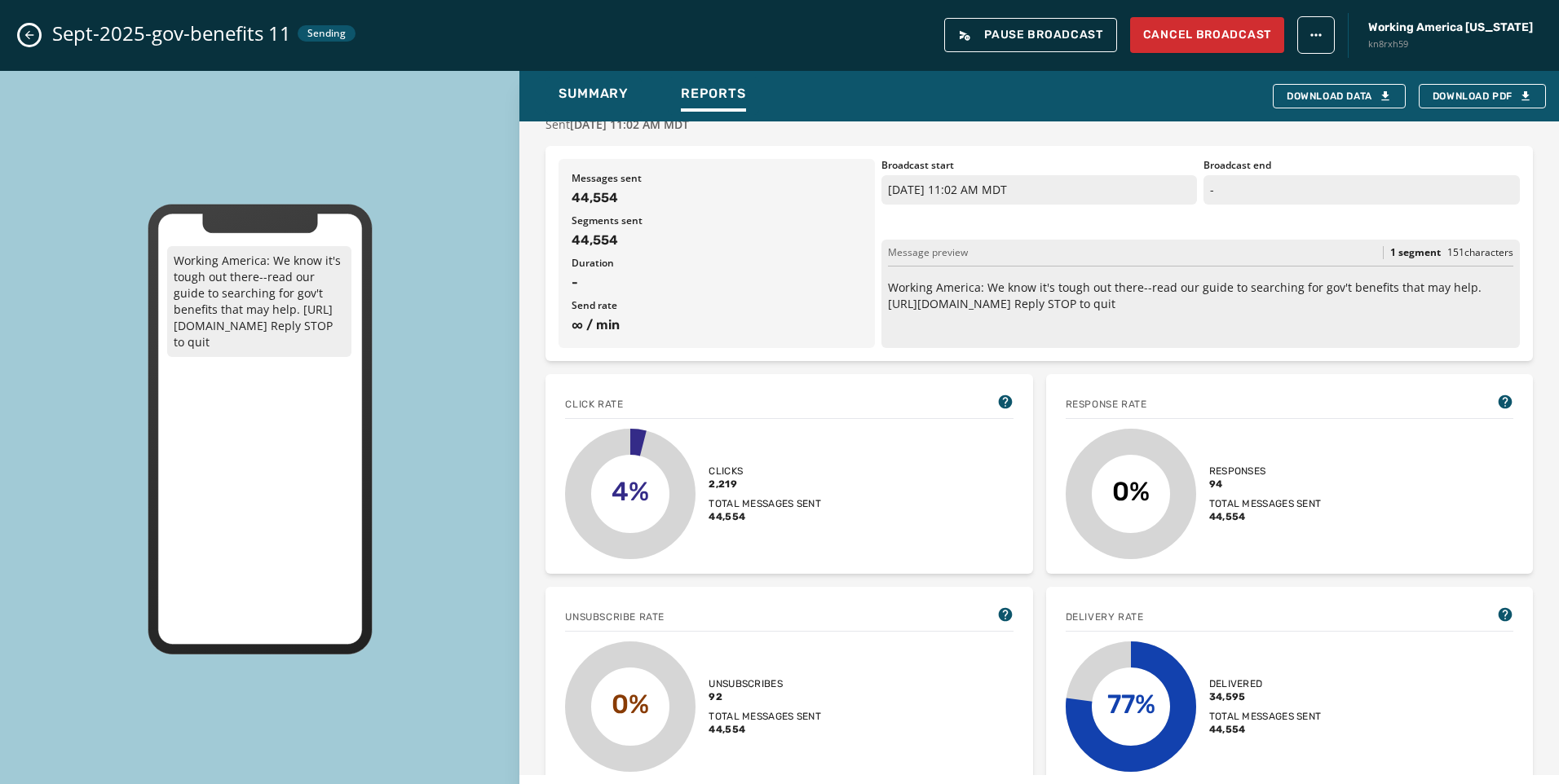
scroll to position [82, 0]
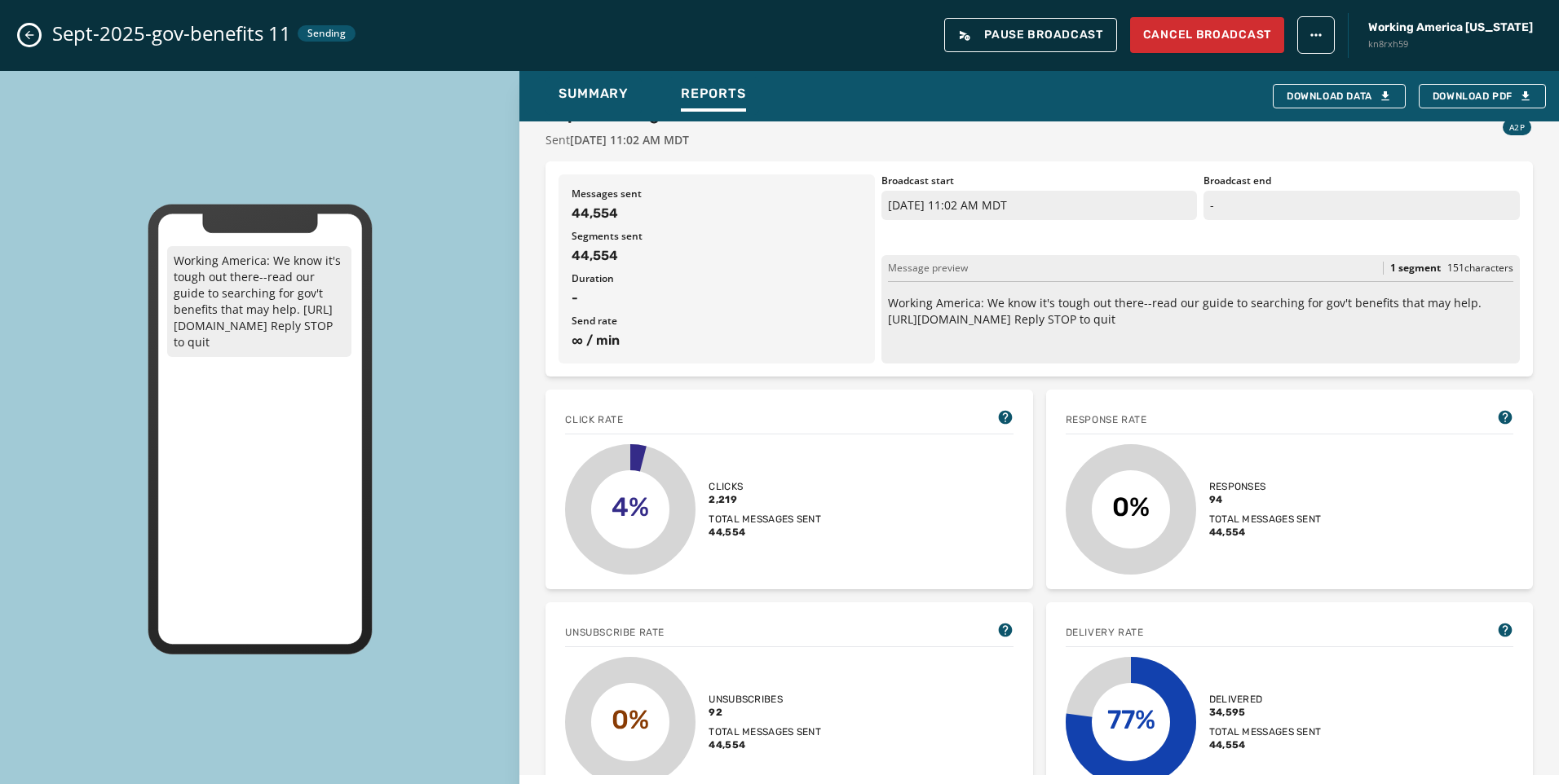
click at [39, 34] on div "Sept-2025-gov-benefits 11 Sending Pause Broadcast Cancel Broadcast Working Amer…" at bounding box center [780, 35] width 1559 height 71
click at [15, 33] on div "Sept-2025-gov-benefits 11 Sending Pause Broadcast Cancel Broadcast Working Amer…" at bounding box center [780, 35] width 1559 height 71
drag, startPoint x: 24, startPoint y: 33, endPoint x: 324, endPoint y: 123, distance: 313.2
click at [25, 33] on icon "Close admin drawer" at bounding box center [29, 35] width 13 height 13
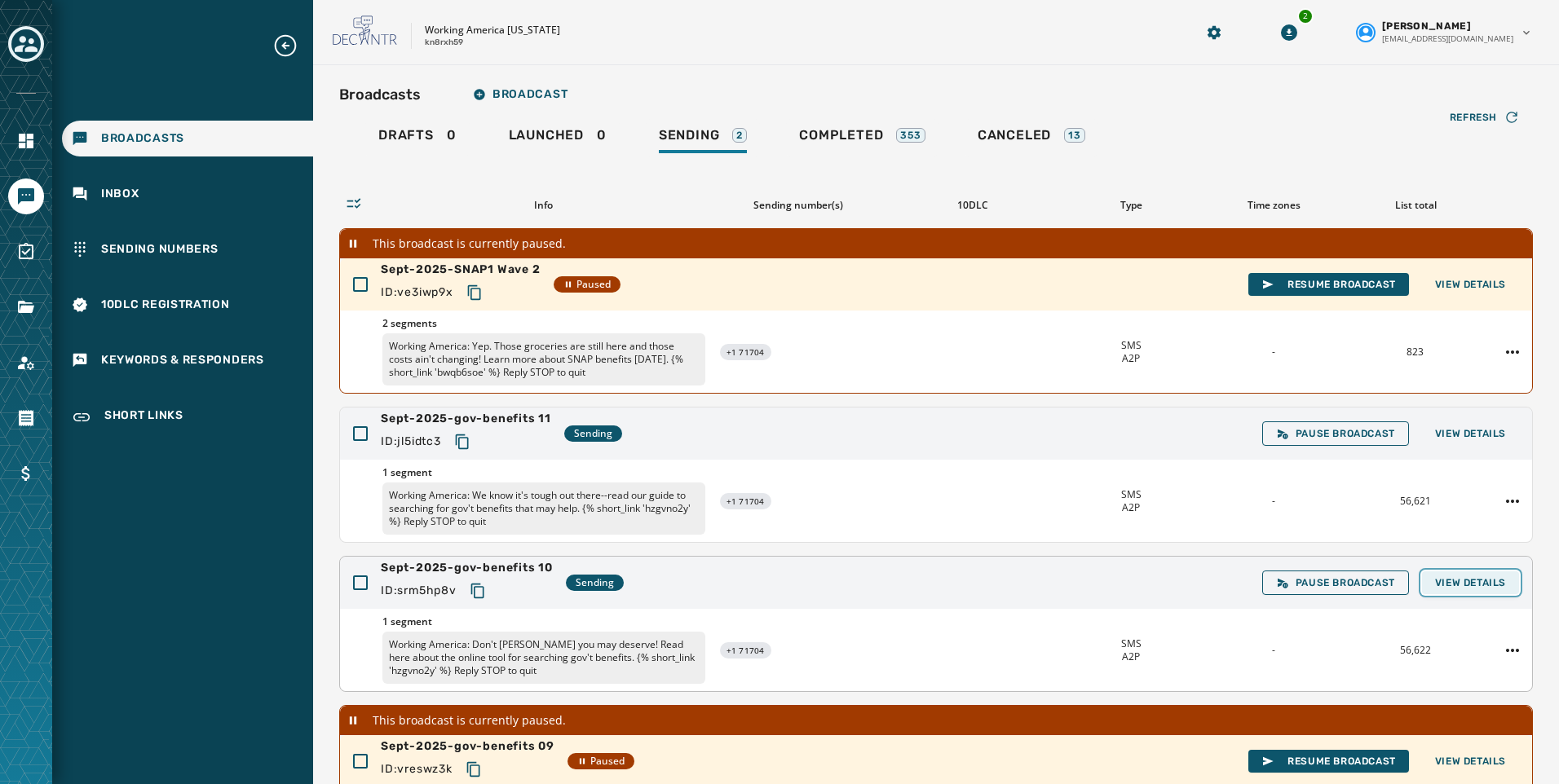
click at [1435, 587] on span "View Details" at bounding box center [1470, 583] width 71 height 13
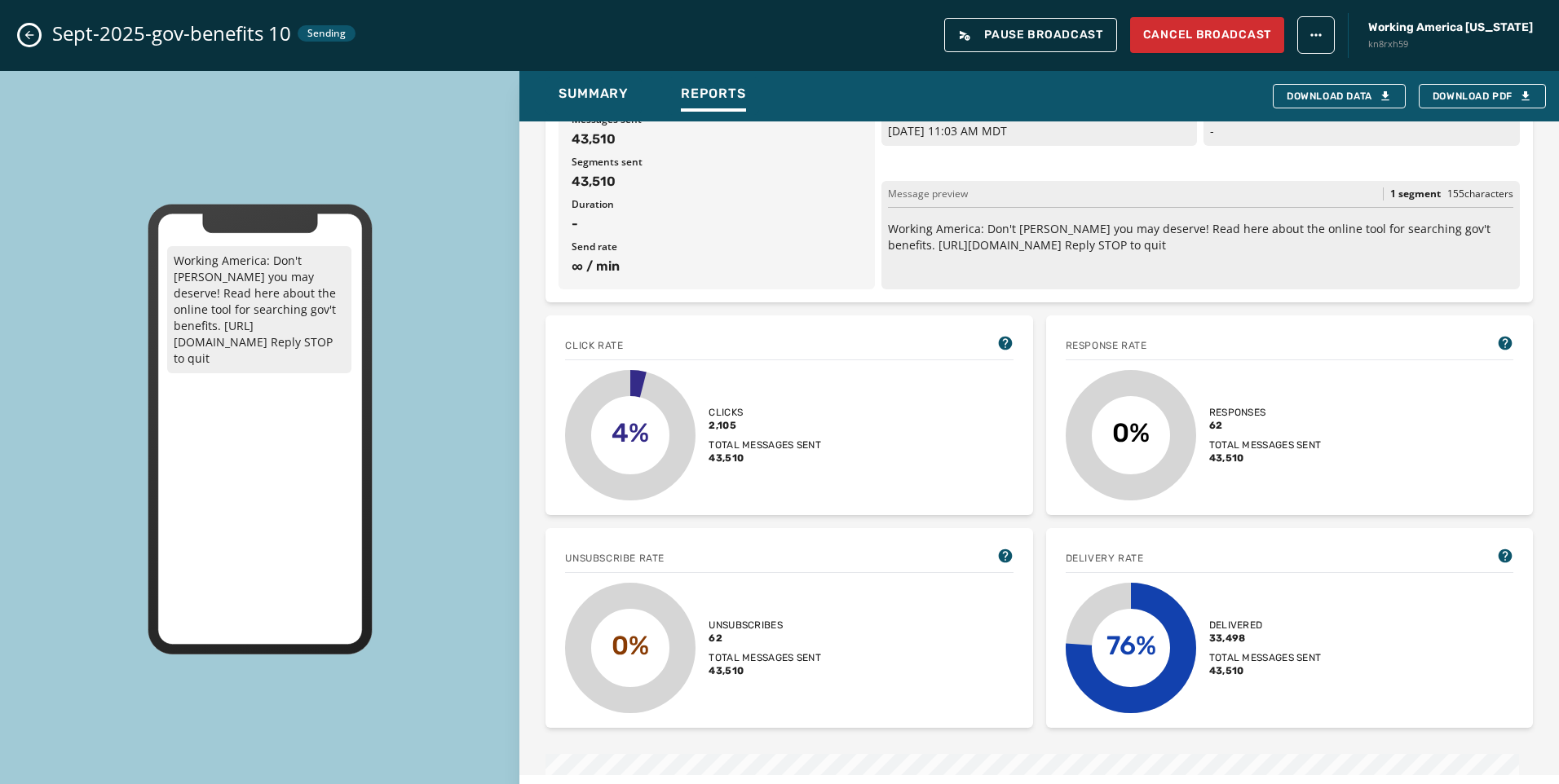
scroll to position [0, 0]
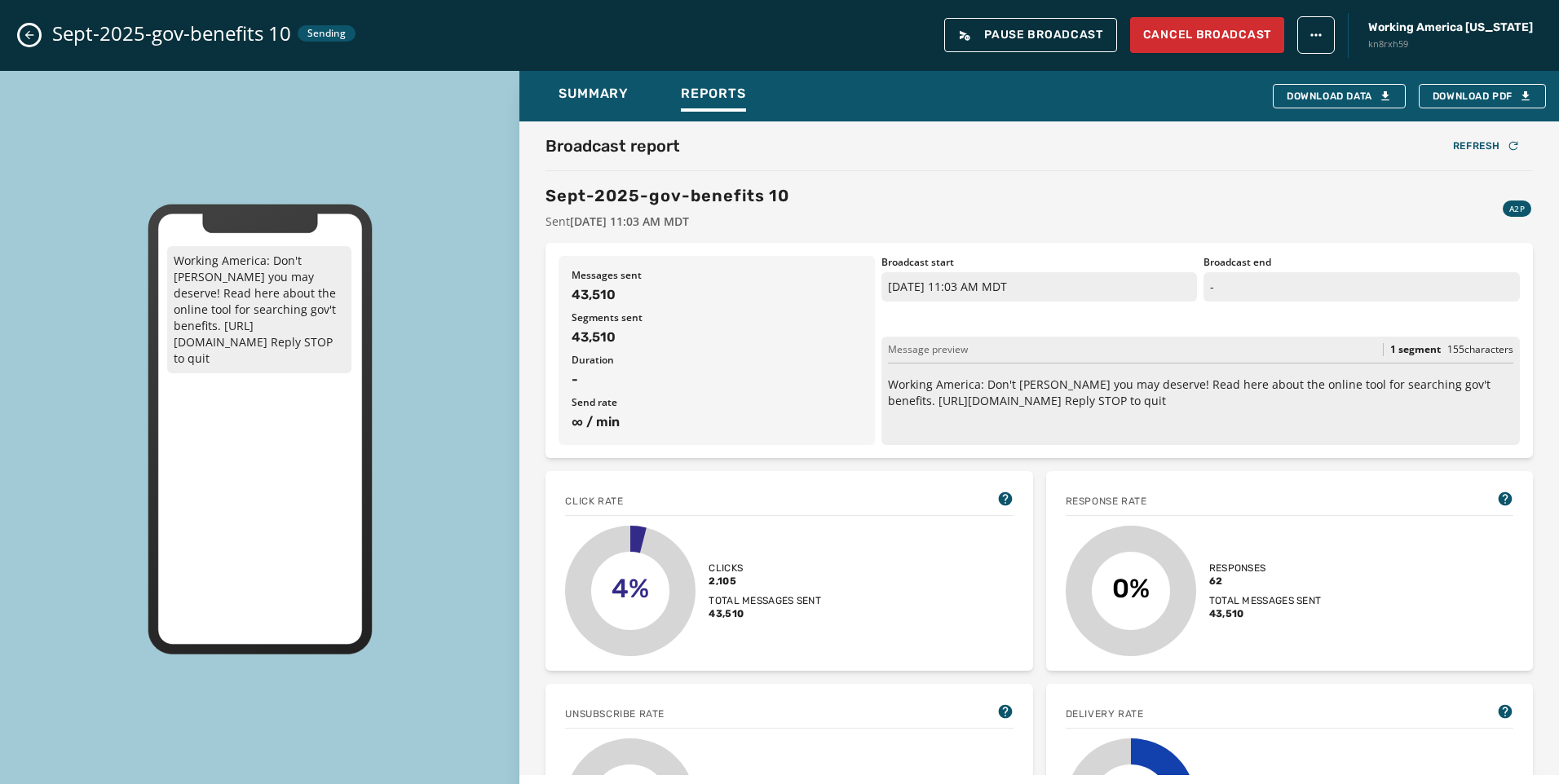
click at [28, 42] on button "Close admin drawer" at bounding box center [29, 35] width 20 height 20
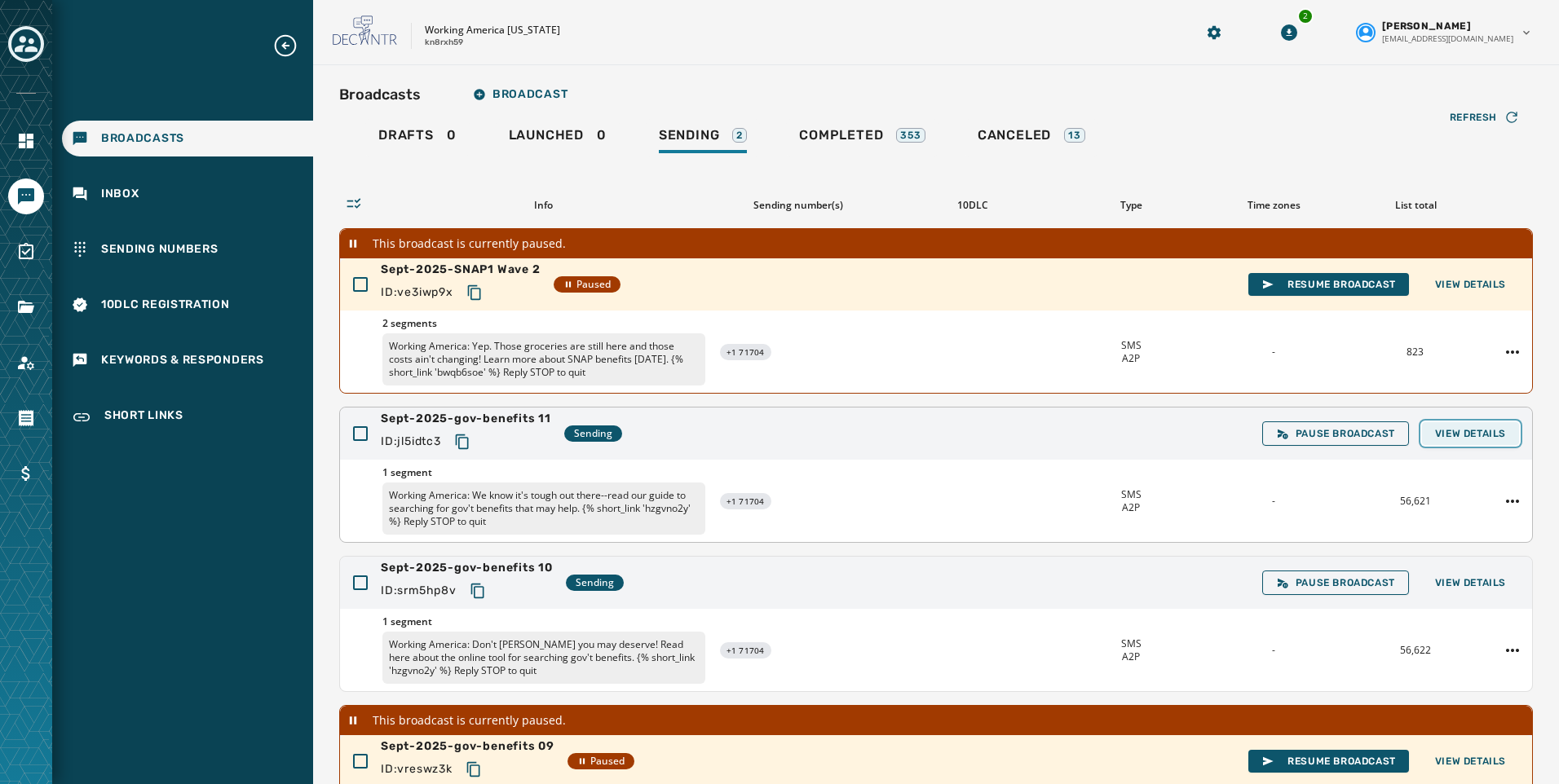
click at [1442, 427] on button "View Details" at bounding box center [1470, 433] width 97 height 23
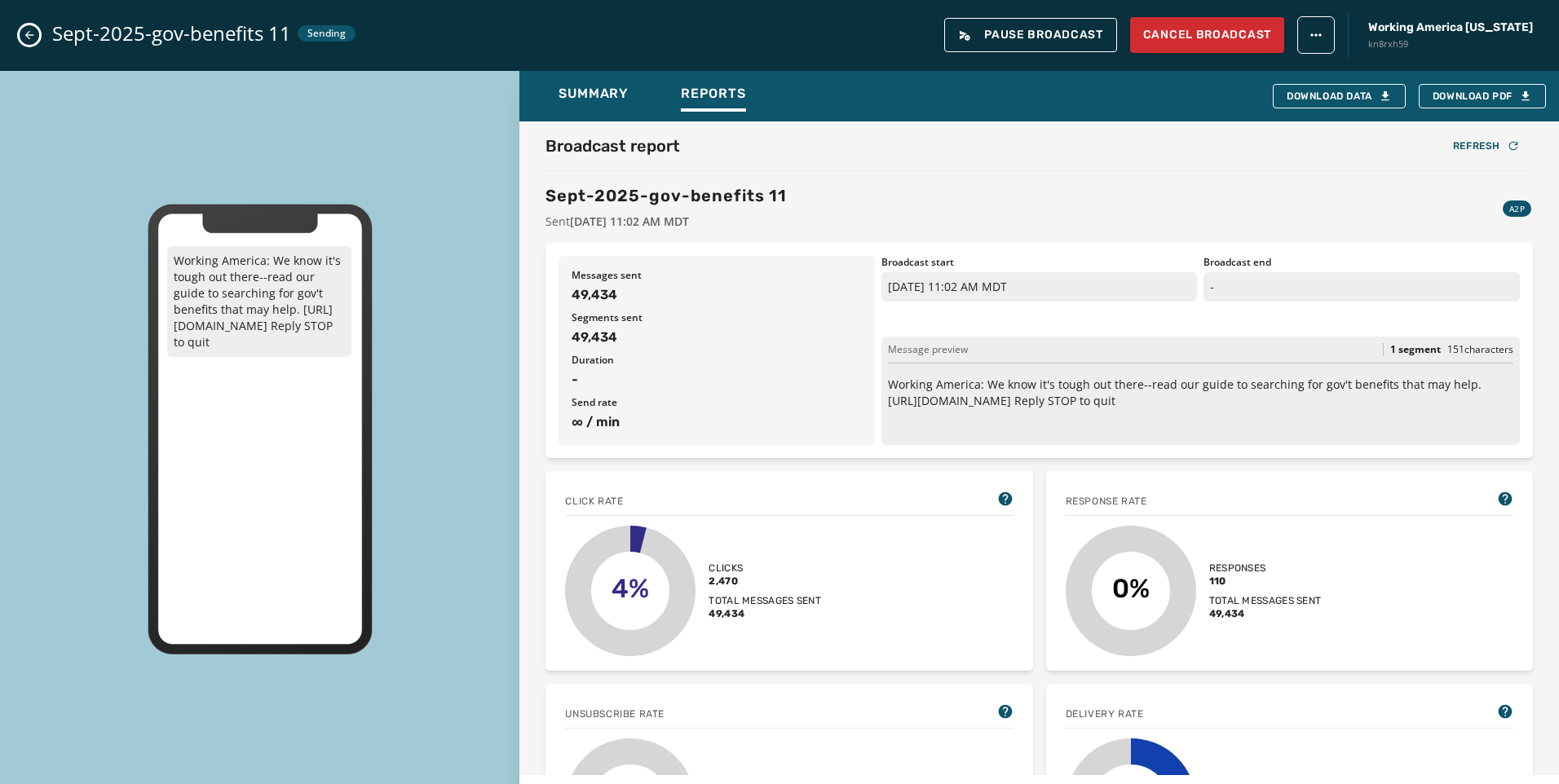
click at [23, 28] on icon "Close admin drawer" at bounding box center [29, 35] width 13 height 13
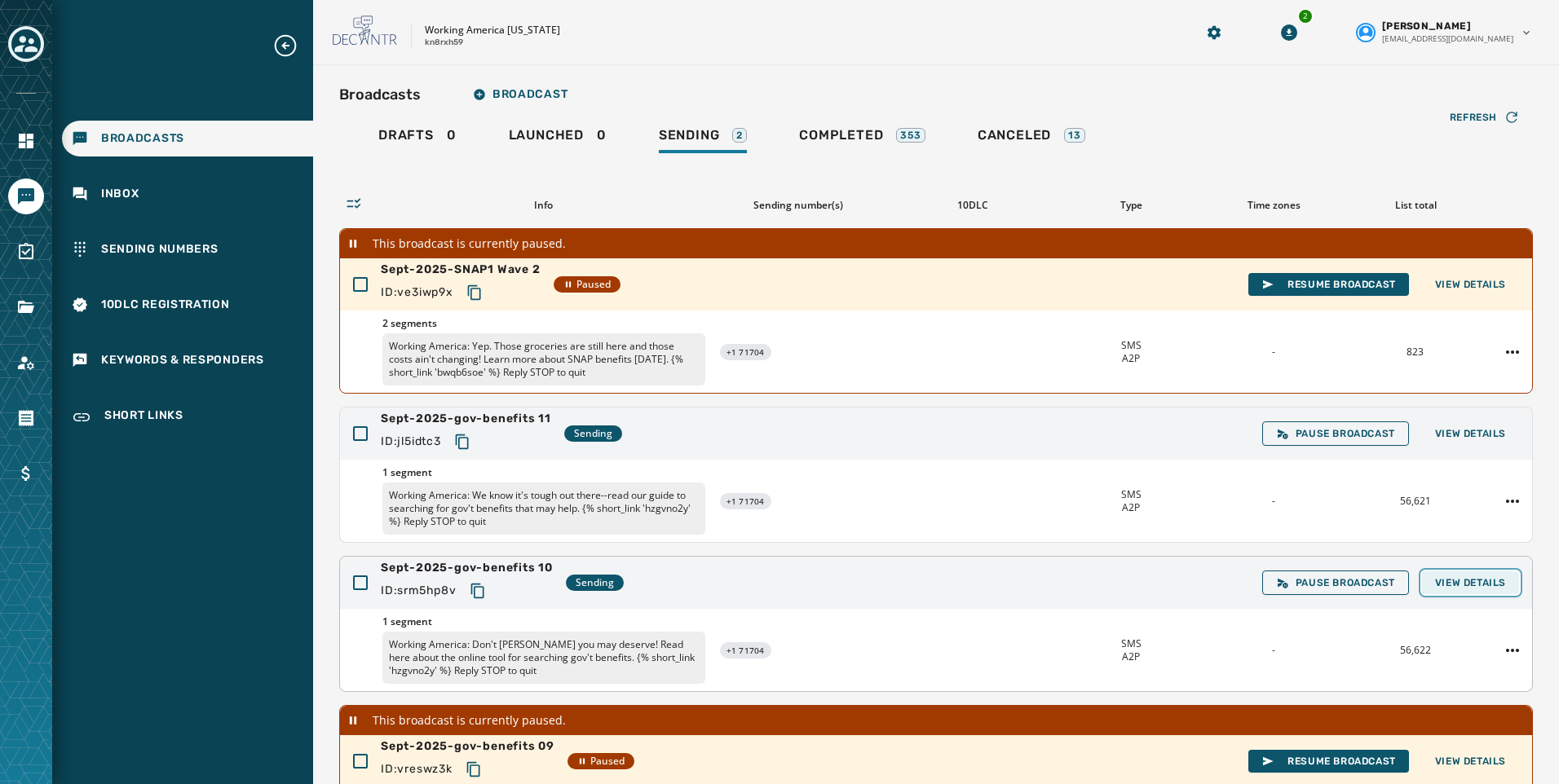
click at [1422, 586] on button "View Details" at bounding box center [1470, 583] width 97 height 23
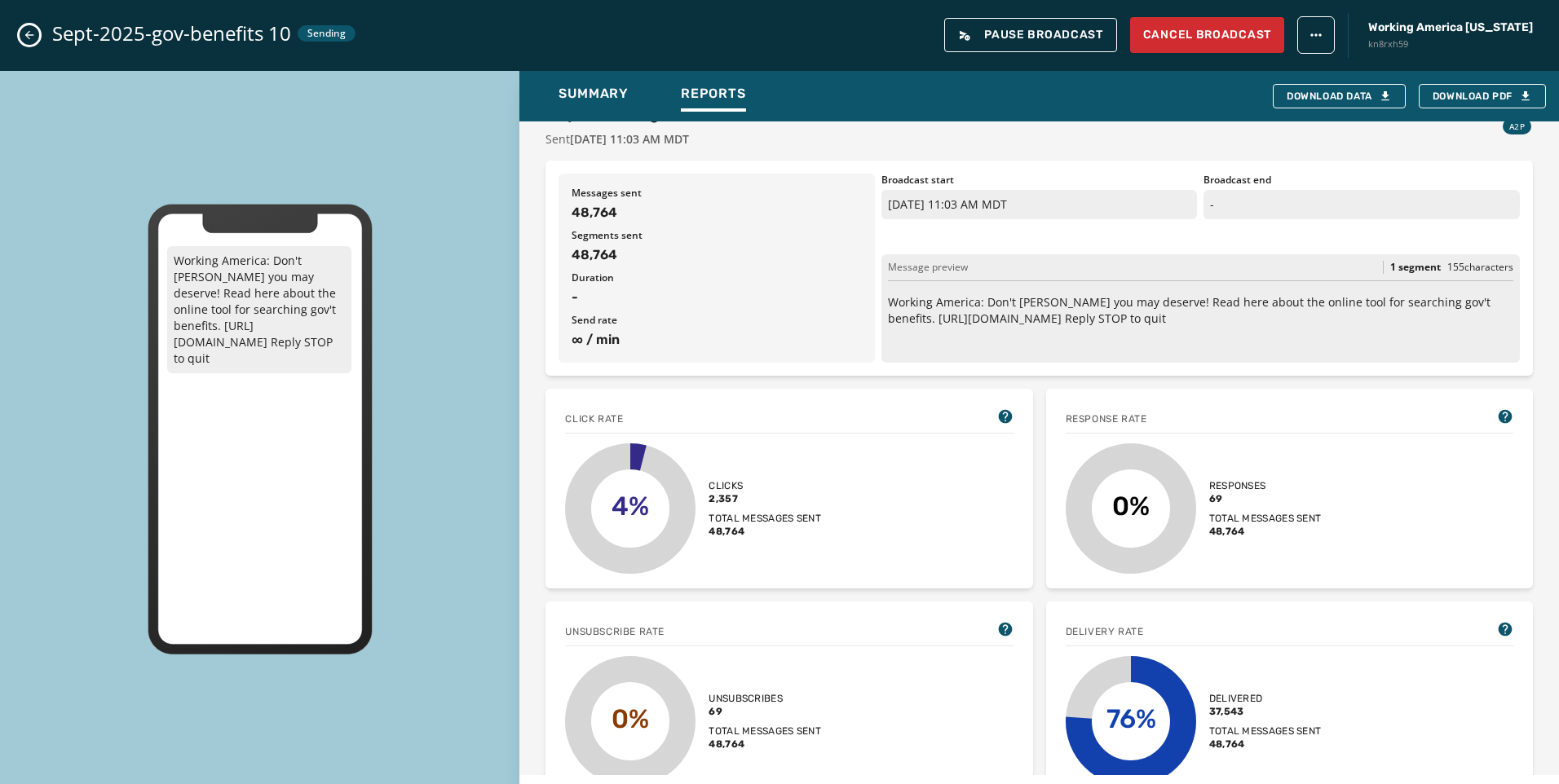
scroll to position [82, 0]
click at [52, 27] on div "Sept-2025-gov-benefits 10 Sending Pause Broadcast Cancel Broadcast Working Amer…" at bounding box center [780, 35] width 1559 height 71
click at [40, 29] on div "Sept-2025-gov-benefits 10 Sending Pause Broadcast Cancel Broadcast Working Amer…" at bounding box center [780, 35] width 1559 height 71
click at [35, 34] on icon "Close admin drawer" at bounding box center [29, 35] width 13 height 13
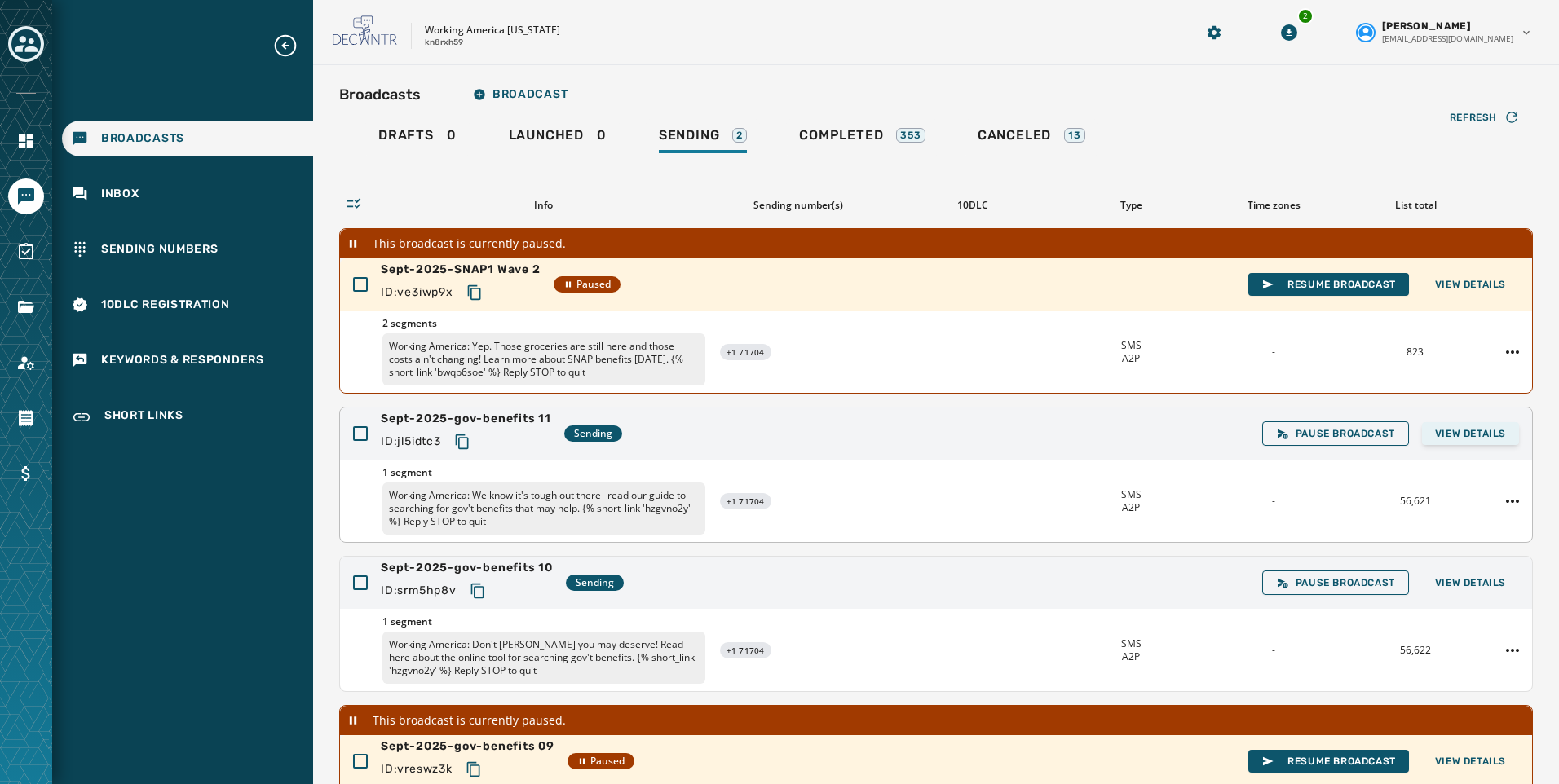
drag, startPoint x: 1507, startPoint y: 441, endPoint x: 1468, endPoint y: 439, distance: 39.1
click at [1499, 441] on div "Sept-2025-gov-benefits 11 ID: jl5idtc3 Sending Pause Broadcast View Details" at bounding box center [937, 434] width 1192 height 53
click at [1458, 437] on span "View Details" at bounding box center [1470, 433] width 71 height 13
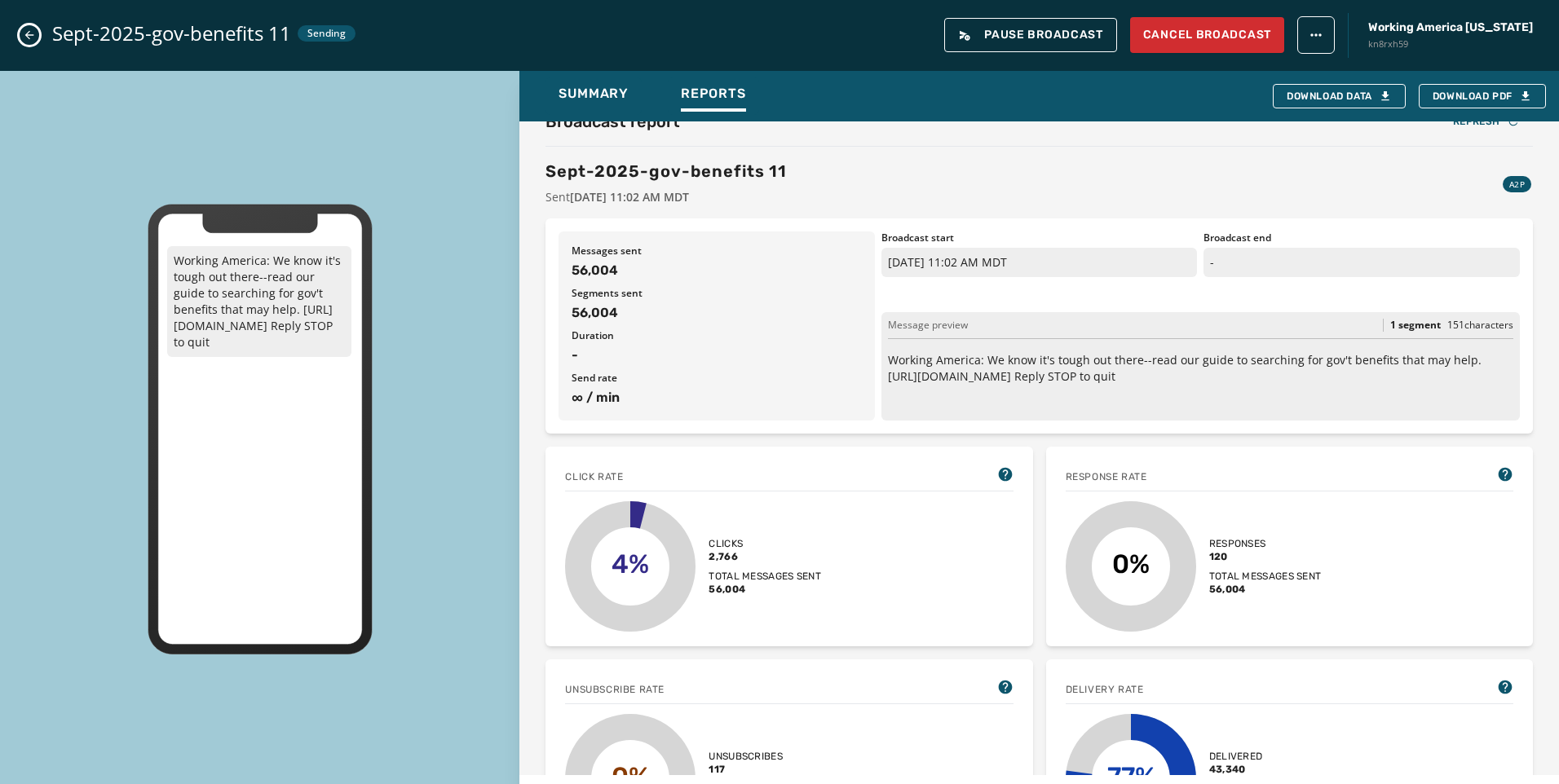
scroll to position [0, 0]
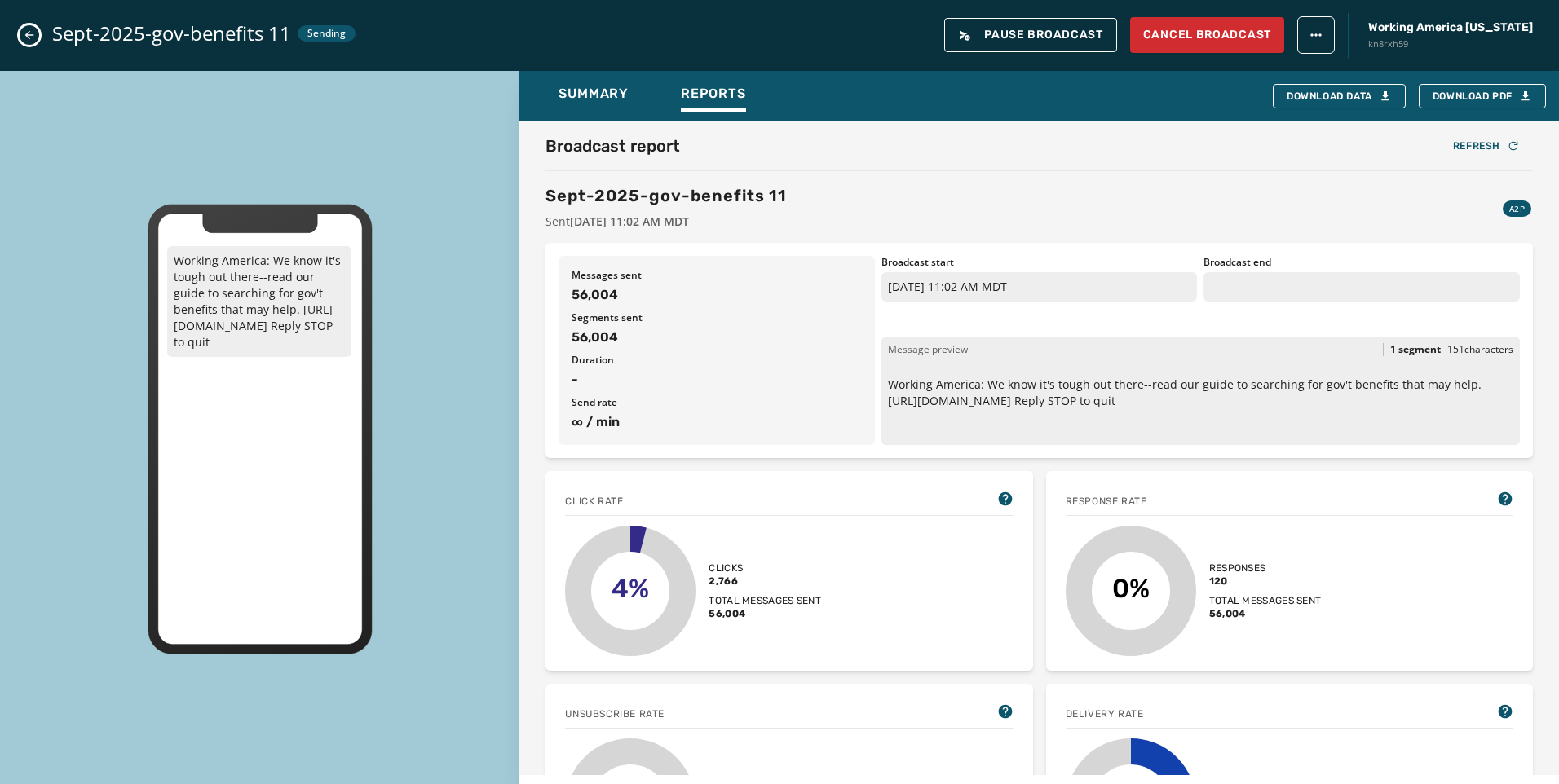
click at [35, 36] on icon "Close admin drawer" at bounding box center [29, 35] width 13 height 13
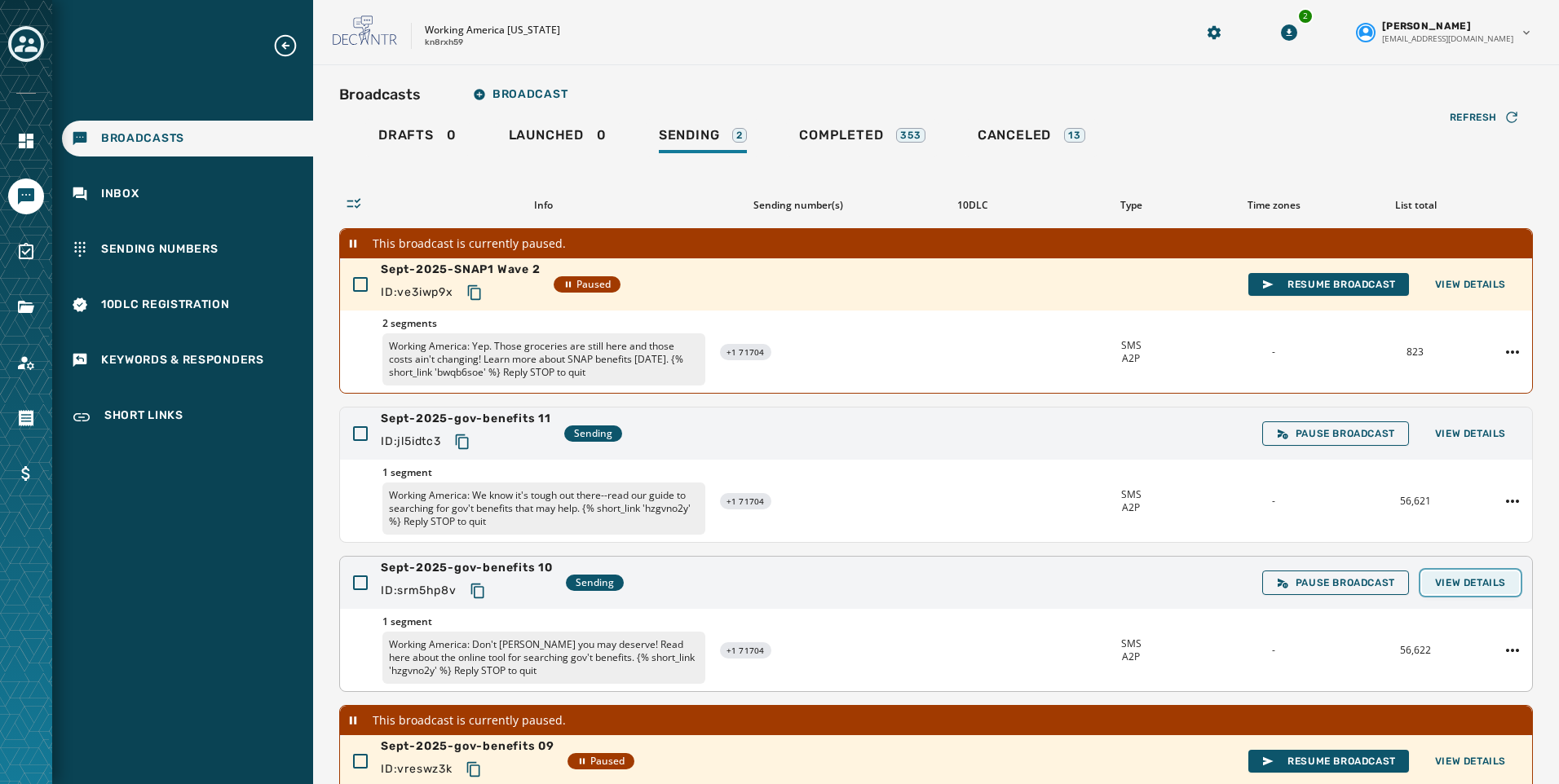
click at [1472, 588] on span "View Details" at bounding box center [1470, 583] width 71 height 13
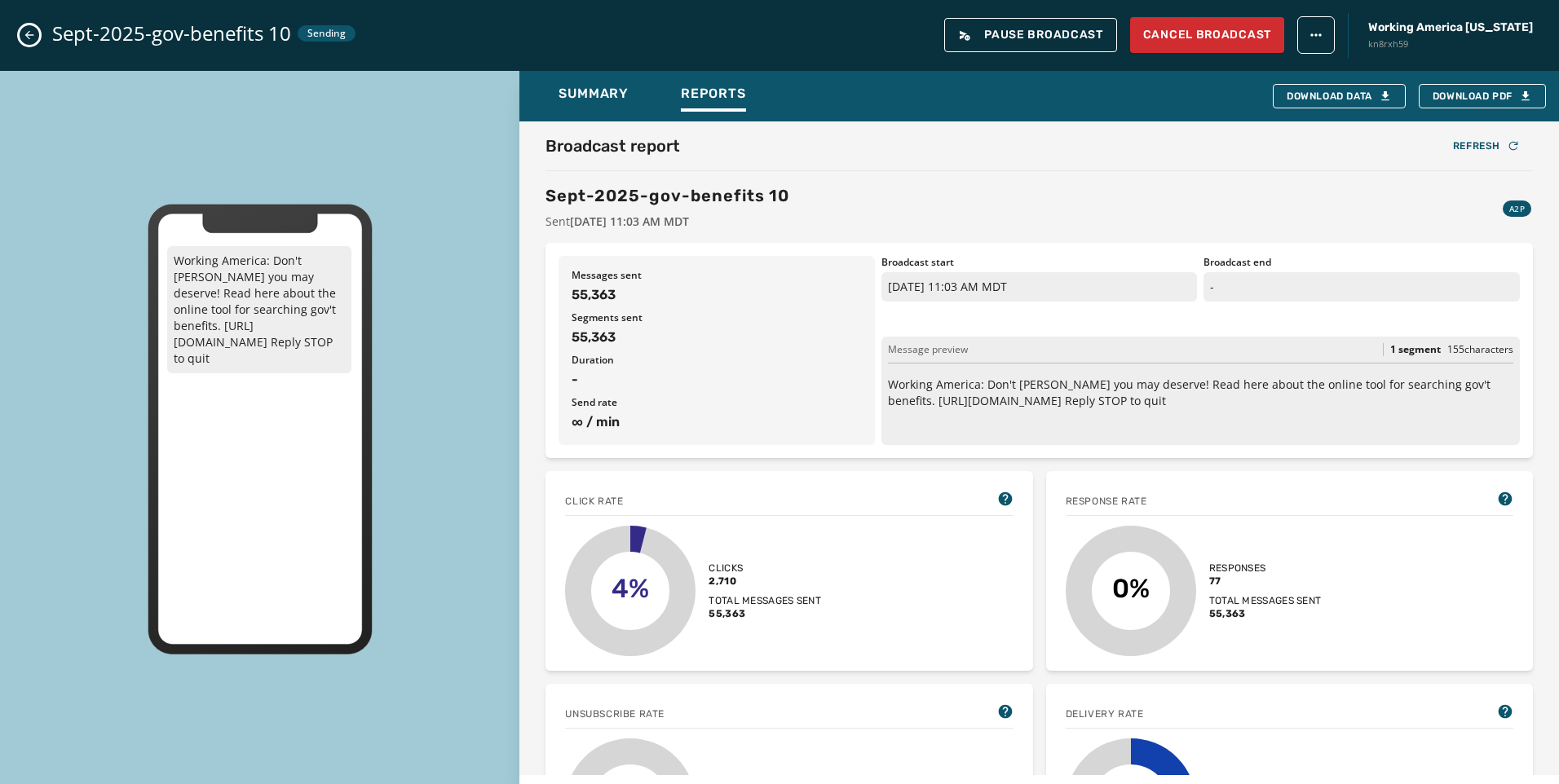
click at [32, 32] on icon "Close admin drawer" at bounding box center [29, 35] width 13 height 13
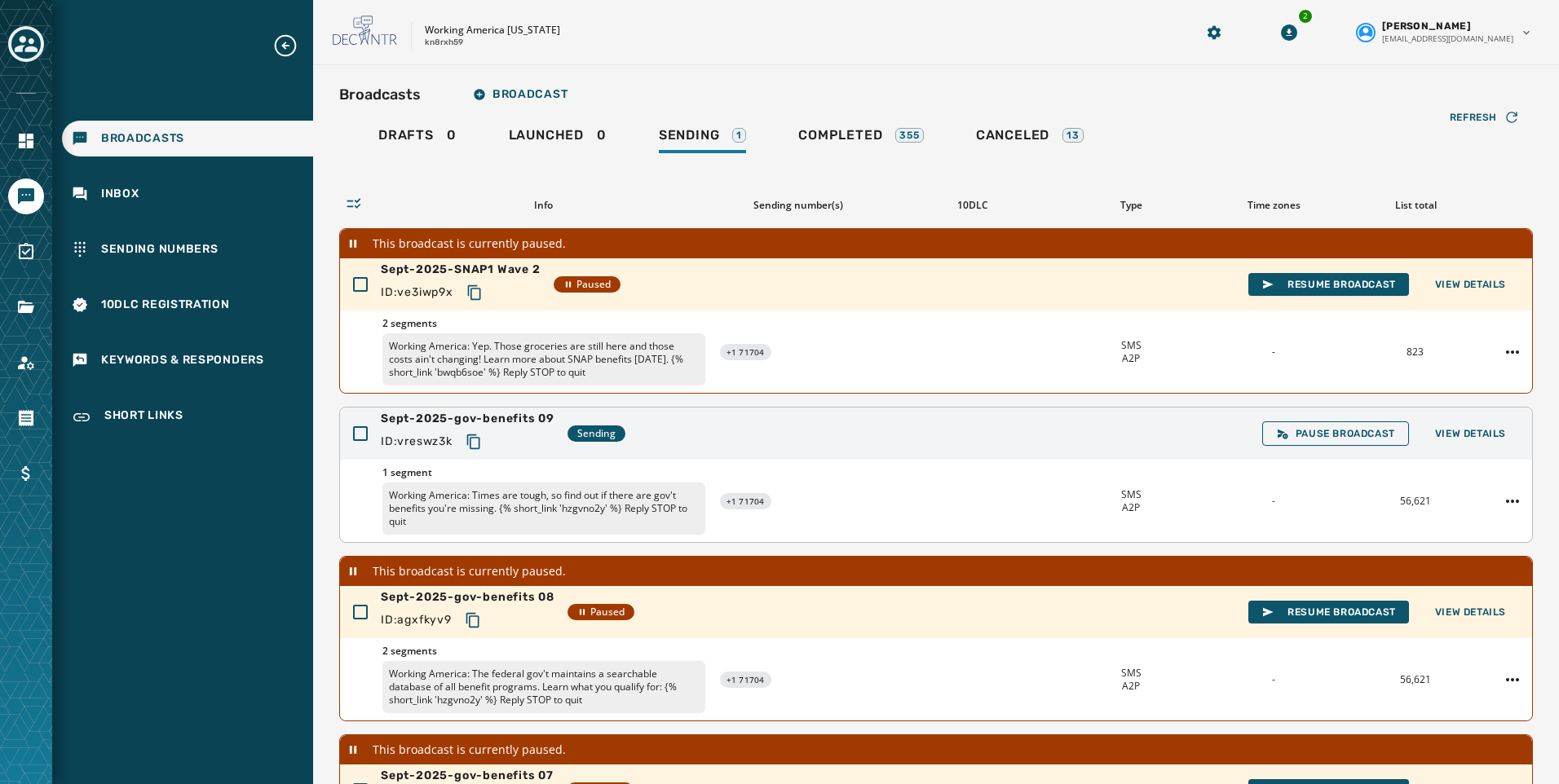
click at [1460, 420] on div "Sept-2025-gov-benefits 09 ID: vreswz3k Sending Pause Broadcast View Details" at bounding box center [937, 434] width 1192 height 53
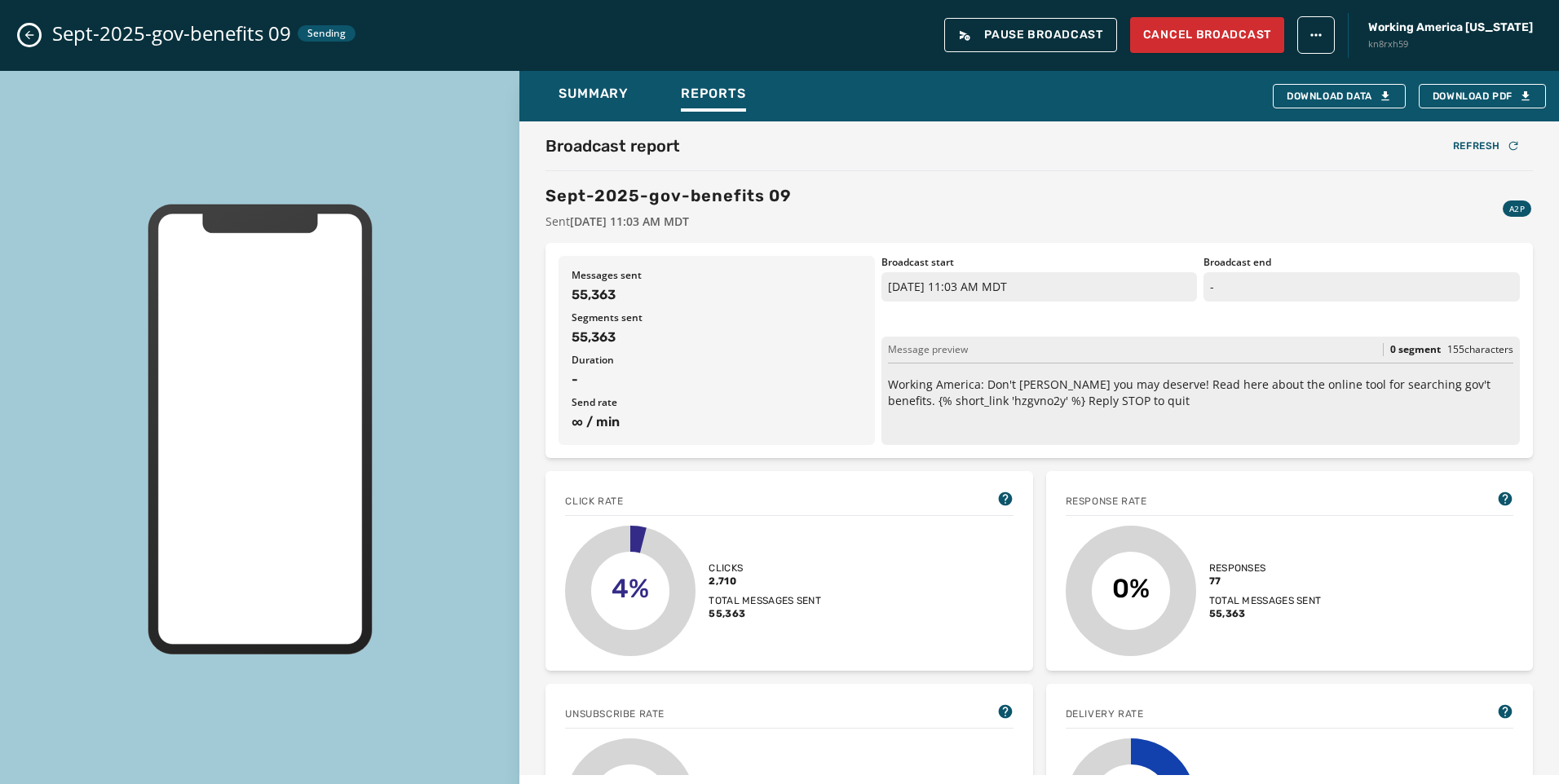
click at [1460, 431] on div "Summary Reports Download Data Download PDF Broadcast report Refresh Sept-2025-g…" at bounding box center [780, 429] width 1559 height 717
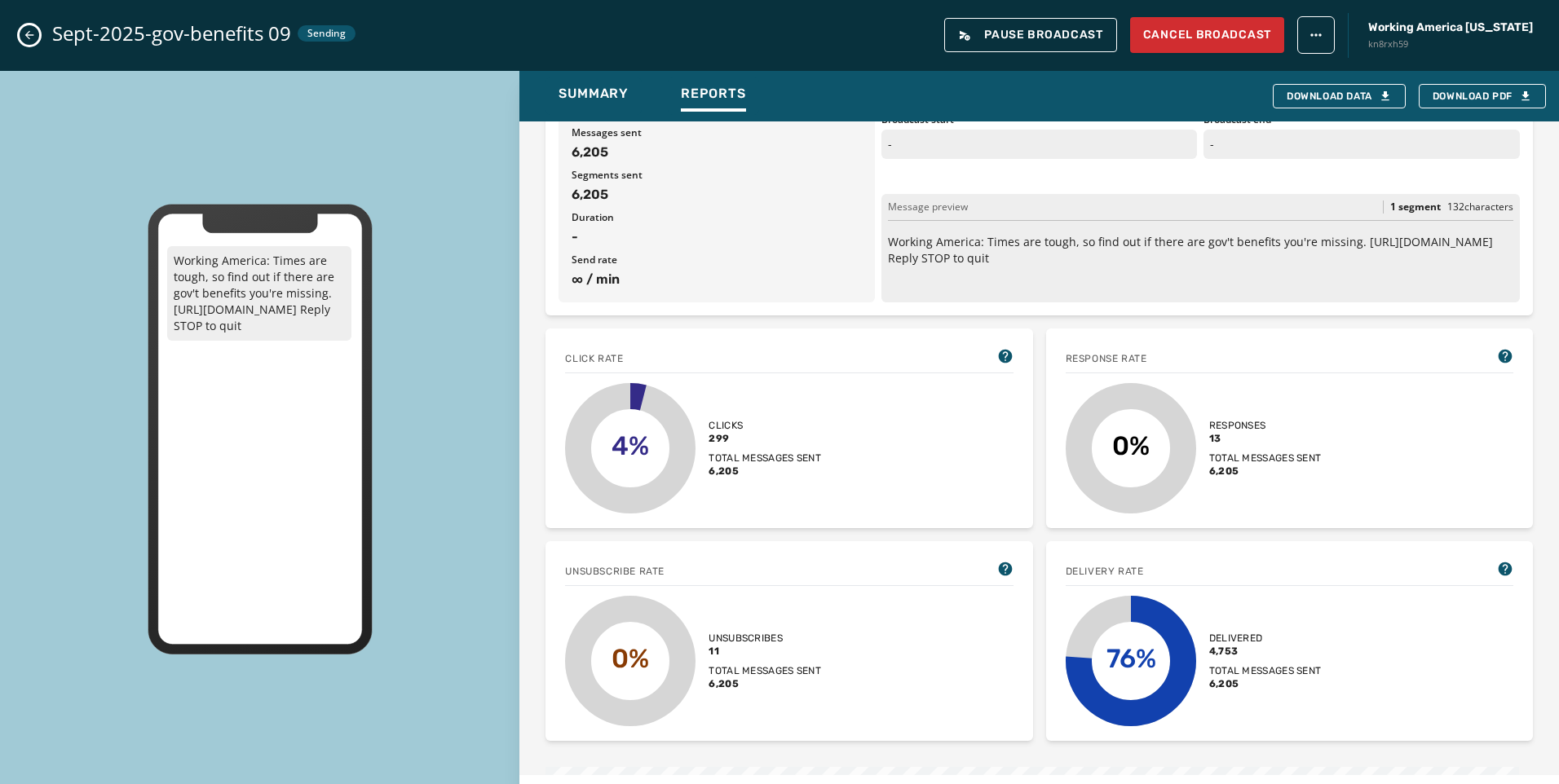
scroll to position [326, 0]
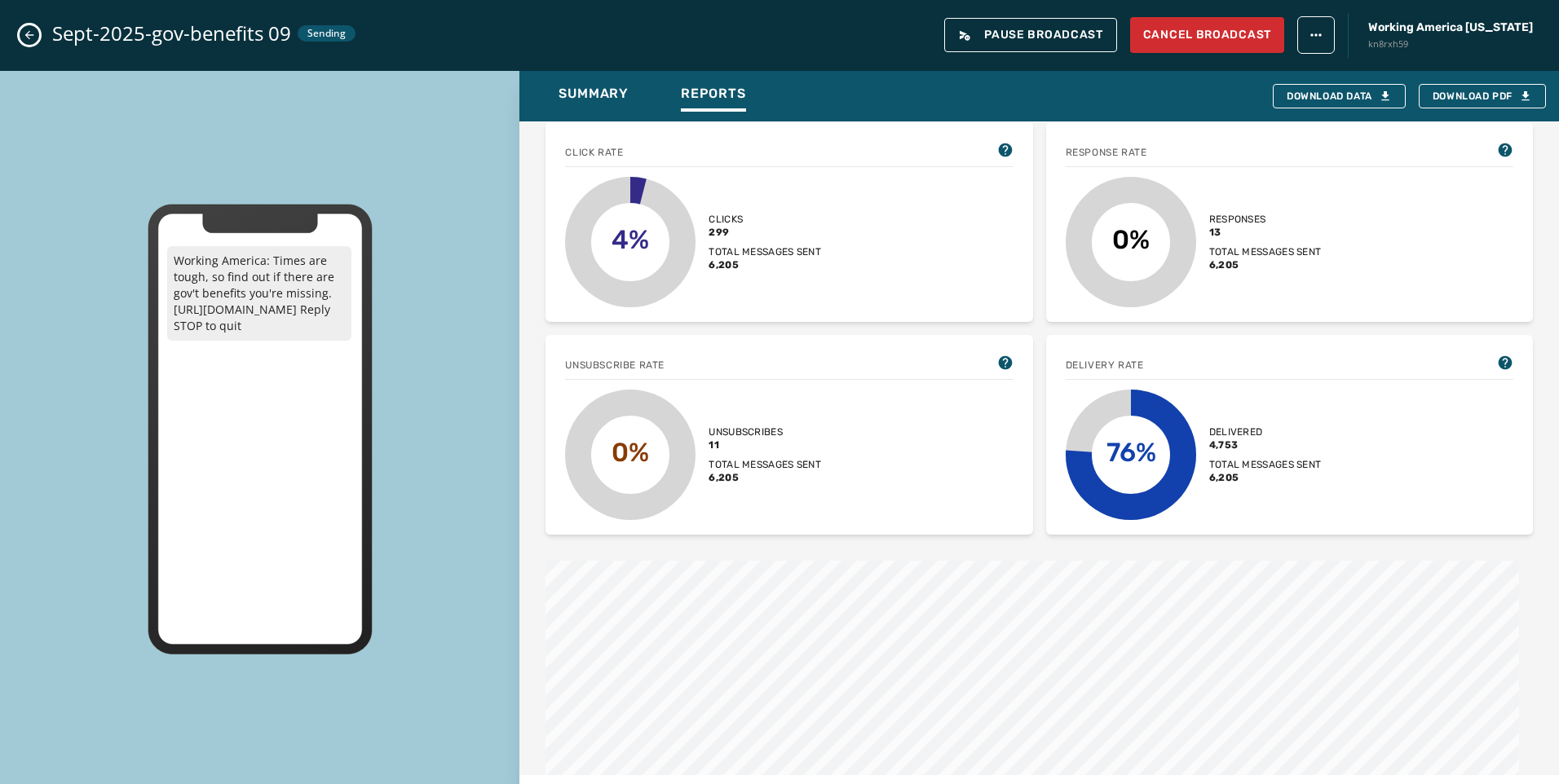
click at [36, 27] on button "Close admin drawer" at bounding box center [29, 35] width 20 height 20
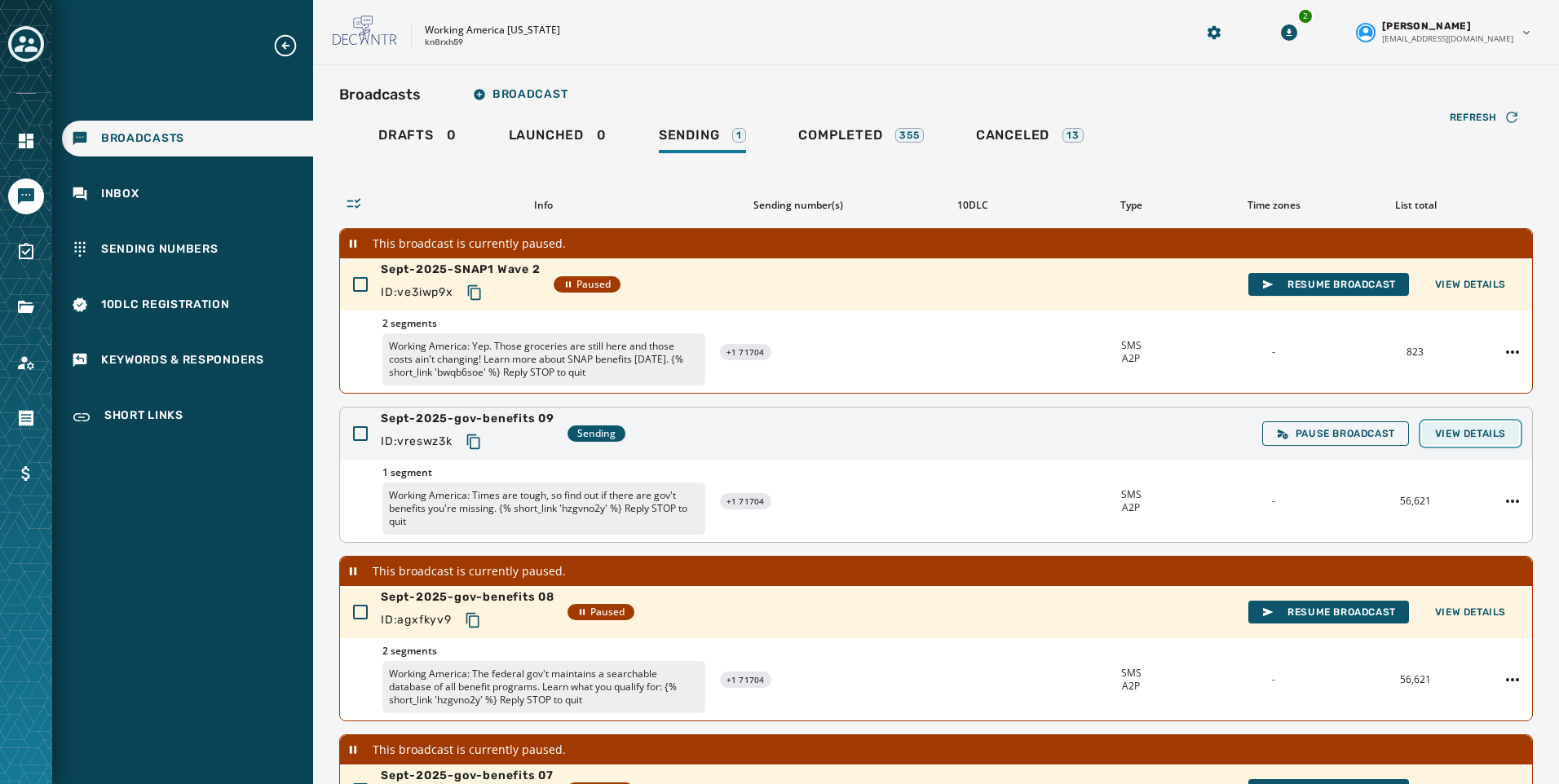
click at [1467, 445] on button "View Details" at bounding box center [1470, 433] width 97 height 23
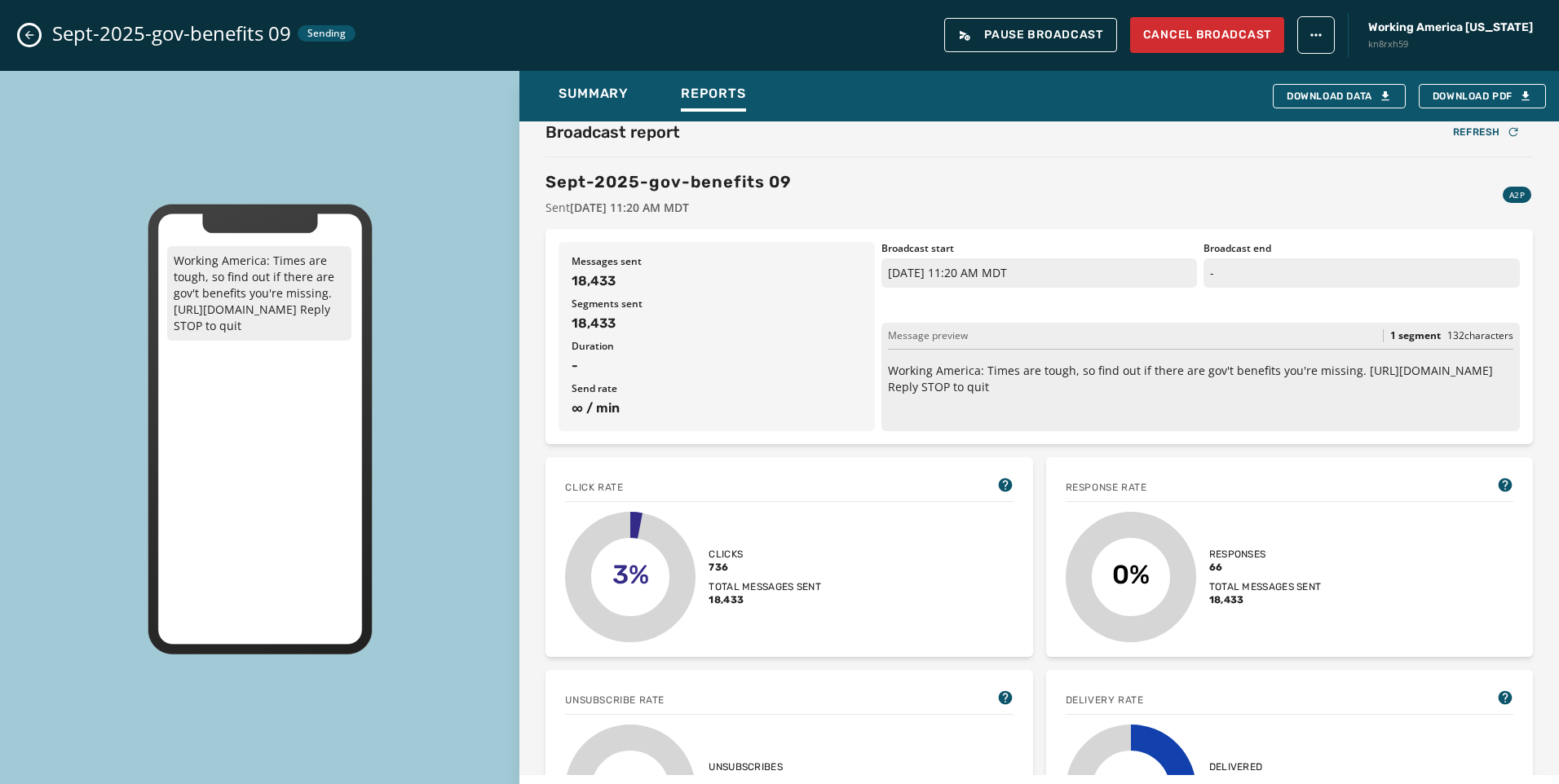
scroll to position [0, 0]
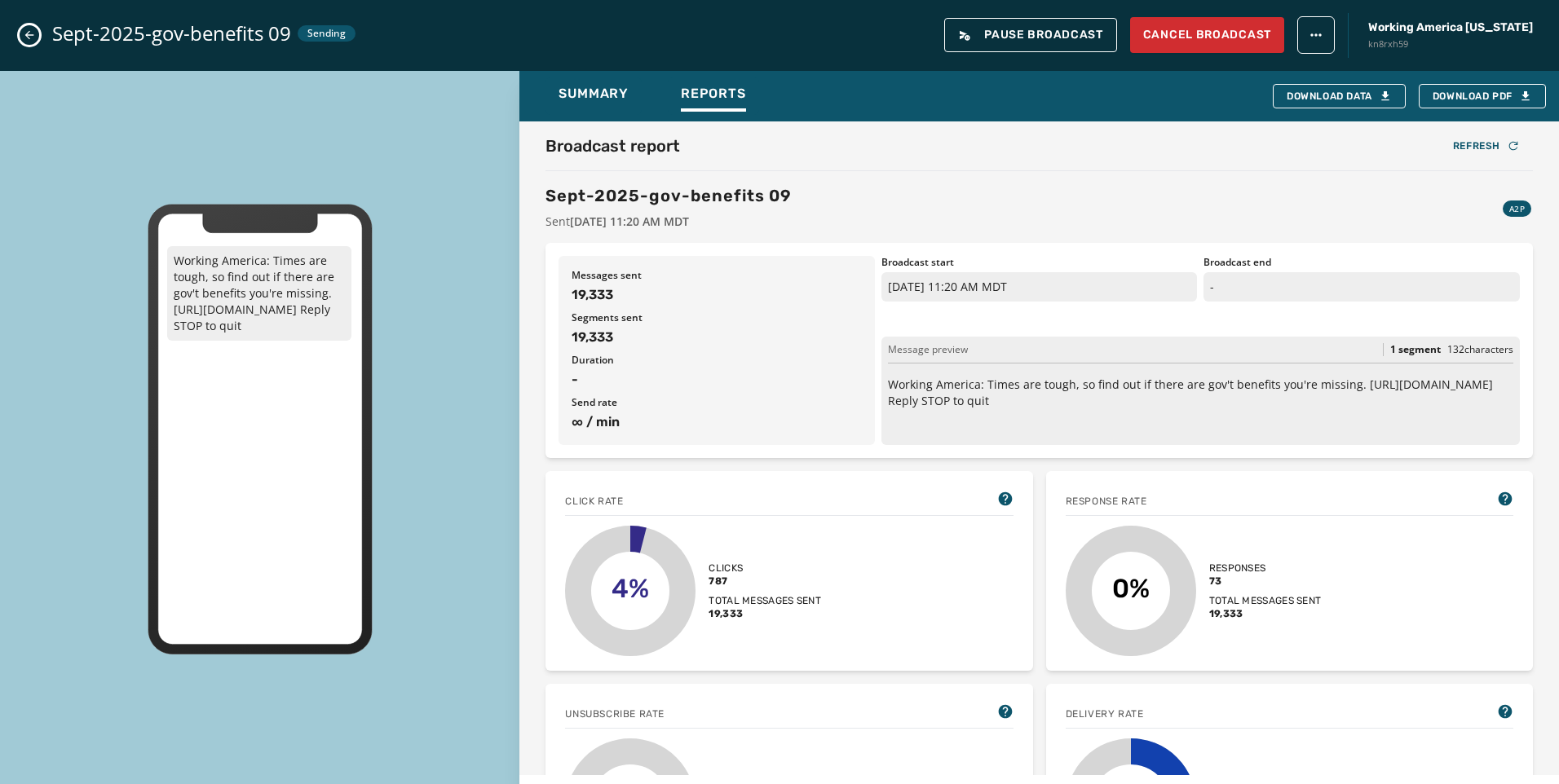
click at [451, 605] on div "Working America: Times are tough, so find out if there are gov't benefits you'r…" at bounding box center [260, 429] width 519 height 717
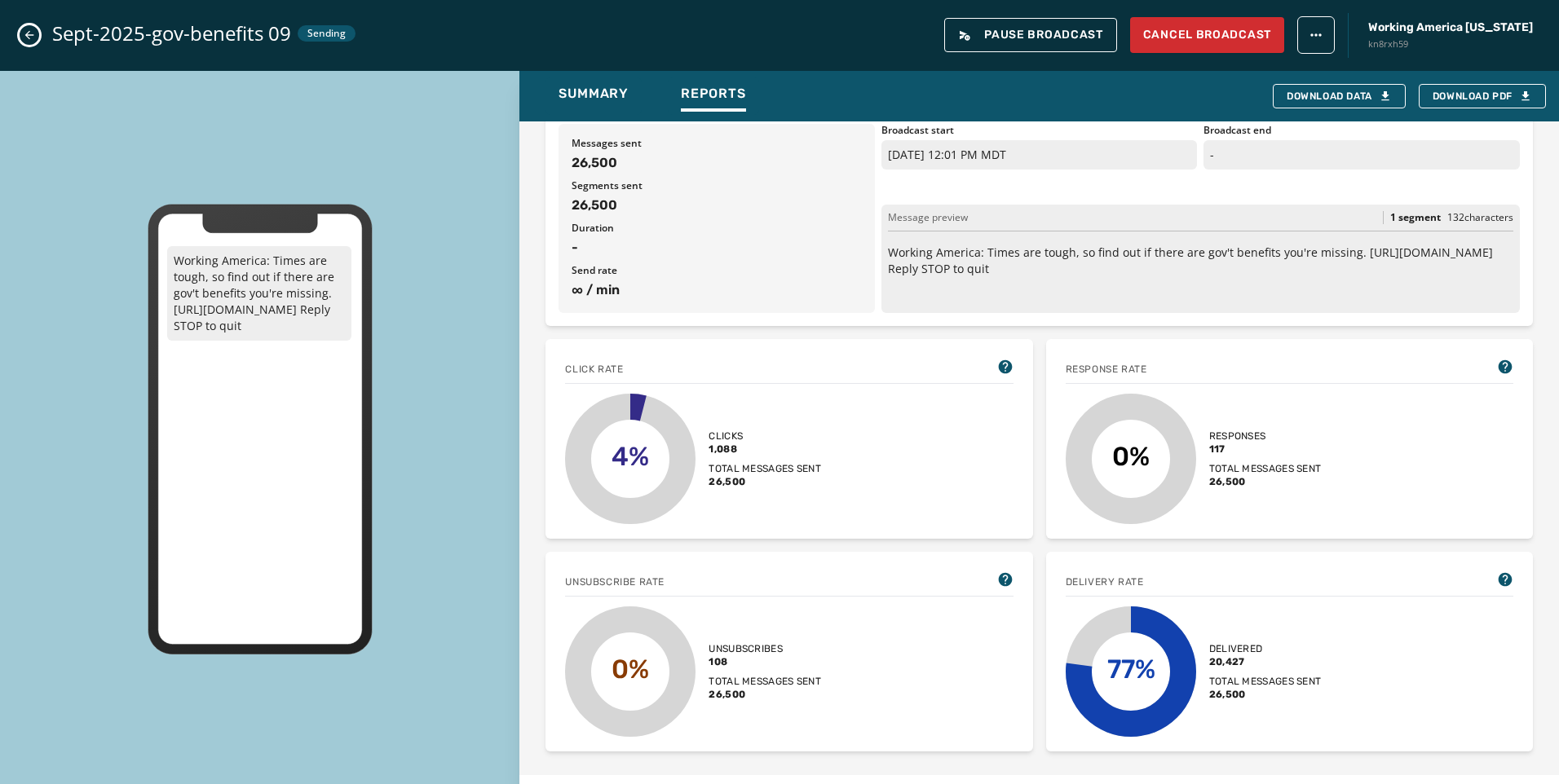
scroll to position [163, 0]
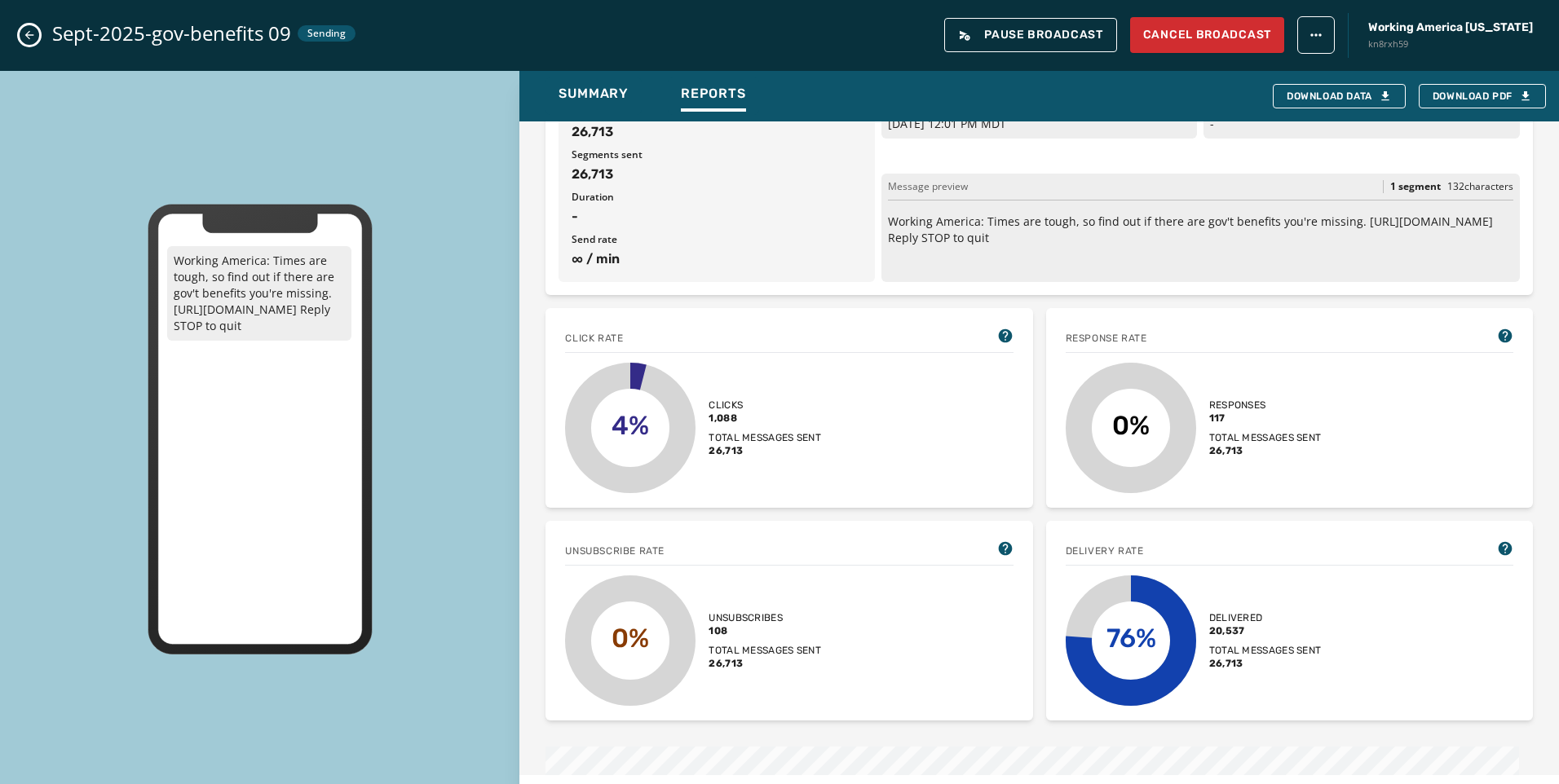
click at [28, 28] on icon "Close admin drawer" at bounding box center [29, 35] width 13 height 13
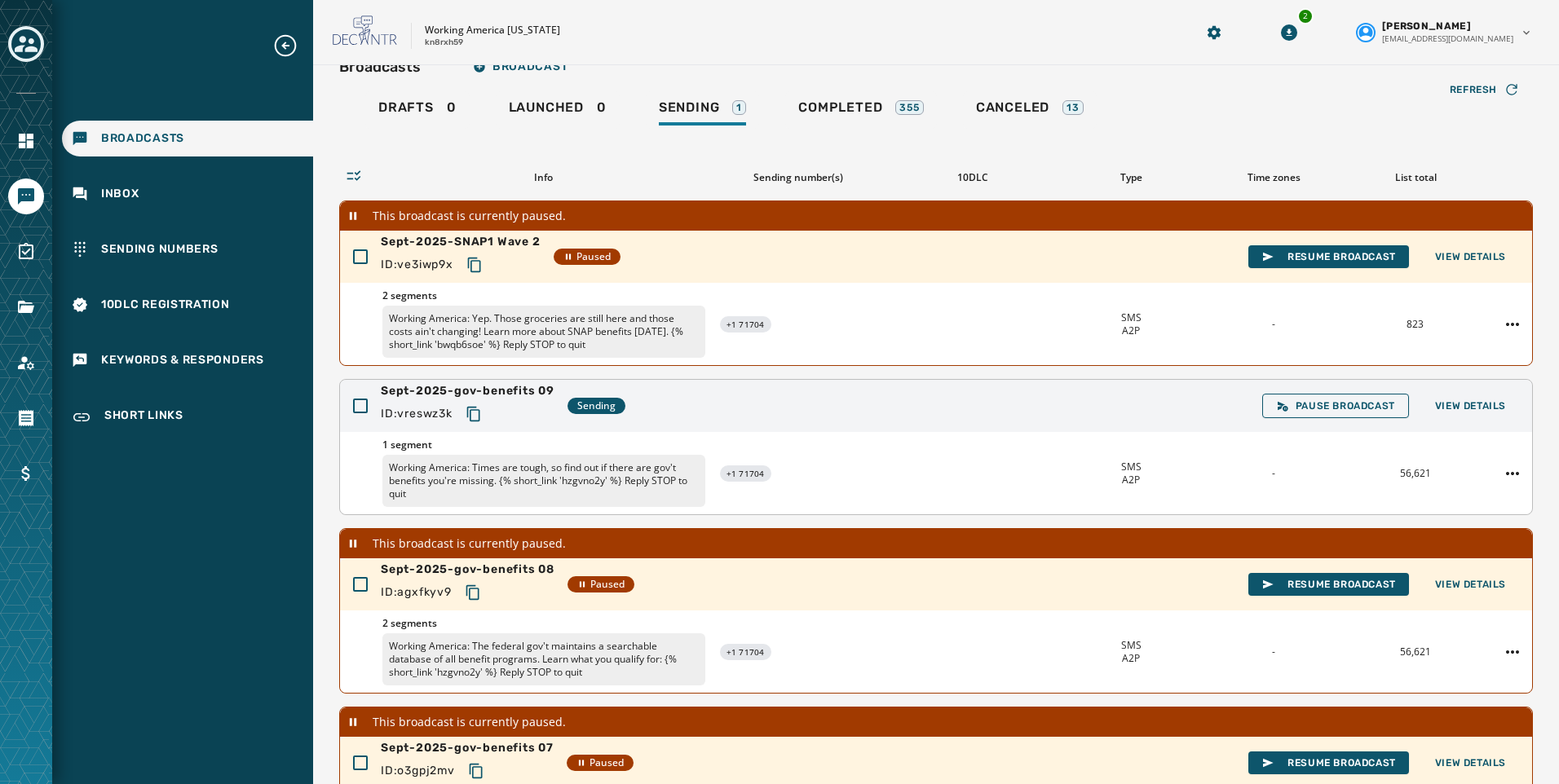
scroll to position [0, 0]
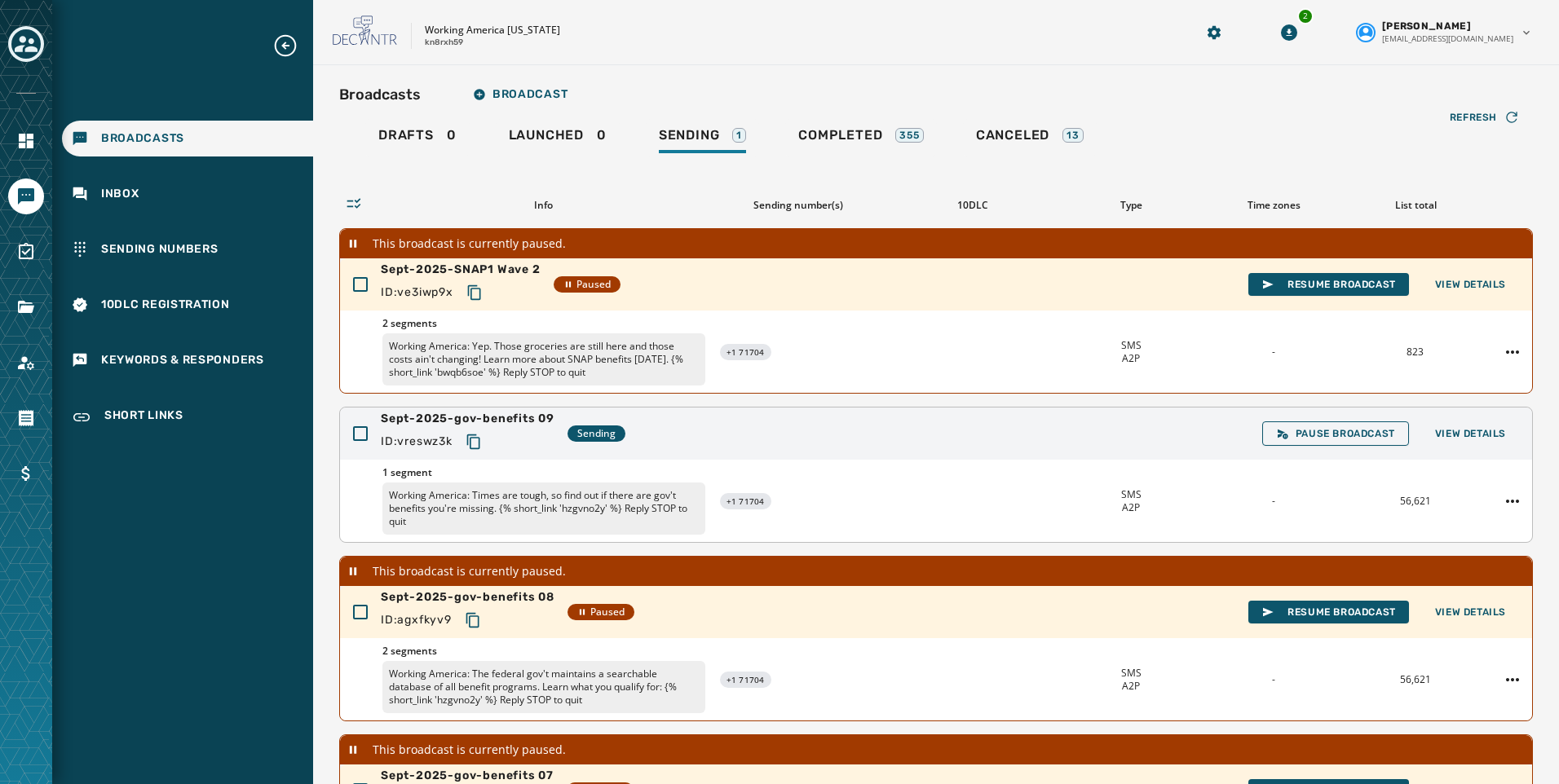
click at [1462, 447] on div "Sept-2025-gov-benefits 09 ID: vreswz3k Sending Pause Broadcast View Details" at bounding box center [937, 434] width 1192 height 53
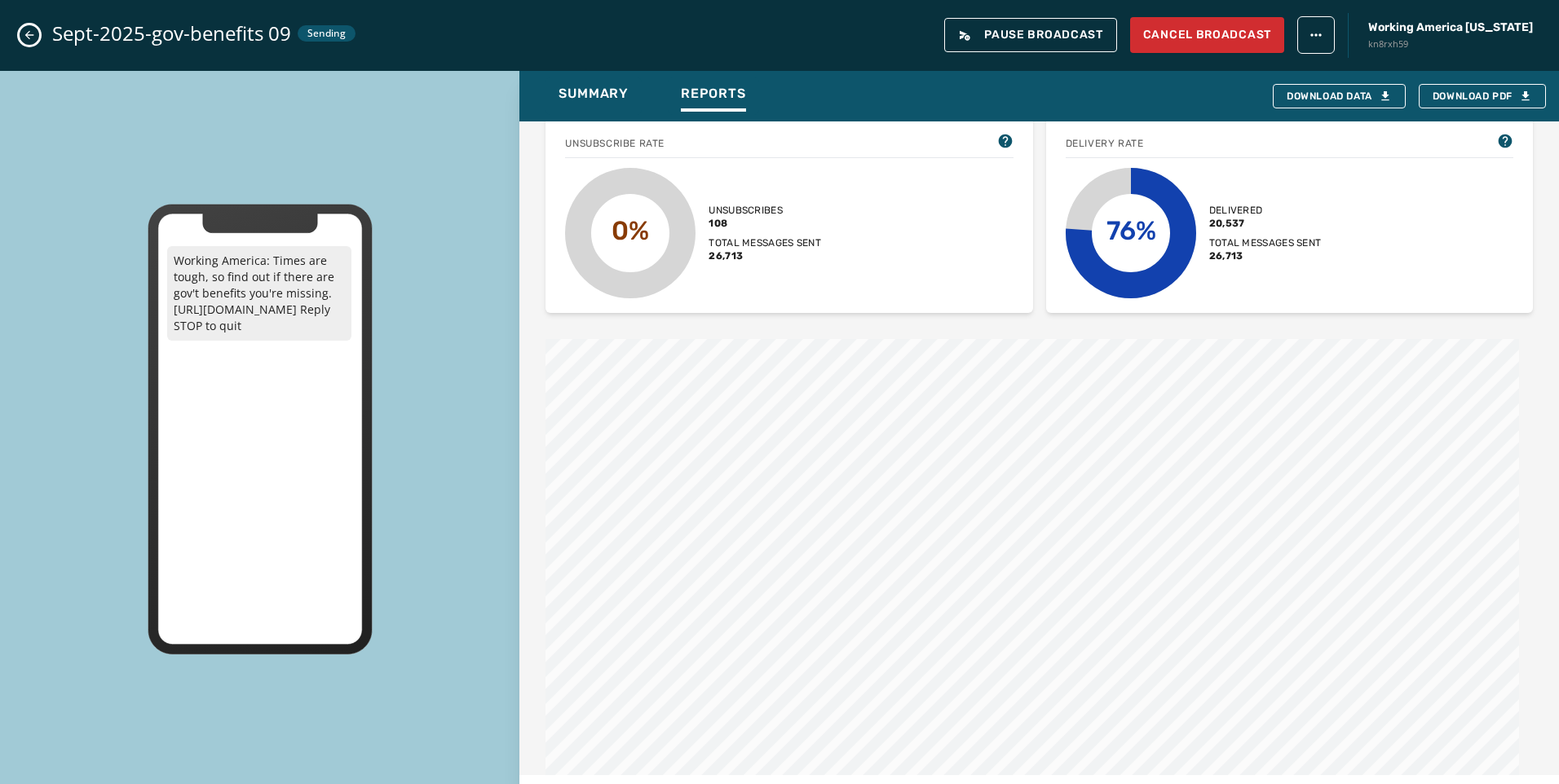
scroll to position [82, 0]
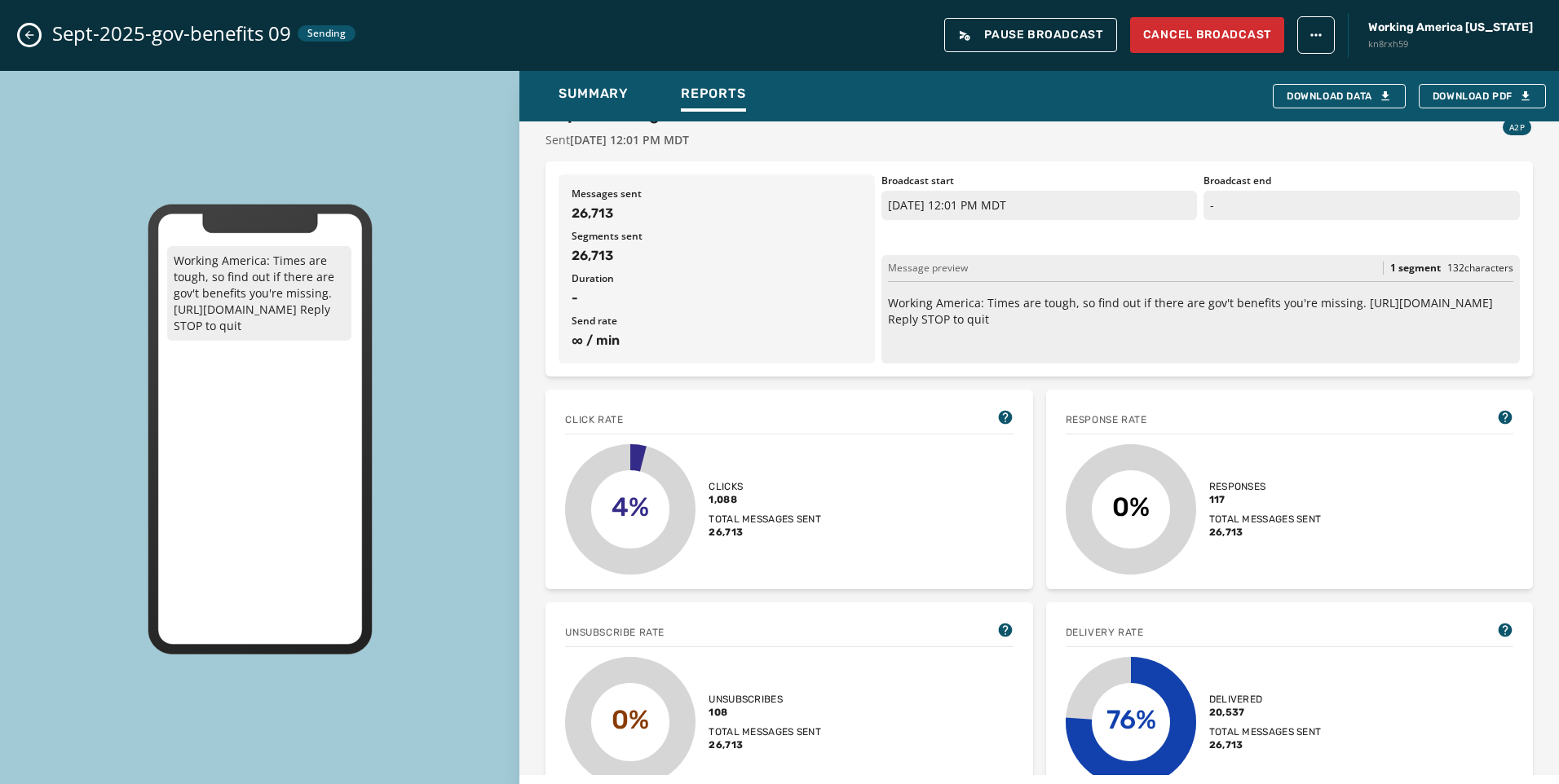
click at [30, 36] on icon "Close admin drawer" at bounding box center [29, 35] width 13 height 13
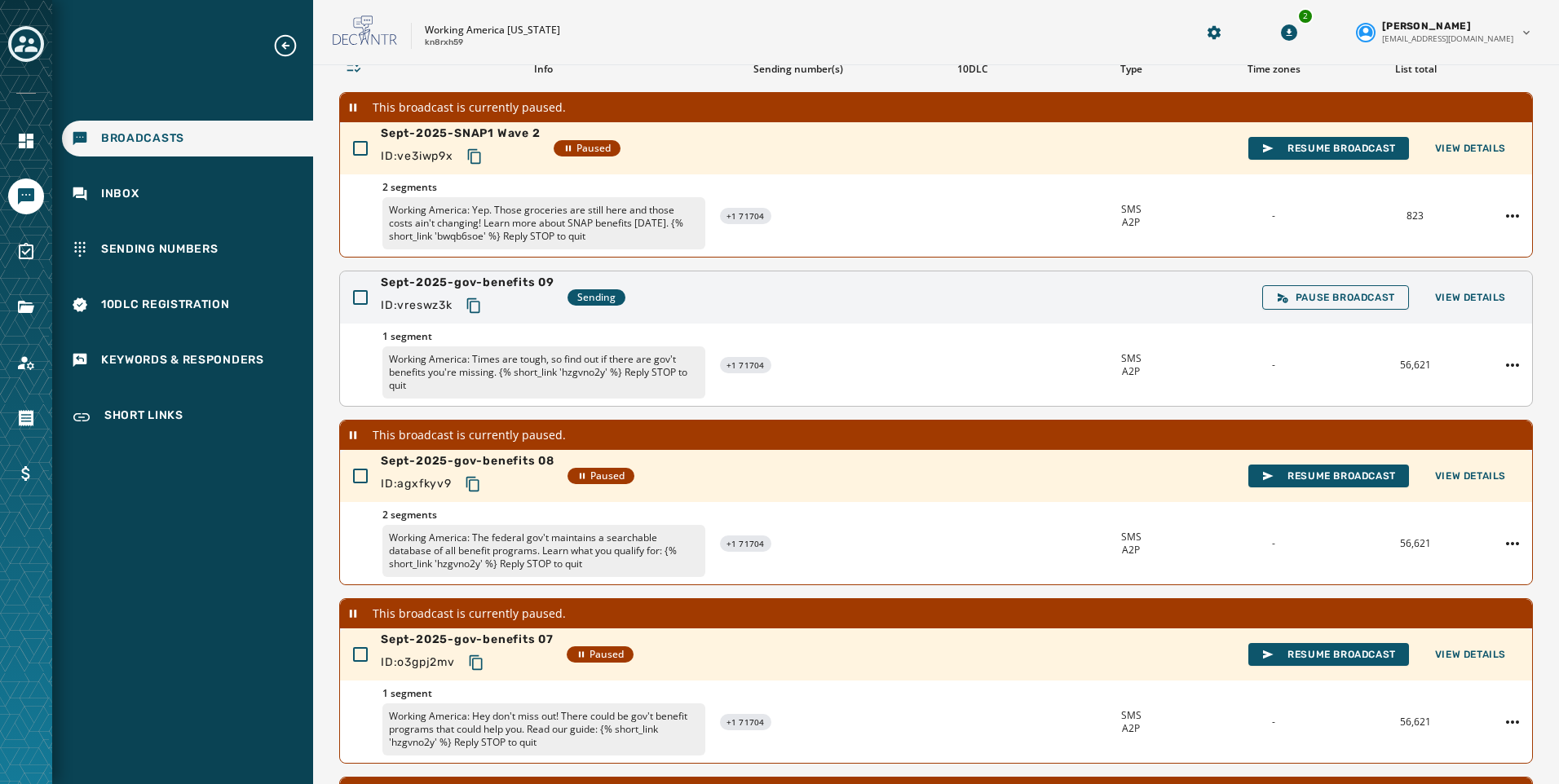
scroll to position [163, 0]
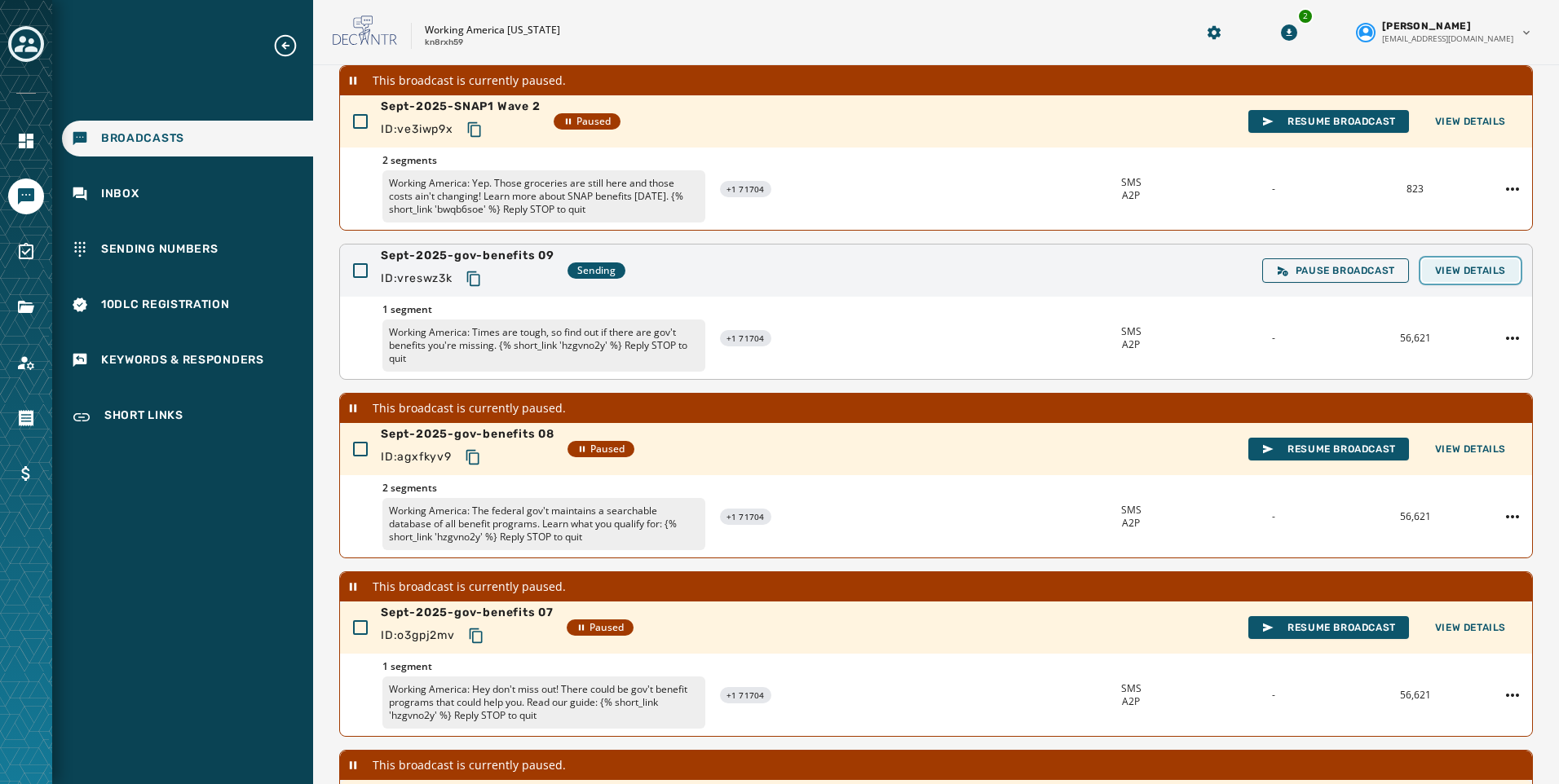
click at [1441, 274] on span "View Details" at bounding box center [1470, 271] width 71 height 13
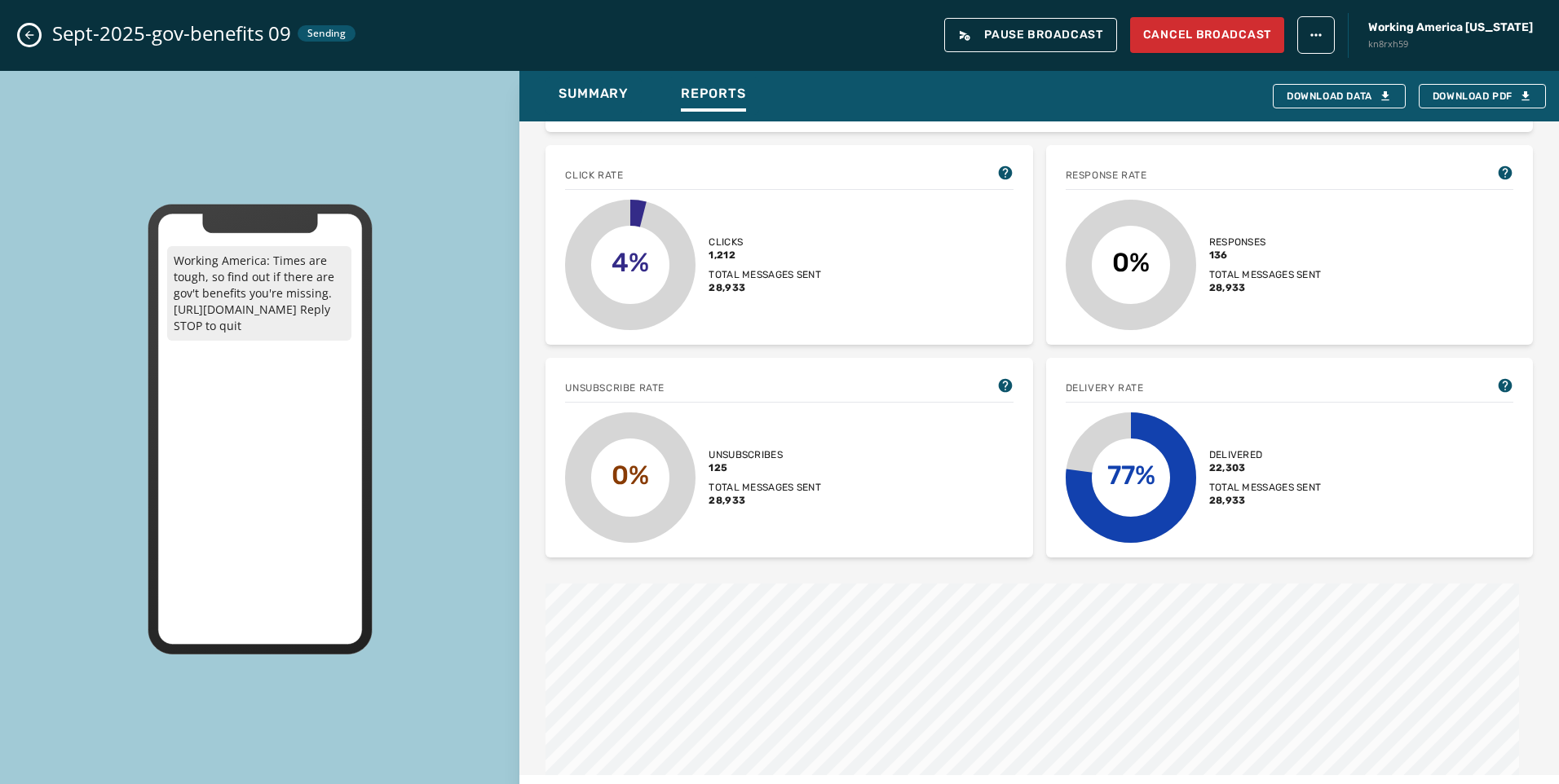
scroll to position [408, 0]
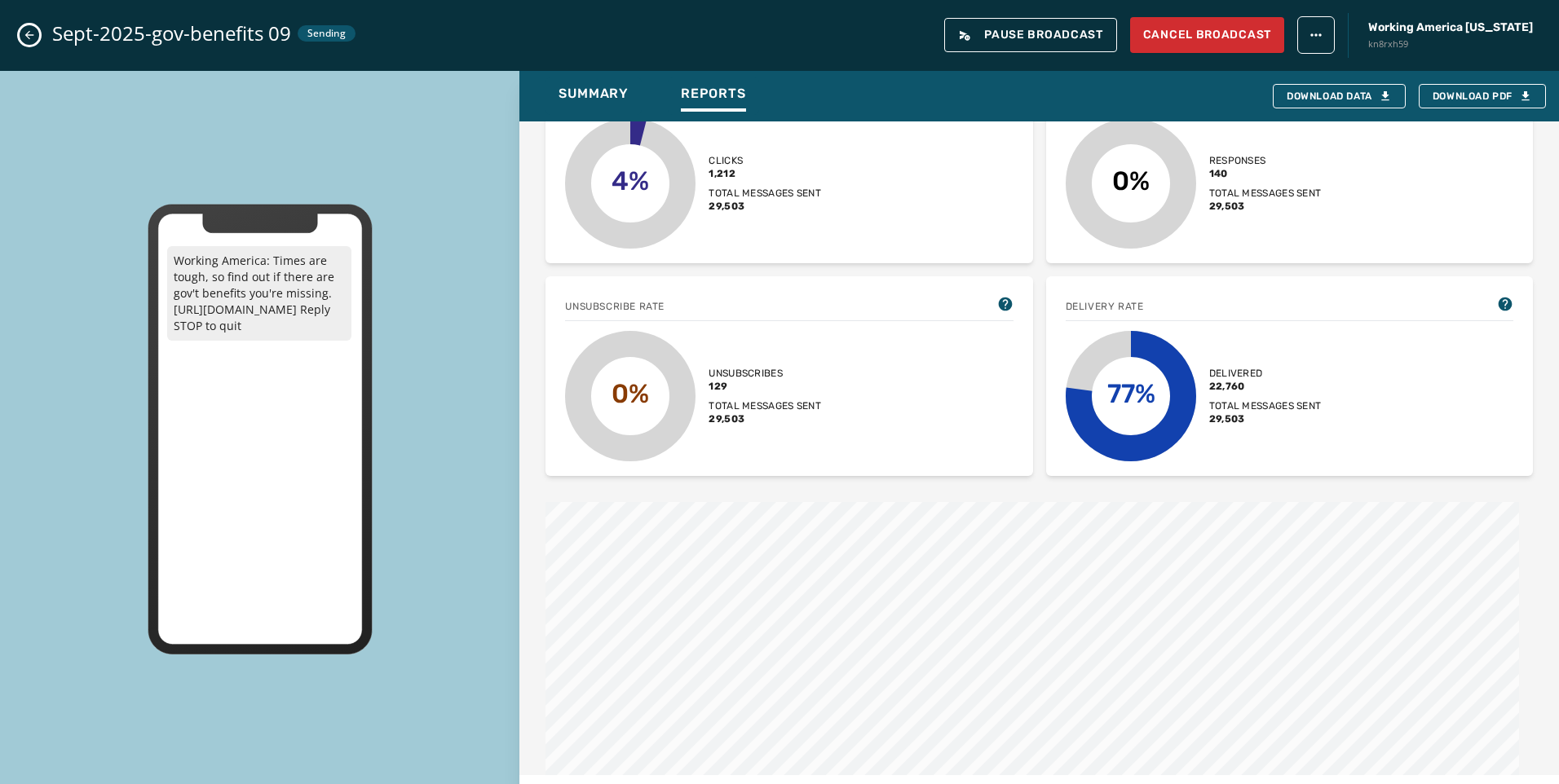
click at [33, 27] on button "Close admin drawer" at bounding box center [29, 35] width 20 height 20
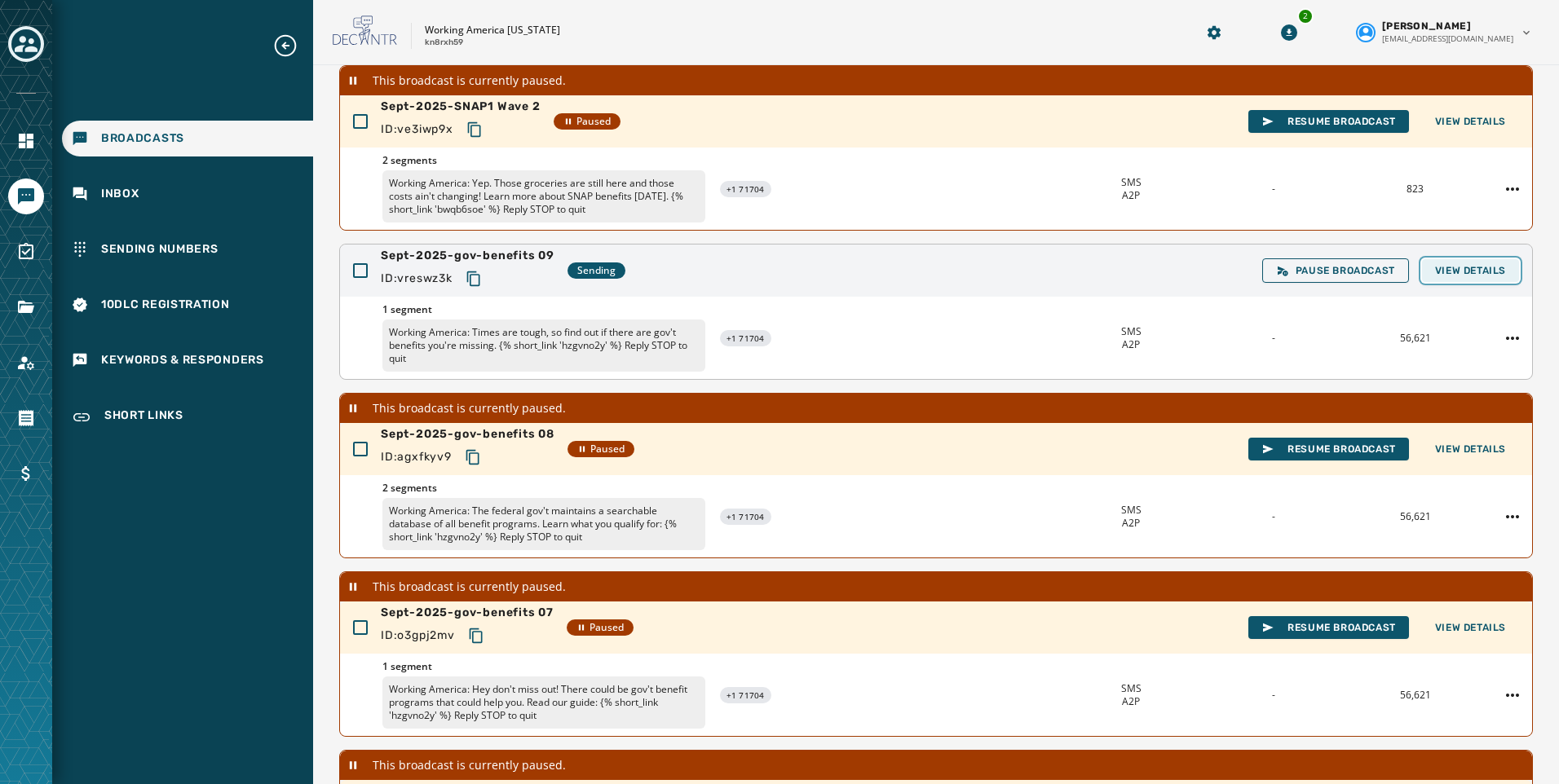
click at [1461, 271] on span "View Details" at bounding box center [1470, 271] width 71 height 13
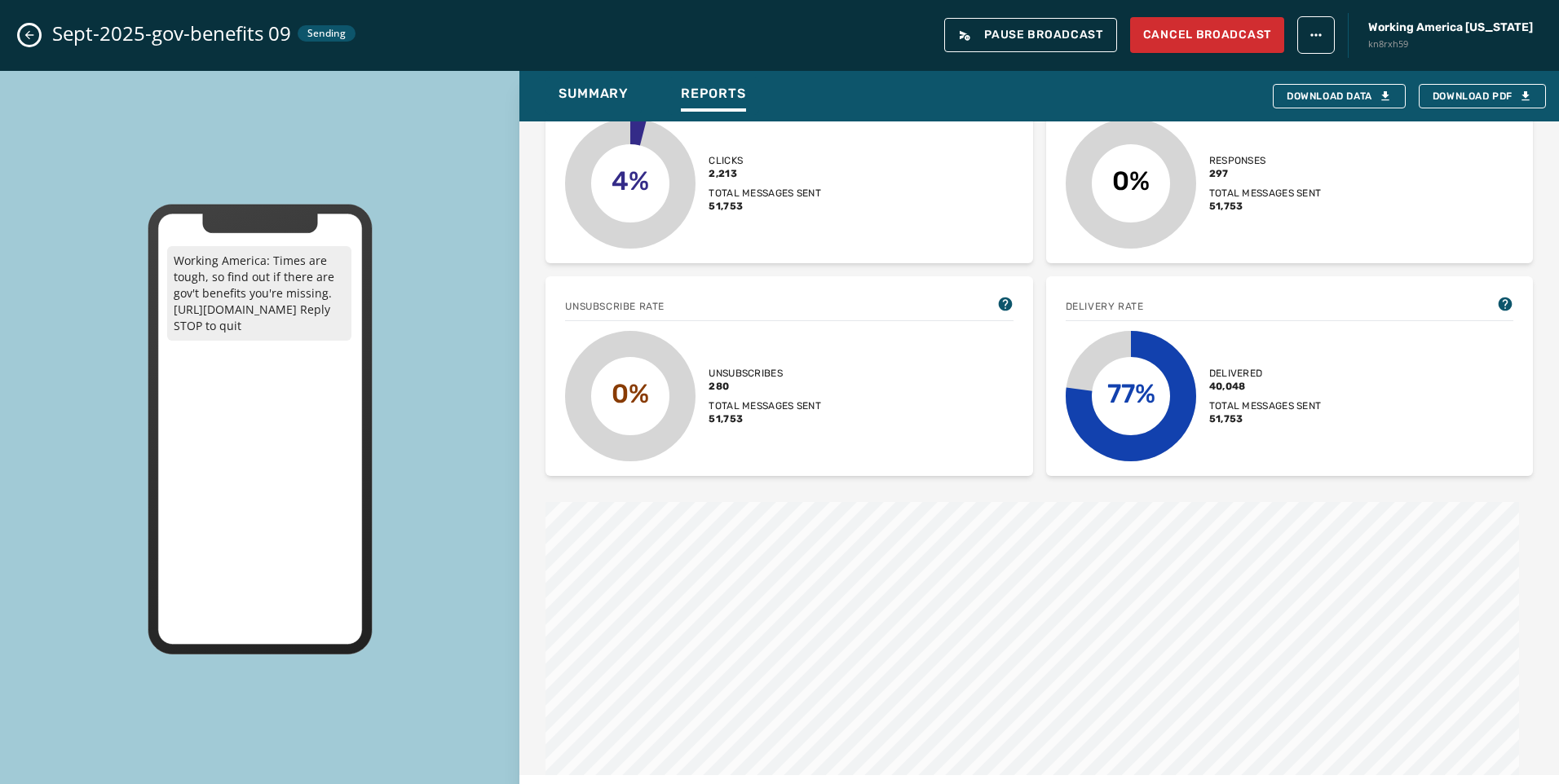
click at [18, 32] on div "Sept-2025-gov-benefits 09 Sending Pause Broadcast Cancel Broadcast Working Amer…" at bounding box center [780, 35] width 1559 height 71
click at [21, 30] on button "Close admin drawer" at bounding box center [29, 35] width 20 height 20
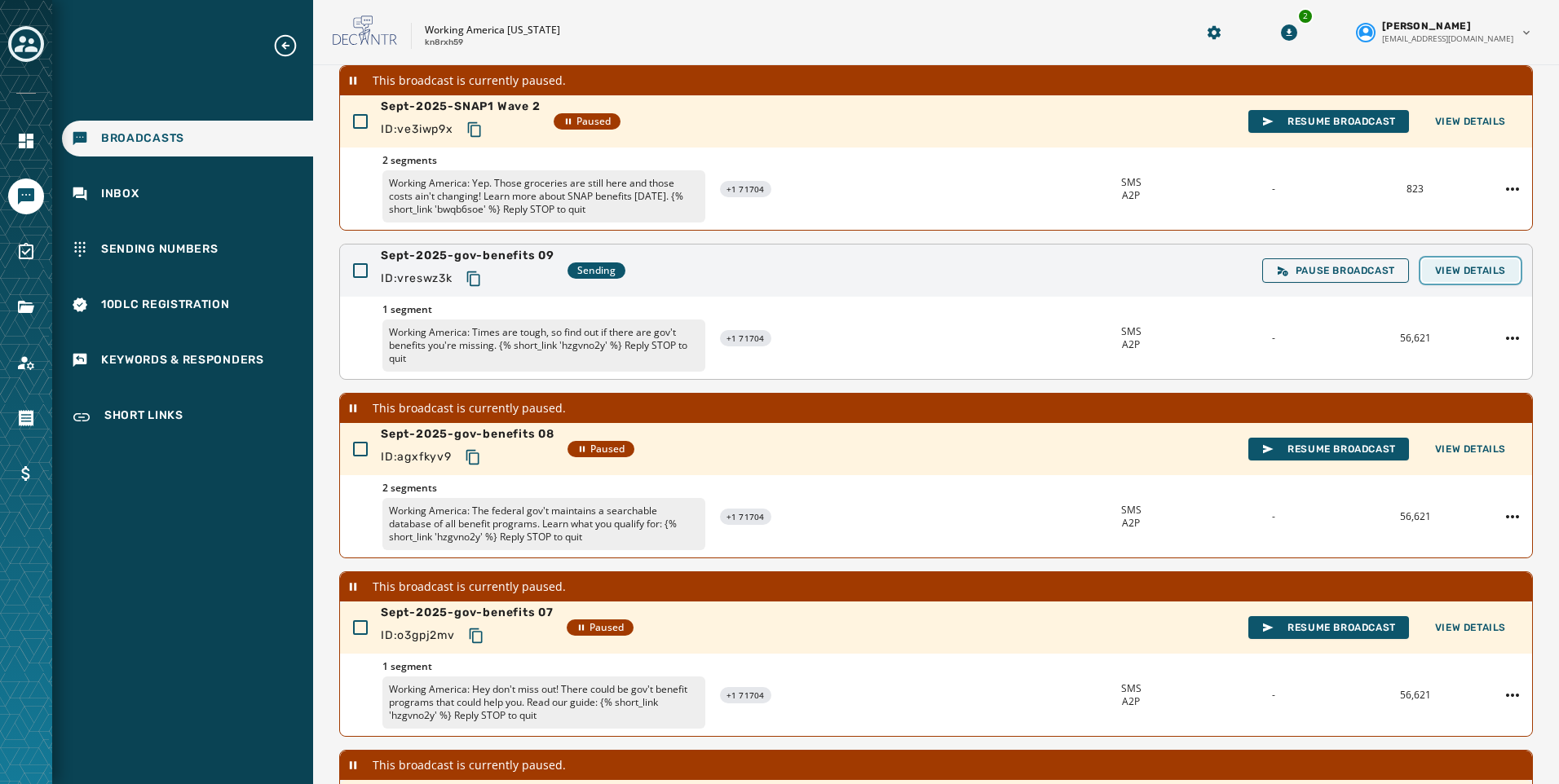
click at [1440, 272] on span "View Details" at bounding box center [1470, 271] width 71 height 13
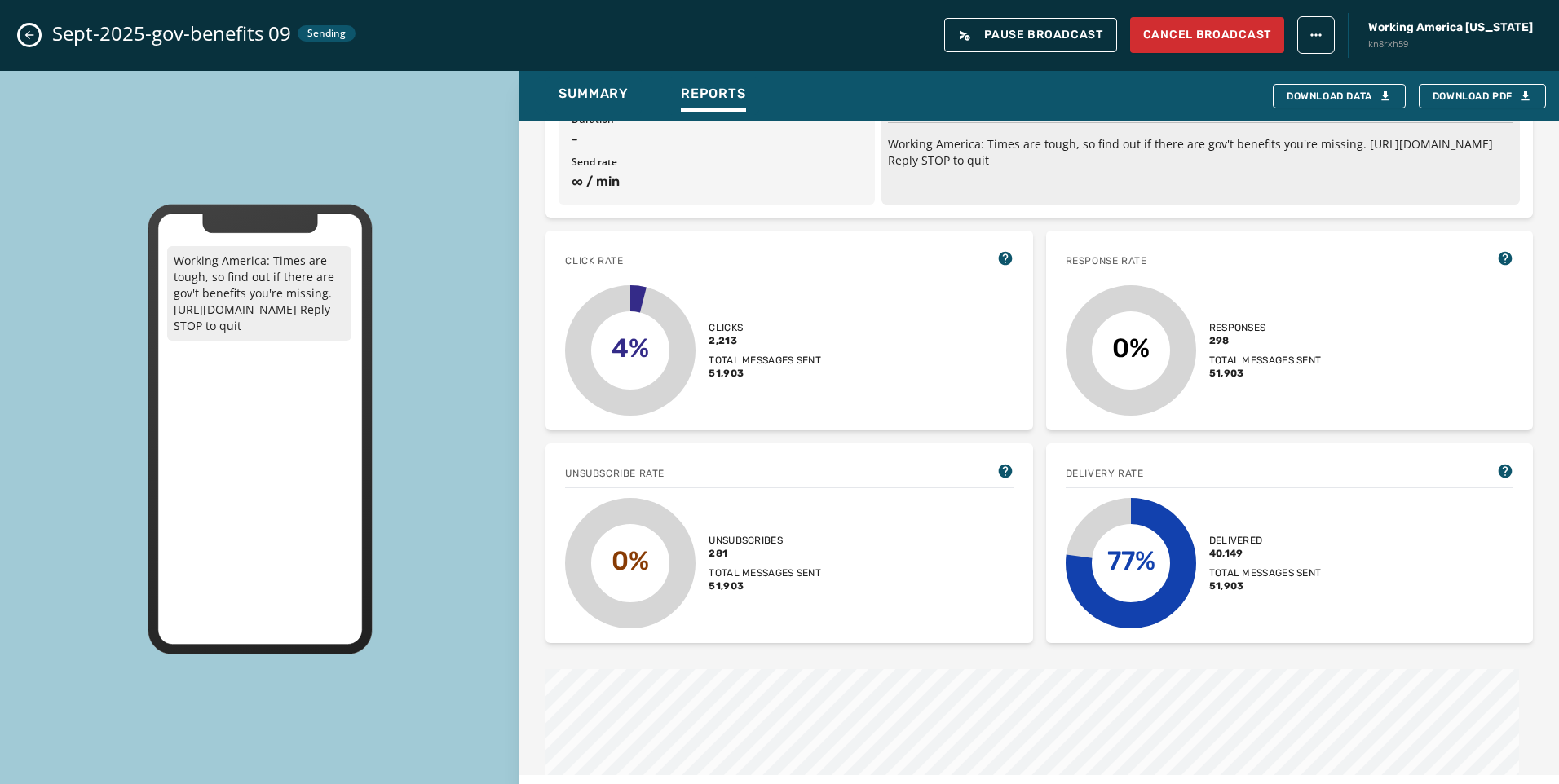
scroll to position [244, 0]
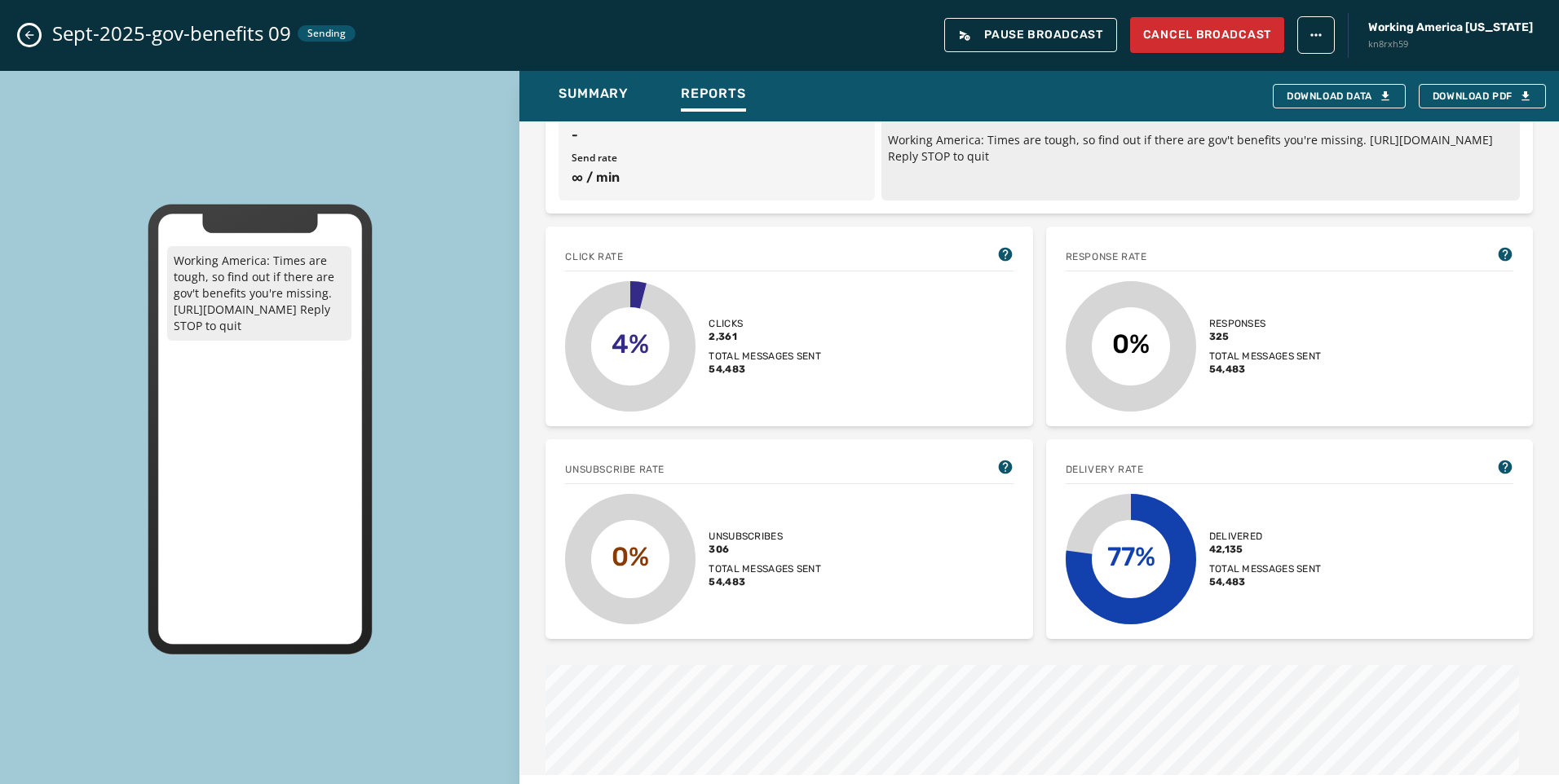
click at [31, 34] on icon "Close admin drawer" at bounding box center [29, 35] width 13 height 13
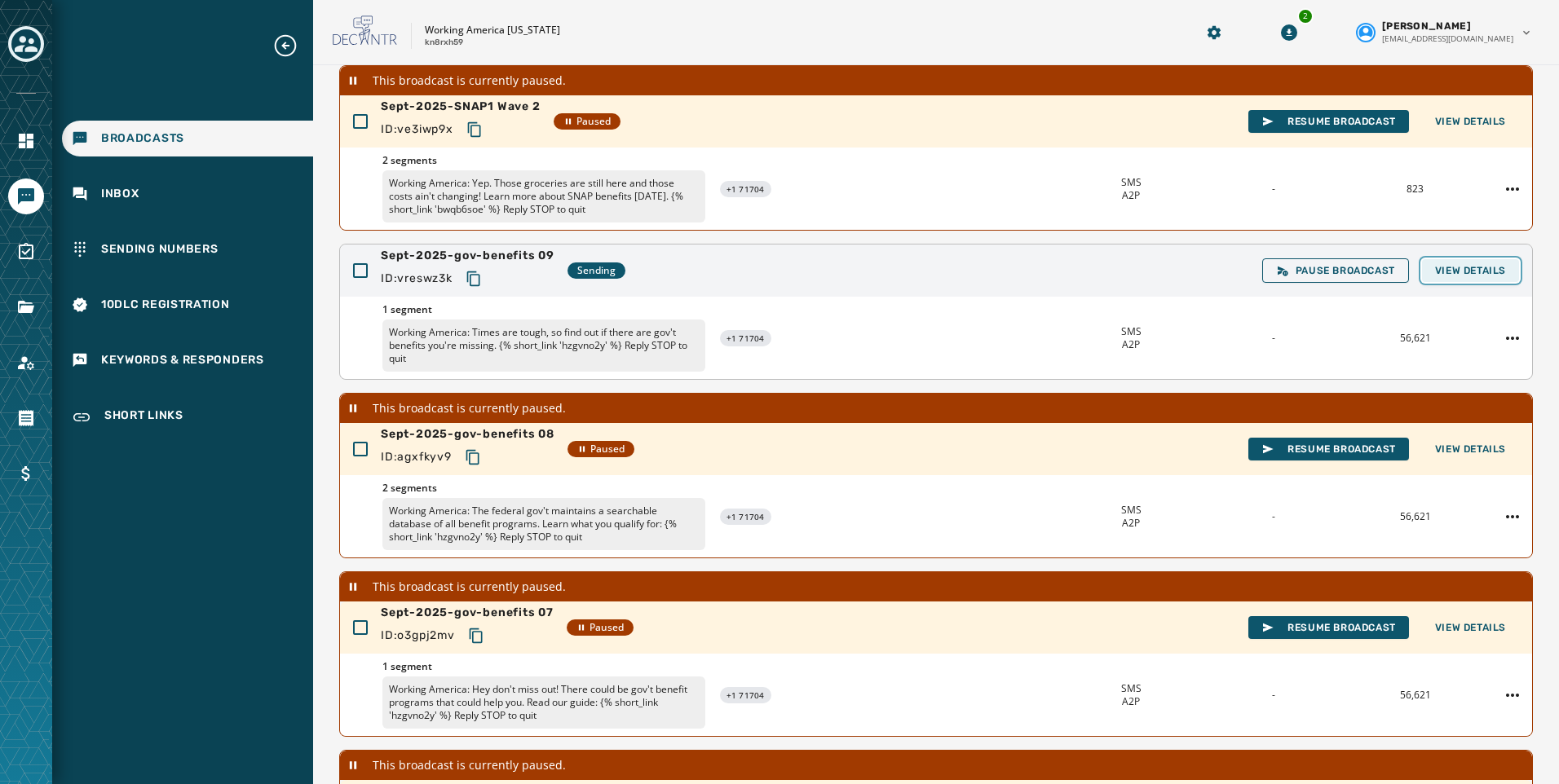
click at [1435, 280] on button "View Details" at bounding box center [1470, 271] width 97 height 23
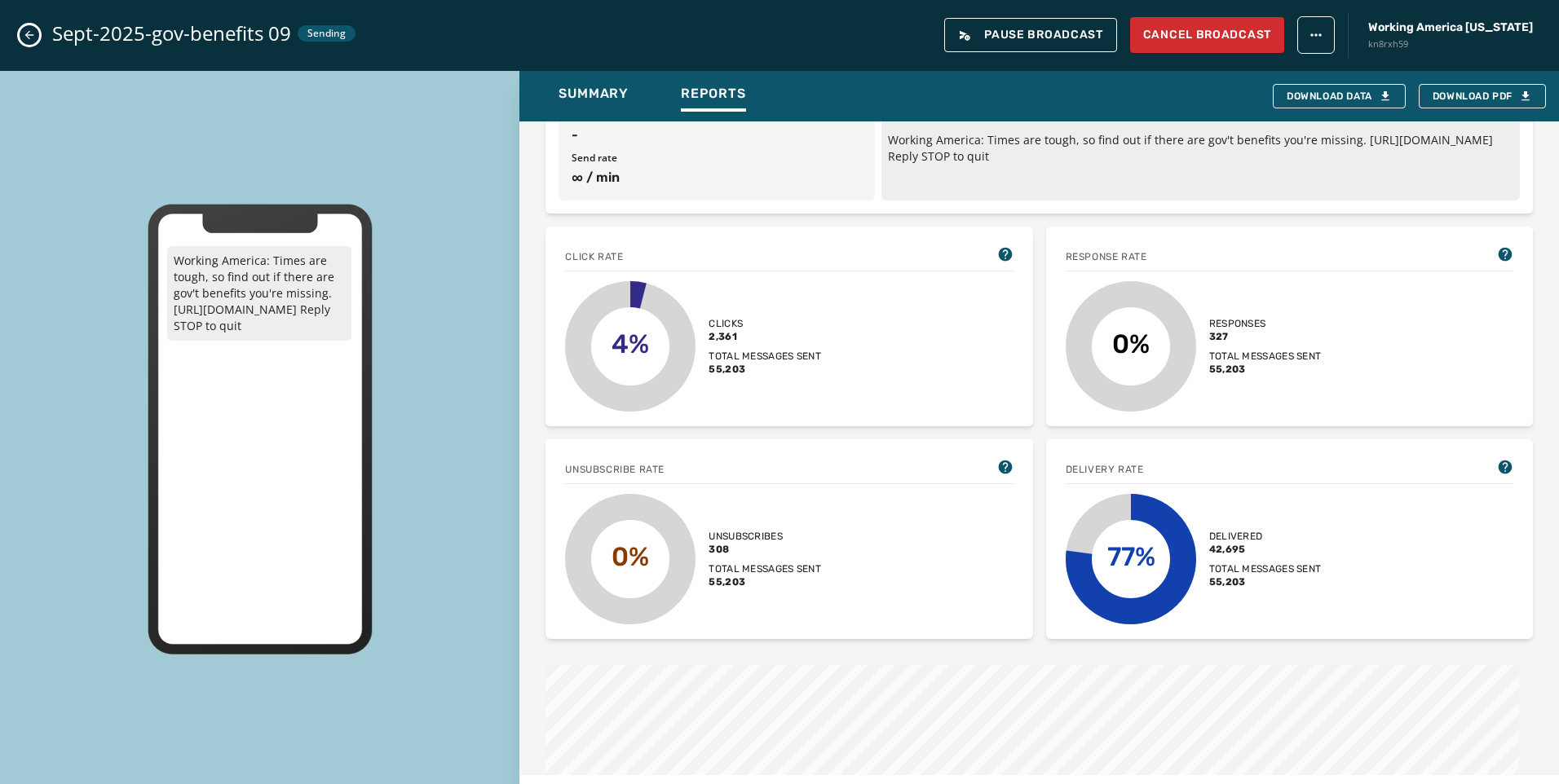
click at [27, 31] on icon "Close admin drawer" at bounding box center [29, 35] width 13 height 13
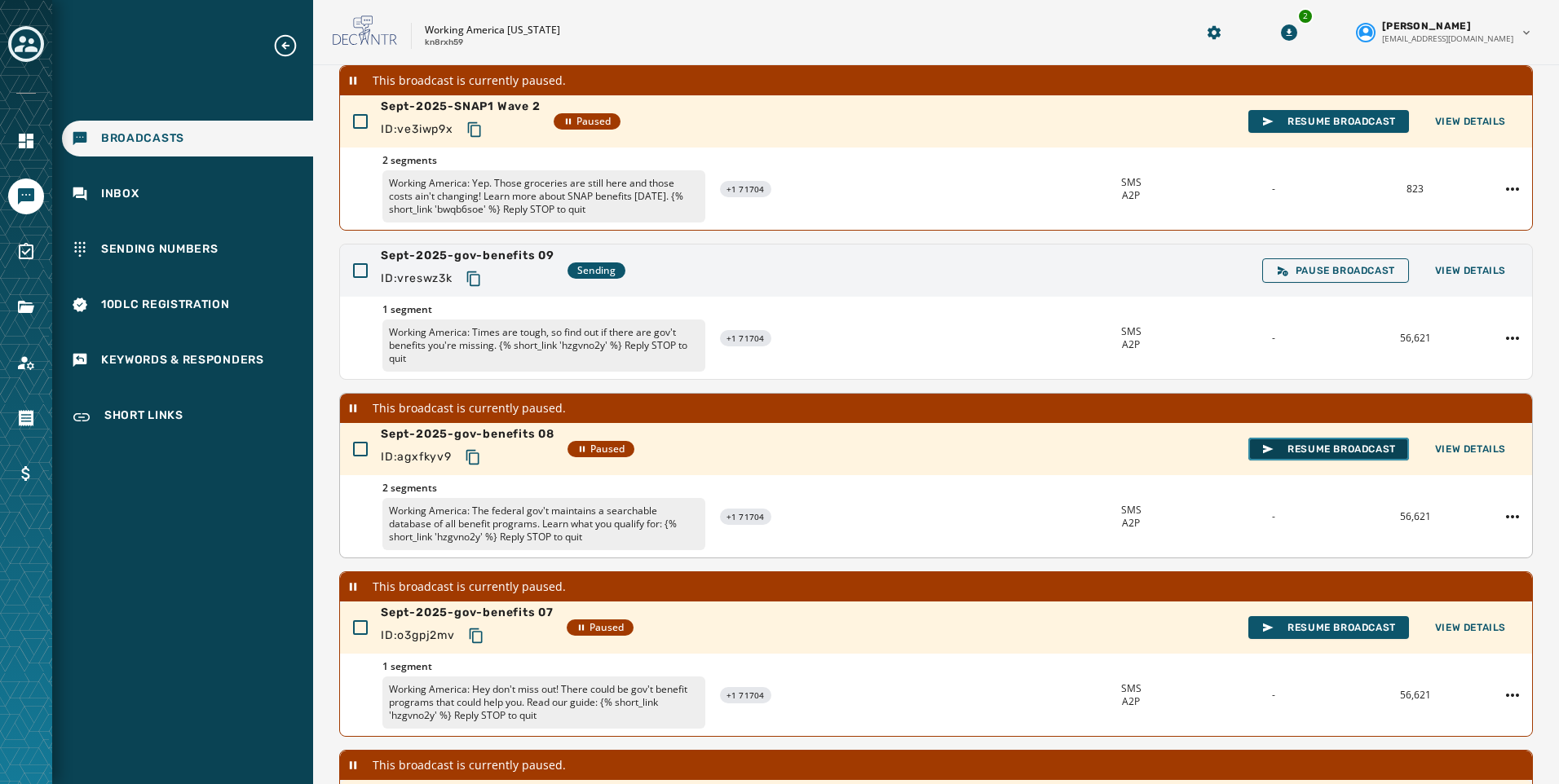
click at [1320, 447] on span "Resume Broadcast" at bounding box center [1329, 449] width 134 height 13
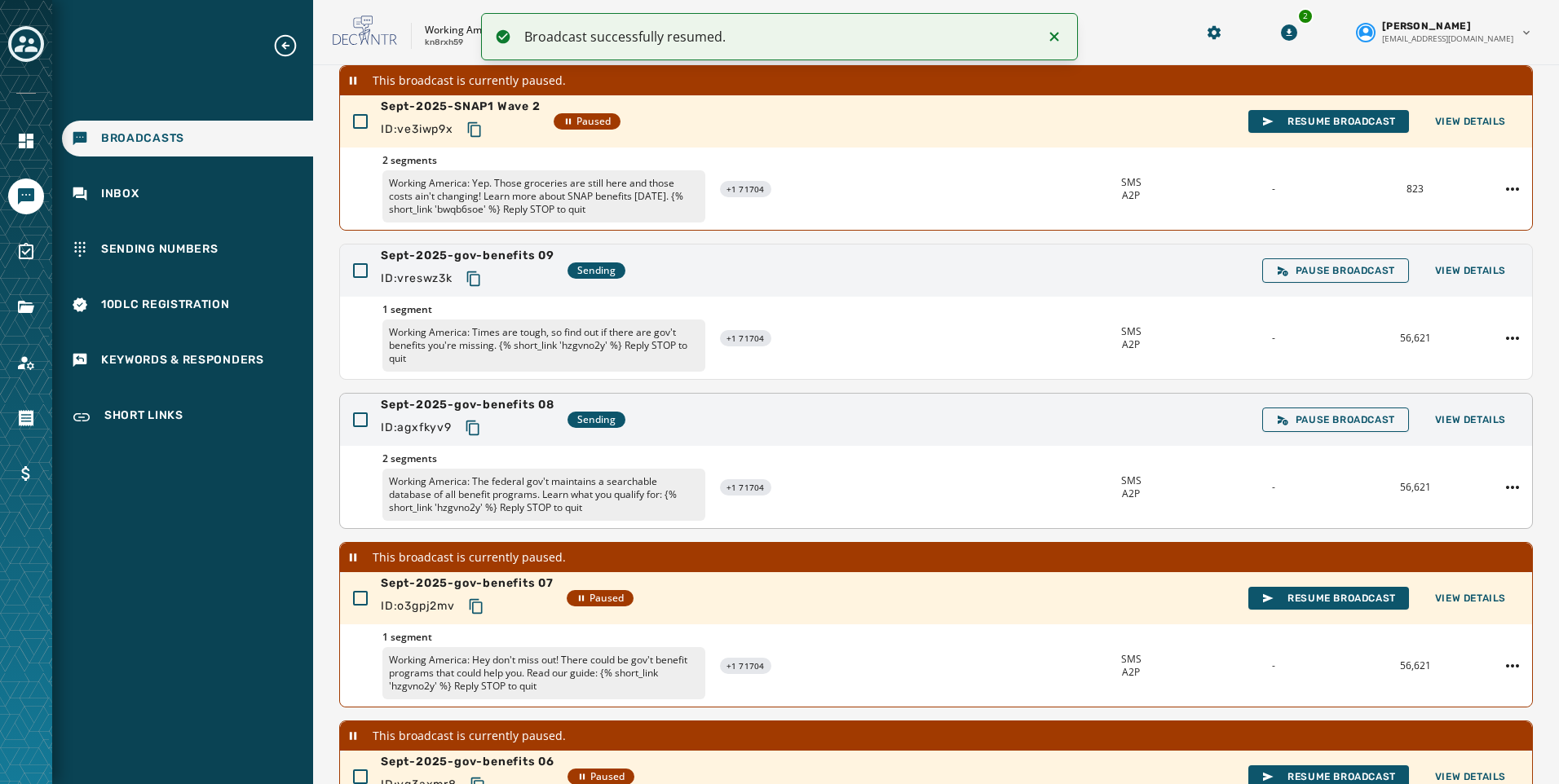
click at [473, 430] on icon "Copy text to clipboard" at bounding box center [472, 428] width 16 height 16
click at [1486, 271] on span "View Details" at bounding box center [1470, 271] width 71 height 13
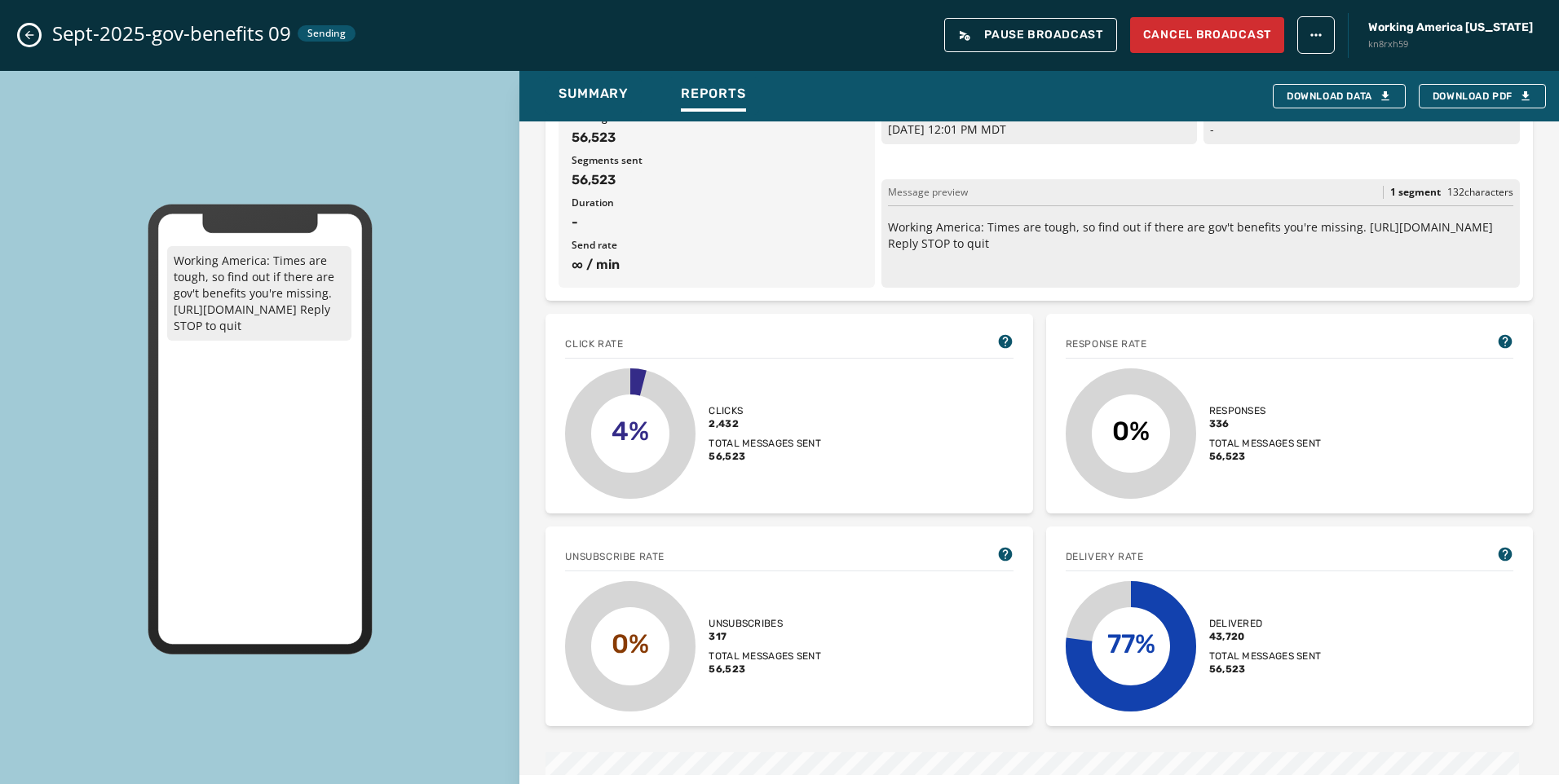
scroll to position [163, 0]
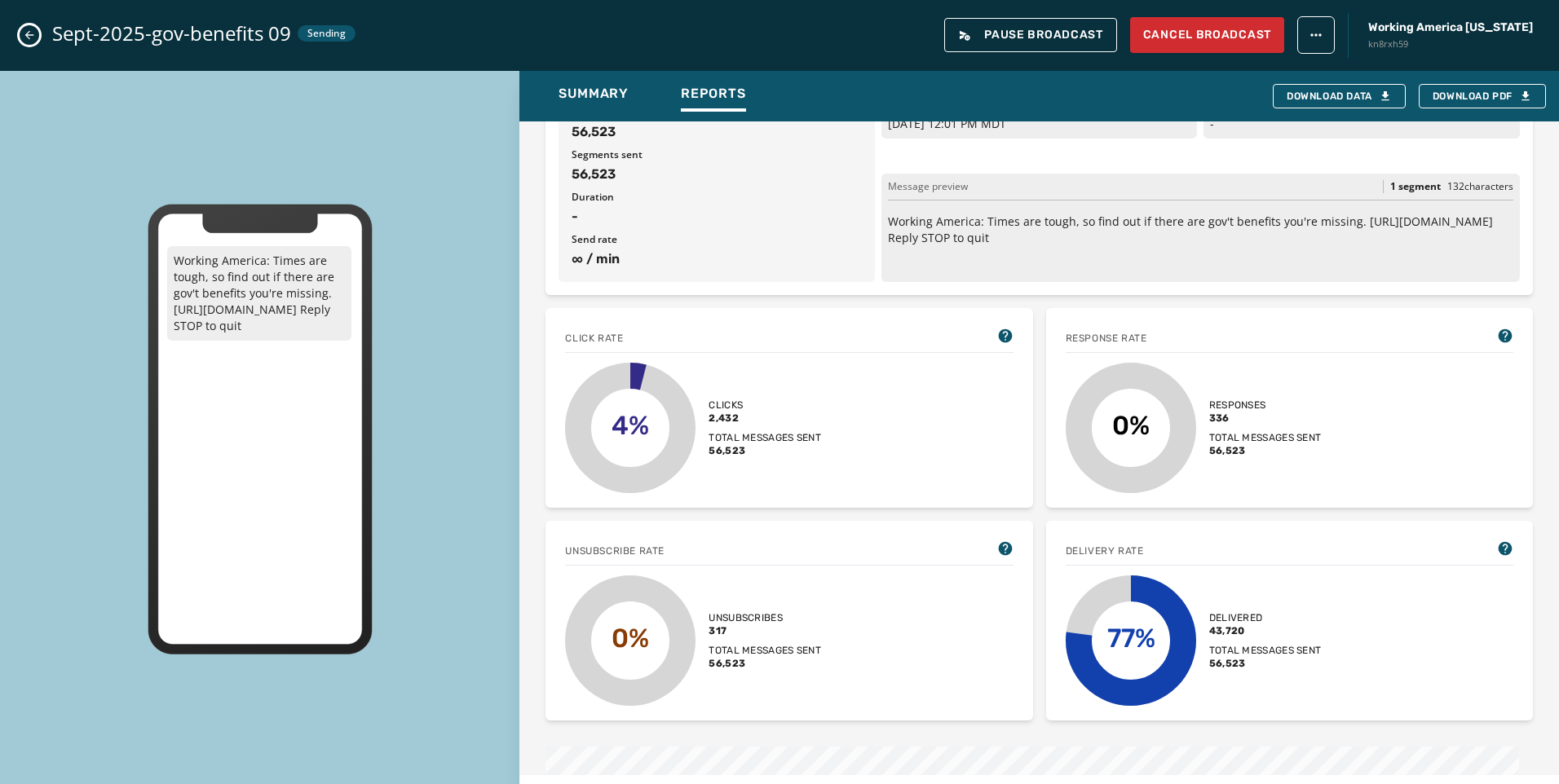
click at [36, 34] on button "Close admin drawer" at bounding box center [29, 35] width 20 height 20
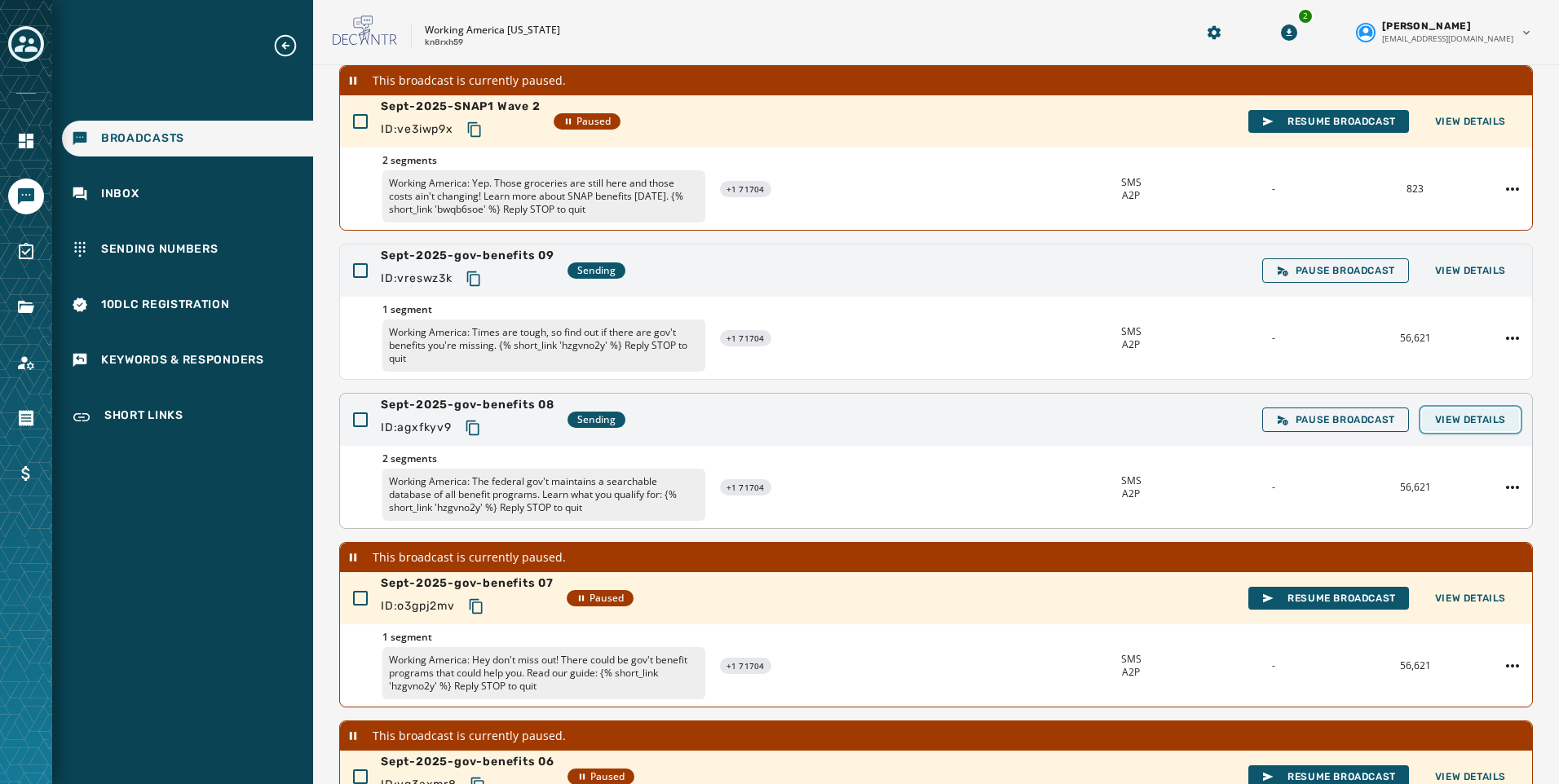
click at [1471, 417] on span "View Details" at bounding box center [1470, 420] width 71 height 13
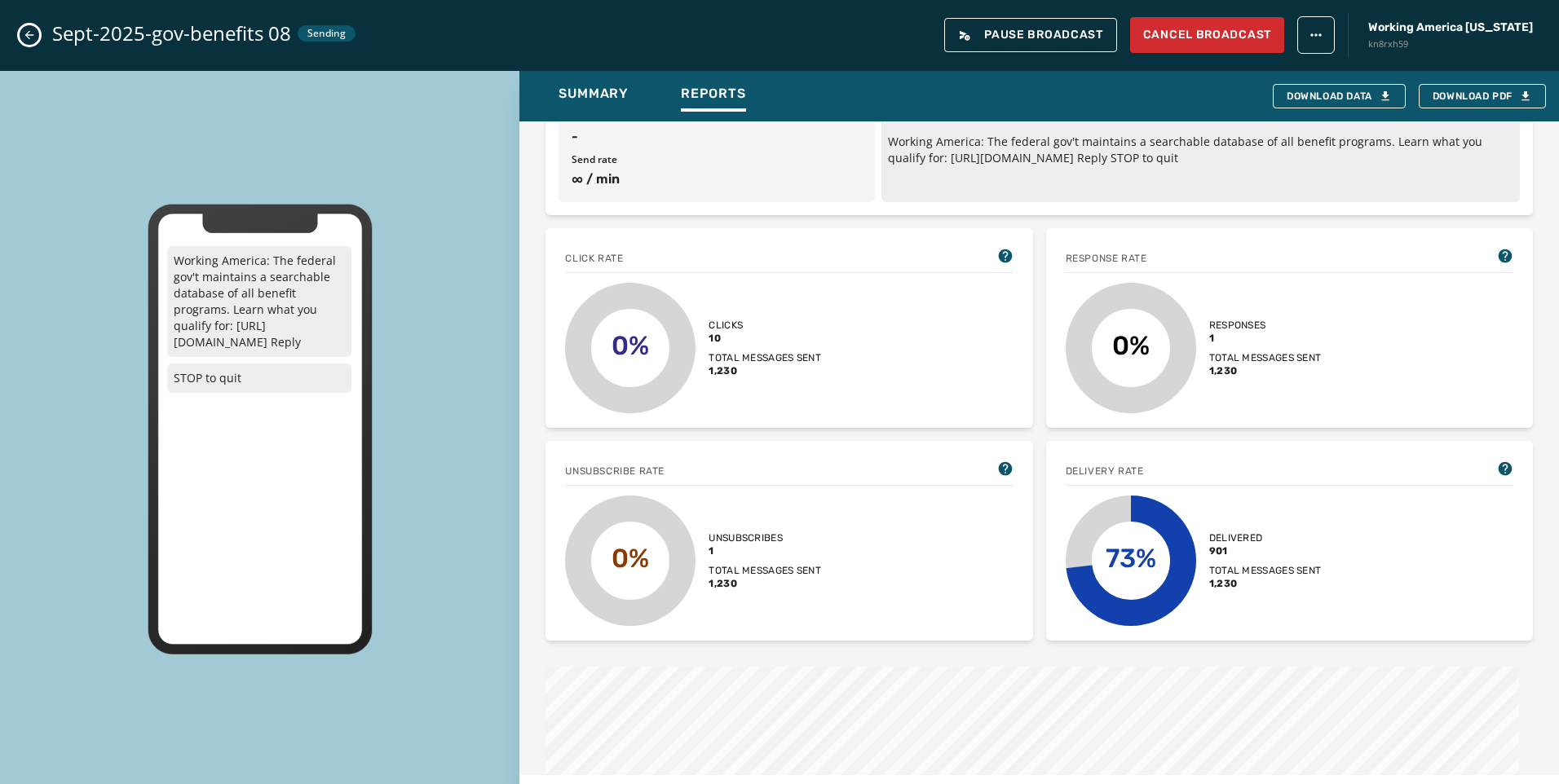
scroll to position [244, 0]
click at [28, 30] on icon "Close admin drawer" at bounding box center [29, 35] width 13 height 13
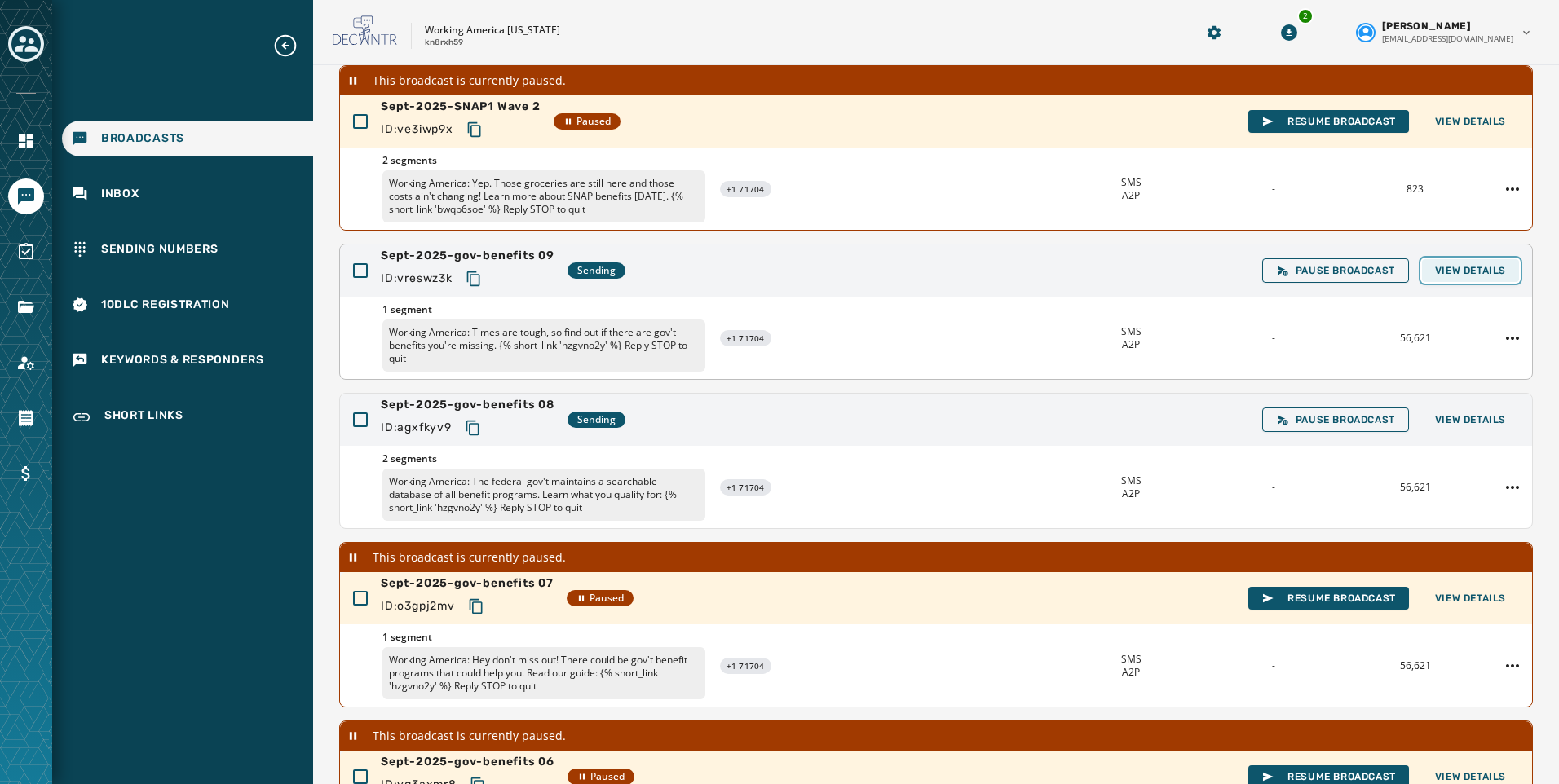
drag, startPoint x: 1427, startPoint y: 275, endPoint x: 1445, endPoint y: 277, distance: 18.1
click at [1435, 275] on span "View Details" at bounding box center [1470, 271] width 71 height 13
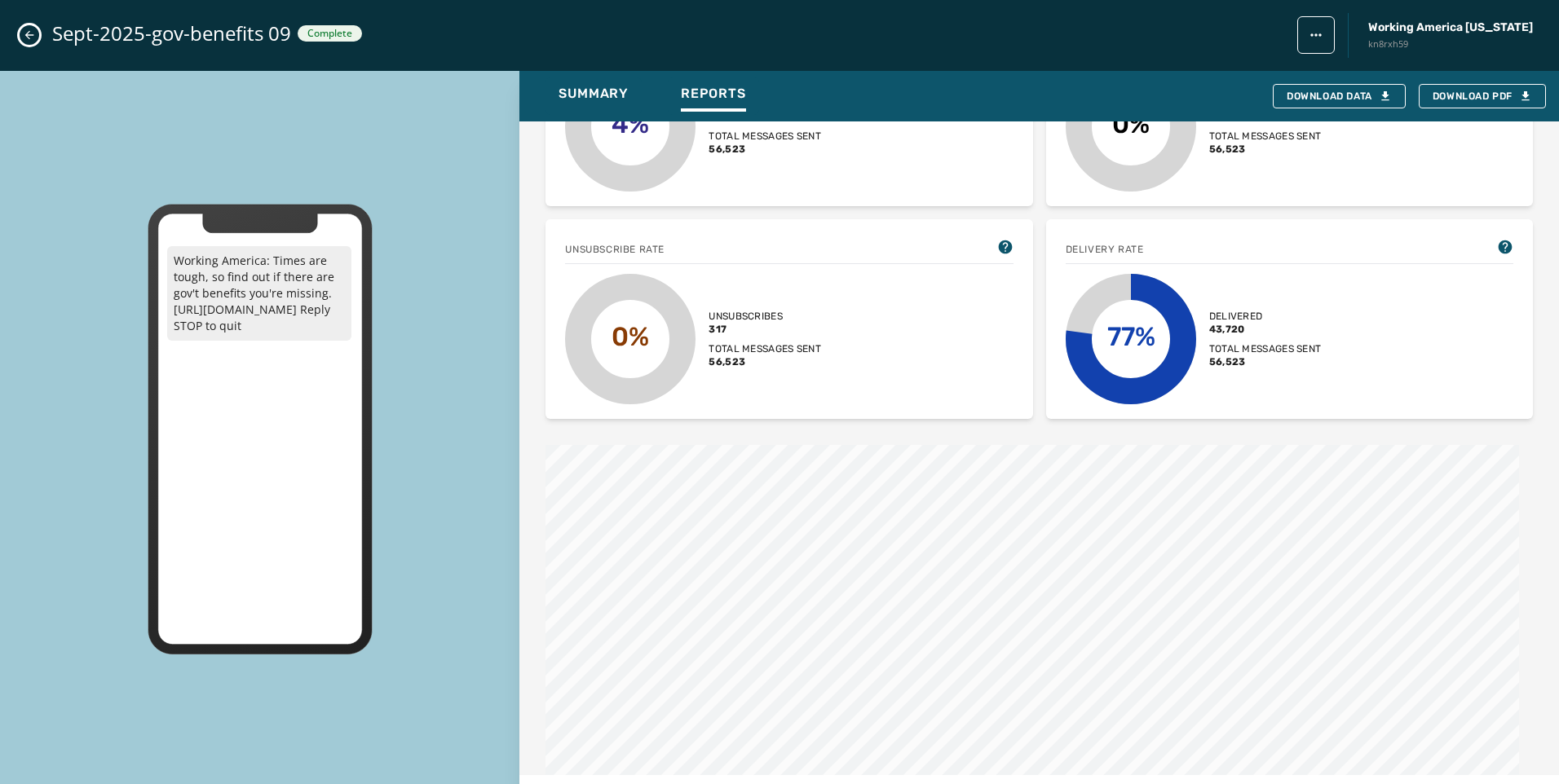
scroll to position [489, 0]
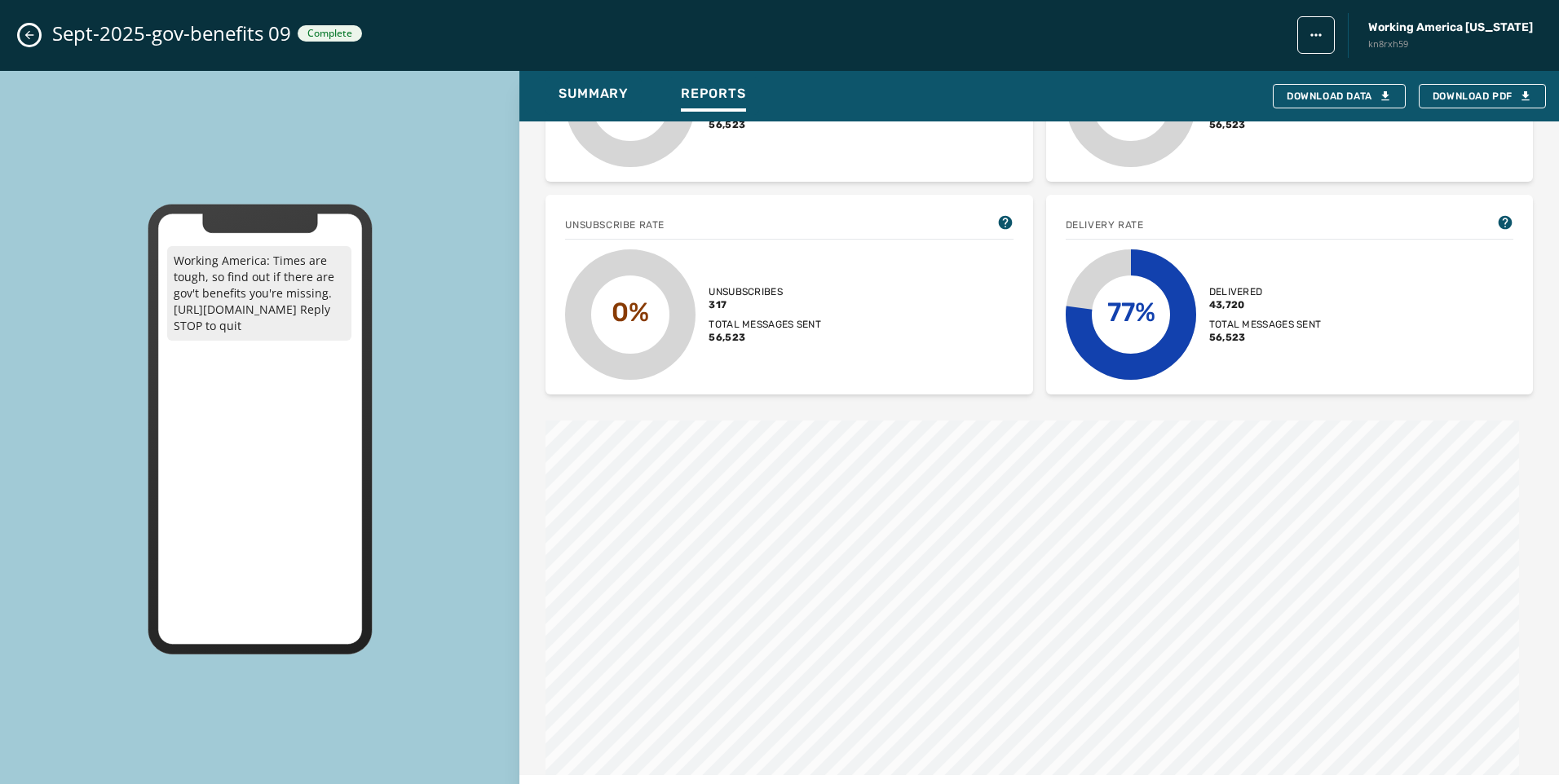
click at [38, 37] on button "Close admin drawer" at bounding box center [29, 35] width 20 height 20
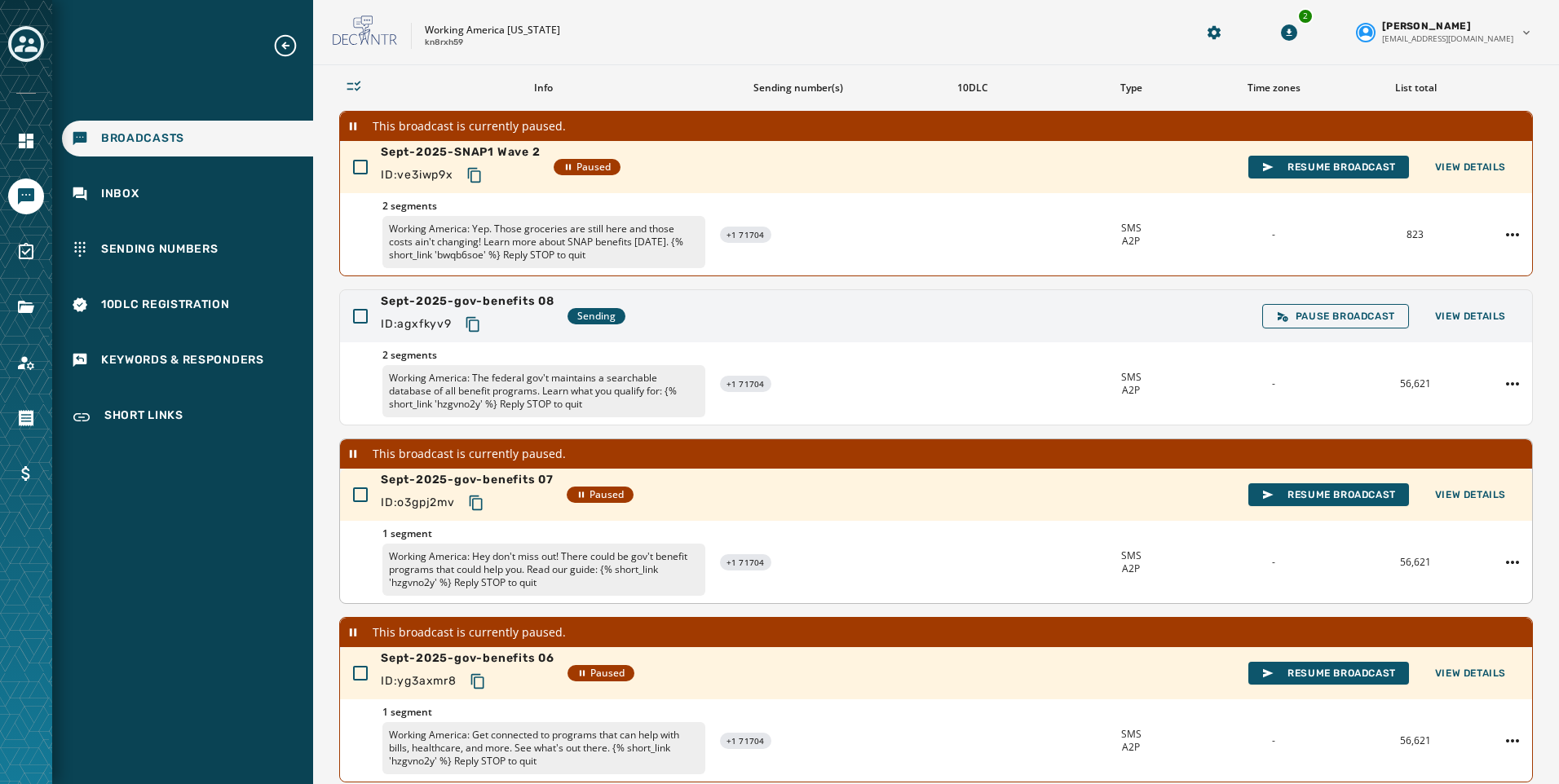
scroll to position [82, 0]
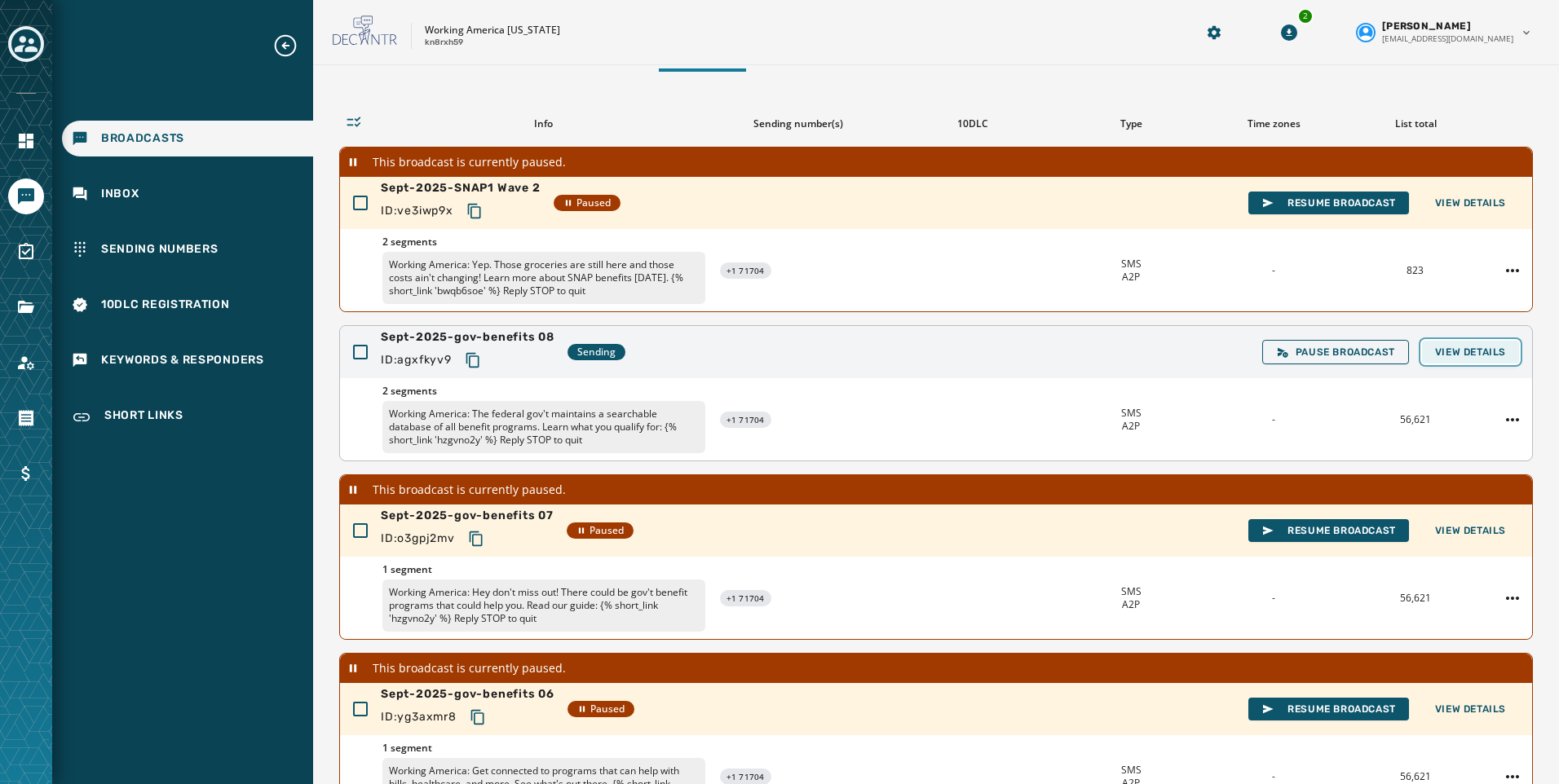
click at [1436, 358] on span "View Details" at bounding box center [1470, 353] width 71 height 13
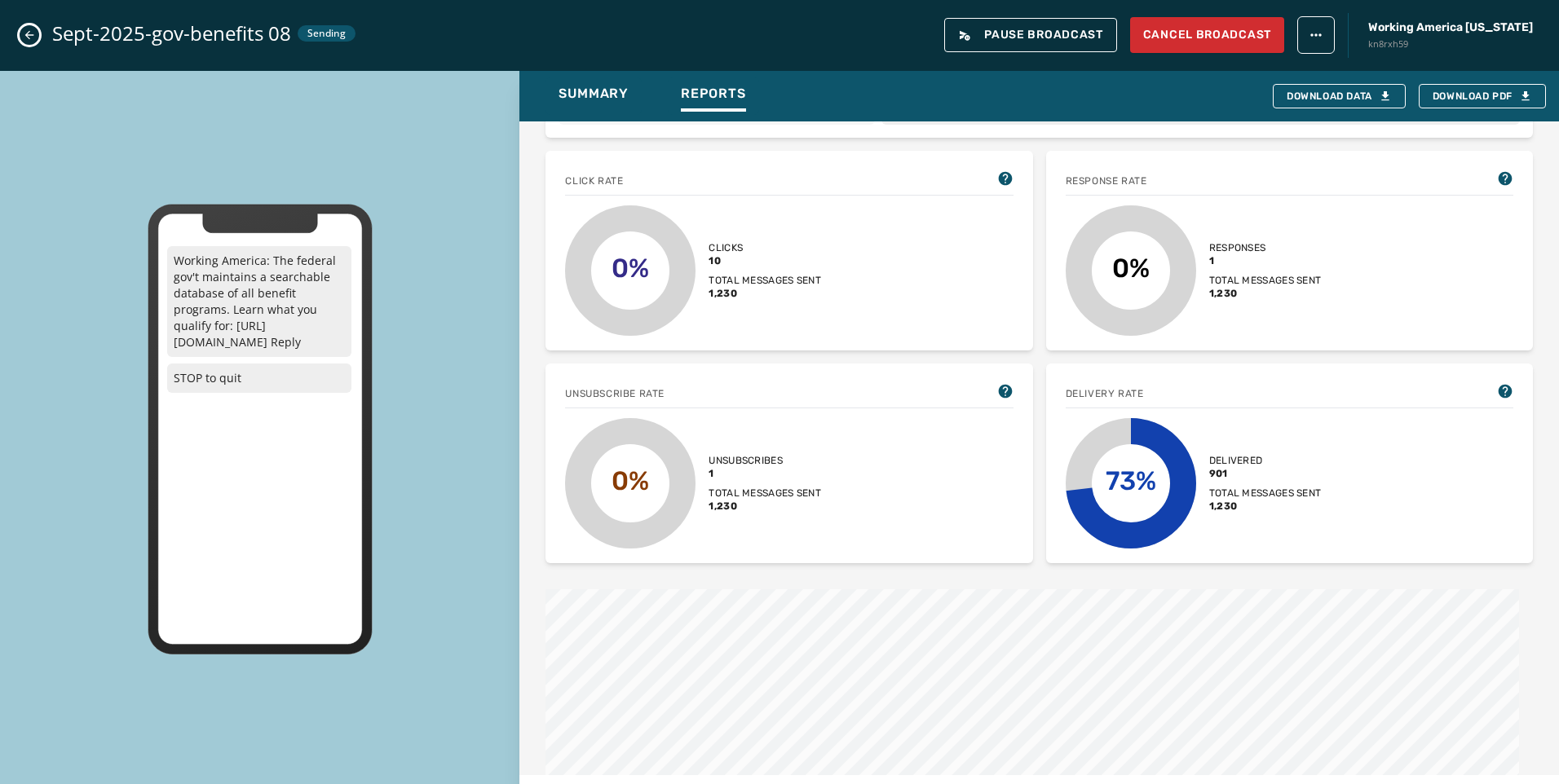
scroll to position [326, 0]
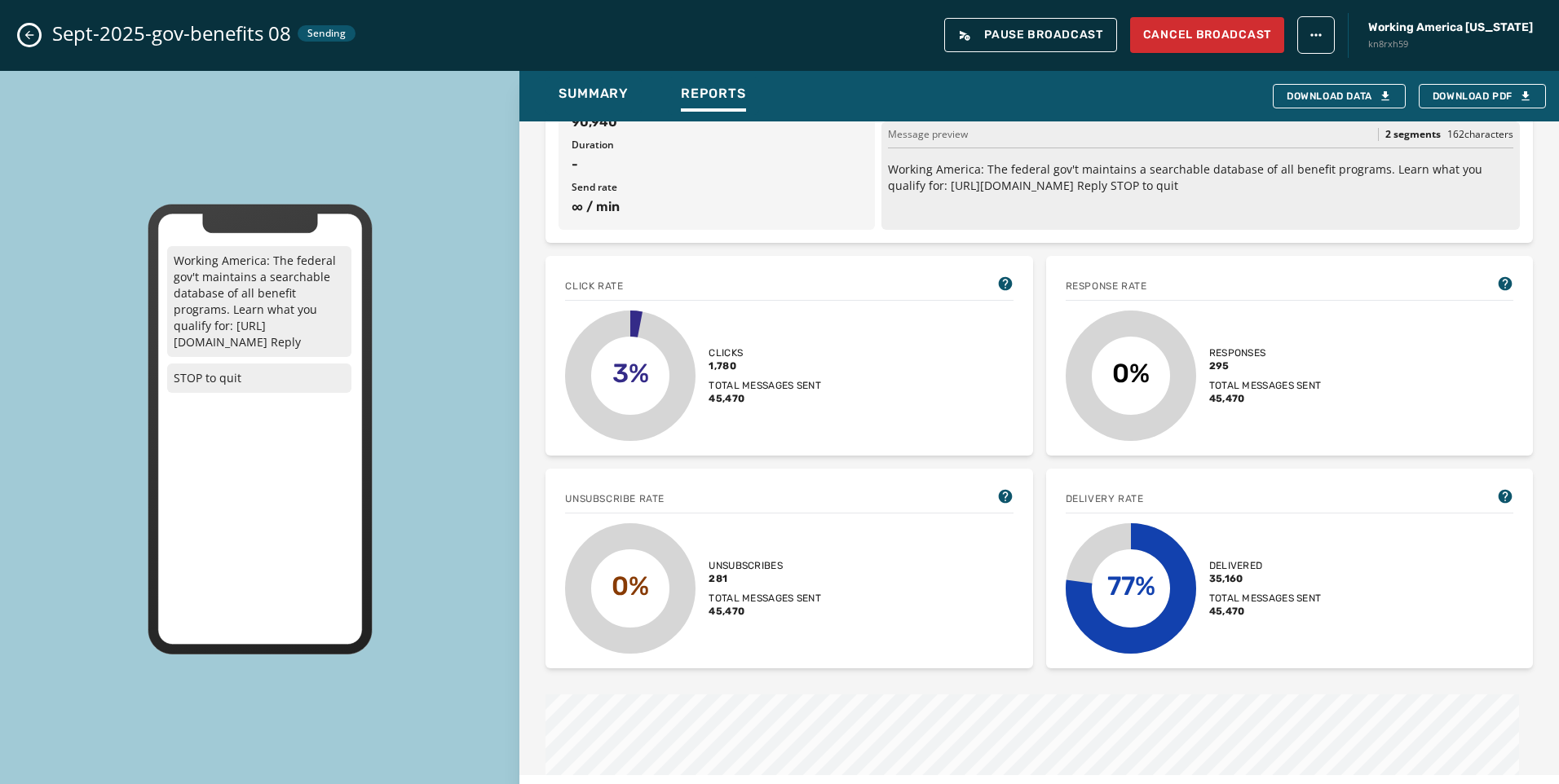
scroll to position [244, 0]
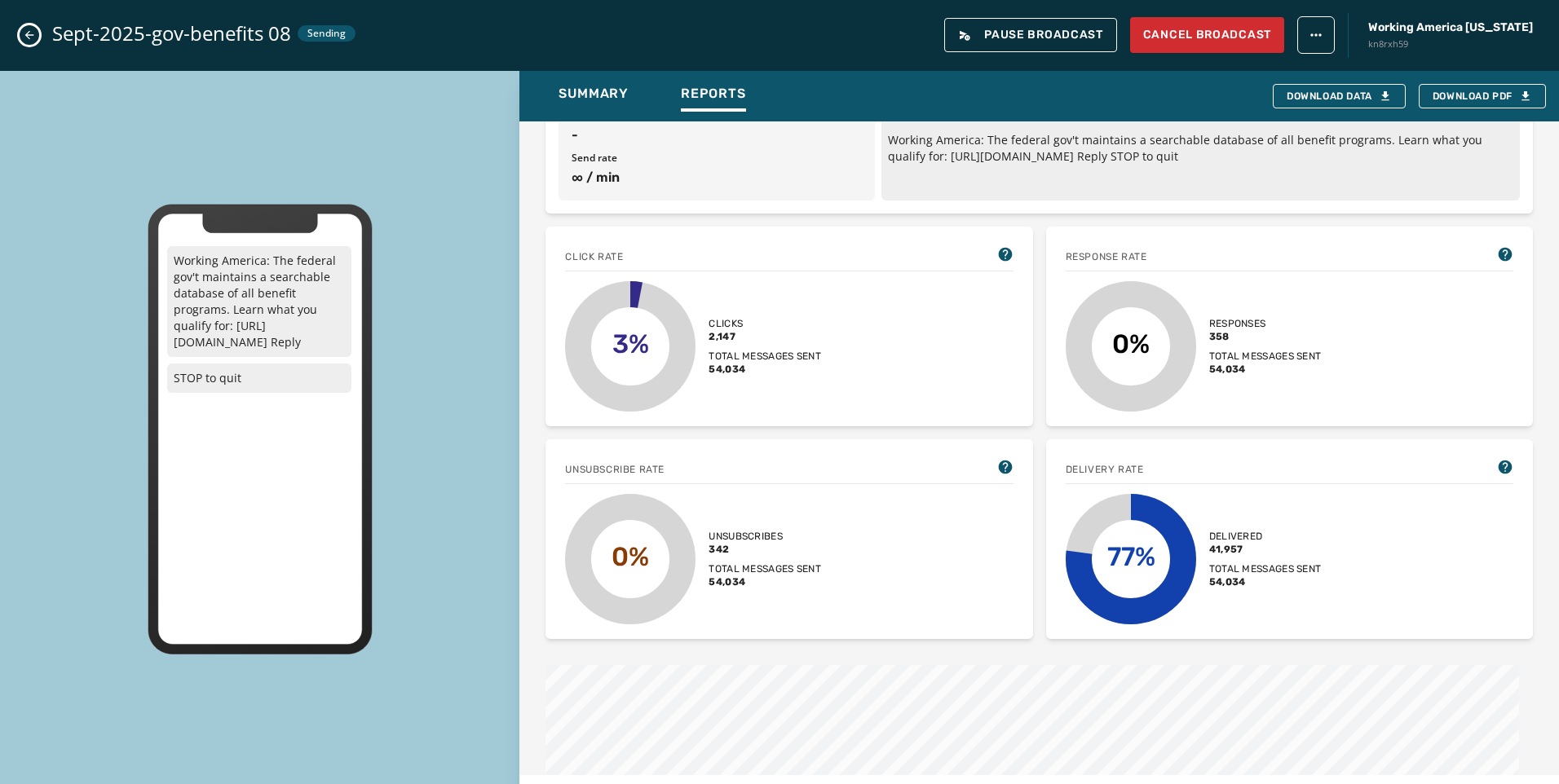
click at [25, 37] on icon "Close admin drawer" at bounding box center [29, 35] width 13 height 13
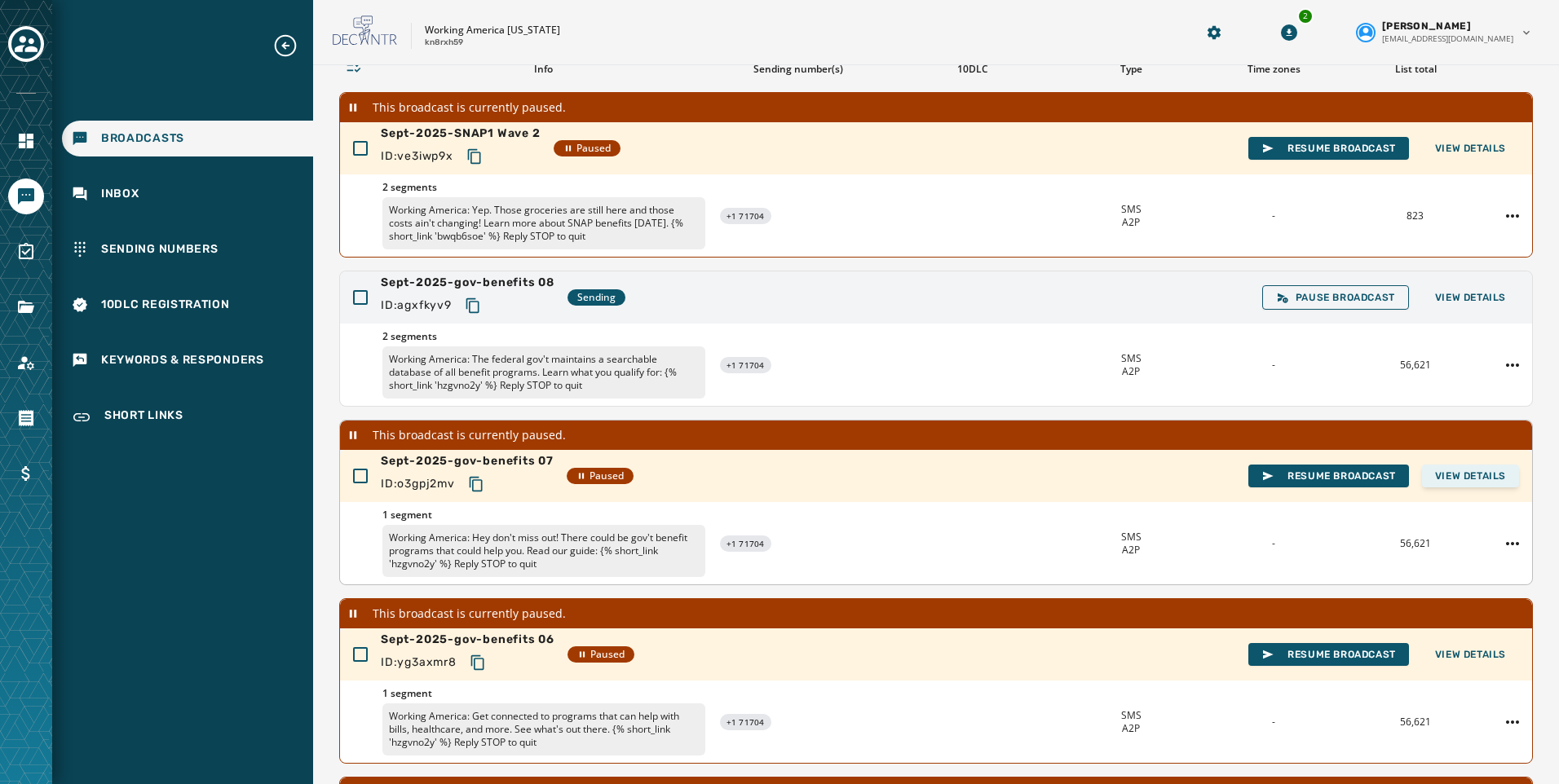
scroll to position [163, 0]
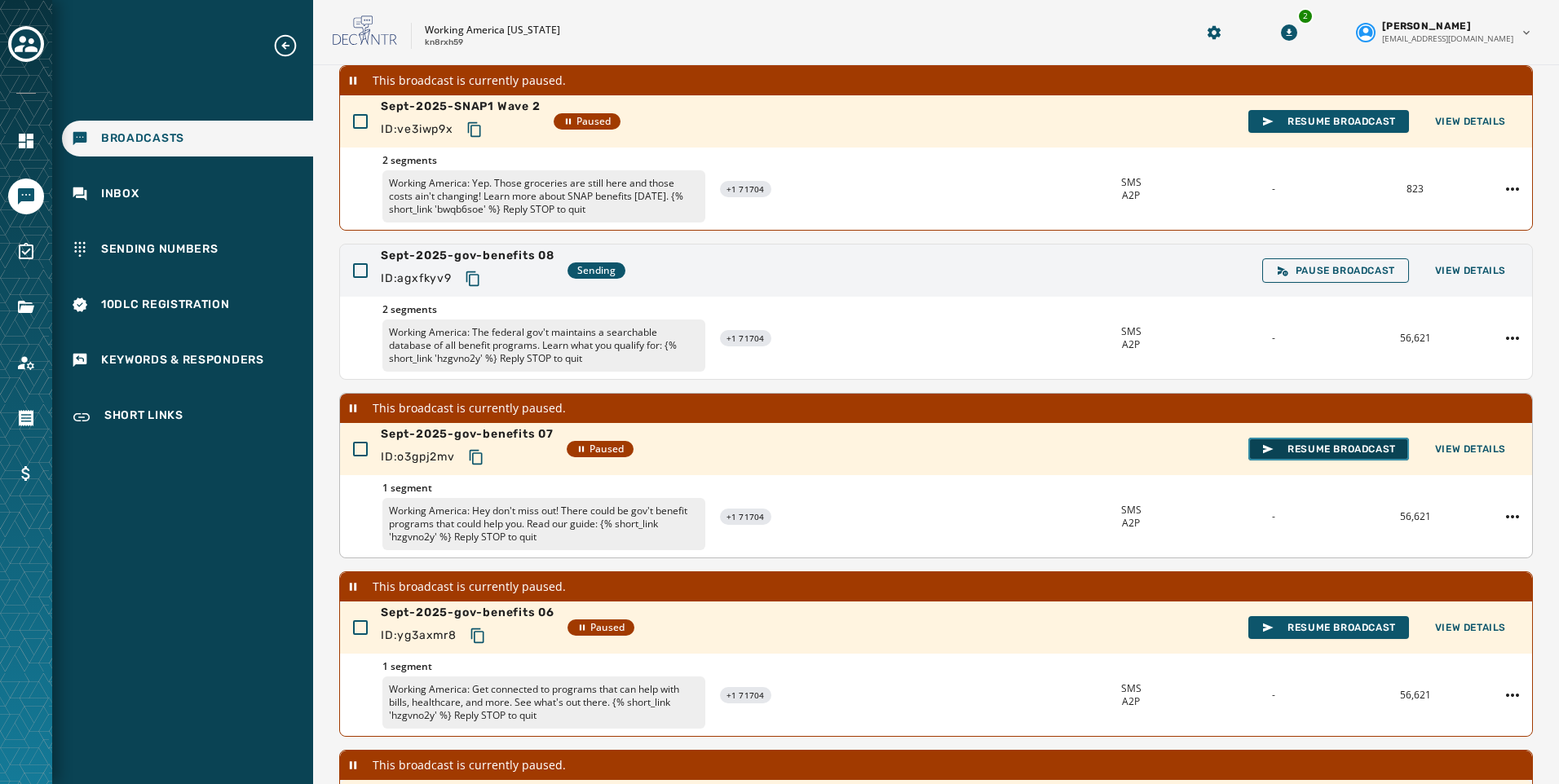
click at [1325, 445] on span "Resume Broadcast" at bounding box center [1329, 449] width 134 height 13
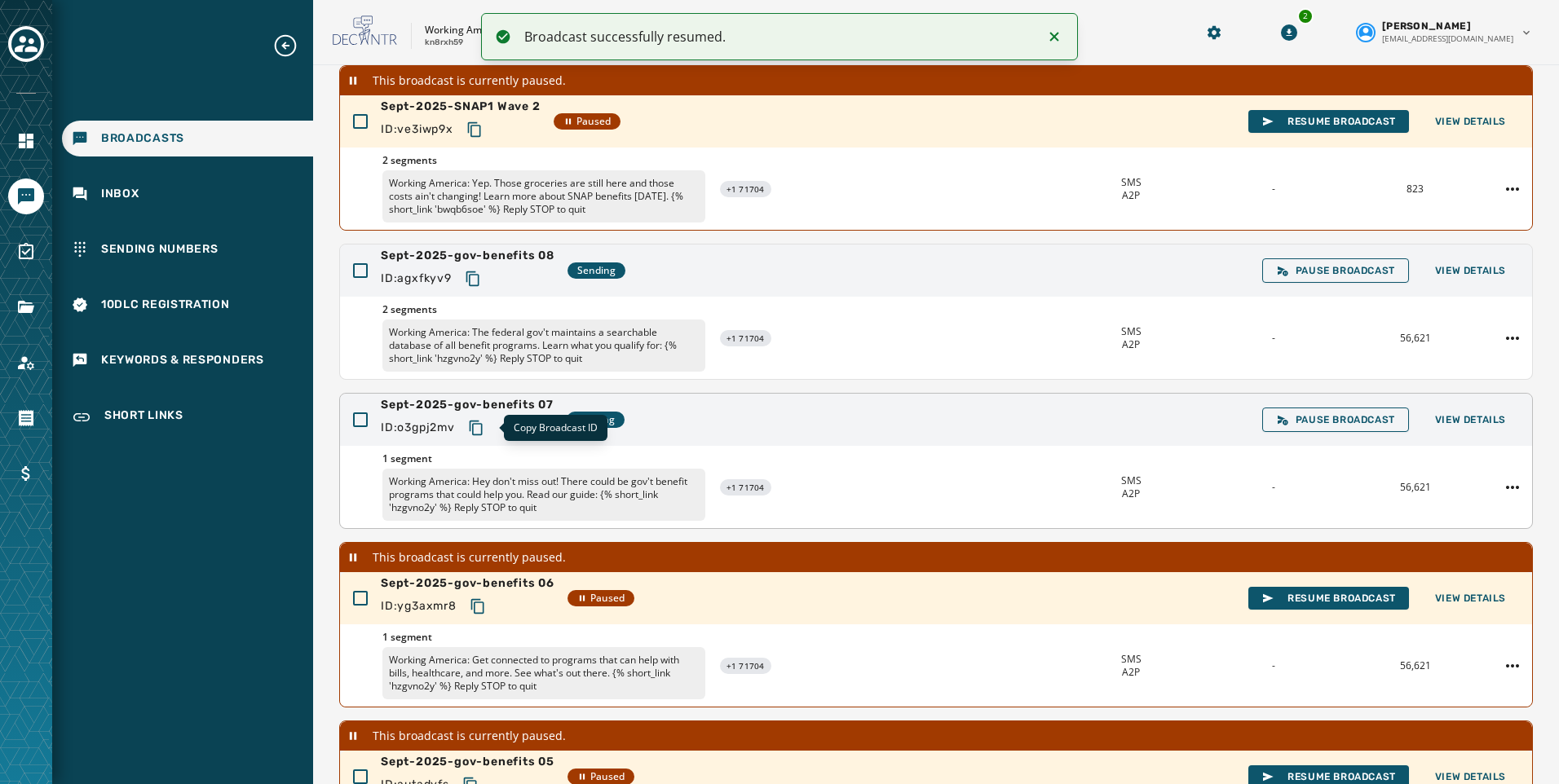
click at [479, 422] on icon "Copy text to clipboard" at bounding box center [476, 428] width 16 height 16
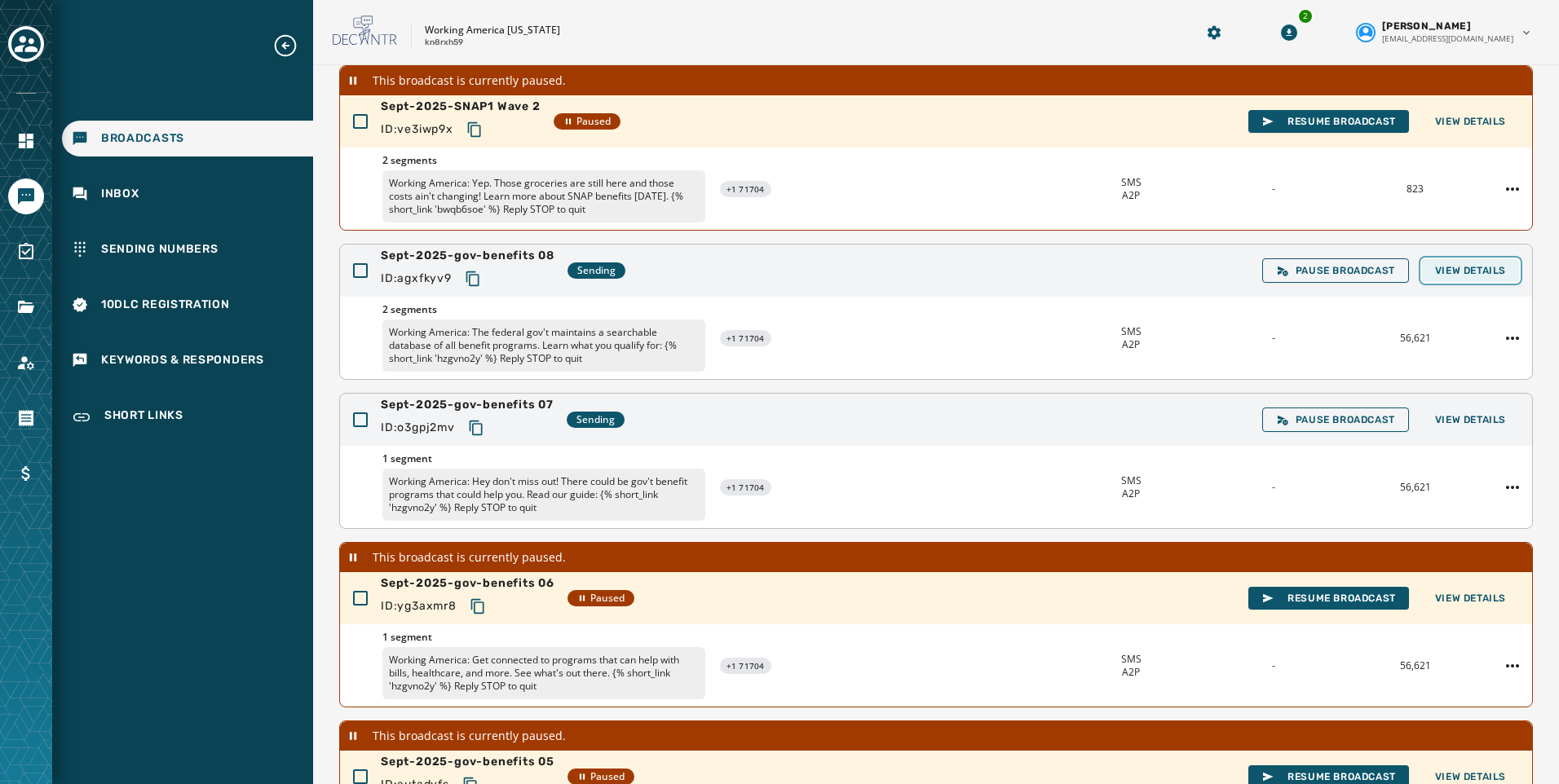
click at [1470, 274] on span "View Details" at bounding box center [1470, 271] width 71 height 13
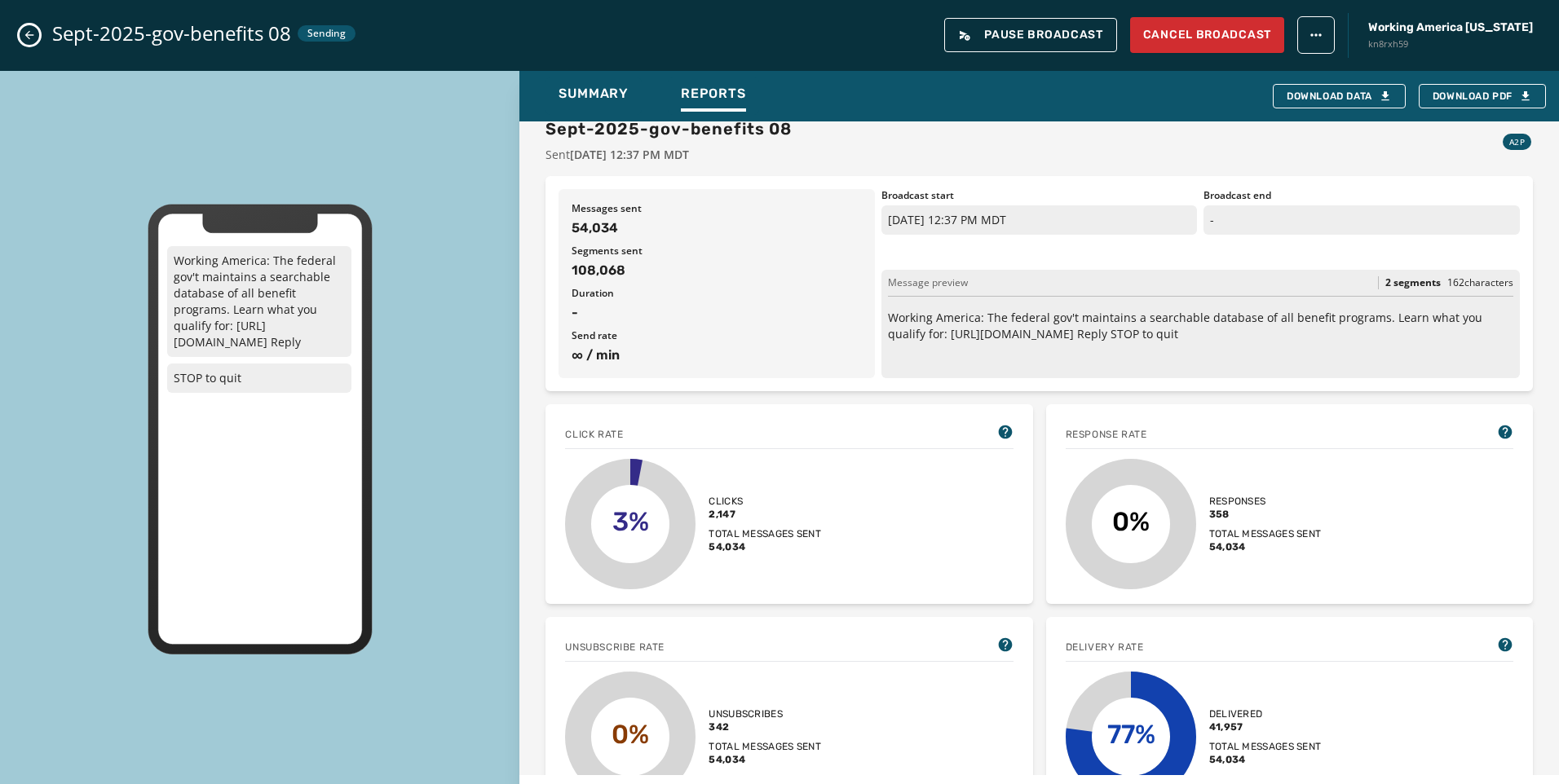
scroll to position [244, 0]
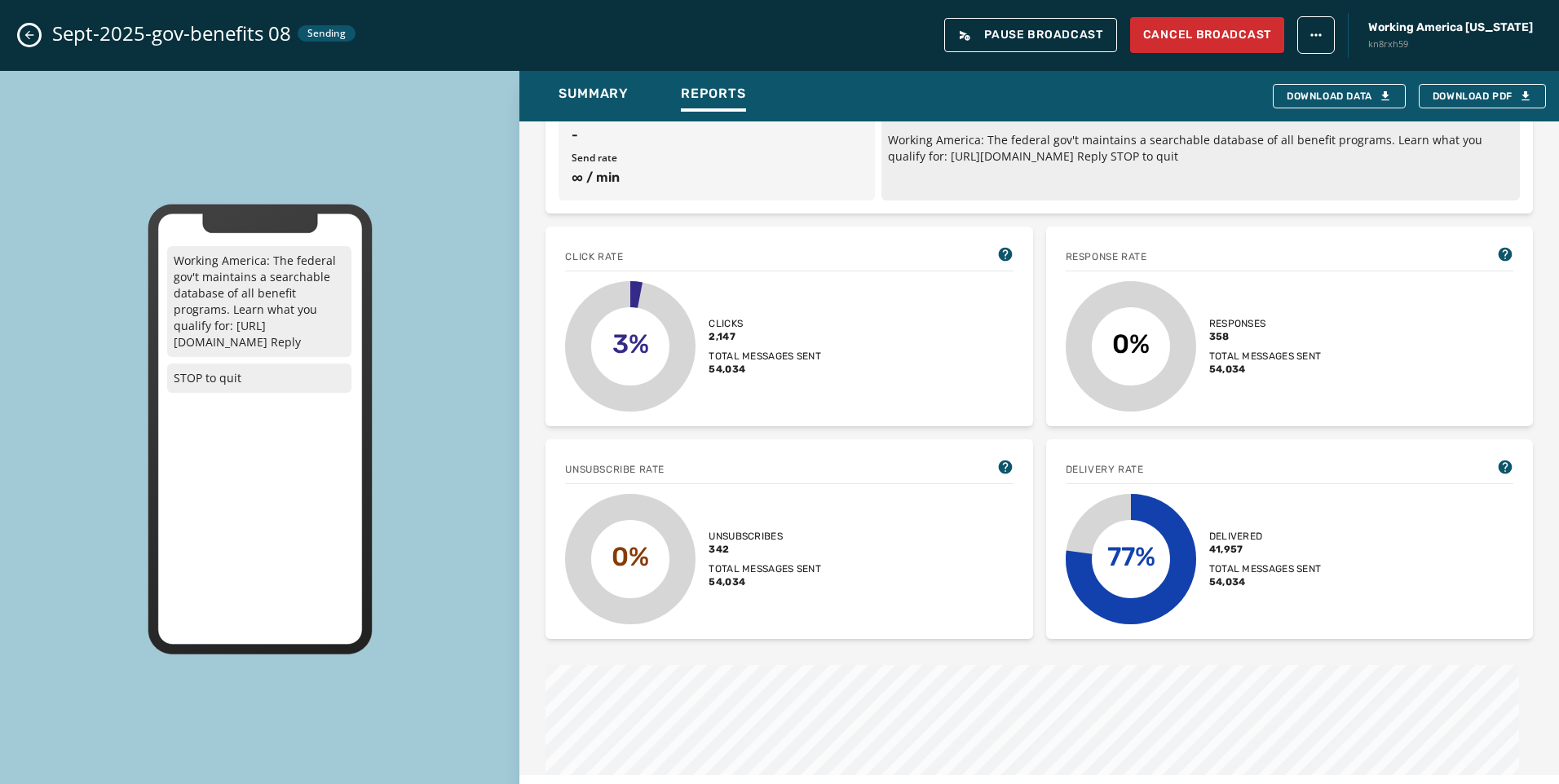
click at [33, 39] on icon "Close admin drawer" at bounding box center [29, 35] width 13 height 13
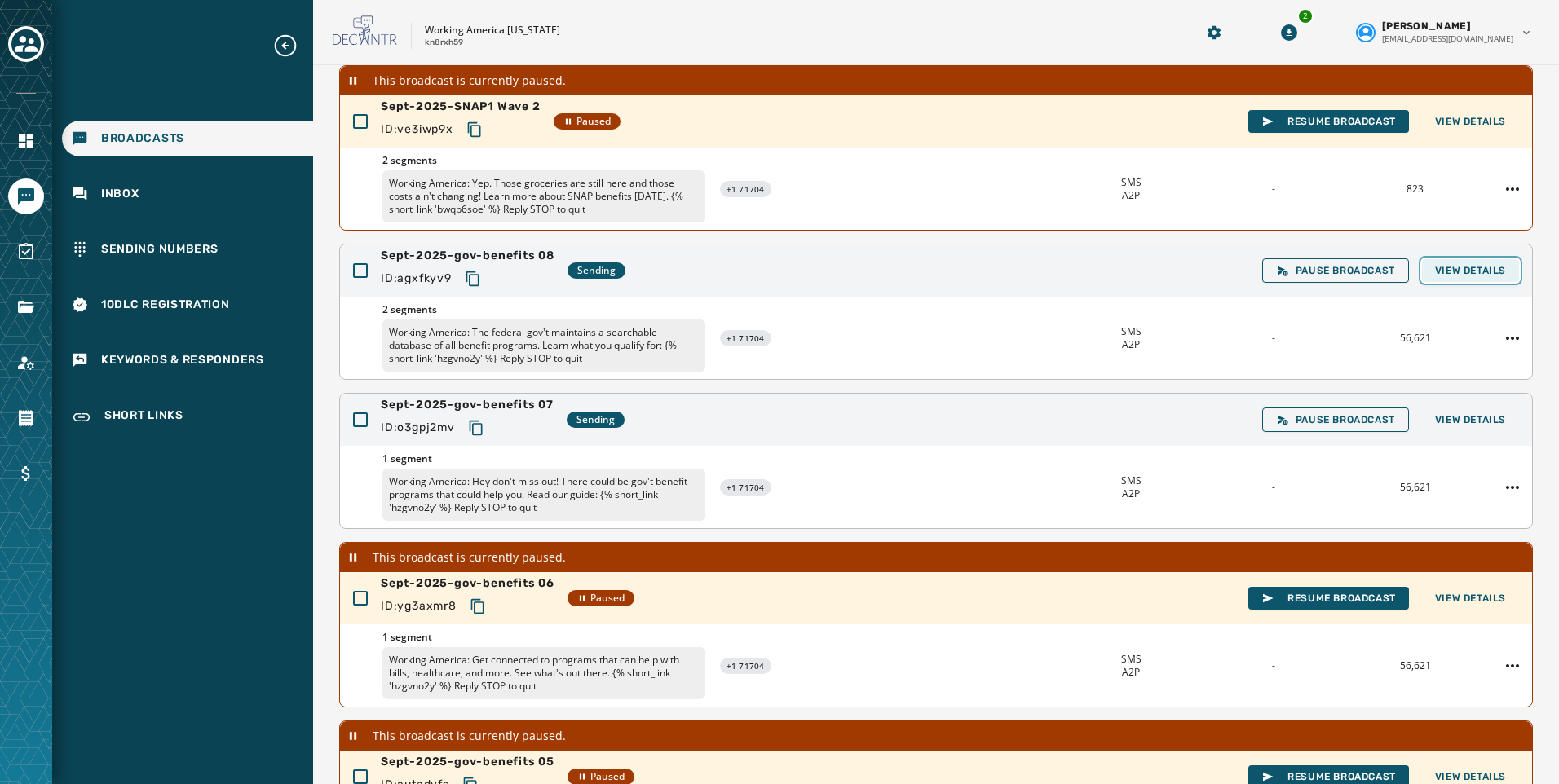
click at [1463, 275] on span "View Details" at bounding box center [1470, 271] width 71 height 13
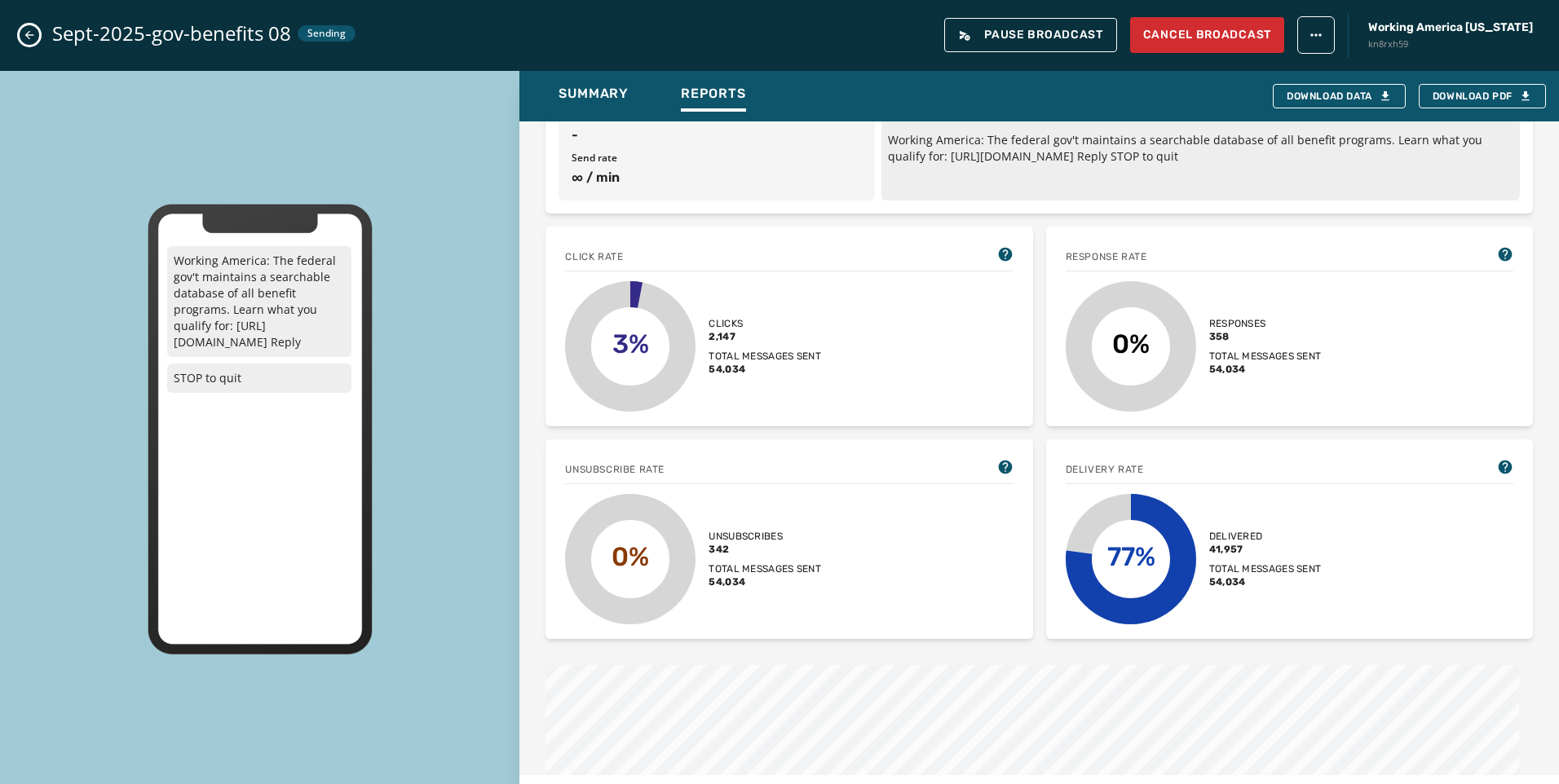
click at [34, 36] on icon "Close admin drawer" at bounding box center [29, 35] width 13 height 13
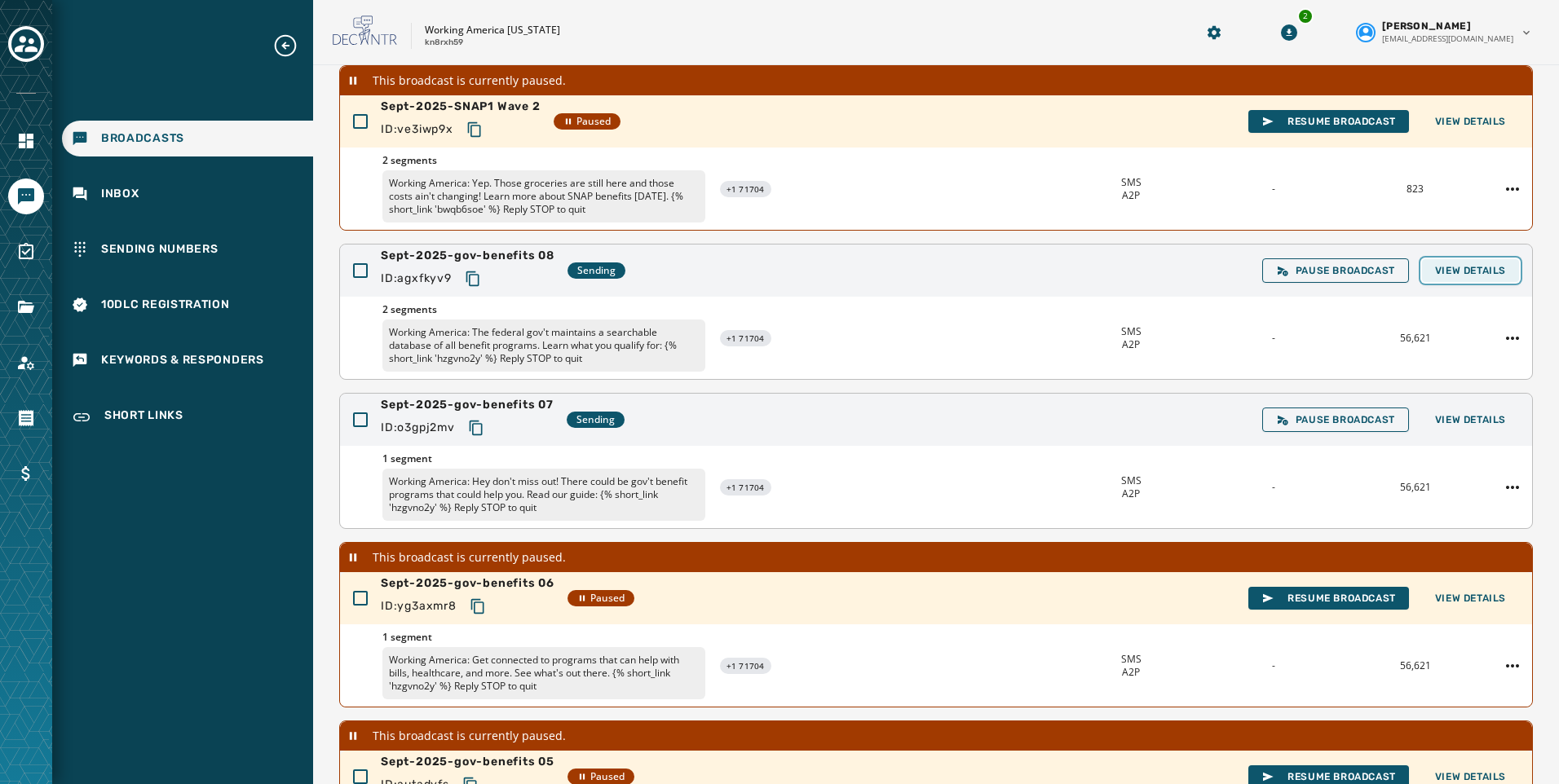
click at [1436, 274] on span "View Details" at bounding box center [1470, 271] width 71 height 13
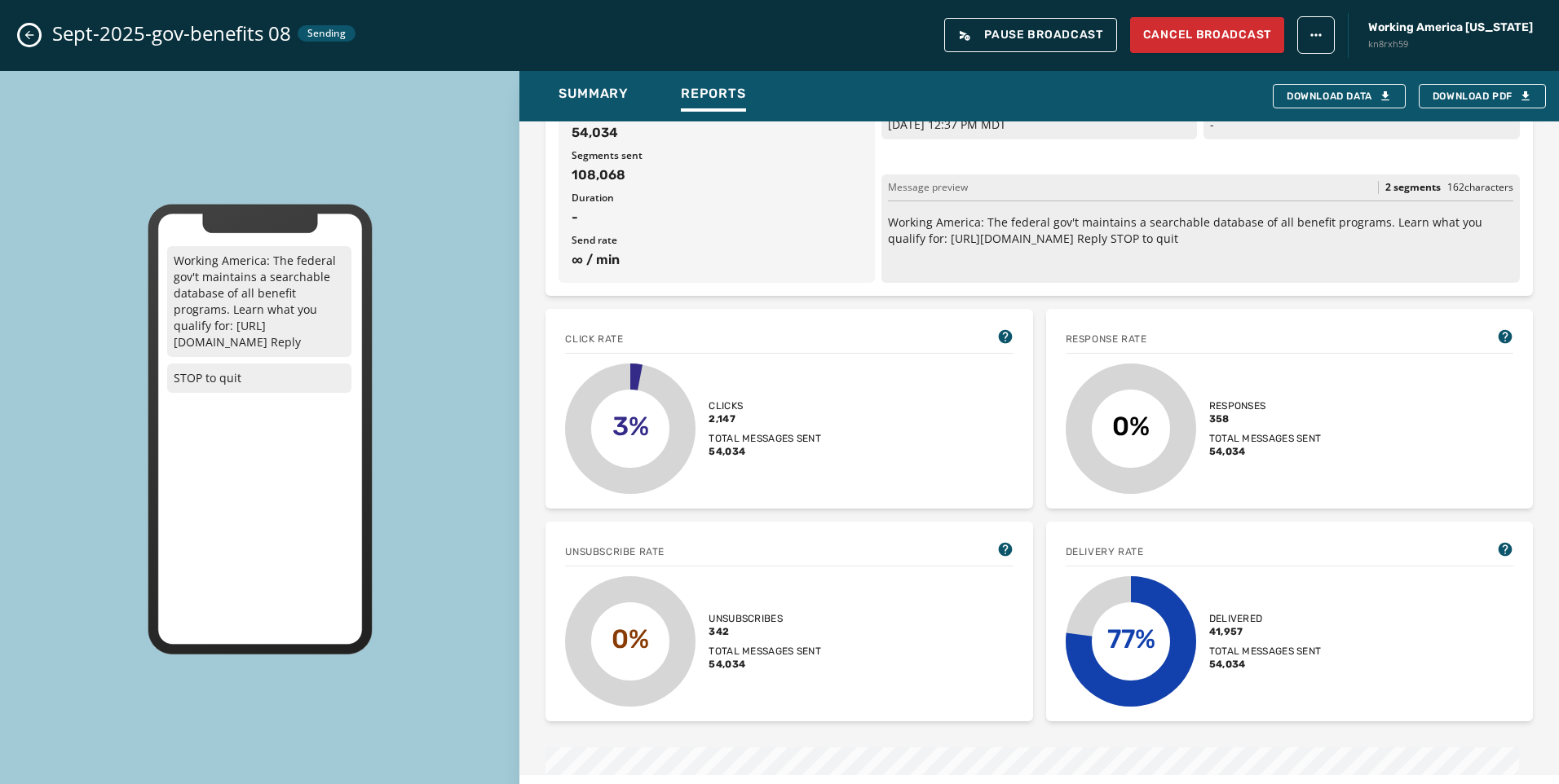
scroll to position [163, 0]
click at [33, 35] on icon "Close admin drawer" at bounding box center [30, 36] width 9 height 9
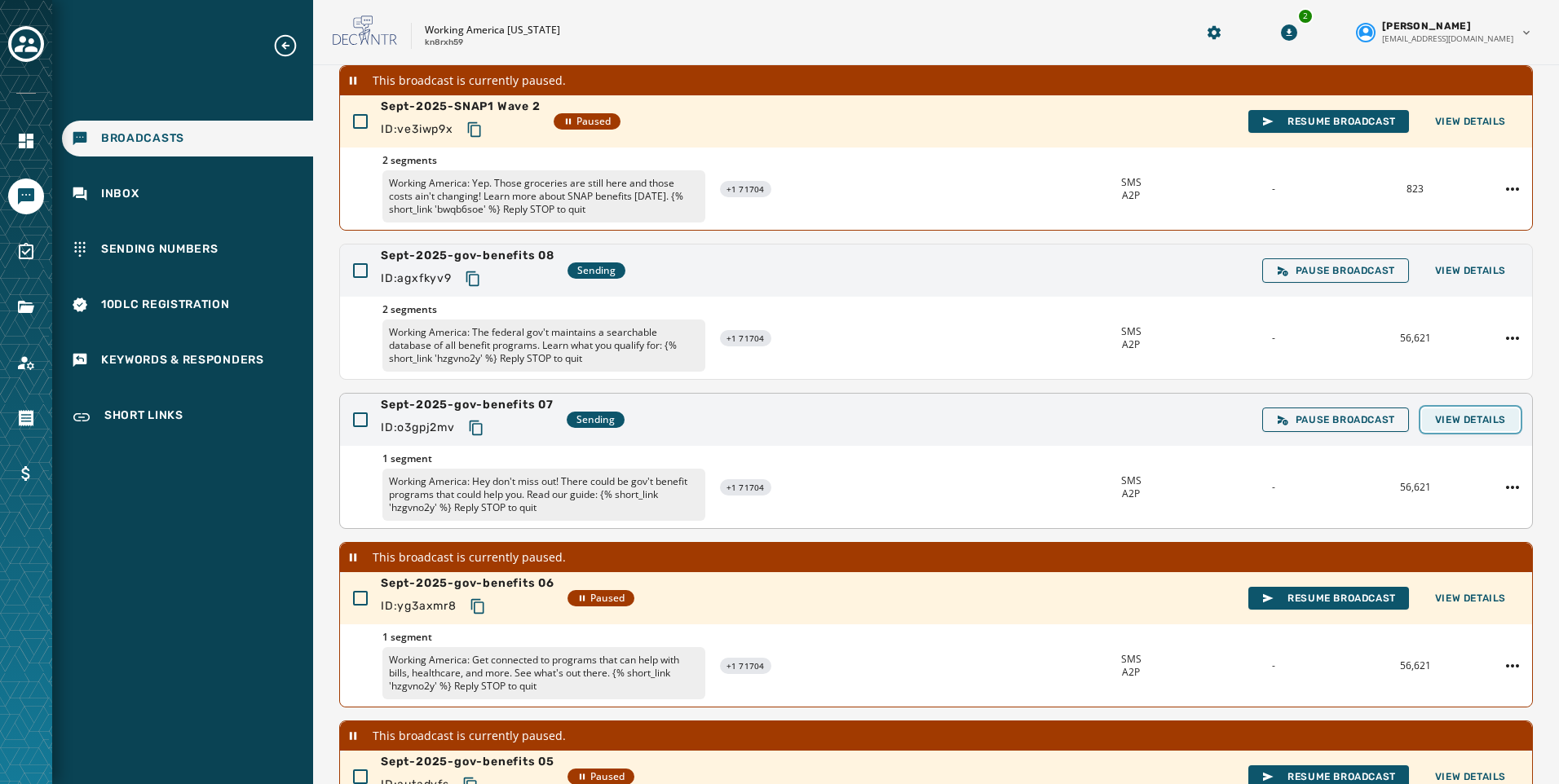
click at [1464, 428] on button "View Details" at bounding box center [1470, 419] width 97 height 23
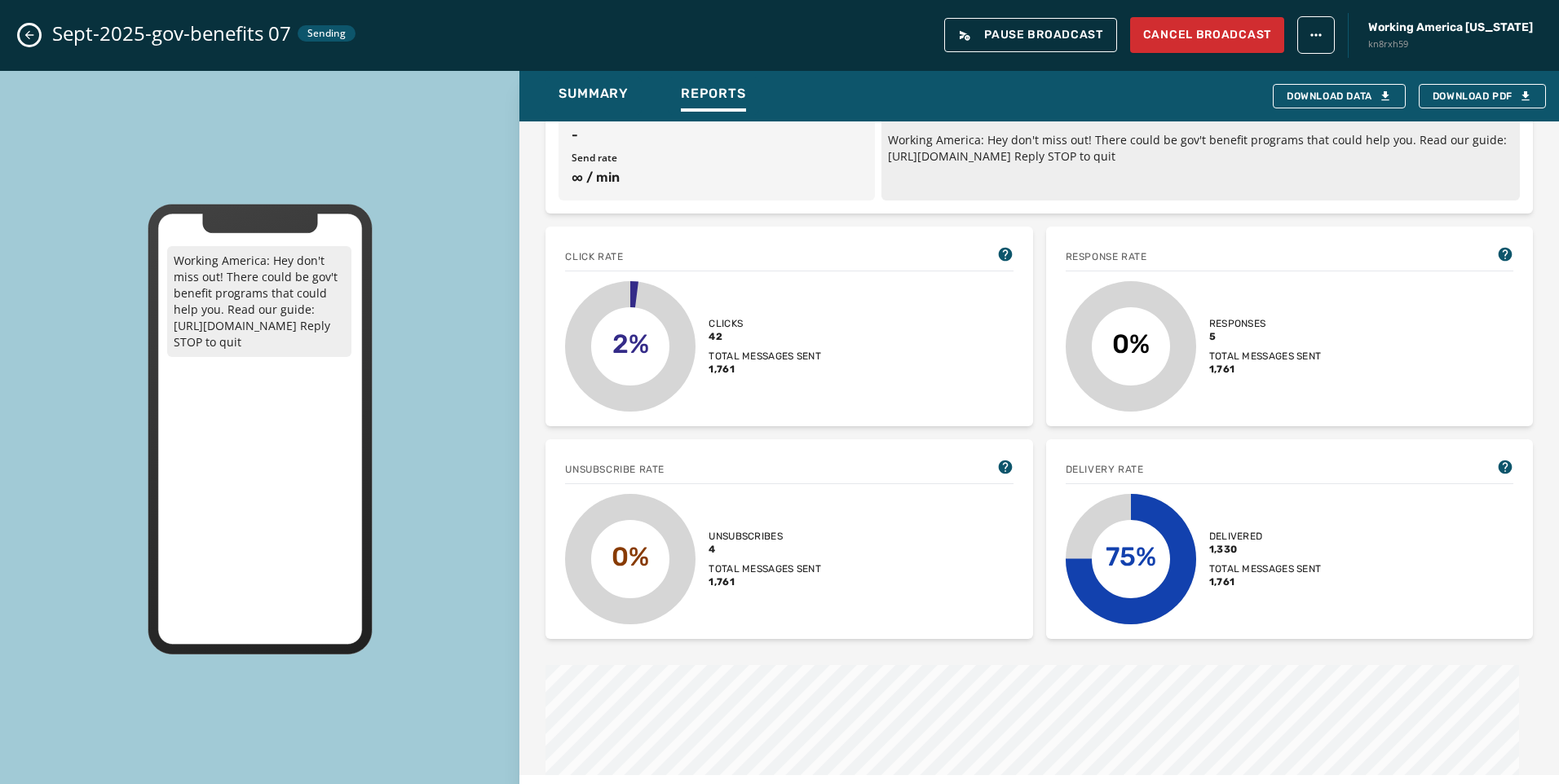
scroll to position [0, 0]
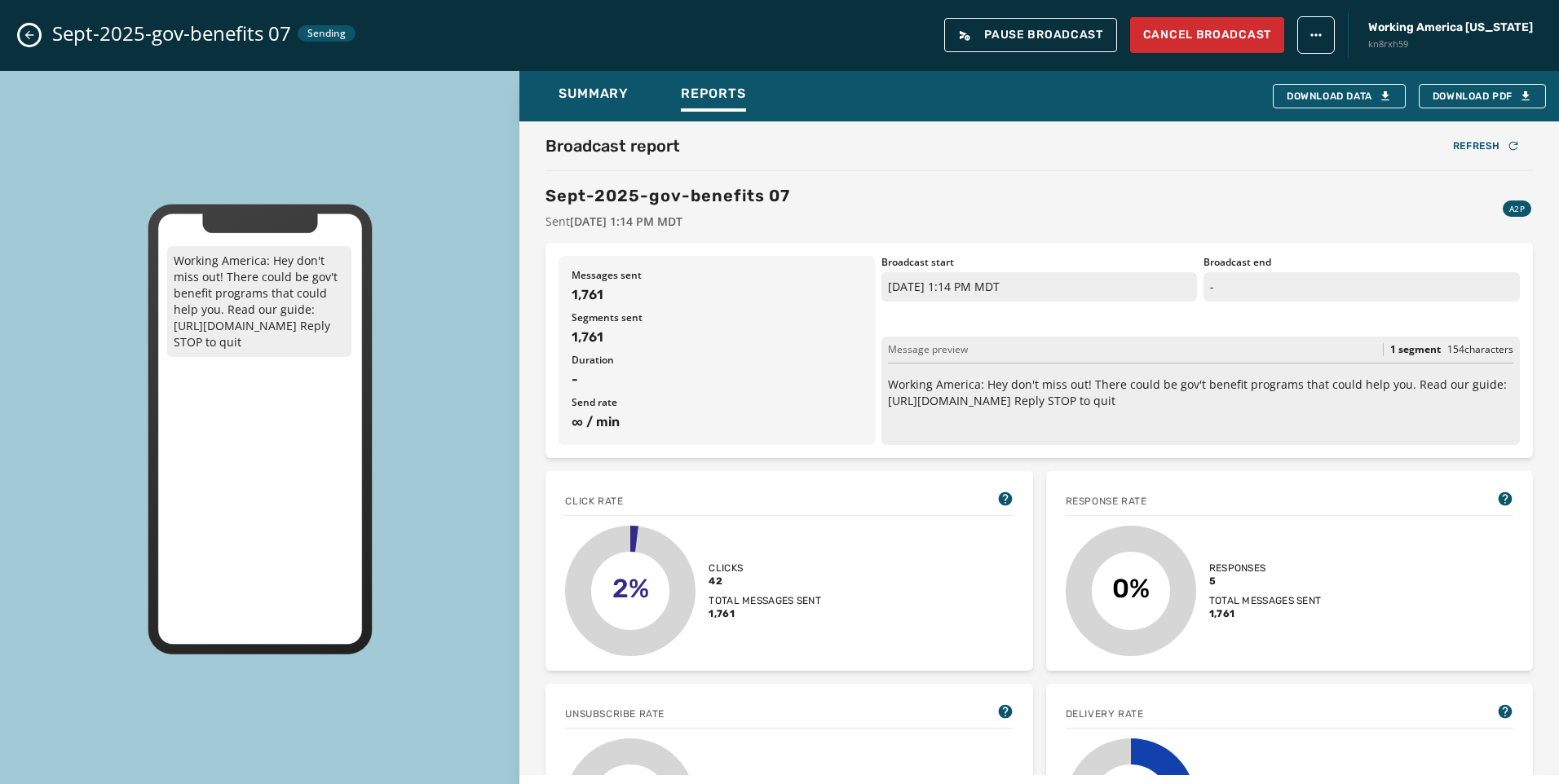
click at [35, 34] on icon "Close admin drawer" at bounding box center [29, 35] width 13 height 13
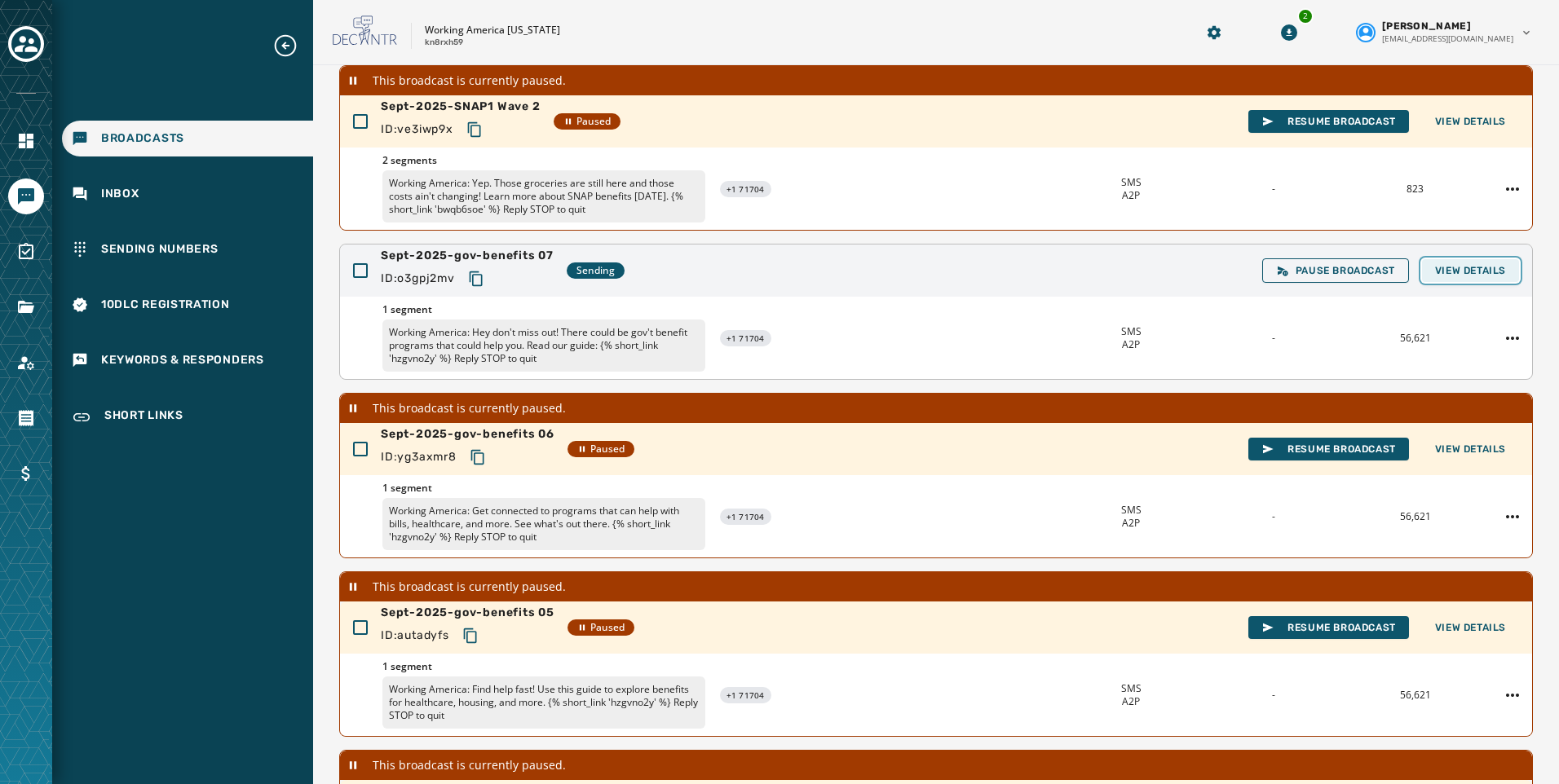
click at [1474, 274] on span "View Details" at bounding box center [1470, 271] width 71 height 13
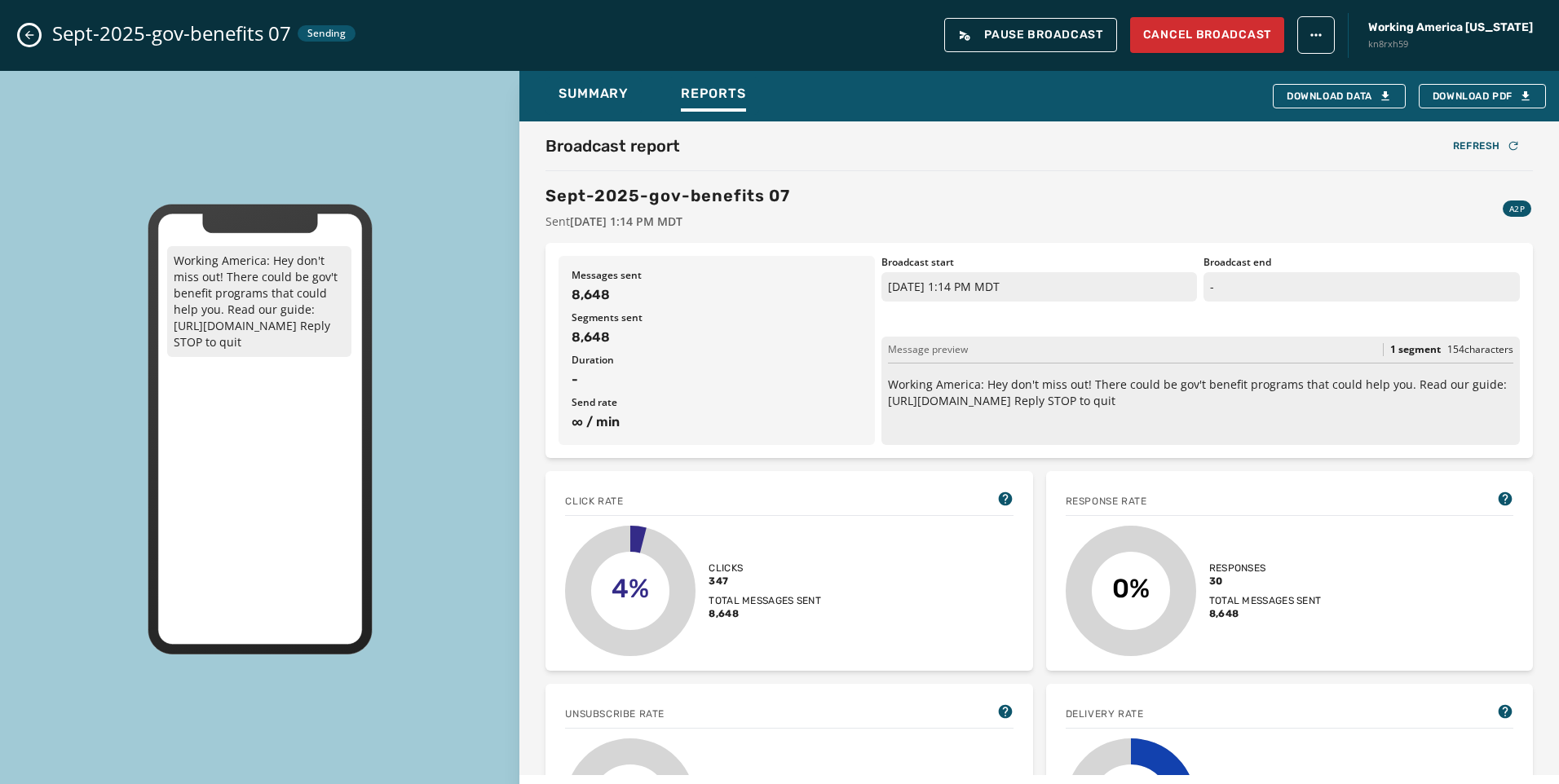
click at [30, 27] on button "Close admin drawer" at bounding box center [29, 35] width 20 height 20
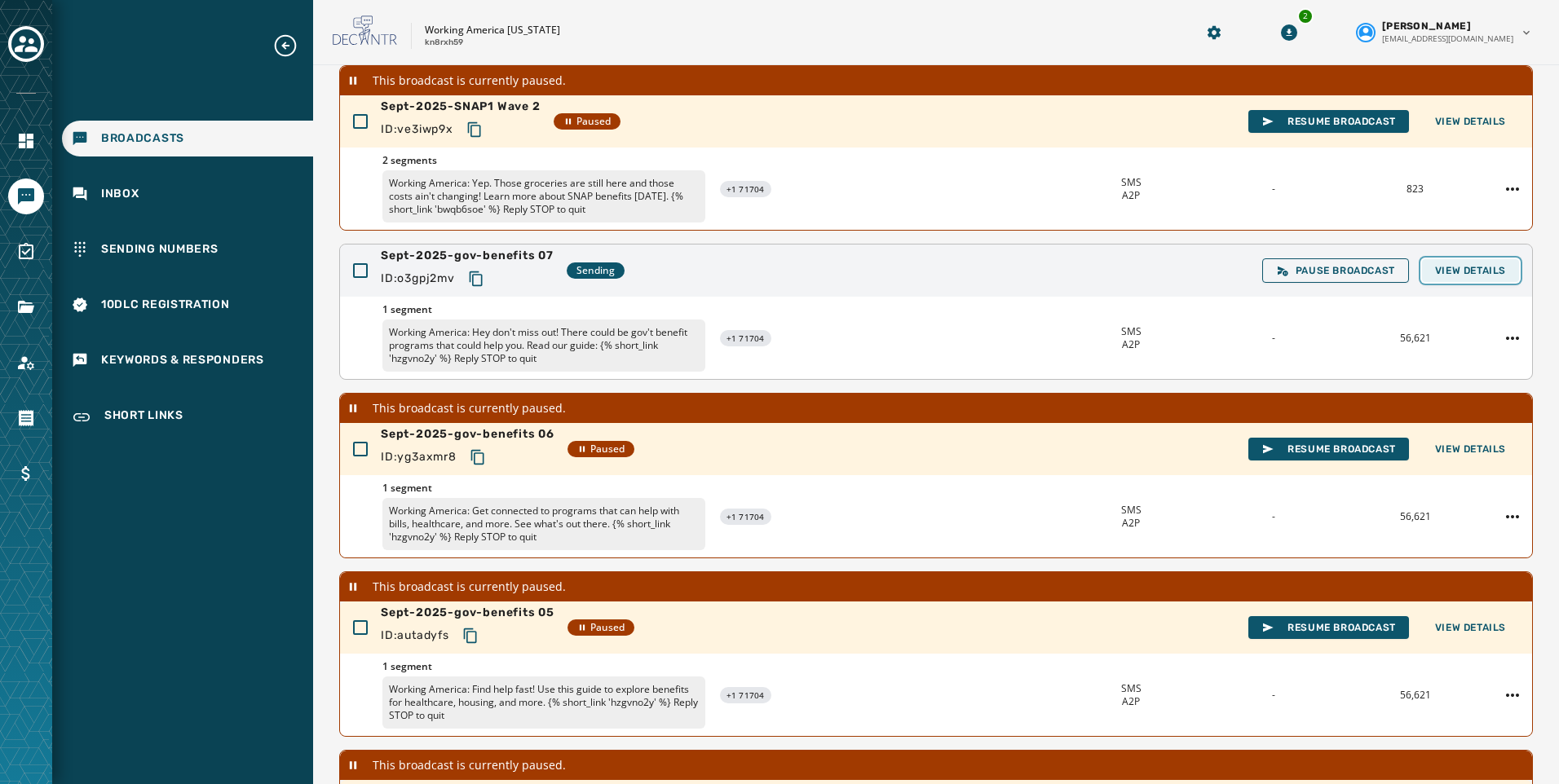
click at [1482, 267] on span "View Details" at bounding box center [1470, 271] width 71 height 13
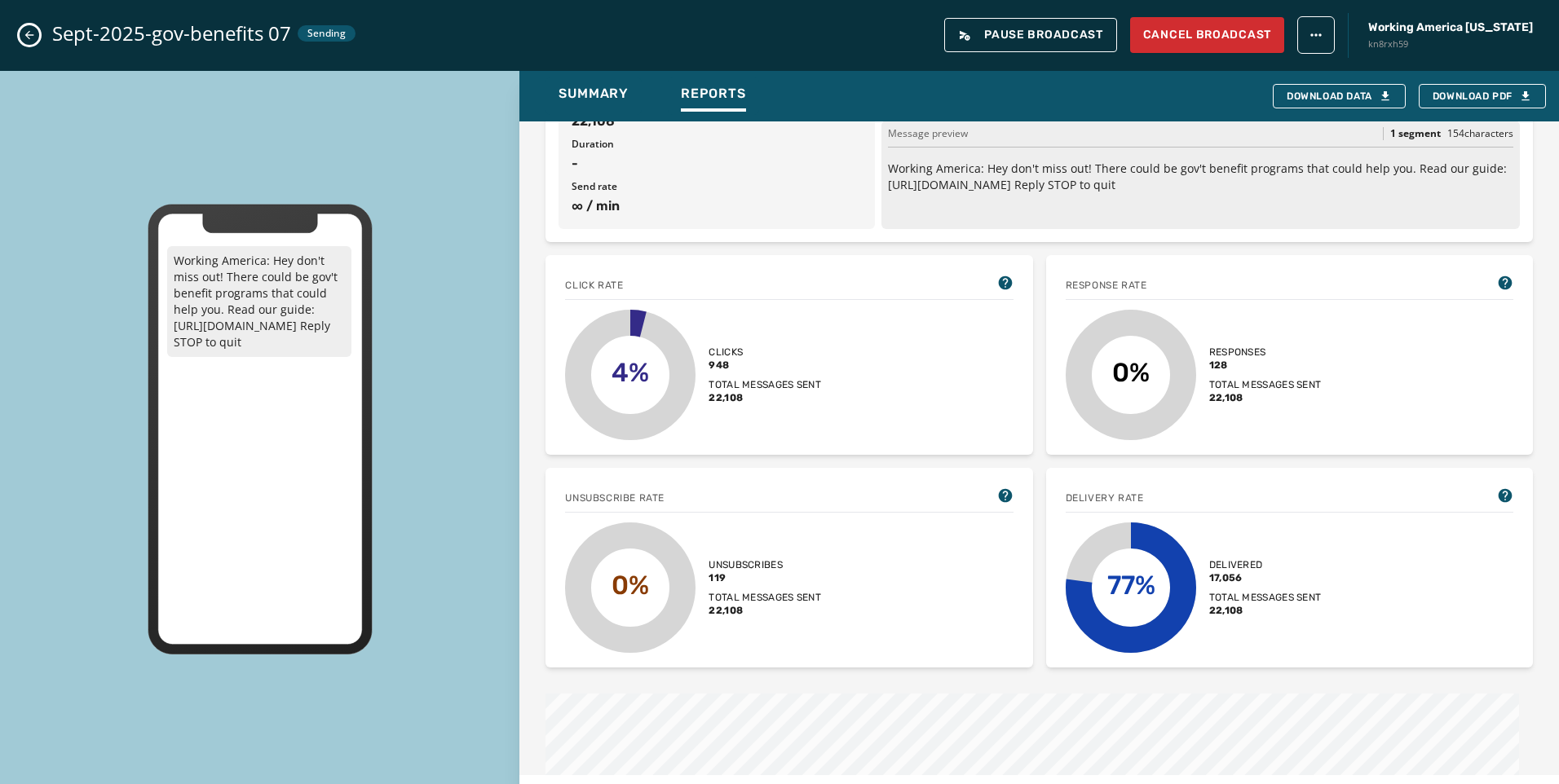
scroll to position [244, 0]
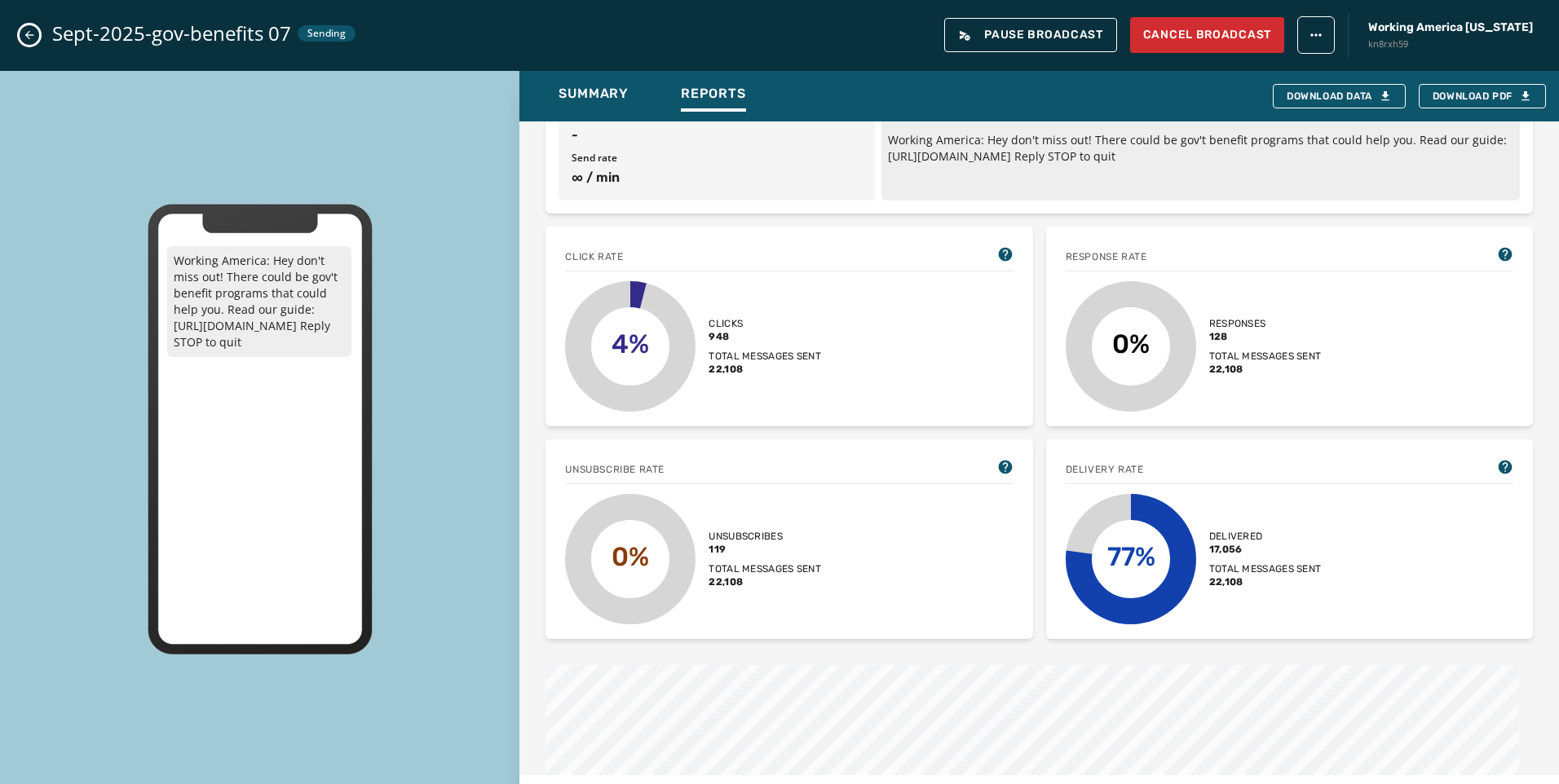
click at [24, 31] on icon "Close admin drawer" at bounding box center [29, 35] width 13 height 13
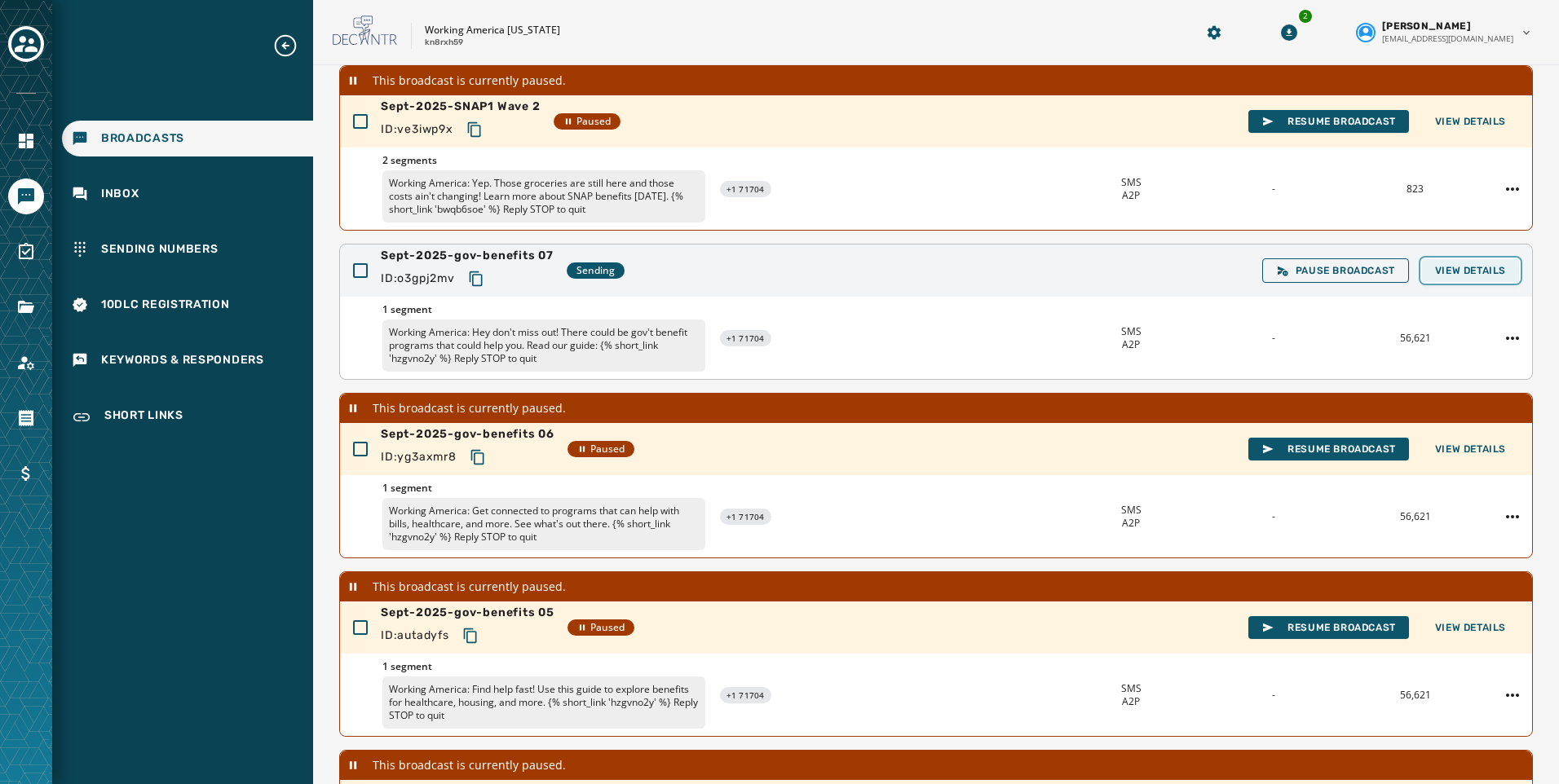
click at [1443, 269] on span "View Details" at bounding box center [1470, 271] width 71 height 13
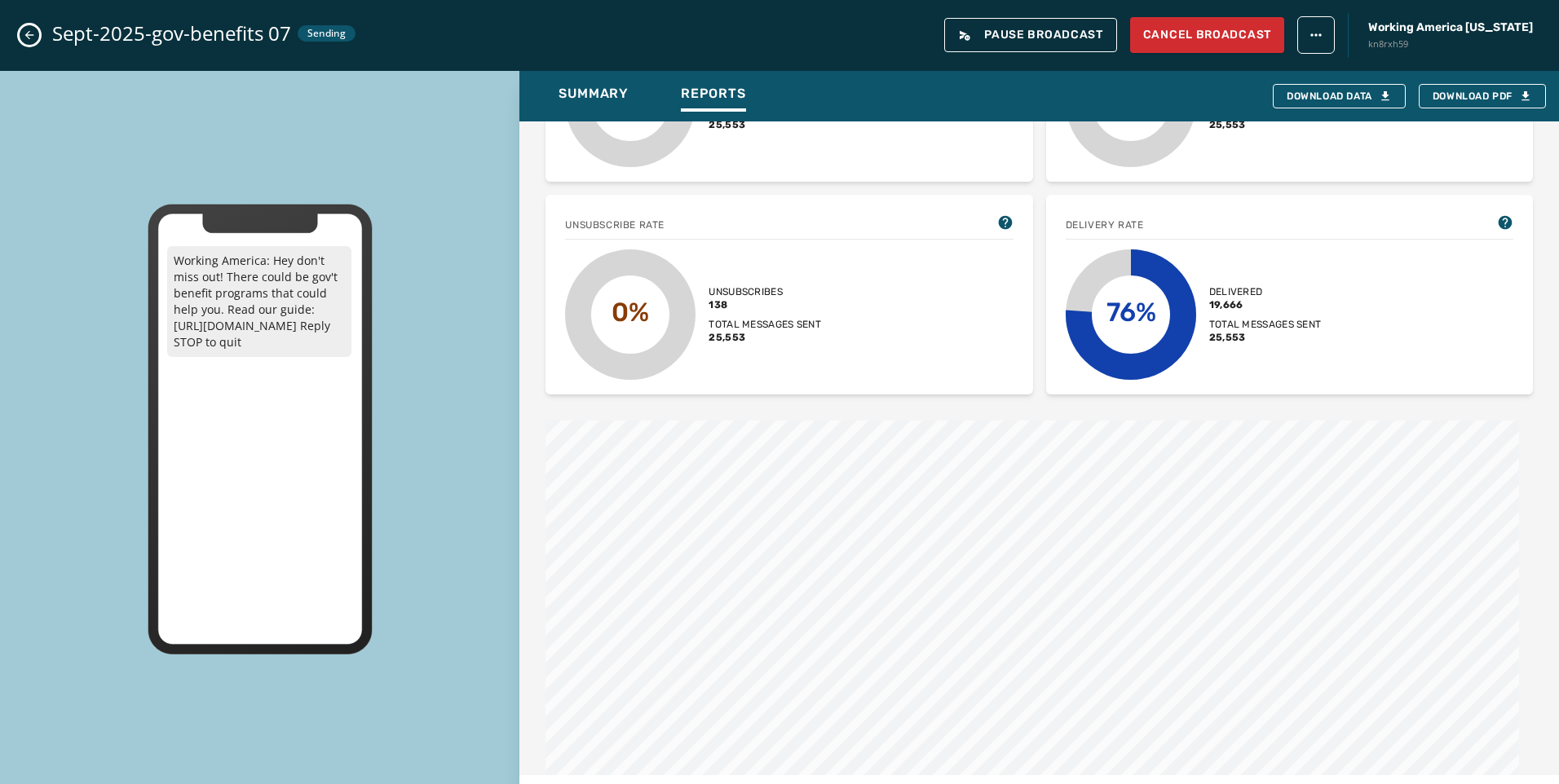
scroll to position [408, 0]
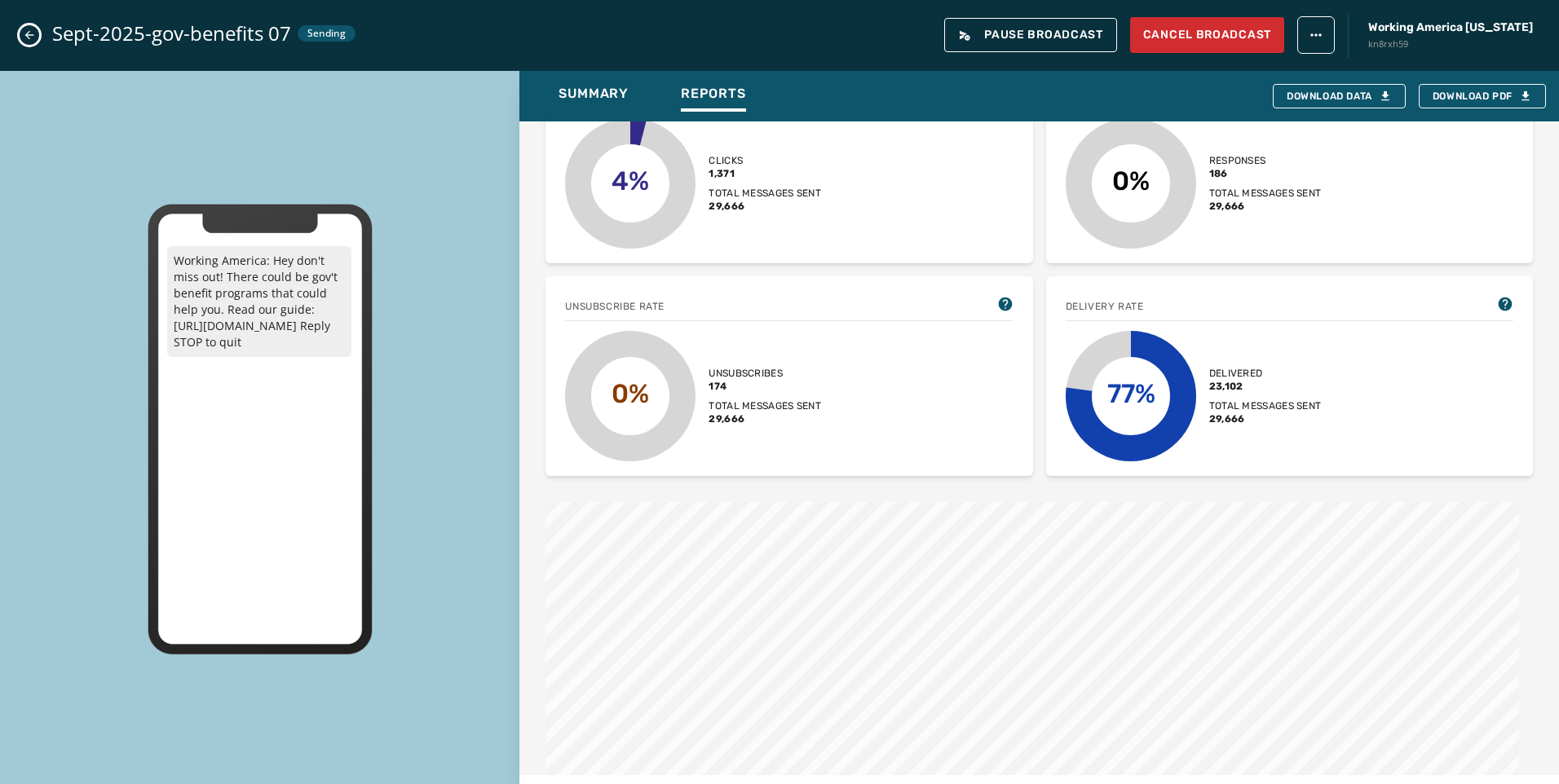
click at [36, 36] on button "Close admin drawer" at bounding box center [29, 35] width 20 height 20
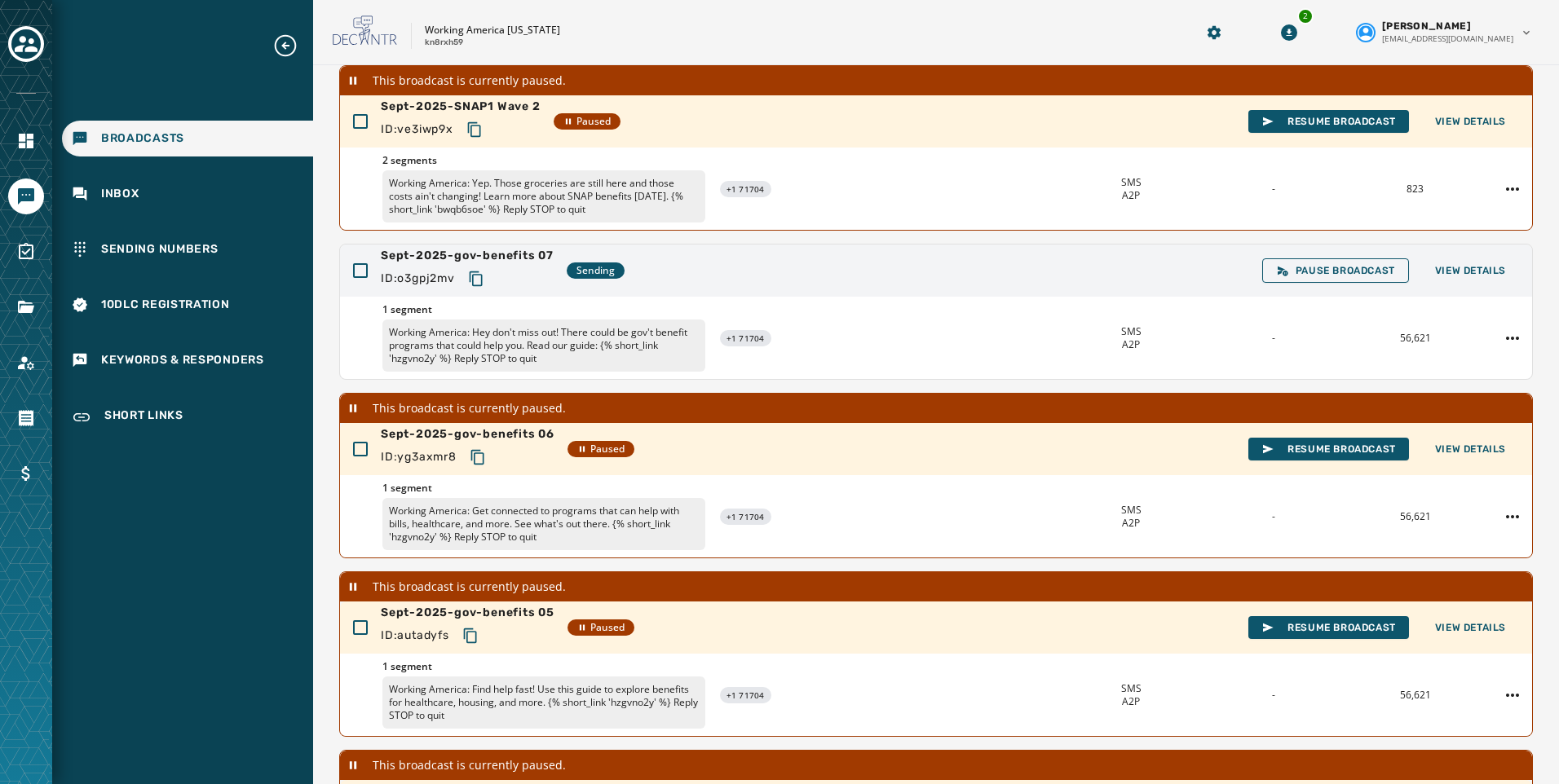
click at [36, 36] on div "Broadcasts Inbox Sending Numbers 10DLC Registration Keywords & Responders Short…" at bounding box center [780, 392] width 1559 height 784
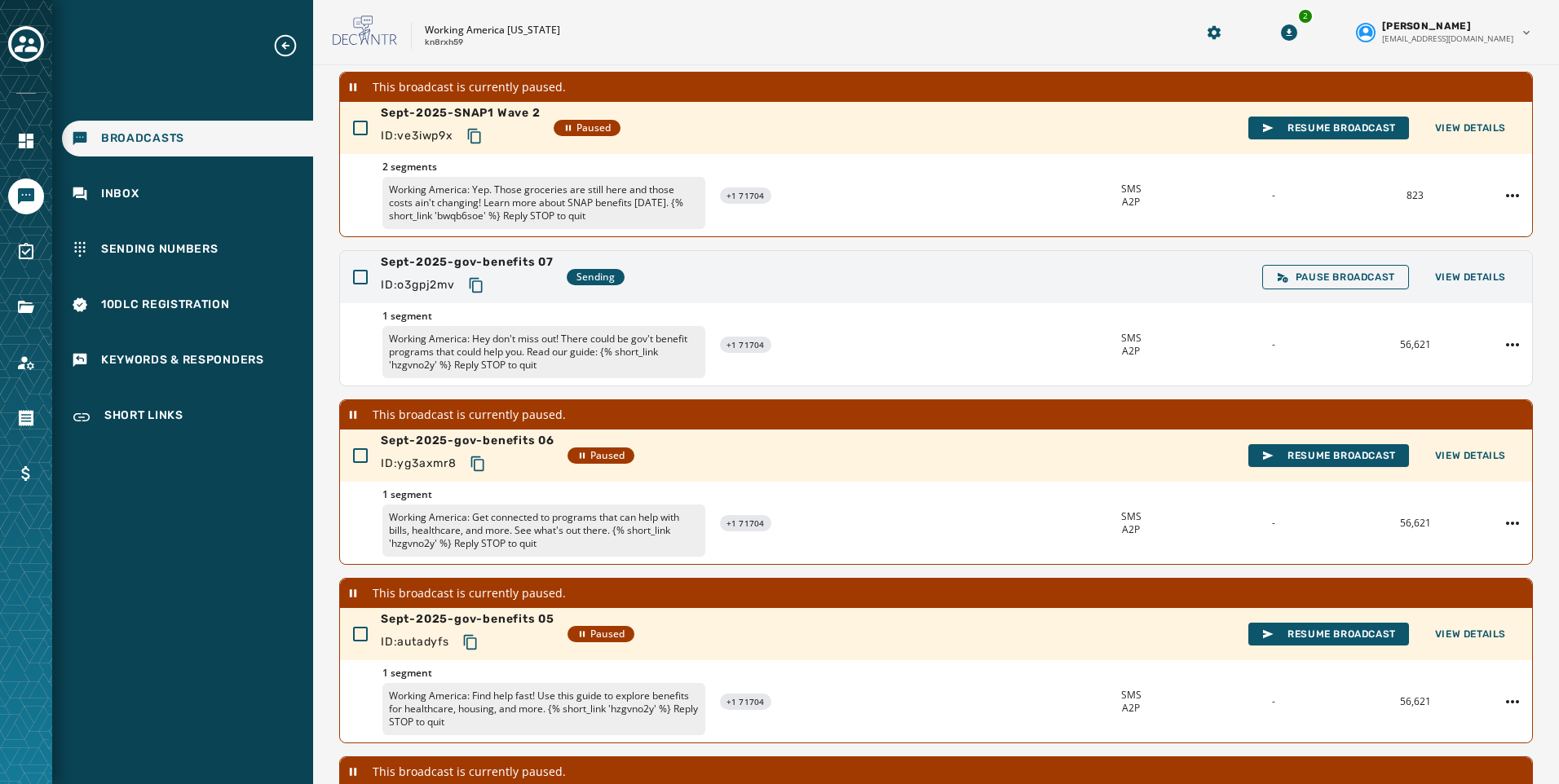
scroll to position [163, 0]
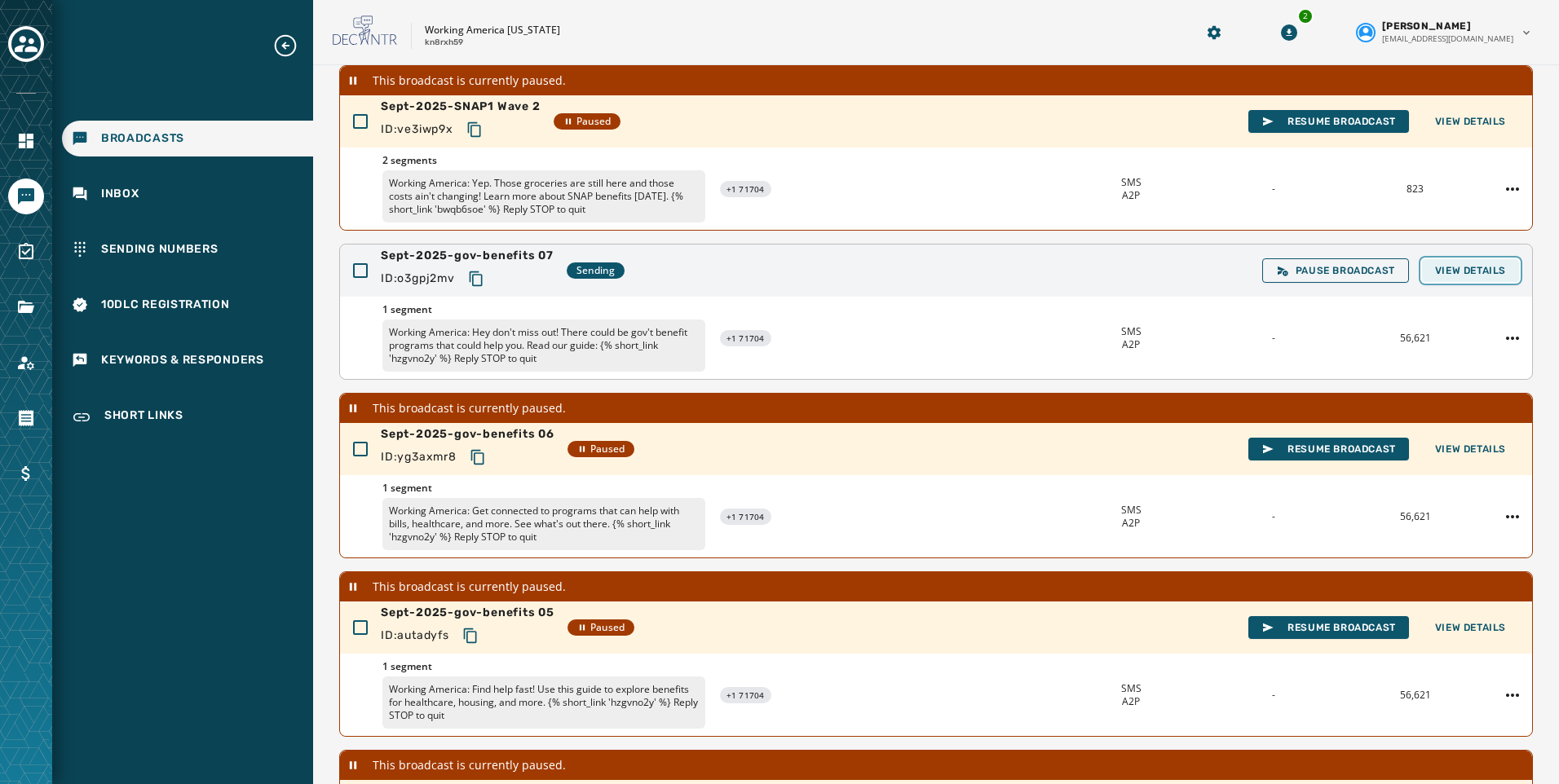
click at [1455, 268] on span "View Details" at bounding box center [1470, 271] width 71 height 13
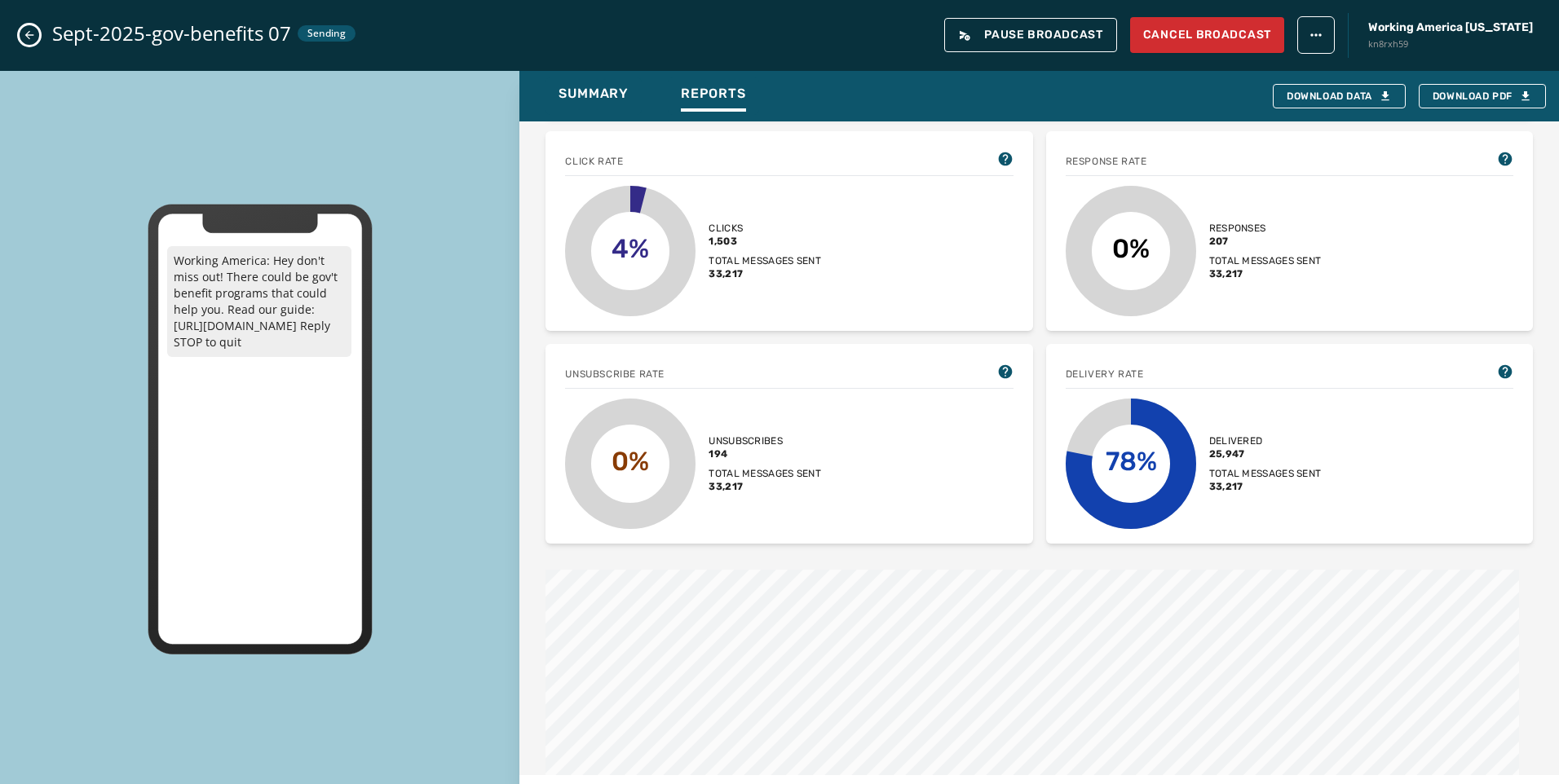
scroll to position [408, 0]
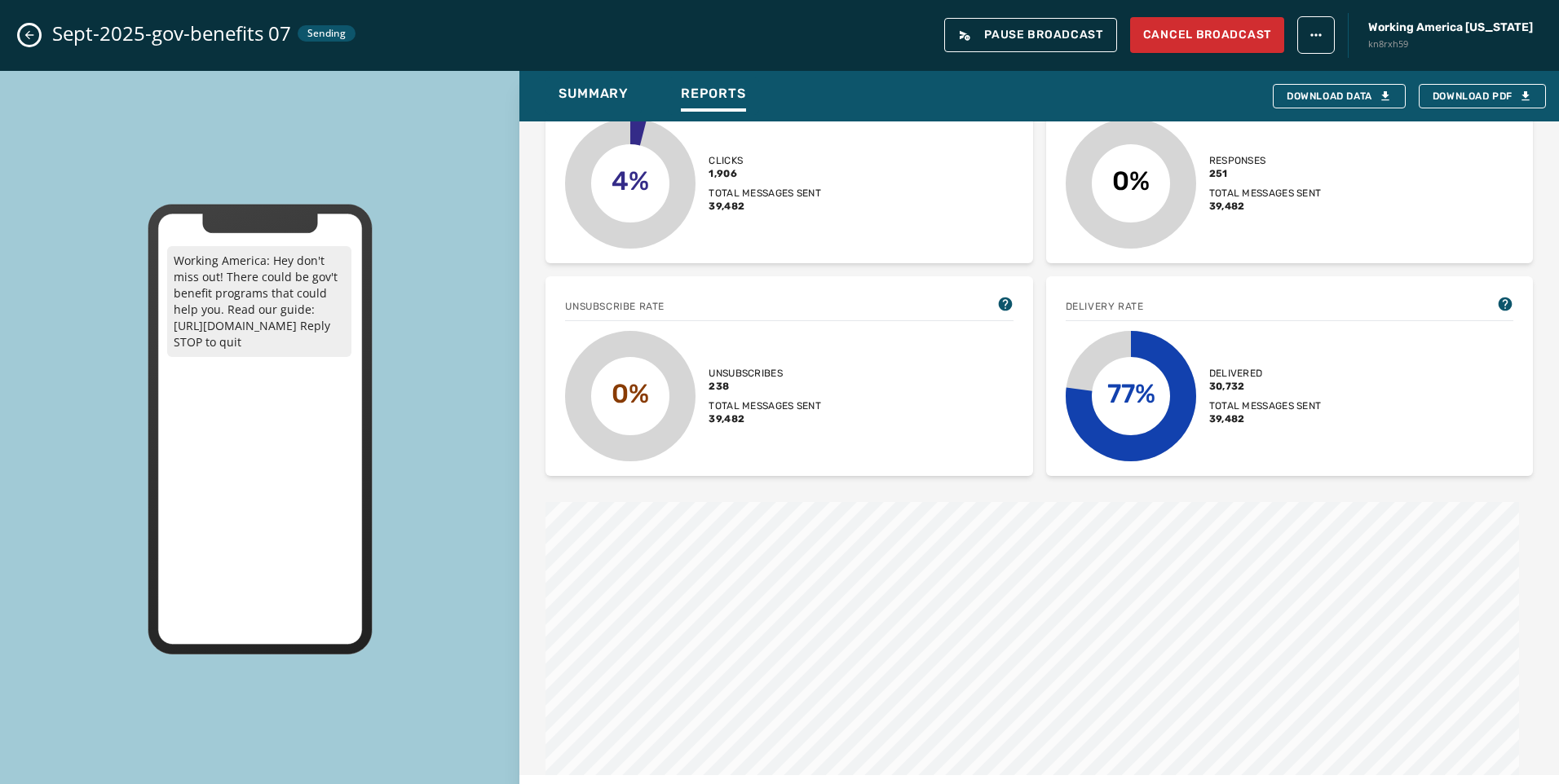
drag, startPoint x: 22, startPoint y: 33, endPoint x: 36, endPoint y: 35, distance: 14.1
click at [22, 33] on button "Close admin drawer" at bounding box center [29, 35] width 20 height 20
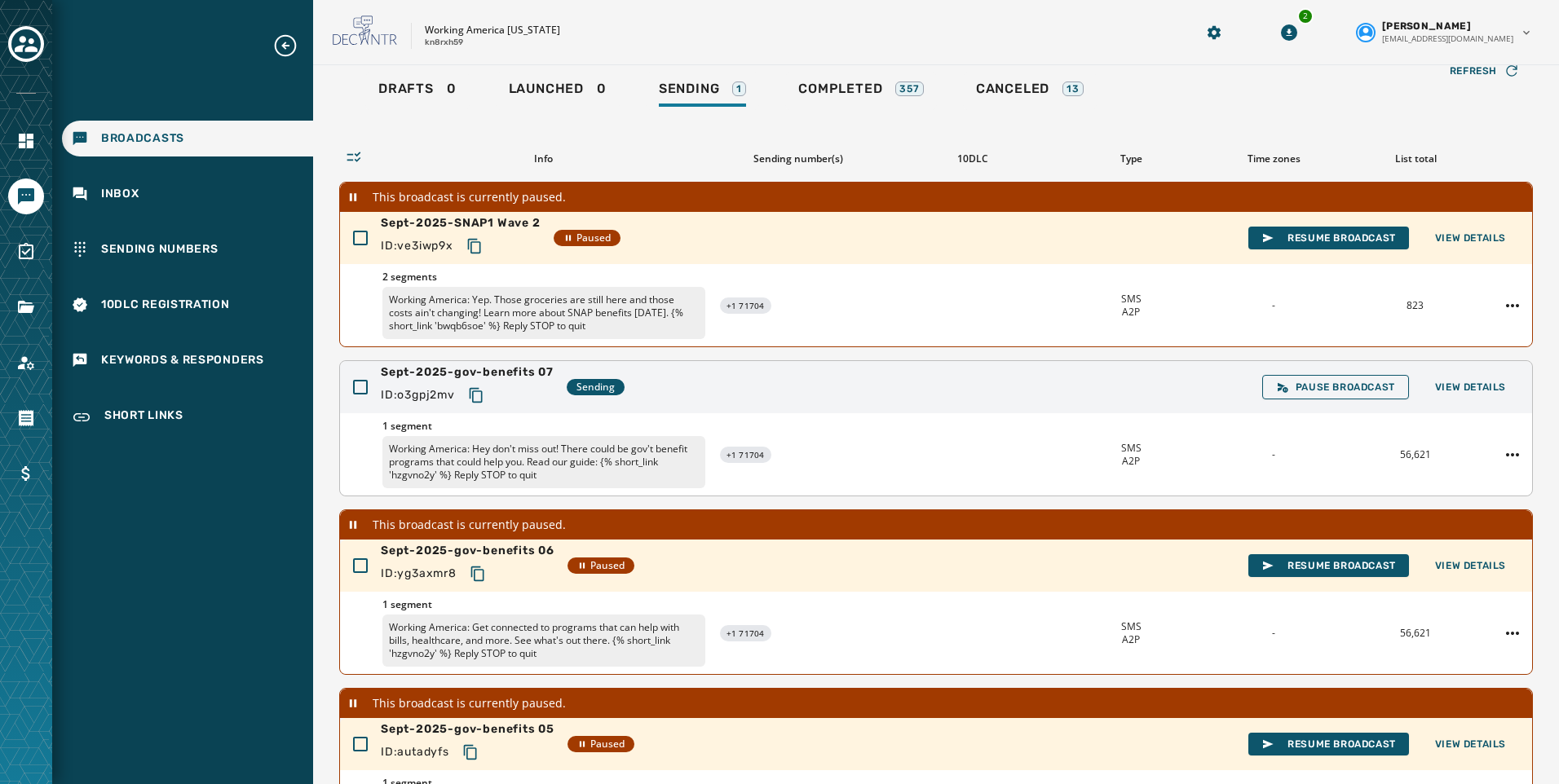
scroll to position [17, 0]
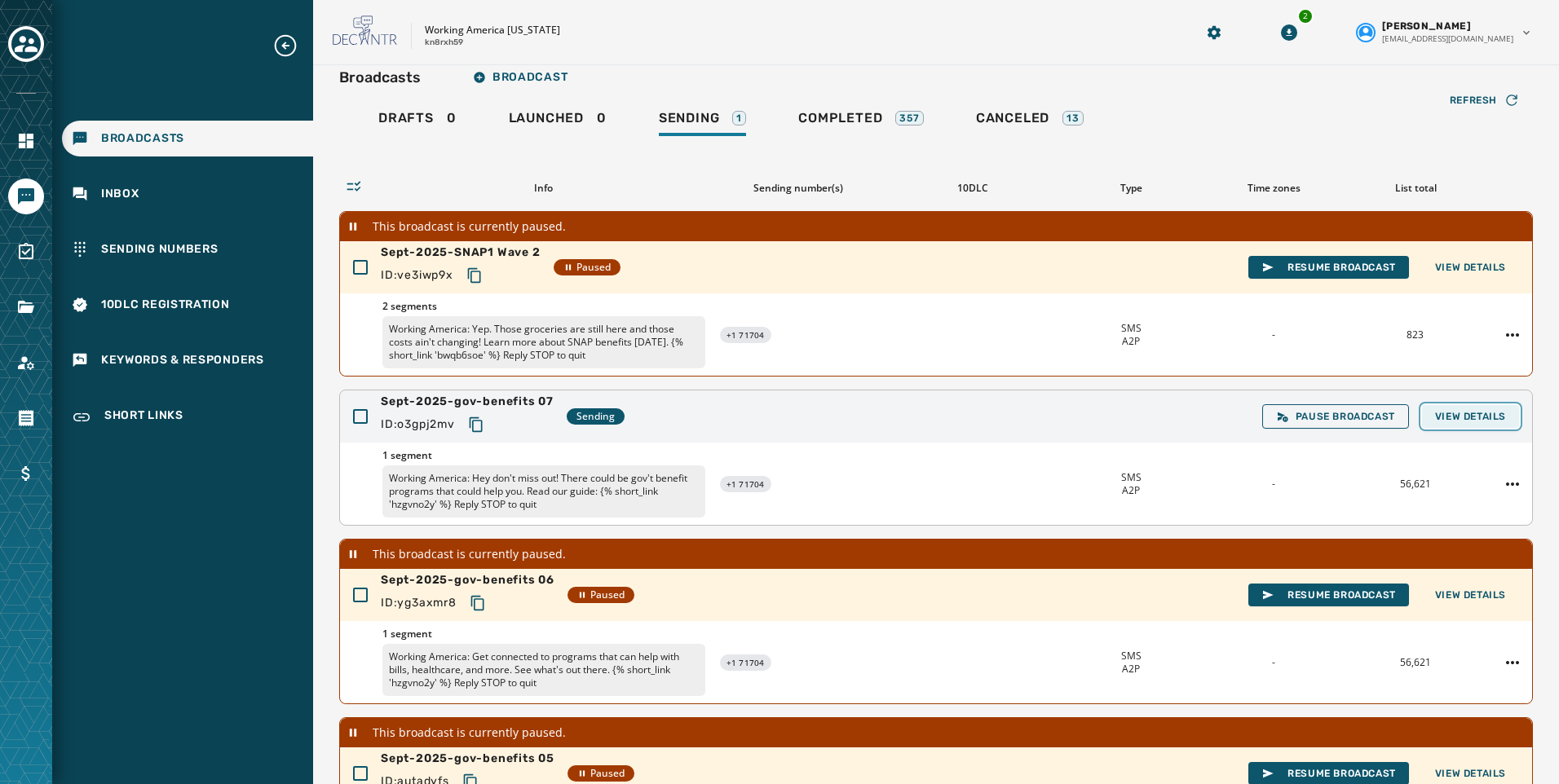
click at [1450, 420] on span "View Details" at bounding box center [1470, 416] width 71 height 13
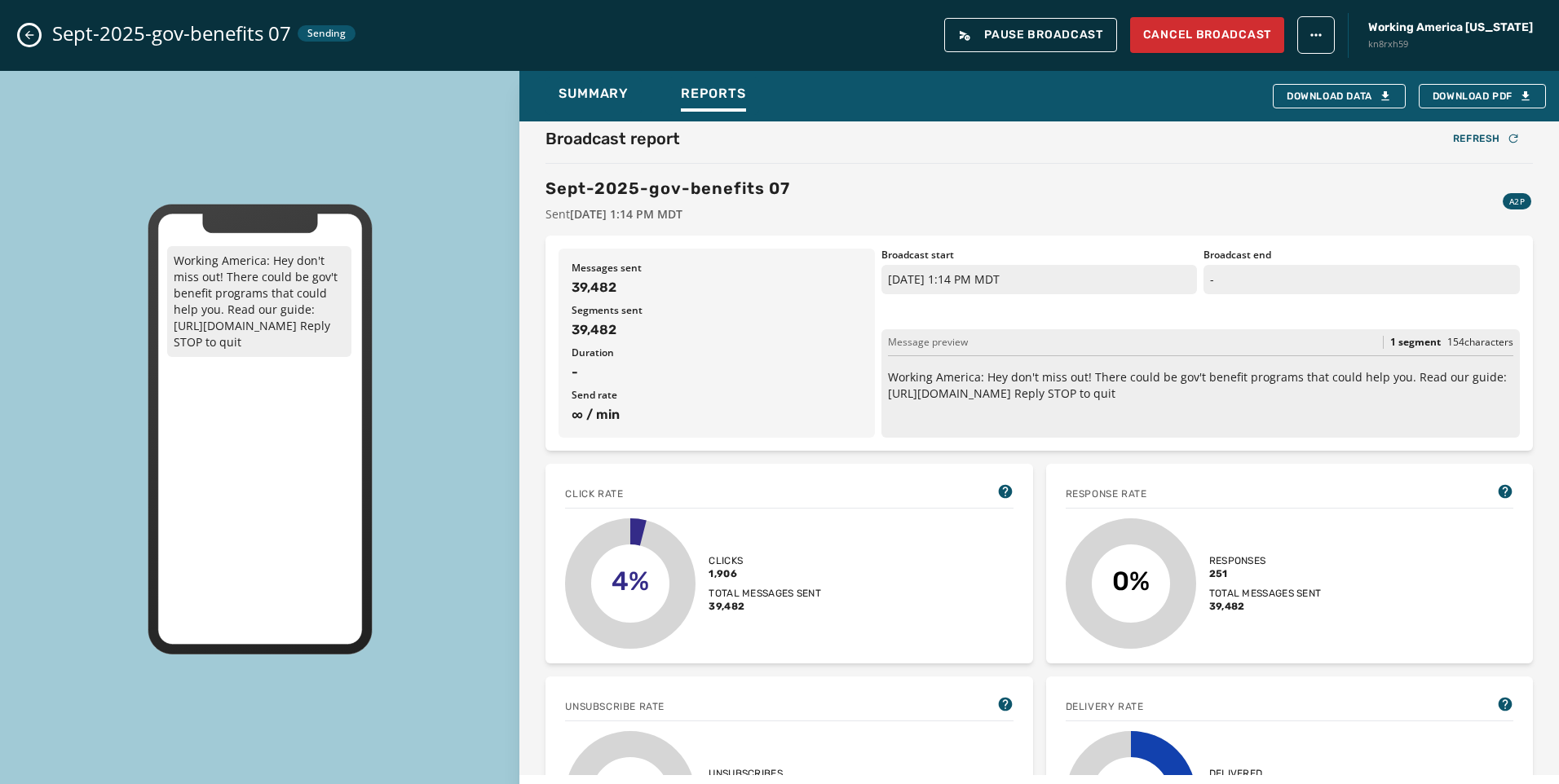
scroll to position [0, 0]
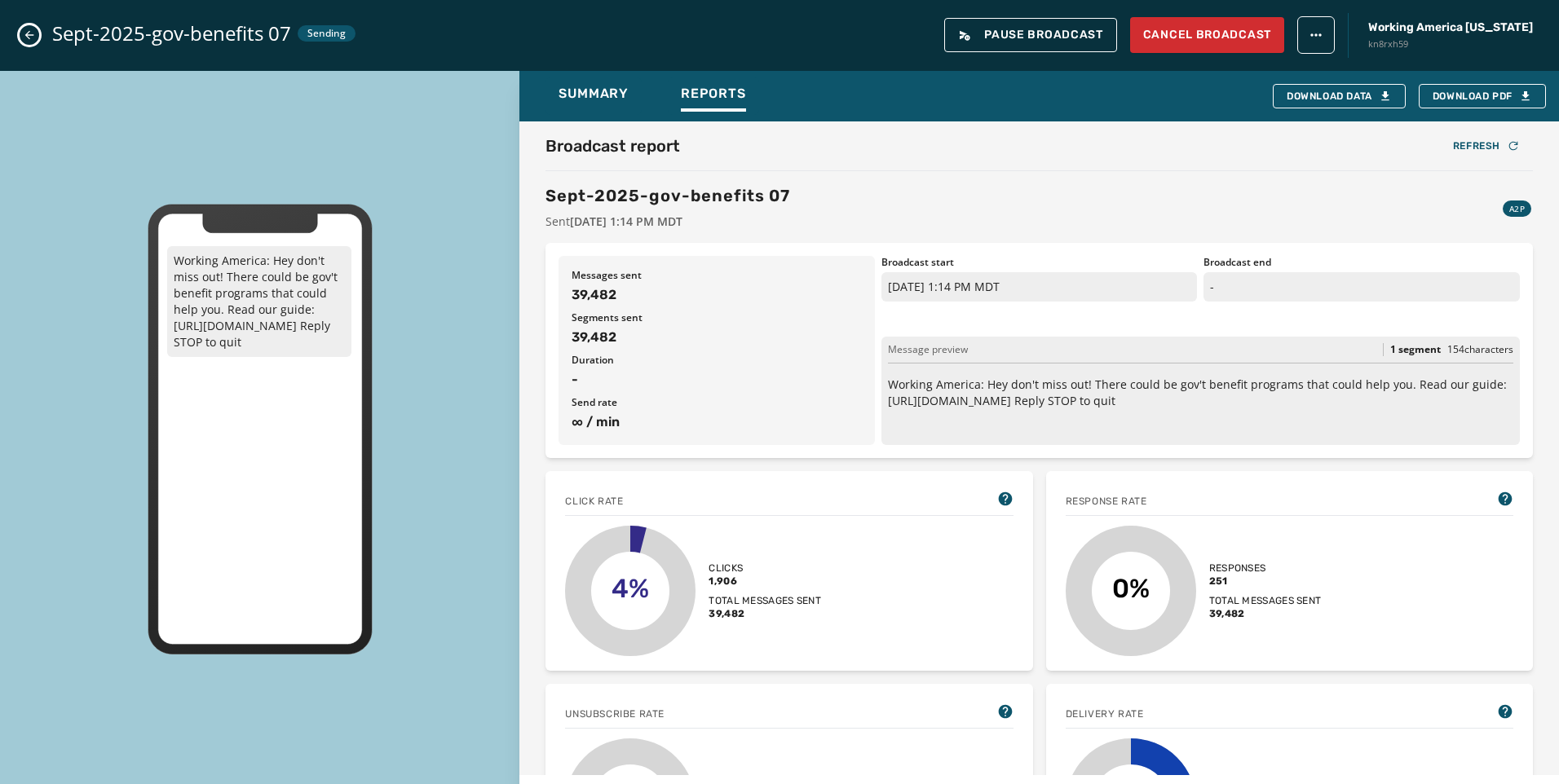
click at [30, 39] on icon "Close admin drawer" at bounding box center [29, 35] width 13 height 13
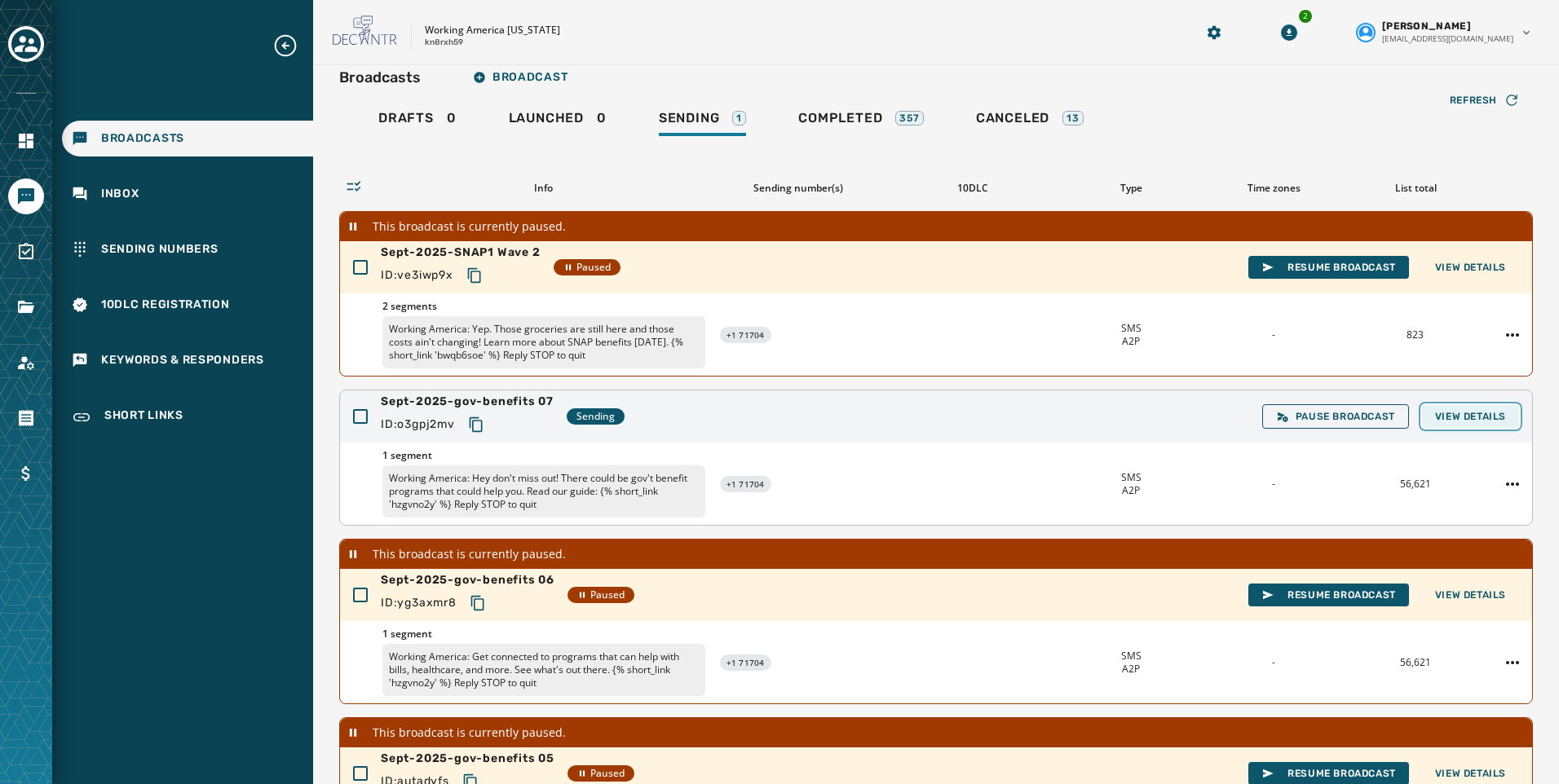
click at [1437, 420] on span "View Details" at bounding box center [1470, 416] width 71 height 13
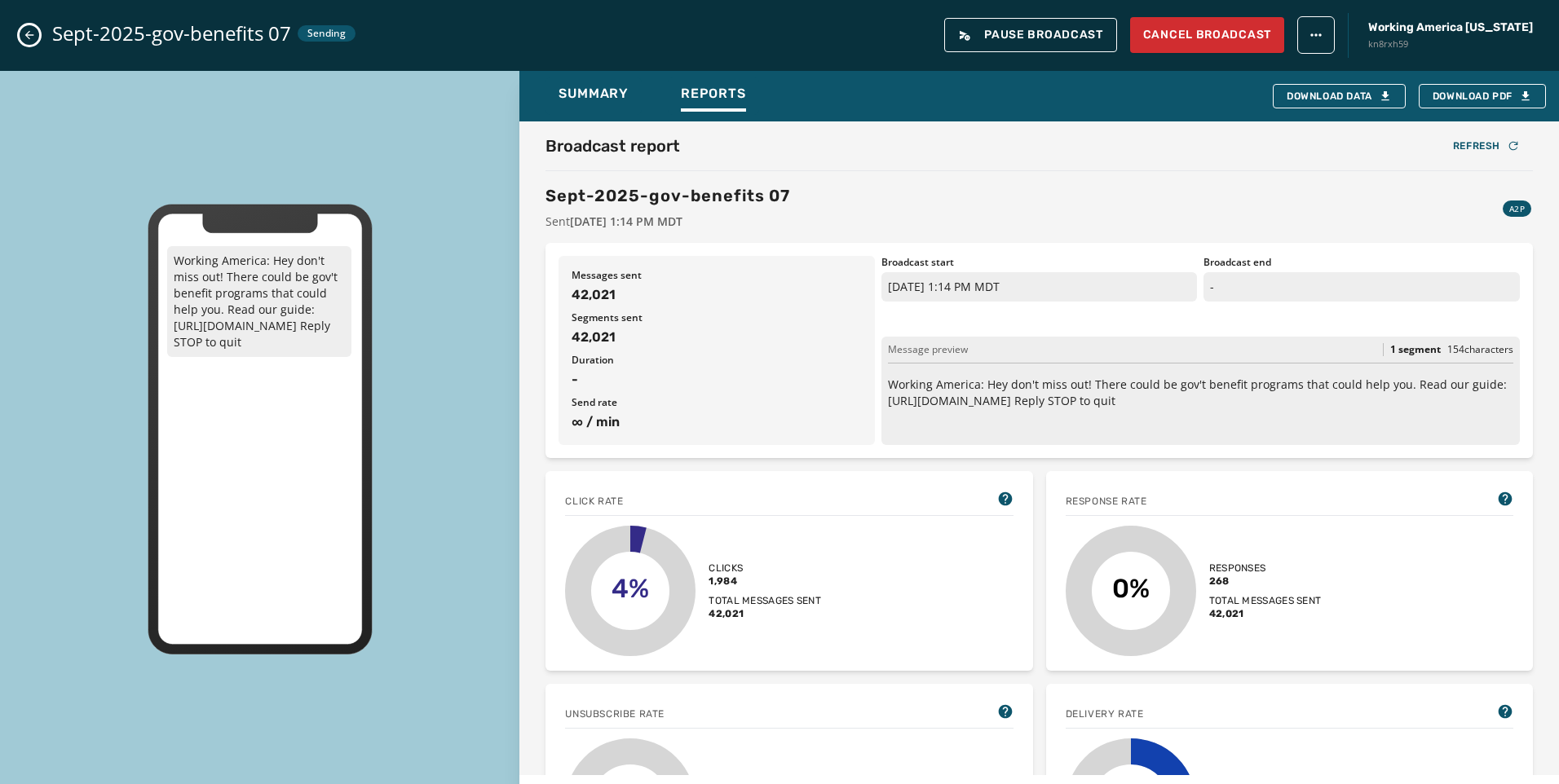
click at [29, 27] on button "Close admin drawer" at bounding box center [29, 35] width 20 height 20
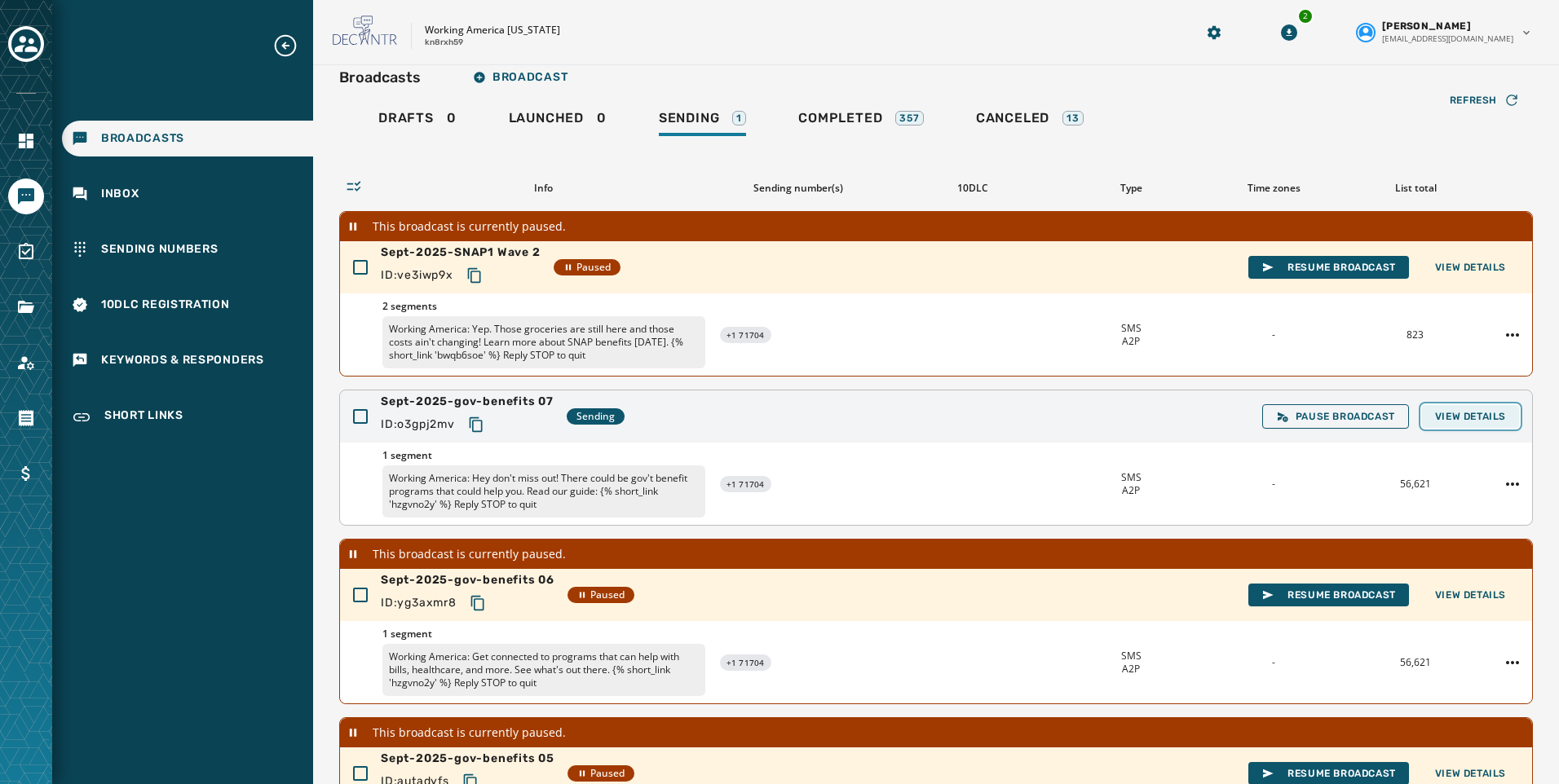
click at [1442, 411] on span "View Details" at bounding box center [1470, 416] width 71 height 13
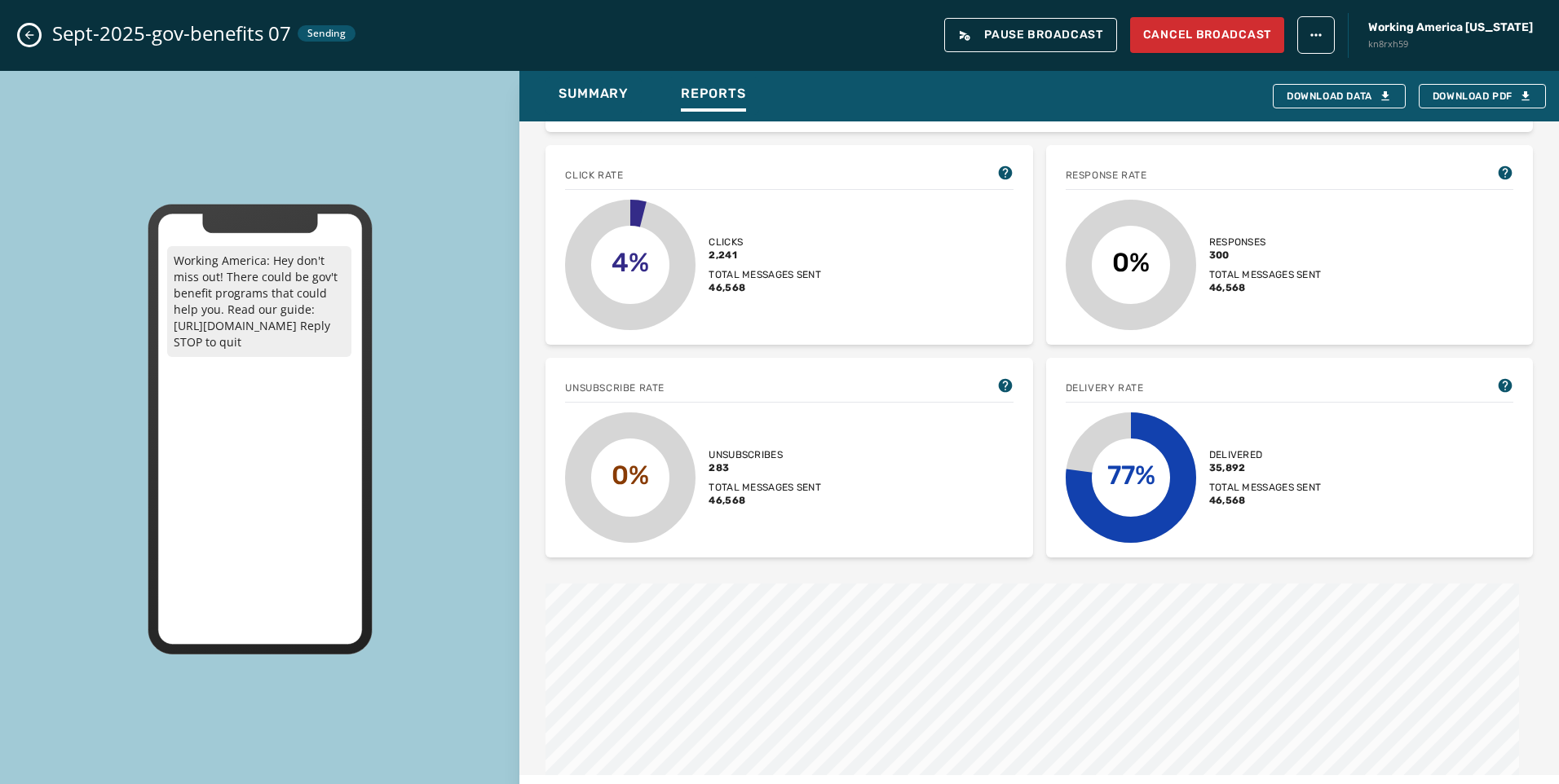
scroll to position [82, 0]
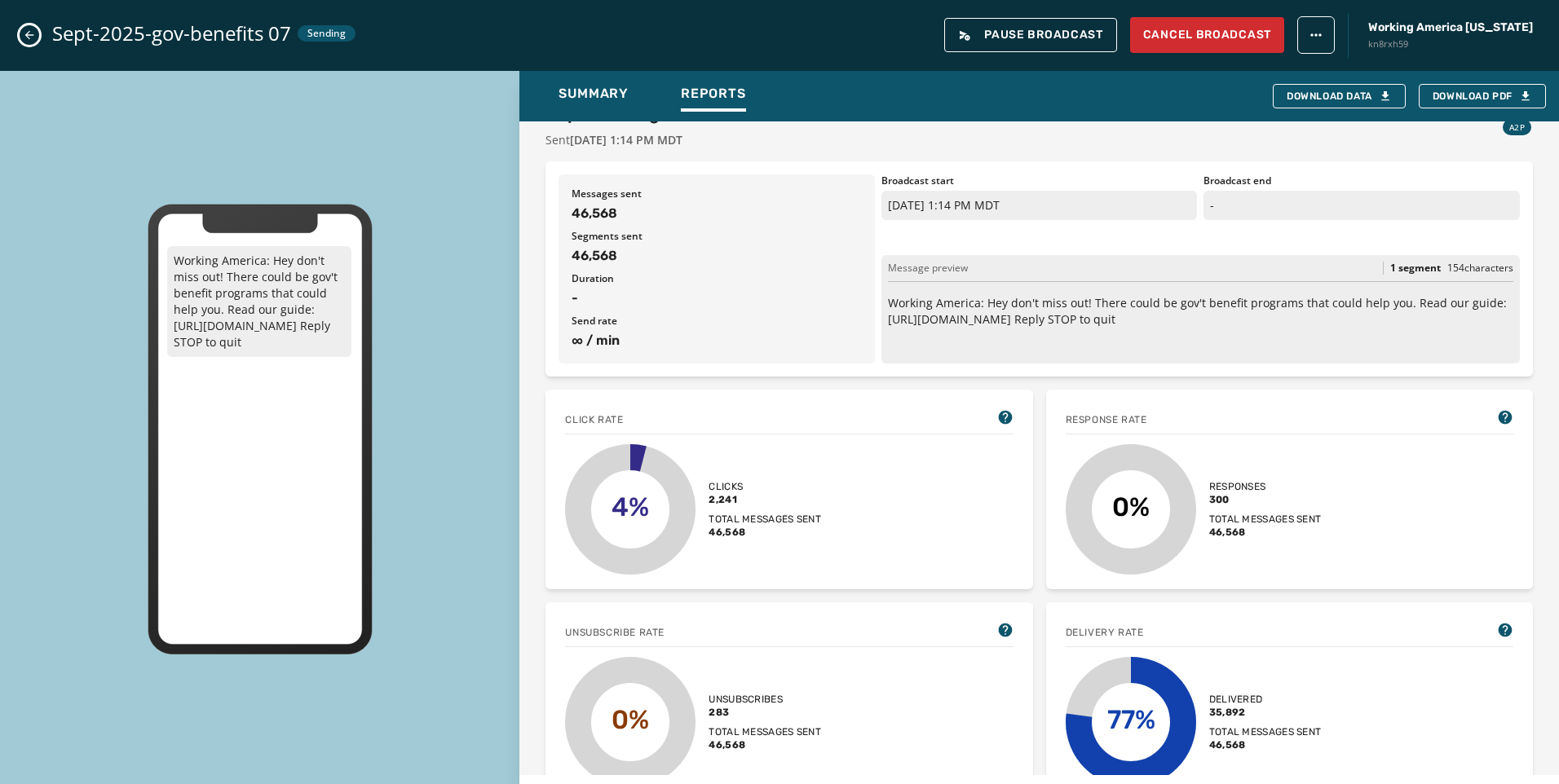
click at [20, 40] on div "Sept-2025-gov-benefits 07 Sending Pause Broadcast Cancel Broadcast Working Amer…" at bounding box center [780, 35] width 1559 height 71
click at [22, 34] on button "Close admin drawer" at bounding box center [29, 35] width 20 height 20
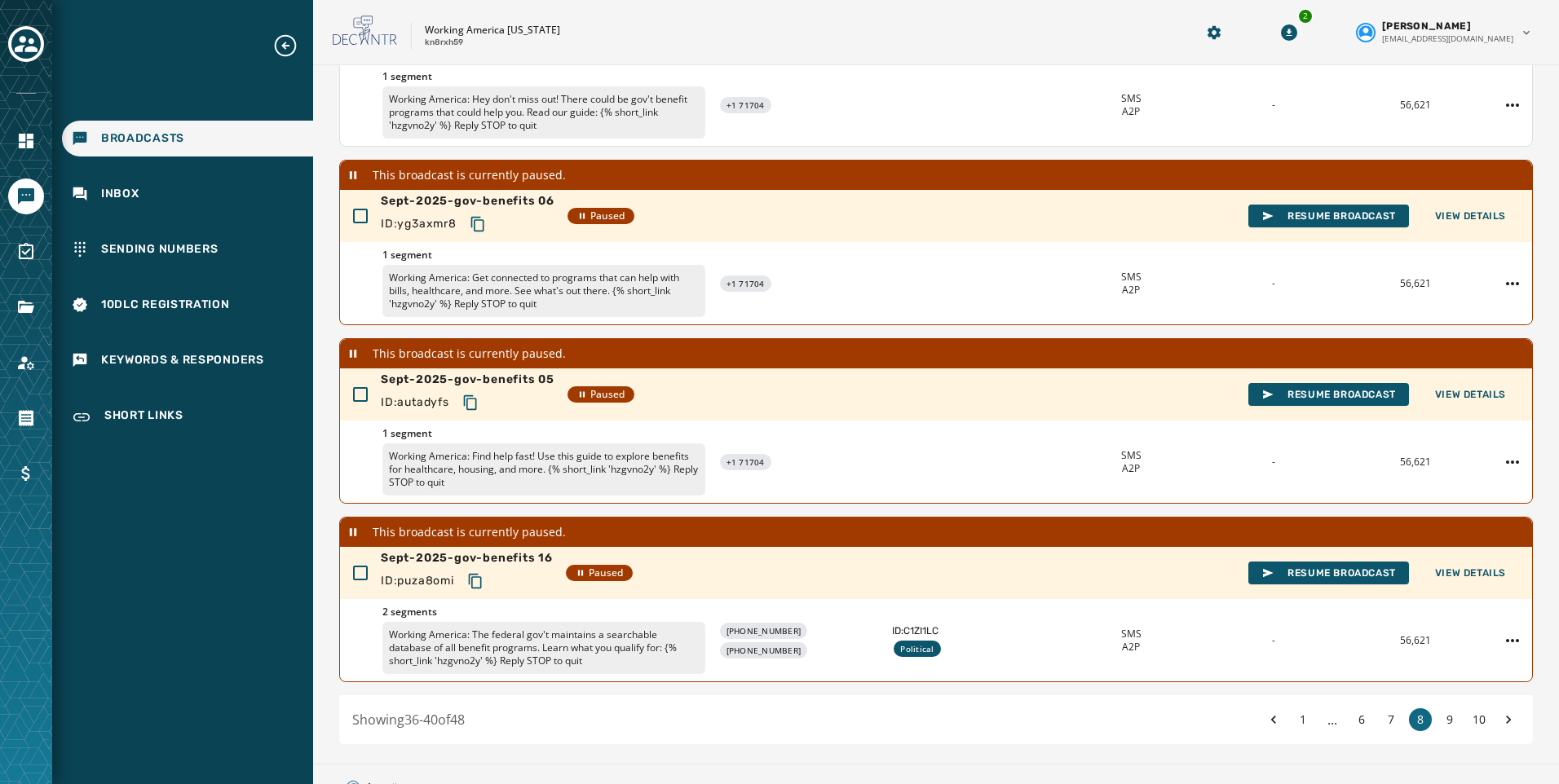
scroll to position [425, 0]
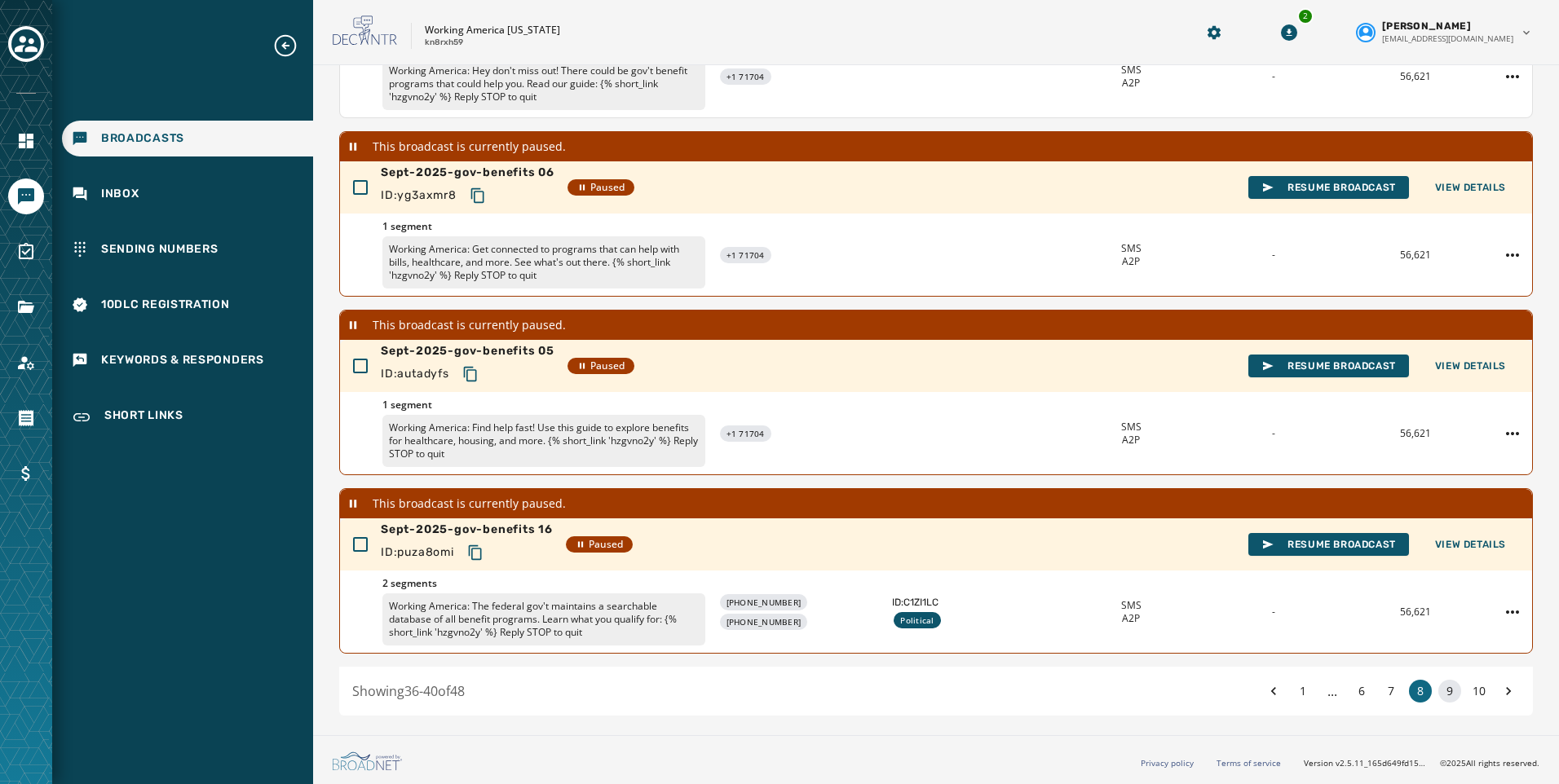
click at [1439, 691] on button "9" at bounding box center [1450, 691] width 23 height 23
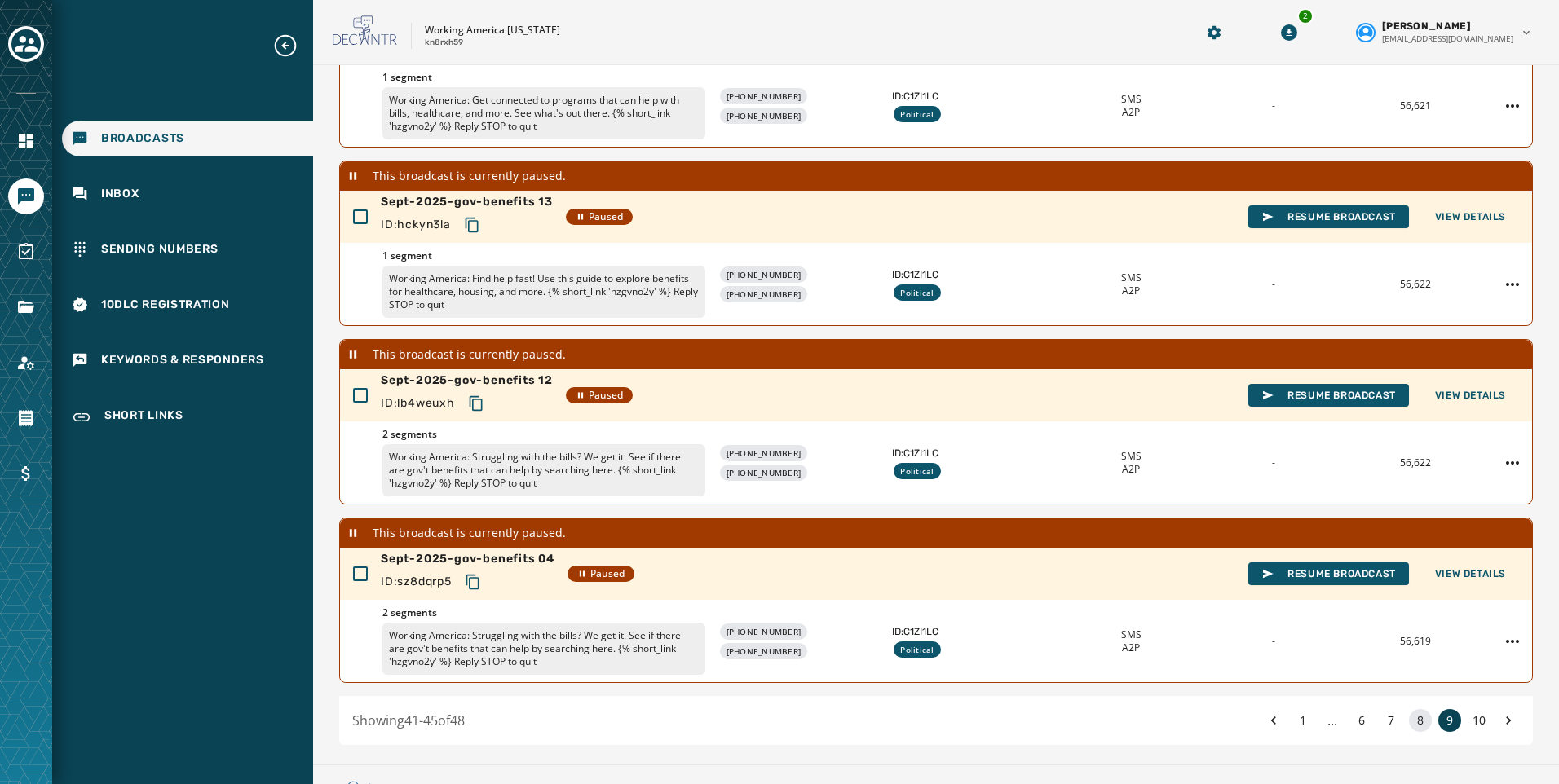
scroll to position [454, 0]
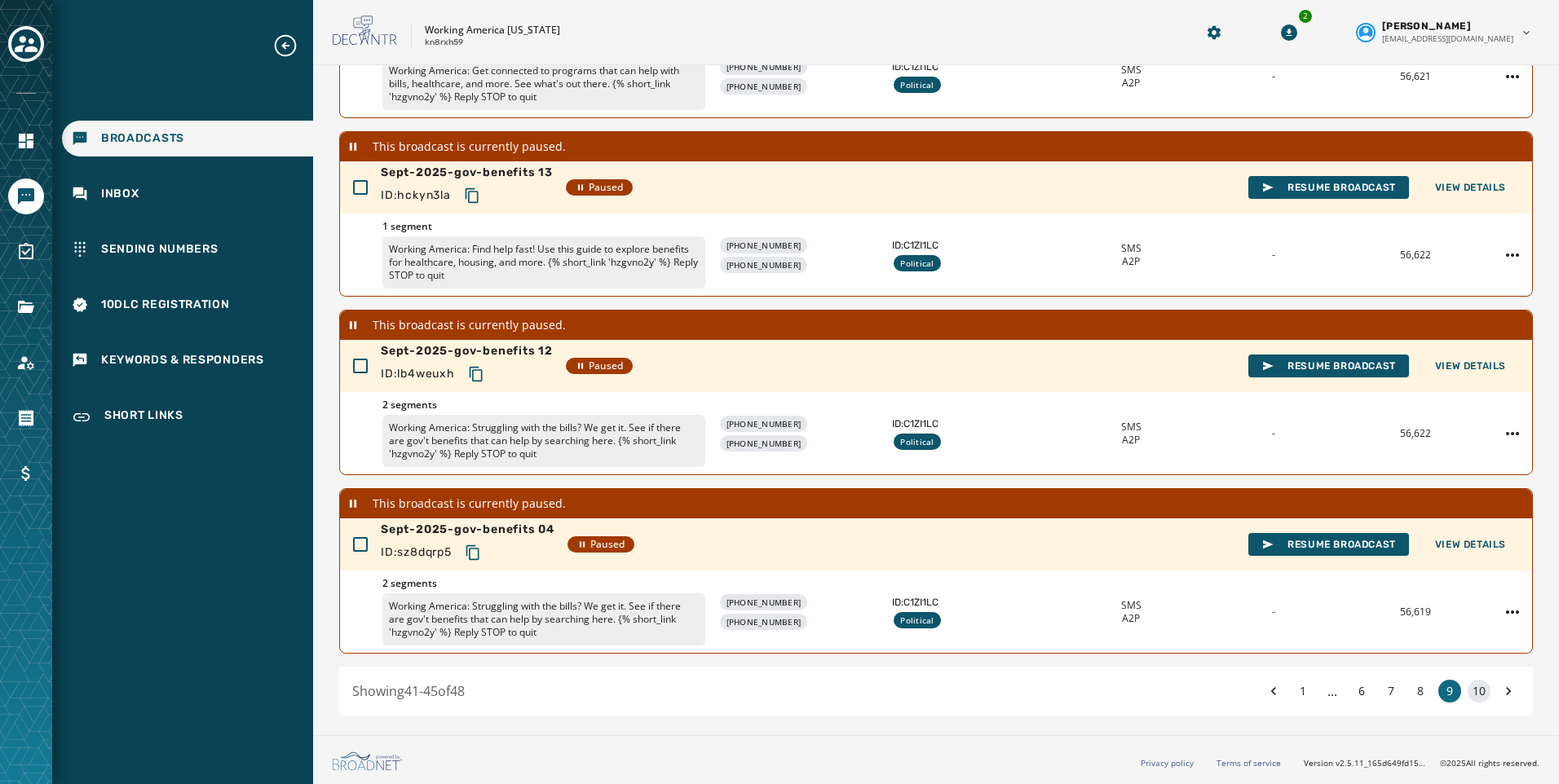
click at [1469, 684] on button "10" at bounding box center [1479, 691] width 23 height 23
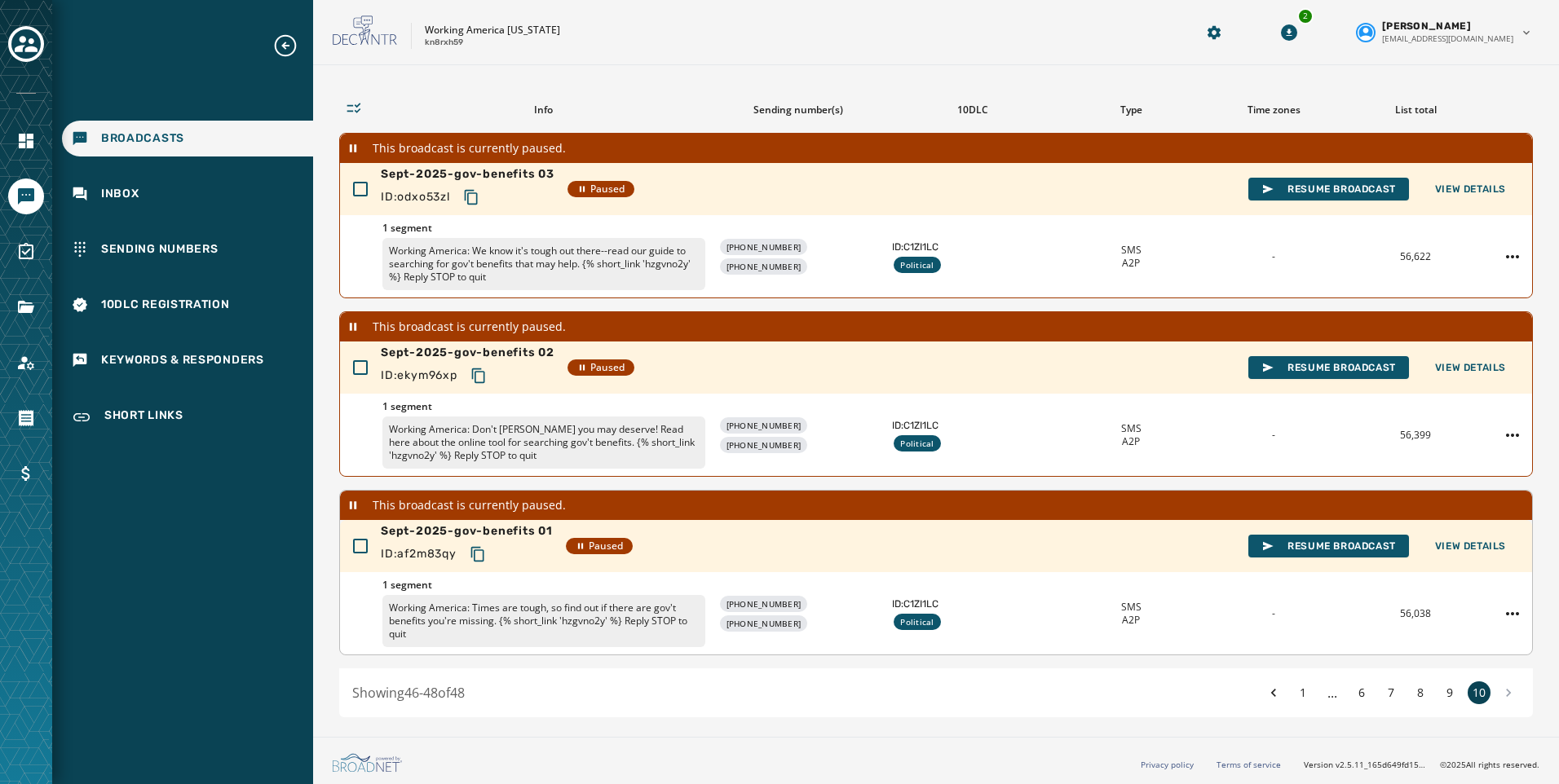
scroll to position [97, 0]
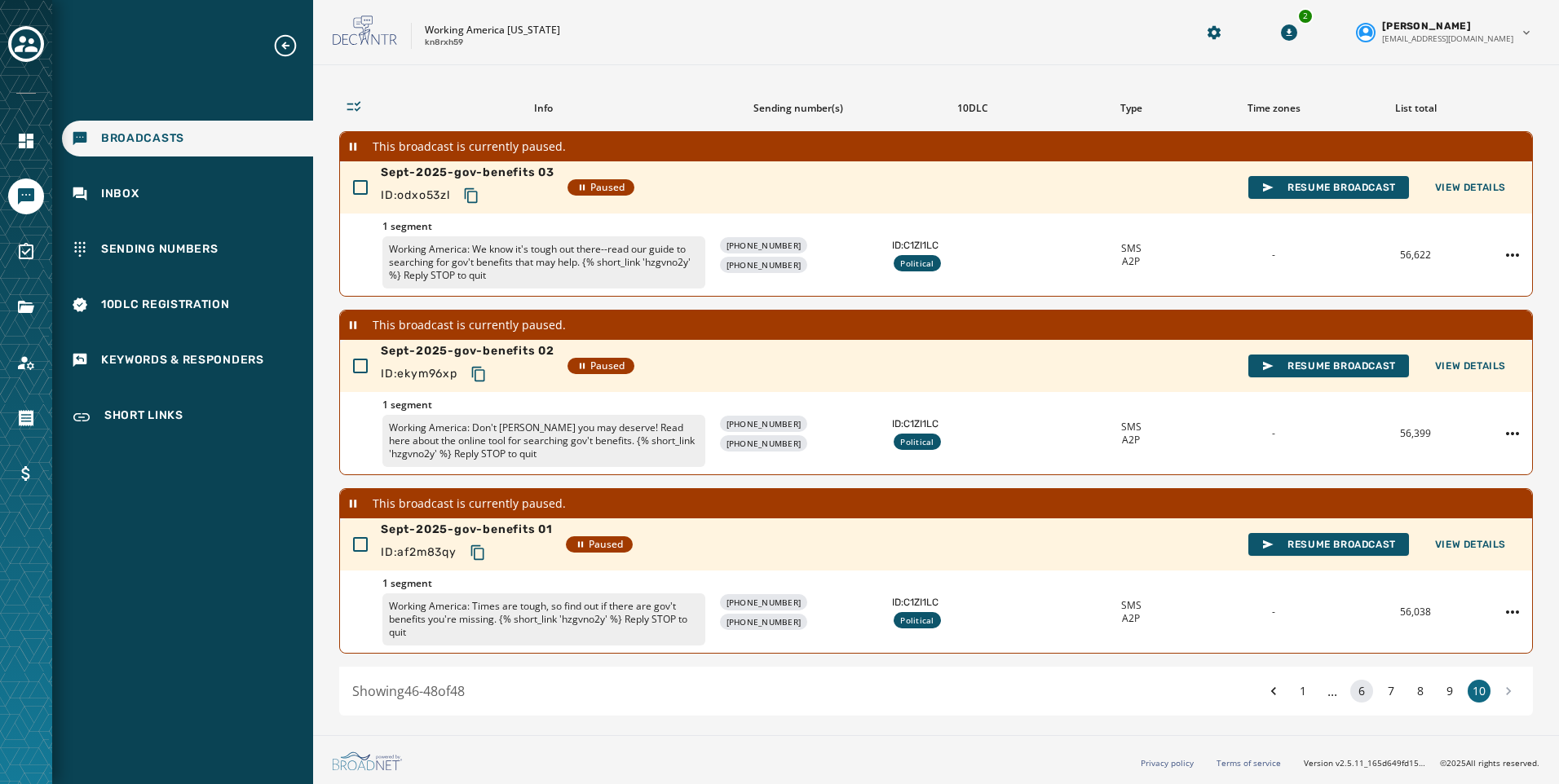
click at [1356, 698] on button "6" at bounding box center [1362, 691] width 23 height 23
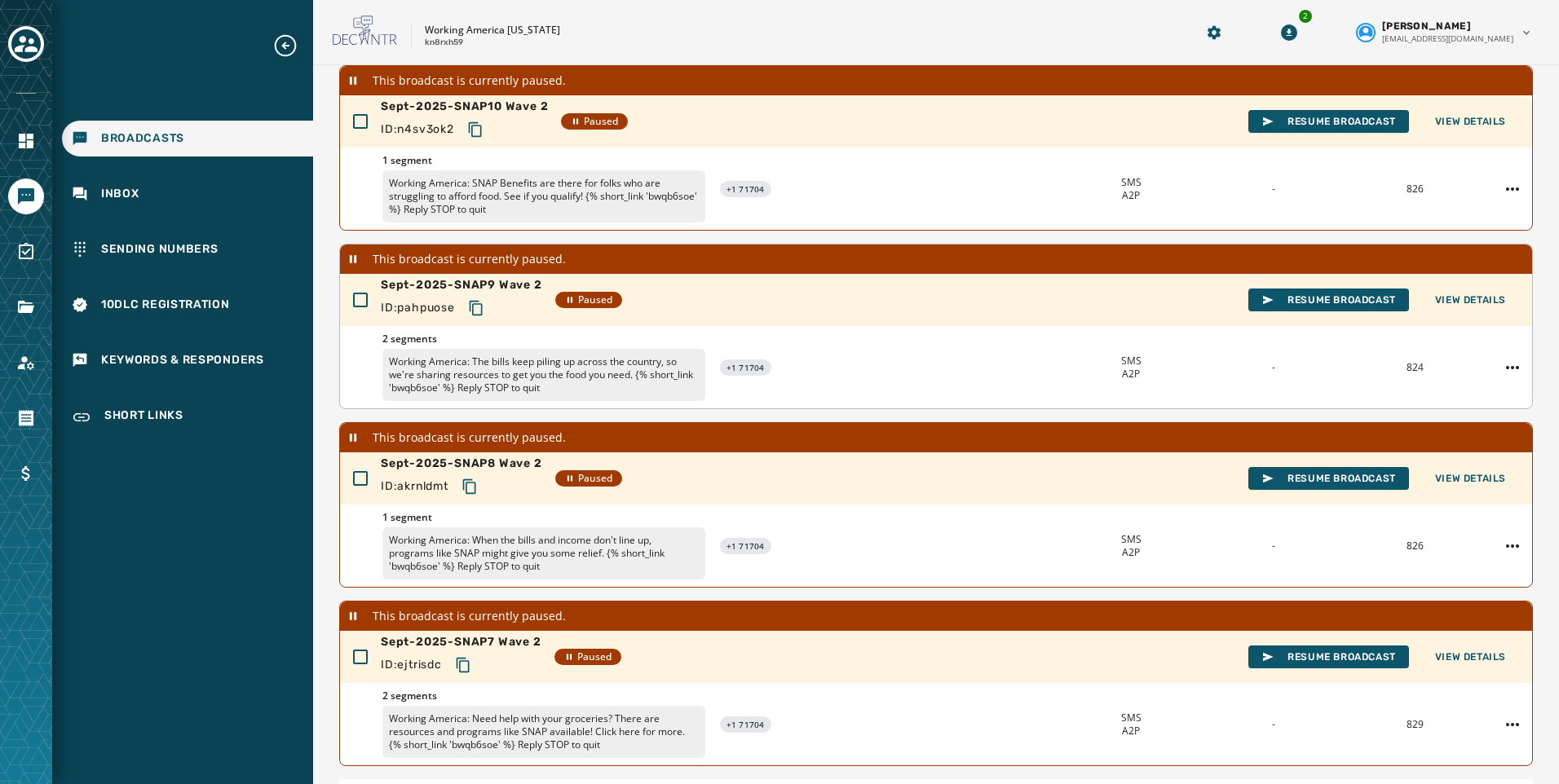
scroll to position [454, 0]
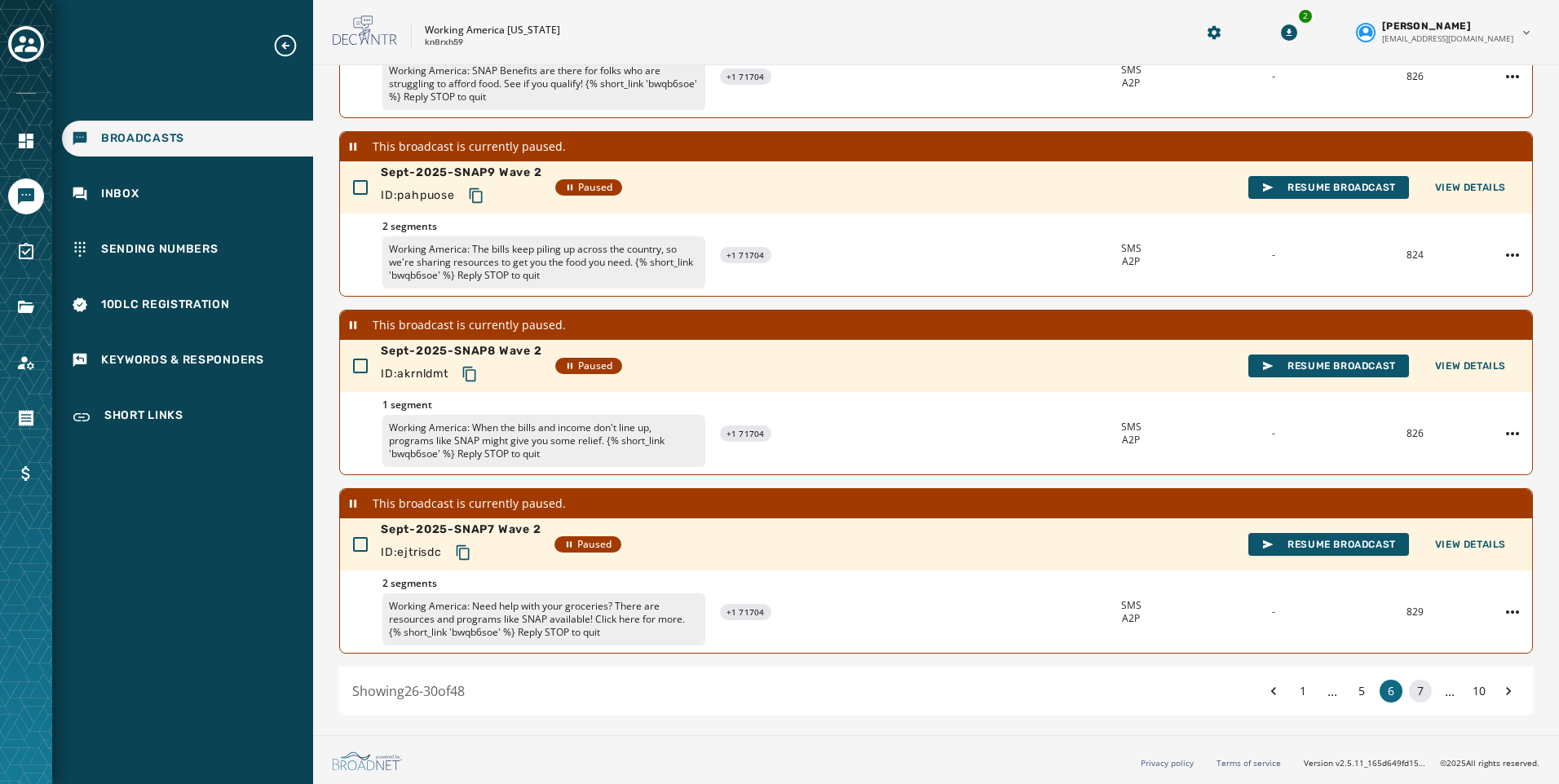
click at [1409, 692] on button "7" at bounding box center [1421, 691] width 23 height 23
click at [1409, 693] on button "8" at bounding box center [1421, 691] width 23 height 23
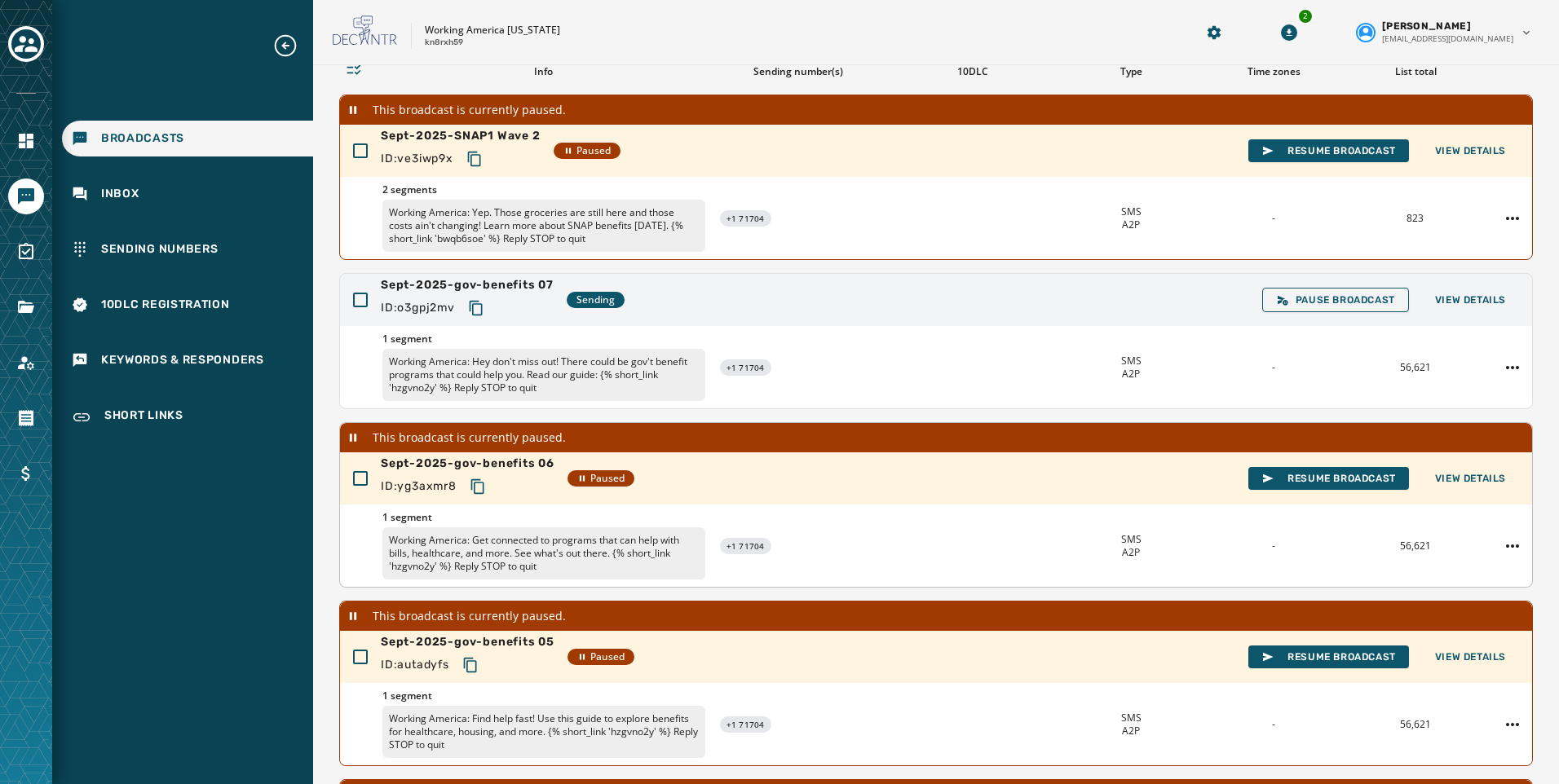
scroll to position [17, 0]
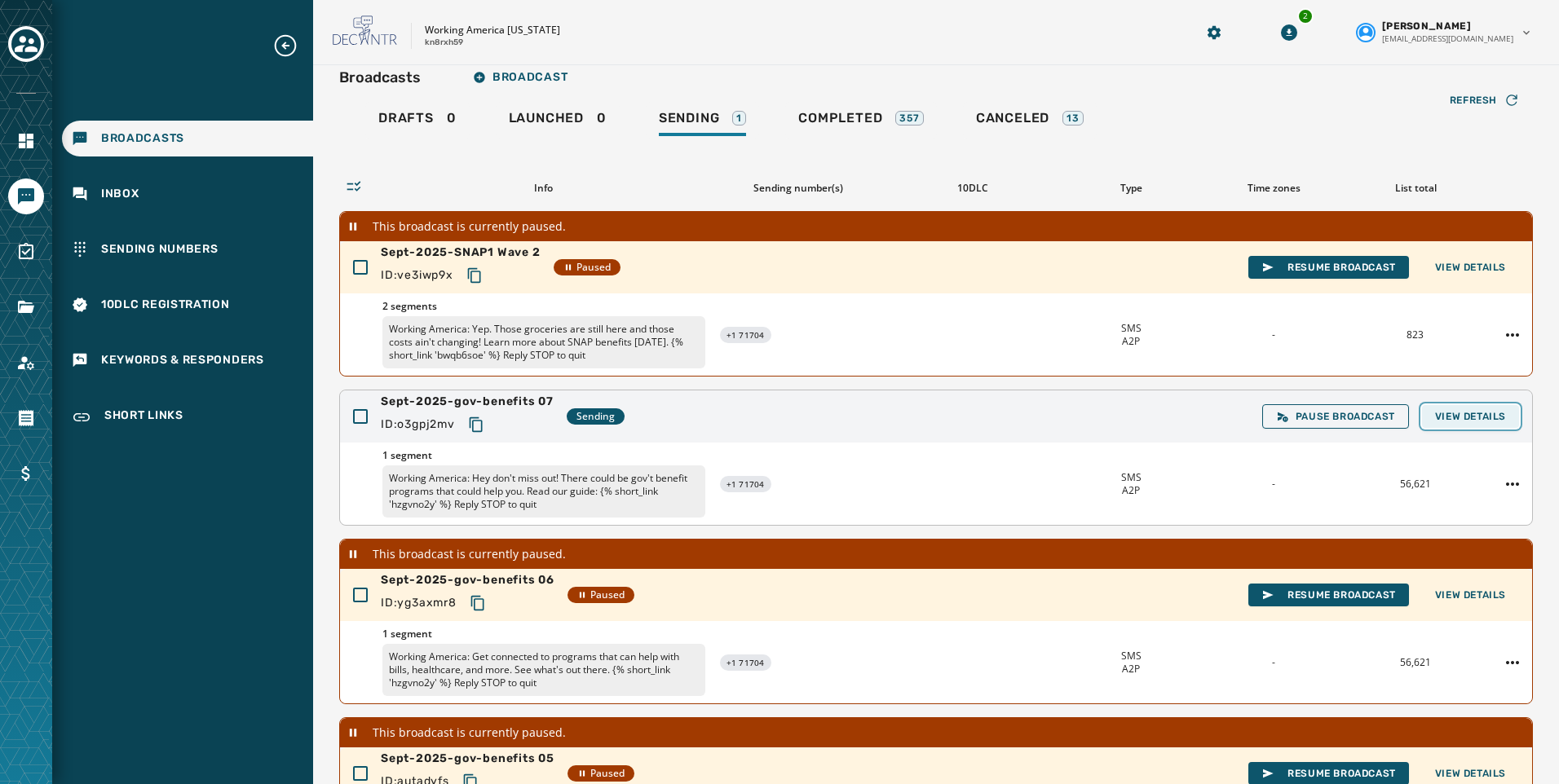
click at [1477, 417] on span "View Details" at bounding box center [1470, 416] width 71 height 13
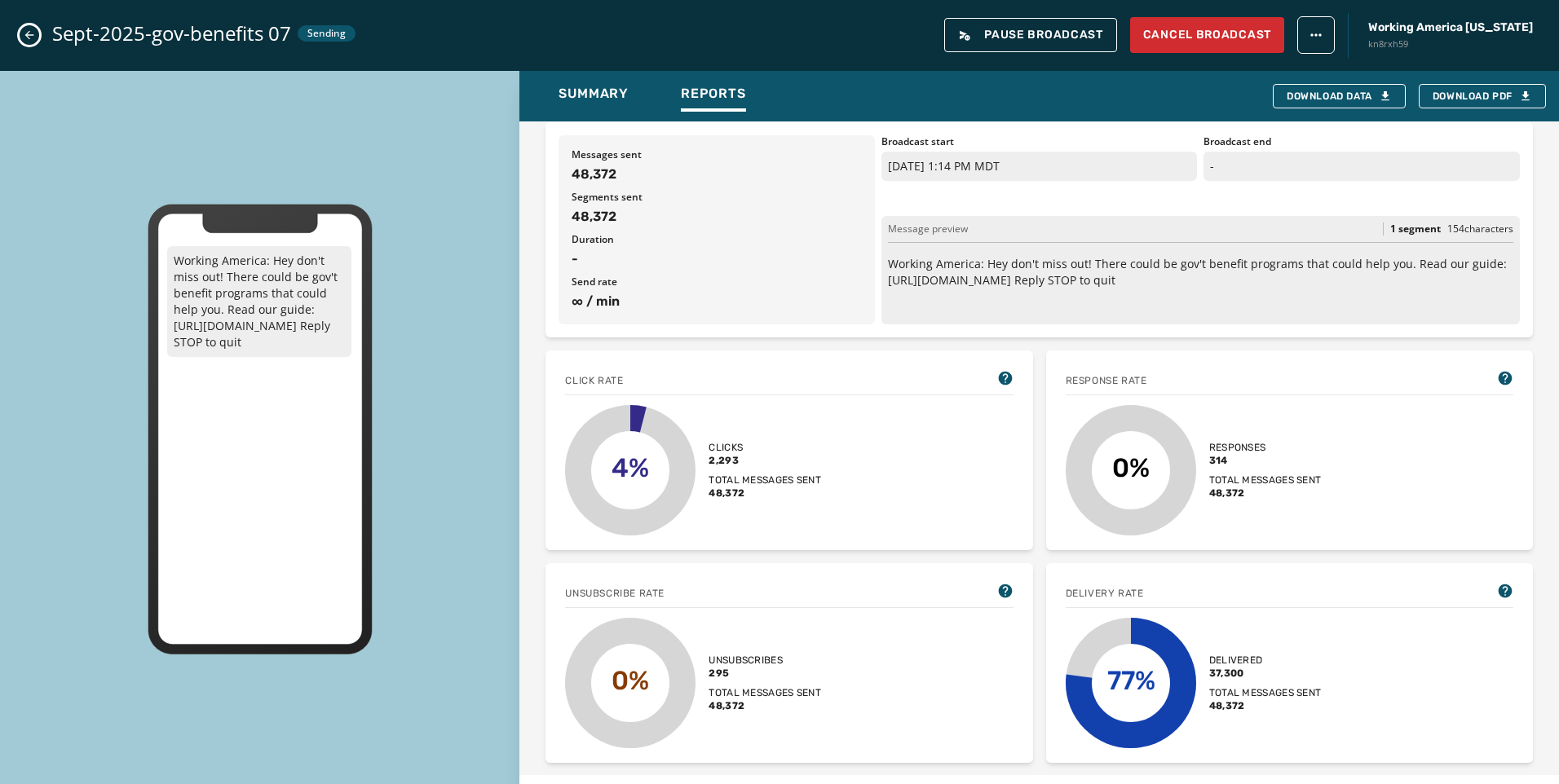
scroll to position [326, 0]
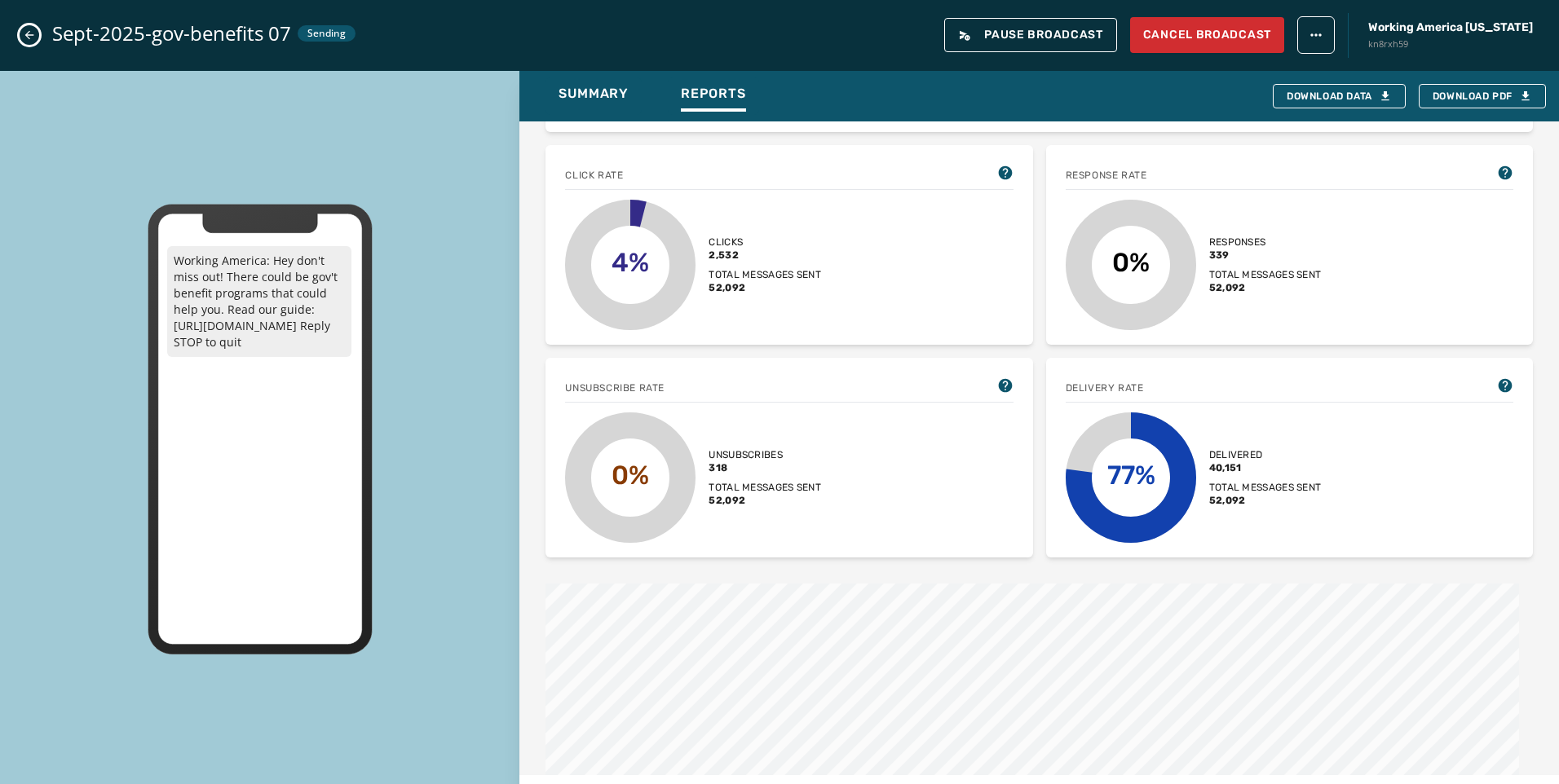
click at [30, 24] on div "Sept-2025-gov-benefits 07 Sending Pause Broadcast Cancel Broadcast Working Amer…" at bounding box center [780, 35] width 1559 height 71
click at [30, 35] on icon "Close admin drawer" at bounding box center [30, 36] width 9 height 9
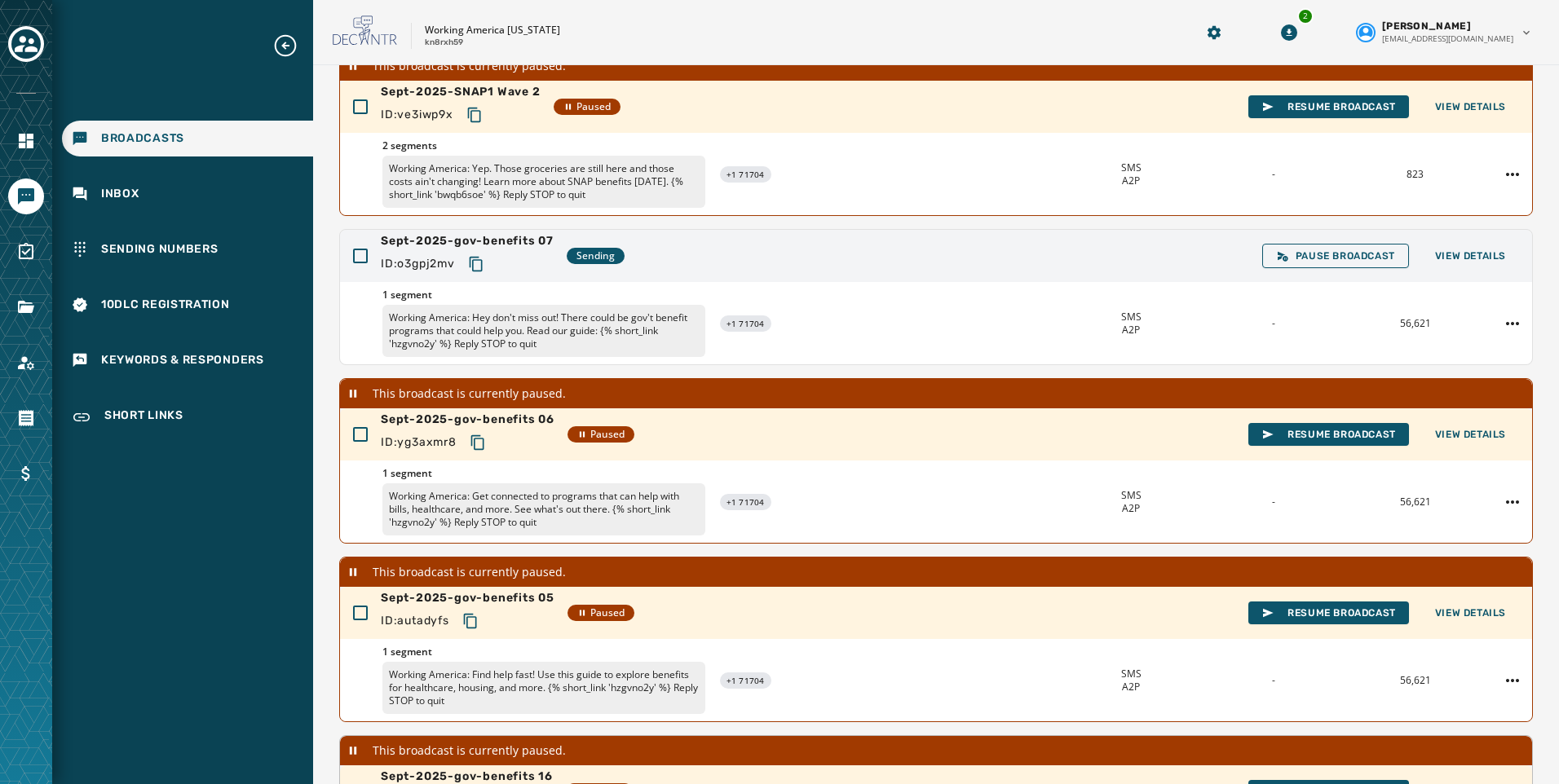
scroll to position [425, 0]
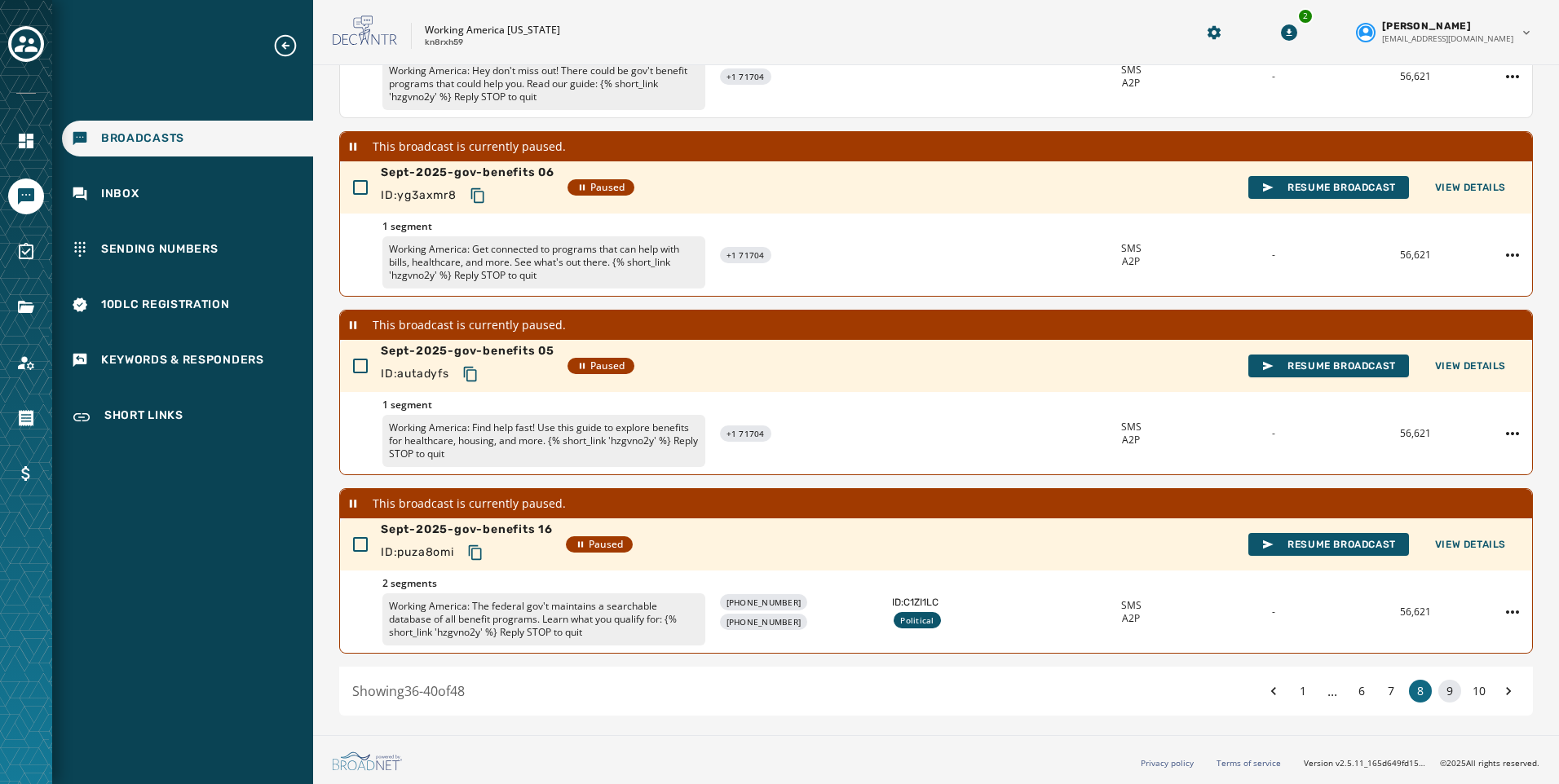
click at [1441, 689] on button "9" at bounding box center [1450, 691] width 23 height 23
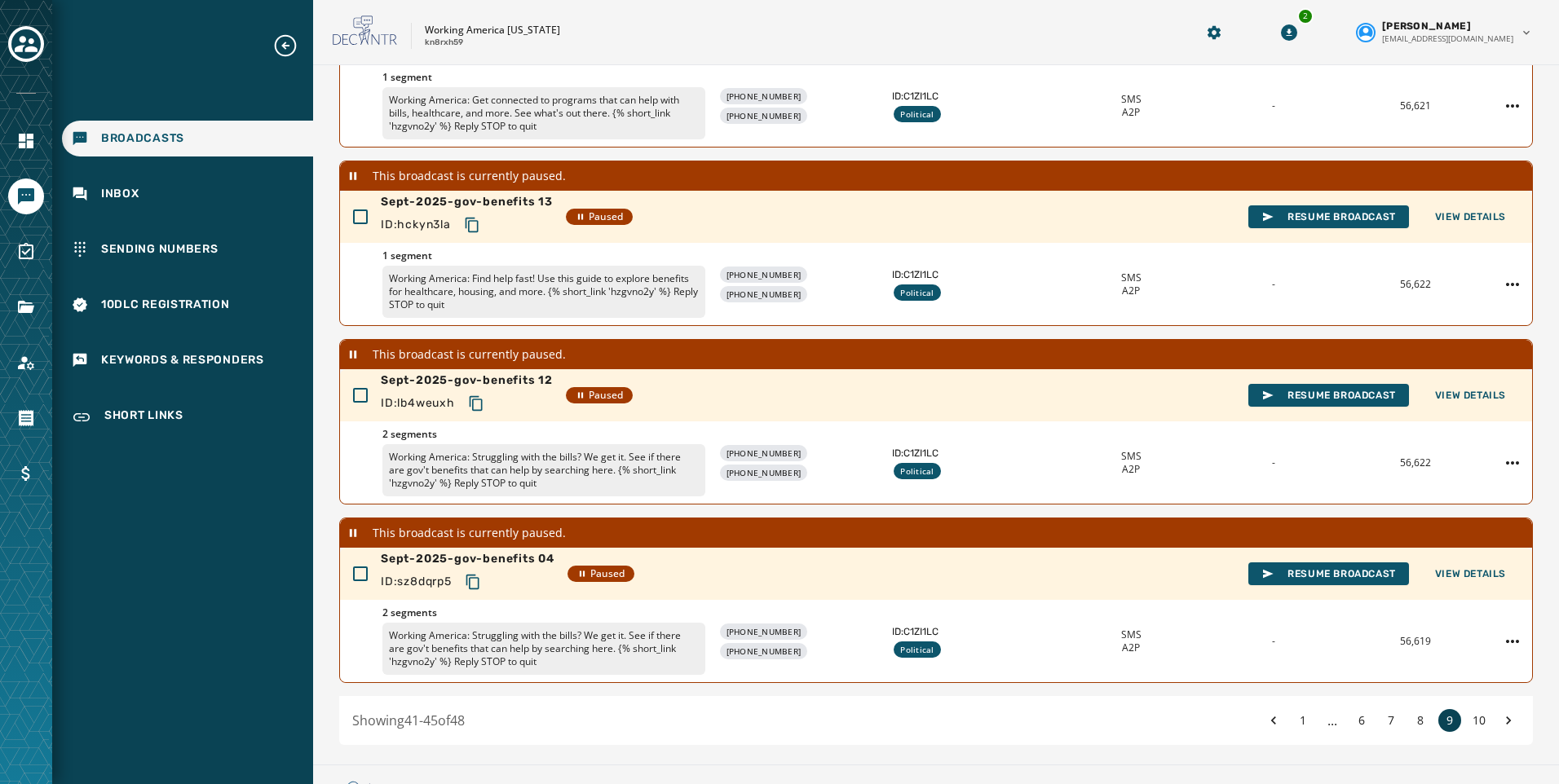
scroll to position [454, 0]
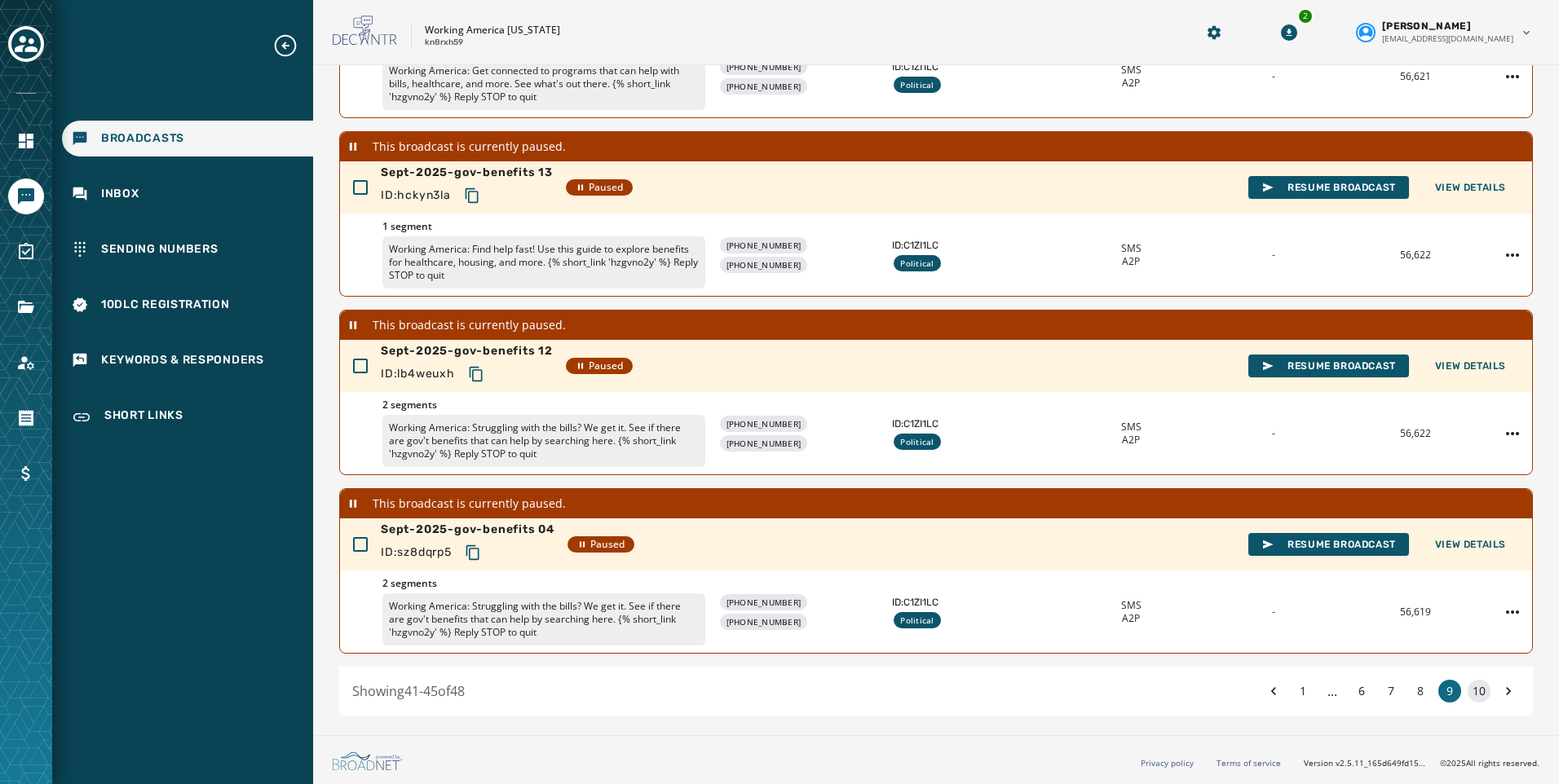
click at [1471, 689] on button "10" at bounding box center [1479, 691] width 23 height 23
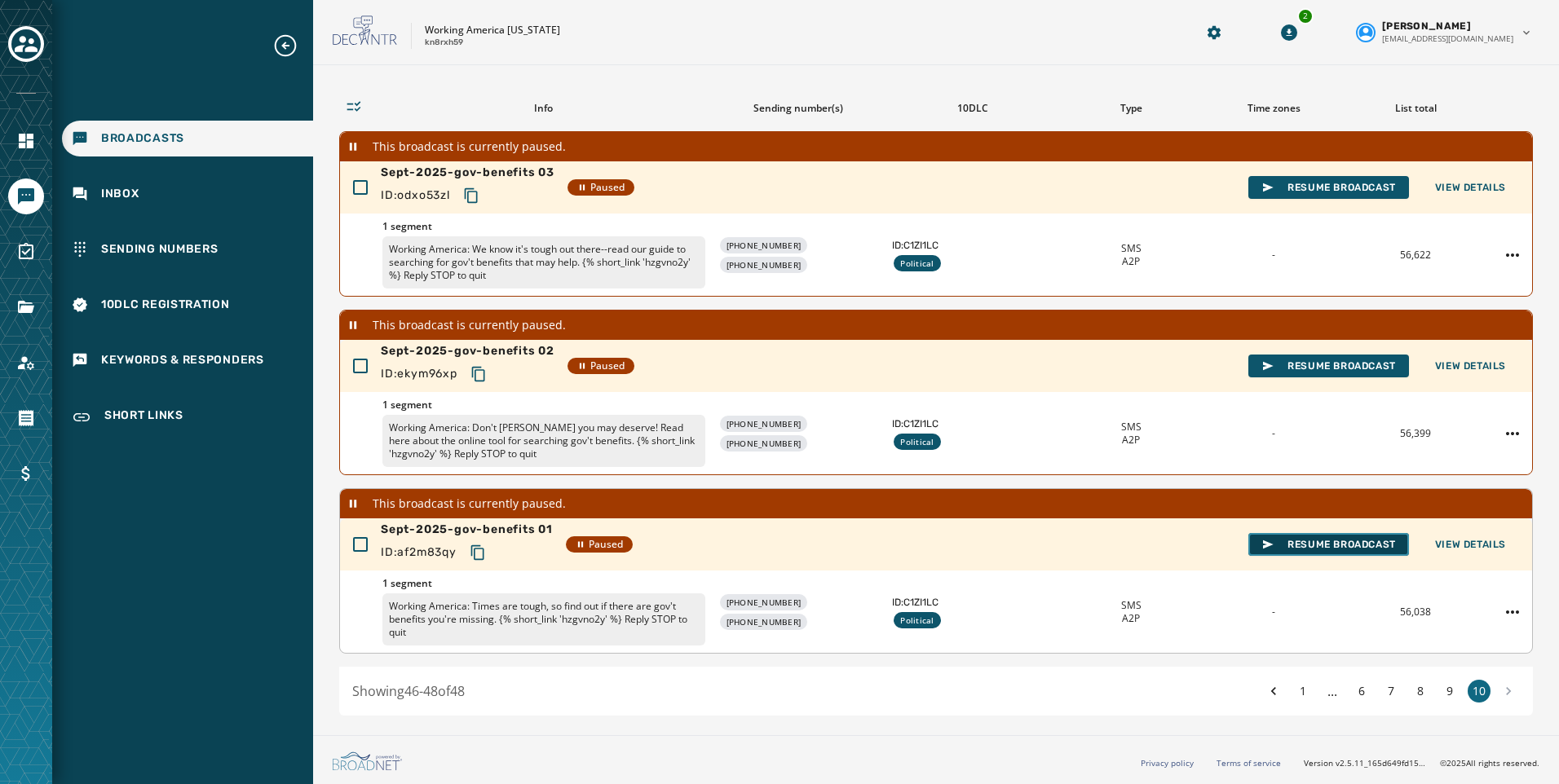
click at [1316, 545] on span "Resume Broadcast" at bounding box center [1329, 544] width 134 height 13
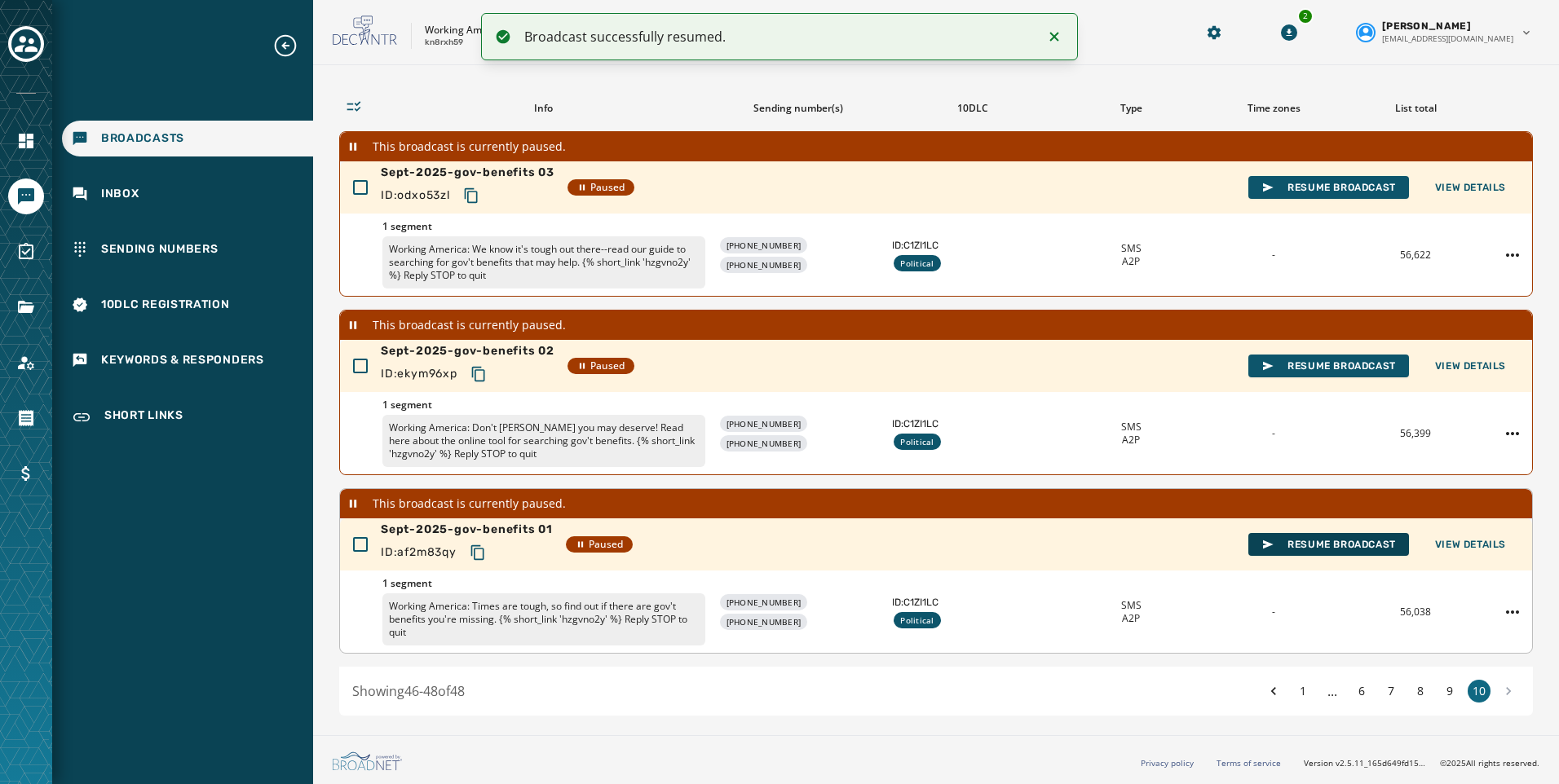
scroll to position [68, 0]
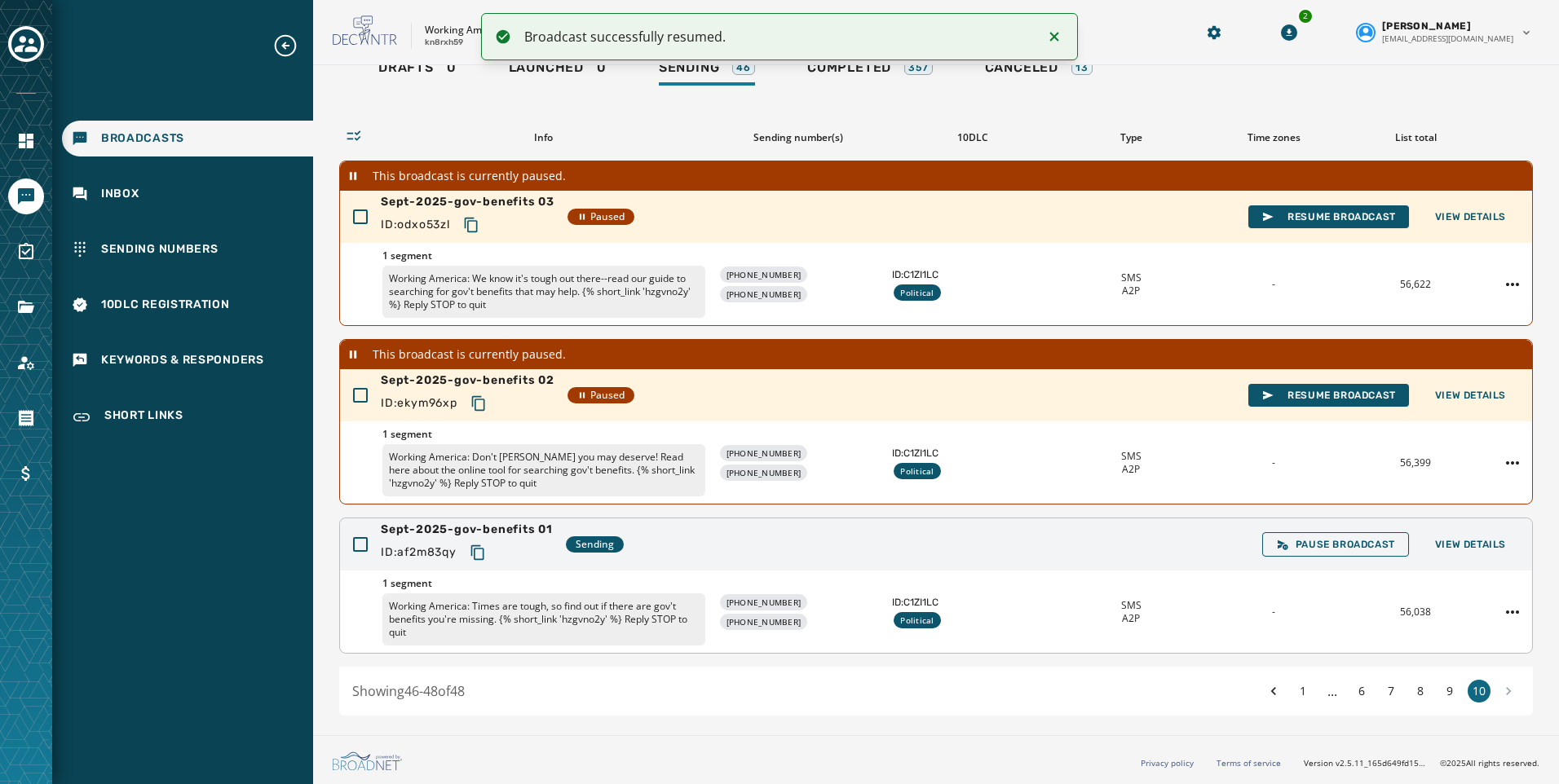
click at [474, 549] on icon "Copy text to clipboard" at bounding box center [478, 552] width 16 height 16
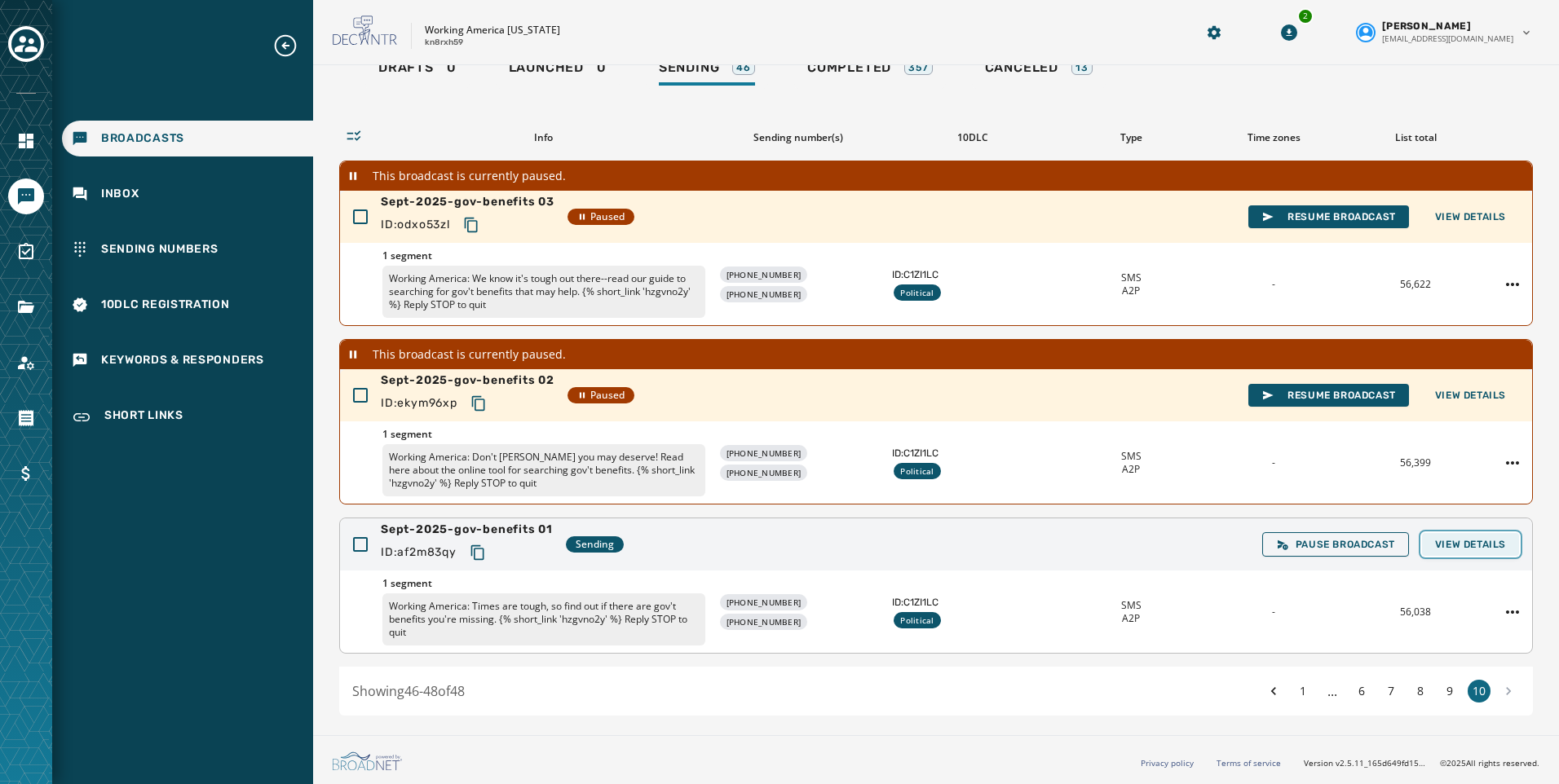
click at [1474, 540] on span "View Details" at bounding box center [1470, 544] width 71 height 13
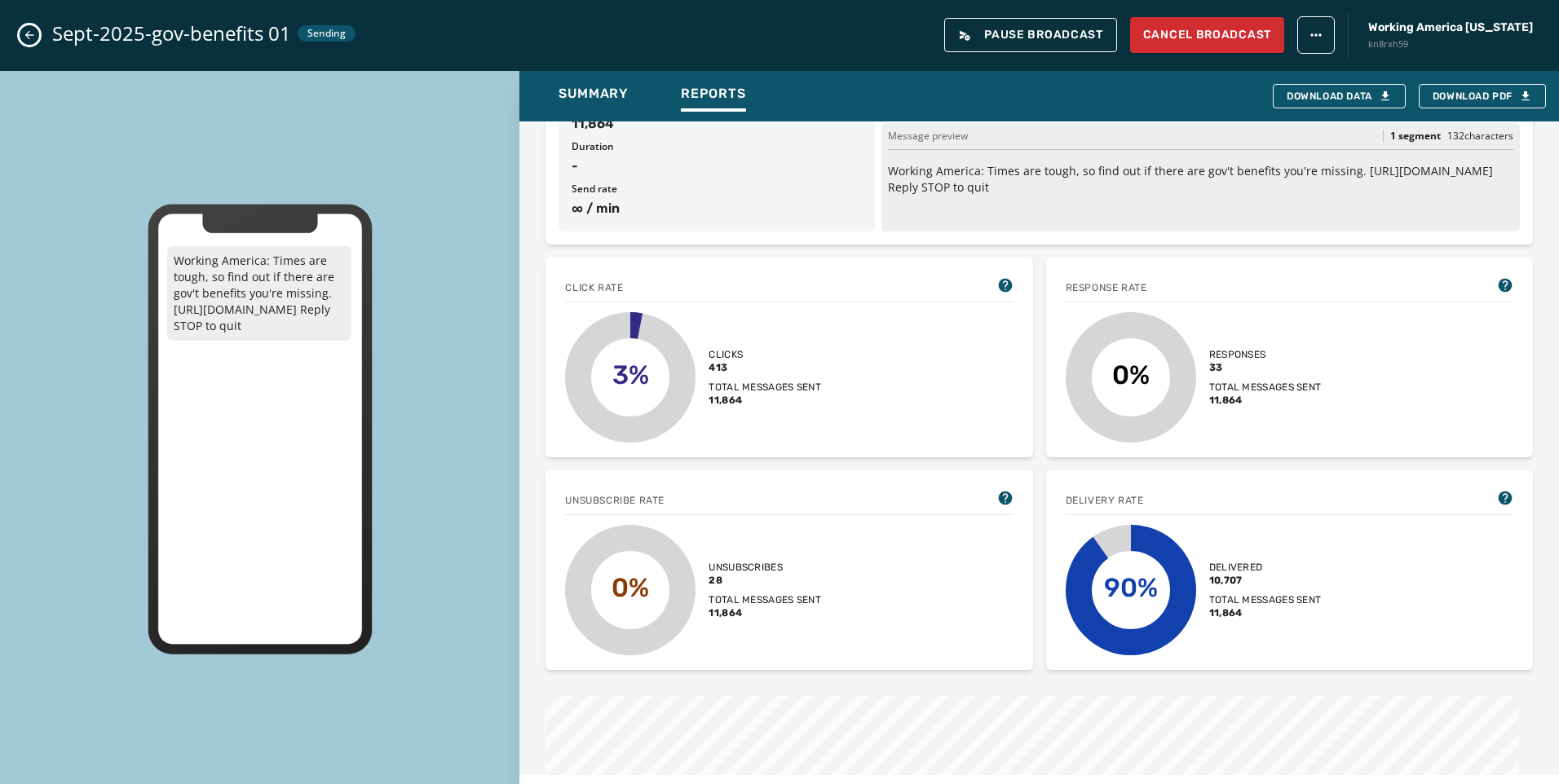
scroll to position [163, 0]
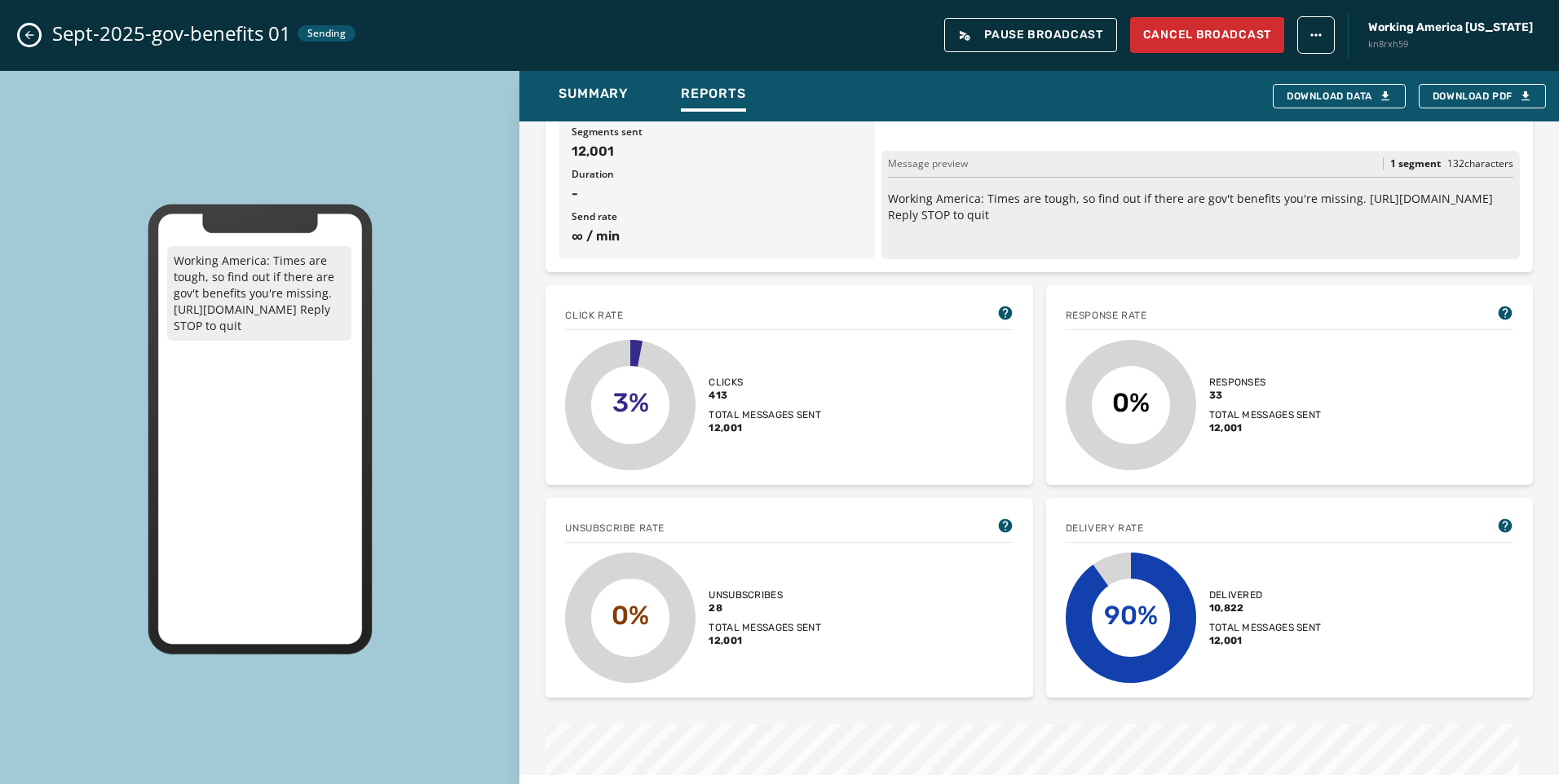
click at [33, 34] on icon "Close admin drawer" at bounding box center [29, 35] width 13 height 13
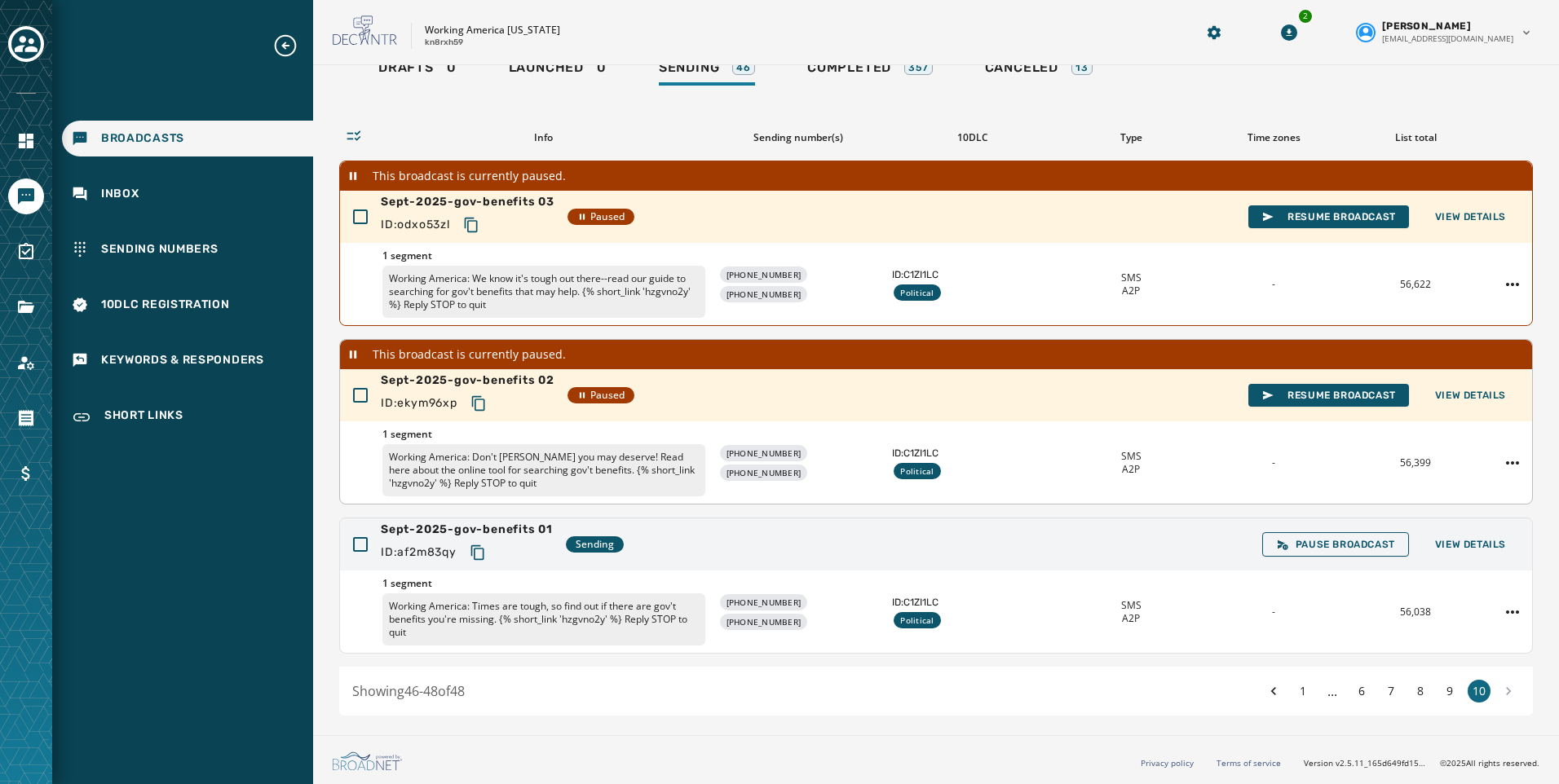
scroll to position [0, 0]
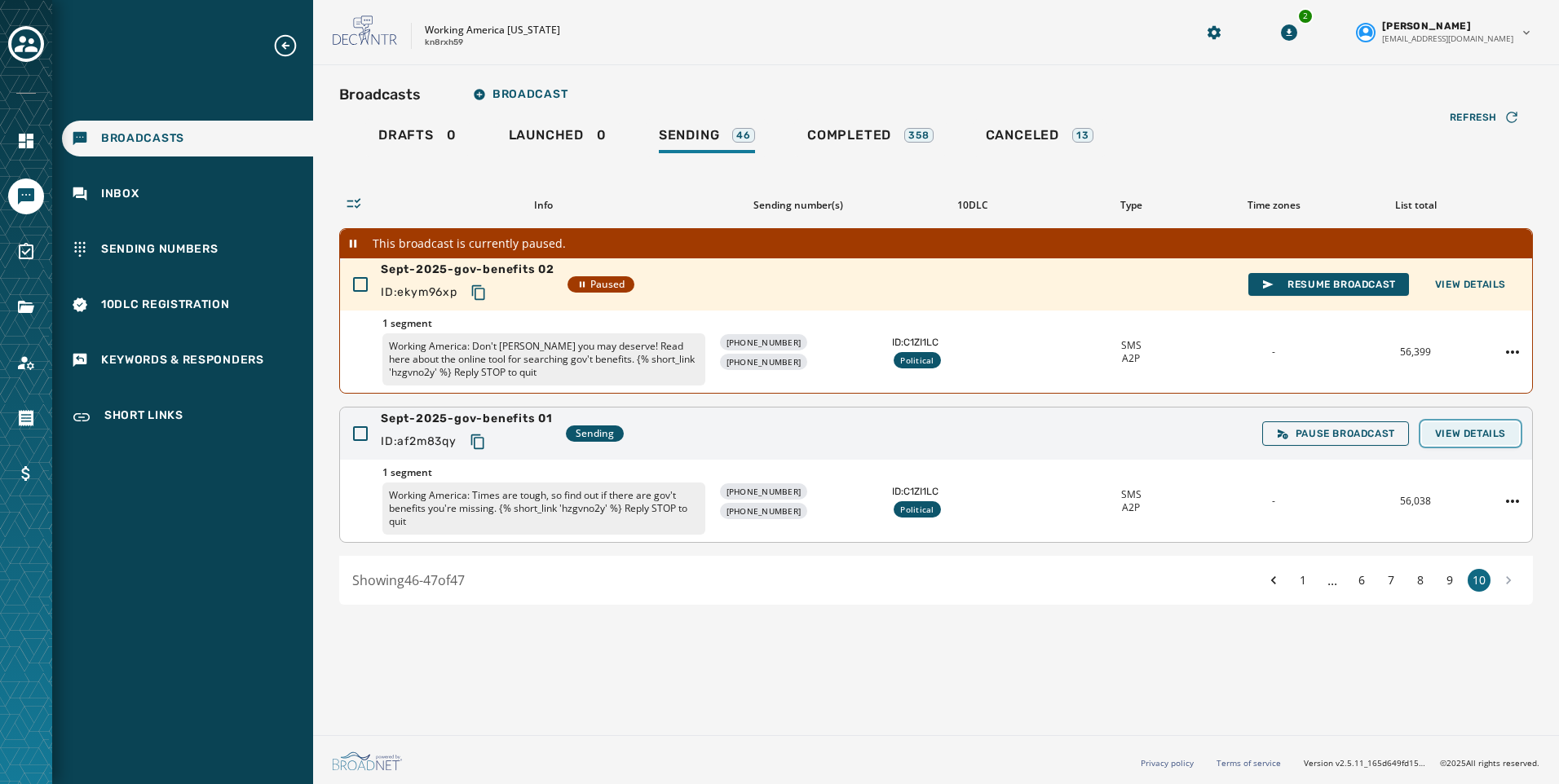
click at [1465, 431] on span "View Details" at bounding box center [1470, 433] width 71 height 13
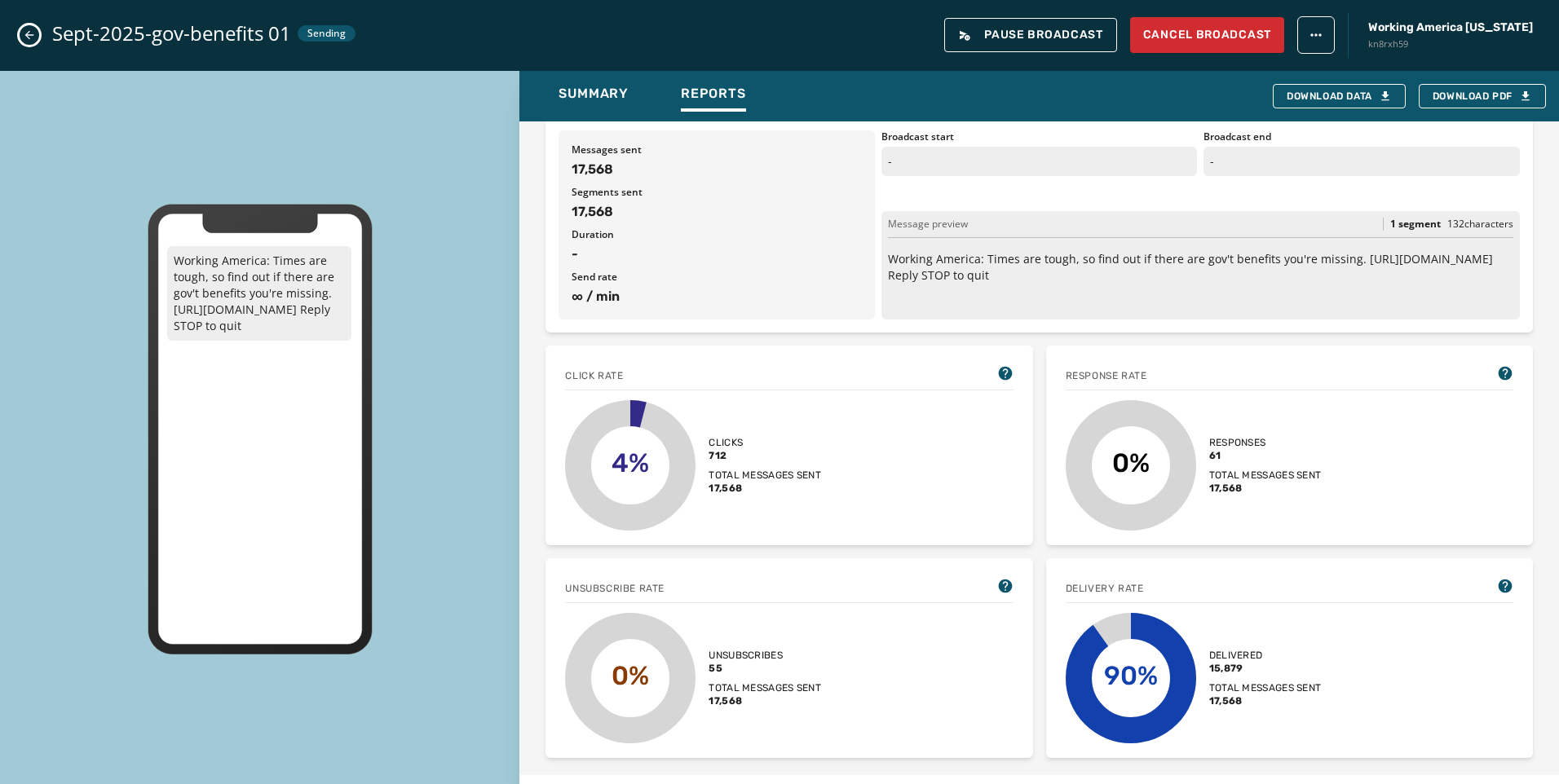
scroll to position [326, 0]
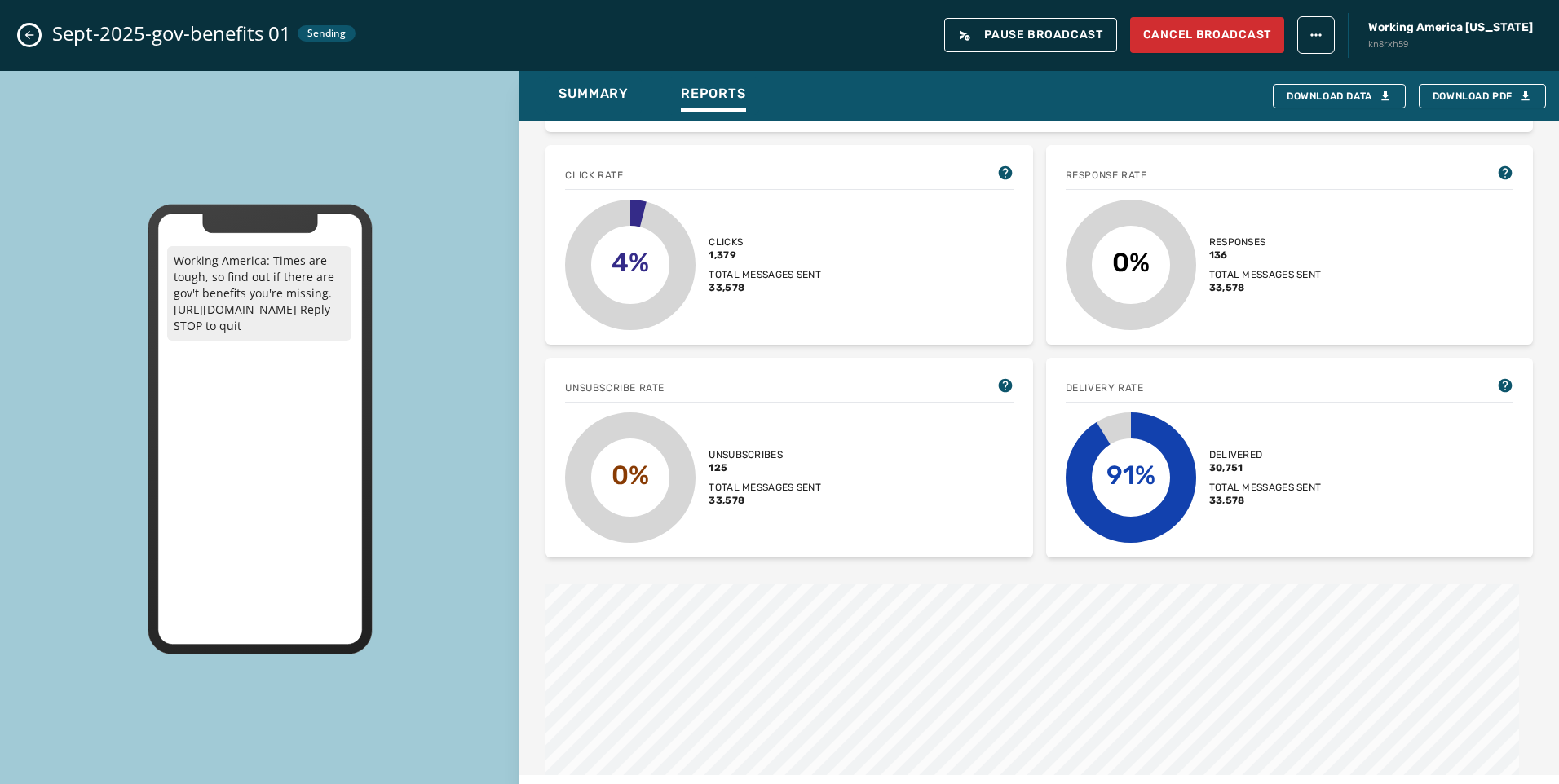
scroll to position [349, 0]
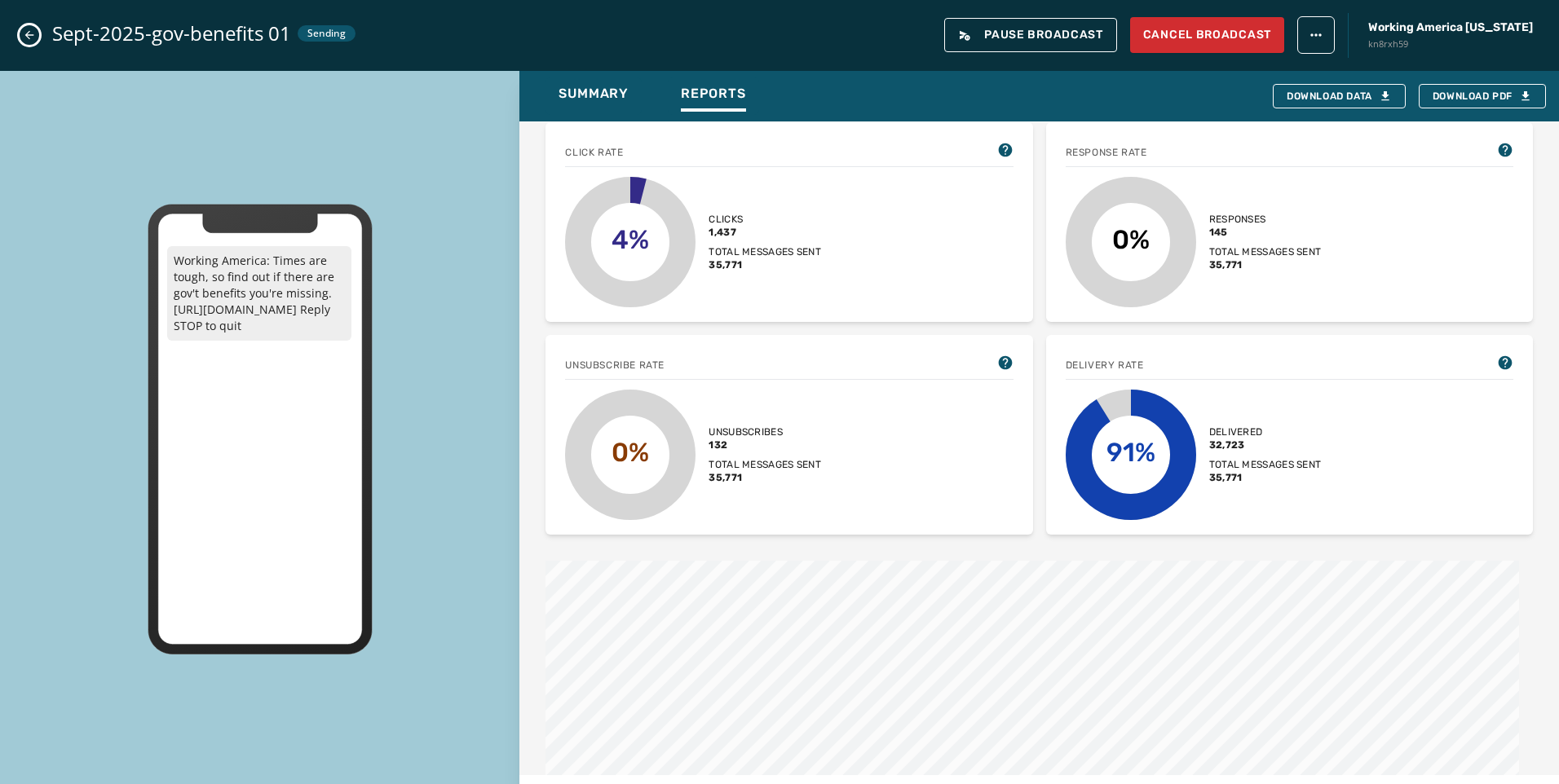
drag, startPoint x: 43, startPoint y: 36, endPoint x: 31, endPoint y: 36, distance: 12.0
click at [43, 36] on div "Sept-2025-gov-benefits 01 Sending Pause Broadcast Cancel Broadcast Working [GEO…" at bounding box center [780, 35] width 1559 height 71
click at [31, 36] on icon "Close admin drawer" at bounding box center [29, 35] width 13 height 13
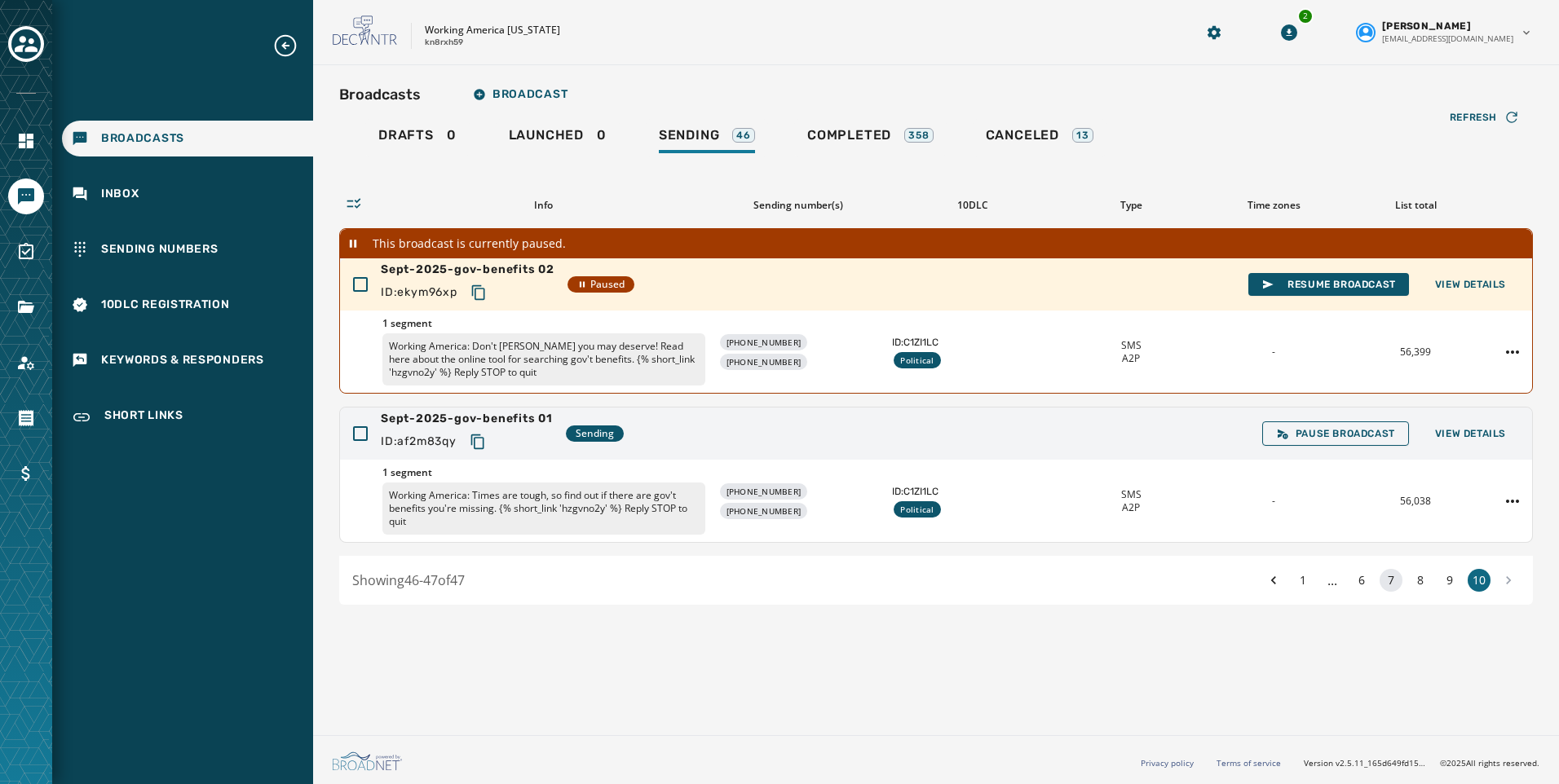
click at [1391, 584] on button "7" at bounding box center [1391, 580] width 23 height 23
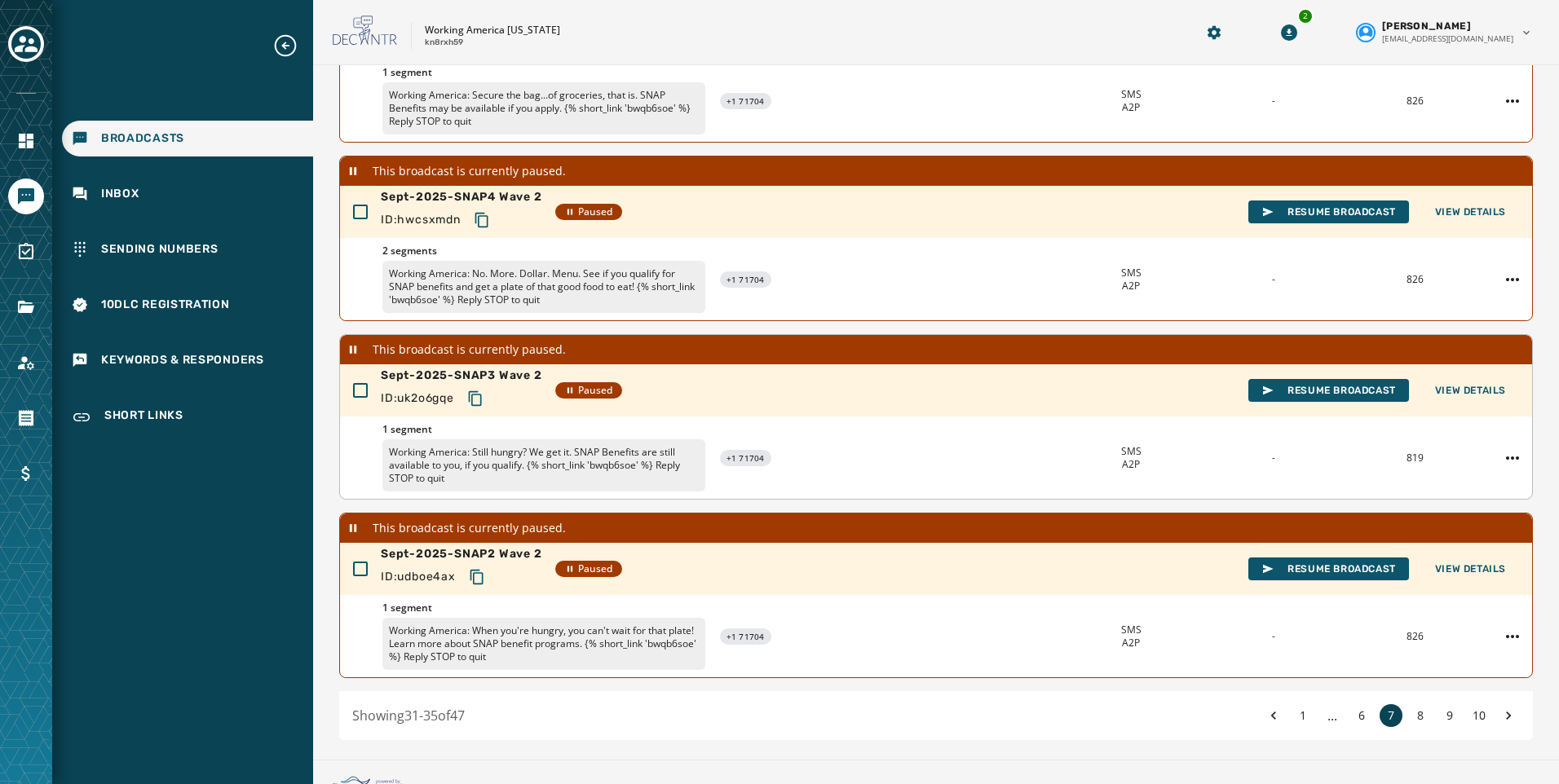
scroll to position [454, 0]
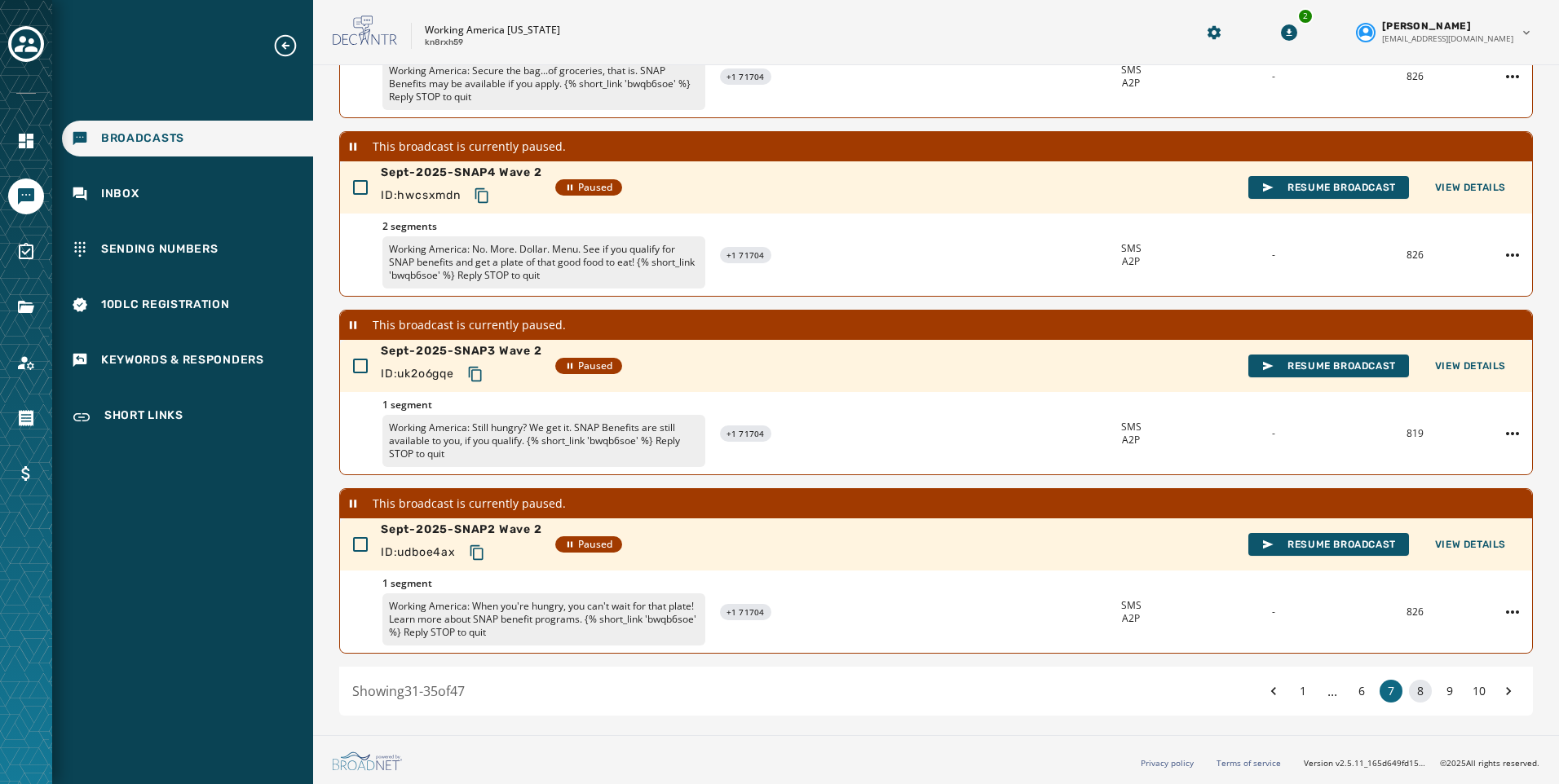
click at [1409, 697] on button "8" at bounding box center [1421, 691] width 23 height 23
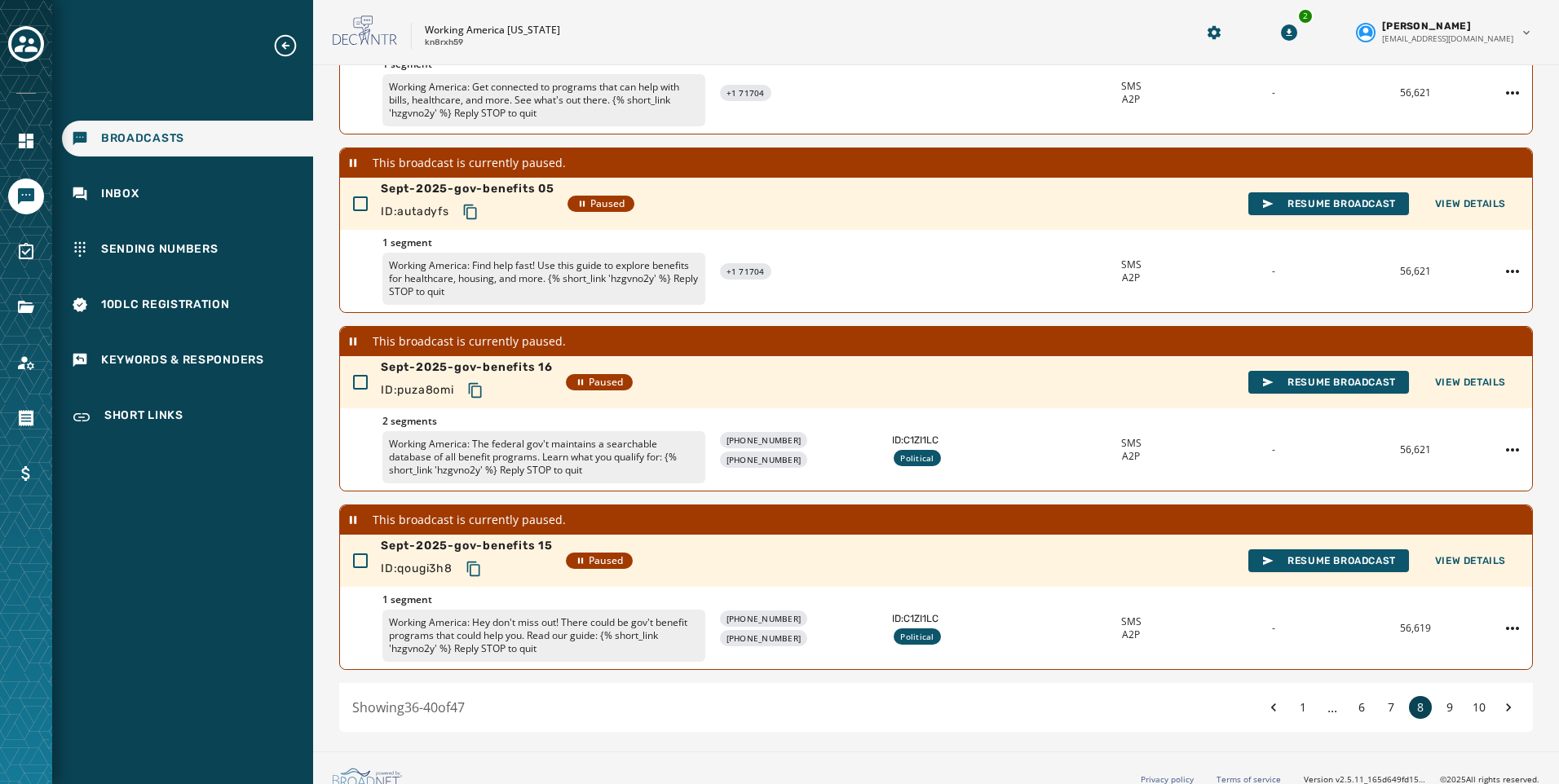
scroll to position [454, 0]
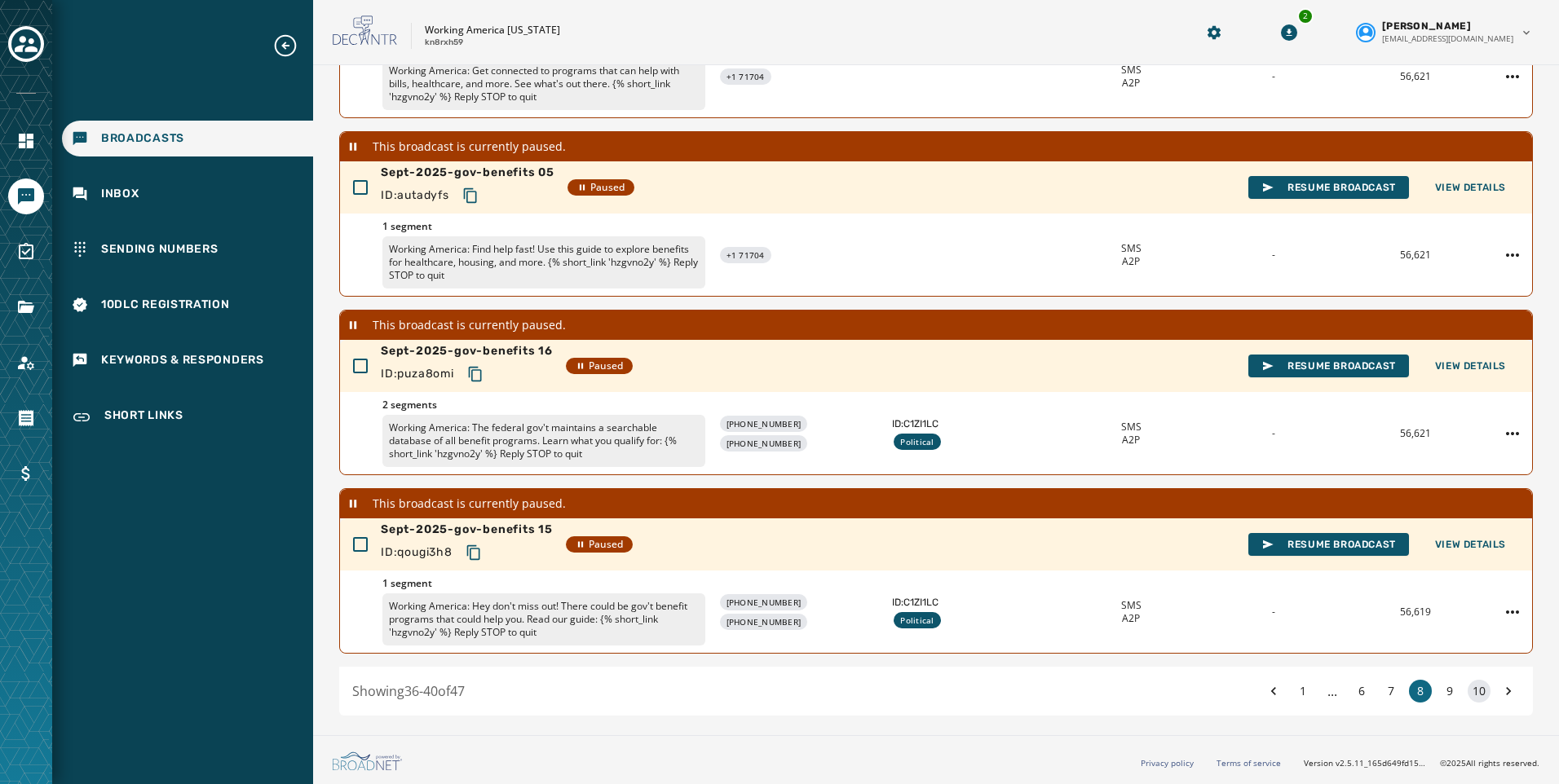
click at [1477, 691] on button "10" at bounding box center [1479, 691] width 23 height 23
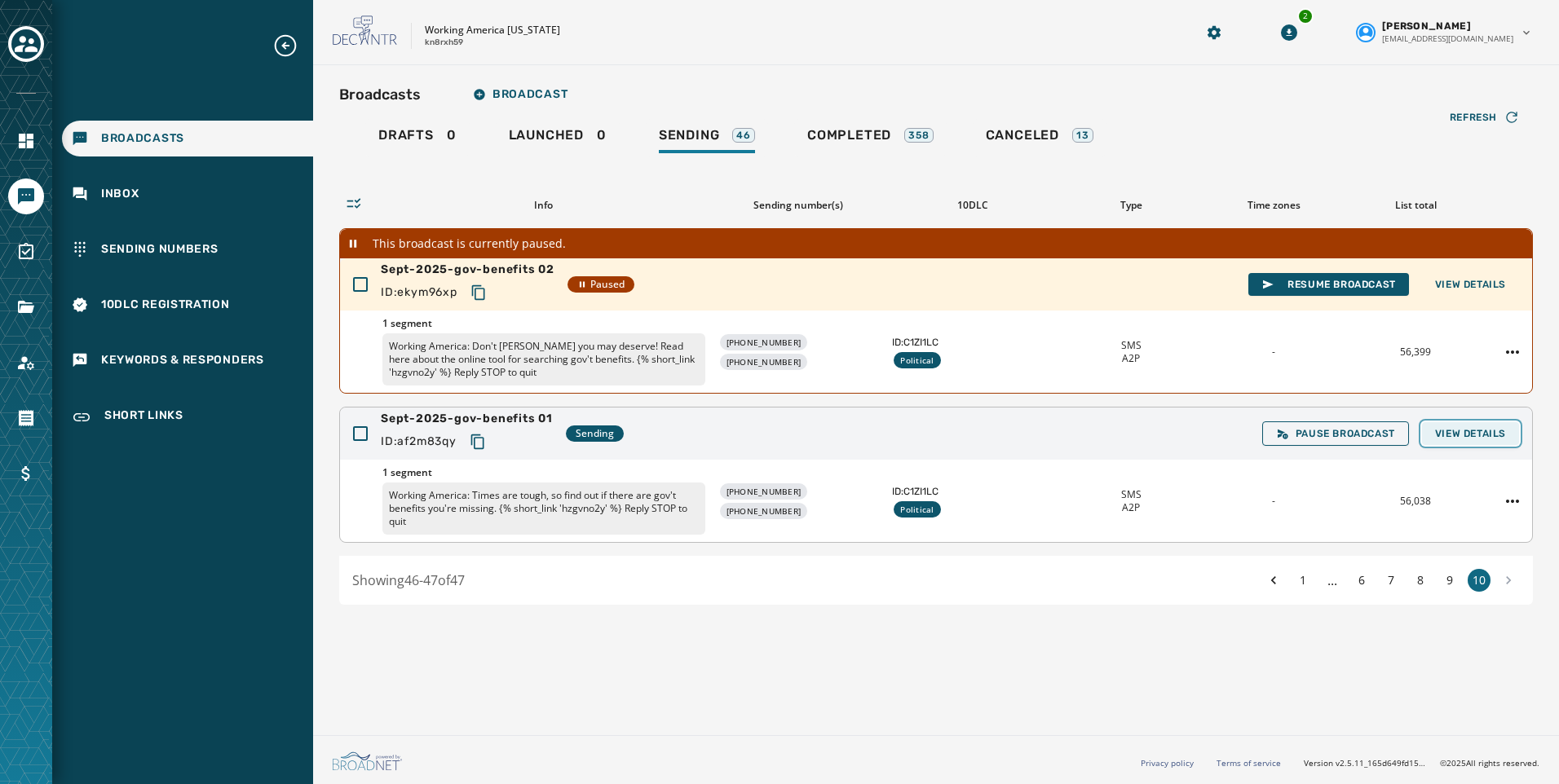
click at [1446, 435] on span "View Details" at bounding box center [1470, 433] width 71 height 13
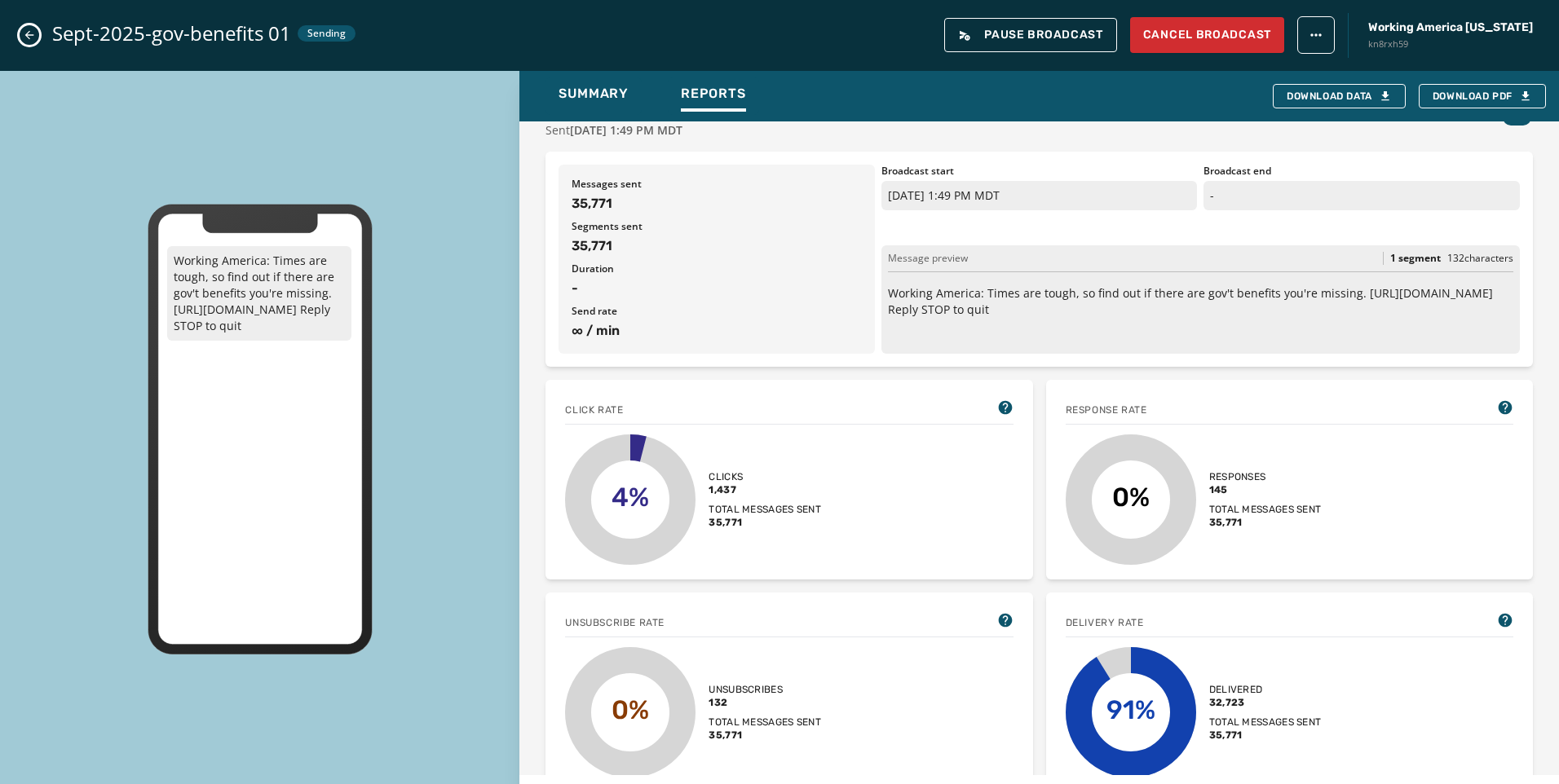
scroll to position [244, 0]
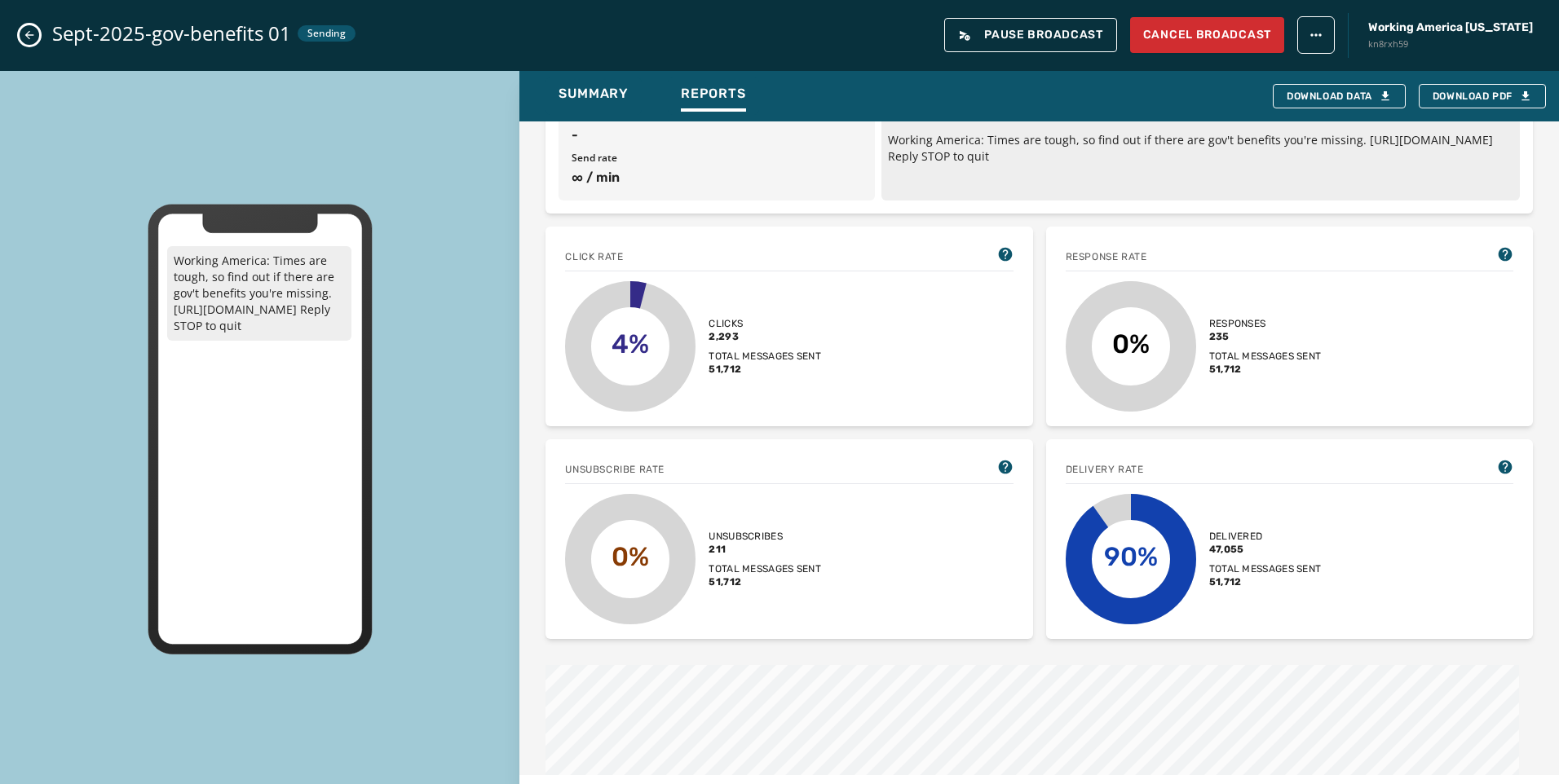
click at [29, 31] on icon "Close admin drawer" at bounding box center [30, 36] width 9 height 9
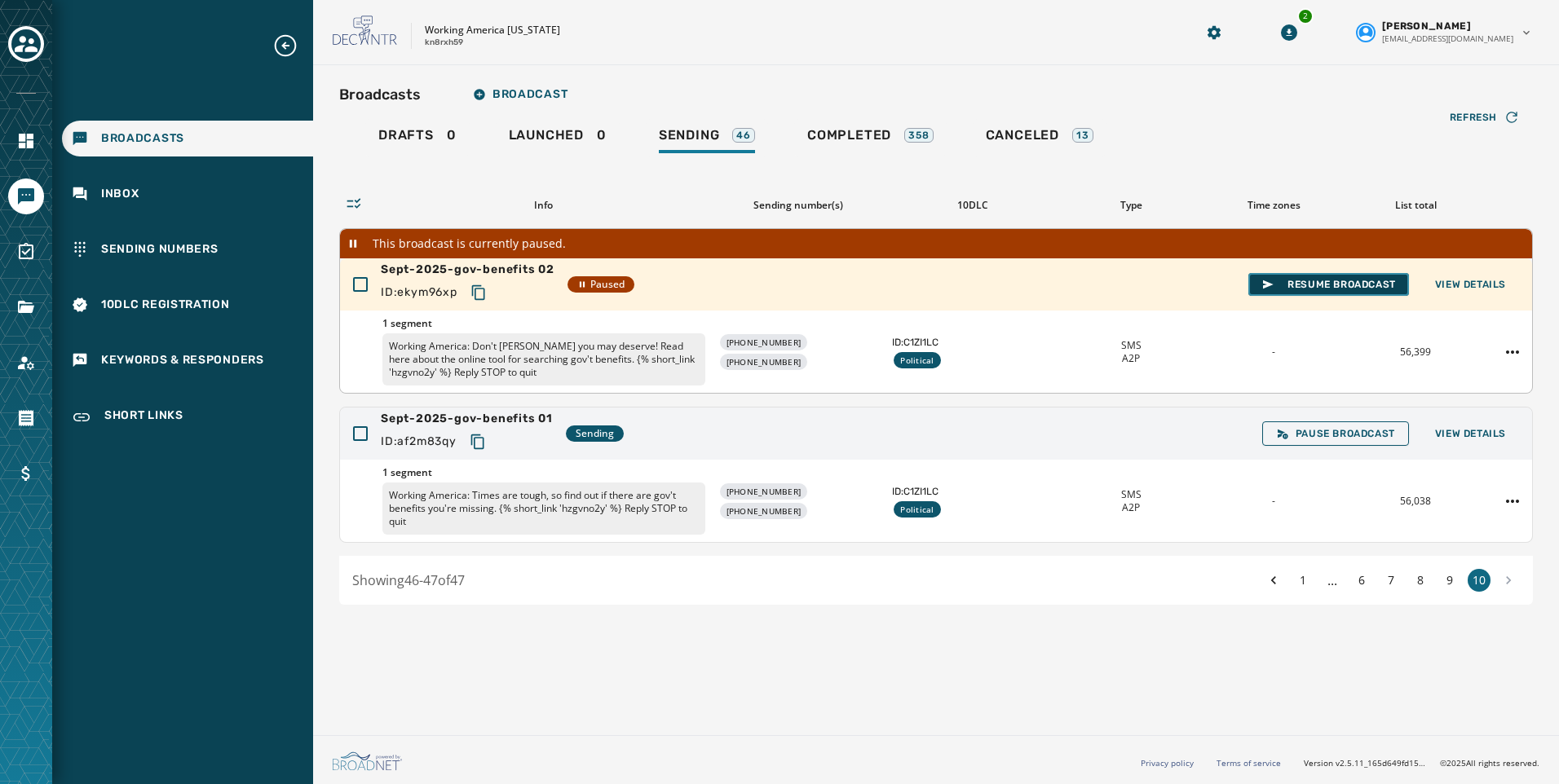
click at [1297, 286] on span "Resume Broadcast" at bounding box center [1329, 285] width 134 height 13
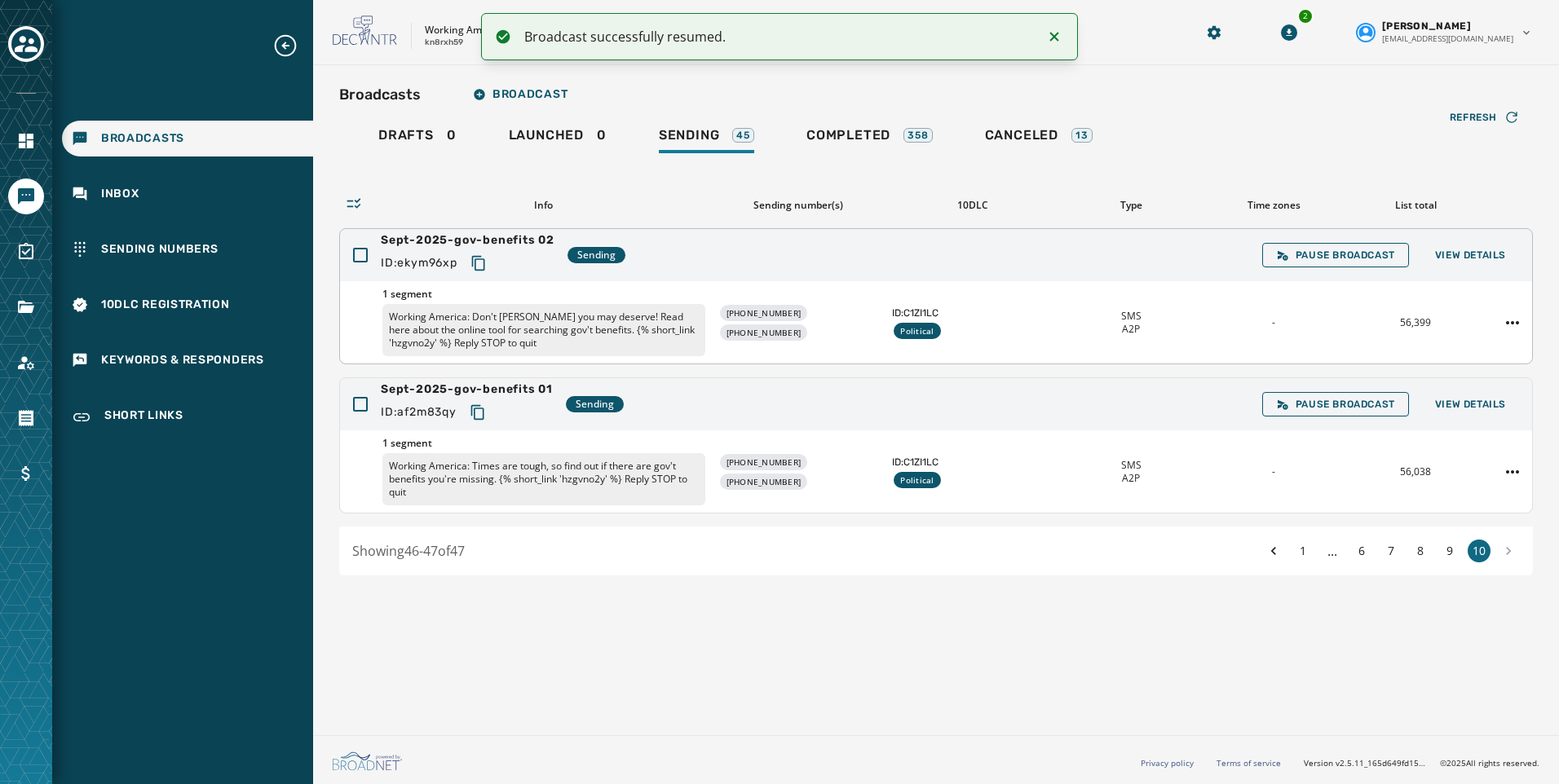
click at [482, 267] on icon "Copy text to clipboard" at bounding box center [478, 262] width 16 height 16
click at [1469, 396] on button "View Details" at bounding box center [1470, 404] width 97 height 23
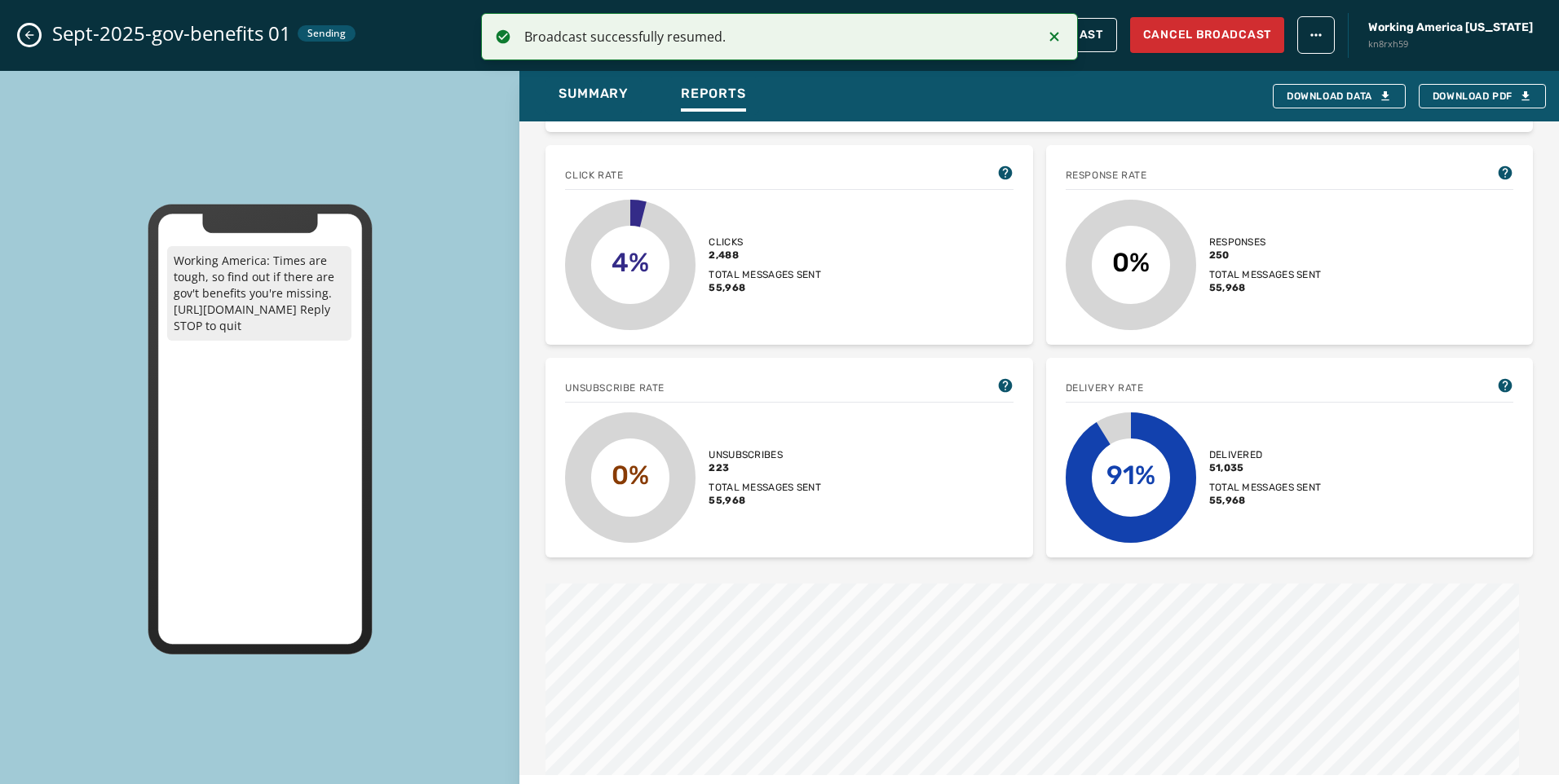
scroll to position [0, 0]
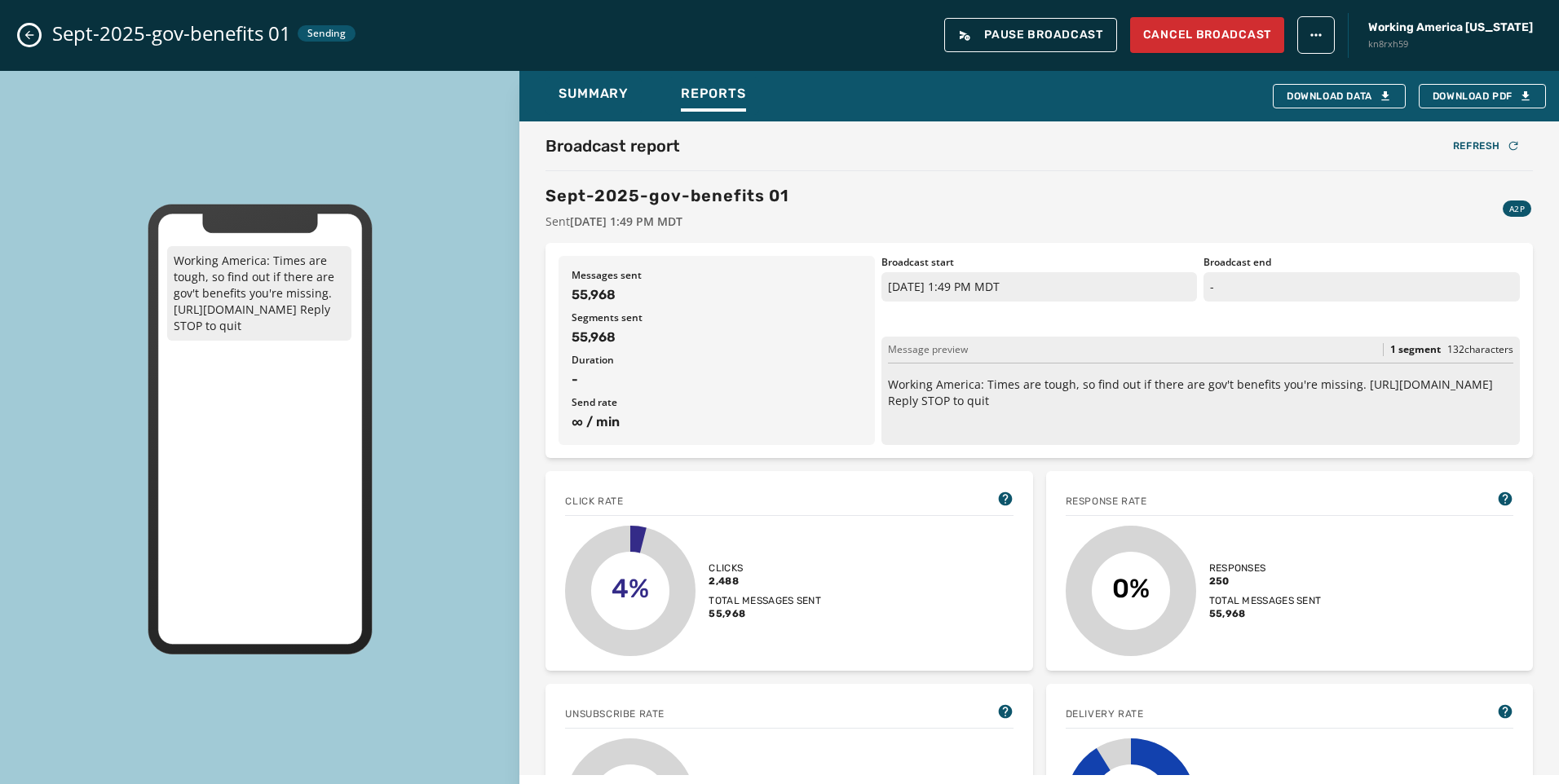
click at [22, 34] on button "Close admin drawer" at bounding box center [29, 35] width 20 height 20
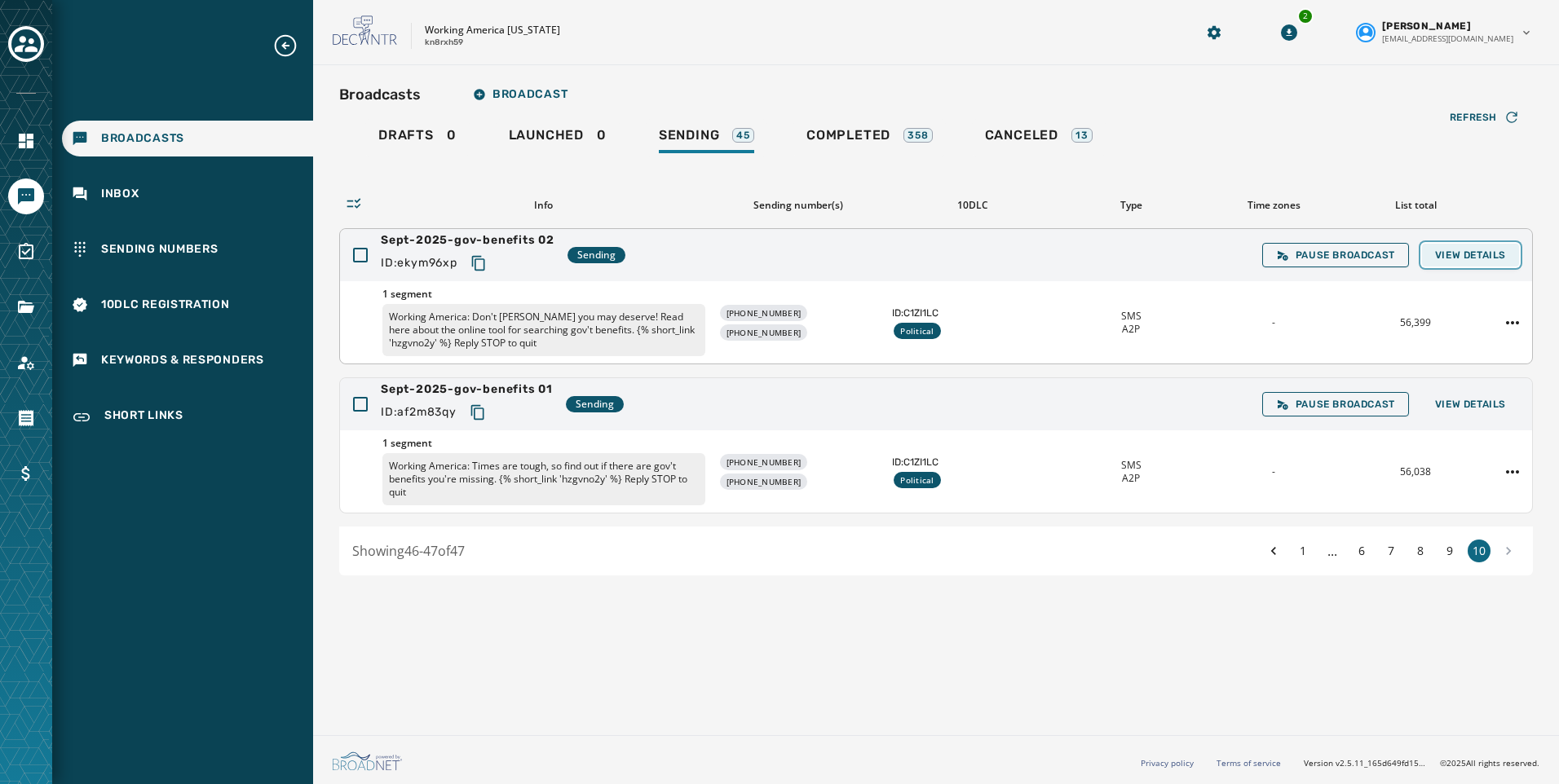
click at [1446, 255] on span "View Details" at bounding box center [1470, 255] width 71 height 13
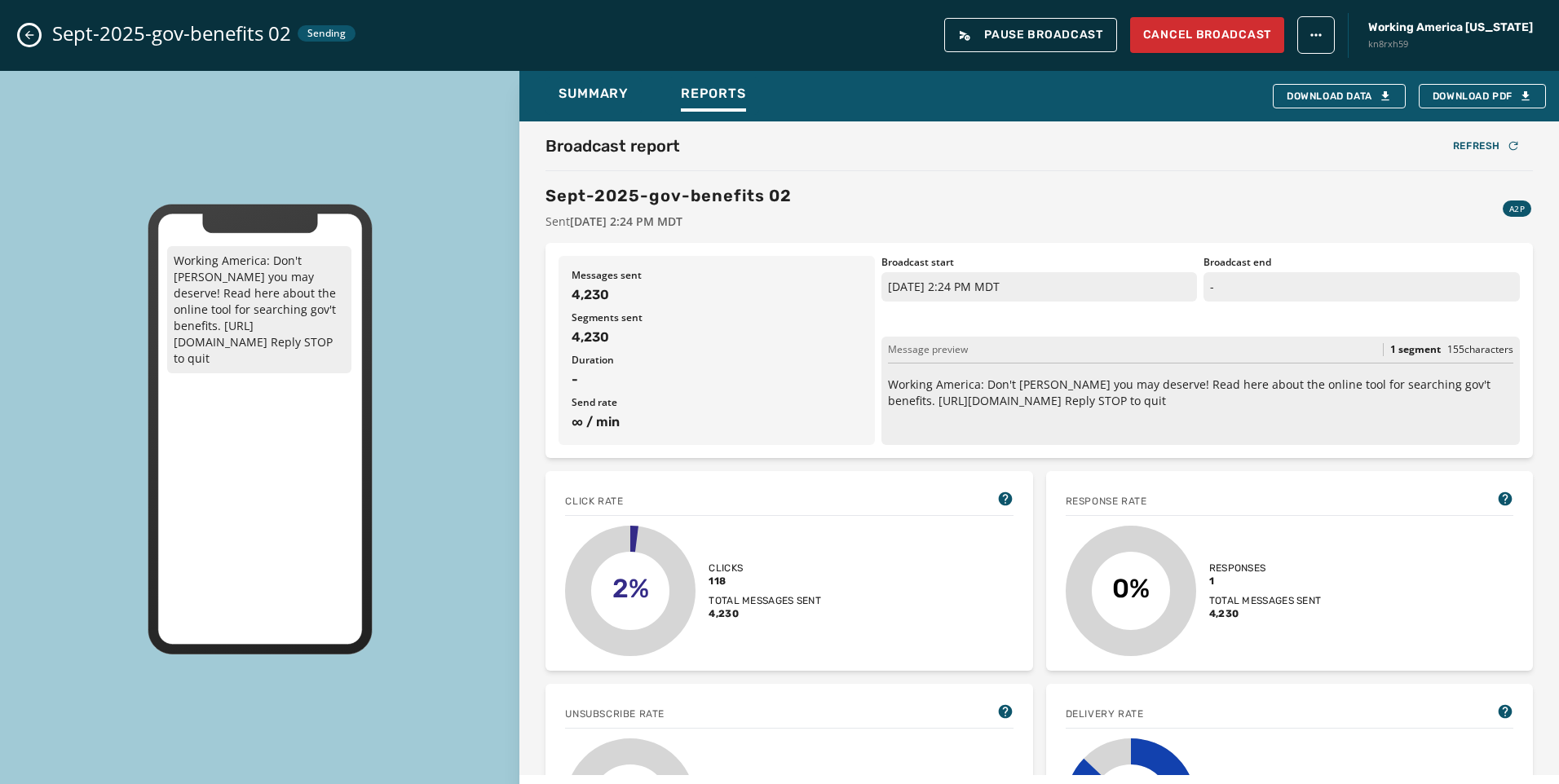
click at [15, 29] on div "Sept-2025-gov-benefits 02 Sending Pause Broadcast Cancel Broadcast Working Amer…" at bounding box center [780, 35] width 1559 height 71
click at [32, 28] on icon "Close admin drawer" at bounding box center [29, 35] width 13 height 13
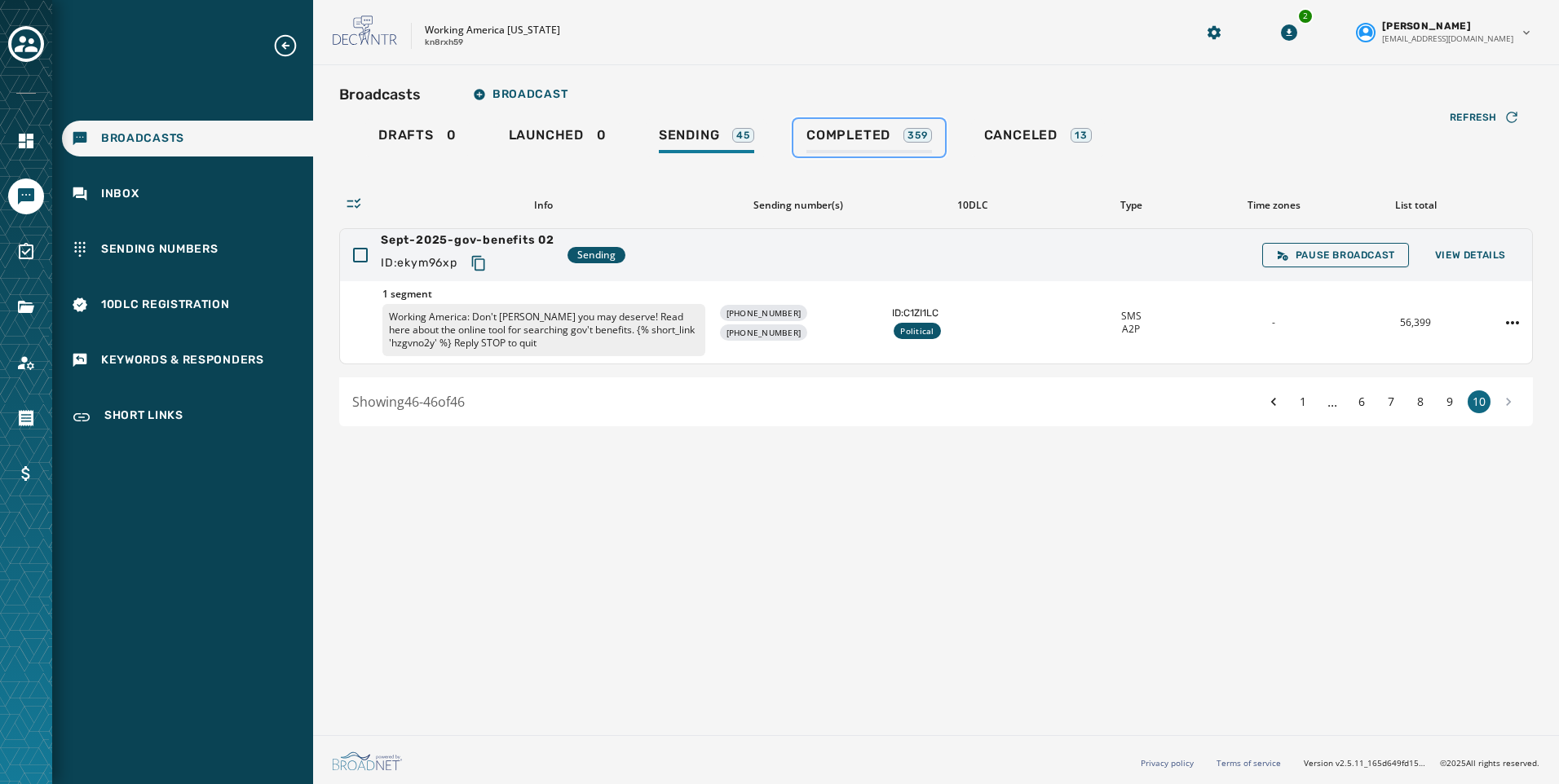
click at [853, 130] on span "Completed" at bounding box center [848, 134] width 84 height 16
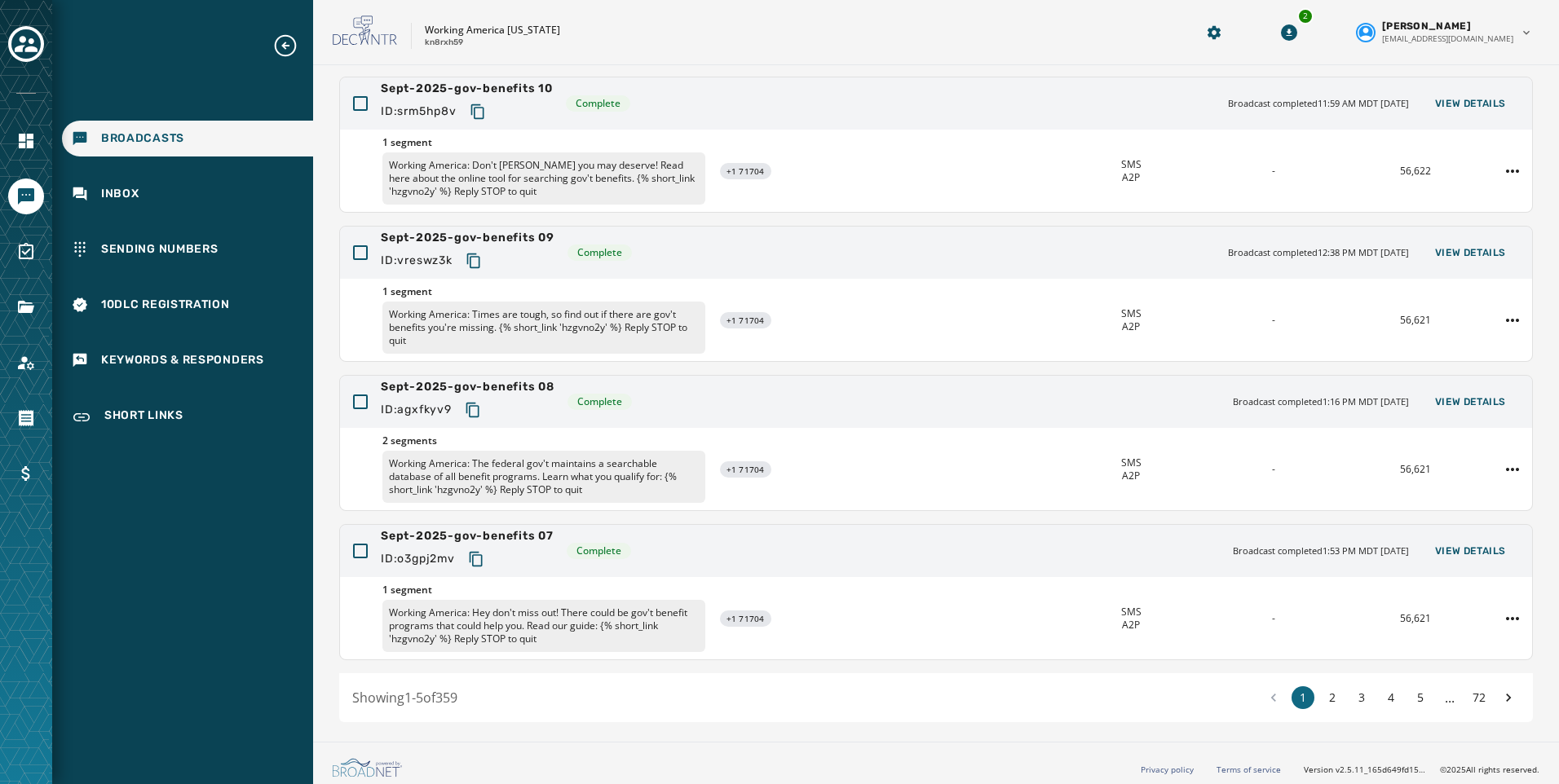
scroll to position [307, 0]
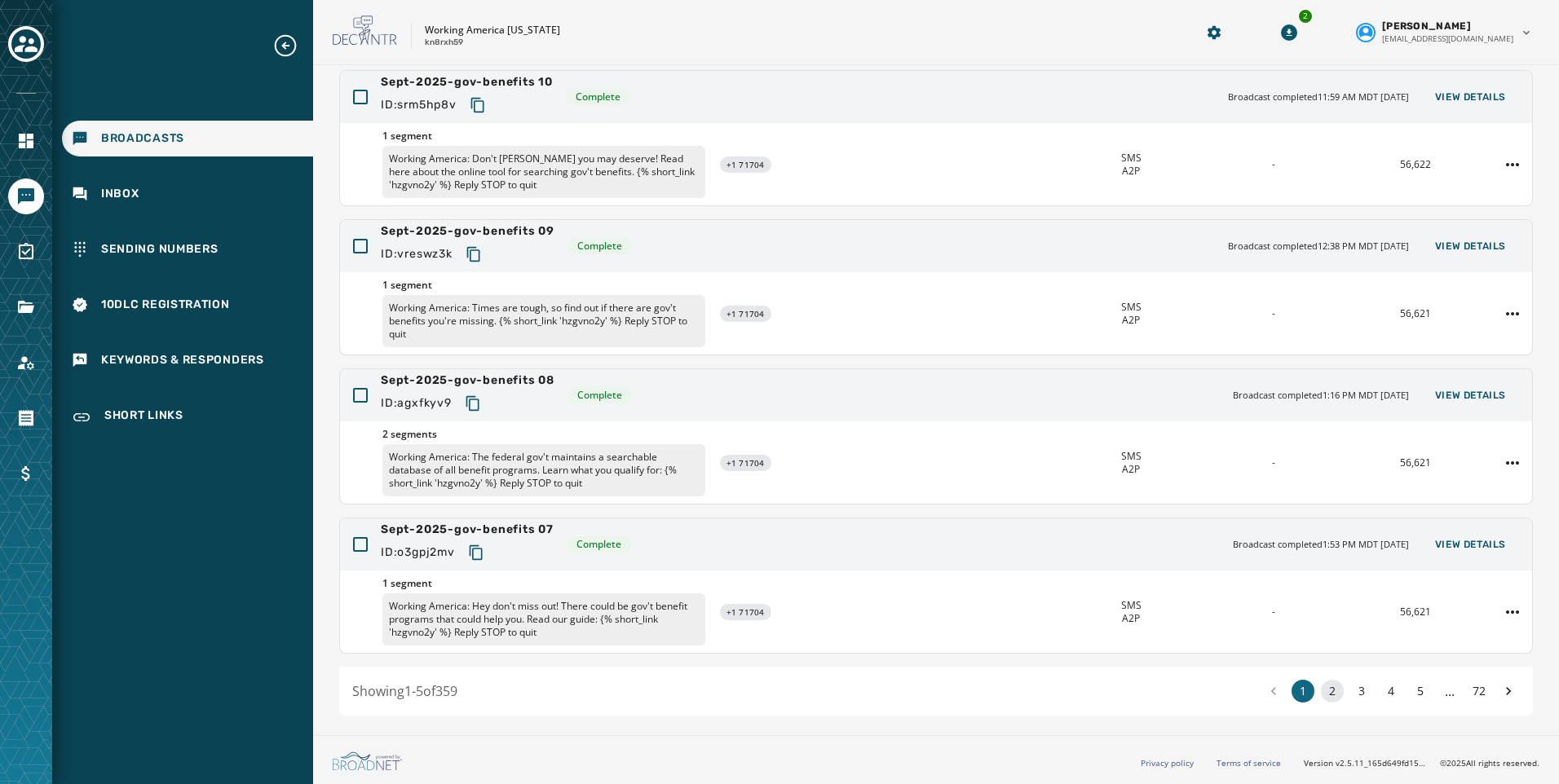
click at [1321, 692] on button "2" at bounding box center [1332, 691] width 23 height 23
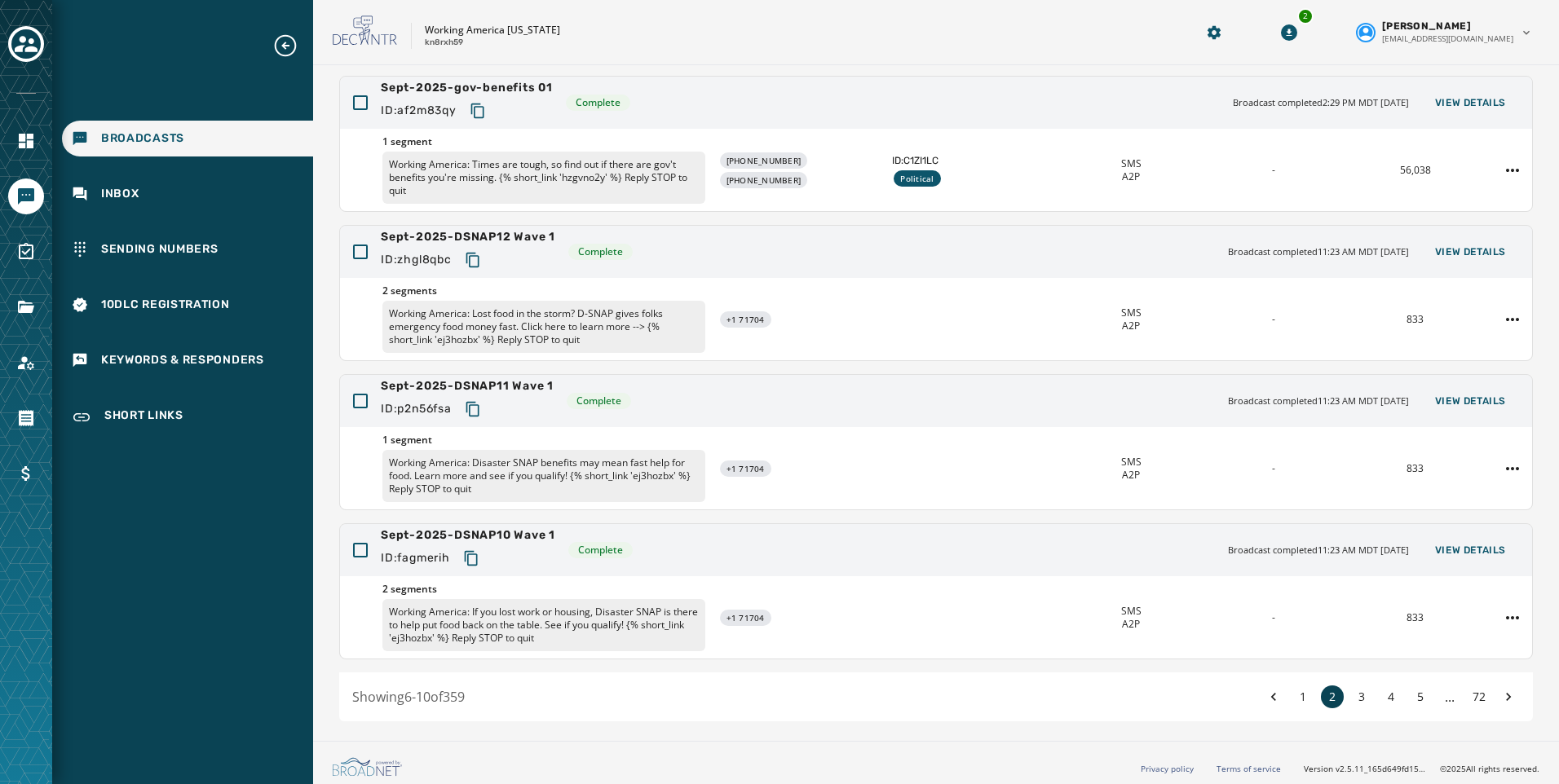
scroll to position [307, 0]
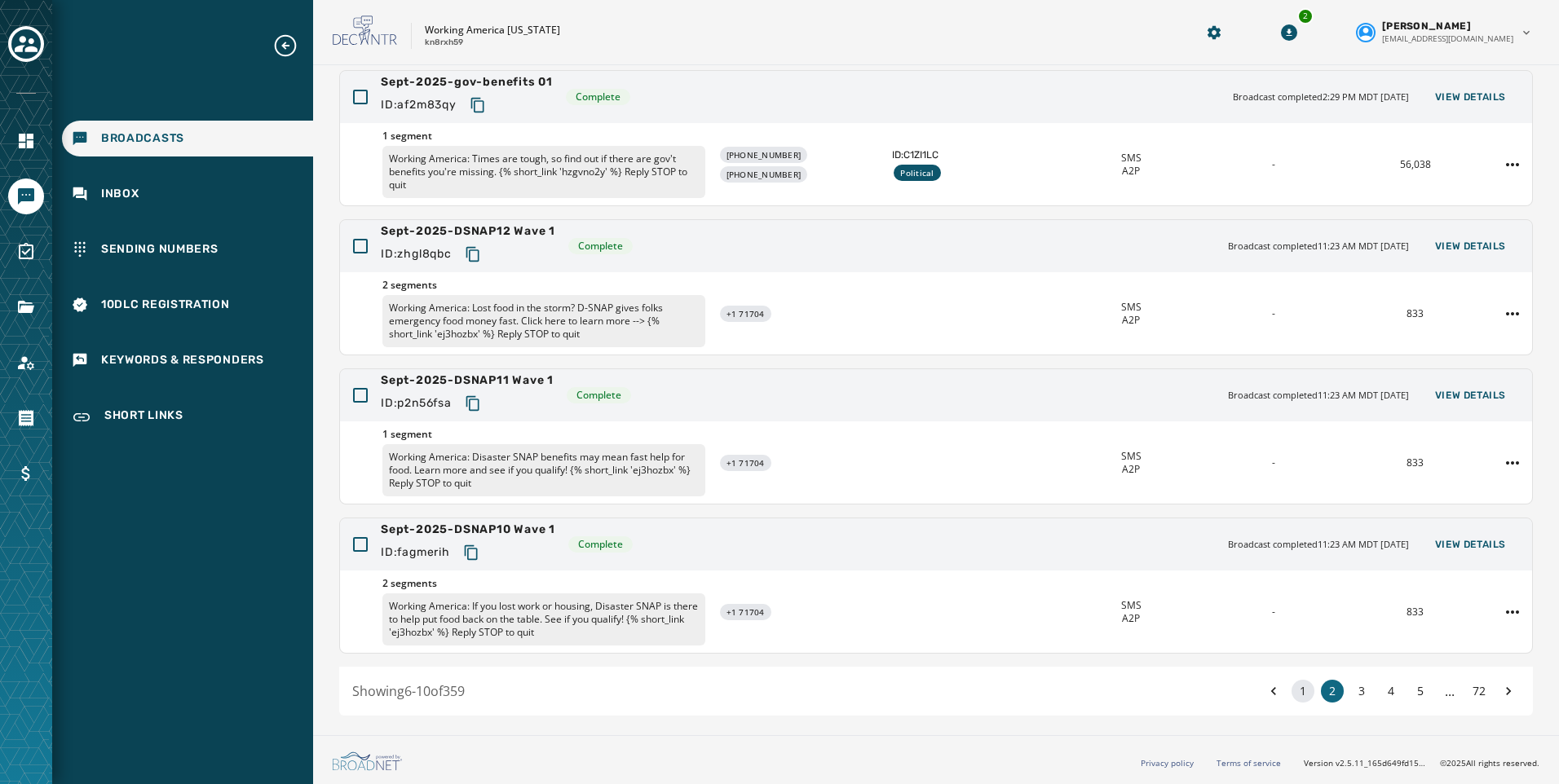
click at [1293, 698] on button "1" at bounding box center [1303, 691] width 23 height 23
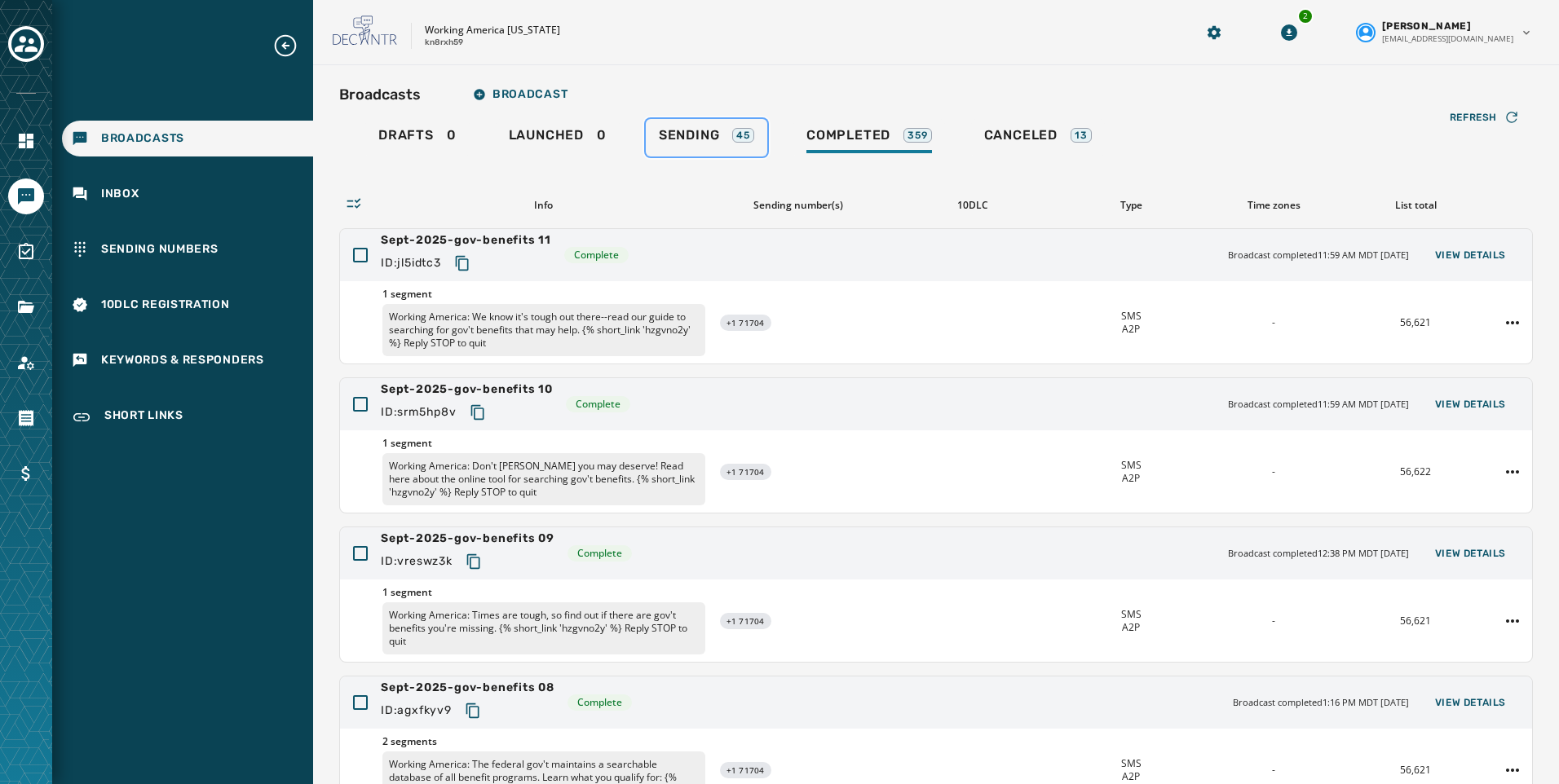
drag, startPoint x: 672, startPoint y: 133, endPoint x: 843, endPoint y: 210, distance: 187.5
click at [672, 133] on span "Sending" at bounding box center [689, 134] width 61 height 16
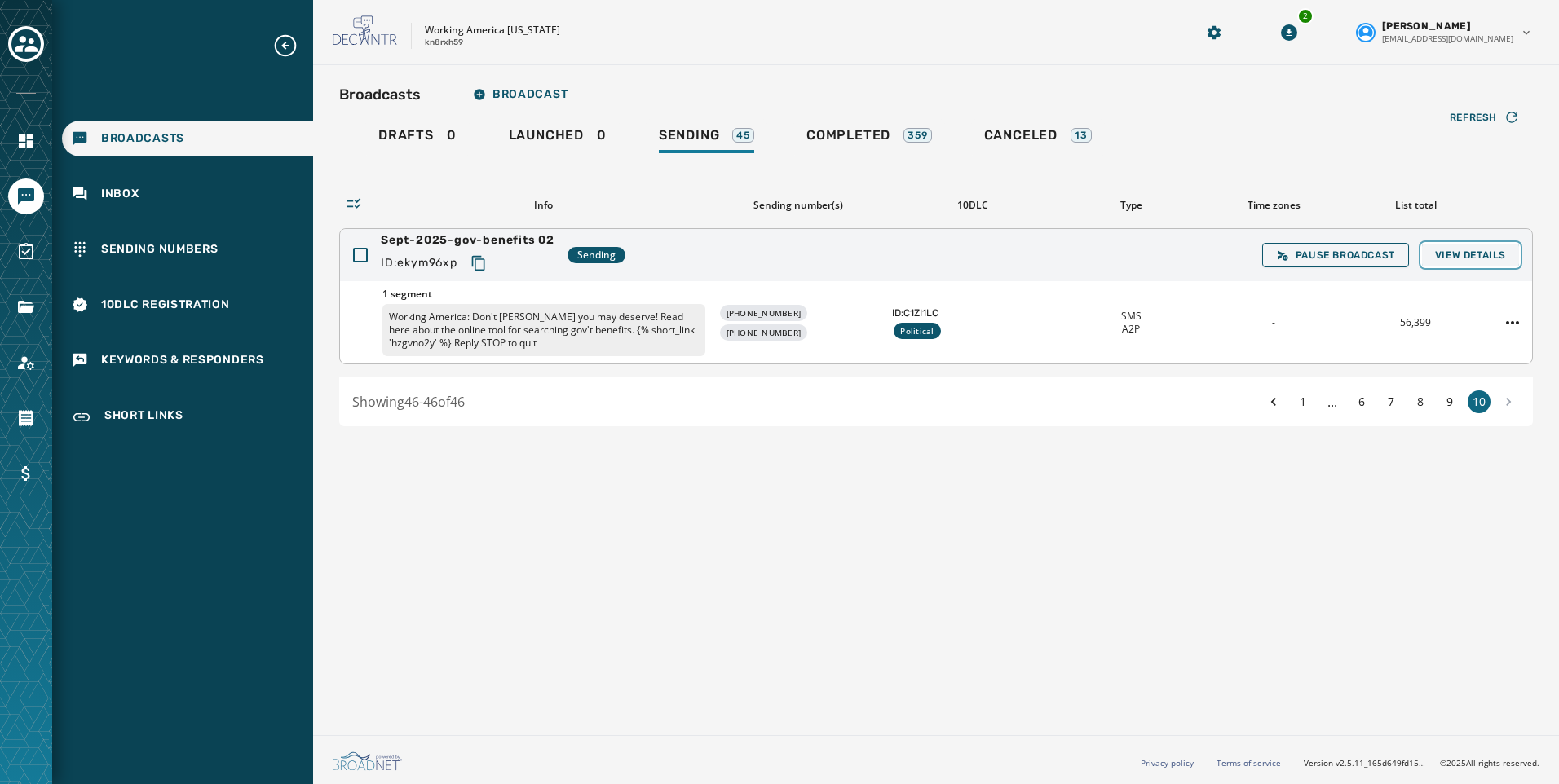
drag, startPoint x: 1472, startPoint y: 249, endPoint x: 1525, endPoint y: 290, distance: 67.0
click at [1472, 248] on span "View Details" at bounding box center [1470, 255] width 71 height 13
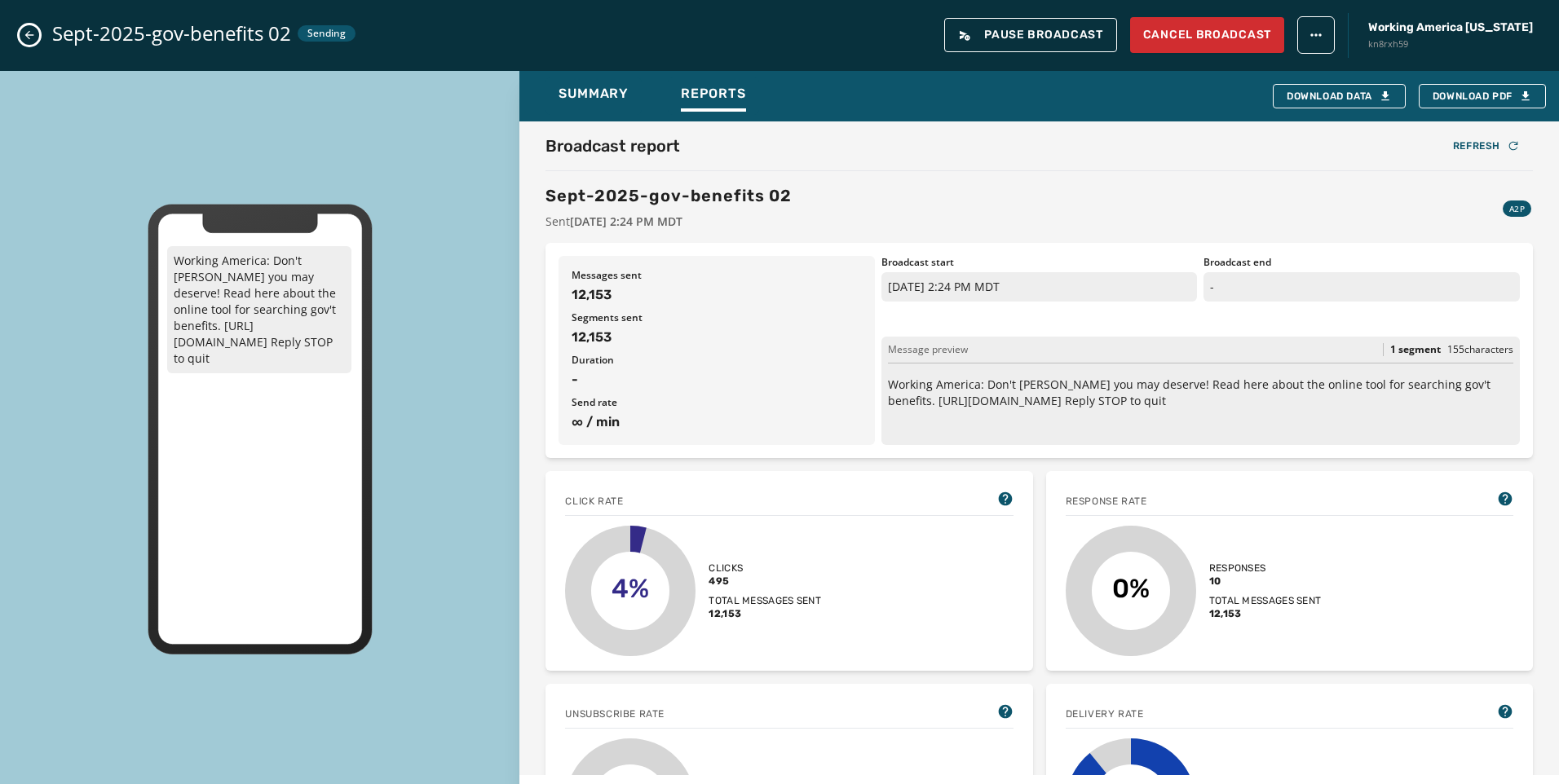
click at [39, 29] on div "Sept-2025-gov-benefits 02 Sending Pause Broadcast Cancel Broadcast Working Amer…" at bounding box center [780, 35] width 1559 height 71
click at [39, 31] on button "Close admin drawer" at bounding box center [29, 35] width 20 height 20
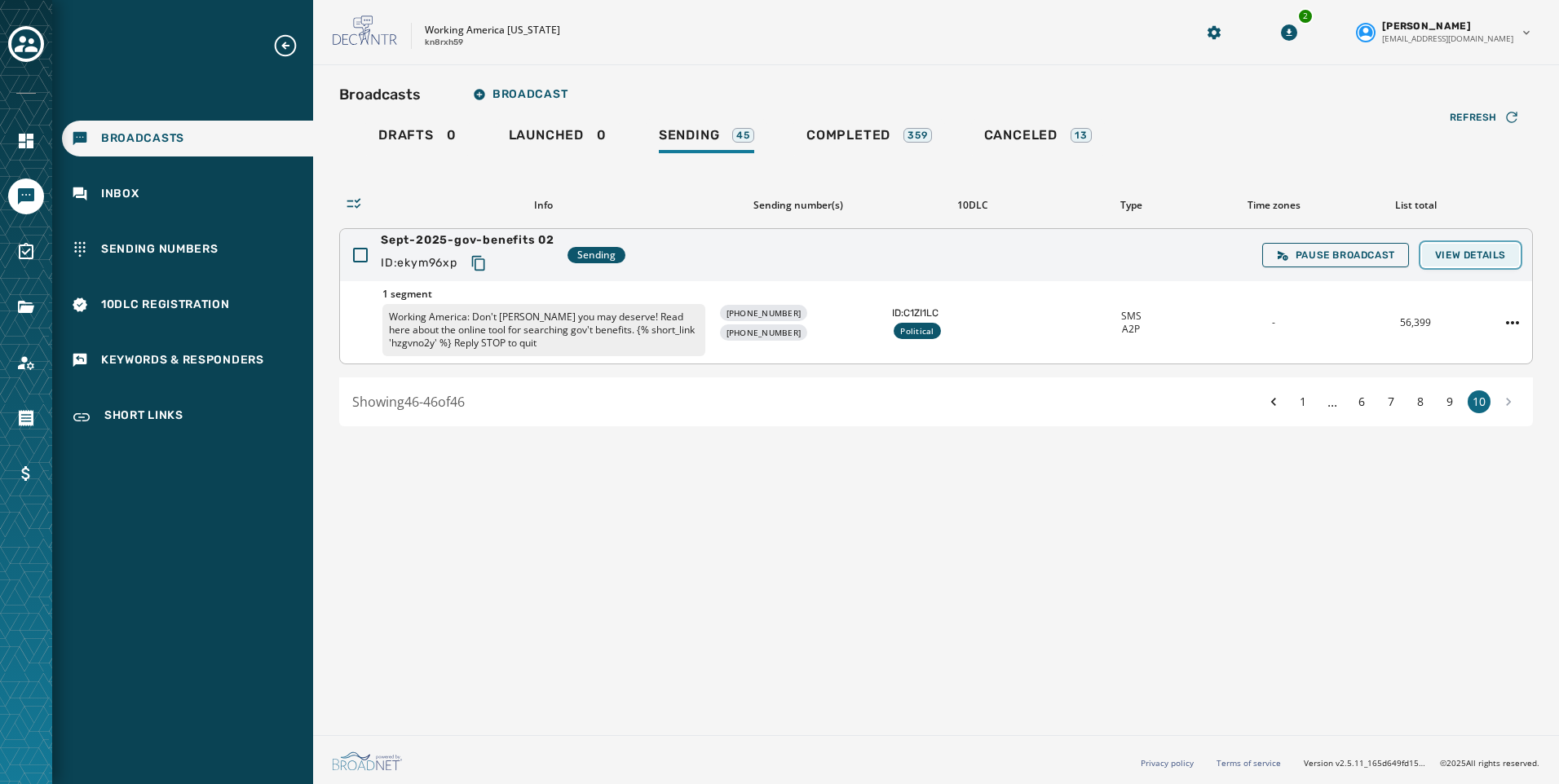
click at [1453, 257] on span "View Details" at bounding box center [1470, 255] width 71 height 13
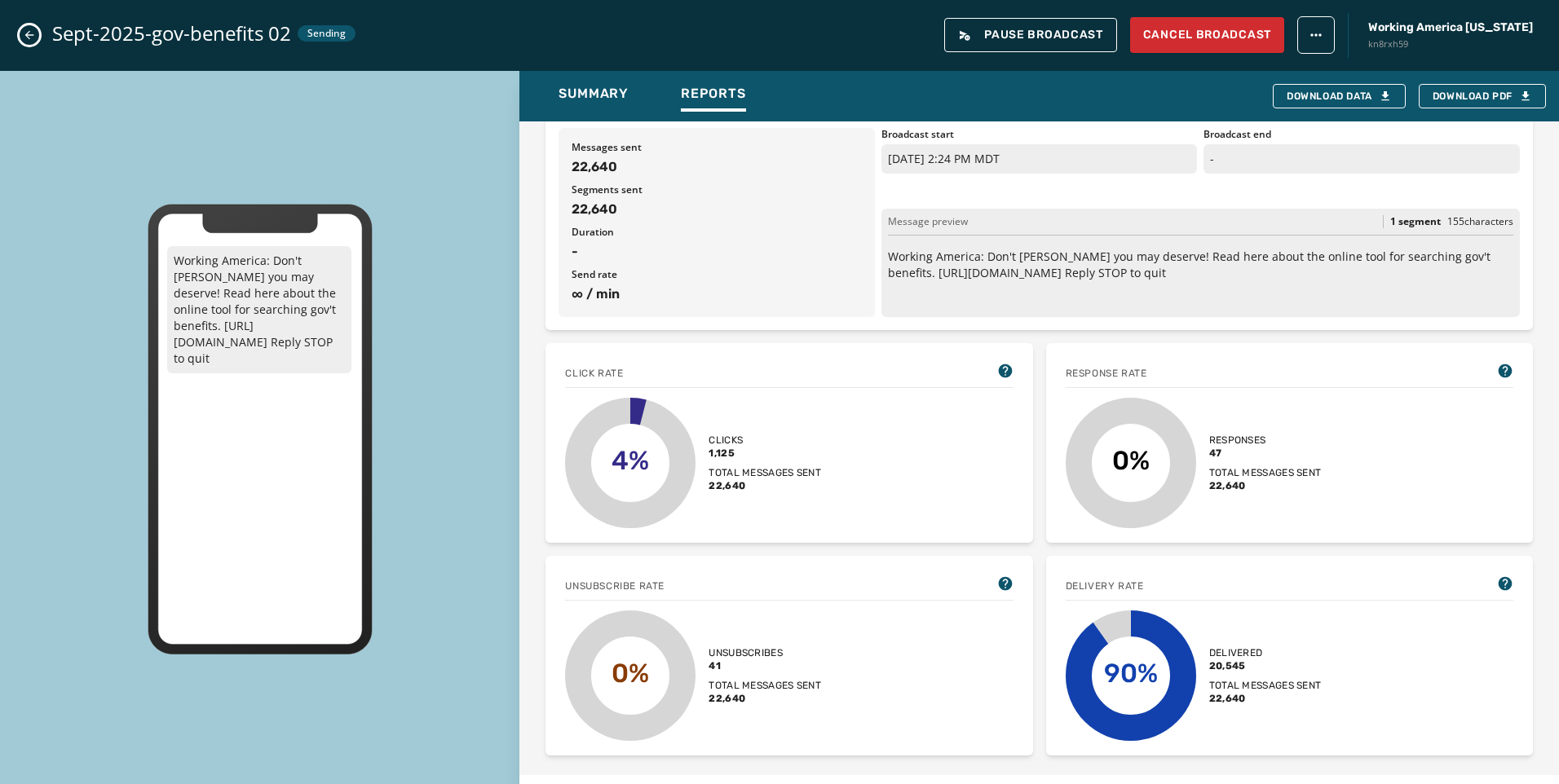
scroll to position [326, 0]
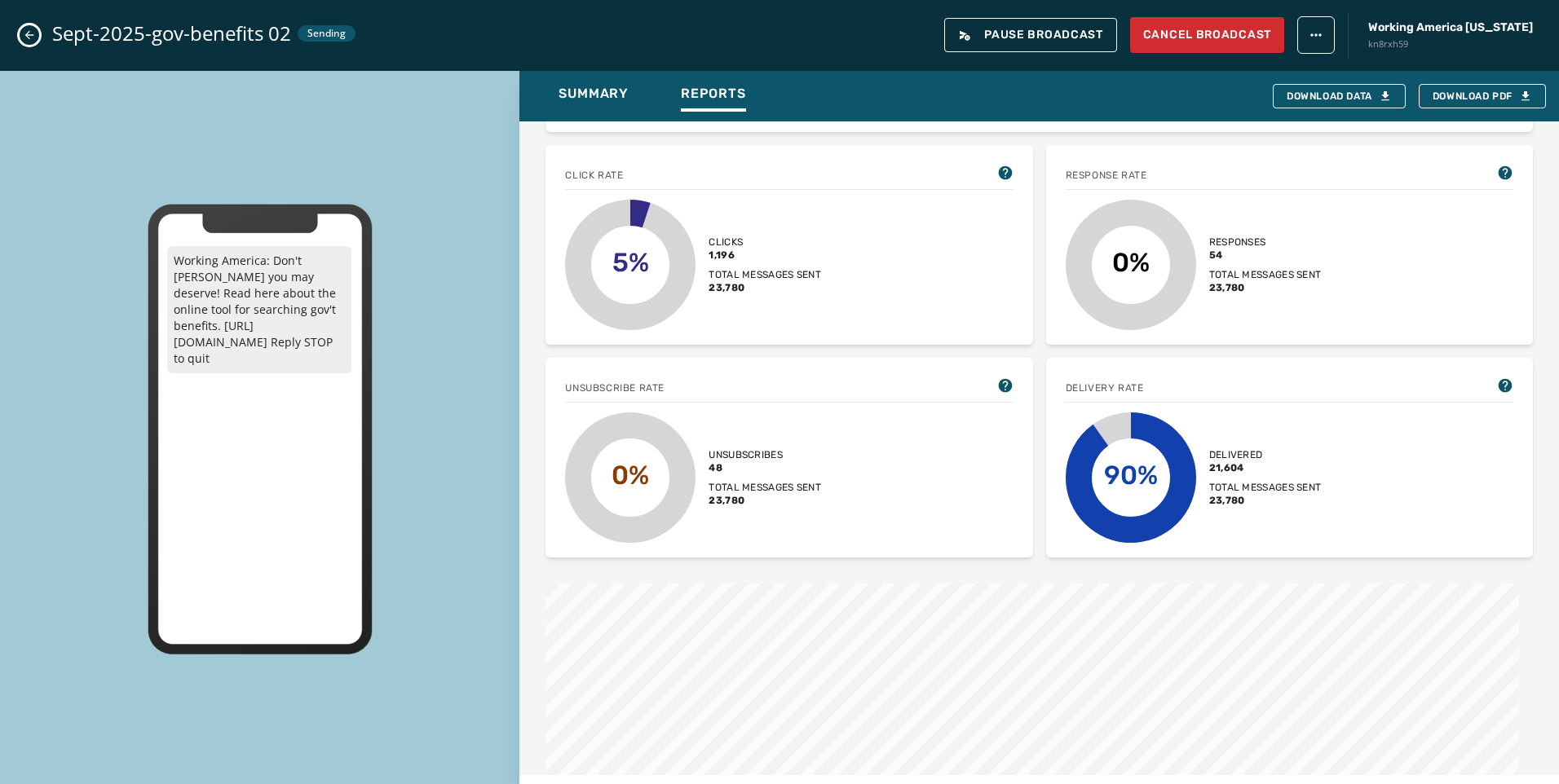
click at [30, 40] on icon "Close admin drawer" at bounding box center [29, 35] width 13 height 13
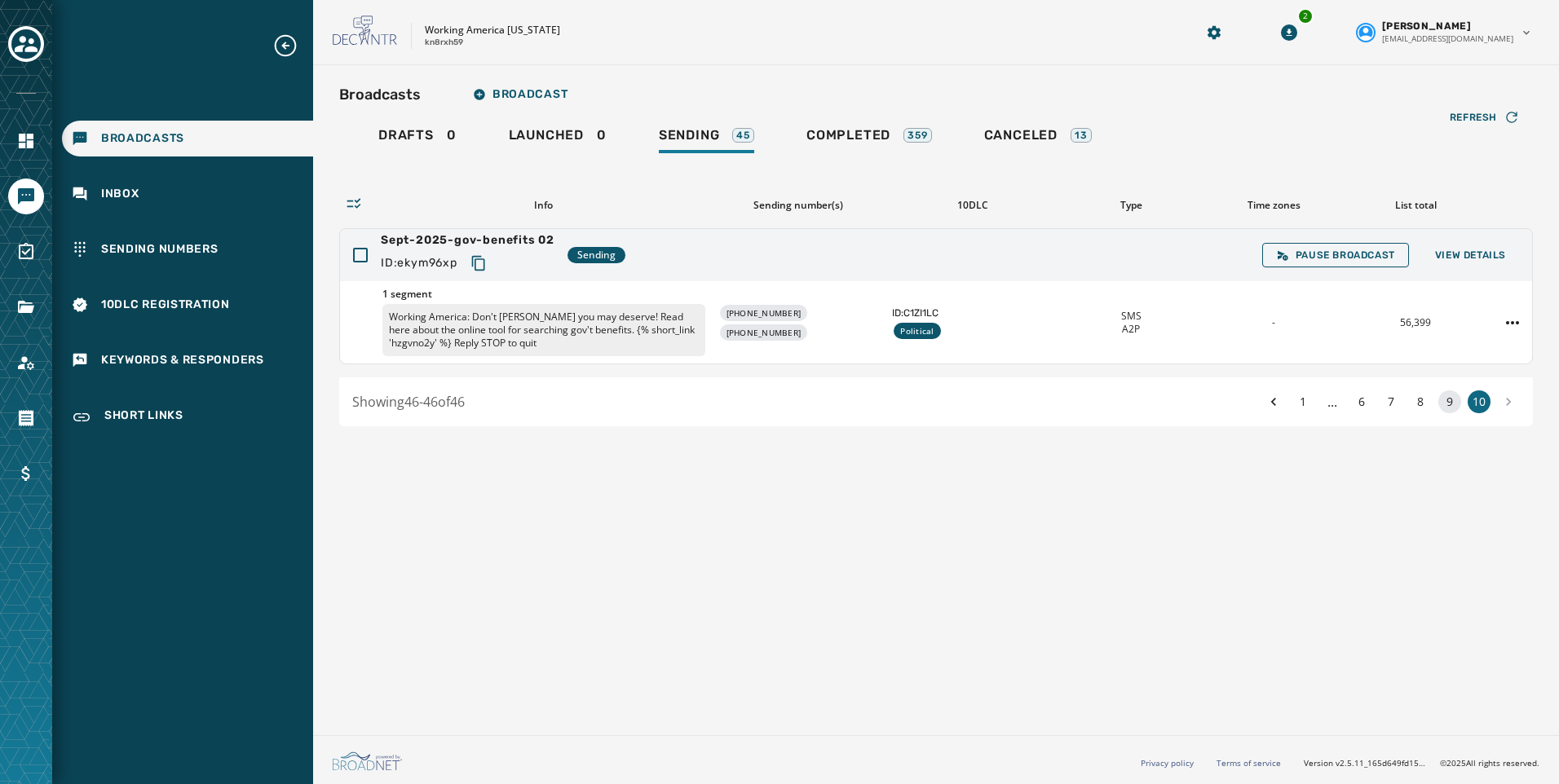
click at [1446, 396] on button "9" at bounding box center [1450, 401] width 23 height 23
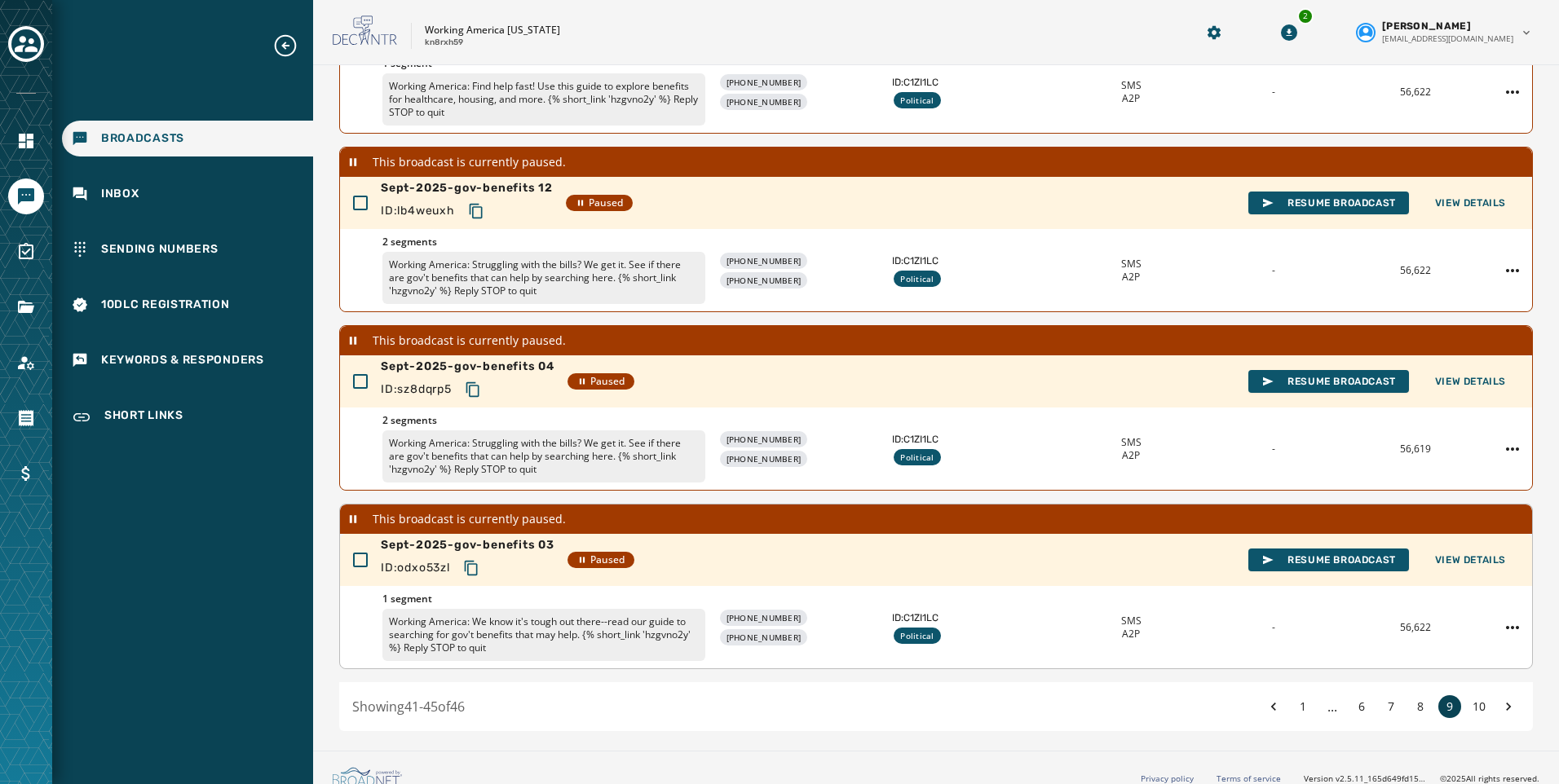
scroll to position [454, 0]
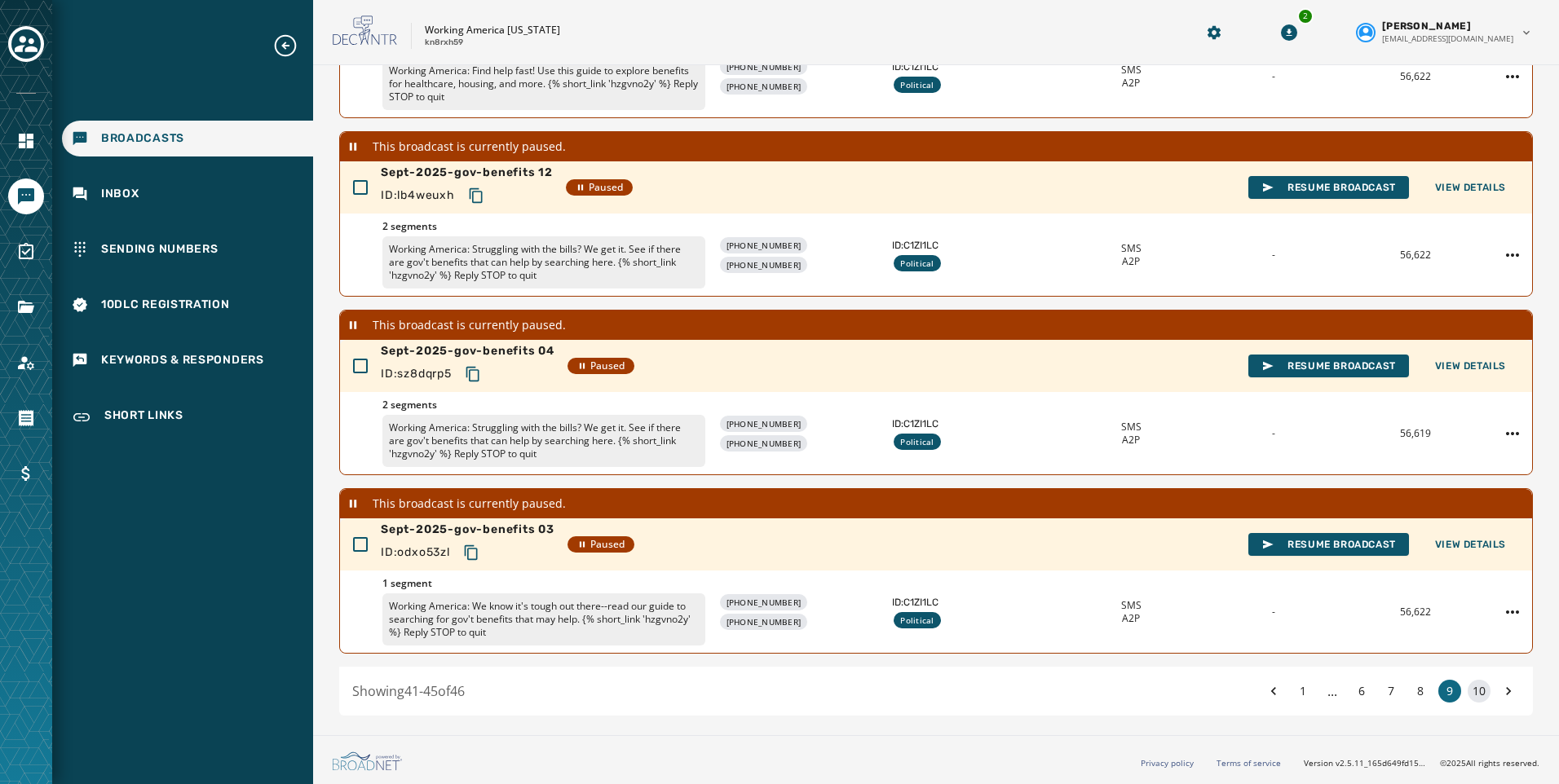
click at [1468, 698] on button "10" at bounding box center [1479, 691] width 23 height 23
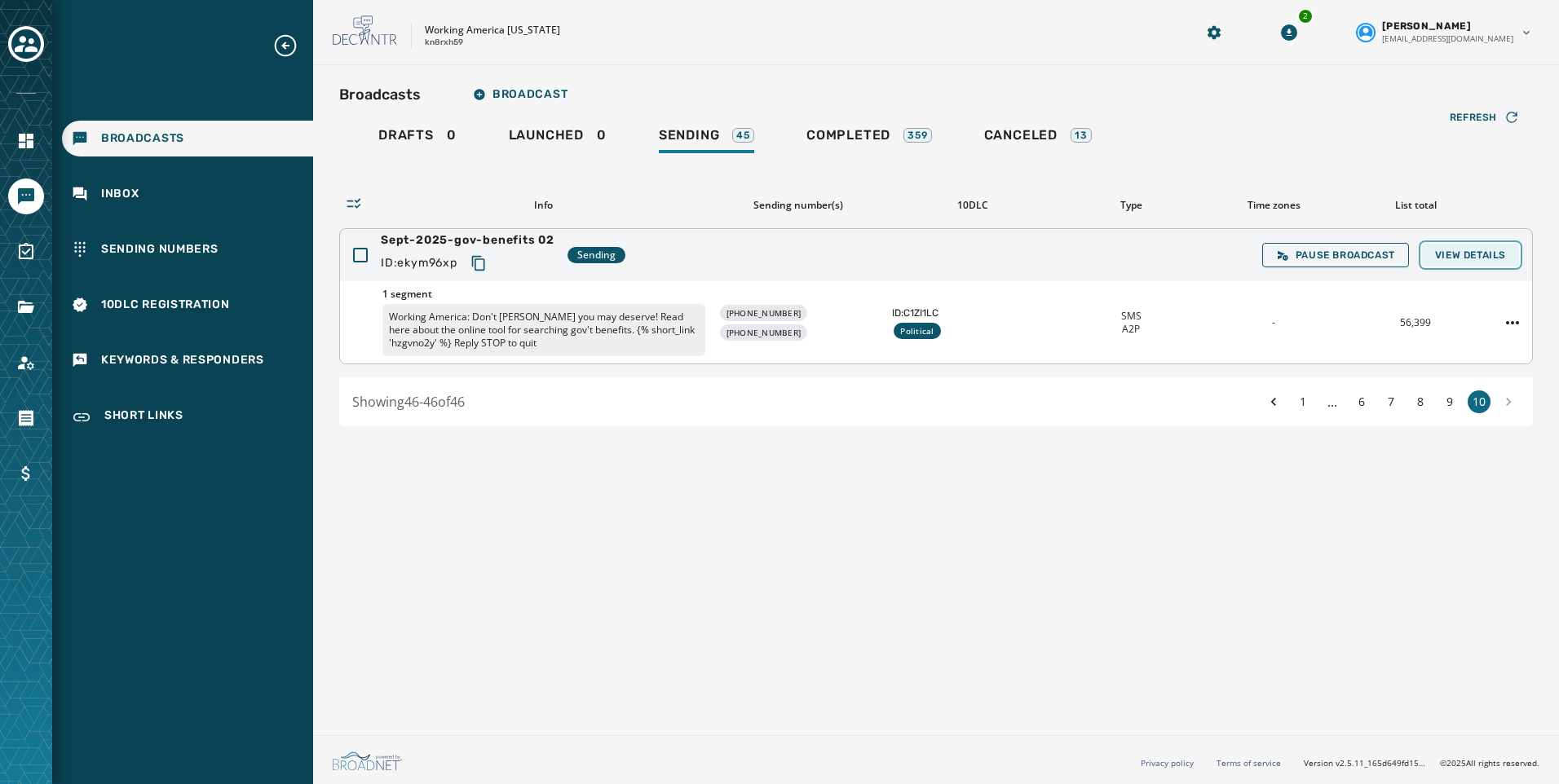
click at [1478, 260] on span "View Details" at bounding box center [1470, 255] width 71 height 13
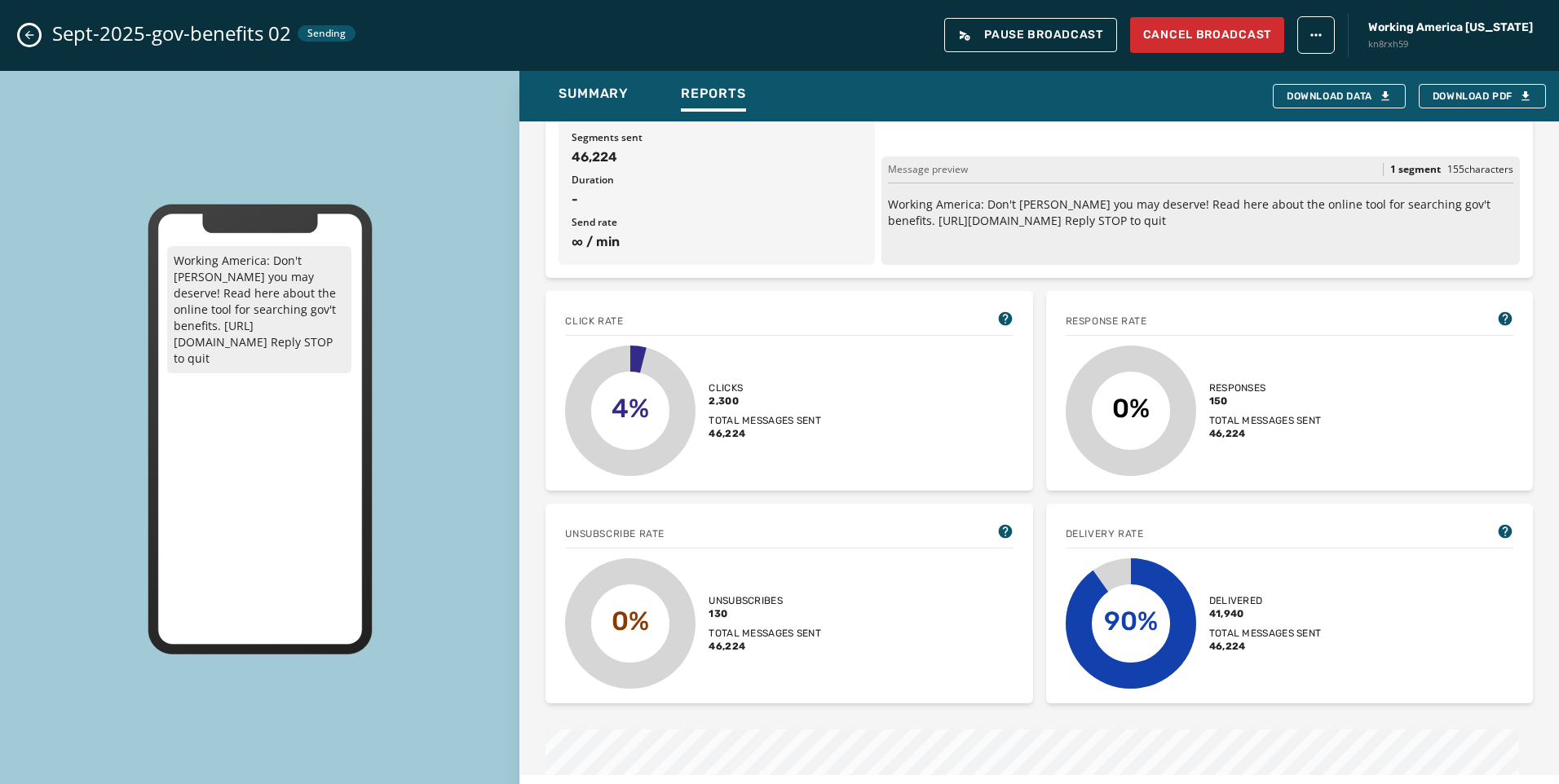
scroll to position [163, 0]
